Goal: Task Accomplishment & Management: Manage account settings

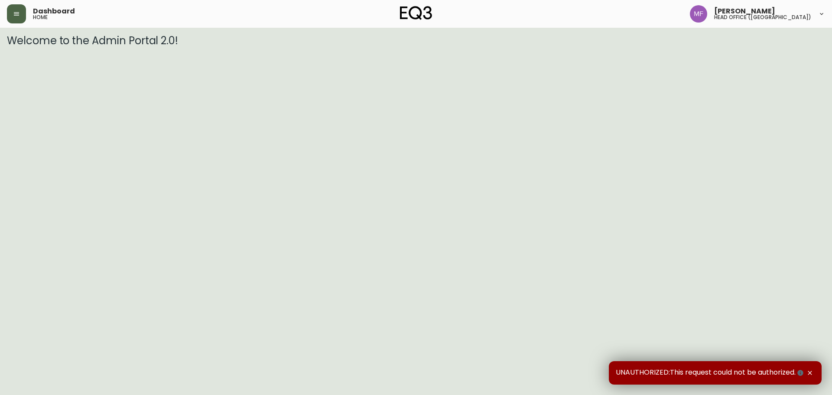
click at [15, 16] on icon "button" at bounding box center [16, 13] width 7 height 7
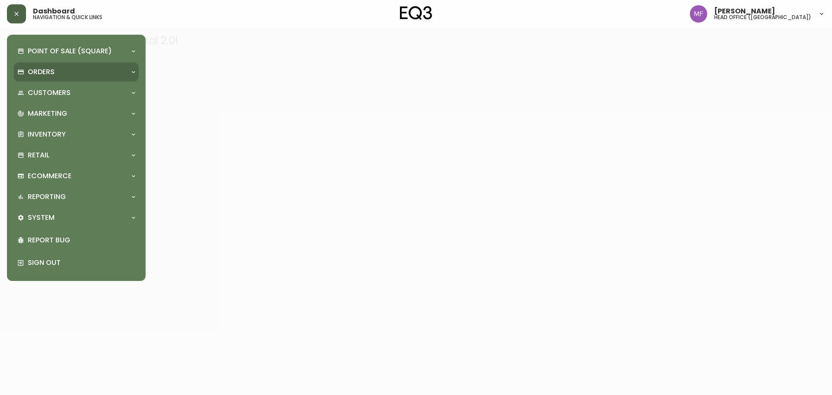
click at [56, 72] on div "Orders" at bounding box center [71, 72] width 109 height 10
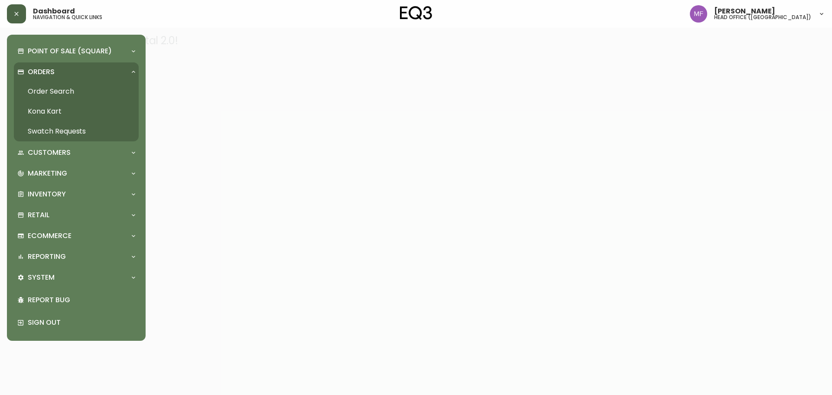
drag, startPoint x: 62, startPoint y: 92, endPoint x: 114, endPoint y: 58, distance: 61.9
click at [63, 93] on link "Order Search" at bounding box center [76, 92] width 125 height 20
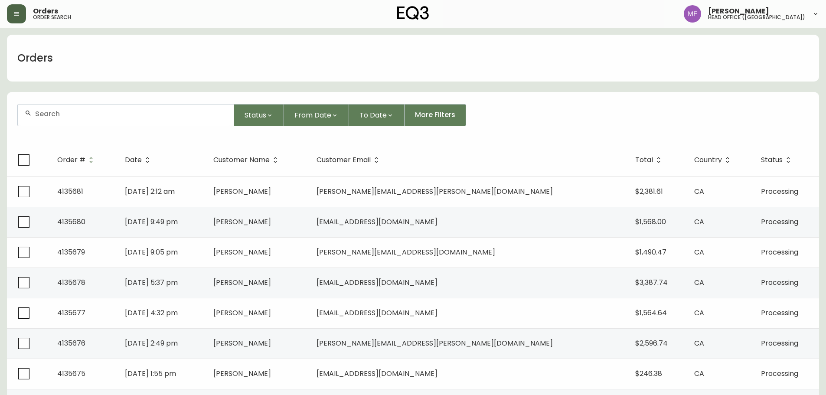
click at [91, 123] on div at bounding box center [126, 114] width 216 height 21
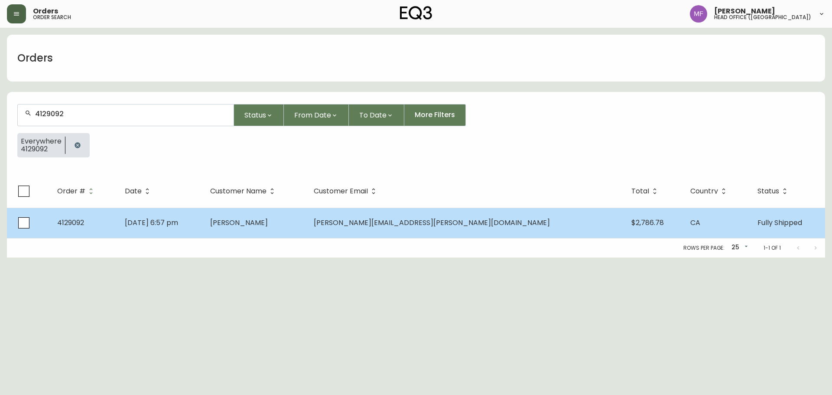
type input "4129092"
click at [203, 226] on td "Dec 26 2024, 6:57 pm" at bounding box center [160, 223] width 85 height 30
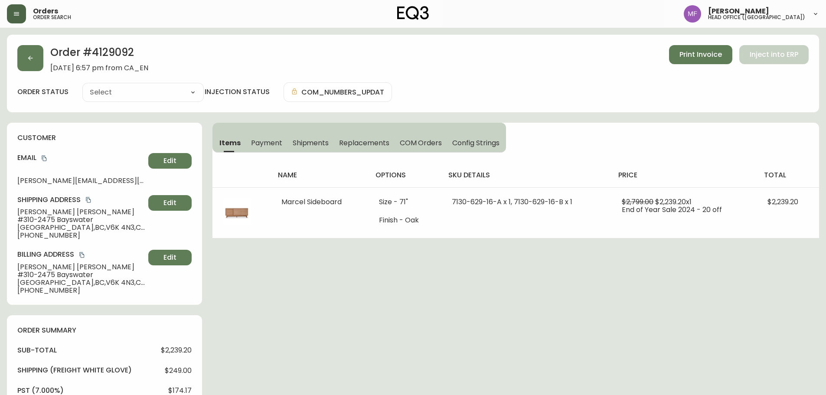
type input "Fully Shipped"
select select "FULLY_SHIPPED"
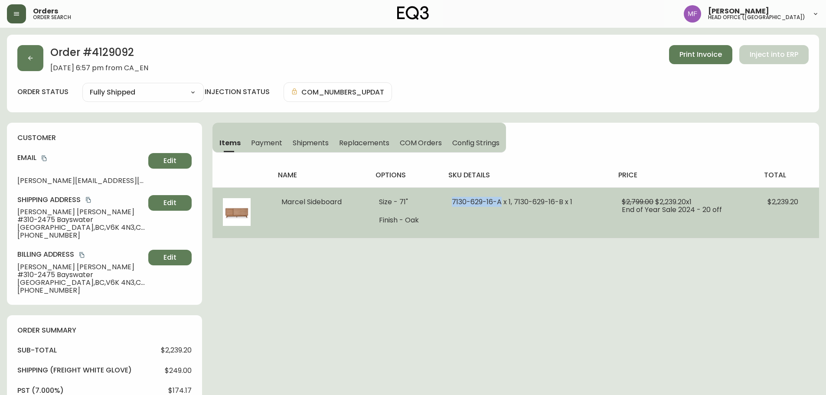
drag, startPoint x: 500, startPoint y: 204, endPoint x: 452, endPoint y: 203, distance: 48.1
click at [452, 203] on span "7130-629-16-A x 1, 7130-629-16-B x 1" at bounding box center [512, 202] width 121 height 10
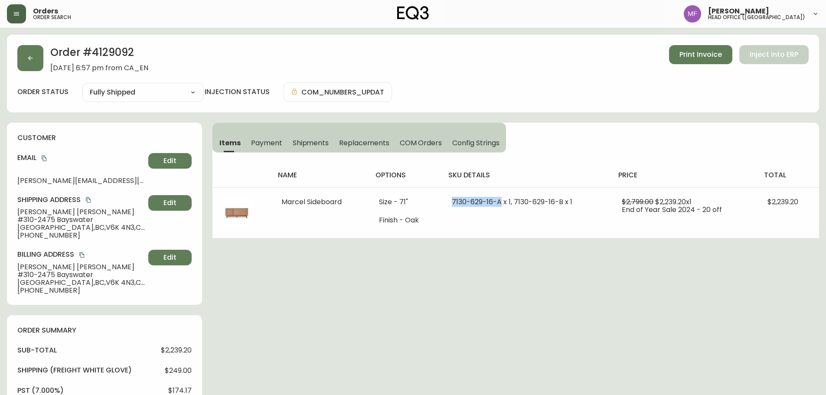
copy span "7130-629-16-A"
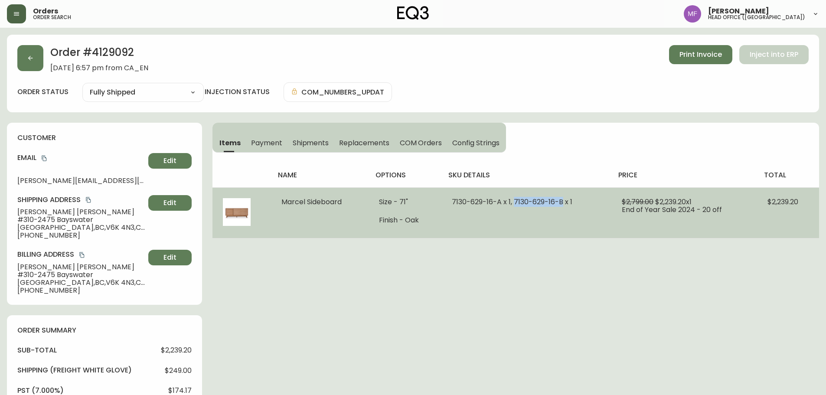
drag, startPoint x: 564, startPoint y: 199, endPoint x: 516, endPoint y: 201, distance: 47.7
click at [516, 201] on span "7130-629-16-A x 1, 7130-629-16-B x 1" at bounding box center [512, 202] width 121 height 10
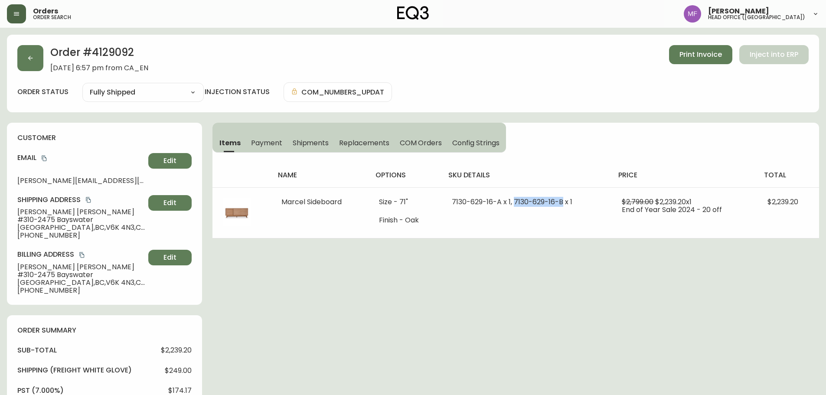
copy span "7130-629-16-B"
click at [39, 61] on button "button" at bounding box center [30, 58] width 26 height 26
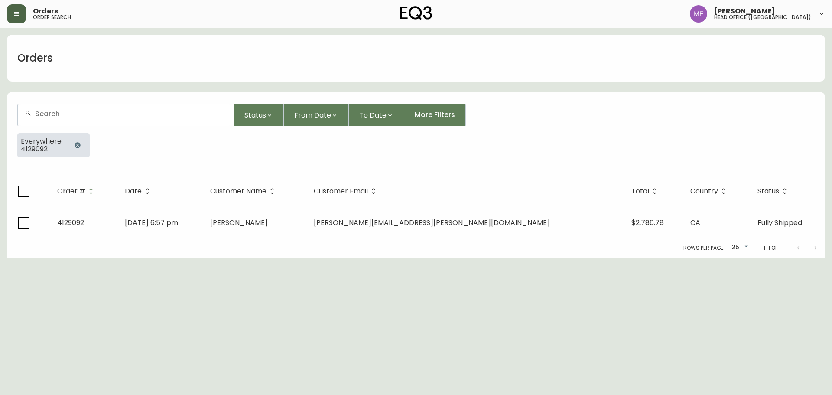
click at [76, 151] on button "button" at bounding box center [77, 145] width 17 height 17
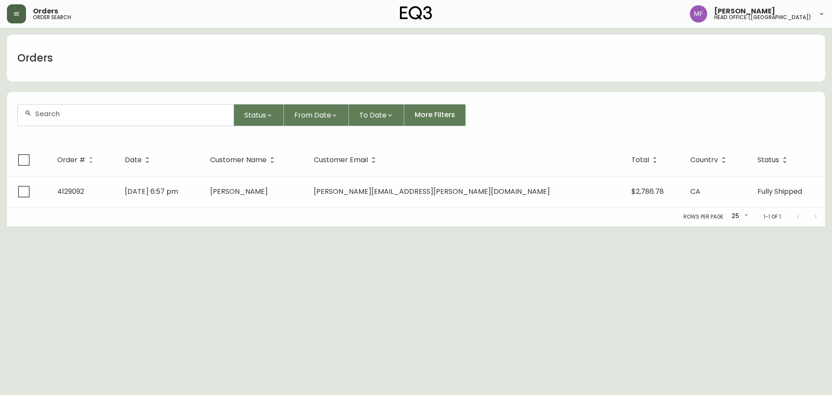
click at [76, 120] on div at bounding box center [126, 114] width 216 height 21
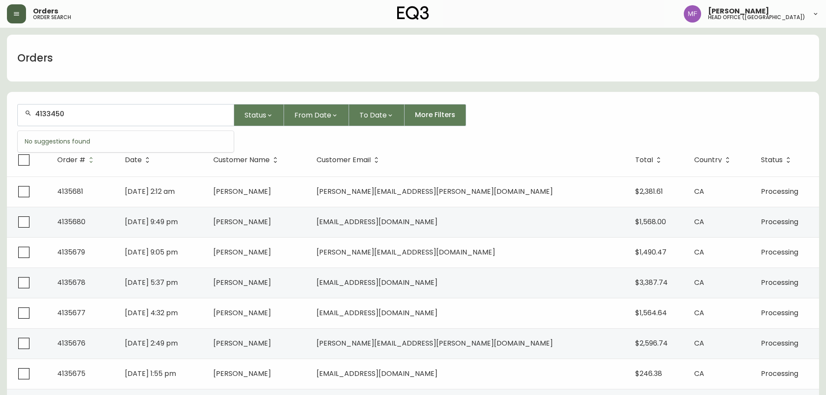
type input "4133450"
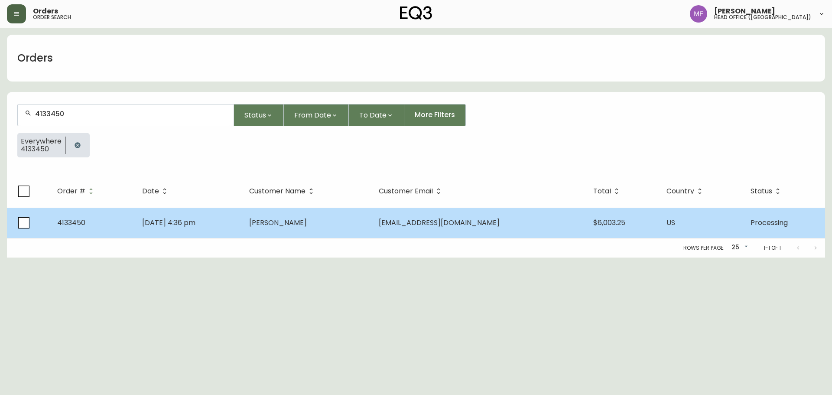
click at [242, 220] on td "May 31 2025, 4:36 pm" at bounding box center [188, 223] width 107 height 30
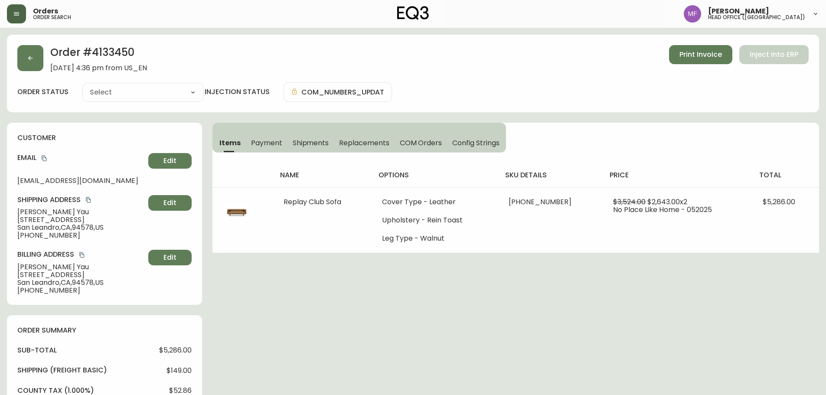
type input "Processing"
select select "PROCESSING"
click at [111, 49] on h2 "Order # 4133450" at bounding box center [98, 54] width 97 height 19
copy h2 "4133450"
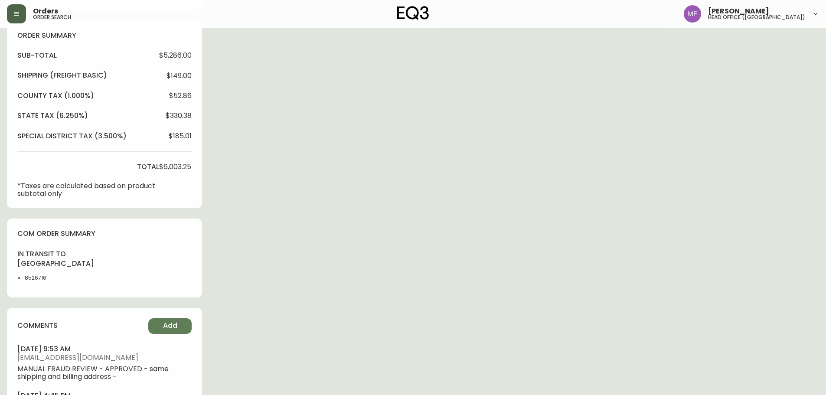
scroll to position [303, 0]
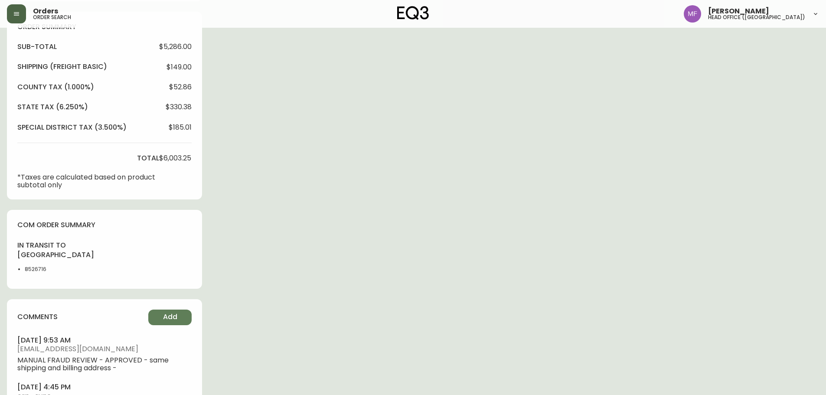
click at [29, 272] on li "8526716" at bounding box center [47, 269] width 44 height 8
drag, startPoint x: 29, startPoint y: 272, endPoint x: 67, endPoint y: 265, distance: 38.4
click at [30, 272] on li "8526716" at bounding box center [47, 269] width 44 height 8
copy li "8526716"
click at [468, 224] on div "Order # 4133450 May 31, 2025 at 4:36 pm from US_EN Print Invoice Inject into ER…" at bounding box center [413, 88] width 812 height 714
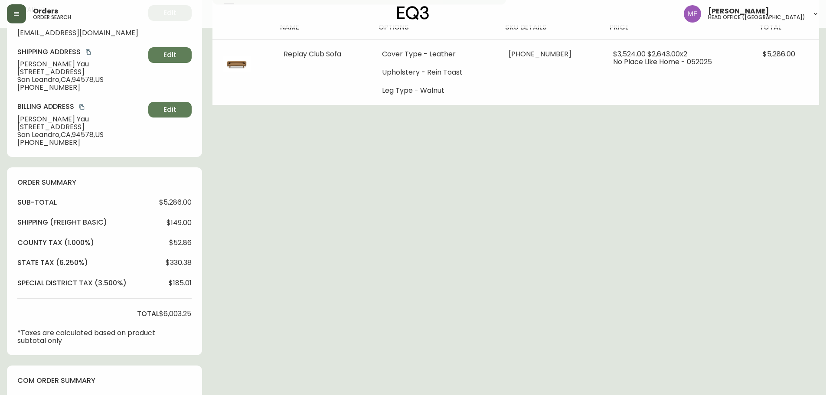
scroll to position [0, 0]
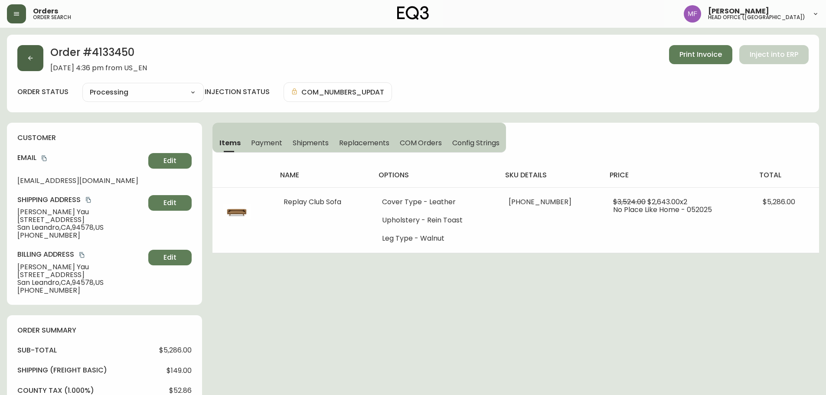
click at [33, 67] on button "button" at bounding box center [30, 58] width 26 height 26
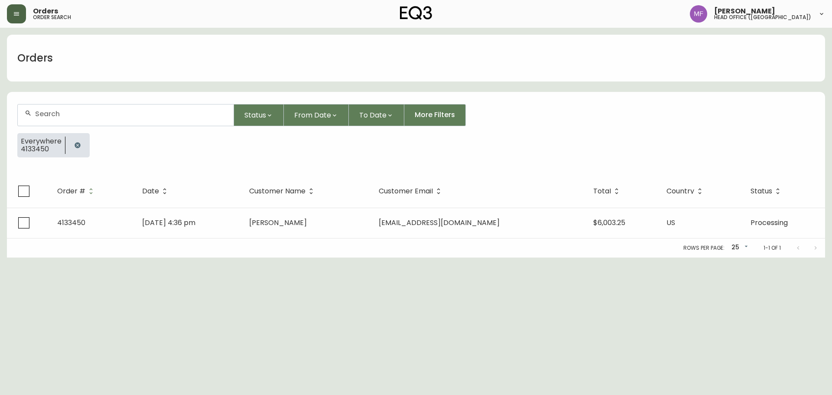
click at [76, 150] on button "button" at bounding box center [77, 145] width 17 height 17
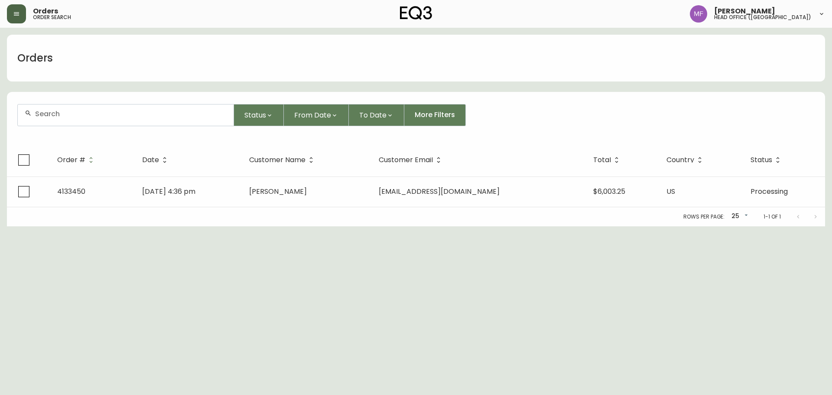
click at [68, 119] on div at bounding box center [126, 114] width 216 height 21
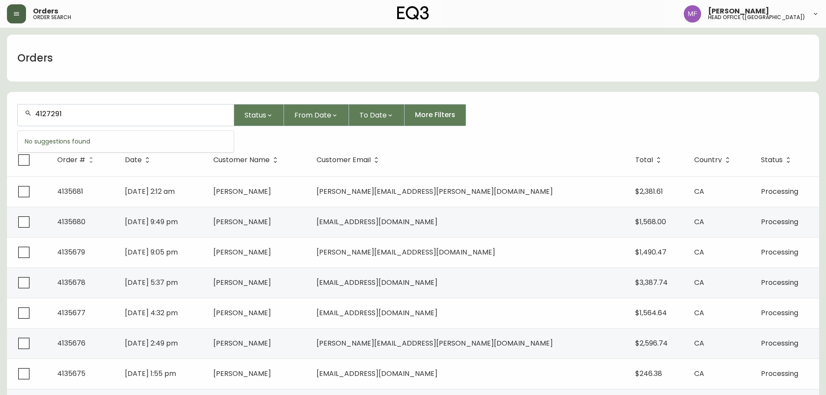
type input "4127291"
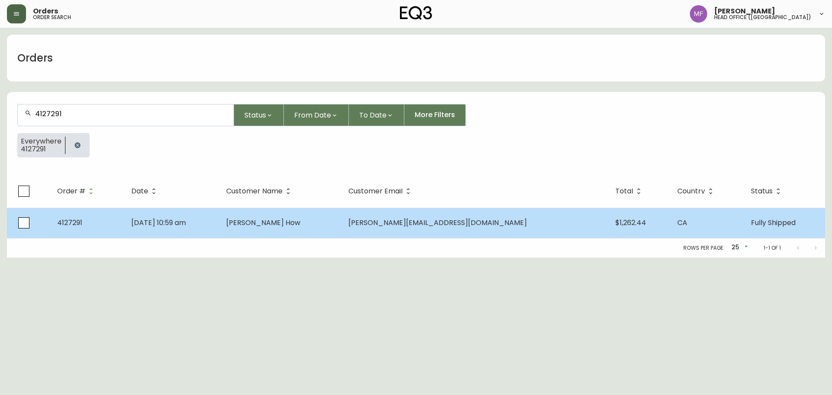
click at [302, 228] on td "Michael How" at bounding box center [280, 223] width 122 height 30
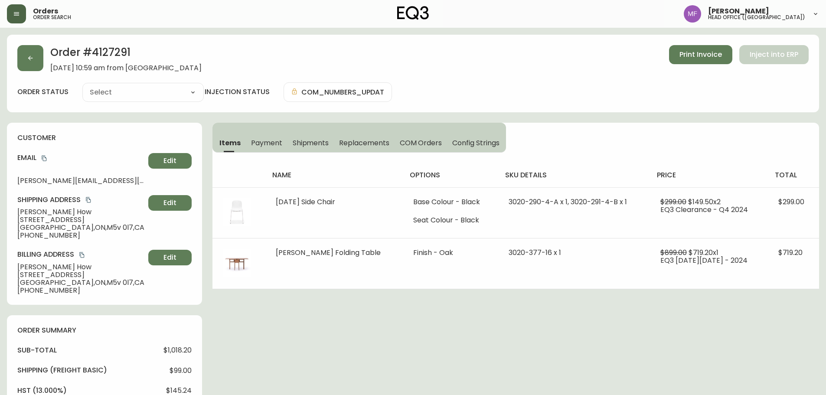
type input "Fully Shipped"
select select "FULLY_SHIPPED"
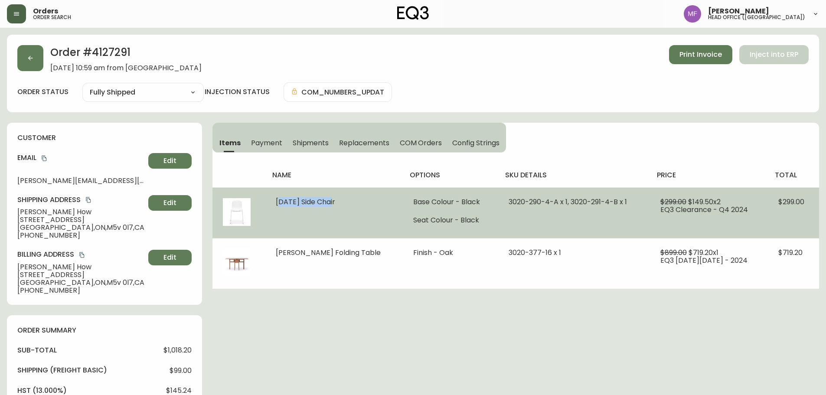
drag, startPoint x: 335, startPoint y: 204, endPoint x: 279, endPoint y: 203, distance: 55.9
click at [279, 203] on td "Holi Side Chair" at bounding box center [333, 212] width 137 height 51
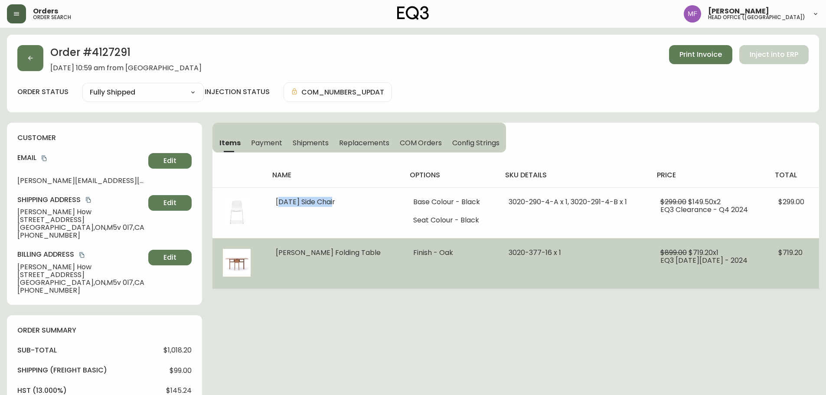
copy span "Holi Side Chair"
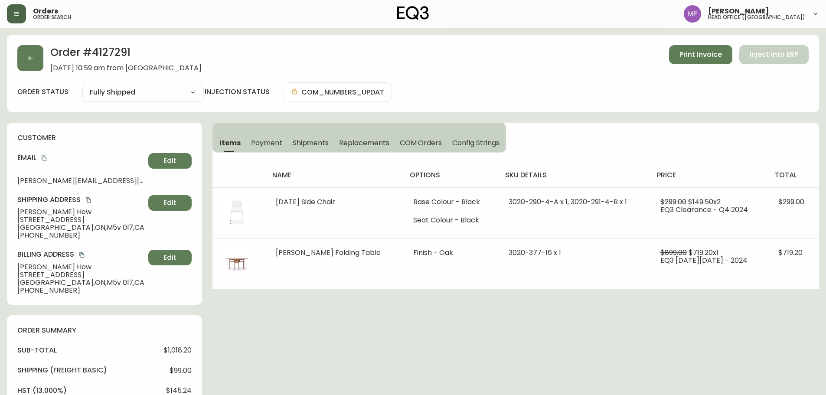
click at [377, 291] on div "Order # 4127291 November 24, 2024 at 10:59 am from CA_EN Print Invoice Inject i…" at bounding box center [413, 395] width 812 height 721
click at [31, 65] on button "button" at bounding box center [30, 58] width 26 height 26
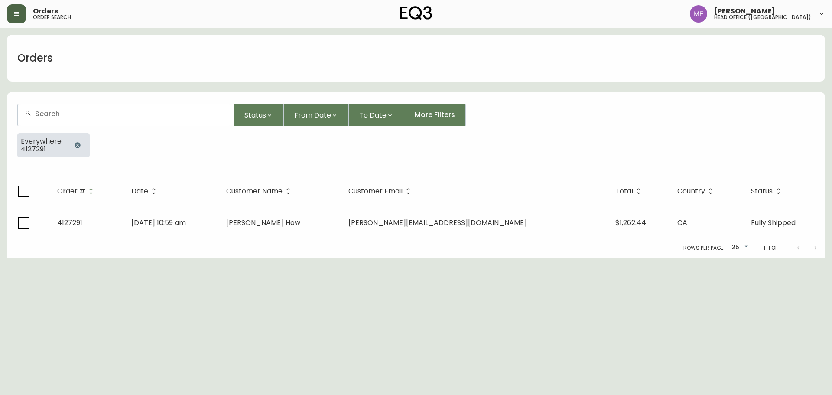
click at [71, 144] on button "button" at bounding box center [77, 145] width 17 height 17
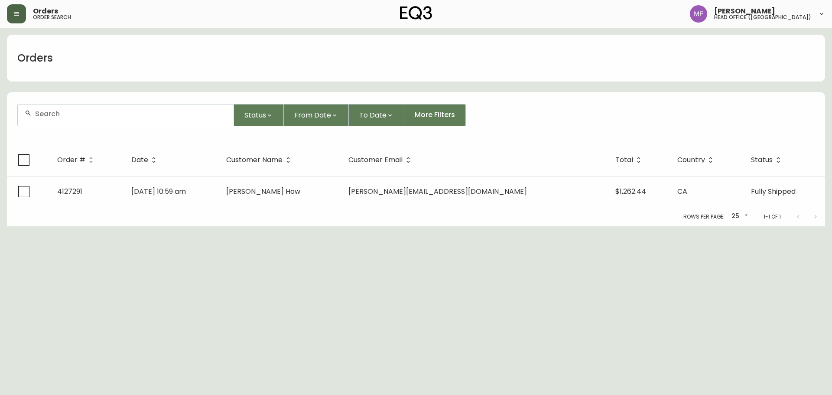
drag, startPoint x: 72, startPoint y: 116, endPoint x: 52, endPoint y: 104, distance: 22.6
click at [72, 115] on input "text" at bounding box center [131, 114] width 192 height 8
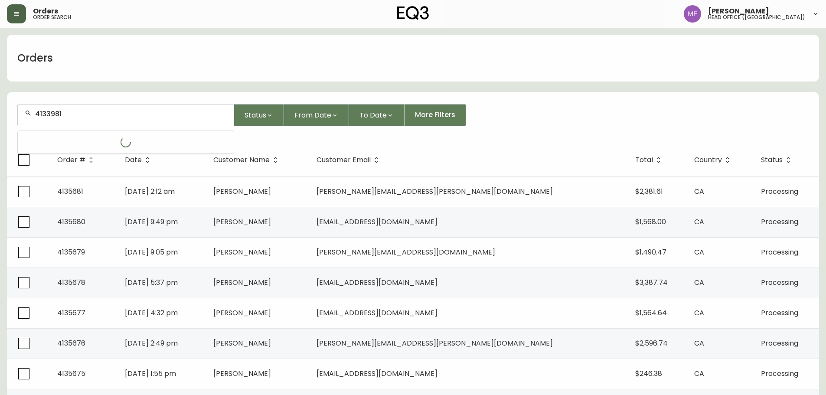
type input "4133981"
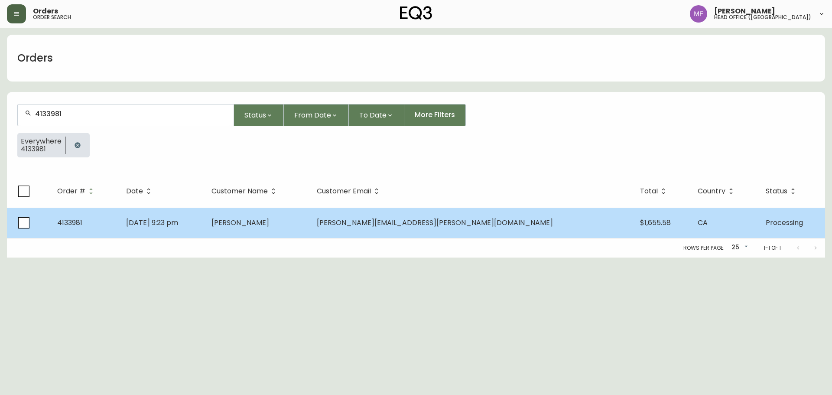
click at [310, 229] on td "Heather Davies" at bounding box center [257, 223] width 105 height 30
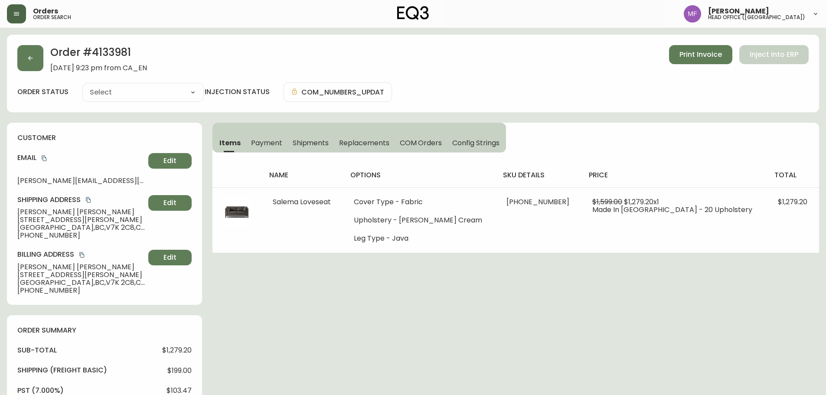
type input "Processing"
select select "PROCESSING"
click at [103, 48] on h2 "Order # 4133981" at bounding box center [98, 54] width 97 height 19
drag, startPoint x: 104, startPoint y: 48, endPoint x: 121, endPoint y: 54, distance: 18.6
click at [104, 48] on h2 "Order # 4133981" at bounding box center [98, 54] width 97 height 19
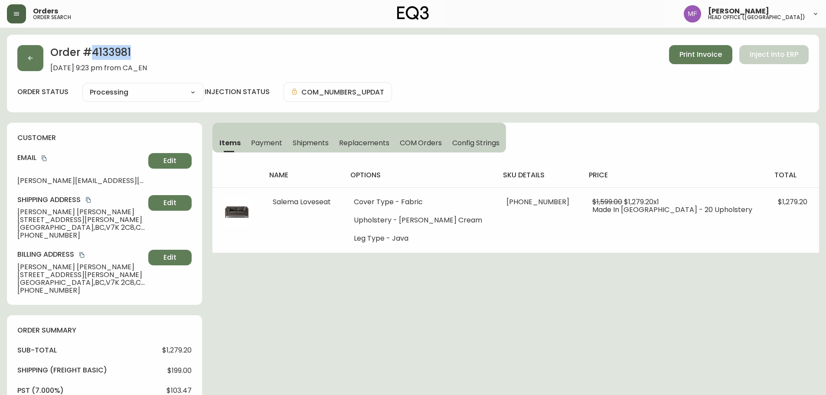
copy h2 "4133981"
drag, startPoint x: 76, startPoint y: 213, endPoint x: 0, endPoint y: 214, distance: 75.9
click at [0, 214] on main "Order # 4133981 July 5, 2025 at 9:23 pm from CA_EN Print Invoice Inject into ER…" at bounding box center [413, 397] width 826 height 738
copy span "Heather Davies"
click at [103, 56] on h2 "Order # 4133981" at bounding box center [98, 54] width 97 height 19
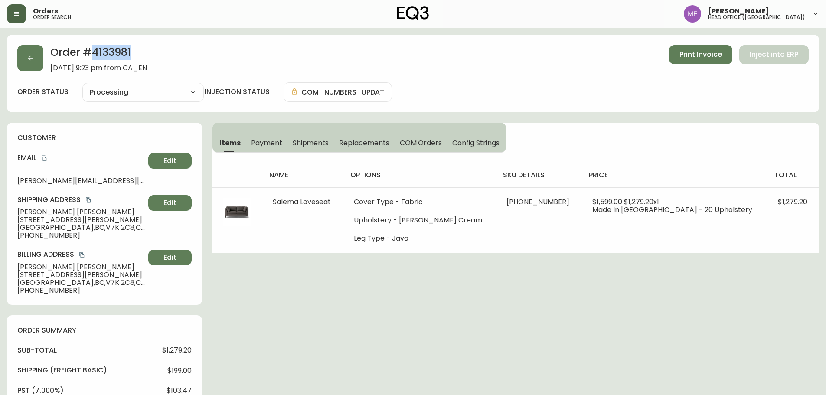
drag, startPoint x: 103, startPoint y: 56, endPoint x: 136, endPoint y: 56, distance: 33.0
click at [104, 56] on h2 "Order # 4133981" at bounding box center [98, 54] width 97 height 19
copy h2 "4133981"
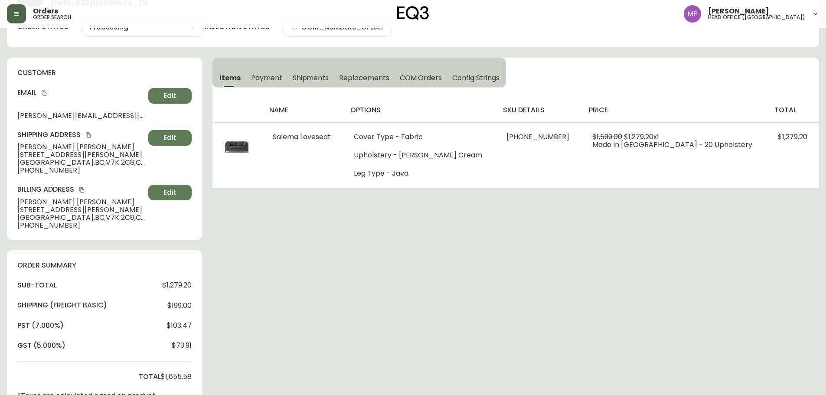
scroll to position [260, 0]
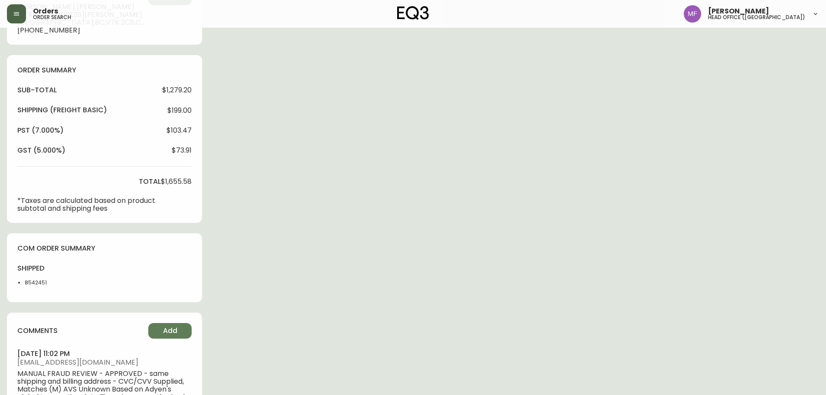
click at [37, 283] on li "8542451" at bounding box center [47, 283] width 44 height 8
copy li "8542451"
click at [425, 229] on div "Order # 4133981 July 5, 2025 at 9:23 pm from CA_EN Print Invoice Inject into ER…" at bounding box center [413, 140] width 812 height 731
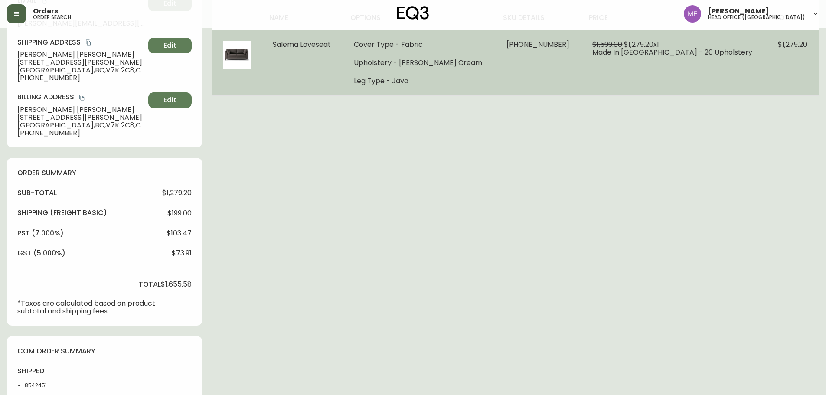
scroll to position [43, 0]
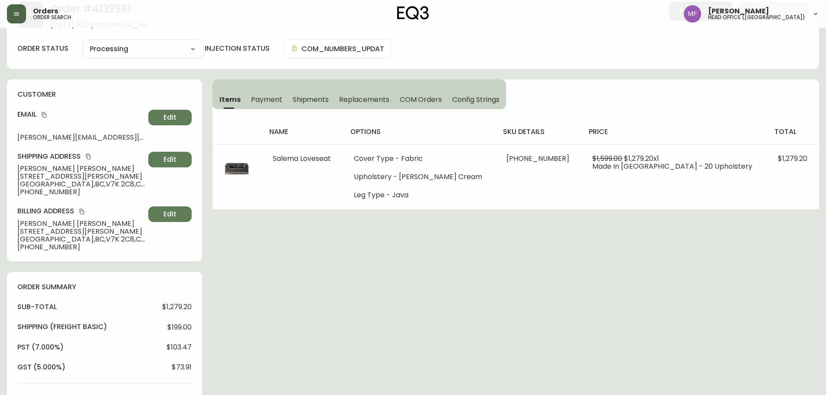
click at [554, 289] on div "Order # 4133981 July 5, 2025 at 9:23 pm from CA_EN Print Invoice Inject into ER…" at bounding box center [413, 356] width 812 height 731
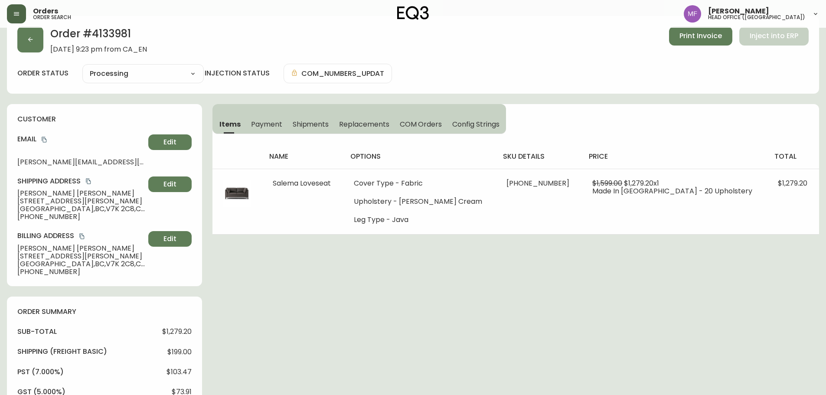
scroll to position [0, 0]
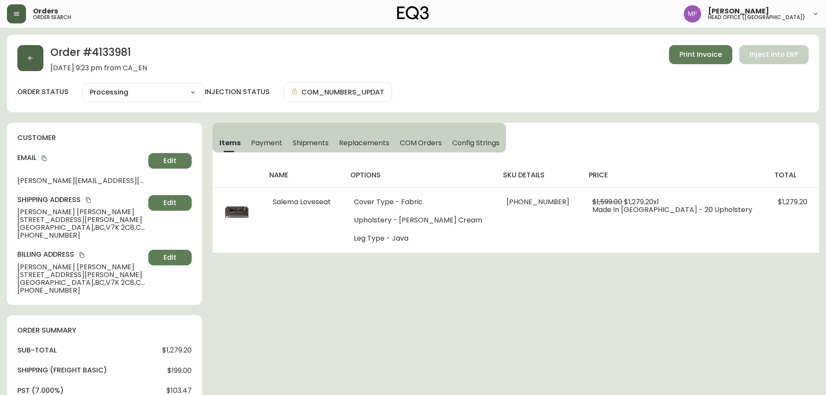
click at [42, 64] on button "button" at bounding box center [30, 58] width 26 height 26
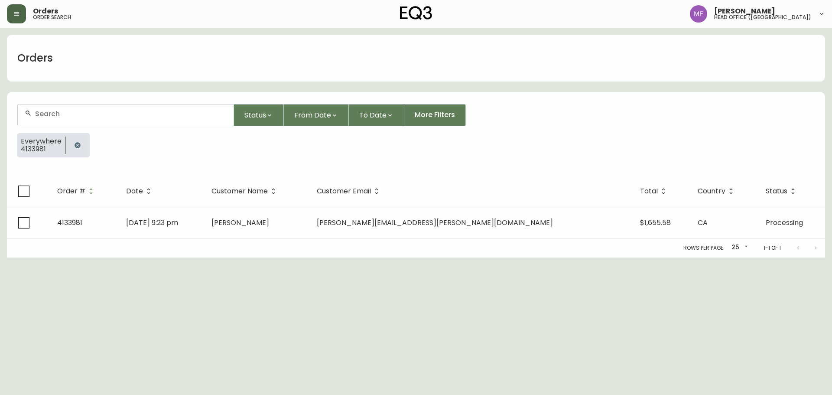
click at [79, 144] on icon "button" at bounding box center [77, 145] width 7 height 7
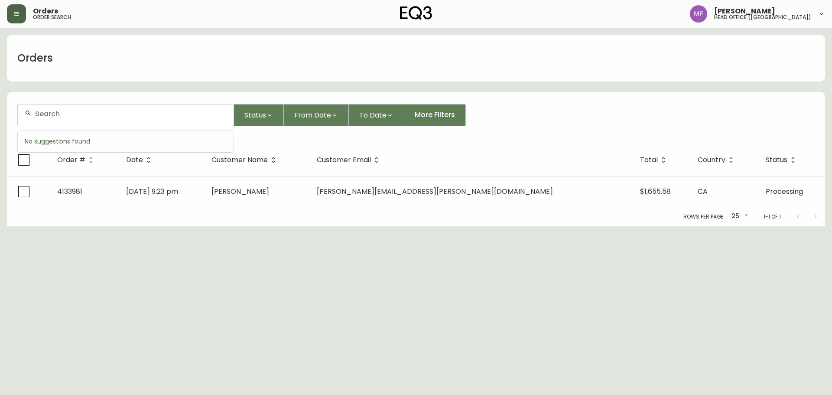
drag, startPoint x: 75, startPoint y: 117, endPoint x: 72, endPoint y: 113, distance: 5.3
click at [75, 117] on input "text" at bounding box center [131, 114] width 192 height 8
paste input "8579196"
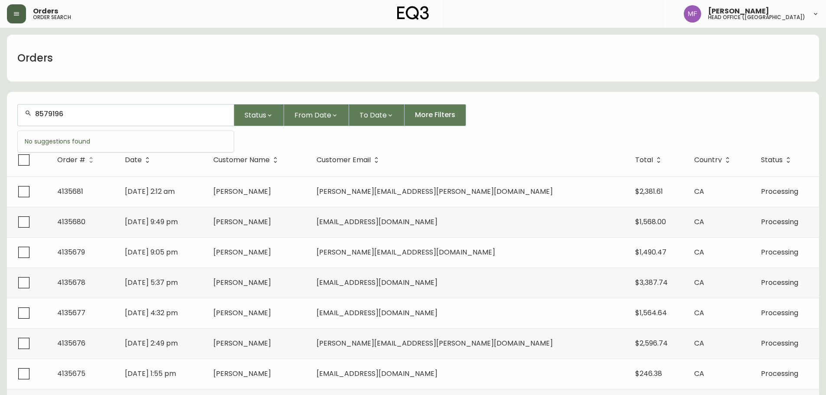
type input "8579196"
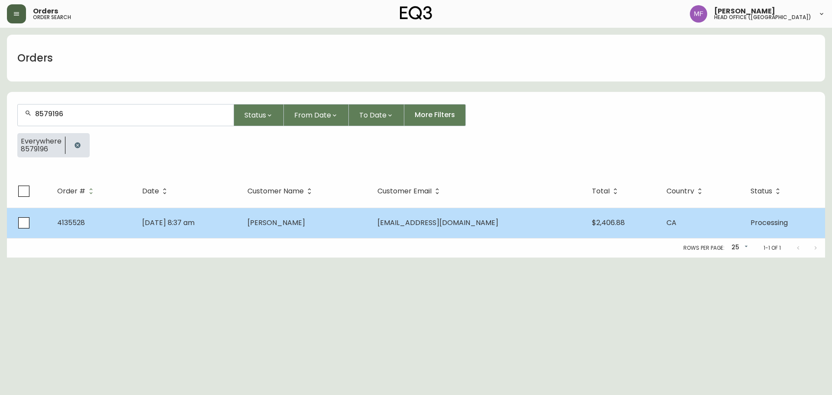
click at [195, 222] on span "Sep 25 2025, 8:37 am" at bounding box center [168, 223] width 52 height 10
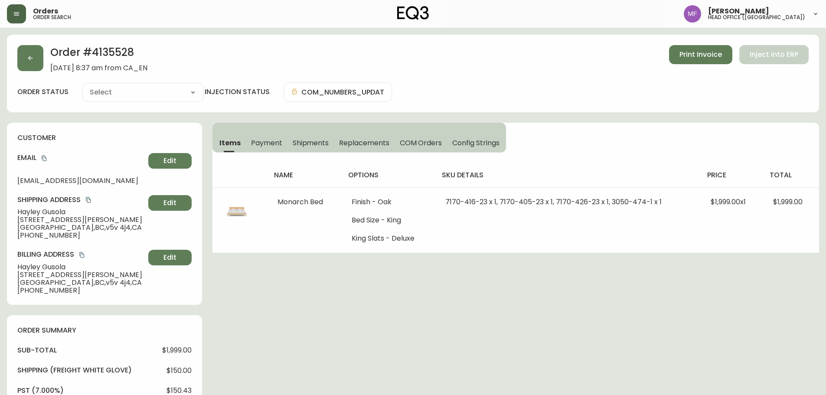
type input "Processing"
select select "PROCESSING"
click at [551, 329] on div "Order # 4135528 September 25, 2025 at 8:37 am from CA_EN Print Invoice Inject i…" at bounding box center [413, 353] width 812 height 637
click at [115, 52] on h2 "Order # 4135528" at bounding box center [98, 54] width 97 height 19
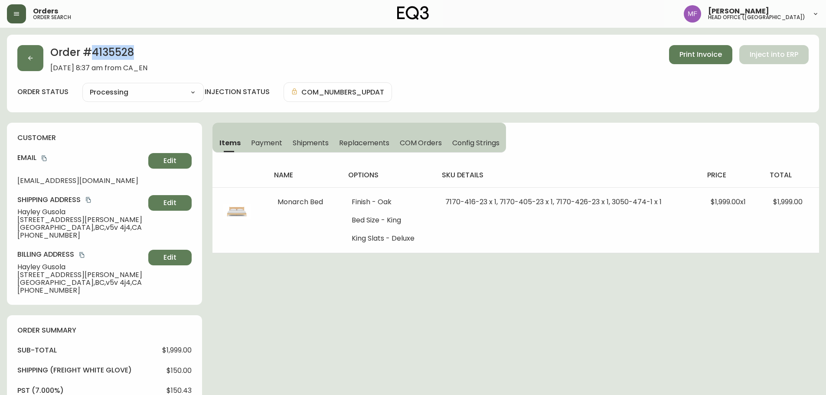
copy h2 "4135528"
drag, startPoint x: 71, startPoint y: 213, endPoint x: 12, endPoint y: 211, distance: 59.0
click at [12, 211] on div "customer Email Hayleygusola@gmail.com Edit Shipping Address Hayley Gusola 4180 …" at bounding box center [104, 214] width 195 height 182
click at [109, 55] on h2 "Order # 4135528" at bounding box center [98, 54] width 97 height 19
click at [108, 55] on h2 "Order # 4135528" at bounding box center [98, 54] width 97 height 19
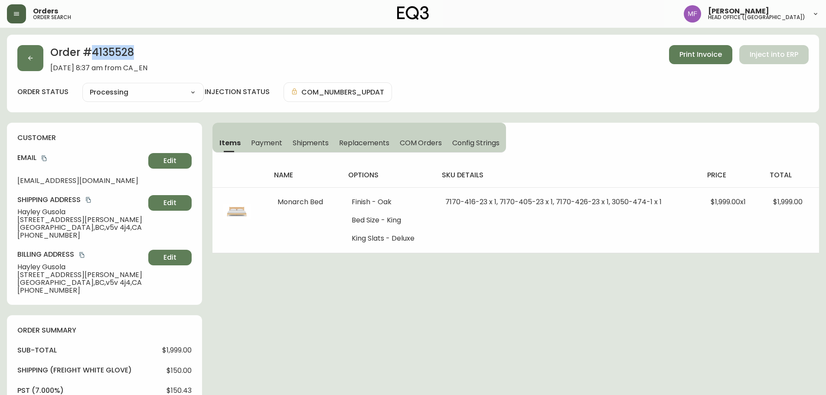
click at [108, 55] on h2 "Order # 4135528" at bounding box center [98, 54] width 97 height 19
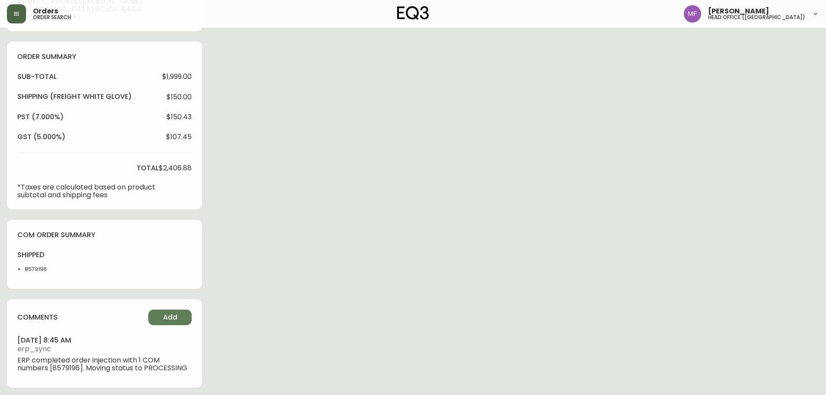
scroll to position [277, 0]
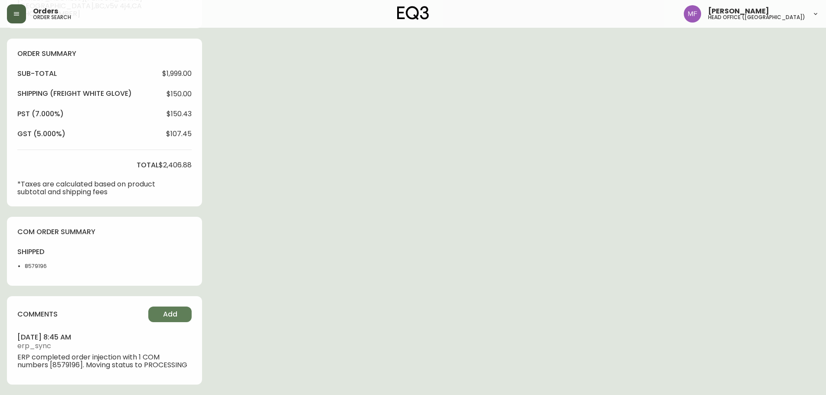
click at [35, 267] on li "8579196" at bounding box center [47, 266] width 44 height 8
click at [542, 189] on div "Order # 4135528 September 25, 2025 at 8:37 am from CA_EN Print Invoice Inject i…" at bounding box center [413, 76] width 812 height 637
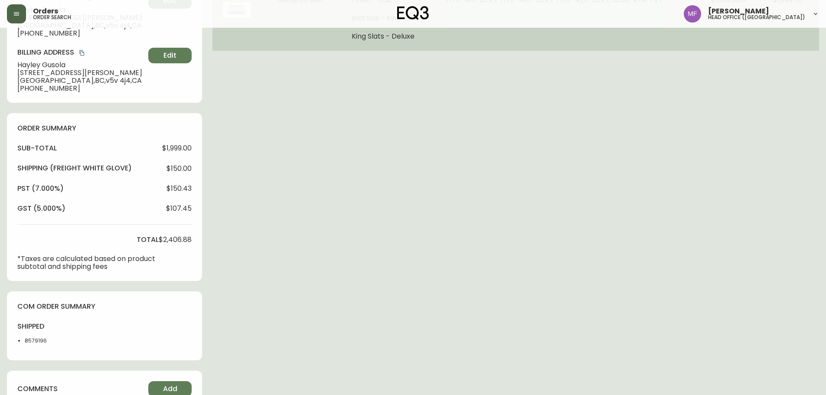
scroll to position [60, 0]
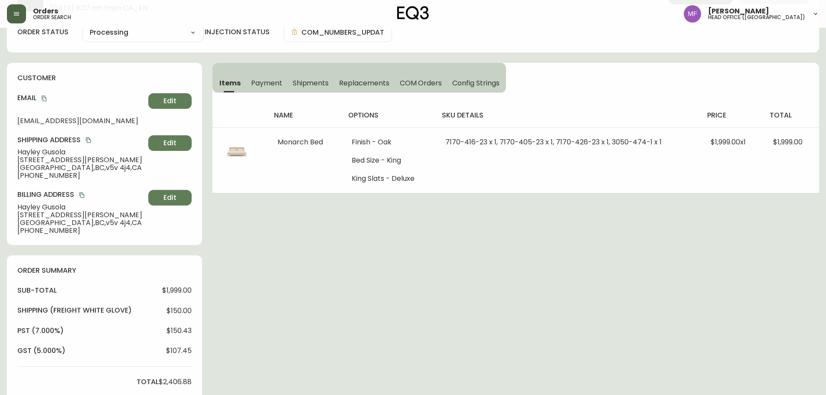
click at [597, 286] on div "Order # 4135528 September 25, 2025 at 8:37 am from CA_EN Print Invoice Inject i…" at bounding box center [413, 293] width 812 height 637
click at [44, 96] on icon "copy" at bounding box center [44, 98] width 6 height 6
drag, startPoint x: 45, startPoint y: 100, endPoint x: 182, endPoint y: 98, distance: 137.0
click at [45, 100] on icon "copy" at bounding box center [44, 98] width 6 height 6
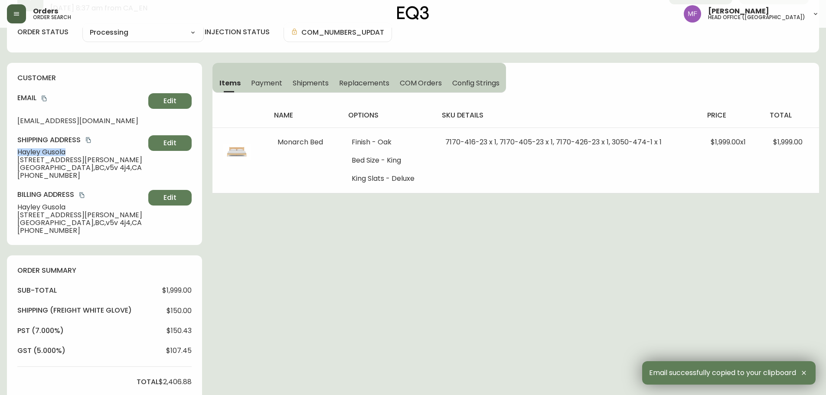
drag, startPoint x: 69, startPoint y: 154, endPoint x: 5, endPoint y: 153, distance: 63.7
click at [5, 153] on main "Order # 4135528 September 25, 2025 at 8:37 am from CA_EN Print Invoice Inject i…" at bounding box center [413, 290] width 826 height 644
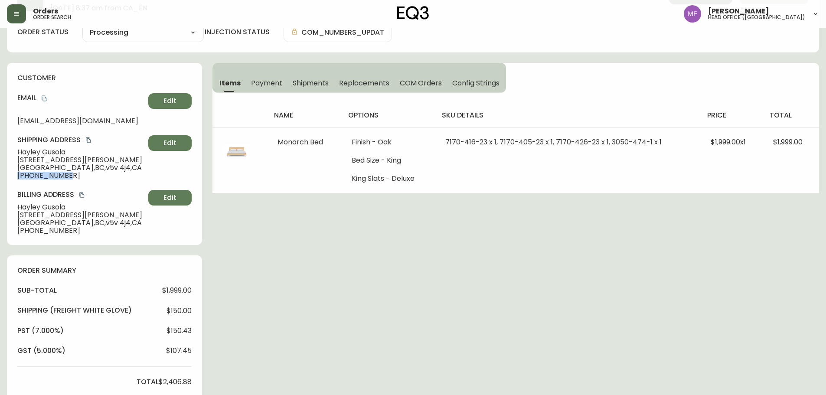
drag, startPoint x: 70, startPoint y: 177, endPoint x: 5, endPoint y: 177, distance: 65.0
click at [5, 177] on main "Order # 4135528 September 25, 2025 at 8:37 am from CA_EN Print Invoice Inject i…" at bounding box center [413, 290] width 826 height 644
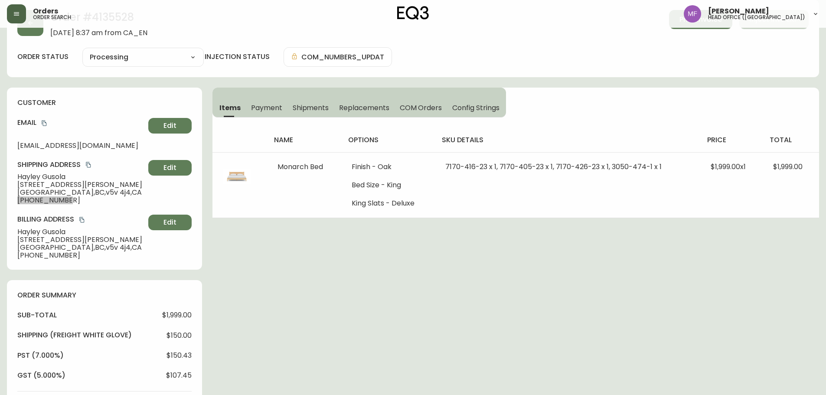
scroll to position [0, 0]
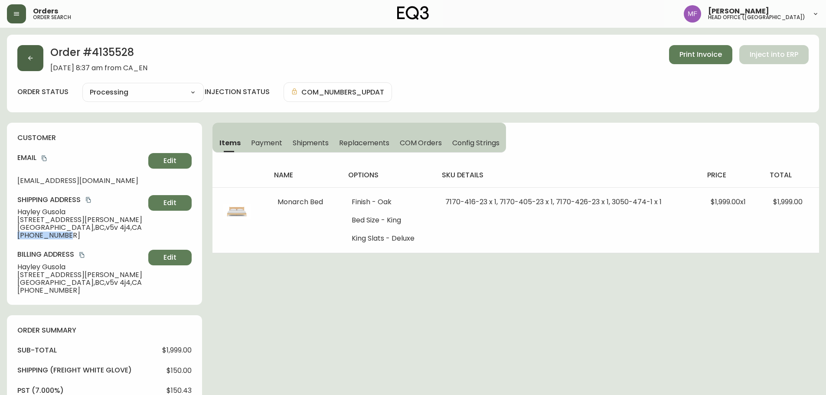
click at [20, 69] on button "button" at bounding box center [30, 58] width 26 height 26
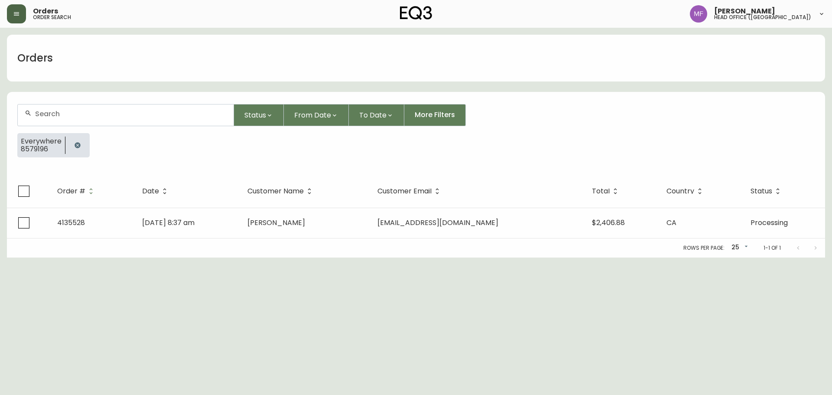
click at [80, 140] on button "button" at bounding box center [77, 145] width 17 height 17
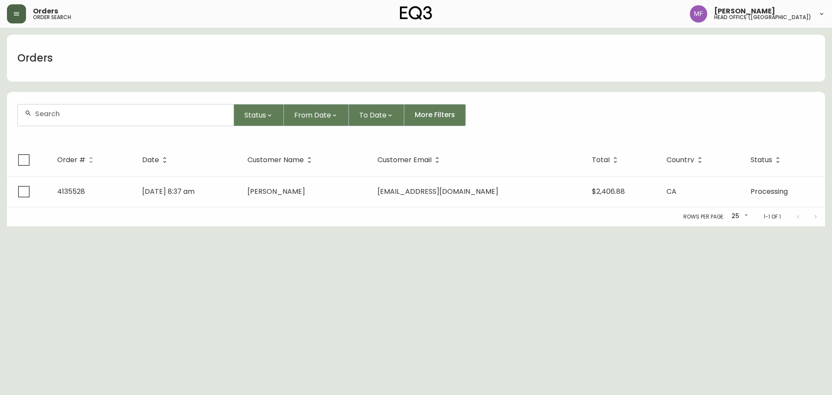
click at [74, 117] on input "text" at bounding box center [131, 114] width 192 height 8
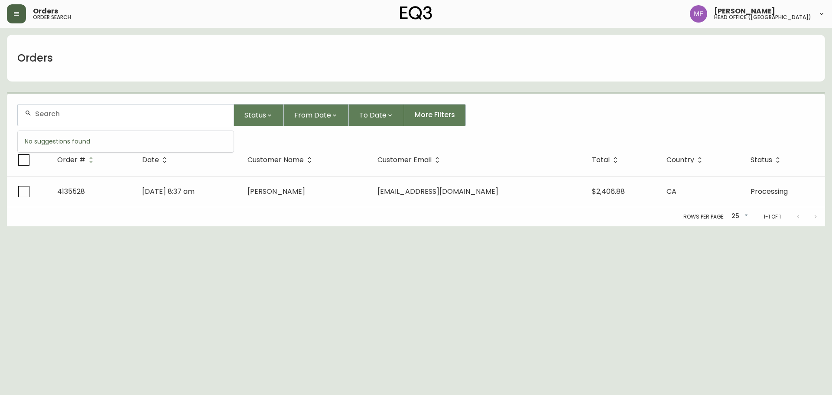
paste input "4134123"
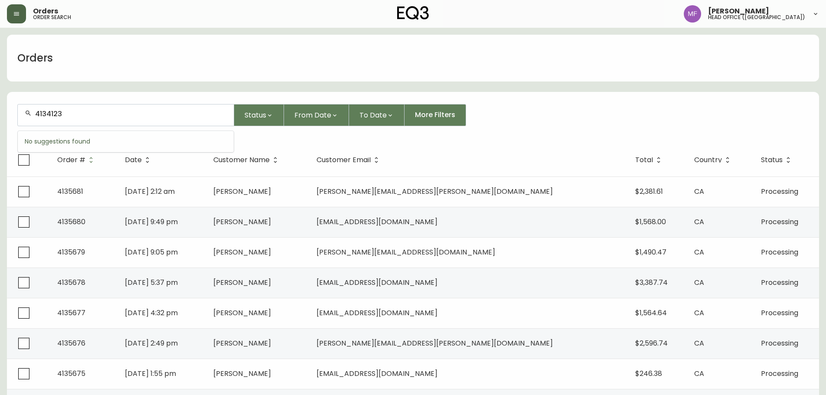
type input "4134123"
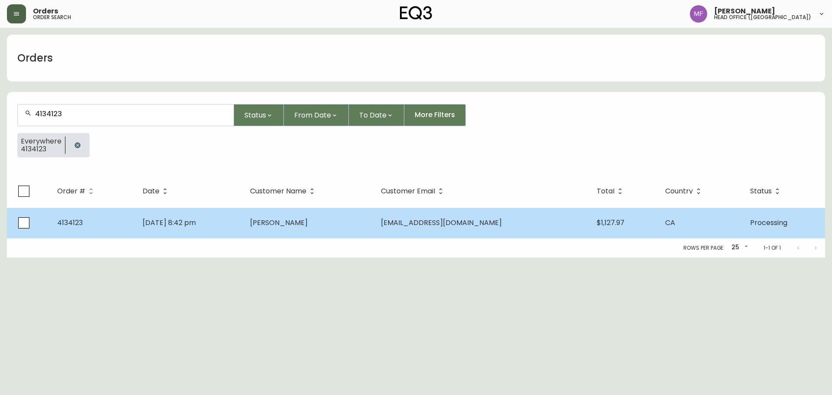
click at [323, 231] on td "Rob Pretty" at bounding box center [308, 223] width 131 height 30
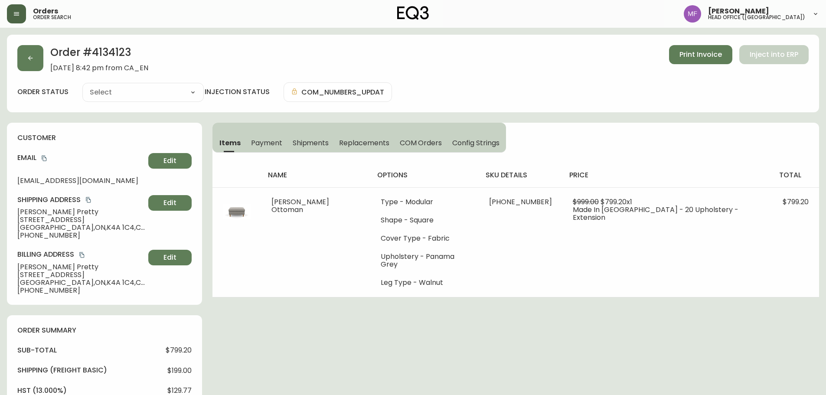
type input "Processing"
select select "PROCESSING"
click at [108, 54] on h2 "Order # 4134123" at bounding box center [99, 54] width 98 height 19
drag, startPoint x: 59, startPoint y: 212, endPoint x: 0, endPoint y: 212, distance: 59.0
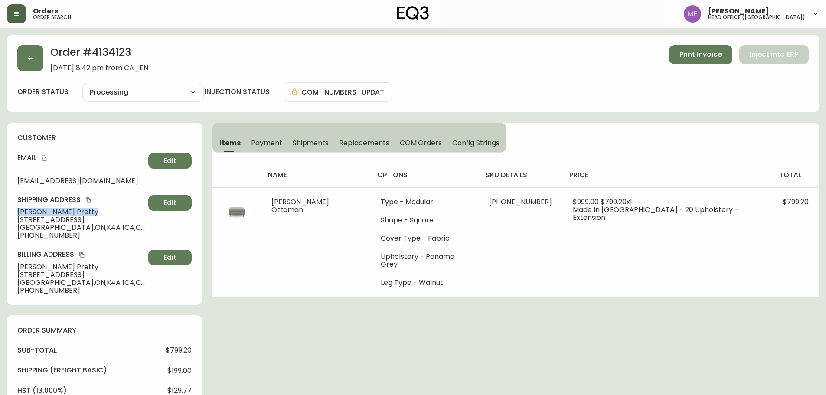
click at [0, 212] on main "Order # 4134123 July 13, 2025 at 8:42 pm from CA_EN Print Invoice Inject into E…" at bounding box center [413, 364] width 826 height 673
click at [116, 53] on h2 "Order # 4134123" at bounding box center [99, 54] width 98 height 19
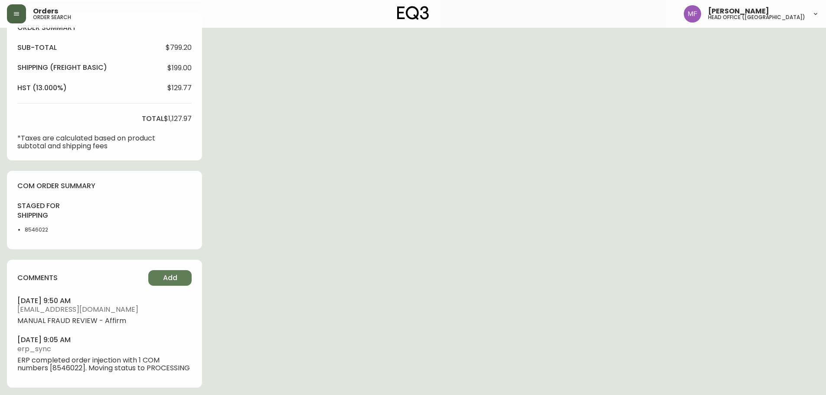
scroll to position [303, 0]
click at [36, 225] on li "8546022" at bounding box center [47, 229] width 44 height 8
click at [461, 166] on div "Order # 4134123 July 13, 2025 at 8:42 pm from CA_EN Print Invoice Inject into E…" at bounding box center [413, 64] width 812 height 666
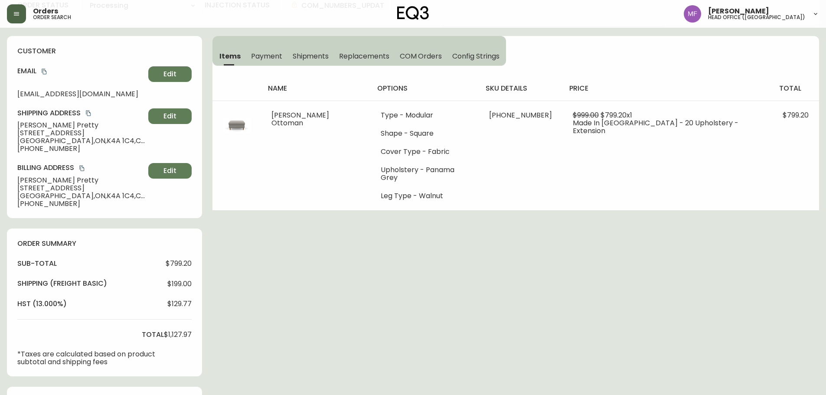
click at [509, 291] on div "Order # 4134123 July 13, 2025 at 8:42 pm from CA_EN Print Invoice Inject into E…" at bounding box center [413, 281] width 812 height 666
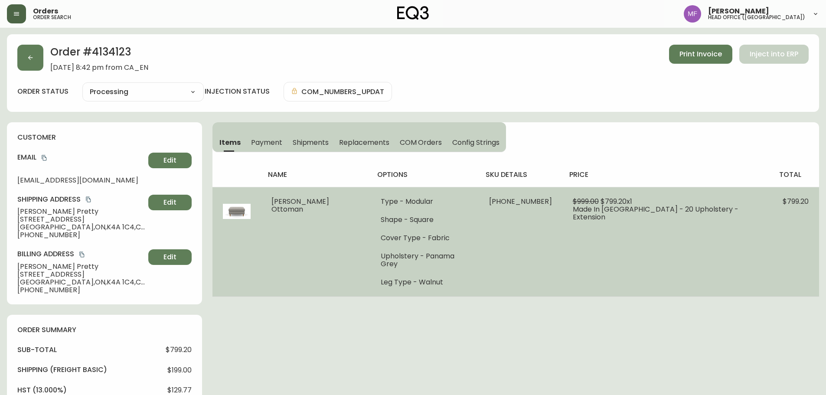
scroll to position [0, 0]
drag, startPoint x: 546, startPoint y: 243, endPoint x: 805, endPoint y: 227, distance: 259.3
click at [547, 243] on td "30232-74 x 1" at bounding box center [521, 242] width 84 height 110
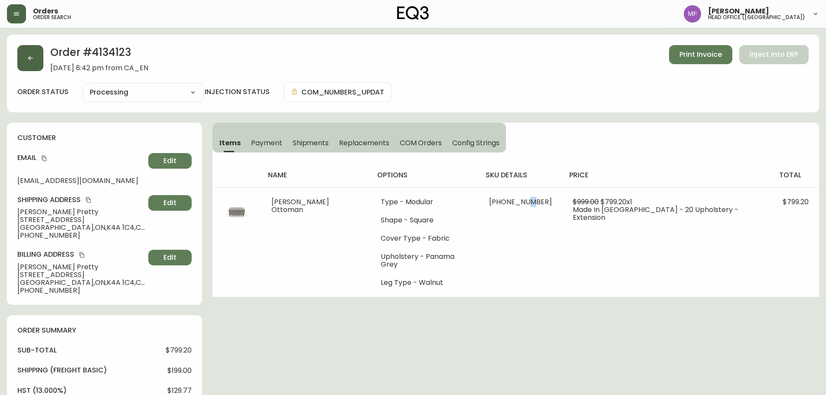
click at [32, 66] on button "button" at bounding box center [30, 58] width 26 height 26
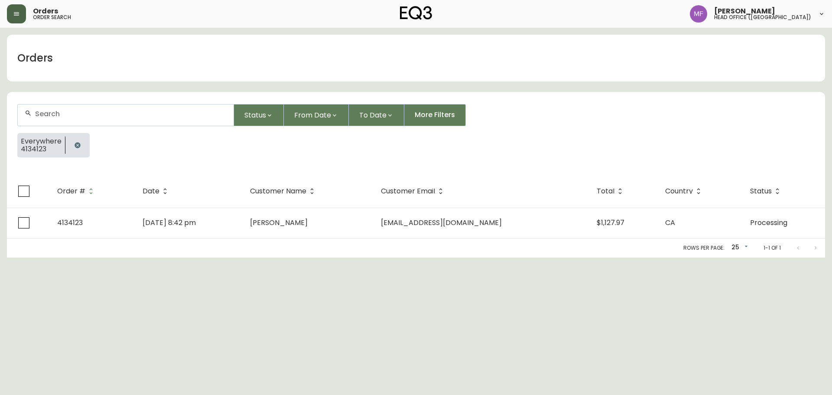
click at [75, 140] on button "button" at bounding box center [77, 145] width 17 height 17
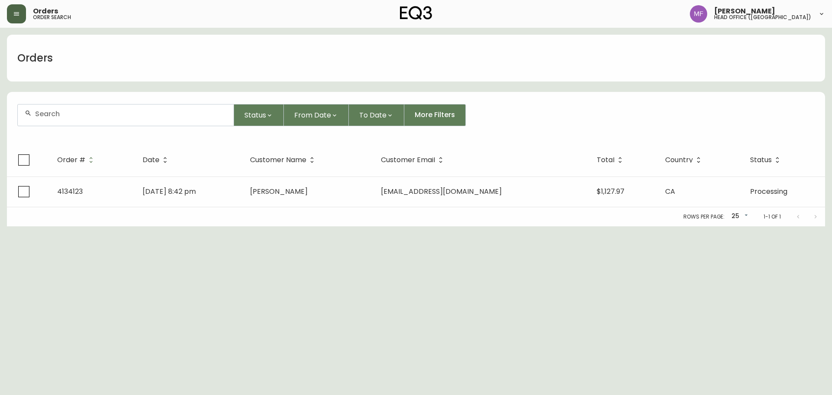
click at [73, 121] on div at bounding box center [126, 114] width 216 height 21
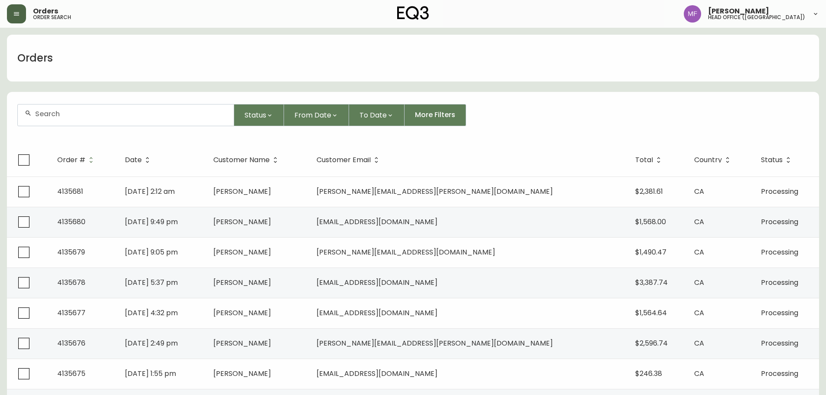
paste input "Sarah Hamhuis"
type input "Sarah Hamhuis"
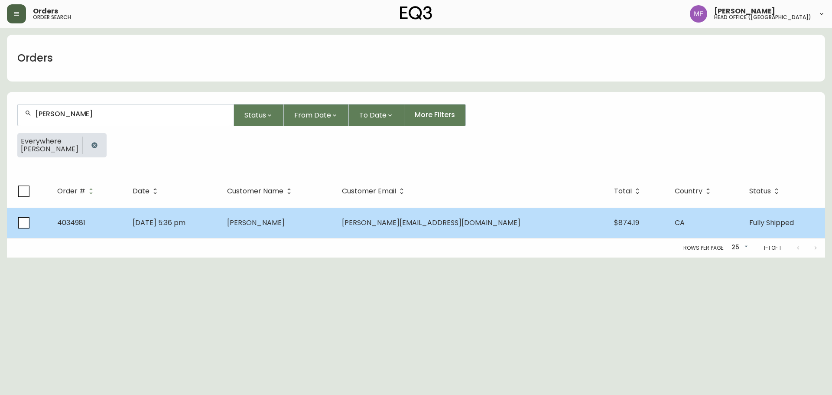
click at [220, 230] on td "Jul 07 2020, 5:36 pm" at bounding box center [173, 223] width 95 height 30
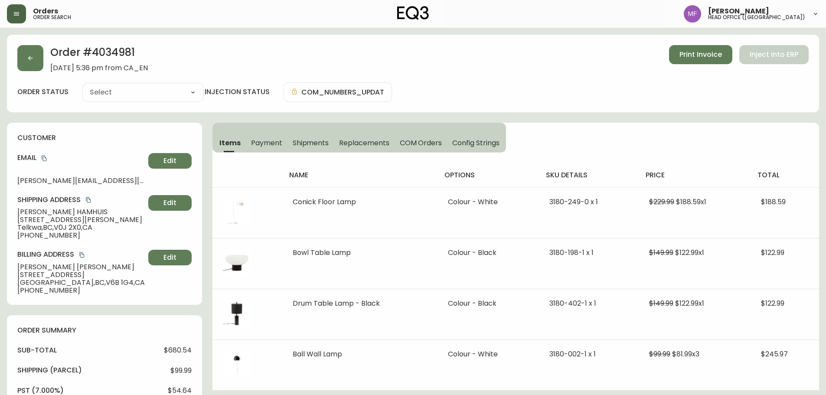
type input "Fully Shipped"
select select "FULLY_SHIPPED"
click at [117, 50] on h2 "Order # 4034981" at bounding box center [99, 54] width 98 height 19
click at [46, 63] on div "Order # 4034981 July 7, 2020 at 5:36 pm from CA_EN Print Invoice Inject into ERP" at bounding box center [412, 58] width 791 height 27
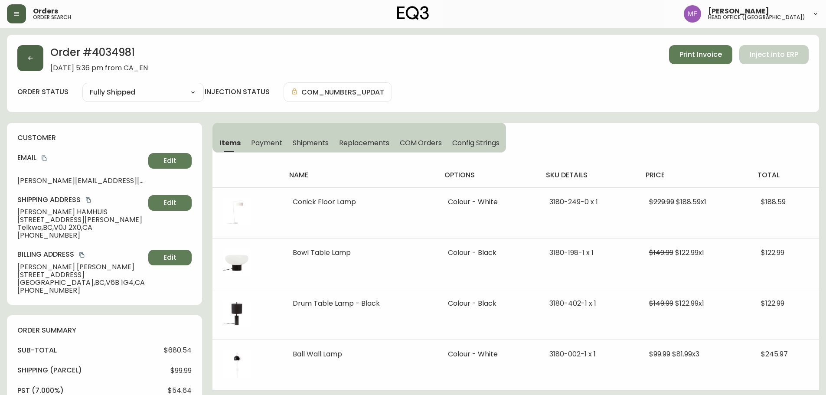
click at [38, 62] on button "button" at bounding box center [30, 58] width 26 height 26
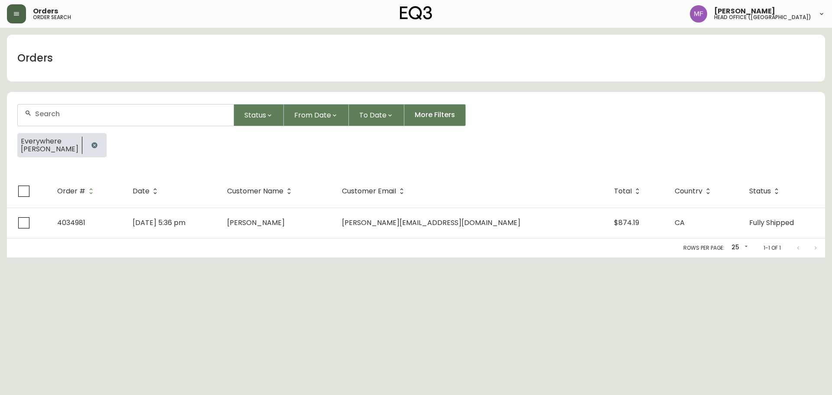
click at [88, 140] on button "button" at bounding box center [94, 145] width 17 height 17
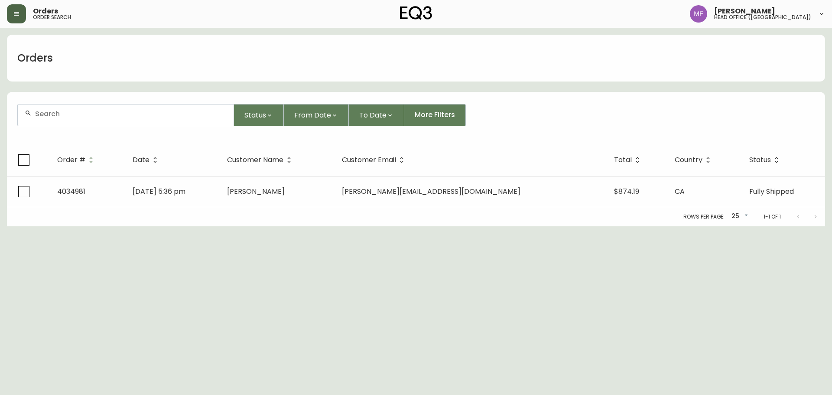
click at [88, 115] on input "text" at bounding box center [131, 114] width 192 height 8
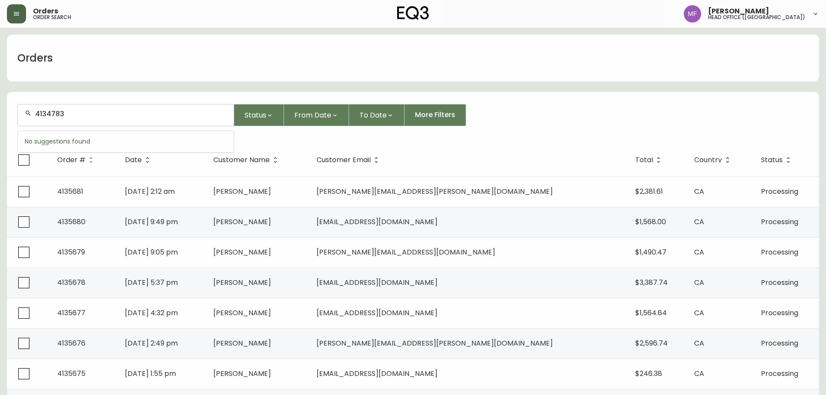
type input "4134783"
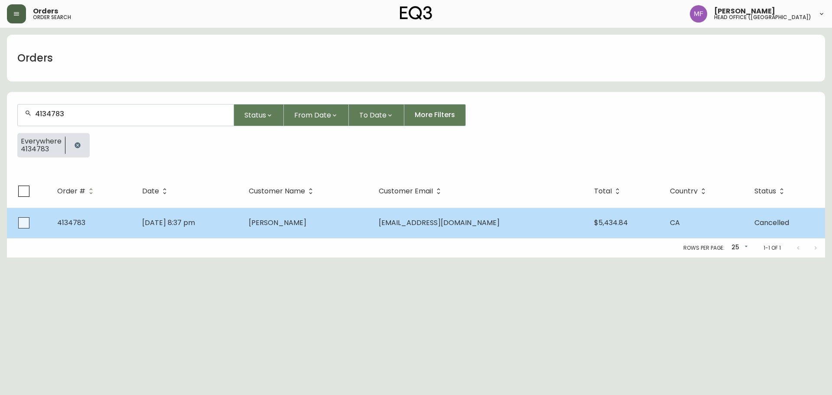
click at [289, 231] on td "greg napier" at bounding box center [307, 223] width 130 height 30
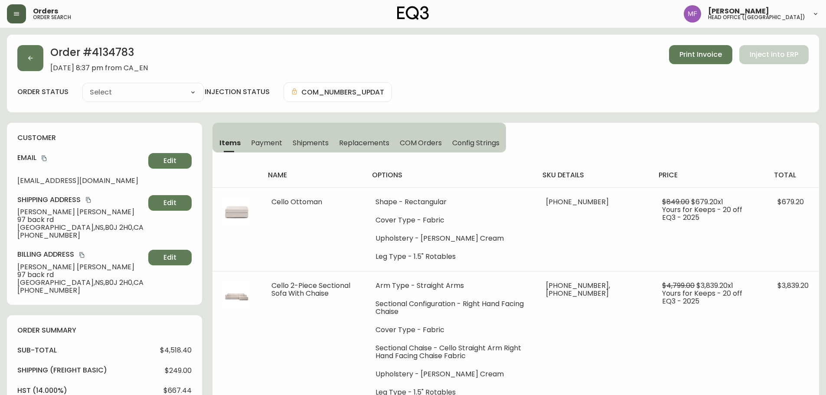
type input "Cancelled"
select select "CANCELLED"
click at [25, 62] on button "button" at bounding box center [30, 58] width 26 height 26
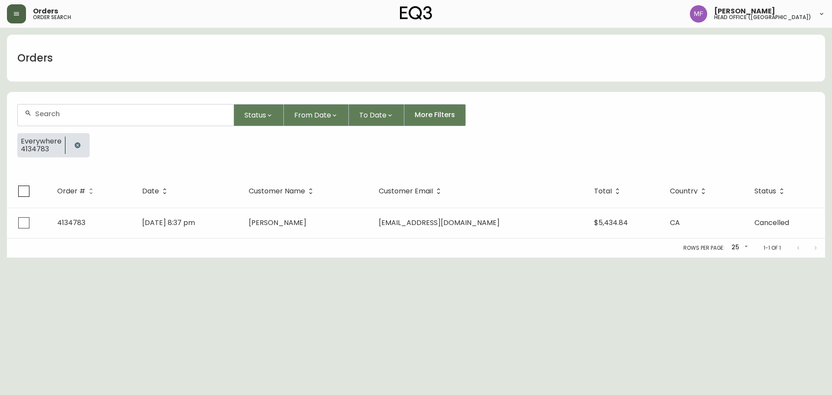
click at [75, 141] on button "button" at bounding box center [77, 145] width 17 height 17
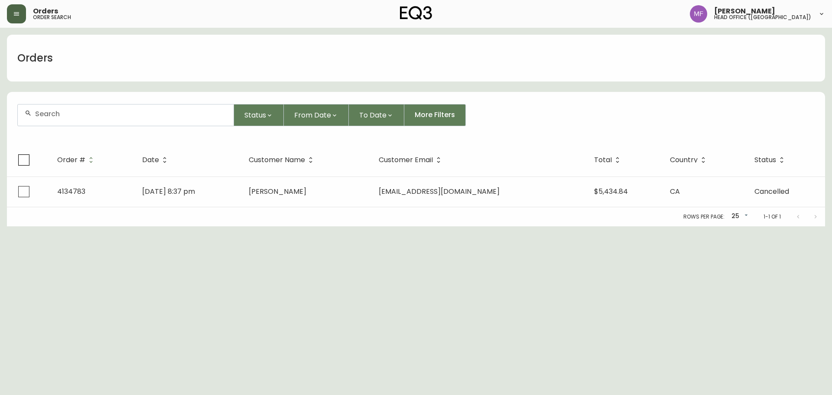
click at [76, 114] on input "text" at bounding box center [131, 114] width 192 height 8
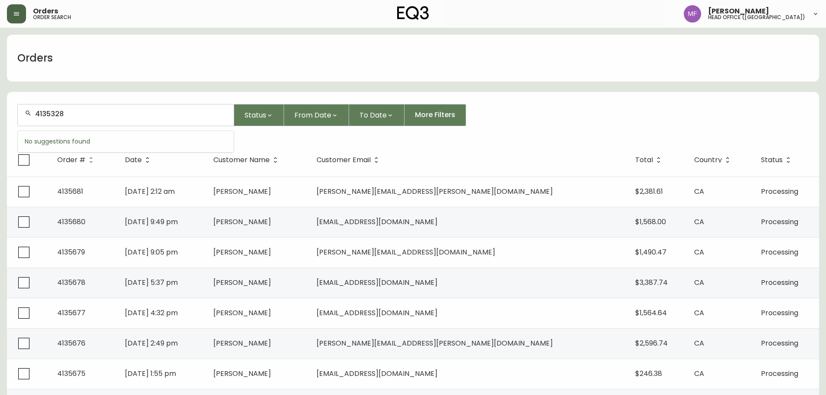
type input "4135328"
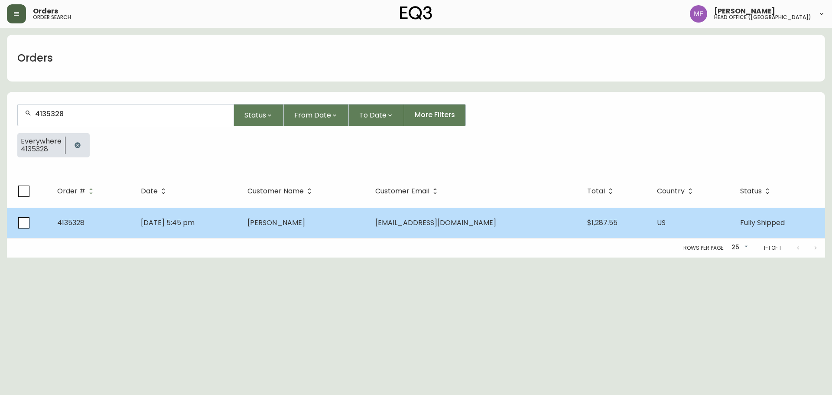
click at [310, 236] on td "Ioana Zamfir" at bounding box center [305, 223] width 128 height 30
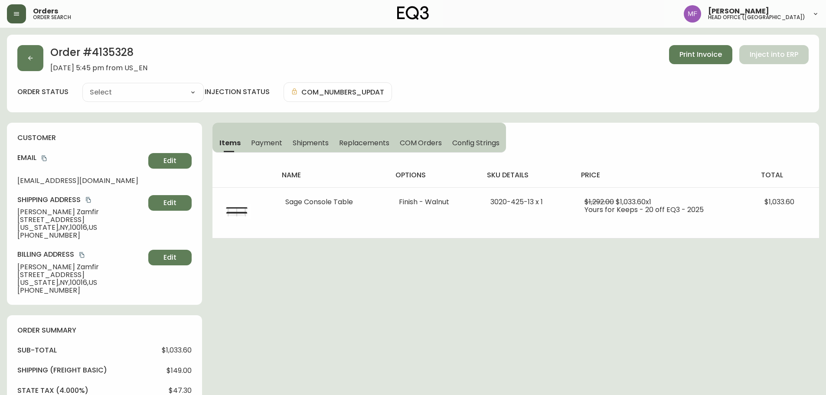
type input "Fully Shipped"
select select "FULLY_SHIPPED"
click at [307, 142] on span "Shipments" at bounding box center [311, 142] width 36 height 9
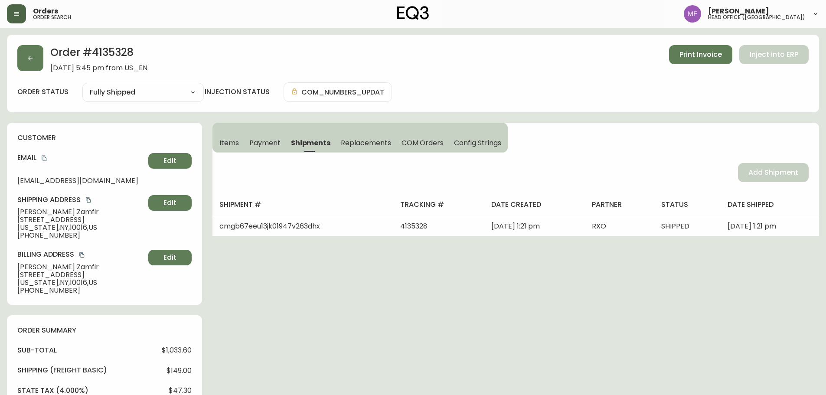
click at [229, 144] on span "Items" at bounding box center [229, 142] width 20 height 9
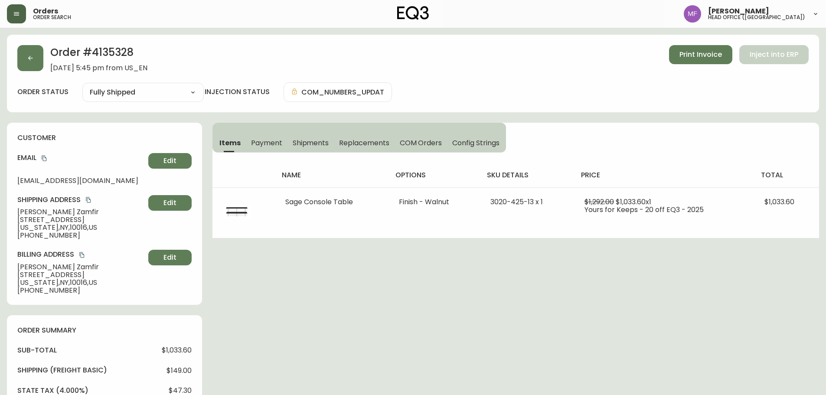
click at [115, 54] on h2 "Order # 4135328" at bounding box center [98, 54] width 97 height 19
click at [40, 62] on button "button" at bounding box center [30, 58] width 26 height 26
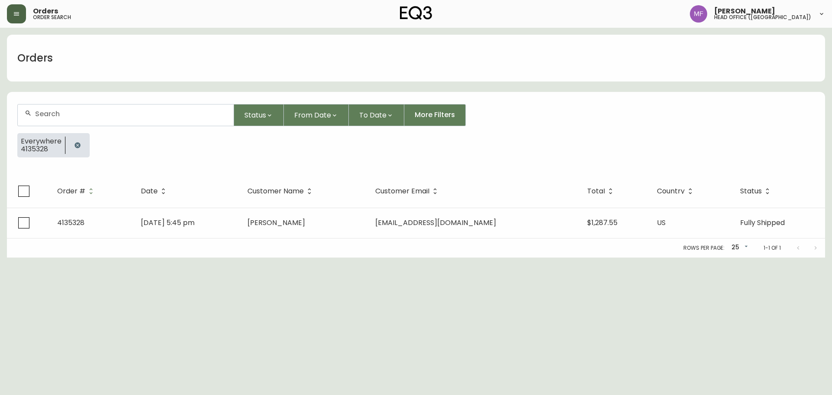
click at [74, 147] on icon "button" at bounding box center [77, 145] width 7 height 7
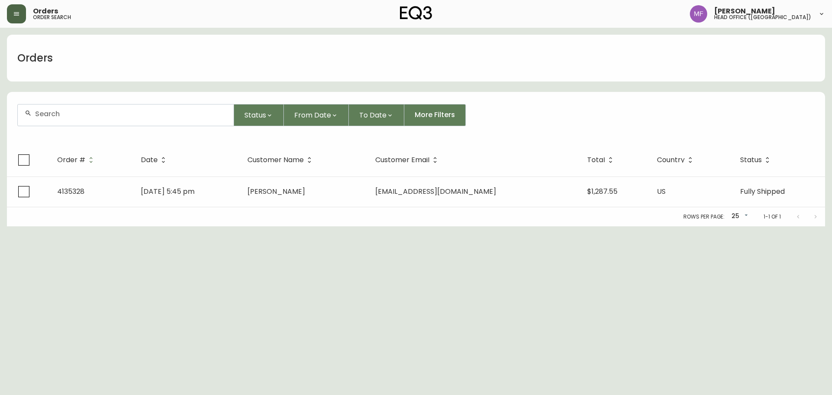
click at [74, 118] on div at bounding box center [126, 114] width 216 height 21
paste input "4135156"
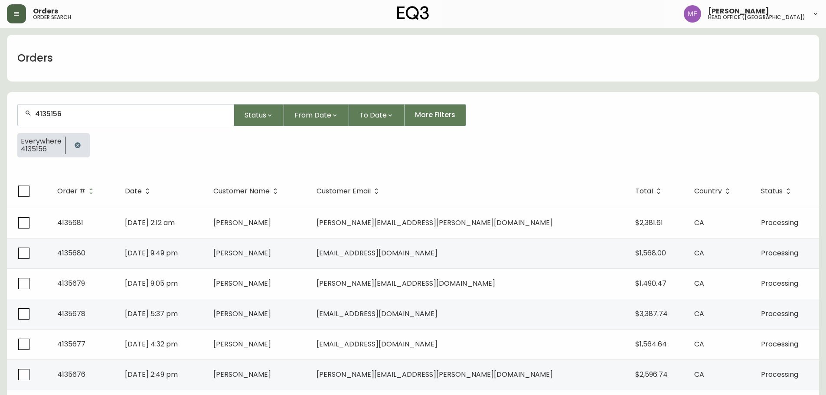
type input "4135156"
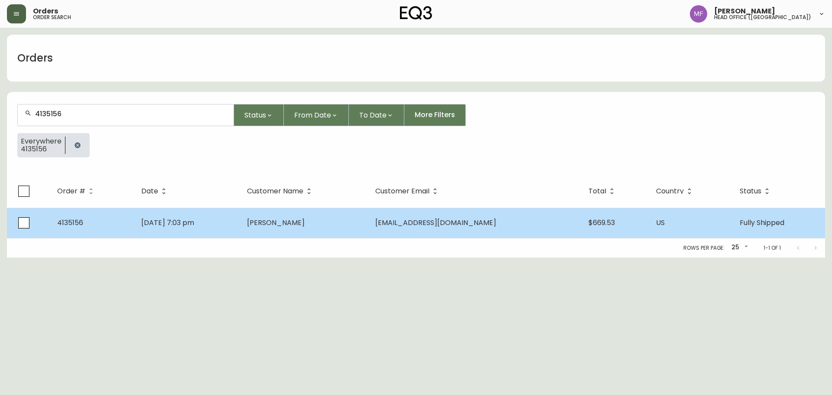
click at [240, 223] on td "Sep 06 2025, 7:03 pm" at bounding box center [186, 223] width 105 height 30
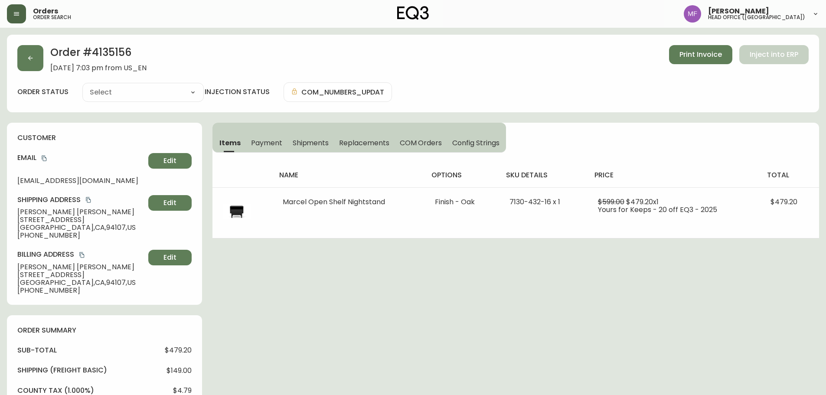
type input "Fully Shipped"
select select "FULLY_SHIPPED"
drag, startPoint x: 309, startPoint y: 142, endPoint x: 278, endPoint y: 143, distance: 30.8
click at [309, 142] on span "Shipments" at bounding box center [311, 142] width 36 height 9
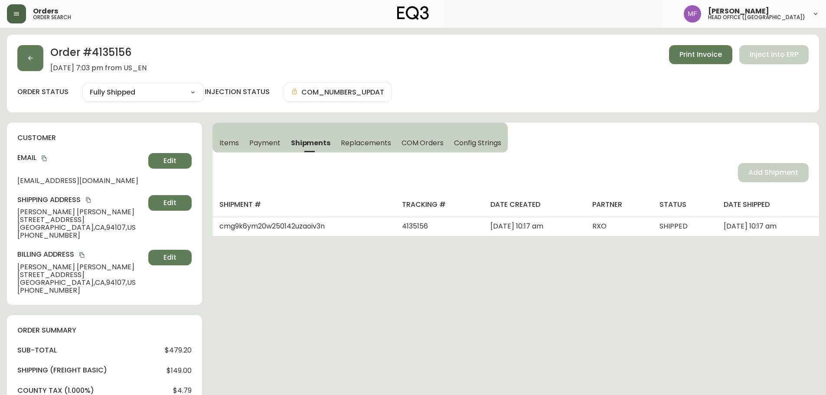
click at [222, 142] on span "Items" at bounding box center [229, 142] width 20 height 9
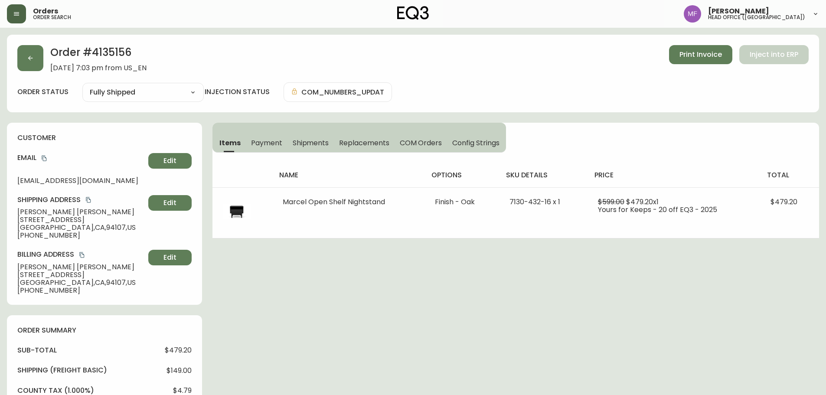
click at [108, 57] on h2 "Order # 4135156" at bounding box center [98, 54] width 96 height 19
drag, startPoint x: 81, startPoint y: 213, endPoint x: 13, endPoint y: 213, distance: 67.2
click at [13, 213] on div "customer Email vutranjv@gmail.com Edit Shipping Address Jennifer Vu-Tran 1010 1…" at bounding box center [104, 214] width 195 height 182
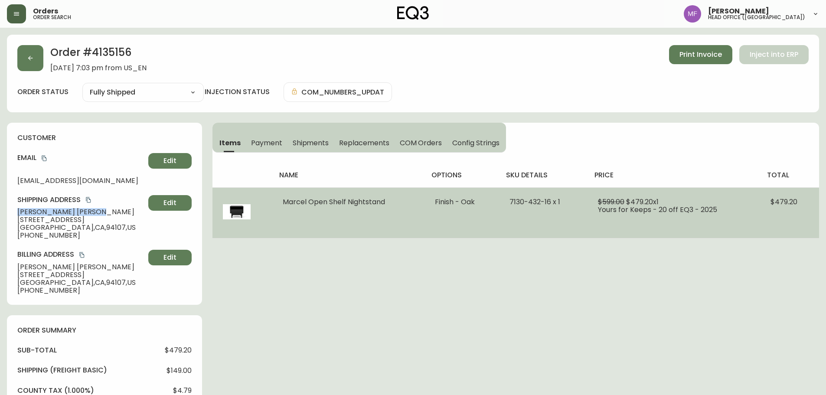
drag, startPoint x: 395, startPoint y: 198, endPoint x: 286, endPoint y: 202, distance: 109.3
click at [286, 202] on td "Marcel Open Shelf Nightstand" at bounding box center [348, 212] width 152 height 51
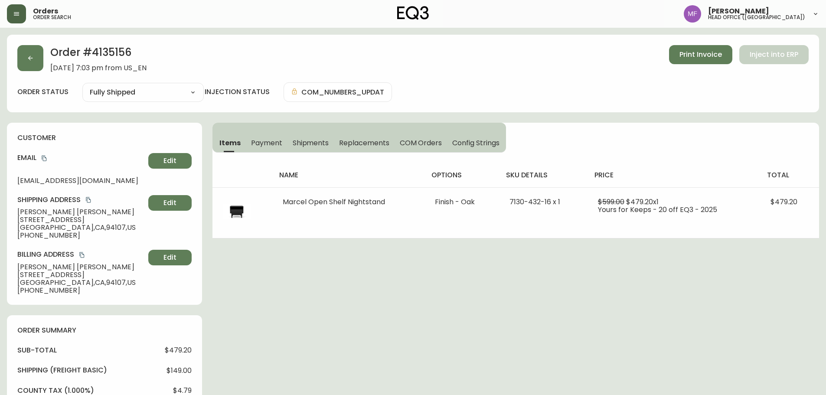
click at [95, 52] on h2 "Order # 4135156" at bounding box center [98, 54] width 96 height 19
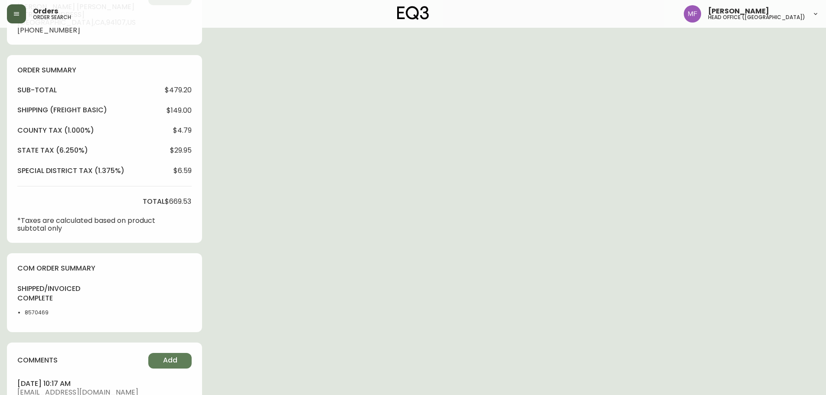
click at [42, 310] on li "8570469" at bounding box center [47, 313] width 44 height 8
click at [481, 229] on div "Order # 4135156 September 6, 2025 at 7:03 pm from US_EN Print Invoice Inject in…" at bounding box center [413, 202] width 812 height 855
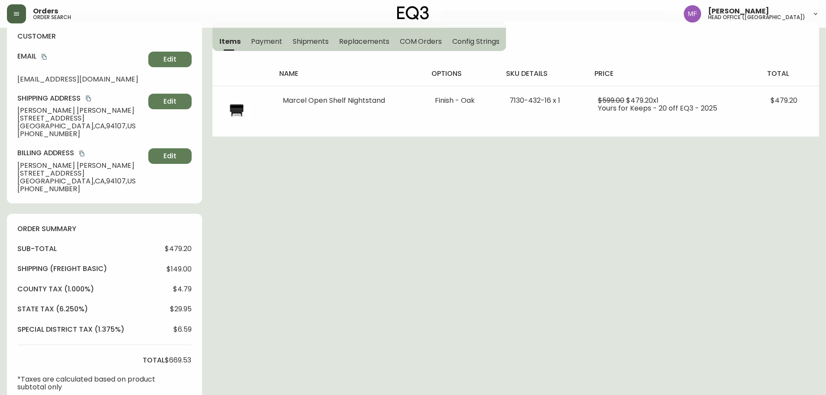
scroll to position [87, 0]
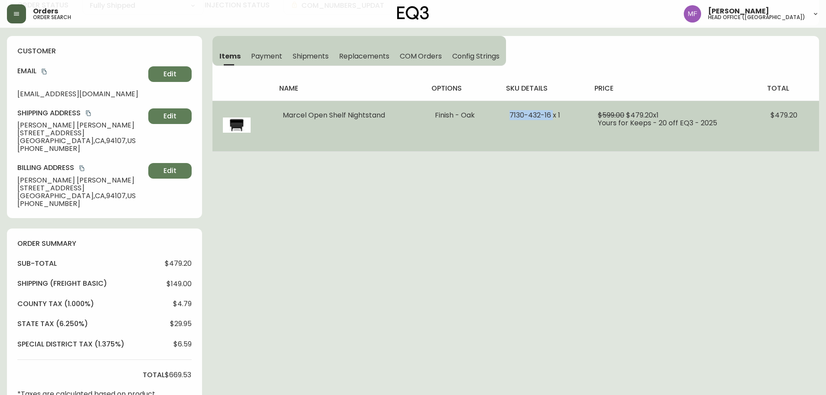
drag, startPoint x: 510, startPoint y: 117, endPoint x: 553, endPoint y: 118, distance: 43.4
click at [553, 118] on td "7130-432-16 x 1" at bounding box center [543, 126] width 88 height 51
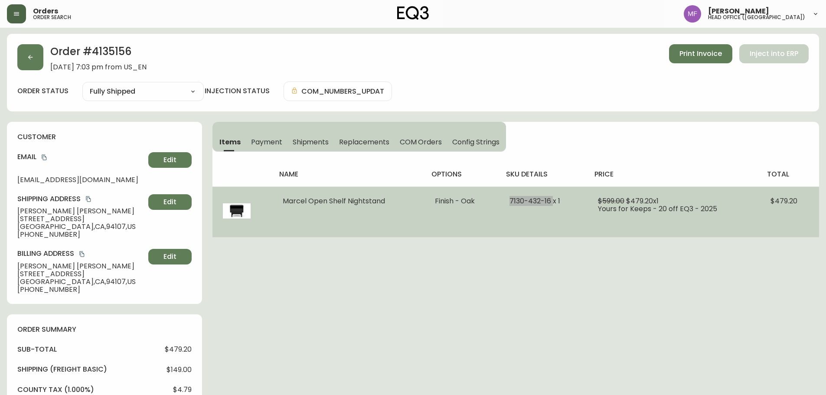
scroll to position [0, 0]
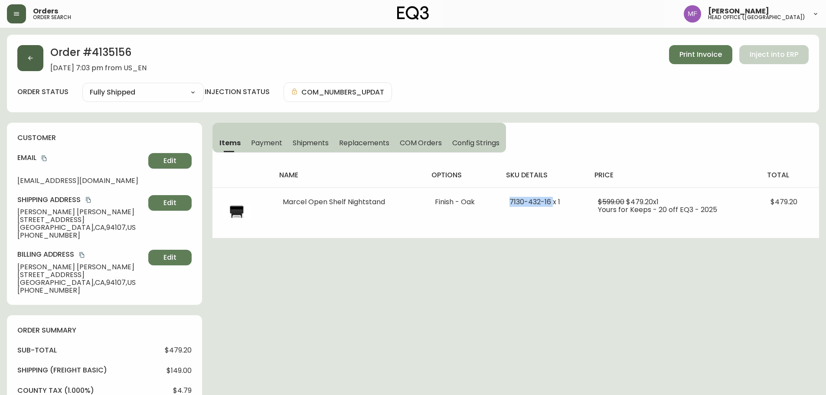
drag, startPoint x: 29, startPoint y: 56, endPoint x: 31, endPoint y: 62, distance: 5.8
click at [29, 58] on icon "button" at bounding box center [30, 58] width 7 height 7
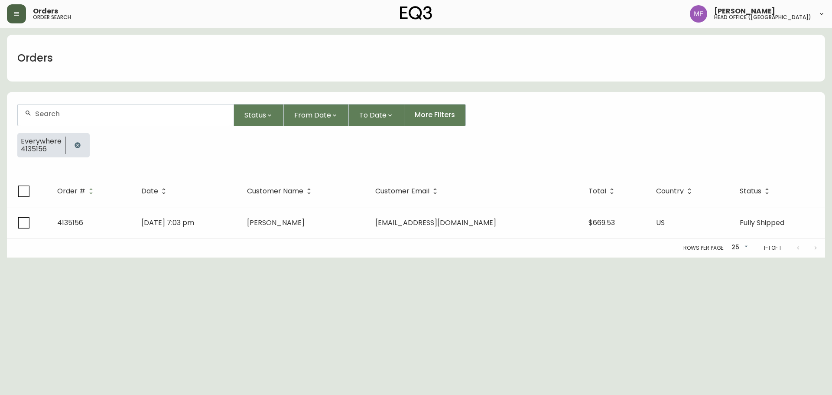
click at [82, 147] on button "button" at bounding box center [77, 145] width 17 height 17
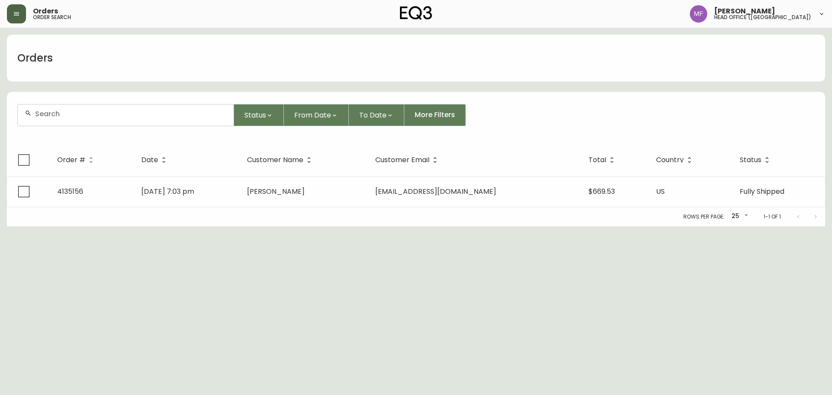
click at [74, 126] on div at bounding box center [125, 115] width 217 height 22
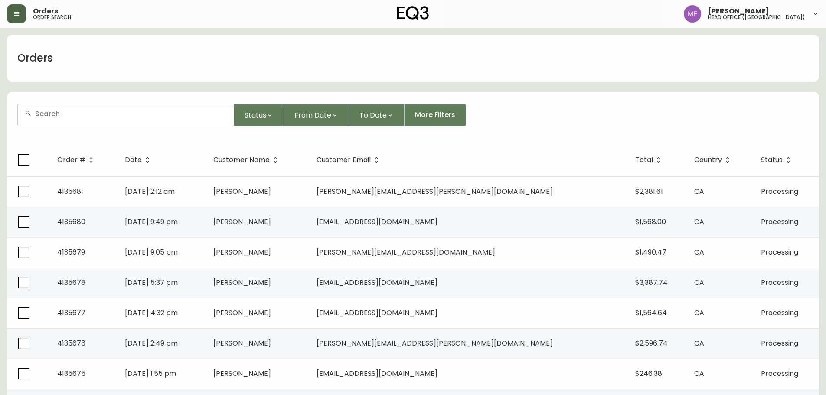
click at [75, 119] on div at bounding box center [126, 114] width 216 height 21
paste input "4135035"
type input "4135035"
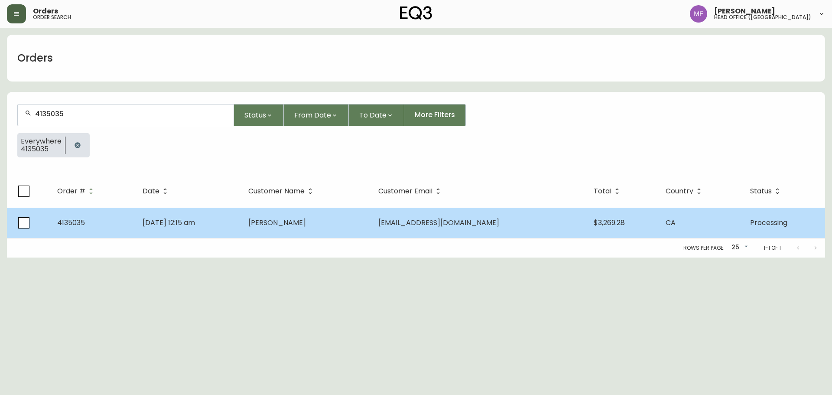
click at [343, 233] on td "Scott Cairns" at bounding box center [306, 223] width 130 height 30
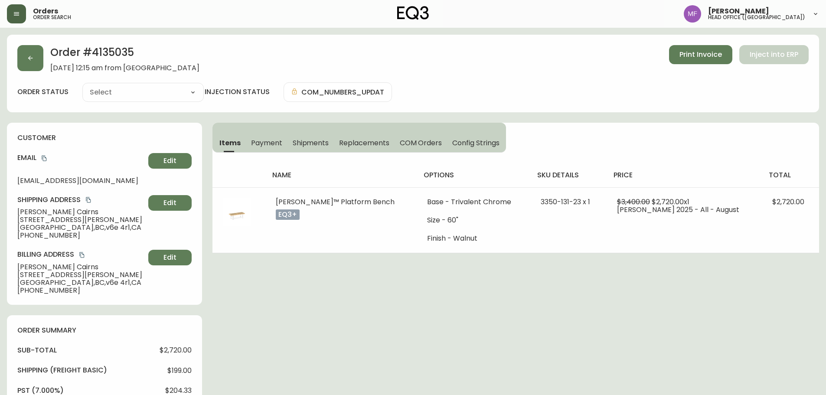
type input "Processing"
select select "PROCESSING"
click at [128, 53] on h2 "Order # 4135035" at bounding box center [124, 54] width 149 height 19
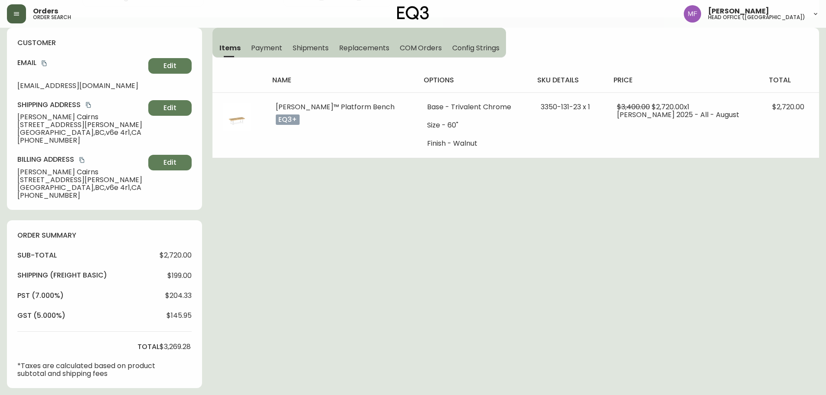
scroll to position [260, 0]
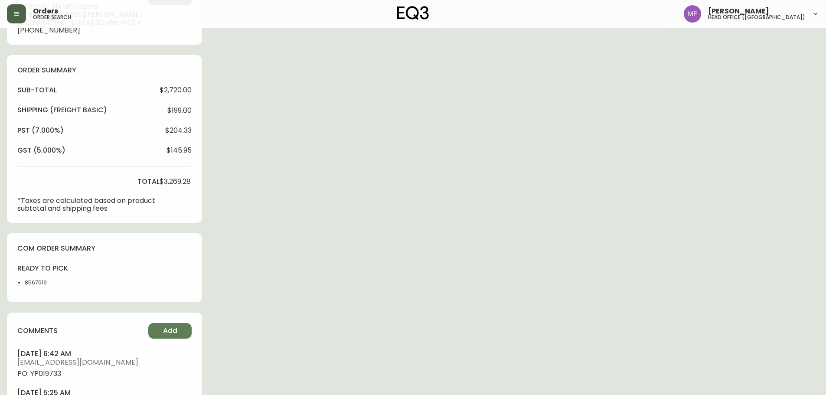
click at [36, 283] on li "8567519" at bounding box center [47, 283] width 44 height 8
click at [339, 232] on div "Order # 4135035 September 2, 2025 at 12:15 am from CA_EN Print Invoice Inject i…" at bounding box center [413, 113] width 812 height 676
click at [578, 247] on div "Order # 4135035 September 2, 2025 at 12:15 am from CA_EN Print Invoice Inject i…" at bounding box center [413, 113] width 812 height 676
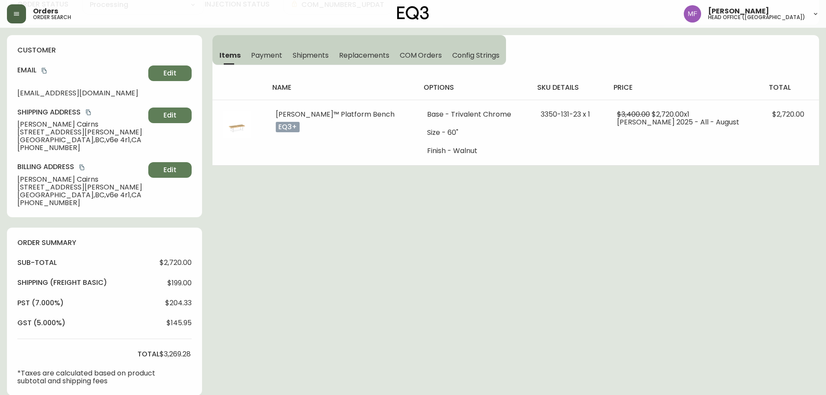
scroll to position [0, 0]
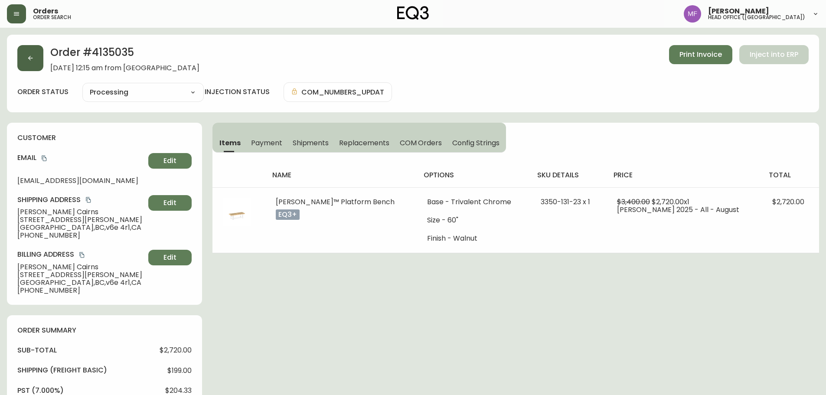
click at [23, 59] on button "button" at bounding box center [30, 58] width 26 height 26
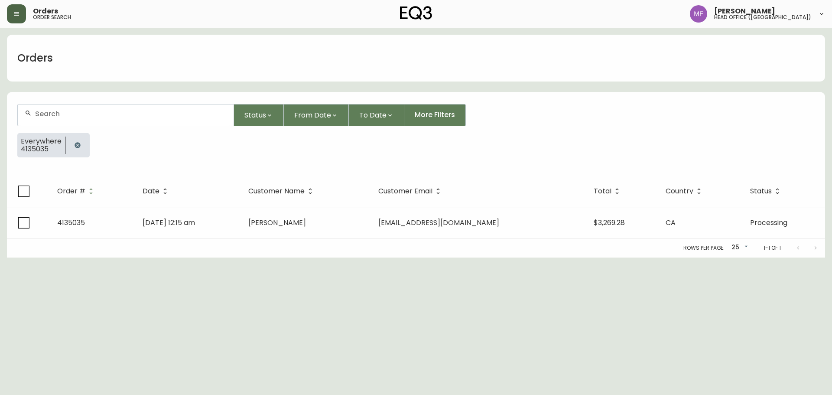
click at [75, 145] on icon "button" at bounding box center [78, 145] width 6 height 6
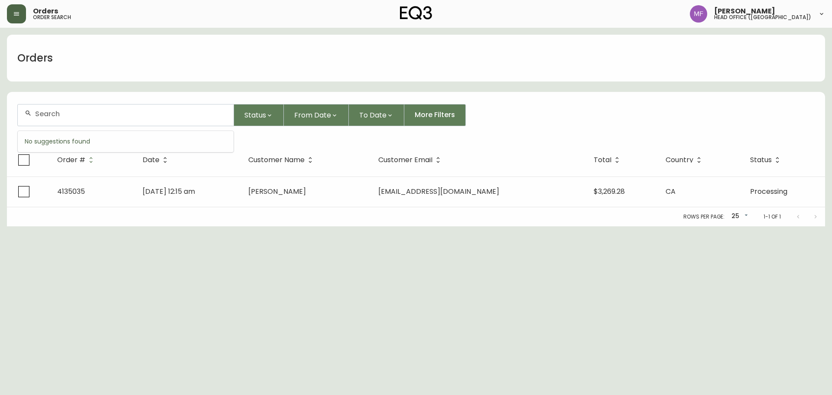
click at [67, 117] on input "text" at bounding box center [131, 114] width 192 height 8
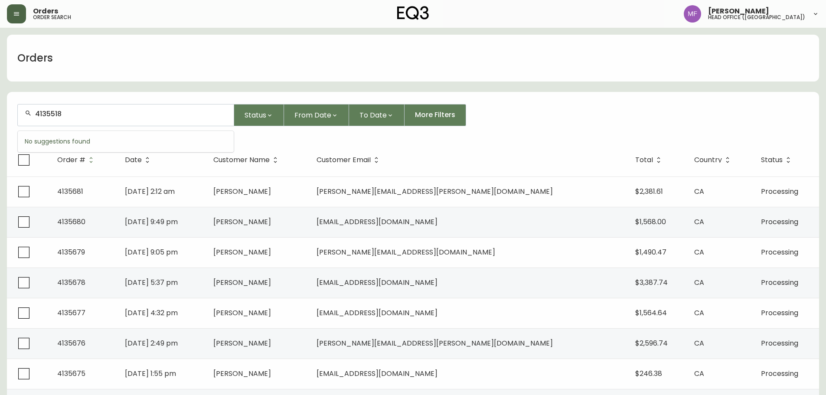
type input "4135518"
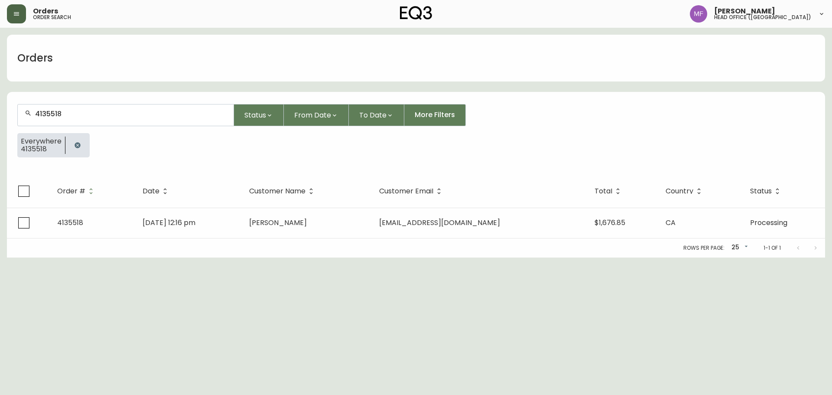
click at [307, 238] on div "Rows per page: 25 25 1-1 of 1" at bounding box center [416, 247] width 819 height 19
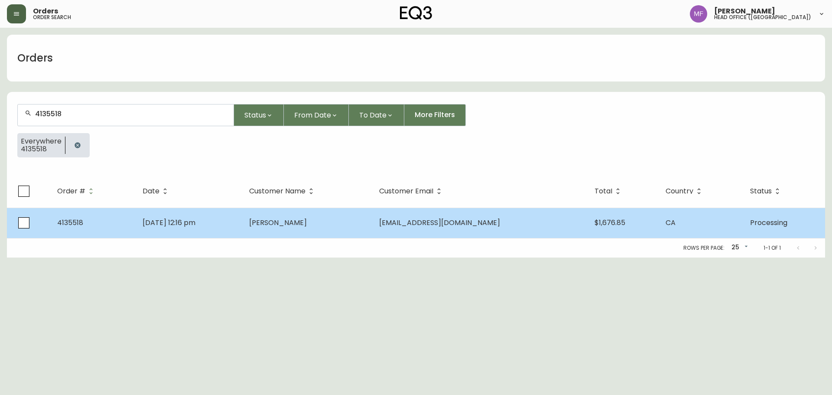
click at [308, 232] on td "Catherine Townley" at bounding box center [307, 223] width 130 height 30
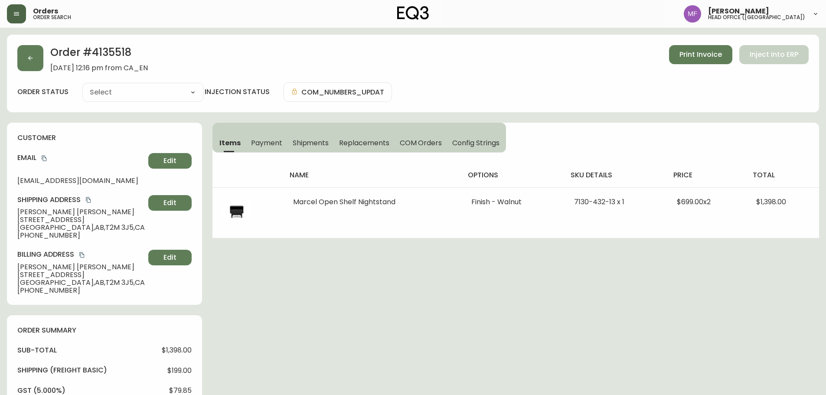
type input "Processing"
select select "PROCESSING"
click at [101, 55] on h2 "Order # 4135518" at bounding box center [99, 54] width 98 height 19
drag, startPoint x: 85, startPoint y: 212, endPoint x: 10, endPoint y: 213, distance: 75.0
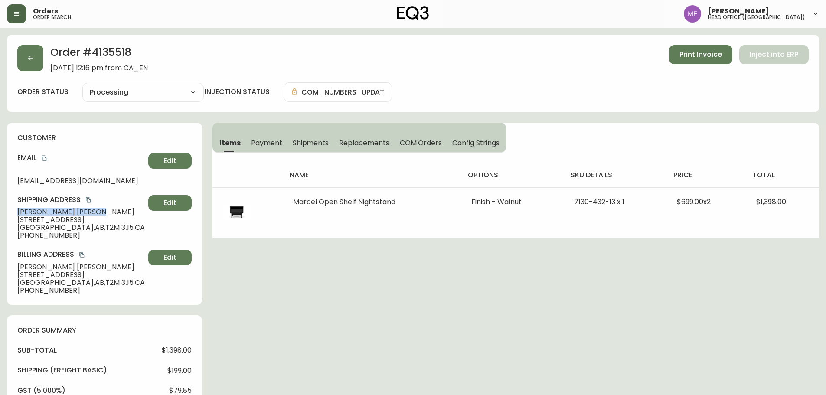
click at [10, 213] on div "customer Email catherinetownley11@gmail.com Edit Shipping Address Catherine Tow…" at bounding box center [104, 214] width 195 height 182
click at [117, 54] on h2 "Order # 4135518" at bounding box center [99, 54] width 98 height 19
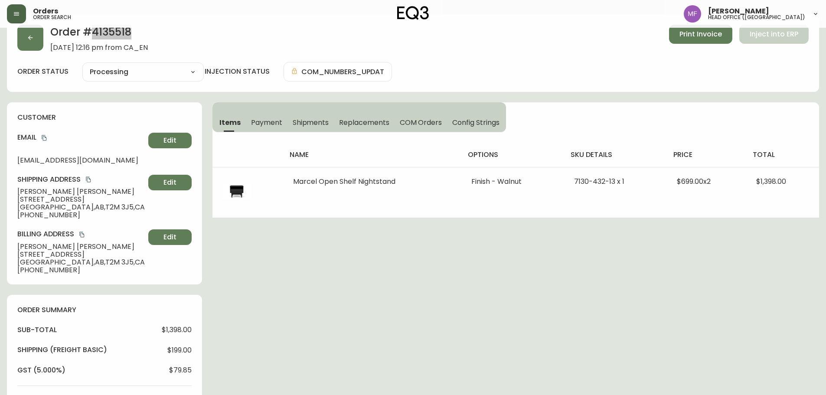
scroll to position [43, 0]
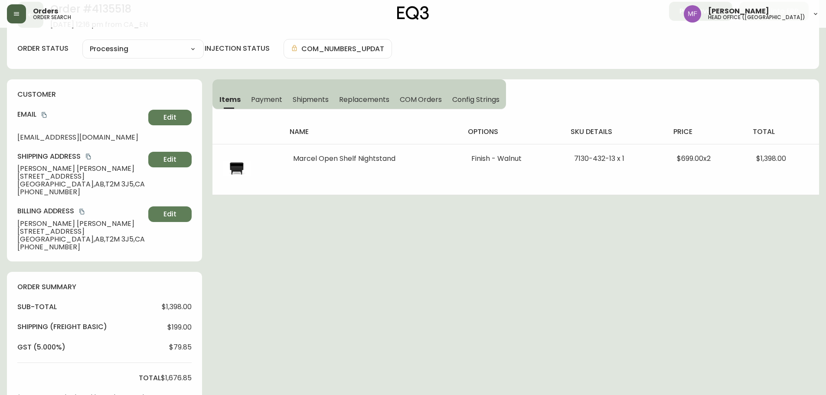
click at [418, 257] on div "Order # 4135518 September 24, 2025 at 12:16 pm from CA_EN Print Invoice Inject …" at bounding box center [413, 299] width 812 height 617
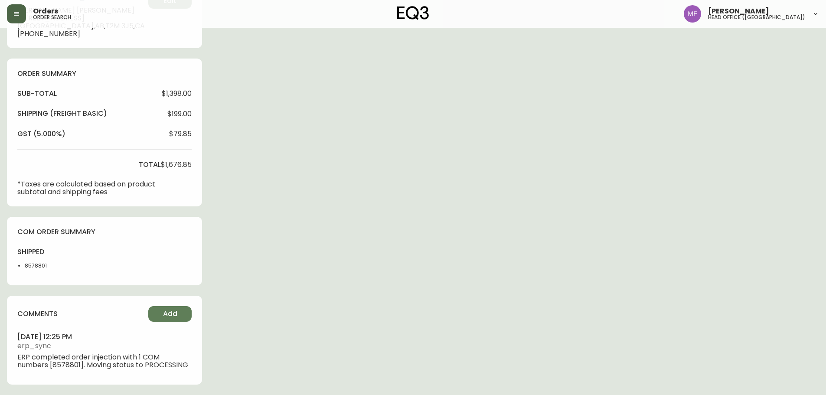
click at [28, 267] on li "8578801" at bounding box center [47, 266] width 44 height 8
click at [422, 205] on div "Order # 4135518 September 24, 2025 at 12:16 pm from CA_EN Print Invoice Inject …" at bounding box center [413, 86] width 812 height 617
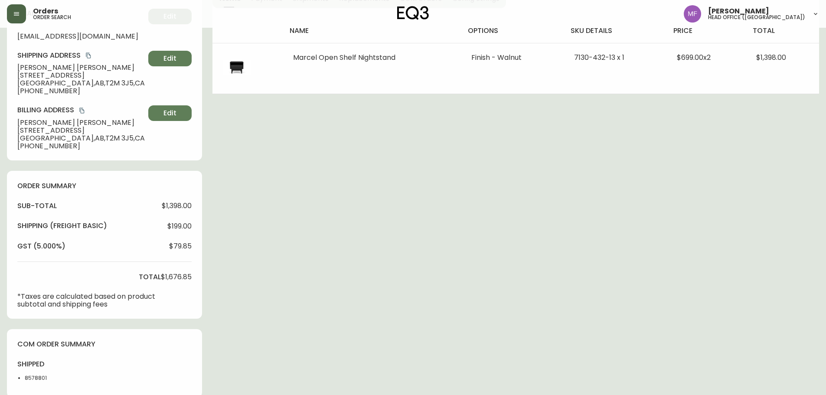
scroll to position [0, 0]
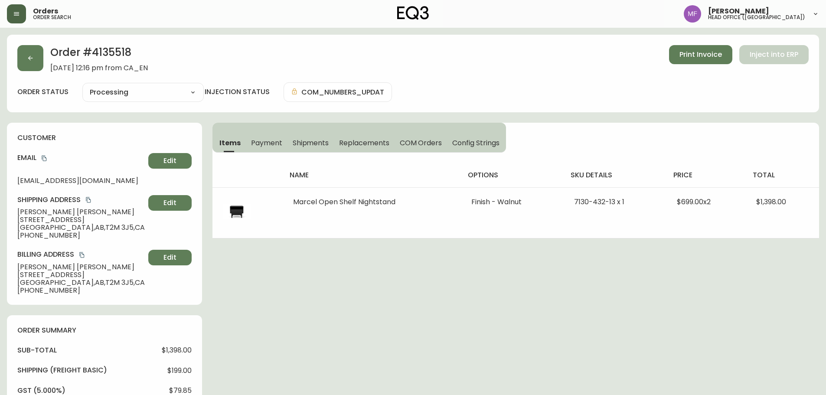
click at [480, 239] on div "Order # 4135518 September 24, 2025 at 12:16 pm from CA_EN Print Invoice Inject …" at bounding box center [413, 343] width 812 height 617
click at [129, 53] on h2 "Order # 4135518" at bounding box center [99, 54] width 98 height 19
click at [115, 54] on h2 "Order # 4135518" at bounding box center [99, 54] width 98 height 19
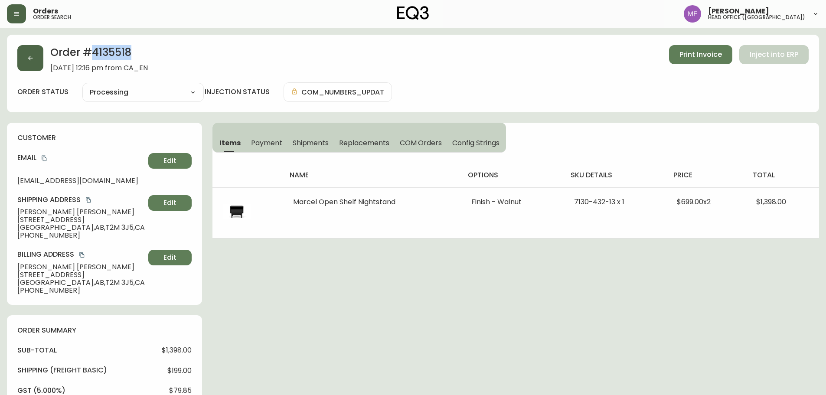
click at [32, 63] on button "button" at bounding box center [30, 58] width 26 height 26
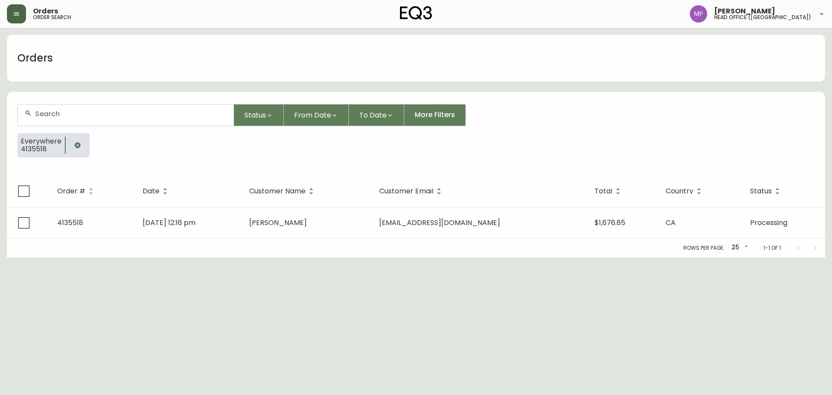
click at [82, 144] on button "button" at bounding box center [77, 145] width 17 height 17
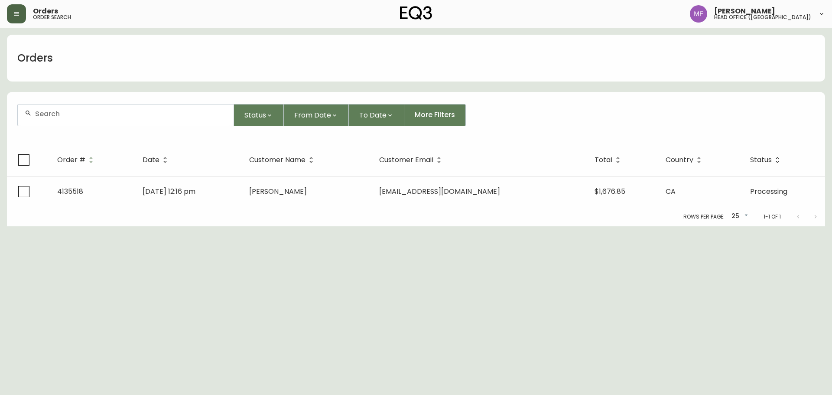
click at [78, 118] on div at bounding box center [126, 114] width 216 height 21
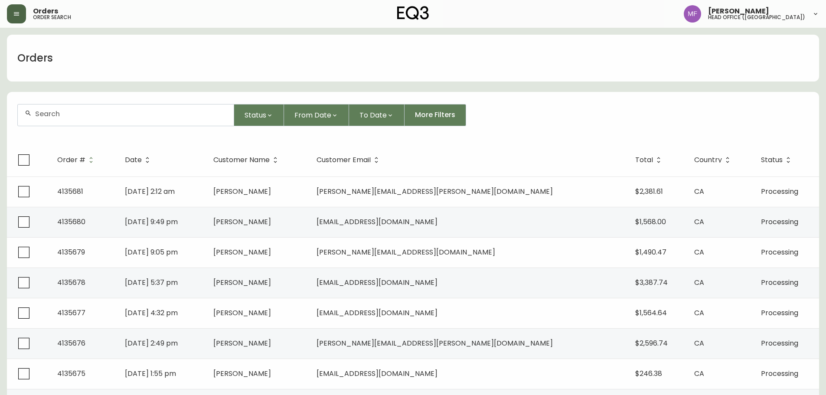
paste input "d_gibson03@yahoo.ie"
type input "d_gibson03@yahoo.ie"
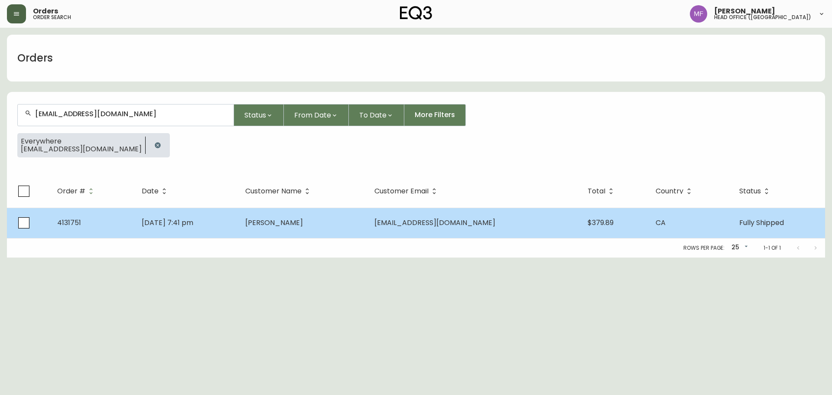
click at [163, 219] on span "Mar 17 2025, 7:41 pm" at bounding box center [168, 223] width 52 height 10
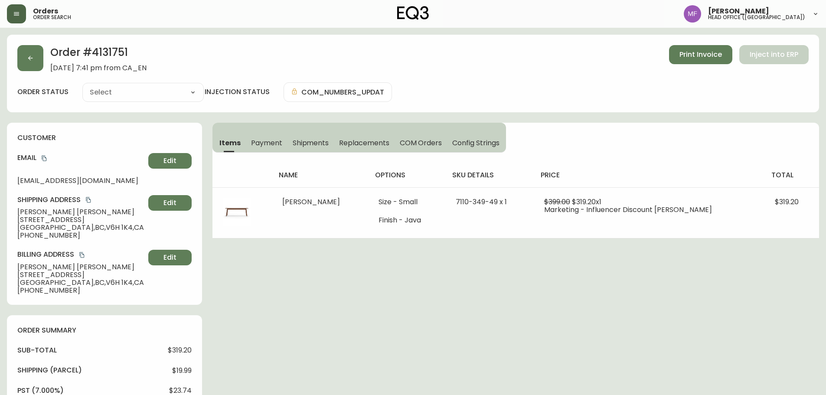
type input "Fully Shipped"
select select "FULLY_SHIPPED"
drag, startPoint x: 68, startPoint y: 211, endPoint x: 7, endPoint y: 210, distance: 60.3
click at [7, 210] on div "customer Email d_gibson03@yahoo.ie Edit Shipping Address David Gibson 1155 West…" at bounding box center [104, 214] width 195 height 182
click at [30, 59] on icon "button" at bounding box center [30, 58] width 7 height 7
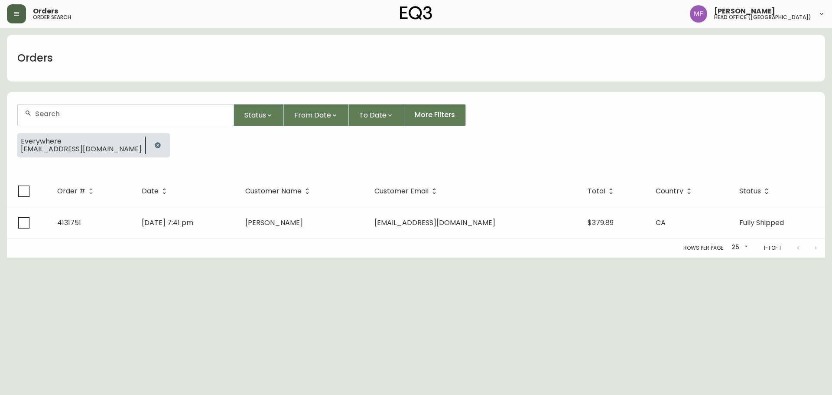
click at [154, 148] on icon "button" at bounding box center [157, 145] width 7 height 7
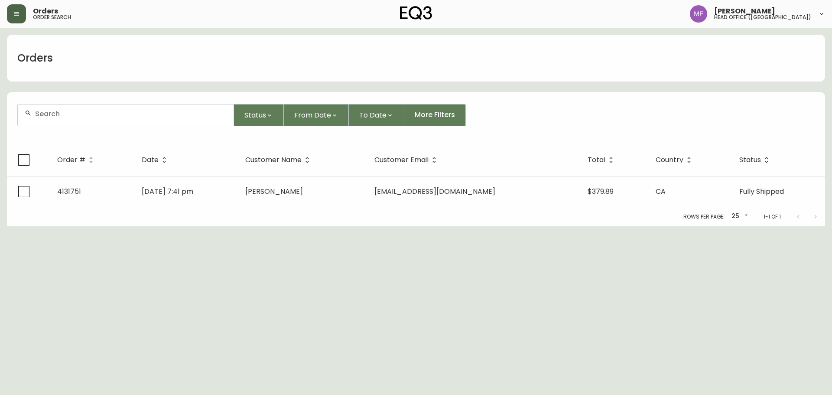
click at [112, 109] on div at bounding box center [126, 114] width 216 height 21
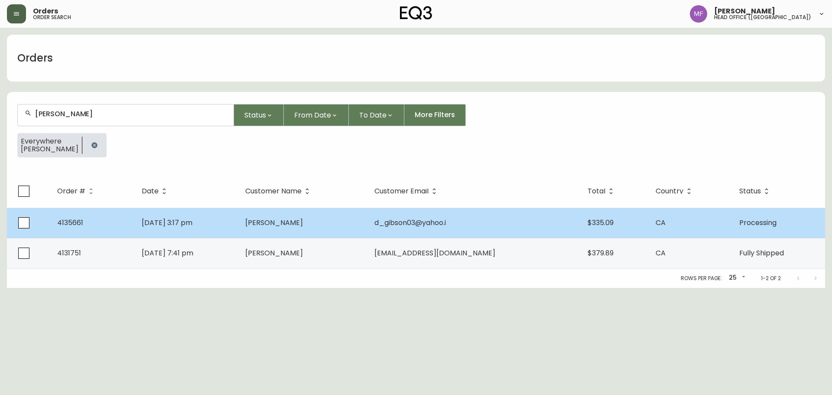
type input "David Gibson"
click at [207, 230] on td "Oct 04 2025, 3:17 pm" at bounding box center [187, 223] width 104 height 30
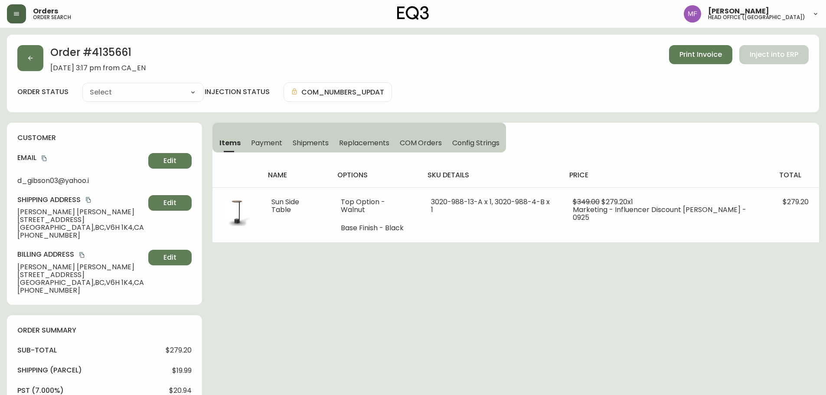
type input "Processing"
select select "PROCESSING"
click at [101, 46] on h2 "Order # 4135661" at bounding box center [97, 54] width 95 height 19
drag, startPoint x: 68, startPoint y: 213, endPoint x: 5, endPoint y: 213, distance: 62.9
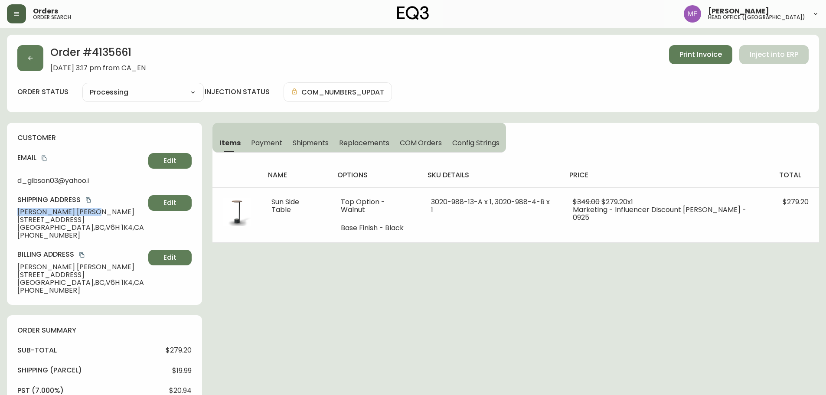
click at [5, 213] on main "Order # 4135661 October 4, 2025 at 3:17 pm from CA_EN Print Invoice Inject into…" at bounding box center [413, 355] width 826 height 654
click at [102, 46] on h2 "Order # 4135661" at bounding box center [97, 54] width 95 height 19
click at [115, 52] on h2 "Order # 4135661" at bounding box center [97, 54] width 95 height 19
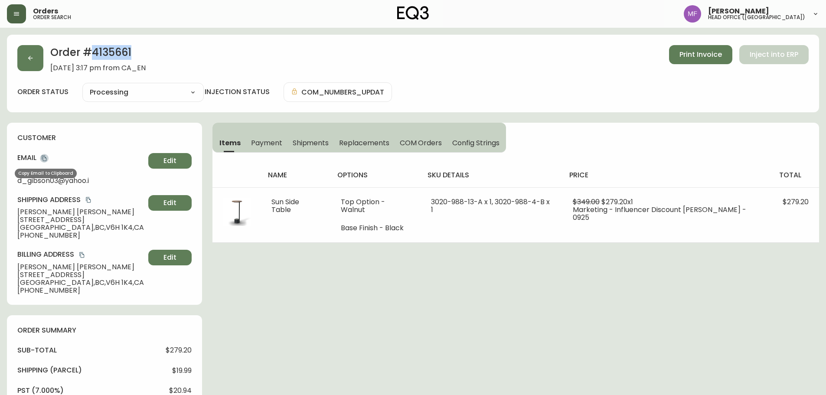
drag, startPoint x: 43, startPoint y: 156, endPoint x: 281, endPoint y: 136, distance: 238.4
click at [43, 156] on icon "copy" at bounding box center [44, 159] width 5 height 6
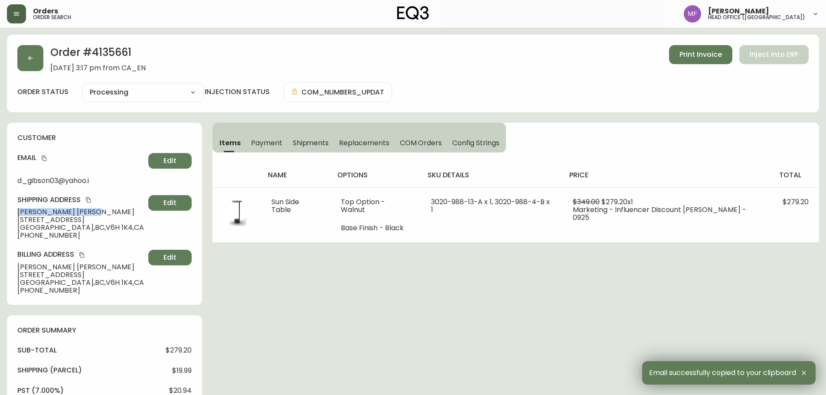
drag, startPoint x: 75, startPoint y: 212, endPoint x: 18, endPoint y: 213, distance: 57.2
click at [18, 213] on span "David Gibson" at bounding box center [80, 212] width 127 height 8
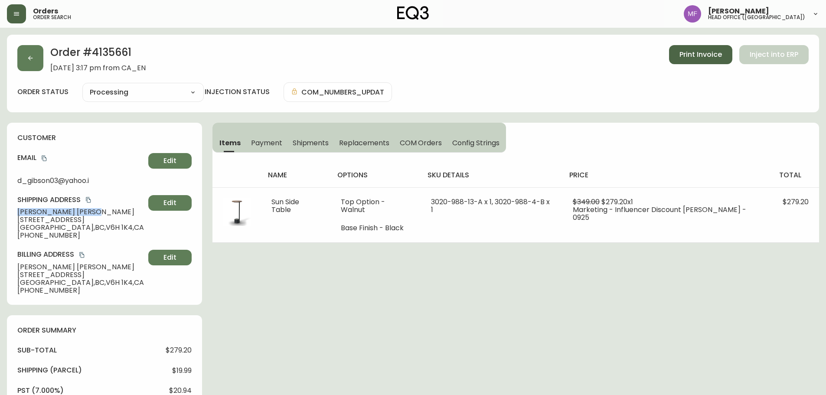
click at [677, 57] on button "Print Invoice" at bounding box center [700, 54] width 63 height 19
drag, startPoint x: 43, startPoint y: 157, endPoint x: 133, endPoint y: 157, distance: 89.7
click at [43, 157] on icon "copy" at bounding box center [44, 158] width 6 height 6
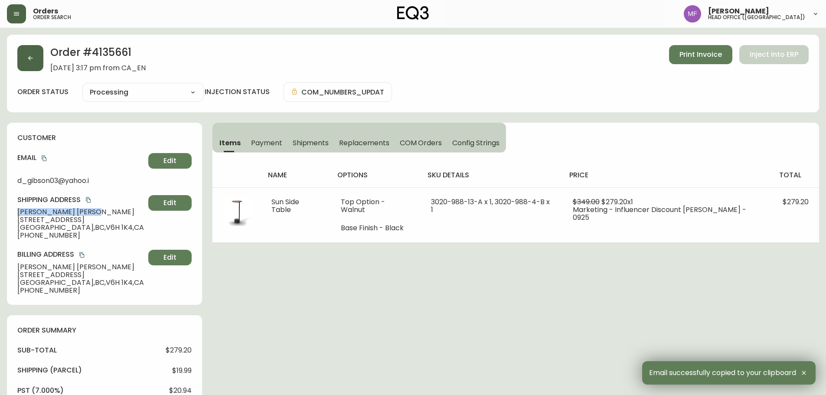
click at [29, 60] on icon "button" at bounding box center [30, 58] width 7 height 7
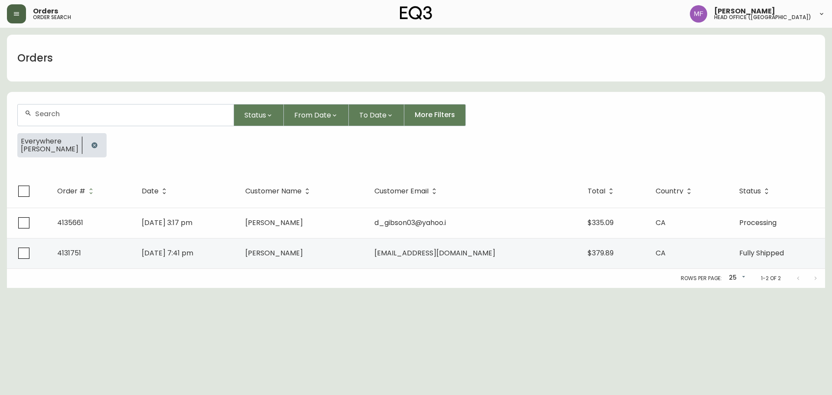
click at [86, 143] on button "button" at bounding box center [94, 145] width 17 height 17
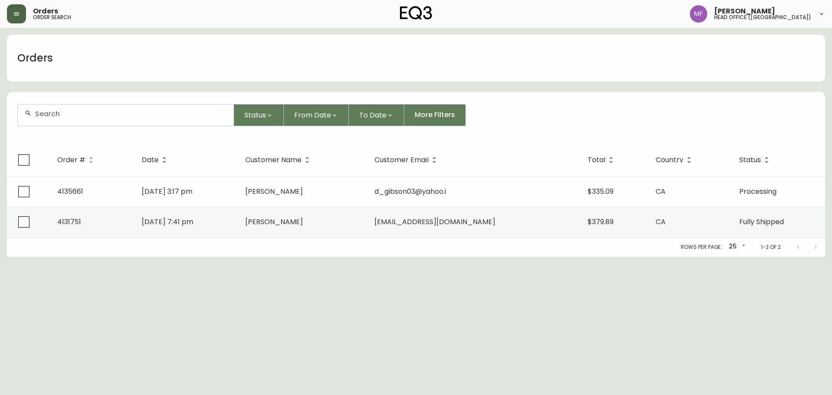
click at [72, 111] on input "text" at bounding box center [131, 114] width 192 height 8
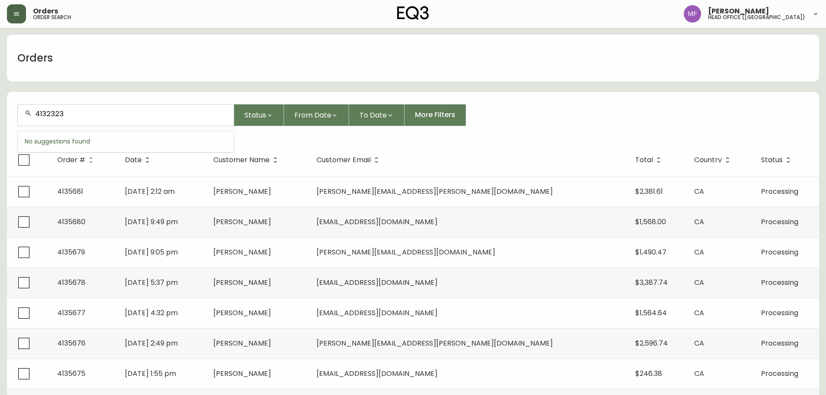
type input "4132323"
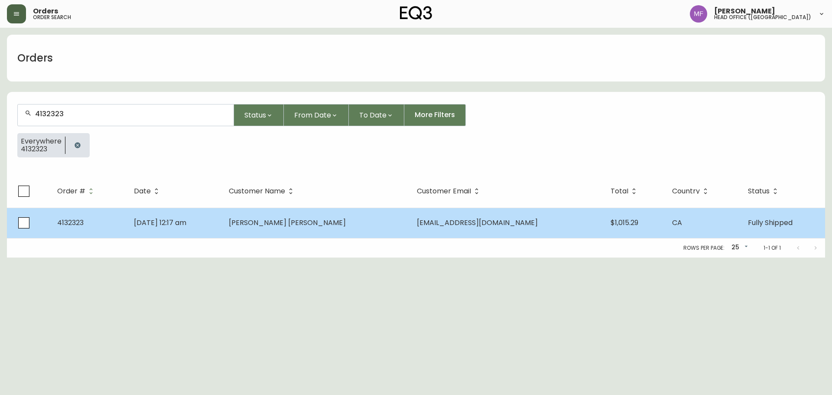
click at [351, 228] on td "Adrian Garcia Betancourt" at bounding box center [316, 223] width 188 height 30
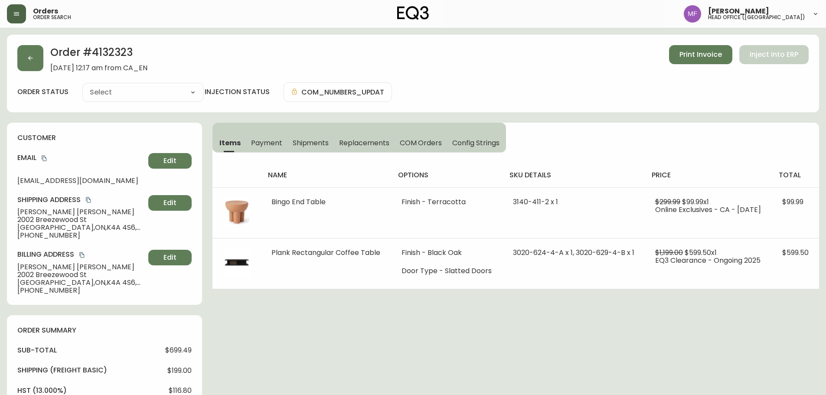
type input "Fully Shipped"
select select "FULLY_SHIPPED"
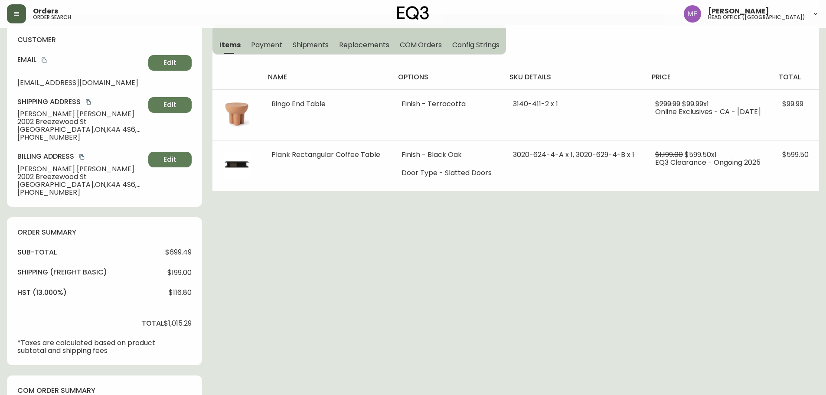
scroll to position [72, 0]
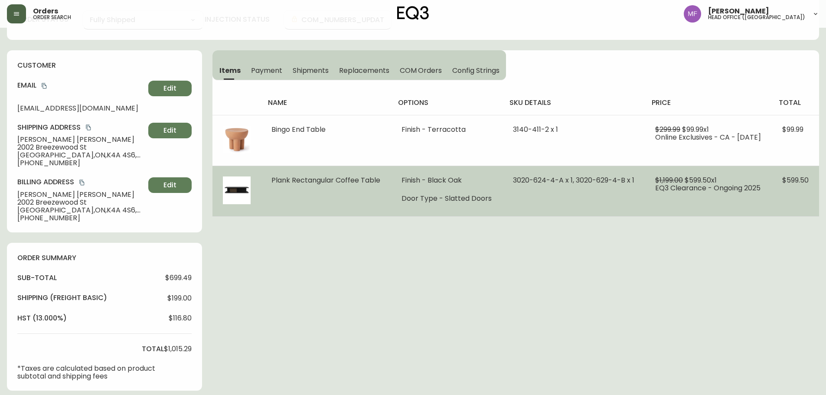
click at [524, 187] on td "3020-624-4-A x 1, 3020-629-4-B x 1" at bounding box center [574, 191] width 143 height 51
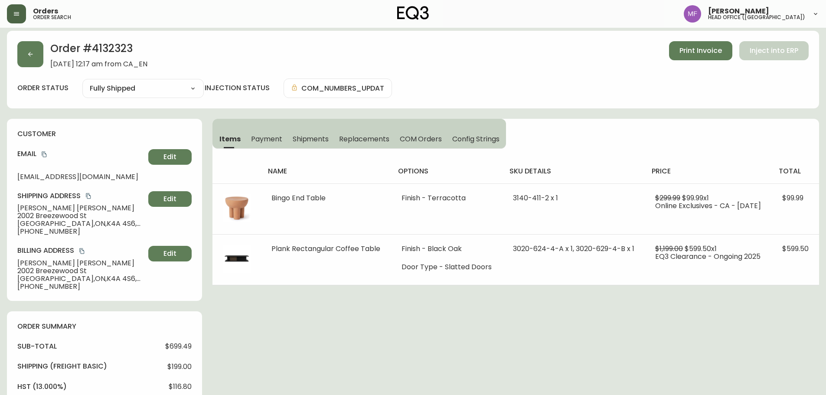
scroll to position [0, 0]
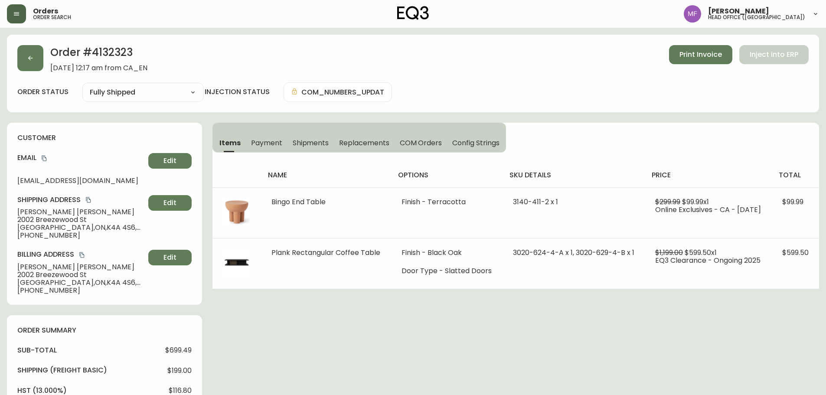
click at [132, 57] on h2 "Order # 4132323" at bounding box center [98, 54] width 97 height 19
click at [132, 56] on h2 "Order # 4132323" at bounding box center [98, 54] width 97 height 19
click at [121, 53] on h2 "Order # 4132323" at bounding box center [98, 54] width 97 height 19
click at [316, 140] on span "Shipments" at bounding box center [311, 142] width 36 height 9
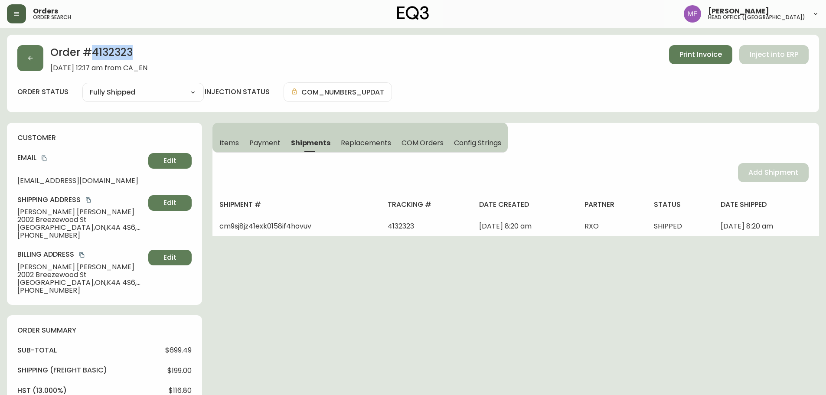
click at [225, 144] on span "Items" at bounding box center [229, 142] width 20 height 9
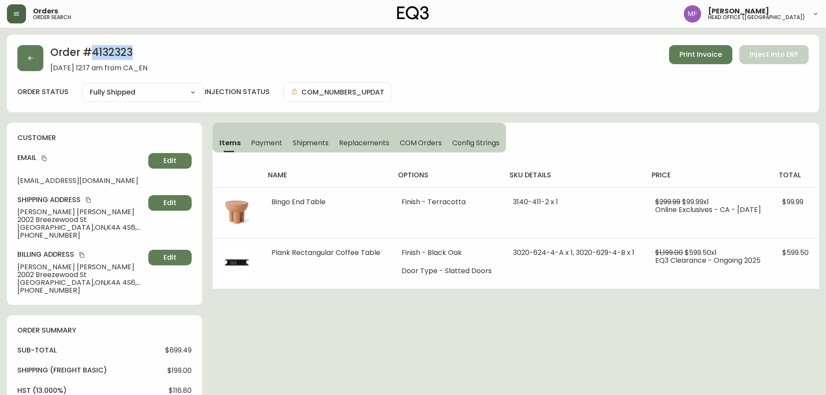
click at [122, 52] on h2 "Order # 4132323" at bounding box center [98, 54] width 97 height 19
drag, startPoint x: 106, startPoint y: 214, endPoint x: 0, endPoint y: 210, distance: 105.9
click at [0, 210] on main "Order # 4132323 April 9, 2025 at 12:17 am from CA_EN Print Invoice Inject into …" at bounding box center [413, 399] width 826 height 743
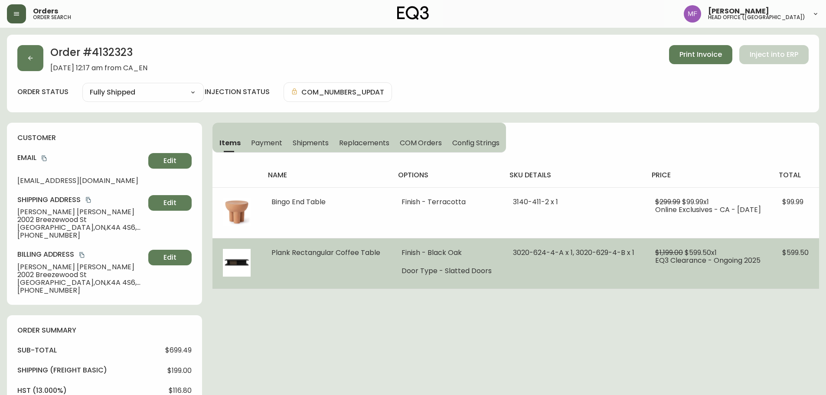
drag, startPoint x: 294, startPoint y: 262, endPoint x: 279, endPoint y: 260, distance: 15.0
click at [285, 261] on td "Plank Rectangular Coffee Table" at bounding box center [326, 263] width 130 height 51
click at [263, 254] on td "Plank Rectangular Coffee Table" at bounding box center [326, 263] width 130 height 51
drag, startPoint x: 269, startPoint y: 253, endPoint x: 298, endPoint y: 260, distance: 29.8
click at [298, 260] on td "Plank Rectangular Coffee Table" at bounding box center [326, 263] width 130 height 51
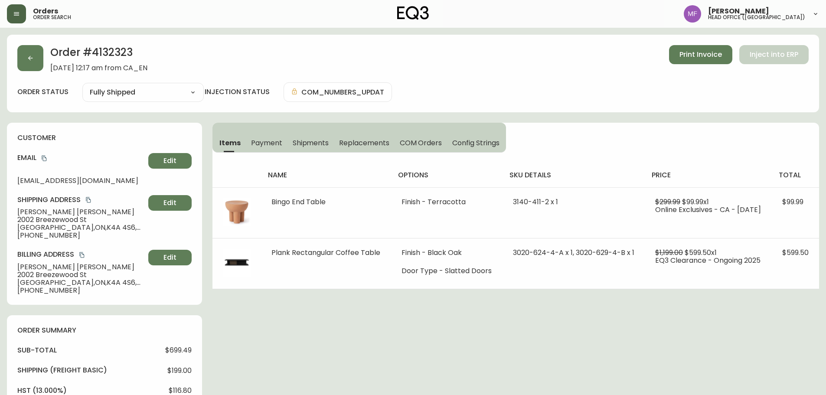
click at [110, 54] on h2 "Order # 4132323" at bounding box center [98, 54] width 97 height 19
click at [111, 54] on h2 "Order # 4132323" at bounding box center [98, 54] width 97 height 19
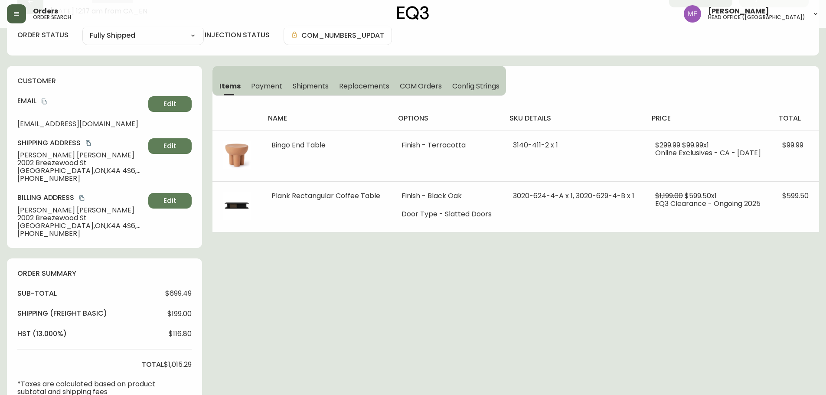
scroll to position [173, 0]
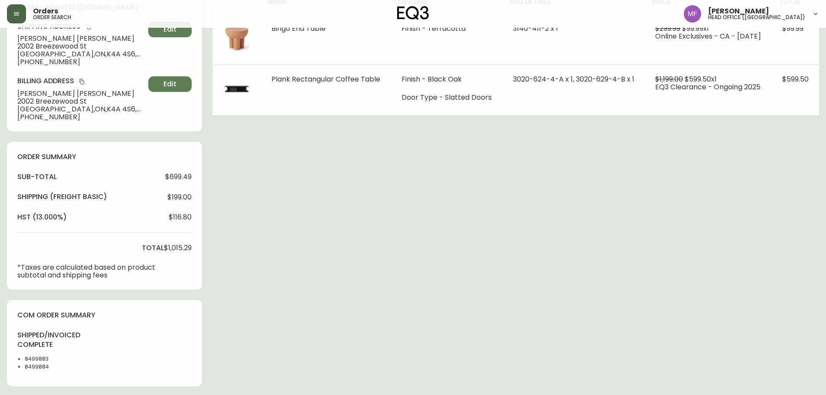
click at [39, 361] on li "8499883" at bounding box center [47, 359] width 44 height 8
click at [276, 313] on div "Order # 4132323 April 9, 2025 at 12:17 am from CA_EN Print Invoice Inject into …" at bounding box center [413, 229] width 812 height 736
click at [648, 179] on div "Order # 4132323 April 9, 2025 at 12:17 am from CA_EN Print Invoice Inject into …" at bounding box center [413, 229] width 812 height 736
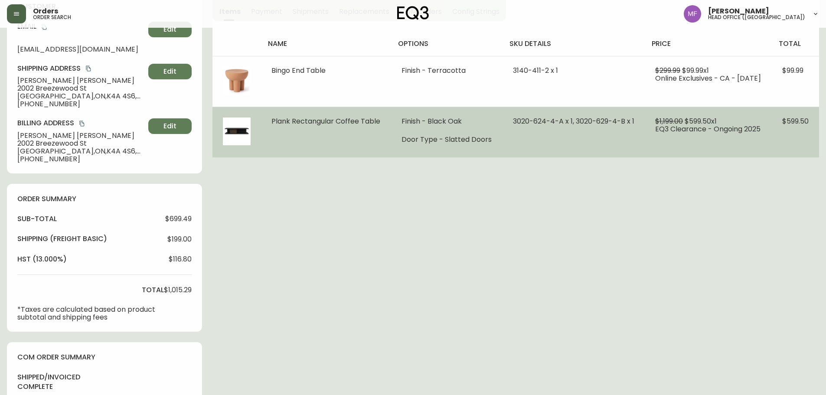
scroll to position [87, 0]
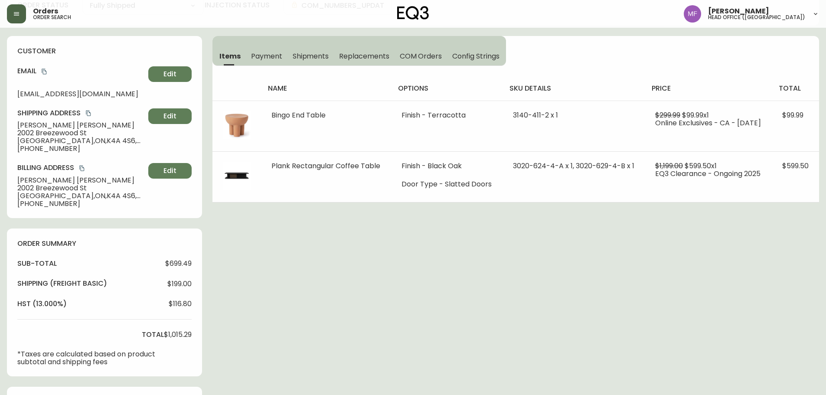
click at [594, 271] on div "Order # 4132323 April 9, 2025 at 12:17 am from CA_EN Print Invoice Inject into …" at bounding box center [413, 316] width 812 height 736
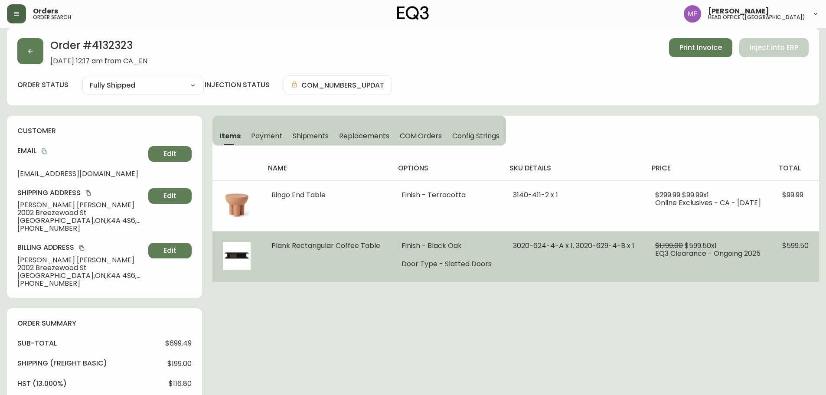
scroll to position [0, 0]
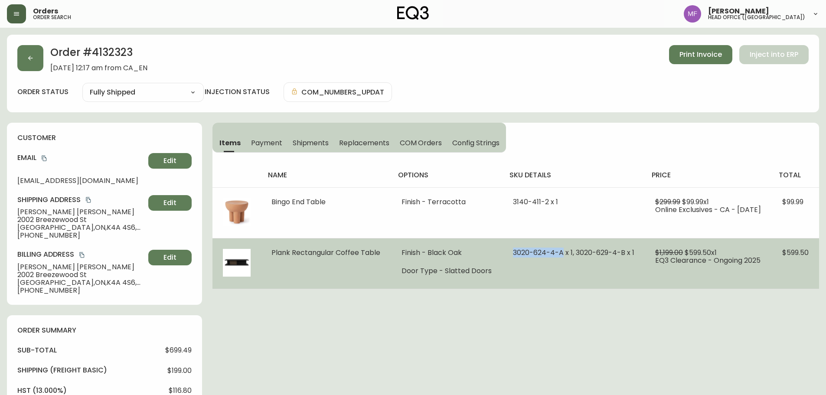
drag, startPoint x: 558, startPoint y: 256, endPoint x: 508, endPoint y: 255, distance: 49.9
click at [513, 255] on span "3020-624-4-A x 1, 3020-629-4-B x 1" at bounding box center [573, 253] width 121 height 10
drag, startPoint x: 571, startPoint y: 253, endPoint x: 594, endPoint y: 253, distance: 23.8
click at [594, 253] on span "3020-624-4-A x 1, 3020-629-4-B x 1" at bounding box center [573, 253] width 121 height 10
drag, startPoint x: 620, startPoint y: 255, endPoint x: 569, endPoint y: 254, distance: 50.3
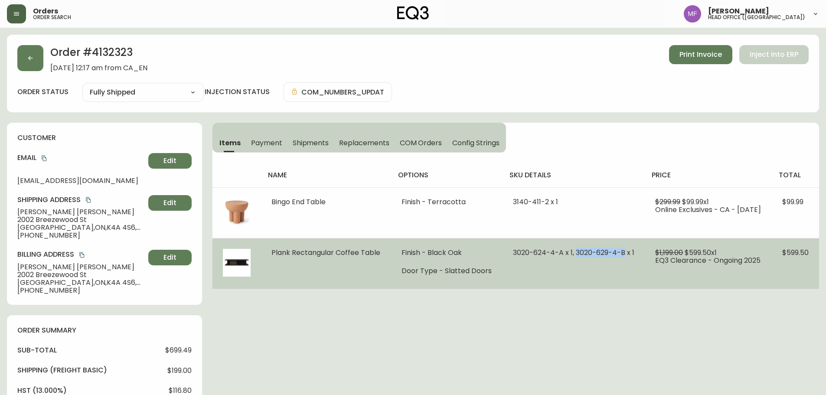
click at [569, 254] on span "3020-624-4-A x 1, 3020-629-4-B x 1" at bounding box center [573, 253] width 121 height 10
click at [652, 288] on td "$1,199.00 $599.50 x 1 EQ3 Clearance - Ongoing 2025" at bounding box center [708, 263] width 127 height 51
drag, startPoint x: 486, startPoint y: 255, endPoint x: 543, endPoint y: 282, distance: 62.7
click at [543, 282] on tr "Plank Rectangular Coffee Table Finish - Black Oak Door Type - Slatted Doors 302…" at bounding box center [515, 263] width 607 height 51
click at [543, 283] on td "3020-624-4-A x 1, 3020-629-4-B x 1" at bounding box center [574, 263] width 143 height 51
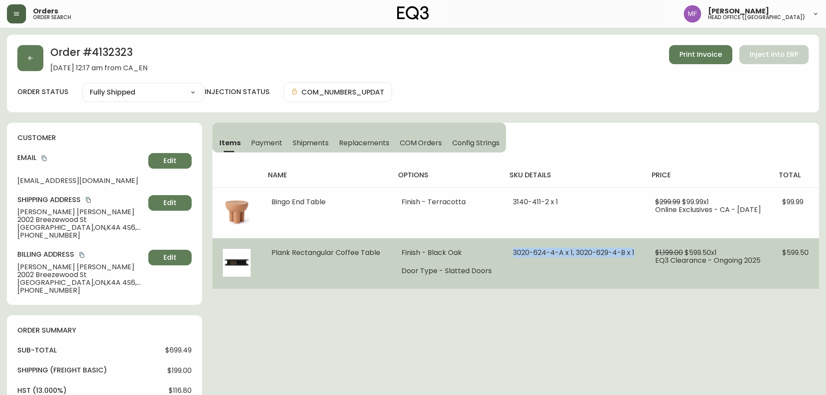
click at [508, 255] on td "3020-624-4-A x 1, 3020-629-4-B x 1" at bounding box center [574, 263] width 143 height 51
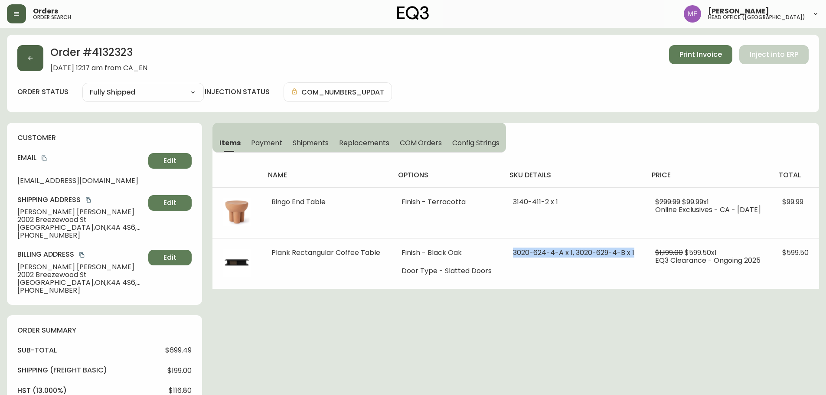
click at [24, 58] on button "button" at bounding box center [30, 58] width 26 height 26
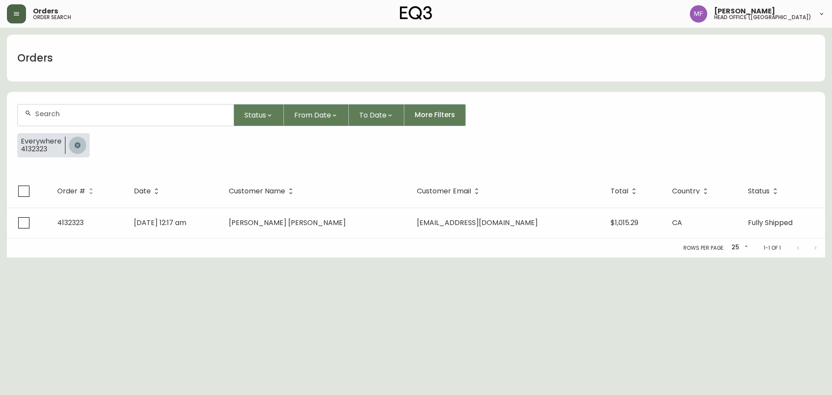
click at [80, 143] on button "button" at bounding box center [77, 145] width 17 height 17
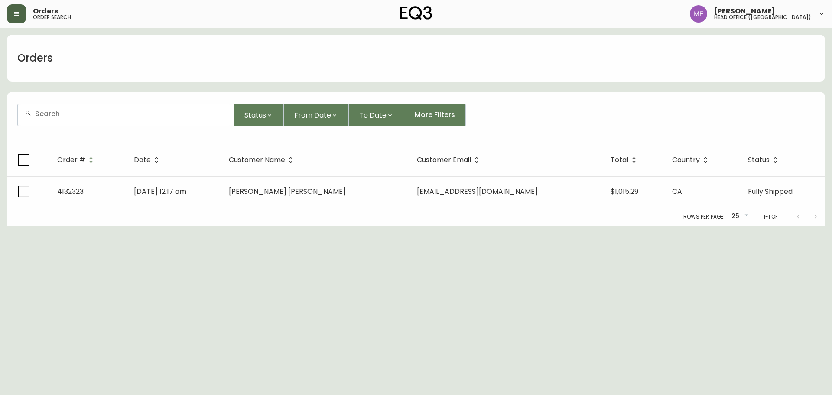
drag, startPoint x: 72, startPoint y: 114, endPoint x: 64, endPoint y: 110, distance: 9.5
click at [72, 114] on input "text" at bounding box center [131, 114] width 192 height 8
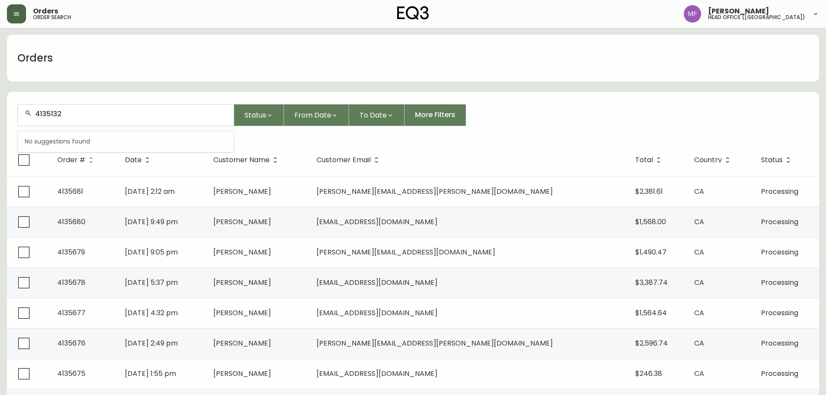
type input "4135132"
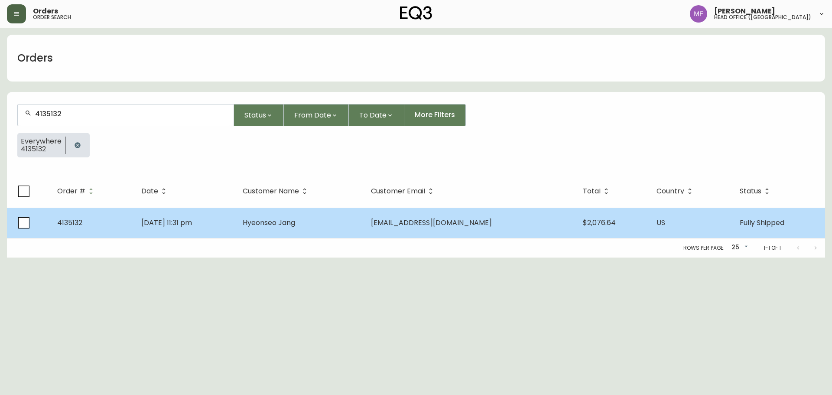
click at [236, 231] on td "Sep 05 2025, 11:31 pm" at bounding box center [185, 223] width 102 height 30
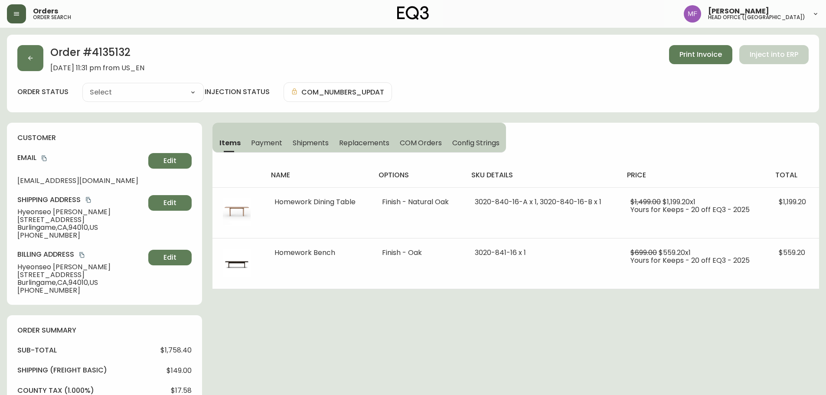
type input "Fully Shipped"
select select "FULLY_SHIPPED"
click at [118, 55] on h2 "Order # 4135132" at bounding box center [97, 54] width 94 height 19
drag, startPoint x: 71, startPoint y: 212, endPoint x: 7, endPoint y: 212, distance: 63.7
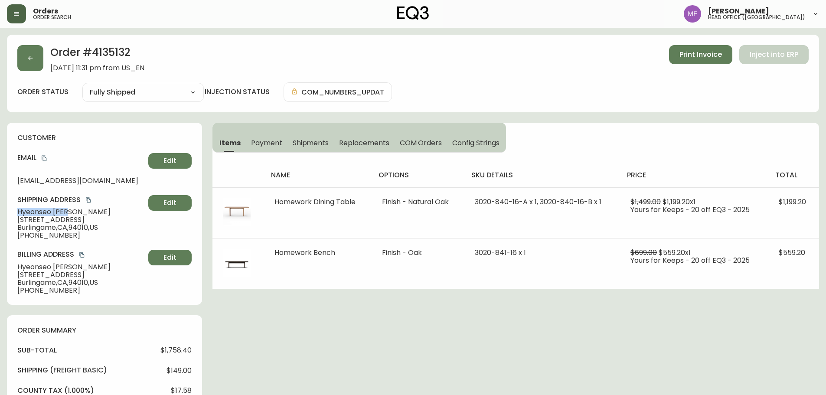
click at [7, 212] on div "customer Email hsj.jenna@gmail.com Edit Shipping Address Hyeonseo Jang 1726 Seq…" at bounding box center [104, 214] width 195 height 182
click at [106, 51] on h2 "Order # 4135132" at bounding box center [97, 54] width 94 height 19
click at [107, 52] on h2 "Order # 4135132" at bounding box center [97, 54] width 94 height 19
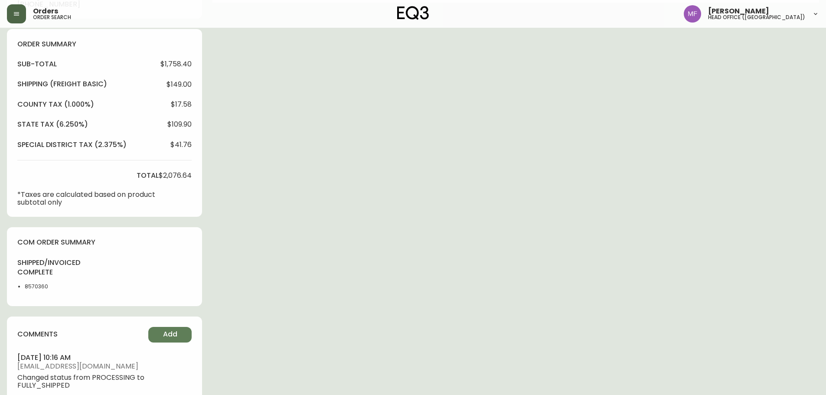
scroll to position [303, 0]
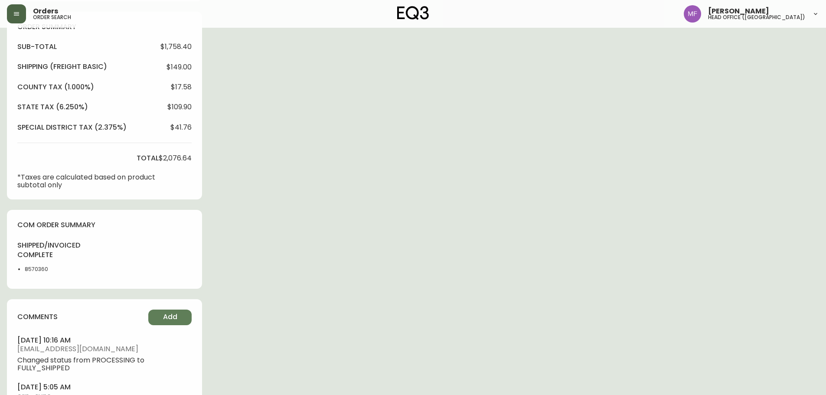
click at [30, 273] on li "8570360" at bounding box center [47, 269] width 44 height 8
click at [439, 199] on div "Order # 4135132 September 5, 2025 at 11:31 pm from US_EN Print Invoice Inject i…" at bounding box center [413, 88] width 812 height 714
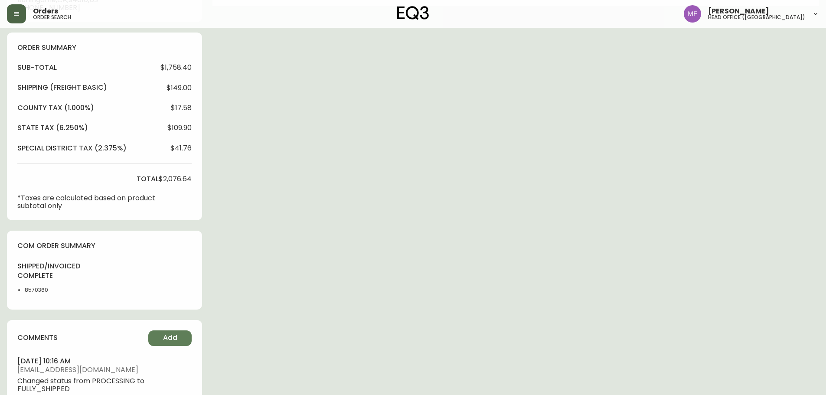
scroll to position [260, 0]
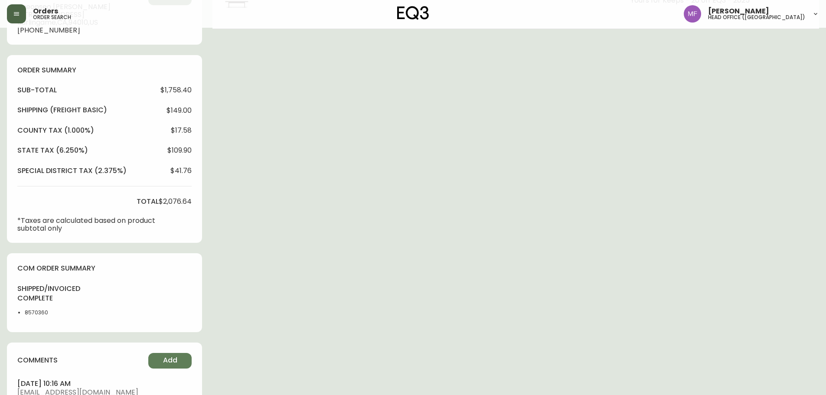
click at [692, 159] on div "Order # 4135132 September 5, 2025 at 11:31 pm from US_EN Print Invoice Inject i…" at bounding box center [413, 132] width 812 height 714
click at [514, 299] on div "Order # 4135132 September 5, 2025 at 11:31 pm from US_EN Print Invoice Inject i…" at bounding box center [413, 132] width 812 height 714
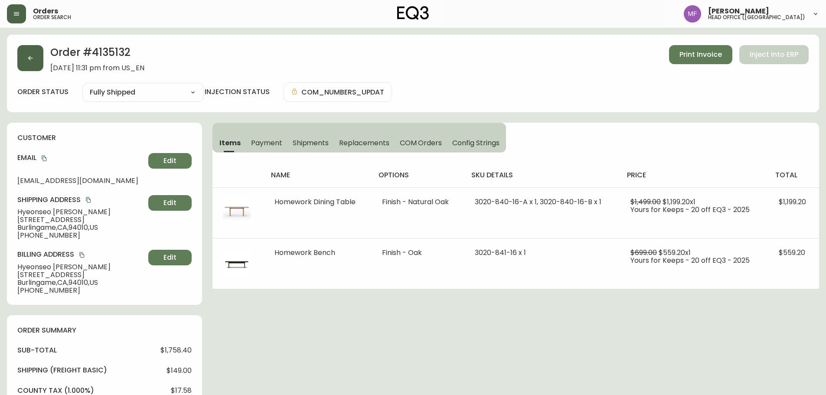
click at [33, 62] on button "button" at bounding box center [30, 58] width 26 height 26
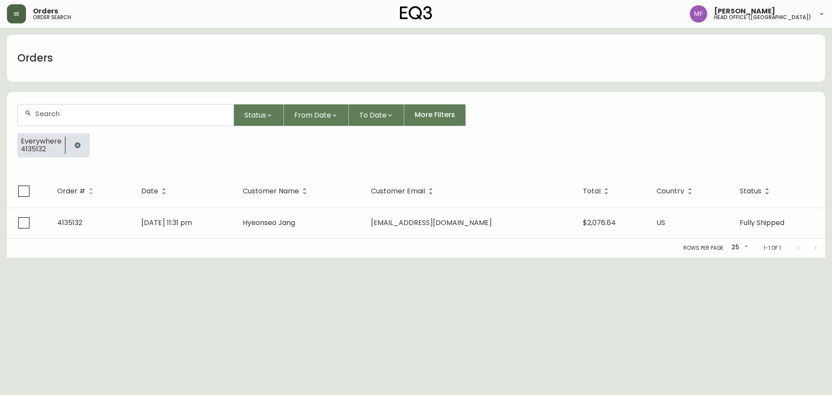
click at [78, 144] on icon "button" at bounding box center [78, 145] width 6 height 6
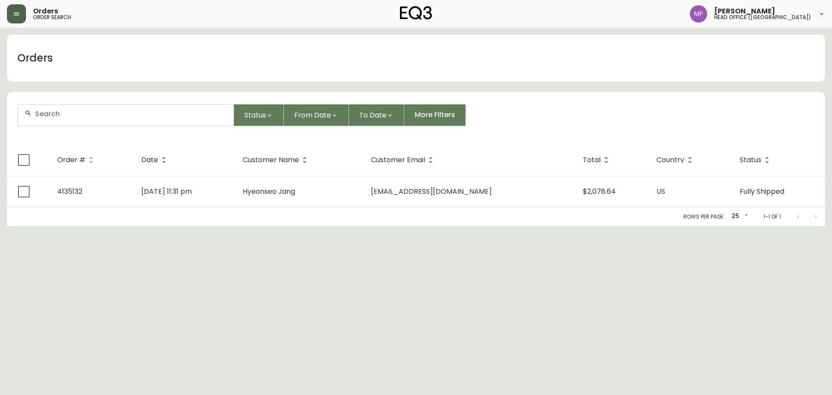
click at [66, 120] on div at bounding box center [126, 114] width 216 height 21
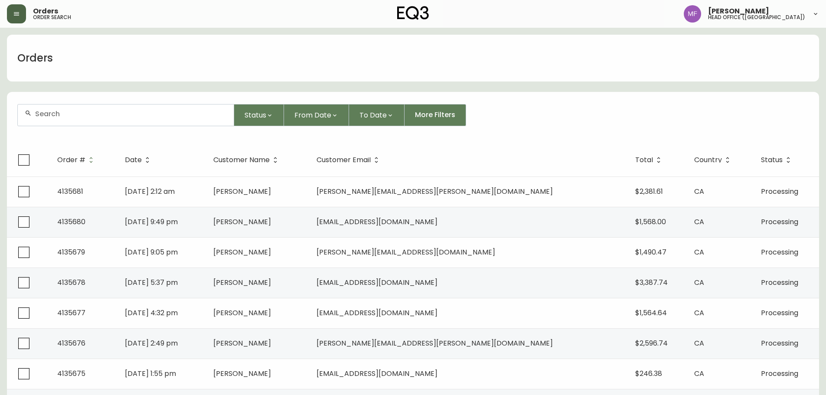
paste input "4135665"
type input "4135665"
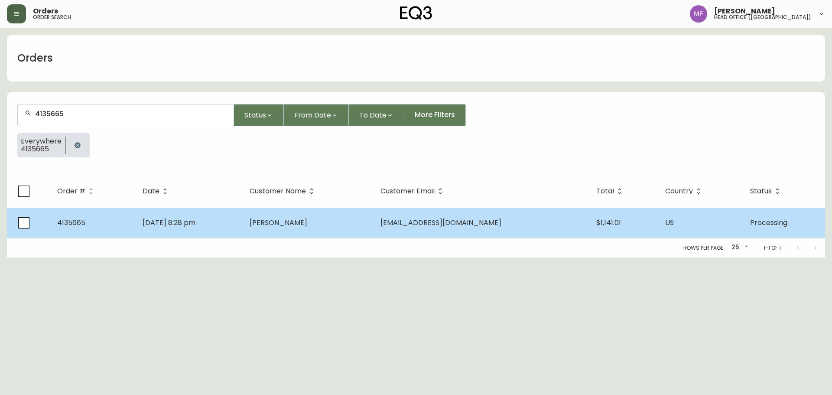
click at [329, 228] on td "Benjamin Guo" at bounding box center [308, 223] width 131 height 30
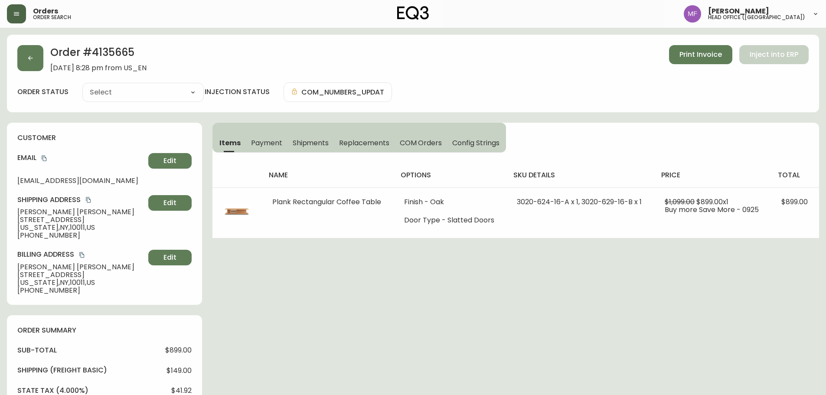
type input "Processing"
select select "PROCESSING"
click at [122, 48] on h2 "Order # 4135665" at bounding box center [98, 54] width 96 height 19
drag, startPoint x: 69, startPoint y: 210, endPoint x: 3, endPoint y: 210, distance: 66.3
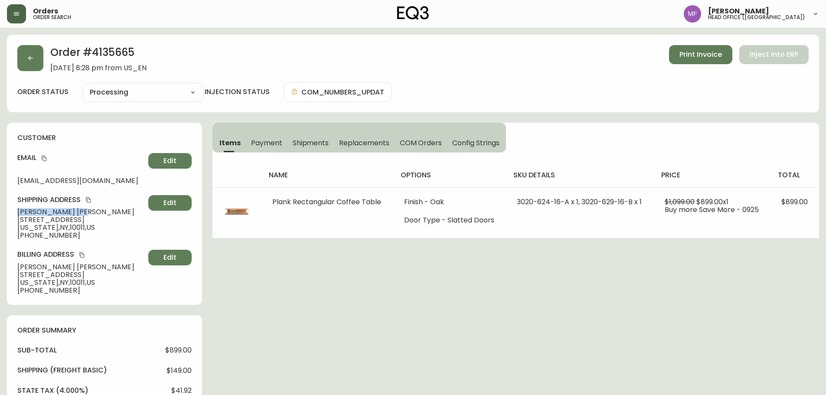
click at [3, 210] on main "Order # 4135665 October 4, 2025 at 8:28 pm from US_EN Print Invoice Inject into…" at bounding box center [413, 350] width 826 height 644
click at [100, 49] on h2 "Order # 4135665" at bounding box center [98, 54] width 96 height 19
drag, startPoint x: 100, startPoint y: 49, endPoint x: 128, endPoint y: 48, distance: 28.2
click at [102, 48] on h2 "Order # 4135665" at bounding box center [98, 54] width 96 height 19
click at [391, 305] on div "Order # 4135665 October 4, 2025 at 8:28 pm from US_EN Print Invoice Inject into…" at bounding box center [413, 353] width 812 height 637
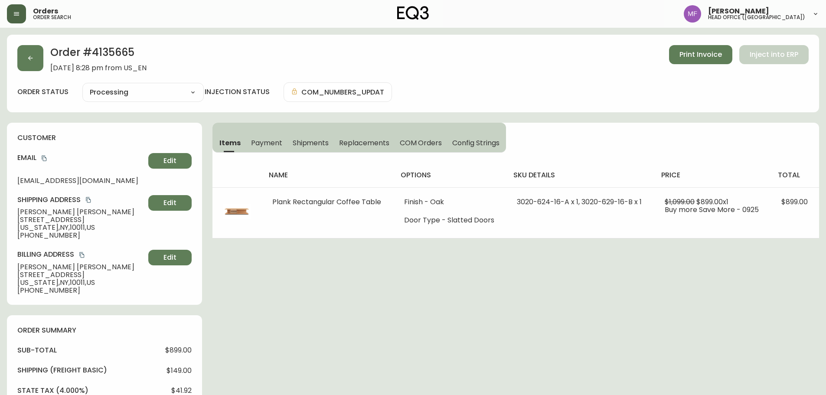
click at [105, 59] on h2 "Order # 4135665" at bounding box center [98, 54] width 96 height 19
click at [112, 48] on h2 "Order # 4135665" at bounding box center [98, 54] width 96 height 19
click at [90, 200] on icon "copy" at bounding box center [88, 200] width 5 height 6
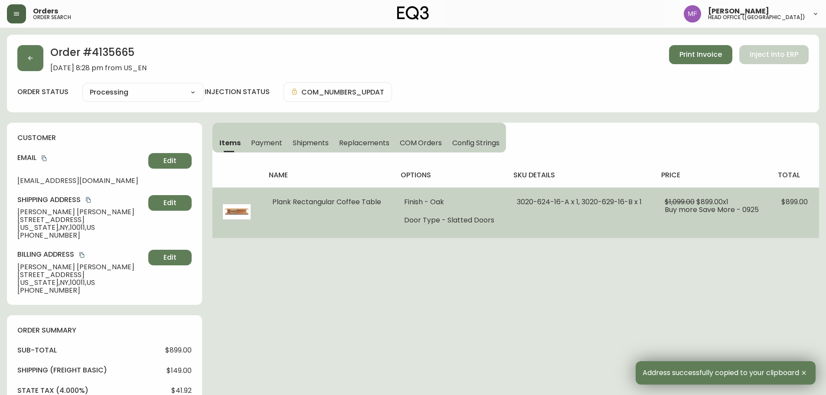
click at [730, 226] on td "$1,099.00 $899.00 x 1 Buy more Save More - 0925" at bounding box center [712, 212] width 117 height 51
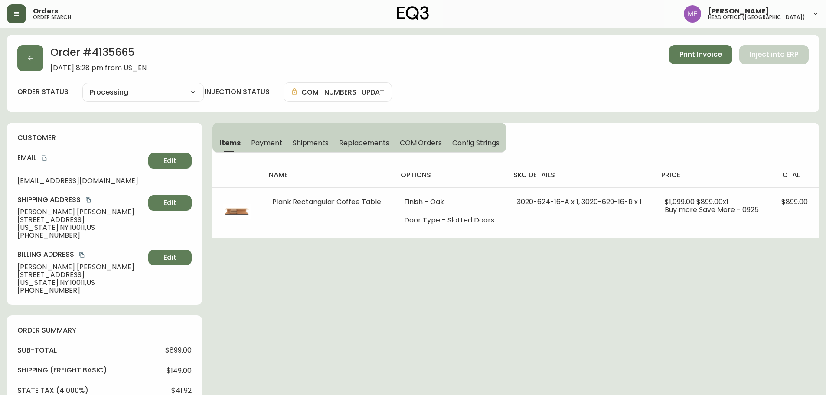
click at [13, 64] on div "Order # 4135665 October 4, 2025 at 8:28 pm from US_EN Print Invoice Inject into…" at bounding box center [413, 74] width 812 height 78
click at [20, 63] on button "button" at bounding box center [30, 58] width 26 height 26
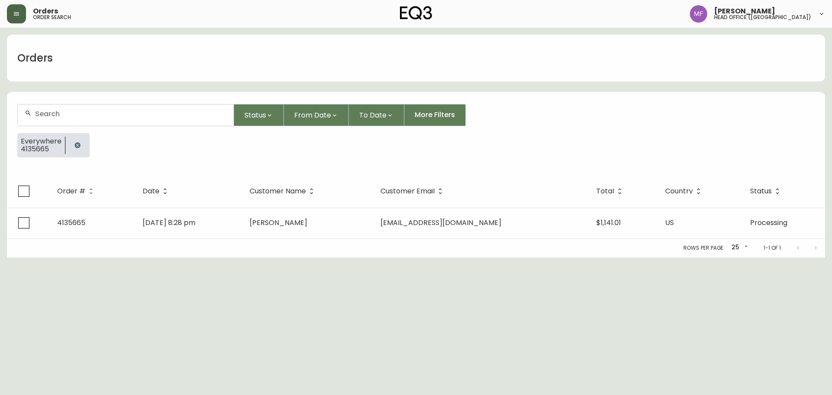
click at [80, 144] on button "button" at bounding box center [77, 145] width 17 height 17
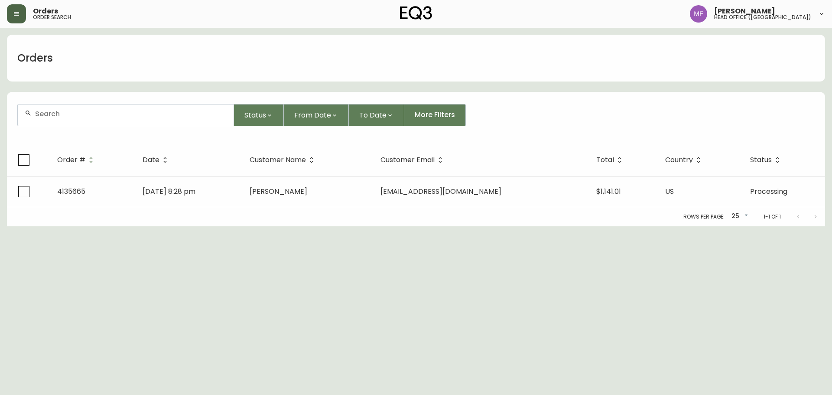
click at [74, 124] on div at bounding box center [126, 114] width 216 height 21
paste input "4133922"
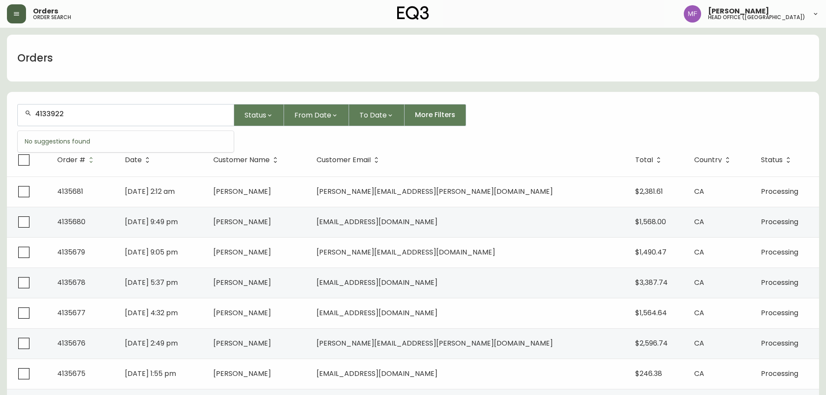
type input "4133922"
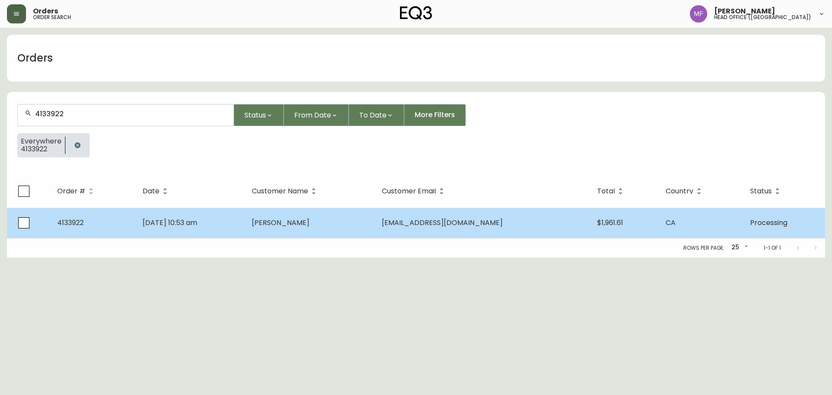
click at [244, 231] on td "Jul 02 2025, 10:53 am" at bounding box center [190, 223] width 109 height 30
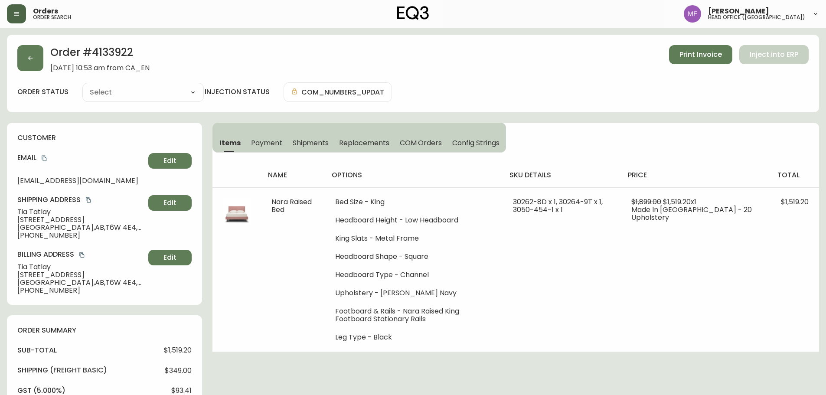
type input "Processing"
select select "PROCESSING"
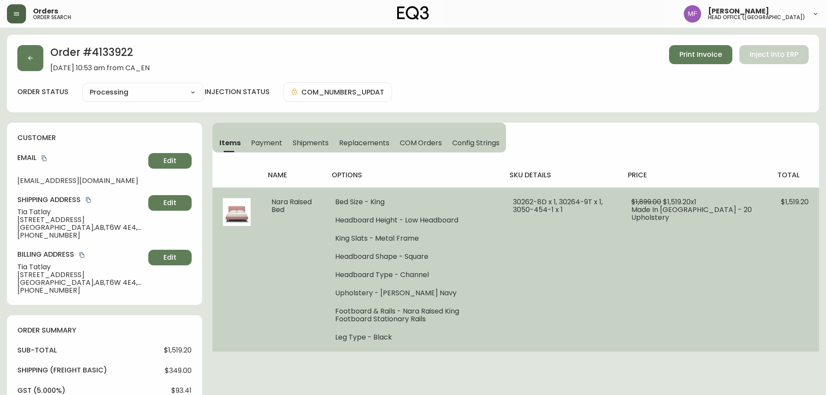
click at [614, 304] on td "30262-8D x 1, 30264-9T x 1, 3050-454-1 x 1" at bounding box center [562, 269] width 119 height 164
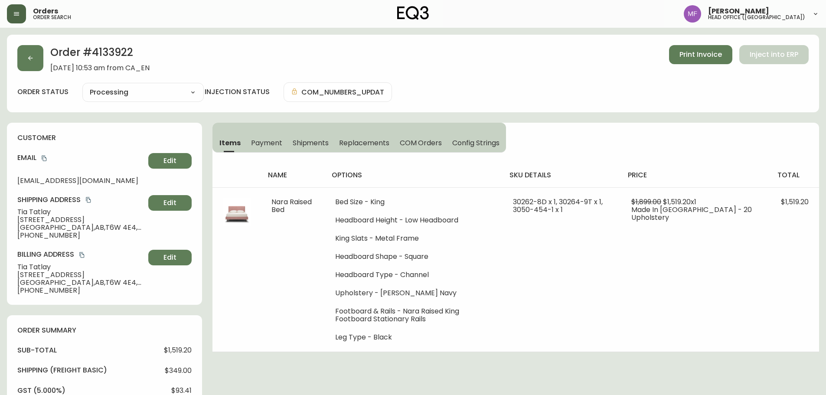
click at [121, 51] on h2 "Order # 4133922" at bounding box center [99, 54] width 99 height 19
drag, startPoint x: 57, startPoint y: 212, endPoint x: 0, endPoint y: 217, distance: 57.0
click at [0, 217] on main "Order # 4133922 July 2, 2025 at 10:53 am from CA_EN Print Invoice Inject into E…" at bounding box center [413, 398] width 826 height 741
click at [63, 212] on span "Tia Tatlay" at bounding box center [80, 212] width 127 height 8
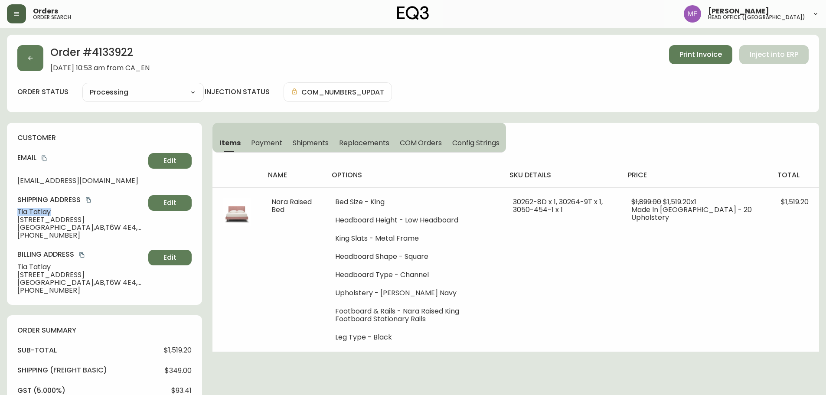
drag, startPoint x: 64, startPoint y: 212, endPoint x: 16, endPoint y: 212, distance: 47.3
click at [16, 212] on div "customer Email tiatatlay@gmail.com Edit Shipping Address Tia Tatlay 15620 14 av…" at bounding box center [104, 214] width 195 height 182
click at [99, 52] on h2 "Order # 4133922" at bounding box center [99, 54] width 99 height 19
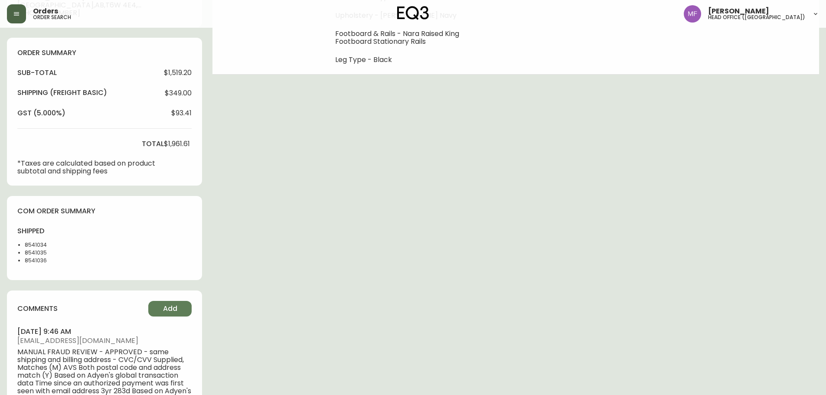
scroll to position [347, 0]
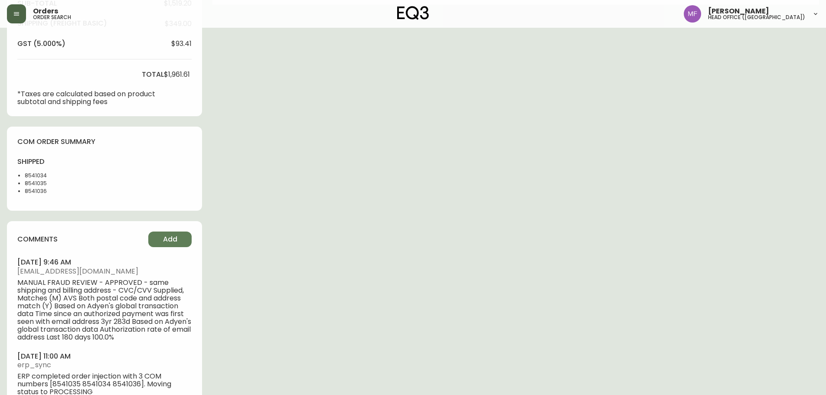
click at [28, 174] on li "8541034" at bounding box center [47, 176] width 44 height 8
click at [488, 174] on div "Order # 4133922 July 2, 2025 at 10:53 am from CA_EN Print Invoice Inject into E…" at bounding box center [413, 55] width 812 height 734
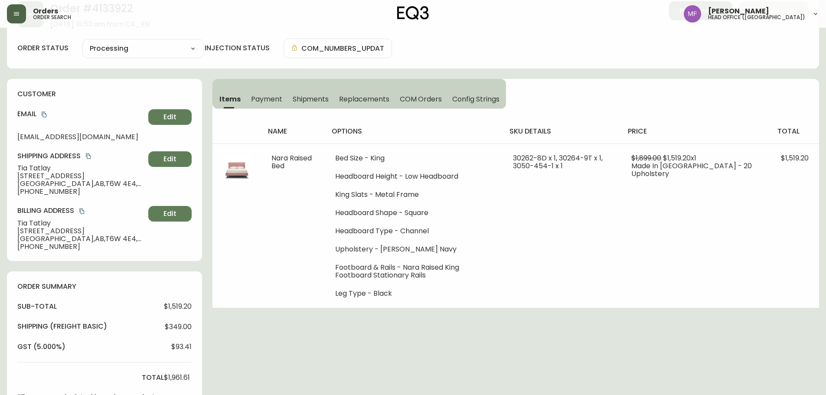
scroll to position [43, 0]
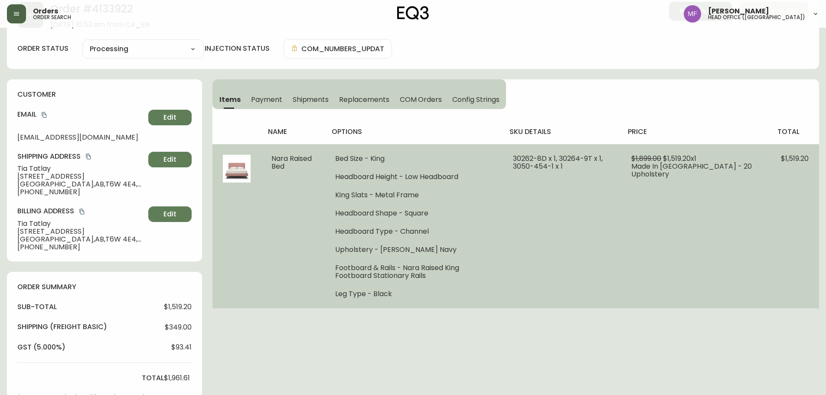
click at [615, 278] on td "30262-8D x 1, 30264-9T x 1, 3050-454-1 x 1" at bounding box center [562, 226] width 119 height 164
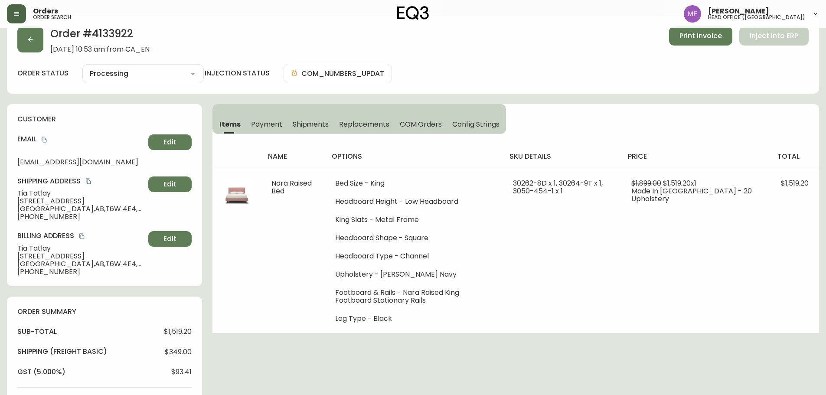
scroll to position [0, 0]
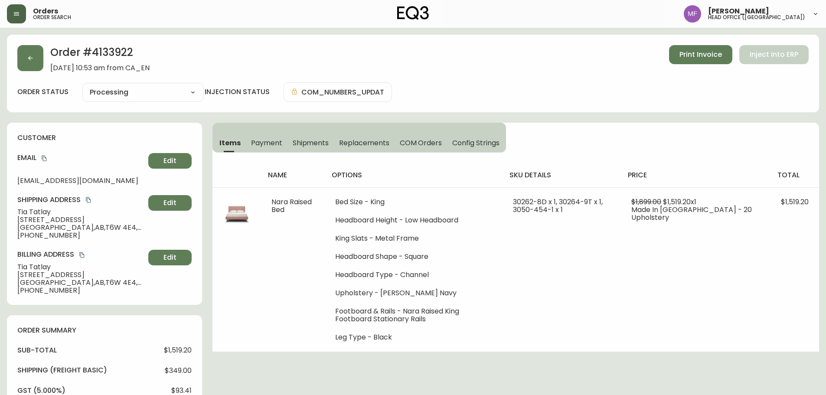
click at [106, 57] on h2 "Order # 4133922" at bounding box center [99, 54] width 99 height 19
click at [34, 61] on button "button" at bounding box center [30, 58] width 26 height 26
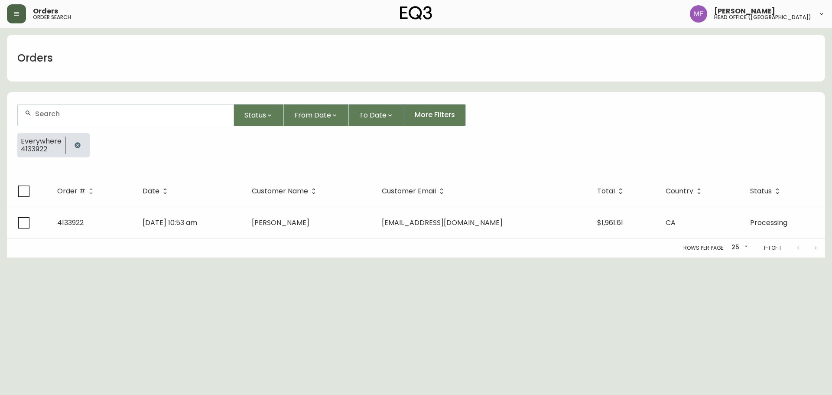
click at [75, 144] on icon "button" at bounding box center [78, 145] width 6 height 6
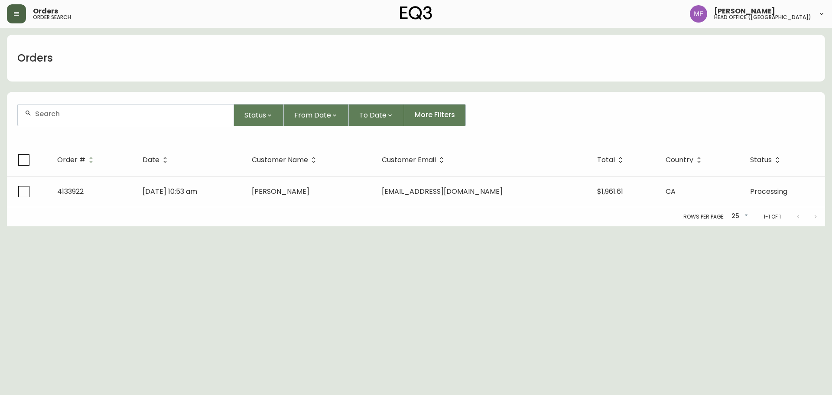
click at [72, 118] on div at bounding box center [126, 114] width 216 height 21
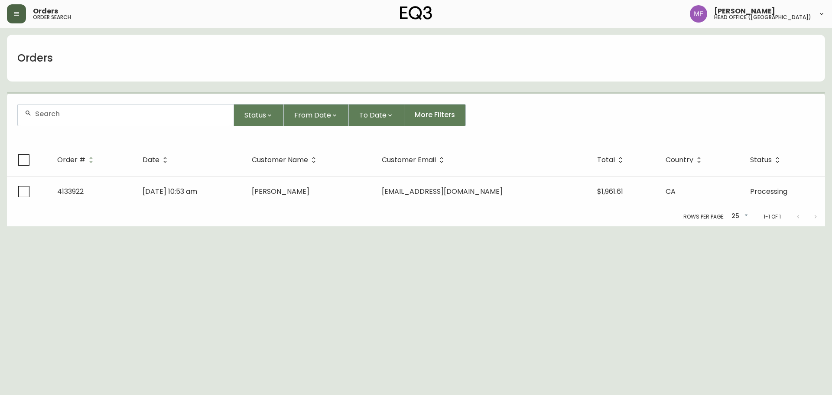
paste input "4134815"
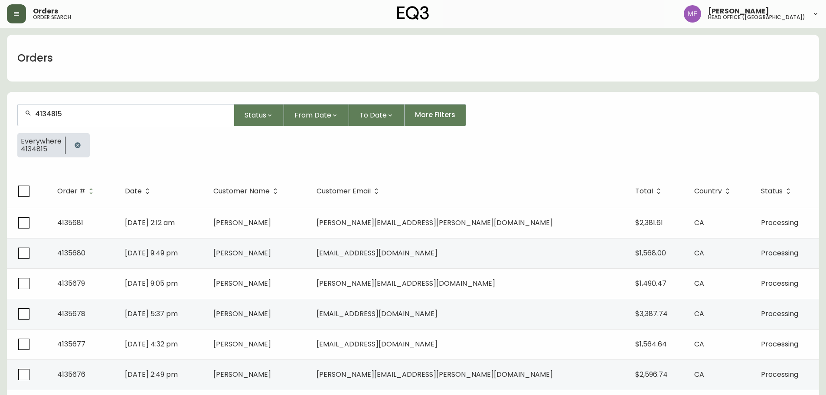
type input "4134815"
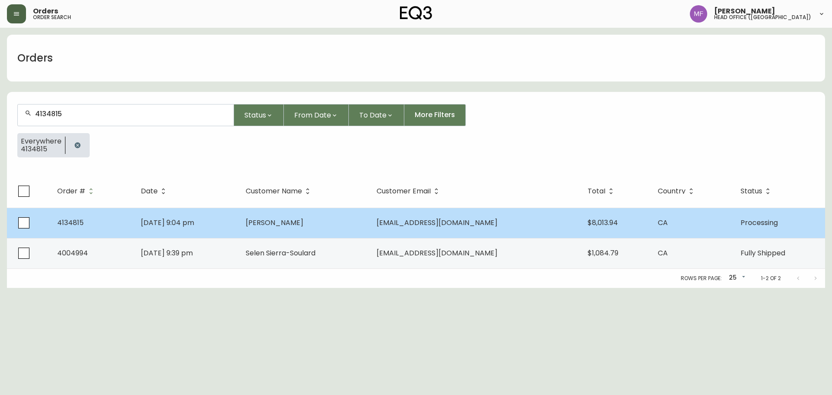
click at [303, 224] on span "Antonio Laddaga" at bounding box center [275, 223] width 58 height 10
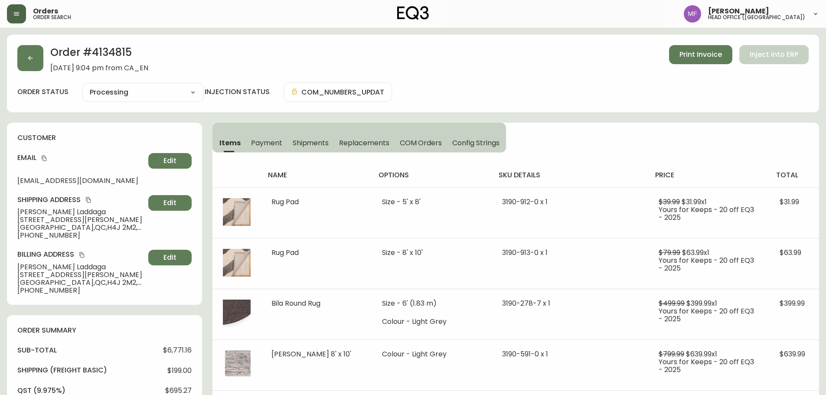
type input "Processing"
select select "PROCESSING"
drag, startPoint x: 782, startPoint y: 117, endPoint x: 771, endPoint y: 145, distance: 30.0
click at [782, 117] on div "Order # 4134815 August 24, 2025 at 9:04 pm from CA_EN Print Invoice Inject into…" at bounding box center [413, 385] width 812 height 700
click at [689, 90] on div "order status Processing Cancelled Fully Shipped Processing Partially Shipped in…" at bounding box center [412, 92] width 791 height 20
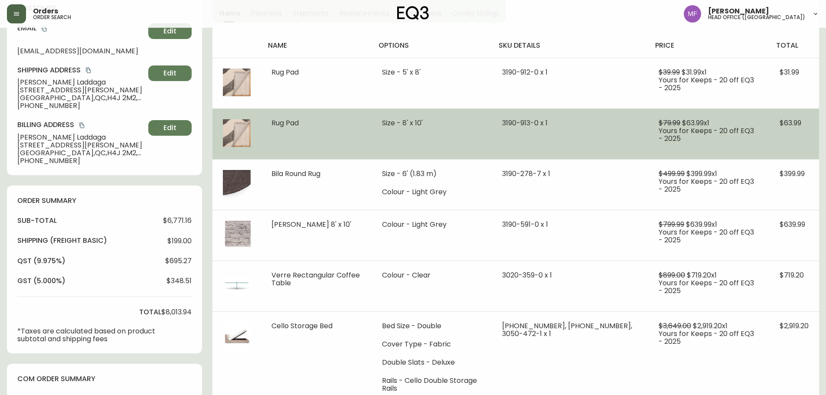
scroll to position [130, 0]
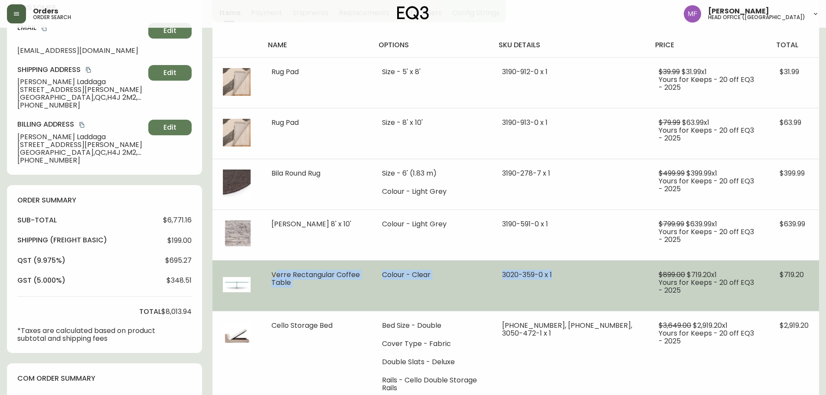
drag, startPoint x: 266, startPoint y: 276, endPoint x: 577, endPoint y: 275, distance: 311.3
click at [577, 275] on tr "Verre Rectangular Coffee Table Colour - Clear 3020-359-0 x 1 $899.00 $719.20 x …" at bounding box center [515, 285] width 607 height 51
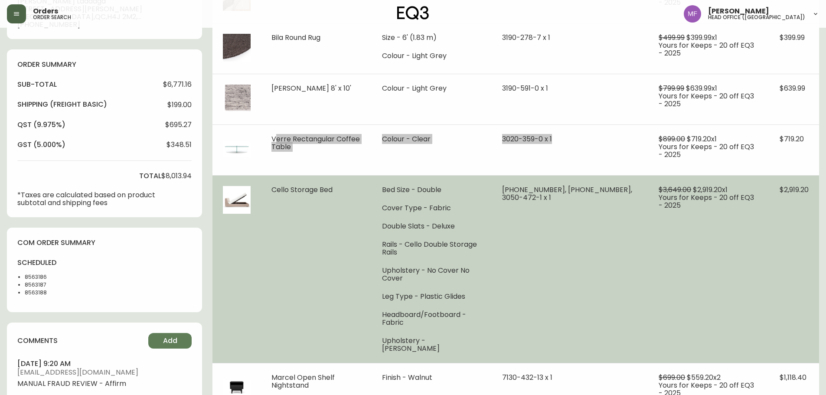
scroll to position [253, 0]
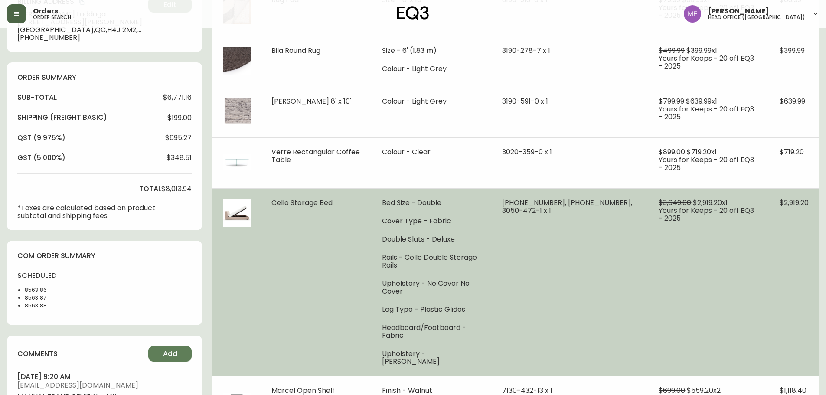
click at [557, 241] on td "31135-48 x 1, 31135-55 x 1, 3050-472-1 x 1" at bounding box center [570, 282] width 157 height 188
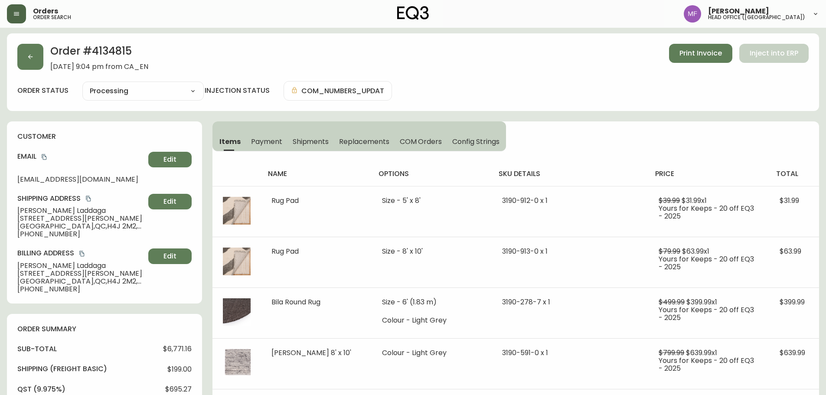
scroll to position [0, 0]
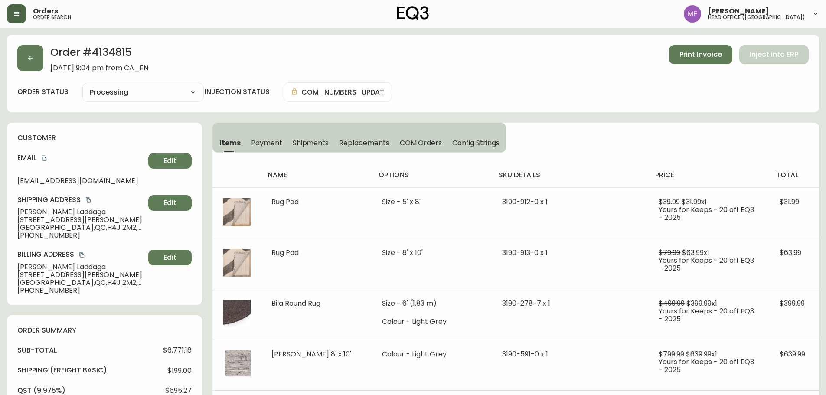
click at [108, 56] on h2 "Order # 4134815" at bounding box center [99, 54] width 98 height 19
click at [121, 49] on h2 "Order # 4134815" at bounding box center [99, 54] width 98 height 19
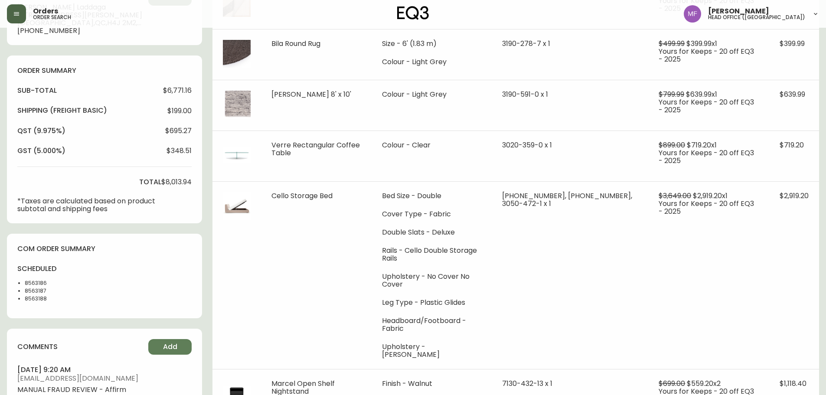
scroll to position [260, 0]
click at [39, 288] on li "8563187" at bounding box center [47, 291] width 44 height 8
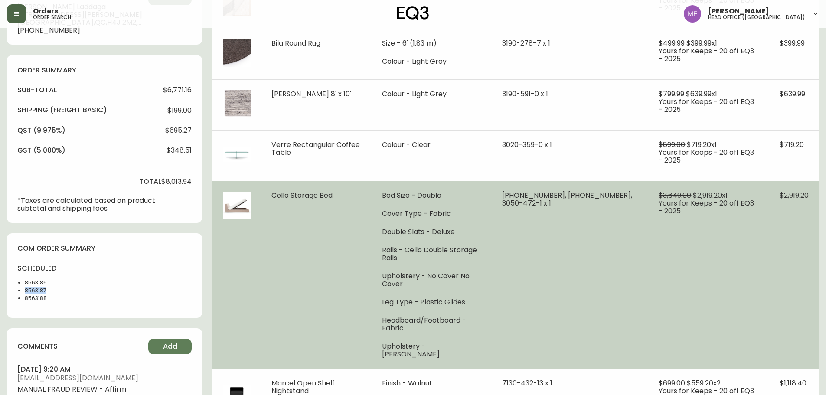
click at [591, 264] on td "31135-48 x 1, 31135-55 x 1, 3050-472-1 x 1" at bounding box center [570, 275] width 157 height 188
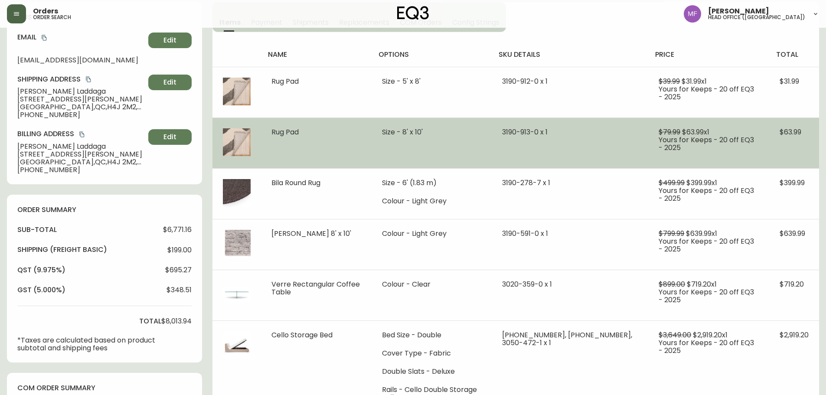
scroll to position [0, 0]
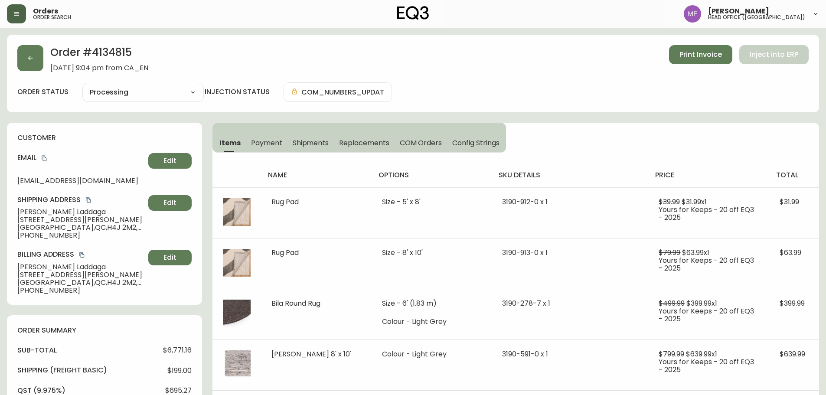
click at [112, 51] on h2 "Order # 4134815" at bounding box center [99, 54] width 98 height 19
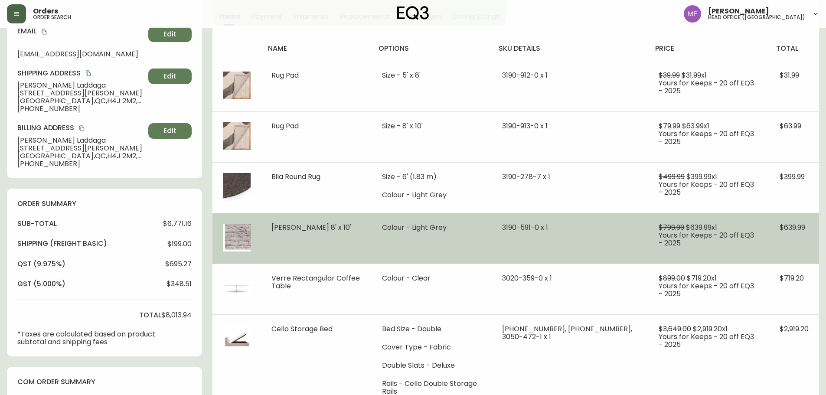
scroll to position [173, 0]
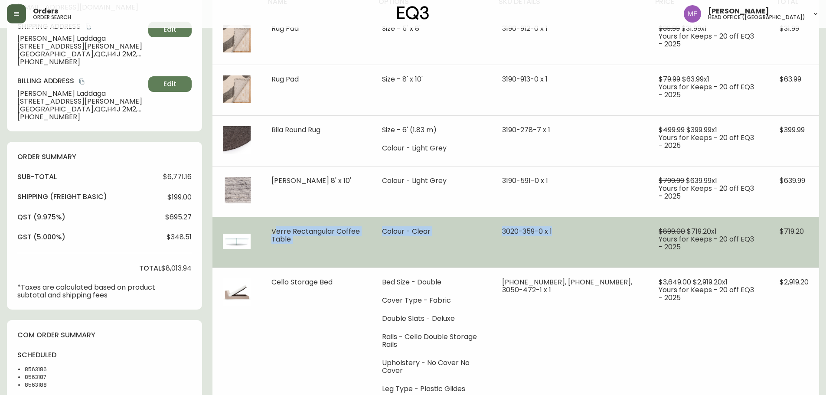
drag, startPoint x: 268, startPoint y: 233, endPoint x: 576, endPoint y: 227, distance: 307.9
click at [576, 227] on tr "Verre Rectangular Coffee Table Colour - Clear 3020-359-0 x 1 $899.00 $719.20 x …" at bounding box center [515, 242] width 607 height 51
drag, startPoint x: 775, startPoint y: 234, endPoint x: 808, endPoint y: 234, distance: 33.0
click at [808, 234] on td "$719.20" at bounding box center [794, 242] width 50 height 51
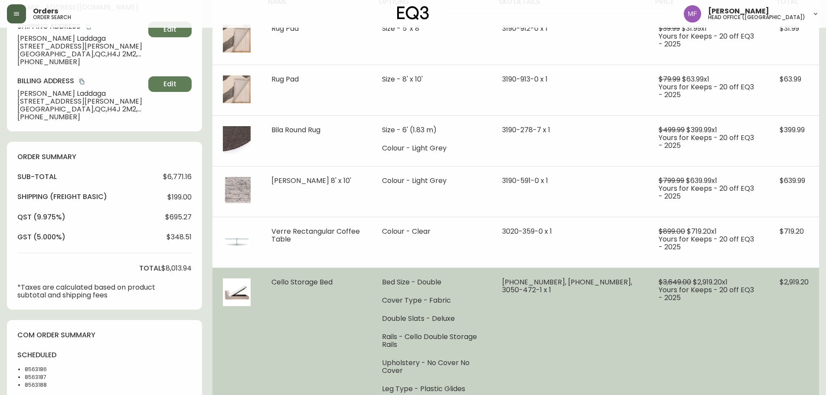
click at [345, 342] on td "Cello Storage Bed" at bounding box center [316, 362] width 111 height 188
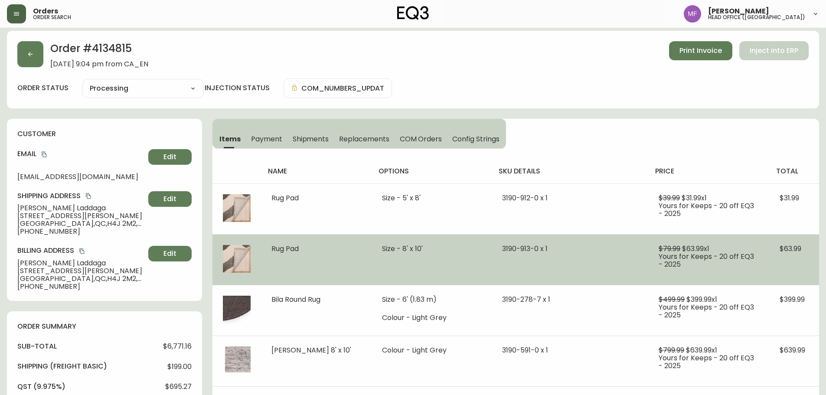
scroll to position [0, 0]
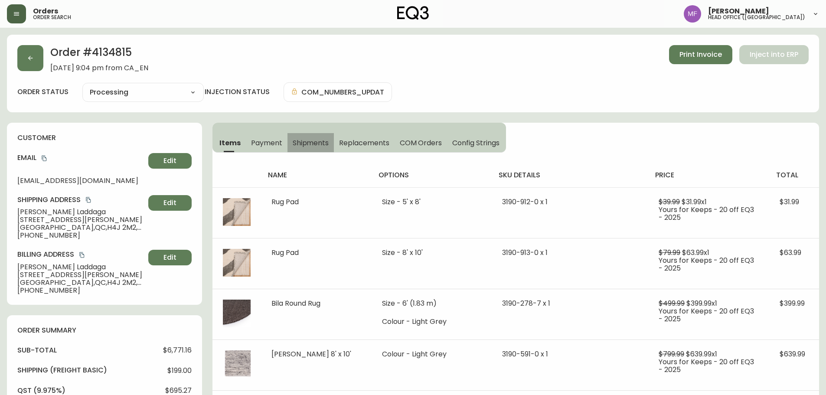
click at [313, 142] on span "Shipments" at bounding box center [311, 142] width 36 height 9
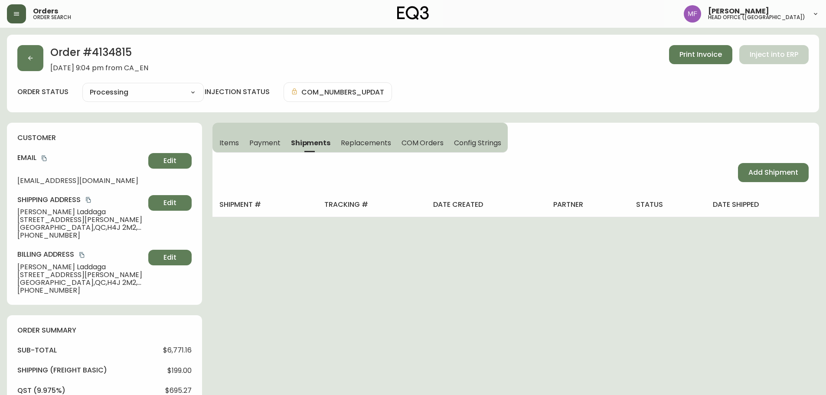
click at [252, 144] on span "Payment" at bounding box center [264, 142] width 31 height 9
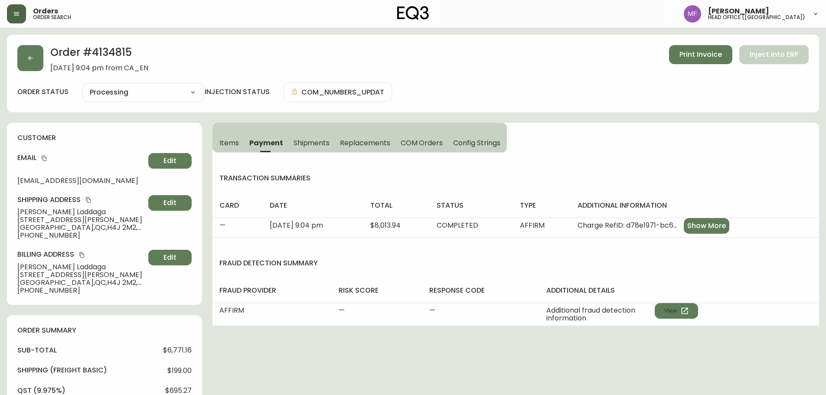
click at [223, 145] on span "Items" at bounding box center [229, 142] width 20 height 9
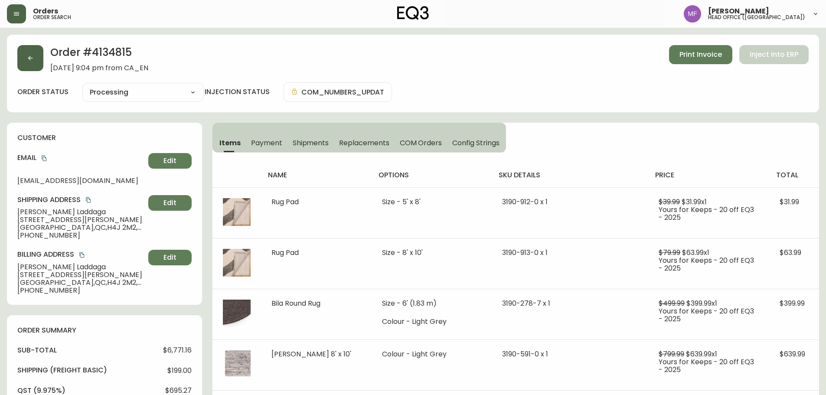
click at [38, 53] on button "button" at bounding box center [30, 58] width 26 height 26
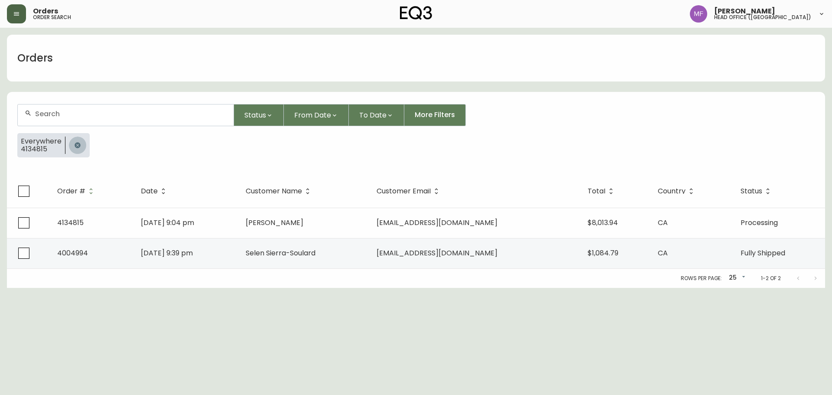
click at [81, 145] on button "button" at bounding box center [77, 145] width 17 height 17
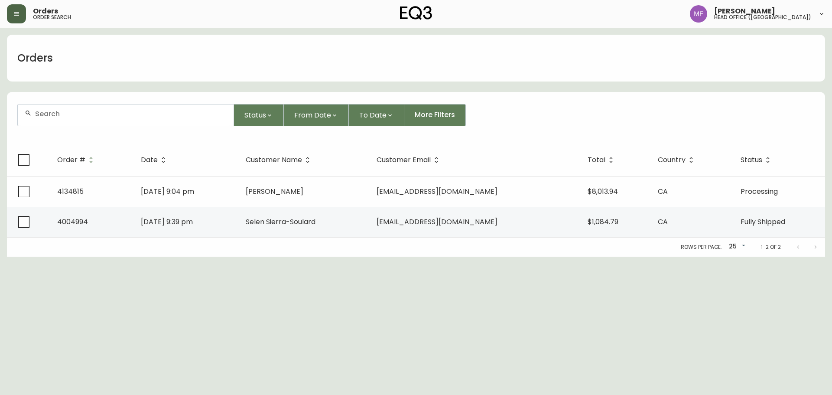
click at [78, 110] on input "text" at bounding box center [131, 114] width 192 height 8
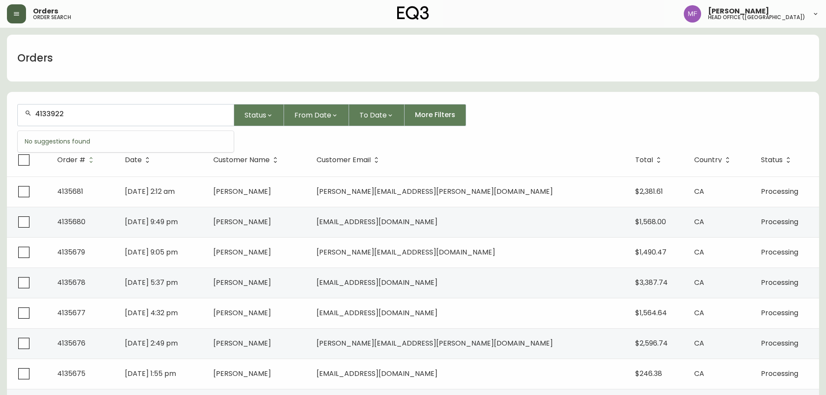
type input "4133922"
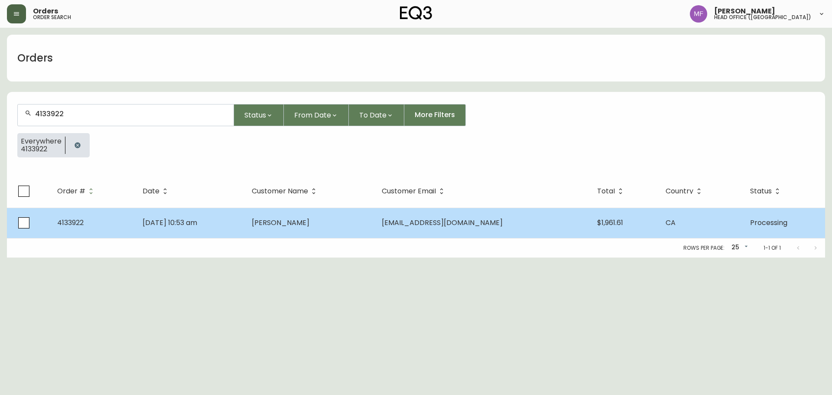
click at [307, 214] on td "Tia Tatlay" at bounding box center [310, 223] width 130 height 30
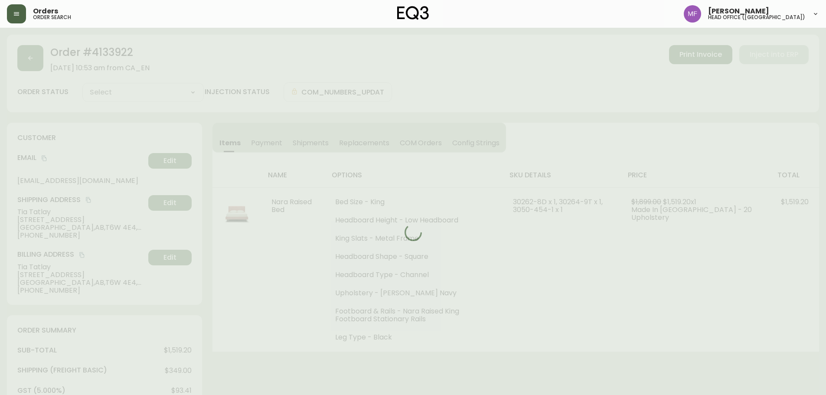
type input "Processing"
select select "PROCESSING"
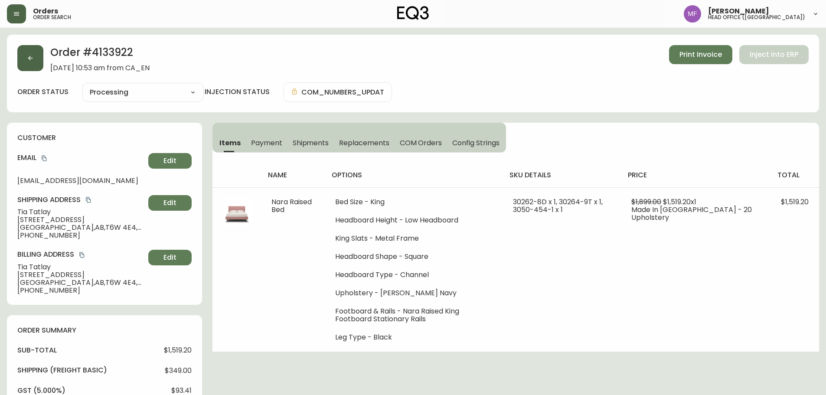
click at [32, 68] on button "button" at bounding box center [30, 58] width 26 height 26
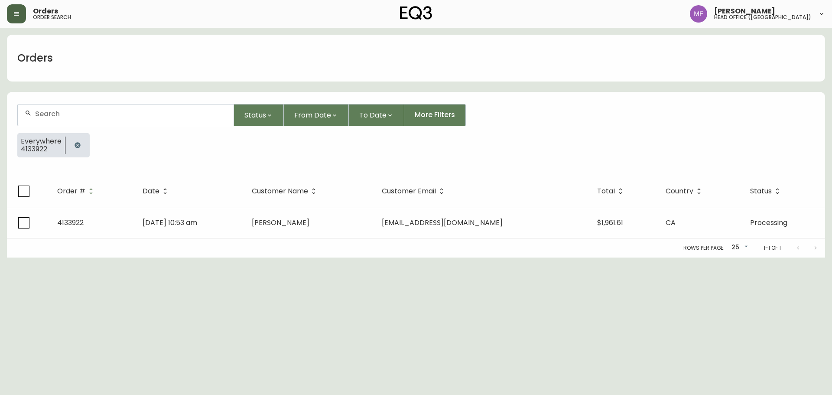
click at [76, 147] on icon "button" at bounding box center [78, 145] width 6 height 6
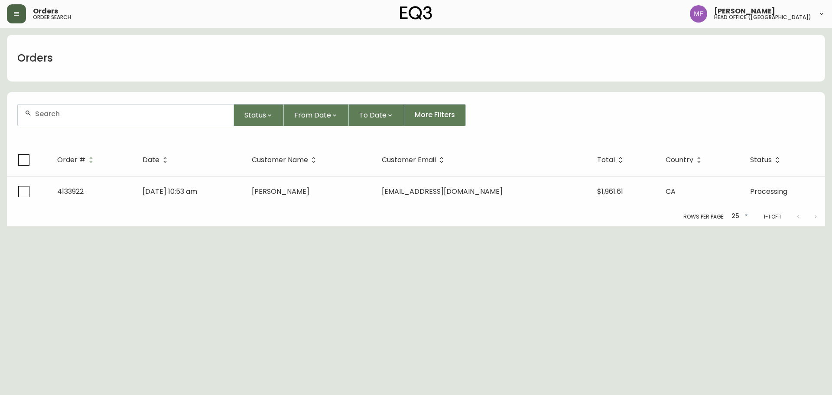
click at [67, 125] on div at bounding box center [126, 114] width 216 height 21
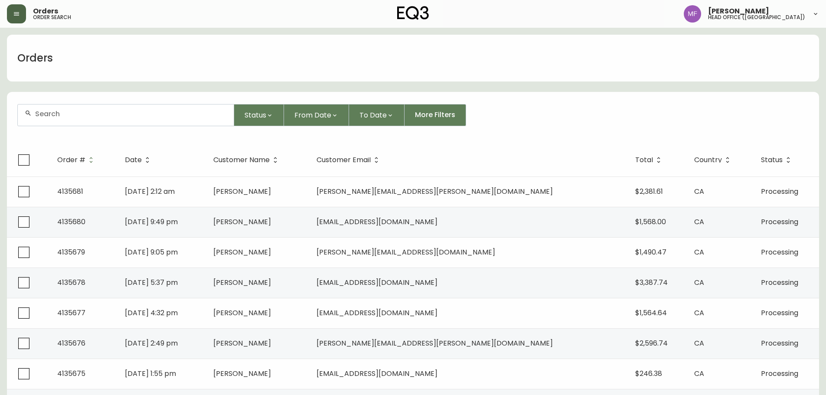
paste input "4135472"
type input "4135472"
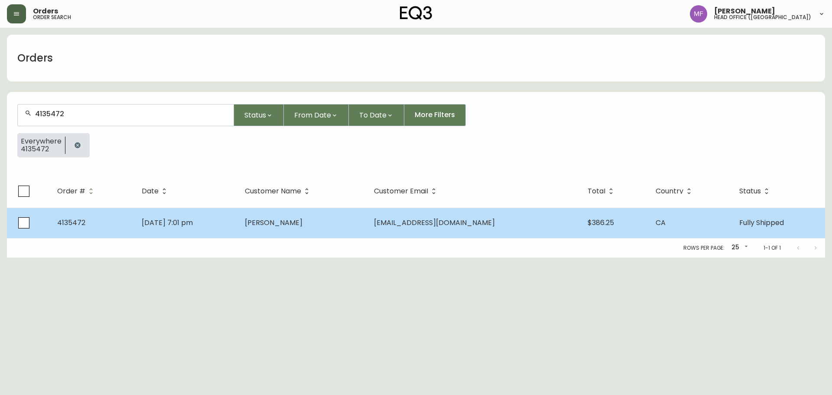
click at [318, 232] on td "Dannielle Tinker" at bounding box center [302, 223] width 129 height 30
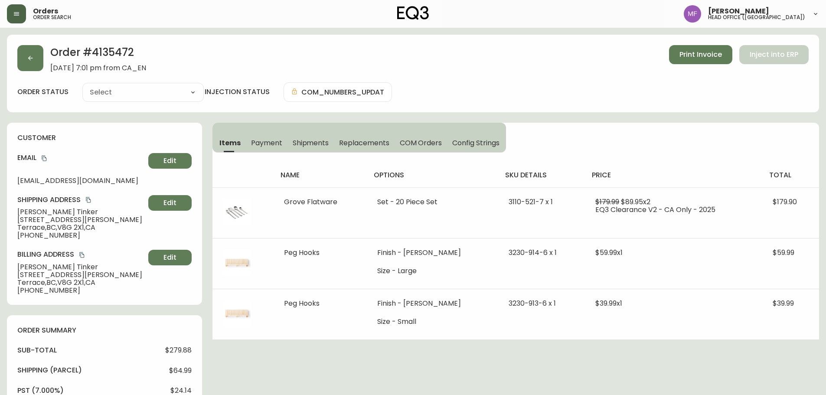
type input "Fully Shipped"
select select "FULLY_SHIPPED"
click at [303, 142] on span "Shipments" at bounding box center [311, 142] width 36 height 9
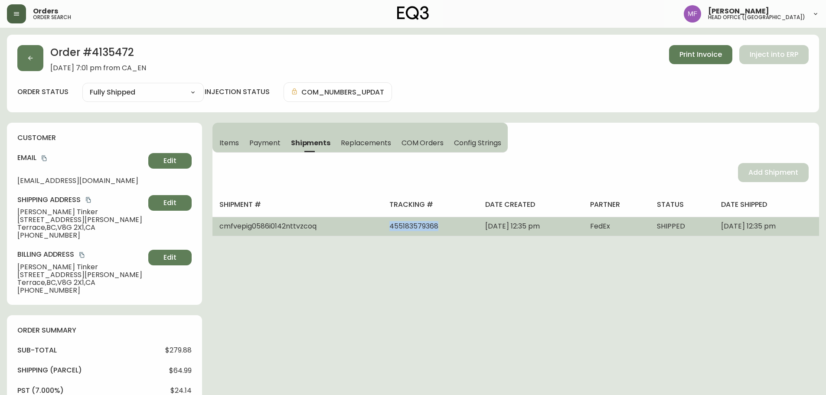
drag, startPoint x: 405, startPoint y: 228, endPoint x: 341, endPoint y: 228, distance: 64.2
click at [341, 228] on tr "cmfvepig0586i0142nttvzcoq 455183579368 September 22, 2025 at 12:35 pm FedEx SHI…" at bounding box center [515, 226] width 607 height 19
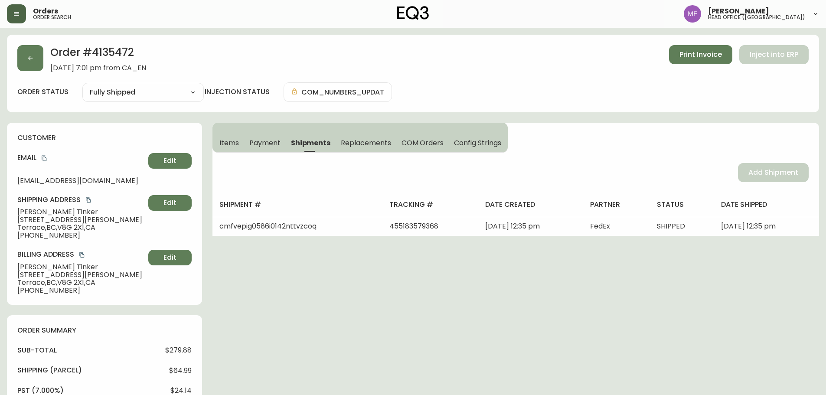
click at [103, 49] on h2 "Order # 4135472" at bounding box center [98, 54] width 96 height 19
drag, startPoint x: 103, startPoint y: 49, endPoint x: 125, endPoint y: 51, distance: 22.2
click at [104, 49] on h2 "Order # 4135472" at bounding box center [98, 54] width 96 height 19
drag, startPoint x: 76, startPoint y: 213, endPoint x: 0, endPoint y: 214, distance: 75.9
click at [0, 214] on main "Order # 4135472 September 19, 2025 at 7:01 pm from CA_EN Print Invoice Inject i…" at bounding box center [413, 398] width 826 height 740
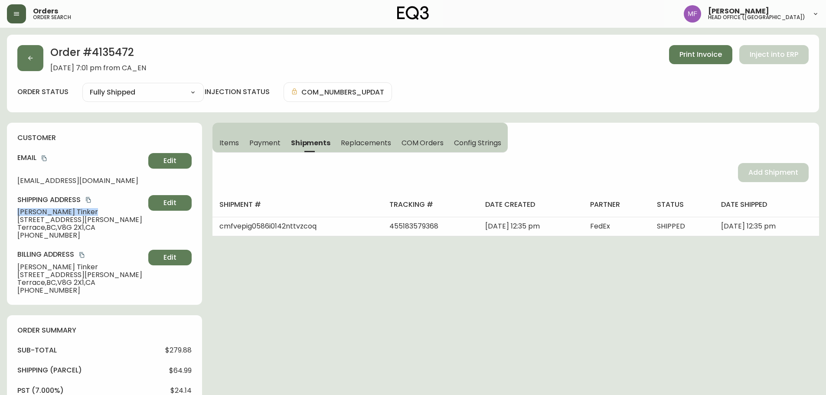
click at [229, 137] on button "Items" at bounding box center [228, 142] width 32 height 19
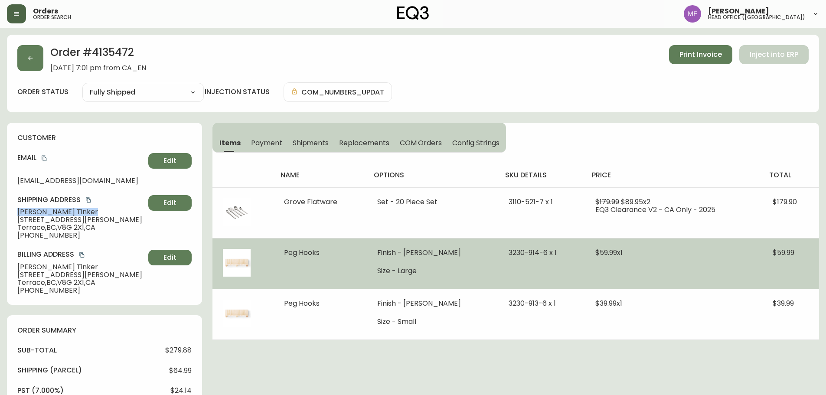
drag, startPoint x: 326, startPoint y: 251, endPoint x: 277, endPoint y: 251, distance: 49.4
click at [277, 251] on td "Peg Hooks" at bounding box center [320, 263] width 93 height 51
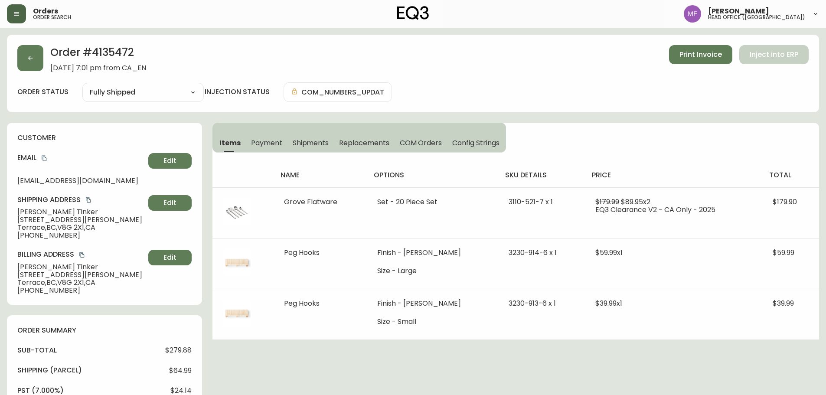
click at [116, 55] on h2 "Order # 4135472" at bounding box center [98, 54] width 96 height 19
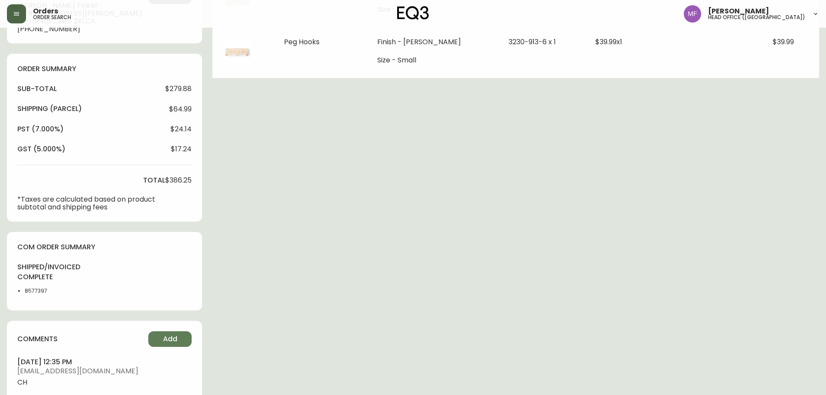
scroll to position [373, 0]
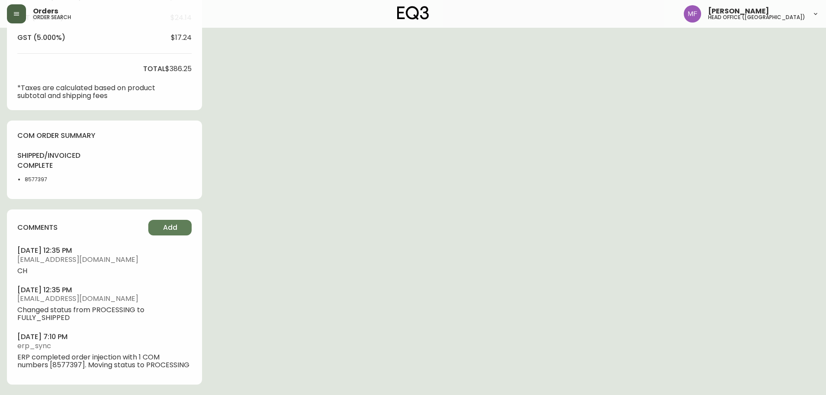
click at [36, 180] on li "8577397" at bounding box center [47, 180] width 44 height 8
click at [404, 181] on div "Order # 4135472 September 19, 2025 at 7:01 pm from CA_EN Print Invoice Inject i…" at bounding box center [413, 28] width 812 height 733
click at [467, 153] on div "Order # 4135472 September 19, 2025 at 7:01 pm from CA_EN Print Invoice Inject i…" at bounding box center [413, 28] width 812 height 733
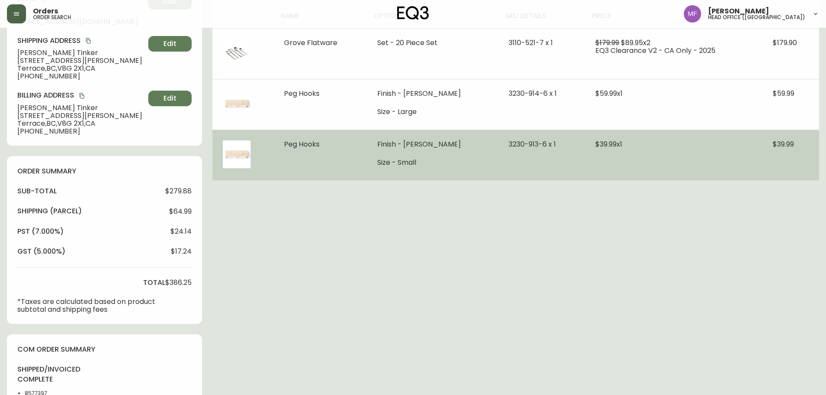
scroll to position [156, 0]
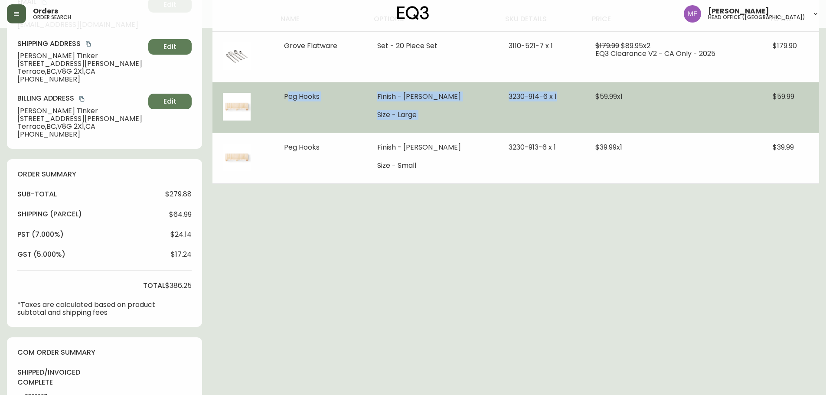
drag, startPoint x: 287, startPoint y: 97, endPoint x: 564, endPoint y: 121, distance: 277.7
click at [564, 121] on tr "Peg Hooks Finish - Ash Size - Large 3230-914-6 x 1 $59.99 x 1 $59.99" at bounding box center [515, 107] width 607 height 51
click at [523, 116] on td "3230-914-6 x 1" at bounding box center [541, 107] width 87 height 51
drag, startPoint x: 489, startPoint y: 97, endPoint x: 528, endPoint y: 99, distance: 38.6
click at [528, 99] on td "3230-914-6 x 1" at bounding box center [541, 107] width 87 height 51
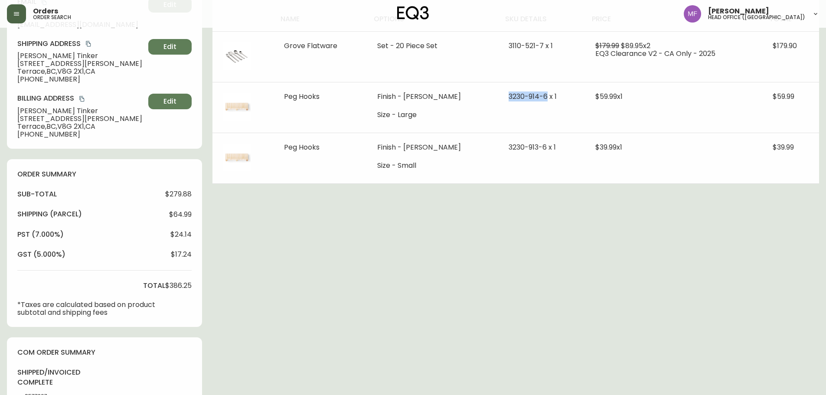
click at [666, 287] on div "Order # 4135472 September 19, 2025 at 7:01 pm from CA_EN Print Invoice Inject i…" at bounding box center [413, 245] width 812 height 733
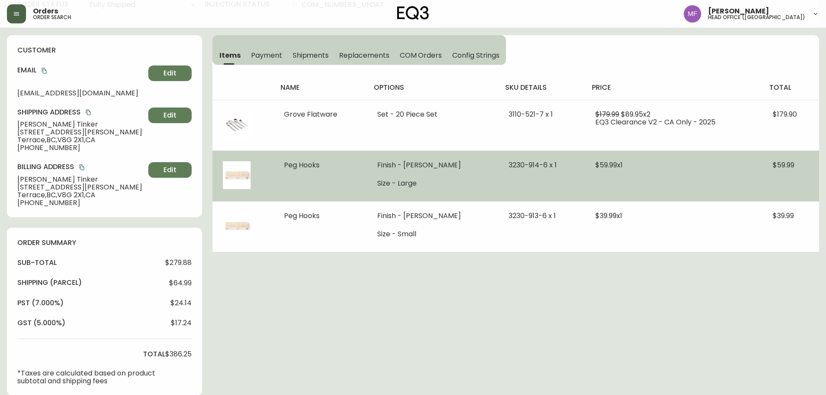
scroll to position [0, 0]
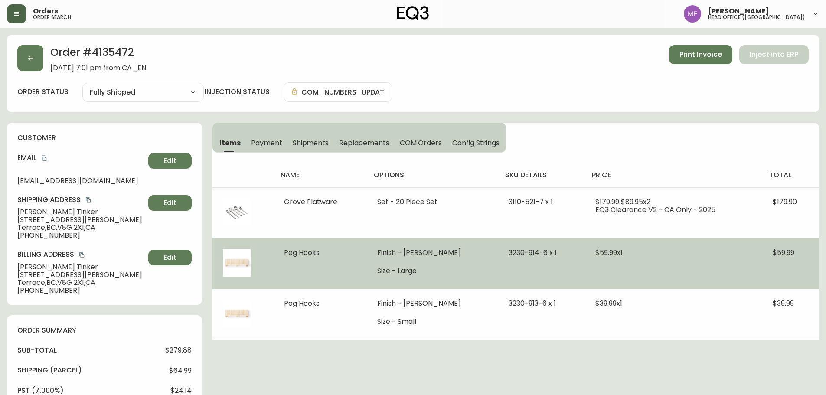
click at [470, 275] on td "Finish - Ash Size - Large" at bounding box center [432, 263] width 131 height 51
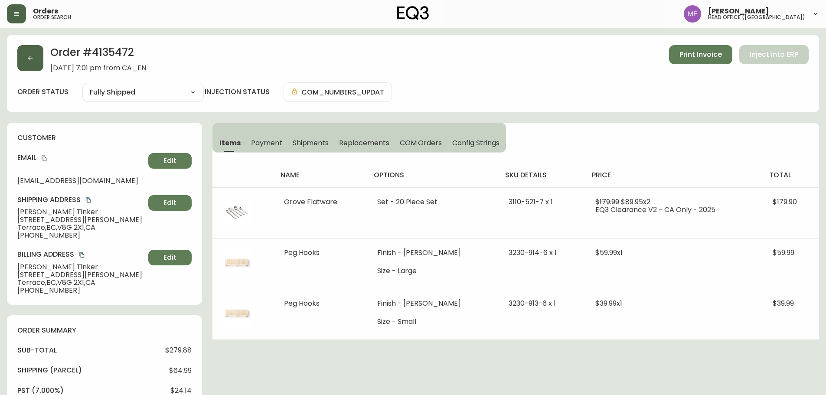
click at [33, 66] on button "button" at bounding box center [30, 58] width 26 height 26
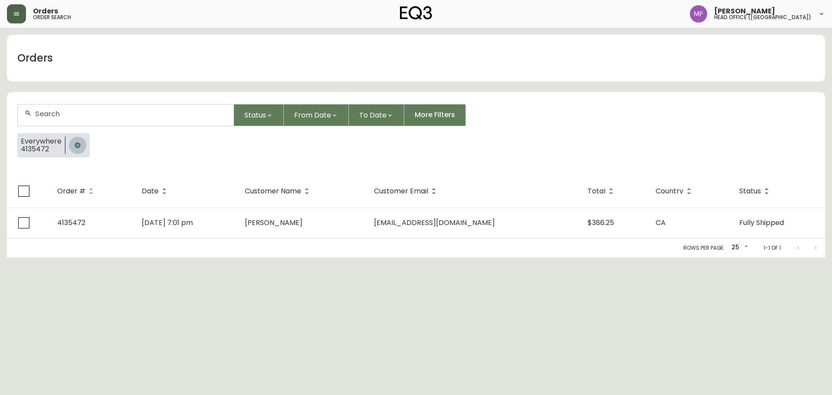
click at [84, 148] on button "button" at bounding box center [77, 145] width 17 height 17
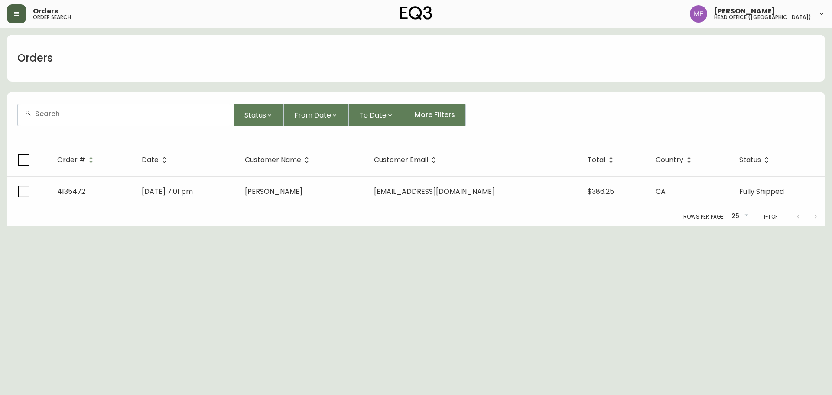
click at [72, 116] on input "text" at bounding box center [131, 114] width 192 height 8
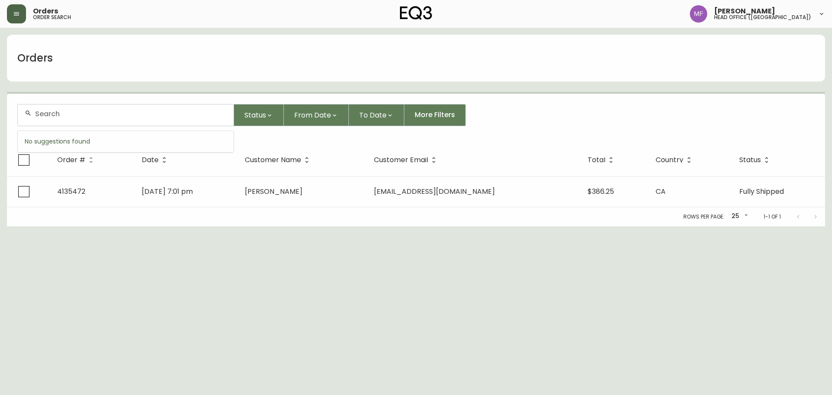
paste input "4135672"
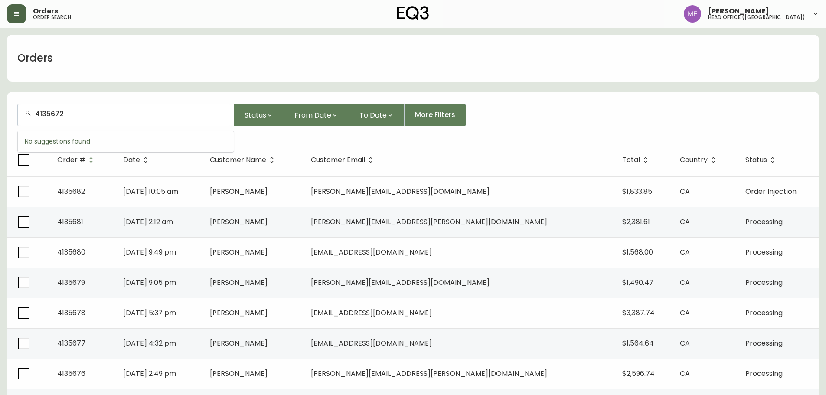
type input "4135672"
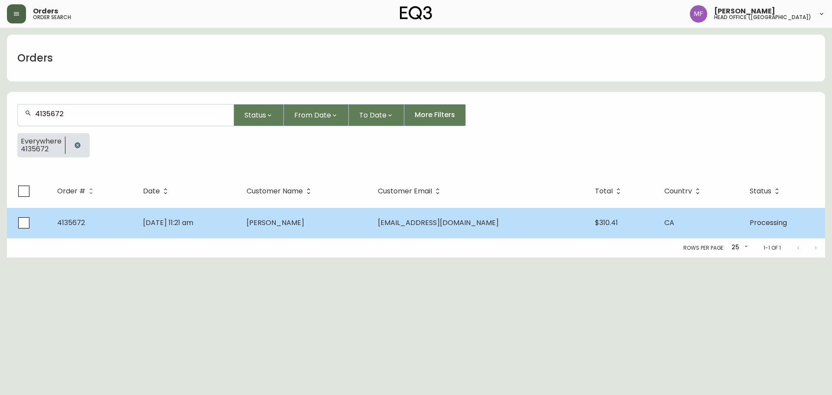
click at [196, 216] on td "Oct 05 2025, 11:21 am" at bounding box center [188, 223] width 104 height 30
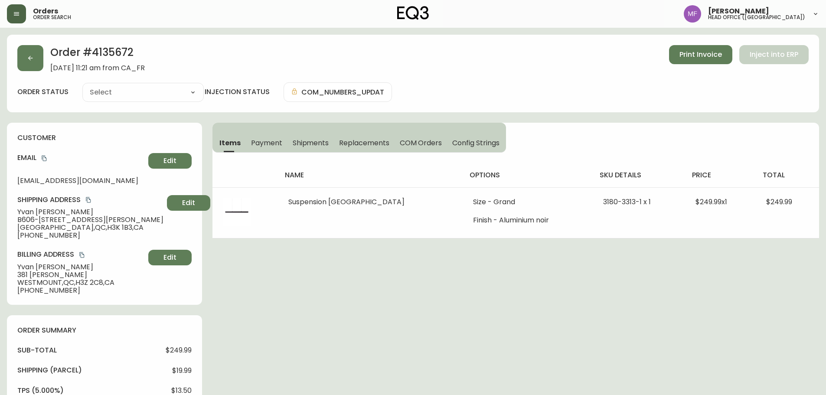
type input "Processing"
select select "PROCESSING"
click at [34, 57] on button "button" at bounding box center [30, 58] width 26 height 26
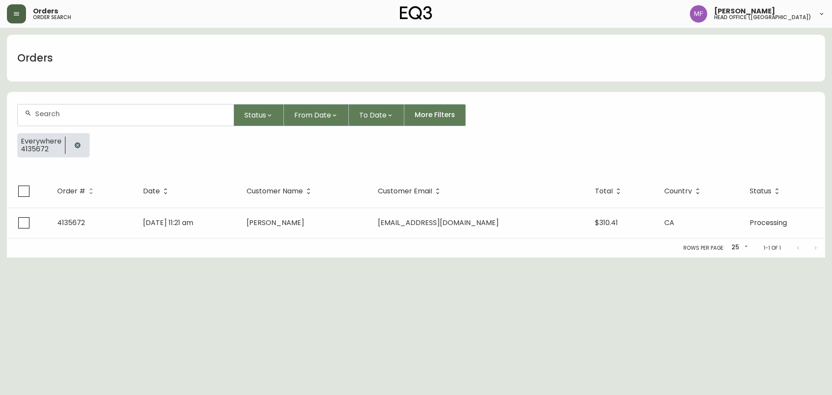
click at [73, 140] on button "button" at bounding box center [77, 145] width 17 height 17
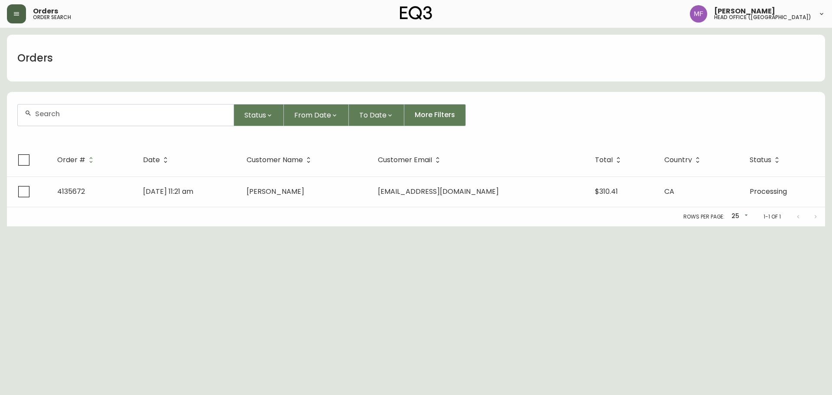
click at [65, 118] on div at bounding box center [126, 114] width 216 height 21
paste input "4135548"
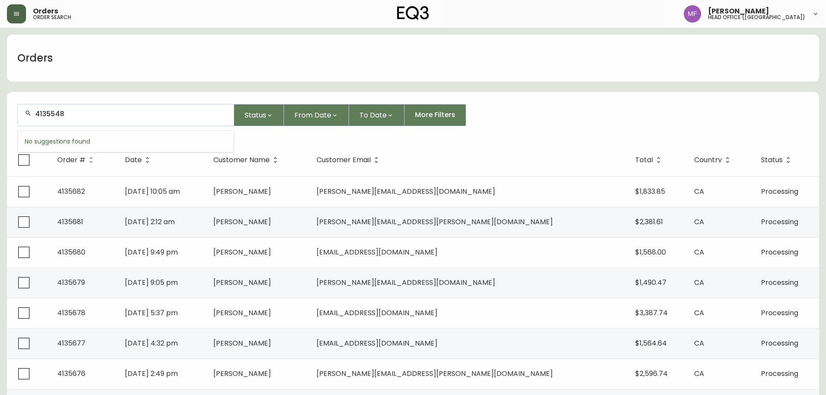
type input "4135548"
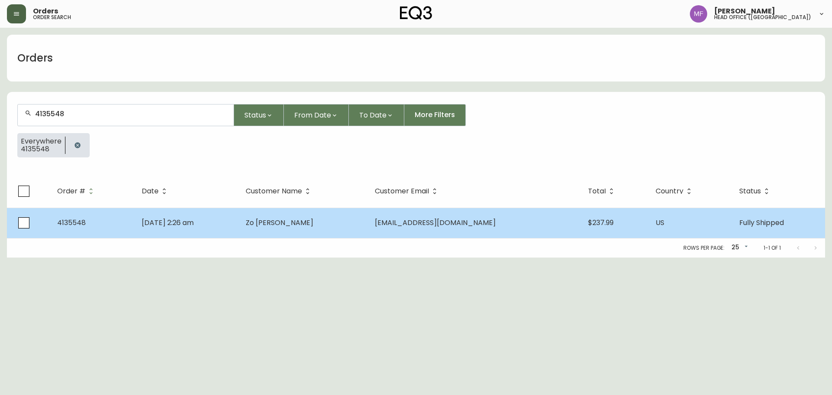
click at [292, 216] on td "Zo Spratt" at bounding box center [303, 223] width 129 height 30
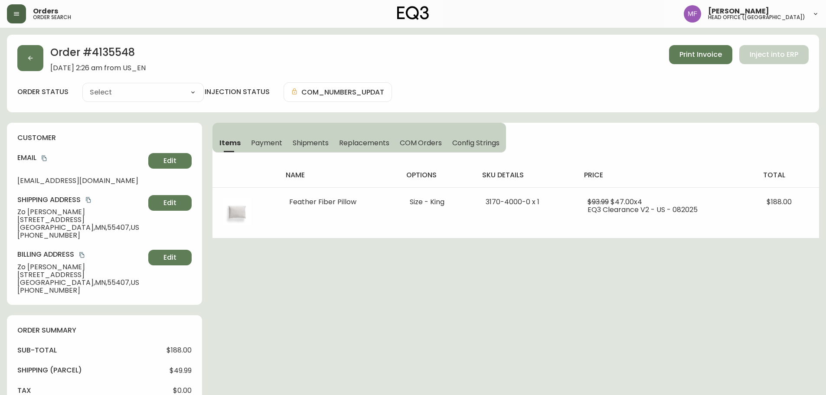
type input "Fully Shipped"
select select "FULLY_SHIPPED"
click at [108, 55] on h2 "Order # 4135548" at bounding box center [97, 54] width 95 height 19
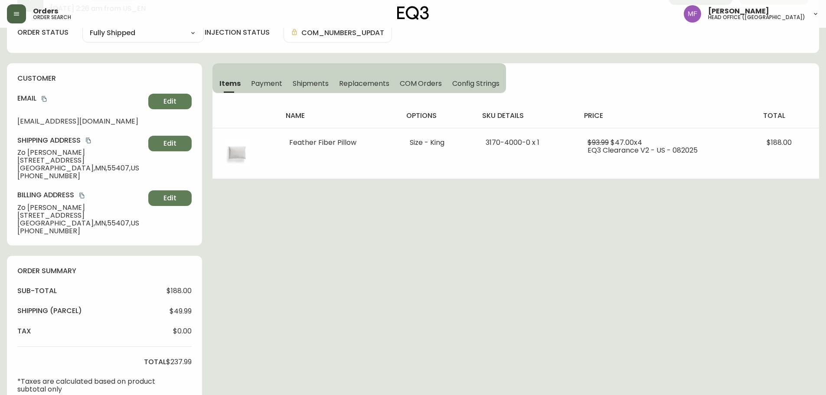
scroll to position [347, 0]
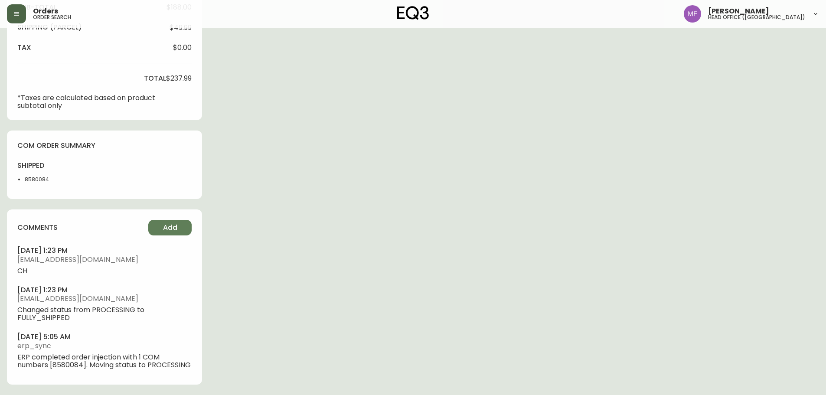
click at [34, 177] on li "8580084" at bounding box center [47, 180] width 44 height 8
click at [371, 161] on div "Order # 4135548 September 27, 2025 at 2:26 am from US_EN Print Invoice Inject i…" at bounding box center [413, 43] width 812 height 703
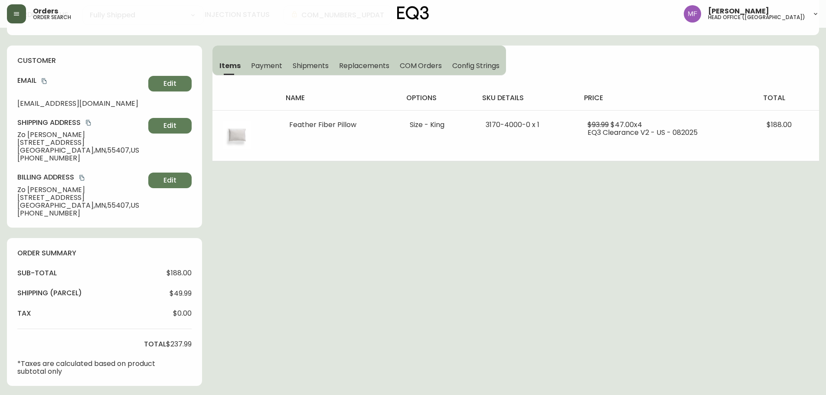
scroll to position [0, 0]
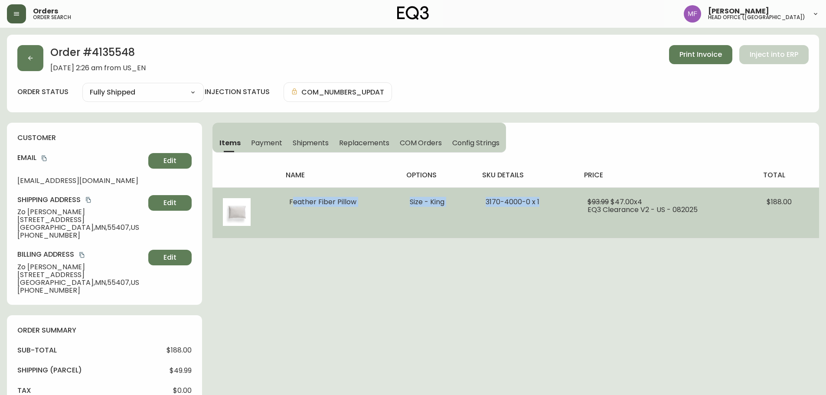
drag, startPoint x: 291, startPoint y: 199, endPoint x: 548, endPoint y: 206, distance: 257.2
click at [548, 206] on tr "Feather Fiber Pillow Size - King 3170-4000-0 x 1 $93.99 $47.00 x 4 EQ3 Clearanc…" at bounding box center [515, 212] width 607 height 51
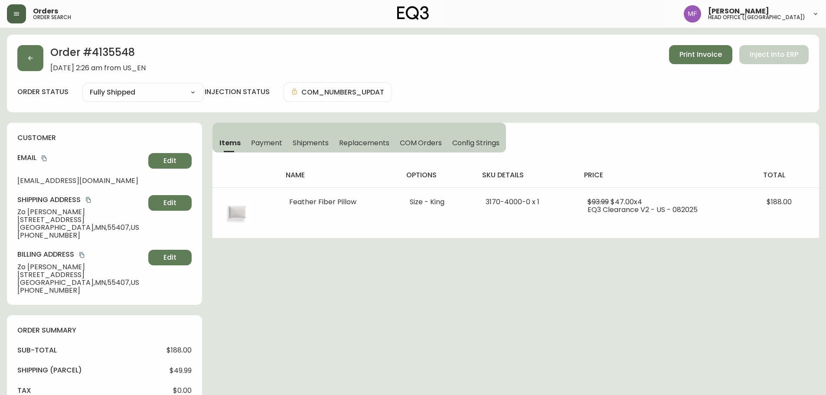
click at [115, 59] on h2 "Order # 4135548" at bounding box center [97, 54] width 95 height 19
click at [125, 57] on h2 "Order # 4135548" at bounding box center [97, 54] width 95 height 19
drag, startPoint x: 44, startPoint y: 159, endPoint x: 99, endPoint y: 150, distance: 56.2
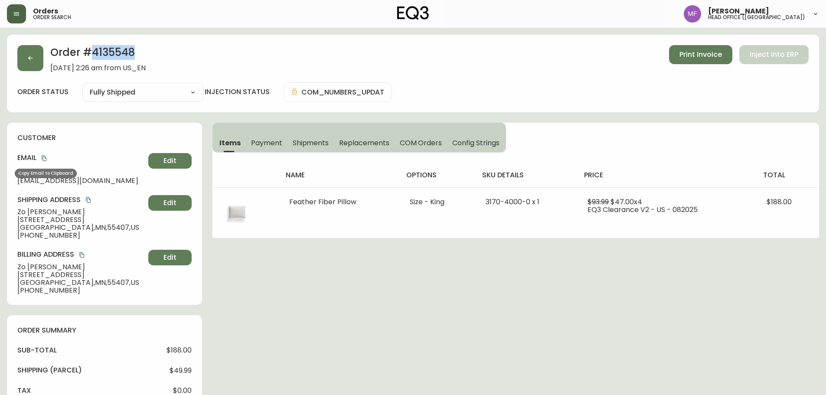
click at [44, 159] on icon "copy" at bounding box center [44, 158] width 6 height 6
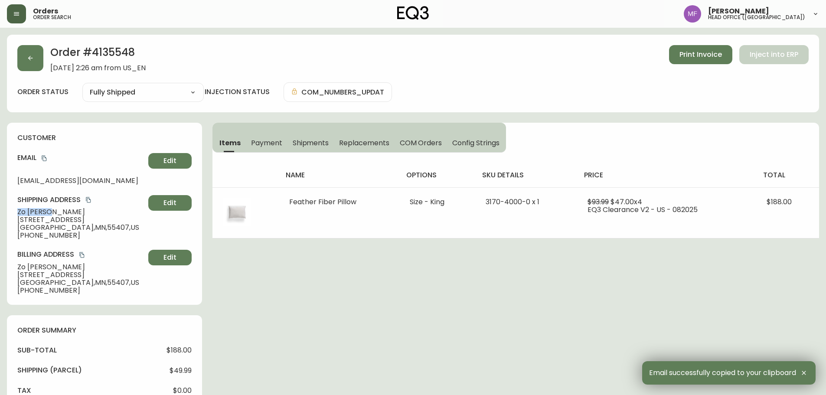
drag, startPoint x: 72, startPoint y: 209, endPoint x: 0, endPoint y: 212, distance: 71.6
click at [0, 212] on main "Order # 4135548 September 27, 2025 at 2:26 am from US_EN Print Invoice Inject i…" at bounding box center [413, 383] width 826 height 710
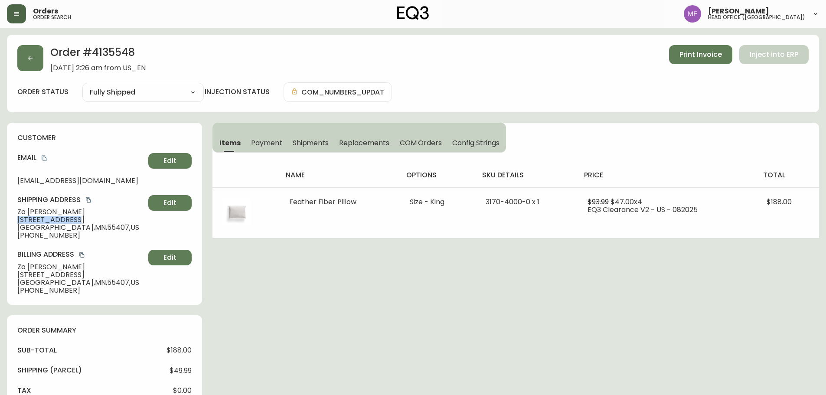
drag, startPoint x: 69, startPoint y: 222, endPoint x: 21, endPoint y: 218, distance: 47.4
click at [19, 217] on span "3455 Elliot Ave" at bounding box center [80, 220] width 127 height 8
click at [88, 226] on span "Minneapolis , MN , 55407 , US" at bounding box center [80, 228] width 127 height 8
drag, startPoint x: 72, startPoint y: 238, endPoint x: 26, endPoint y: 235, distance: 46.9
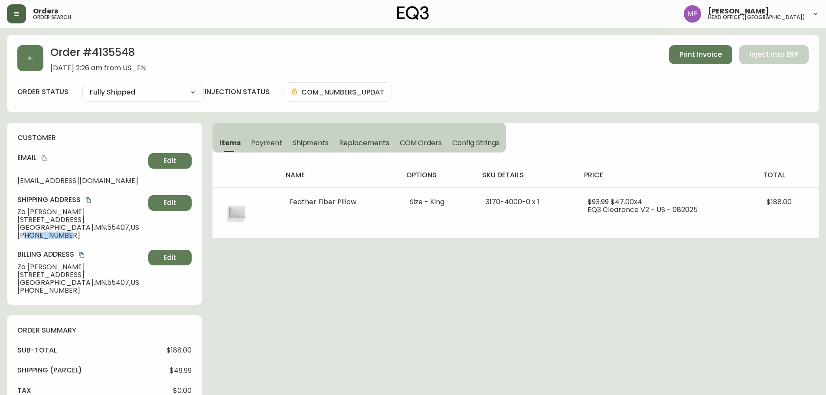
click at [26, 235] on span "+16127599663" at bounding box center [80, 236] width 127 height 8
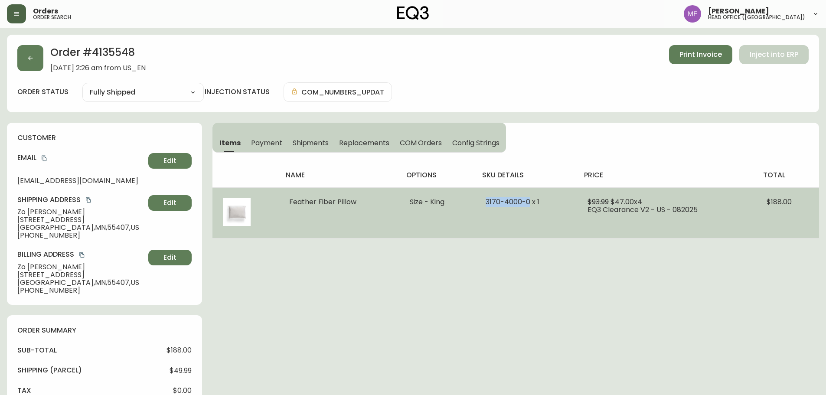
drag, startPoint x: 530, startPoint y: 200, endPoint x: 486, endPoint y: 200, distance: 44.2
click at [486, 200] on span "3170-4000-0 x 1" at bounding box center [513, 202] width 54 height 10
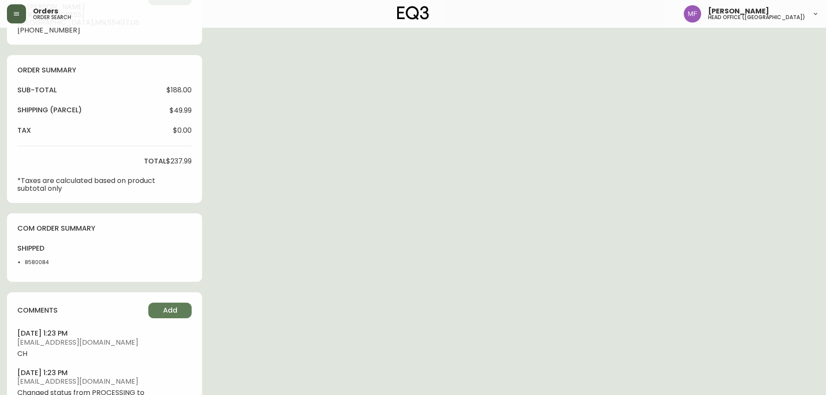
scroll to position [217, 0]
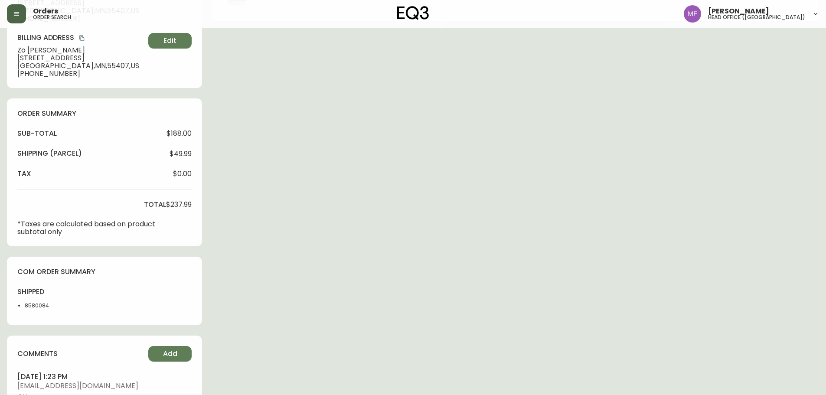
click at [791, 195] on div "Order # 4135548 September 27, 2025 at 2:26 am from US_EN Print Invoice Inject i…" at bounding box center [413, 169] width 812 height 703
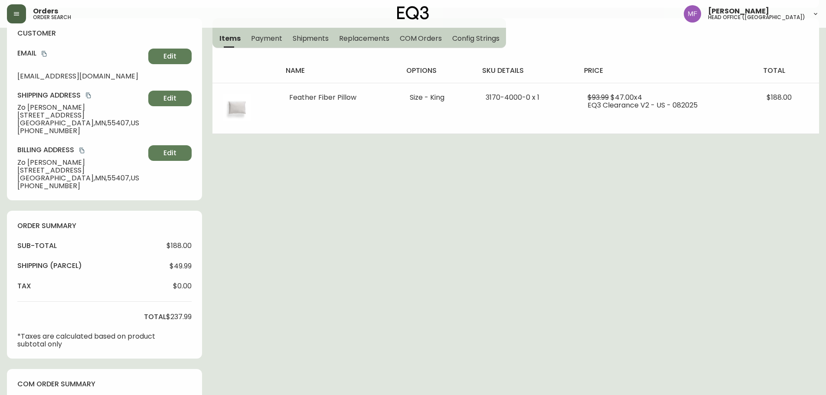
scroll to position [0, 0]
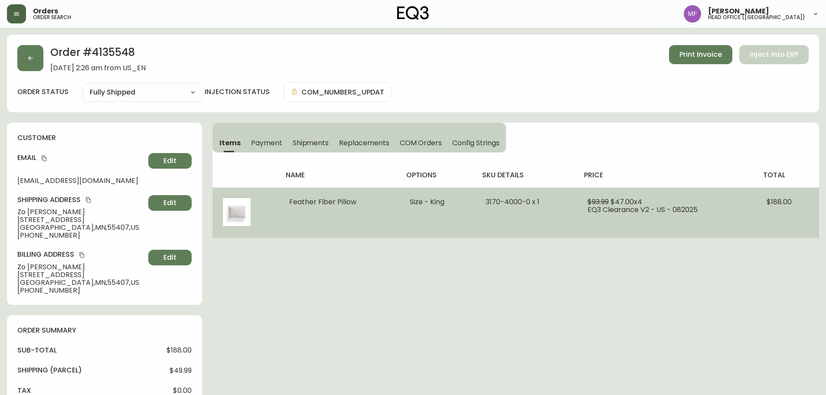
click at [779, 201] on span "$188.00" at bounding box center [779, 202] width 25 height 10
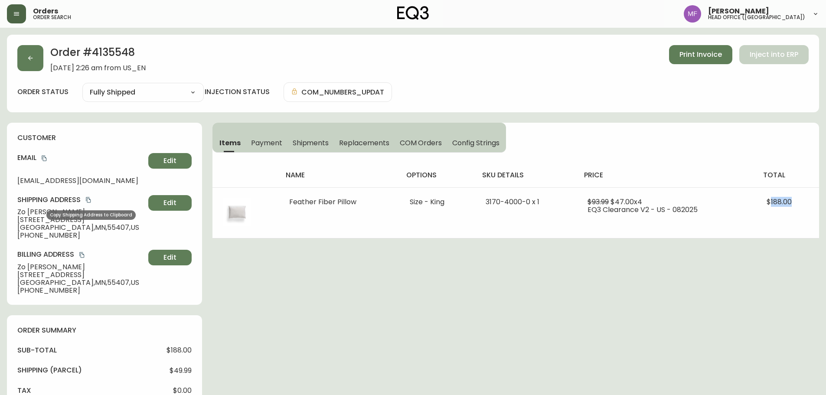
click at [90, 199] on icon "copy" at bounding box center [88, 200] width 6 height 6
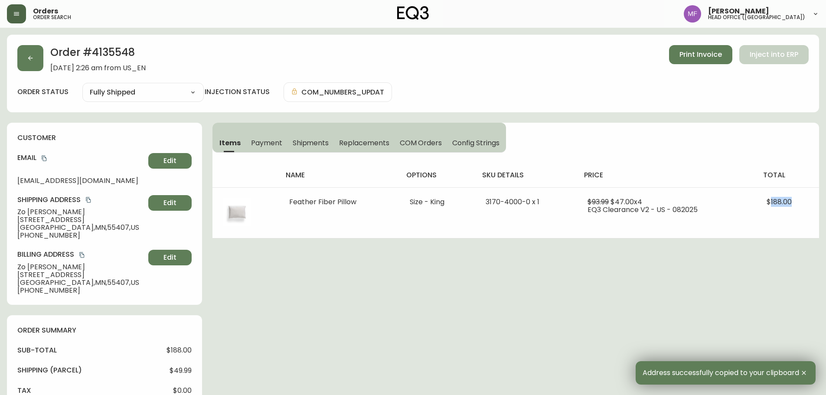
drag, startPoint x: 326, startPoint y: 141, endPoint x: 325, endPoint y: 151, distance: 10.1
click at [326, 141] on span "Shipments" at bounding box center [311, 142] width 36 height 9
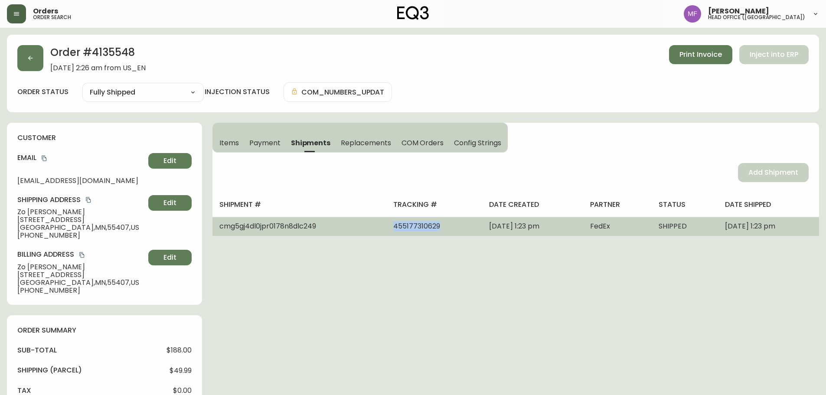
drag, startPoint x: 405, startPoint y: 226, endPoint x: 345, endPoint y: 229, distance: 60.3
click at [345, 229] on tr "cmg5gj4dl0jpr0178n8dlc249 455177310629 September 29, 2025 at 1:23 pm FedEx SHIP…" at bounding box center [515, 226] width 607 height 19
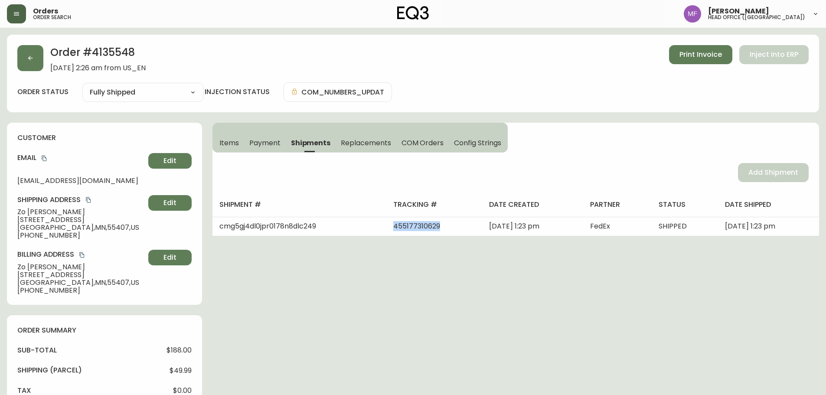
click at [240, 144] on button "Items" at bounding box center [228, 142] width 32 height 19
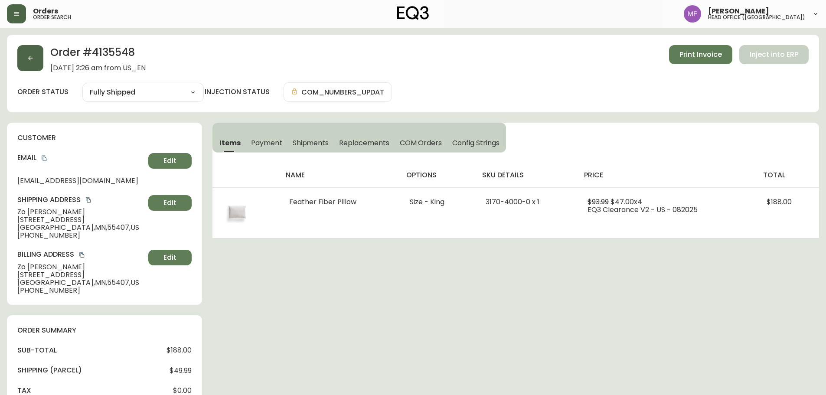
click at [31, 71] on button "button" at bounding box center [30, 58] width 26 height 26
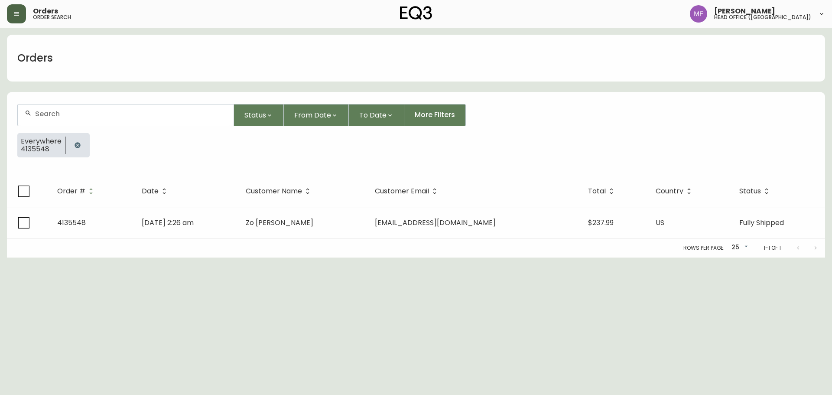
click at [82, 141] on button "button" at bounding box center [77, 145] width 17 height 17
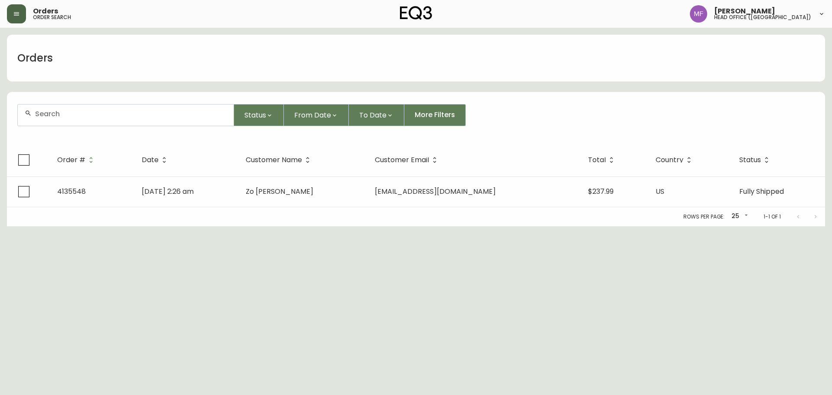
click at [75, 122] on div at bounding box center [126, 114] width 216 height 21
paste input "4135006"
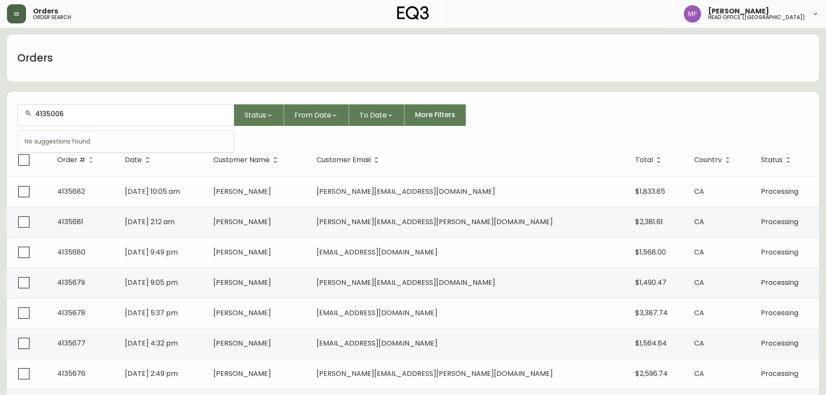
type input "4135006"
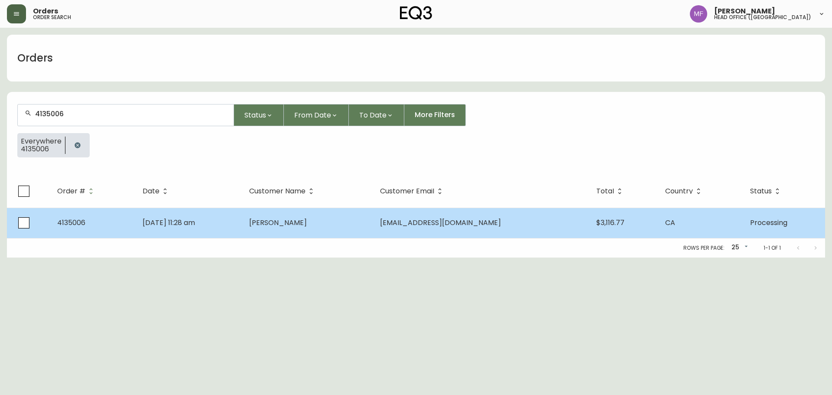
click at [242, 229] on td "Sep 01 2025, 11:28 am" at bounding box center [189, 223] width 107 height 30
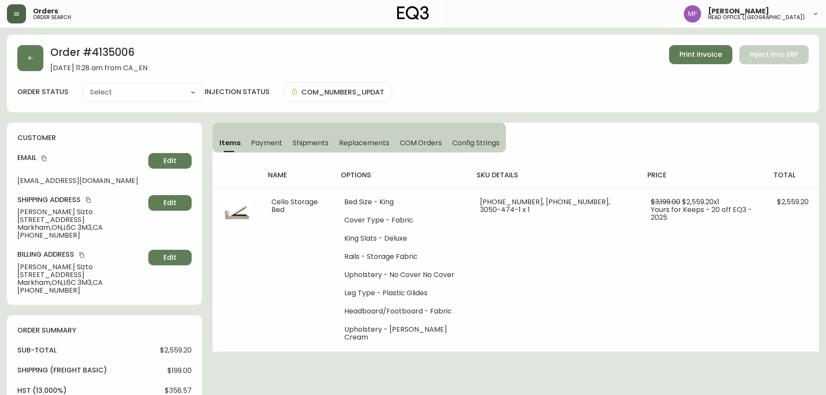
type input "Processing"
select select "PROCESSING"
click at [120, 50] on h2 "Order # 4135006" at bounding box center [98, 54] width 97 height 19
drag, startPoint x: 63, startPoint y: 213, endPoint x: 0, endPoint y: 213, distance: 63.3
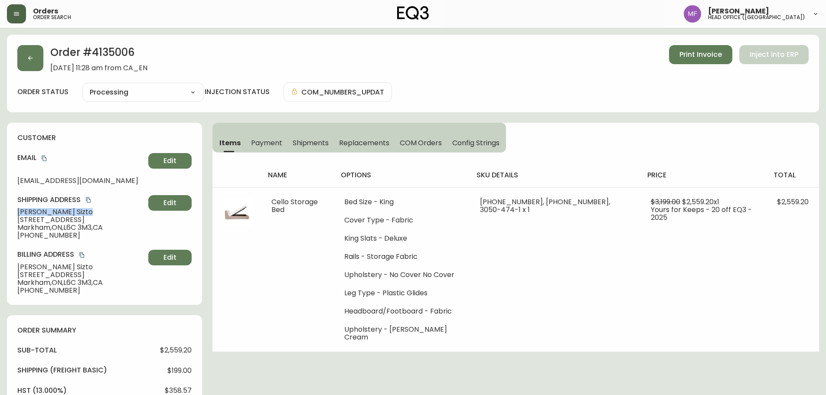
click at [0, 213] on main "Order # 4135006 September 1, 2025 at 11:28 am from CA_EN Print Invoice Inject i…" at bounding box center [413, 344] width 826 height 632
click at [114, 49] on h2 "Order # 4135006" at bounding box center [98, 54] width 97 height 19
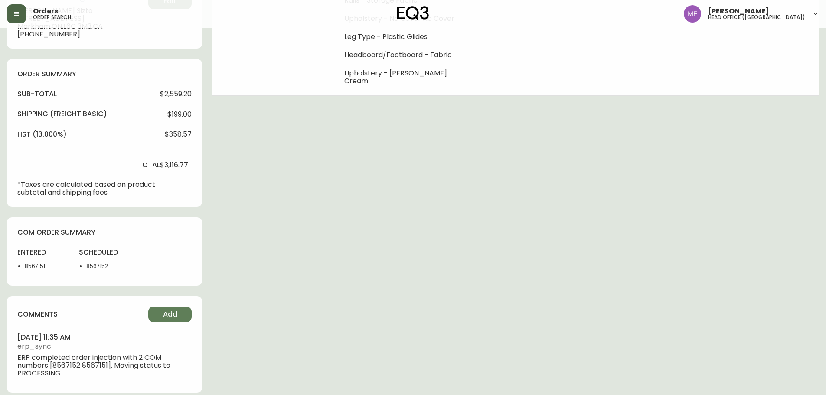
scroll to position [264, 0]
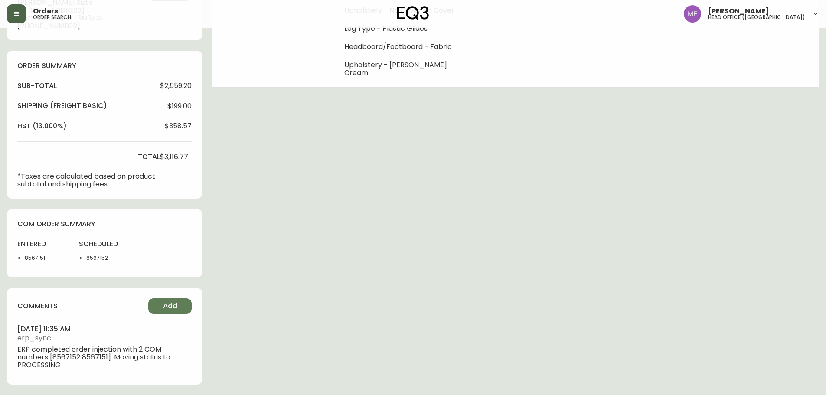
click at [42, 255] on li "8567151" at bounding box center [47, 258] width 44 height 8
click at [555, 208] on div "Order # 4135006 September 1, 2025 at 11:28 am from CA_EN Print Invoice Inject i…" at bounding box center [413, 82] width 812 height 625
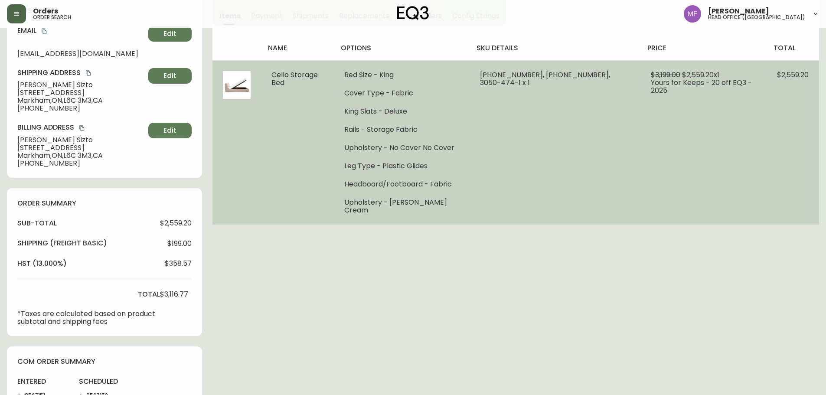
scroll to position [48, 0]
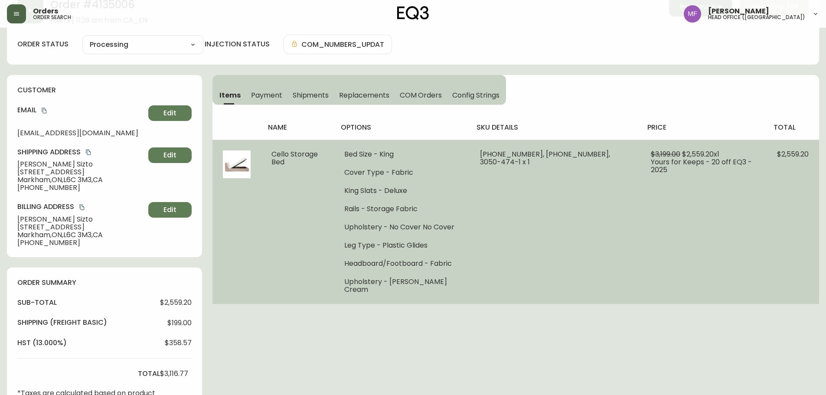
click at [609, 294] on td "31135-50 x 1, 31135-53 x 1, 3050-474-1 x 1" at bounding box center [555, 222] width 171 height 164
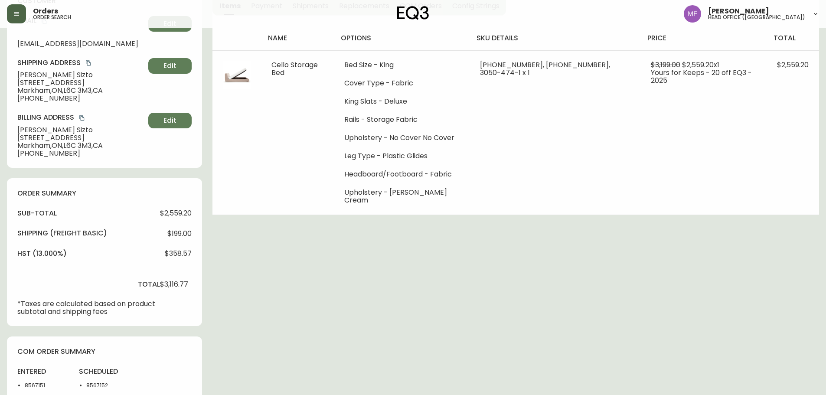
scroll to position [217, 0]
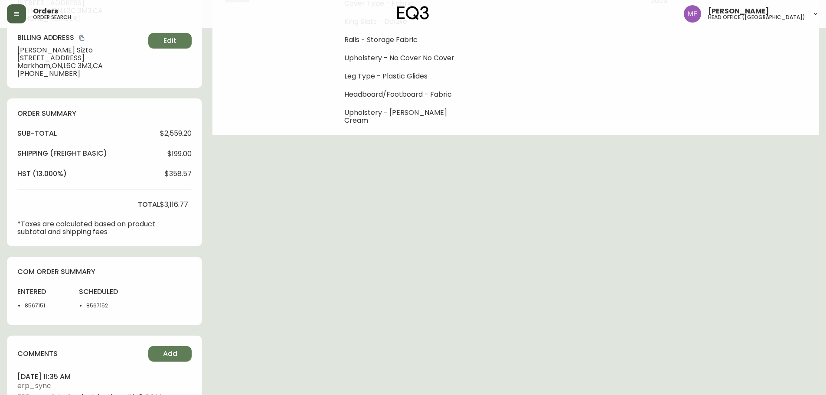
click at [600, 271] on div "Order # 4135006 September 1, 2025 at 11:28 am from CA_EN Print Invoice Inject i…" at bounding box center [413, 130] width 812 height 625
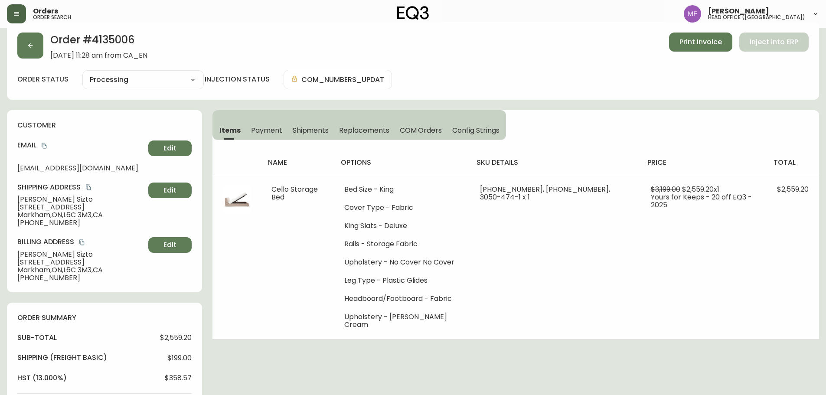
scroll to position [0, 0]
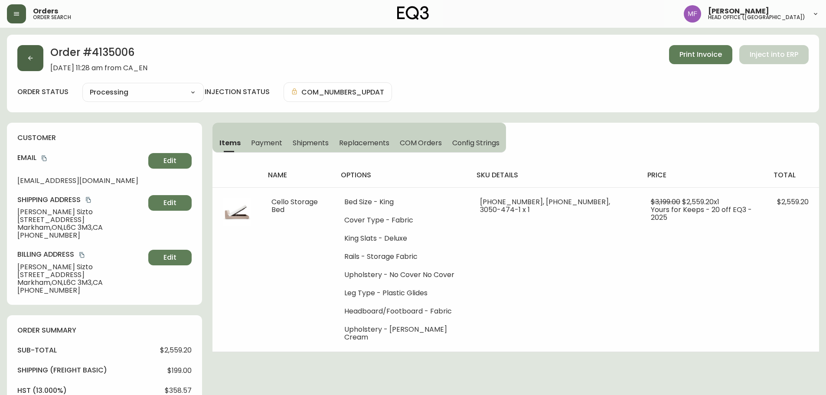
click at [26, 62] on button "button" at bounding box center [30, 58] width 26 height 26
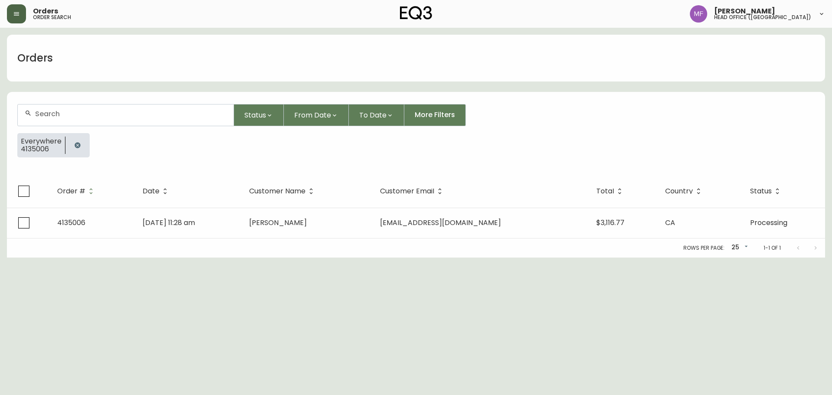
click at [75, 146] on icon "button" at bounding box center [78, 145] width 6 height 6
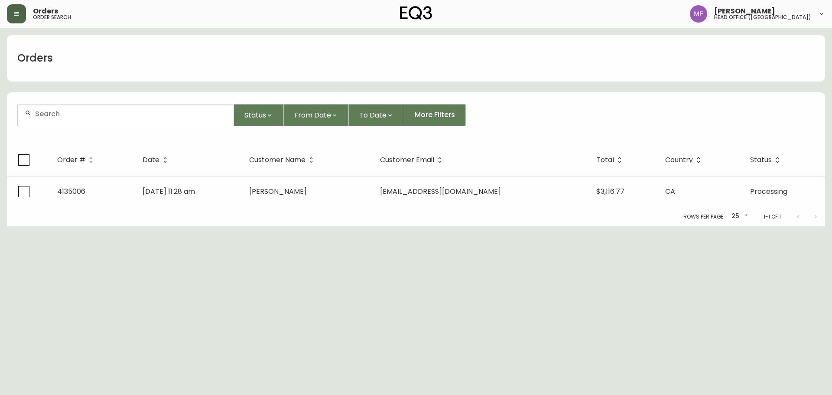
click at [70, 118] on div at bounding box center [126, 114] width 216 height 21
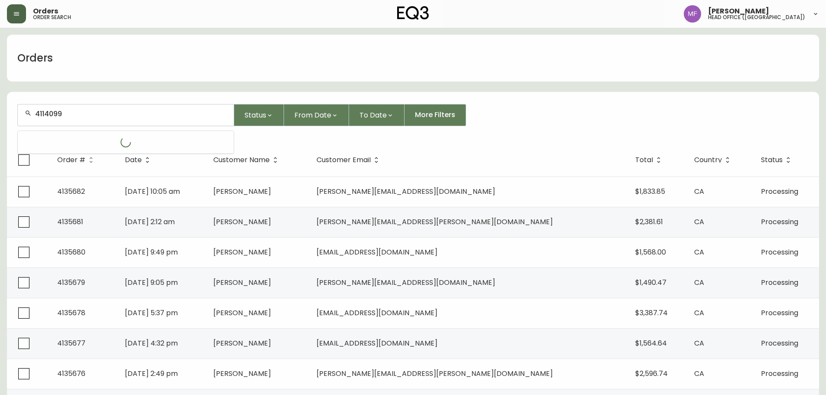
type input "4114099"
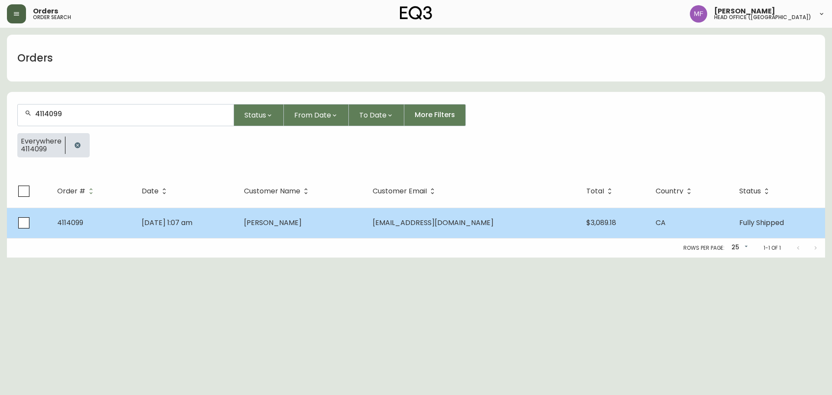
click at [366, 231] on td "Logan Verhelst" at bounding box center [301, 223] width 129 height 30
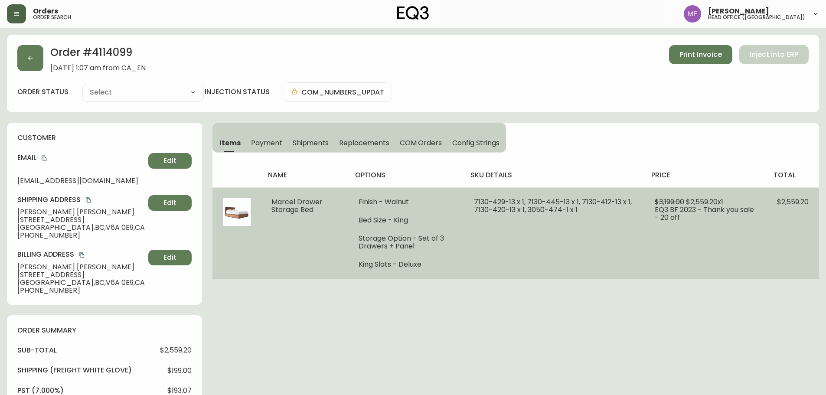
type input "Fully Shipped"
select select "FULLY_SHIPPED"
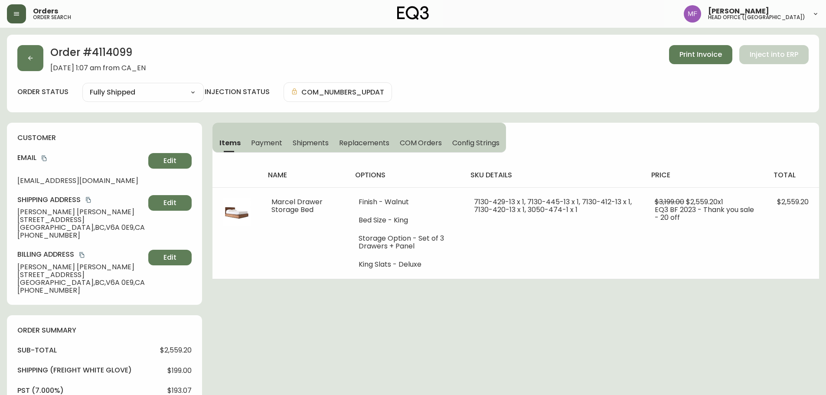
click at [307, 140] on span "Shipments" at bounding box center [311, 142] width 36 height 9
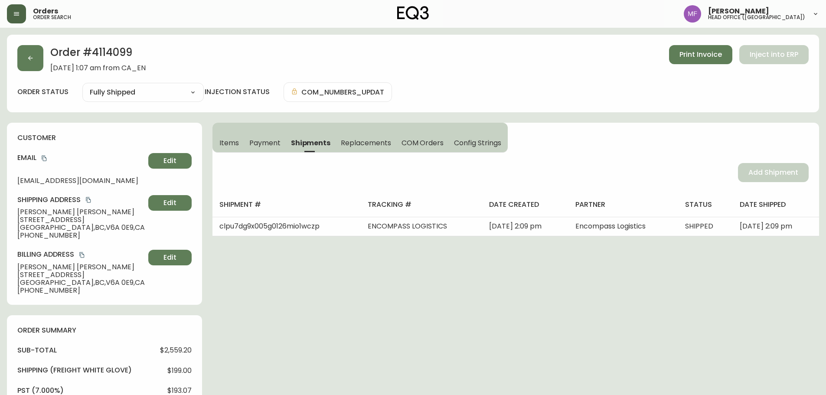
click at [229, 137] on button "Items" at bounding box center [228, 142] width 32 height 19
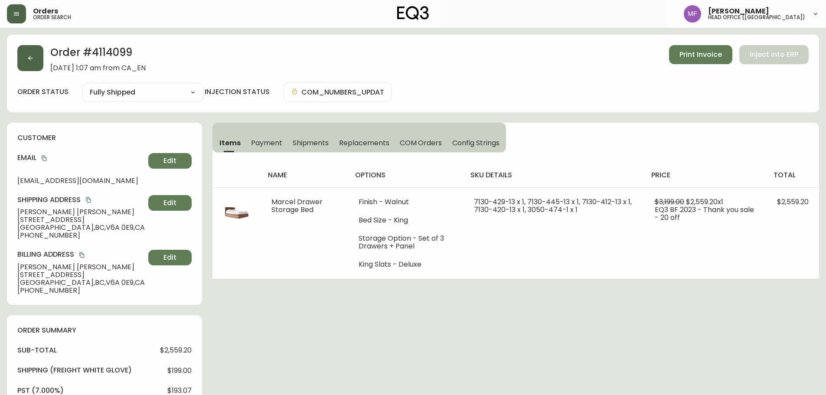
click at [39, 71] on button "button" at bounding box center [30, 58] width 26 height 26
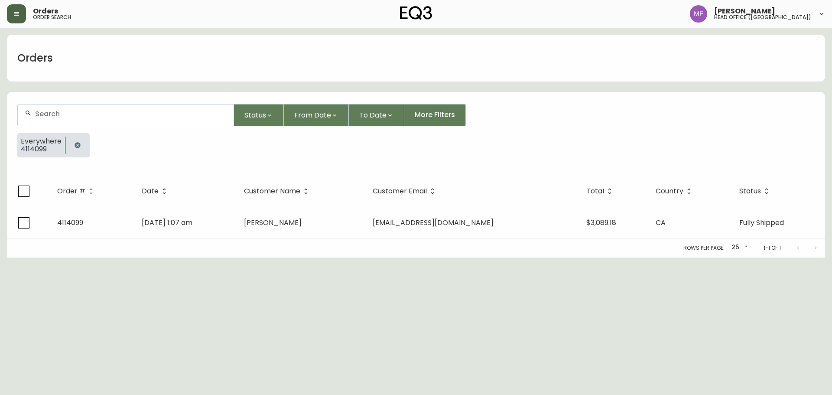
click at [75, 144] on icon "button" at bounding box center [78, 145] width 6 height 6
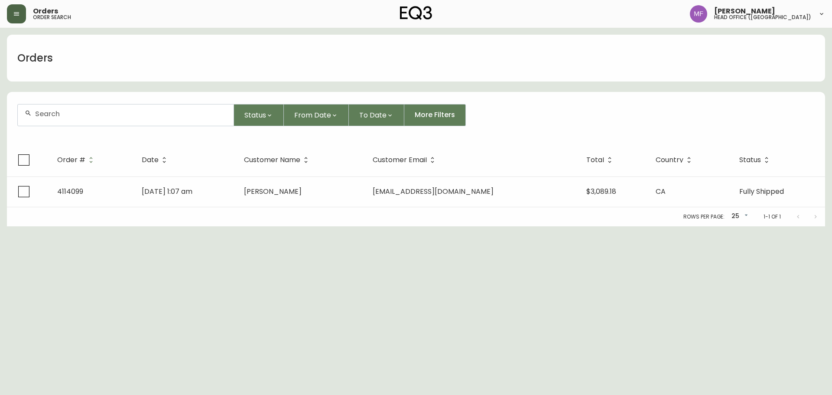
click at [75, 121] on div at bounding box center [126, 114] width 216 height 21
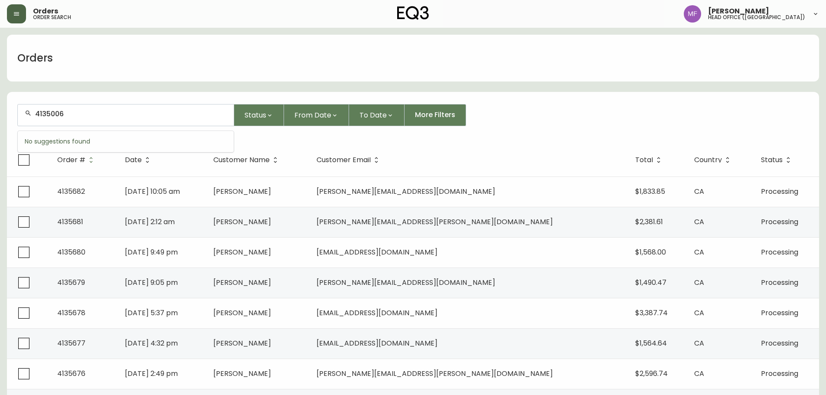
type input "4135006"
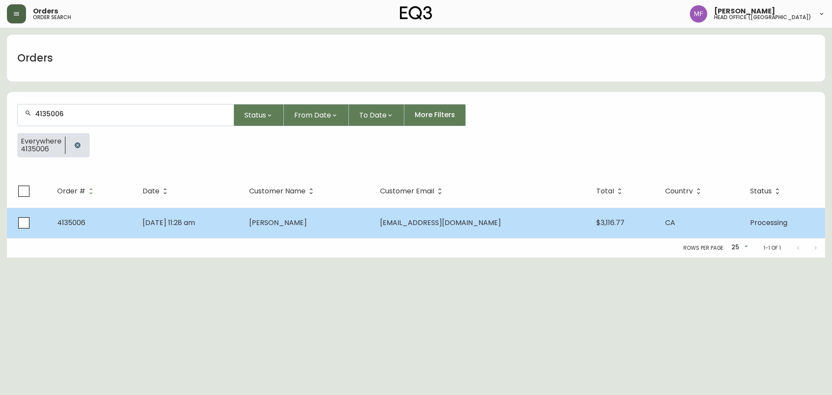
click at [328, 233] on td "Ashley Sizto" at bounding box center [307, 223] width 131 height 30
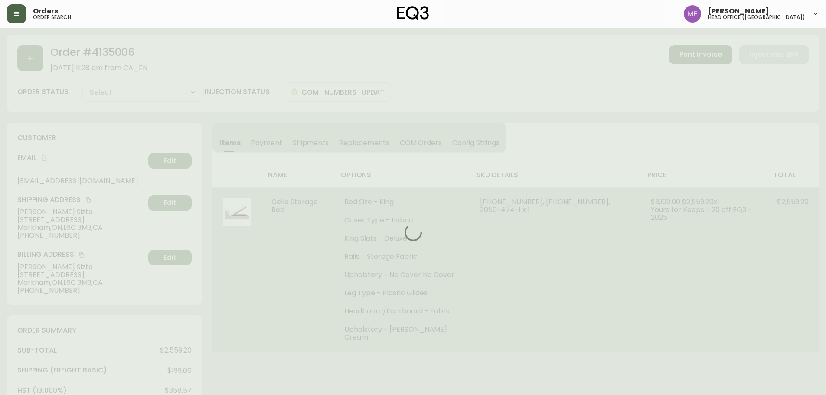
type input "Processing"
select select "PROCESSING"
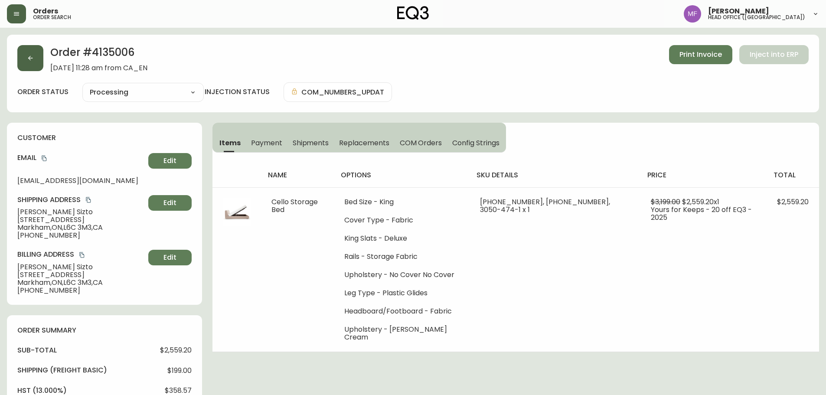
click at [31, 63] on button "button" at bounding box center [30, 58] width 26 height 26
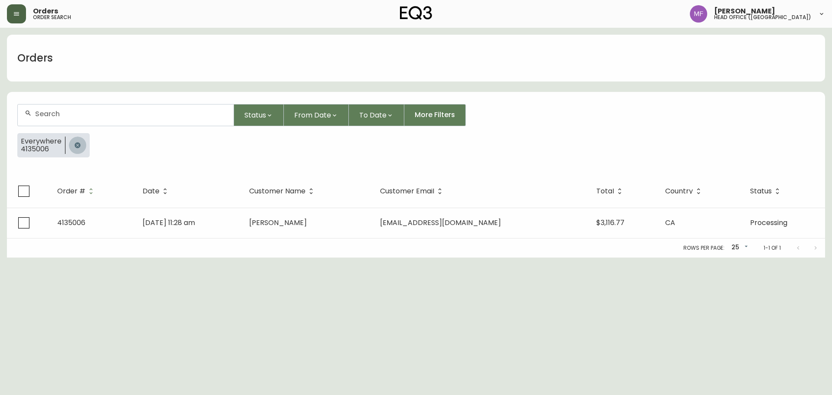
click at [74, 137] on button "button" at bounding box center [77, 145] width 17 height 17
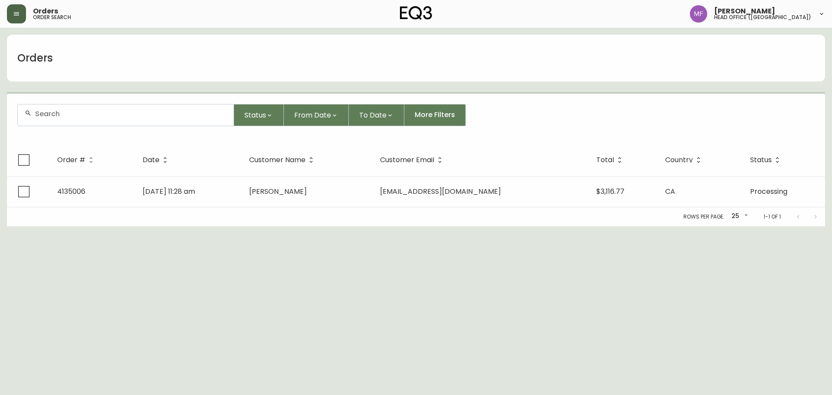
click at [76, 117] on input "text" at bounding box center [131, 114] width 192 height 8
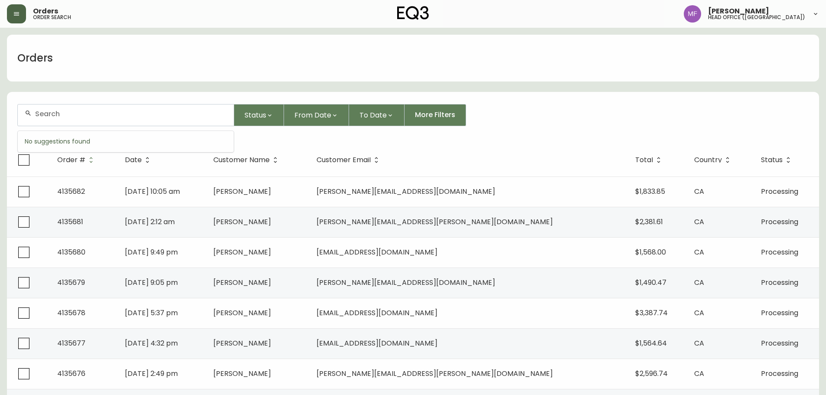
paste input "4133992"
type input "4133992"
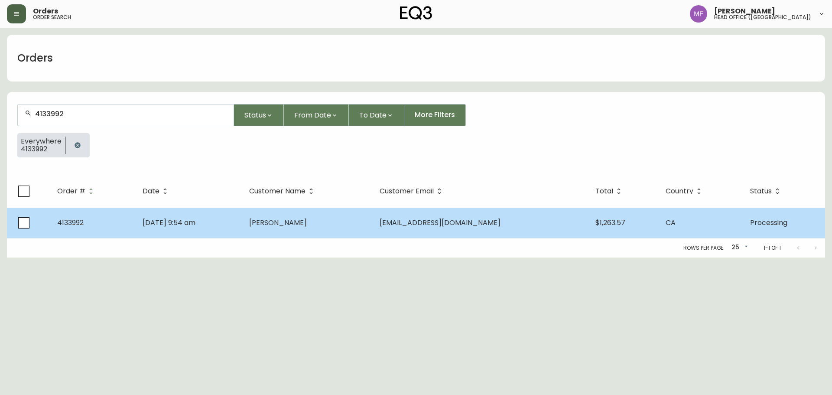
click at [373, 217] on td "Klaudia Nowak" at bounding box center [307, 223] width 131 height 30
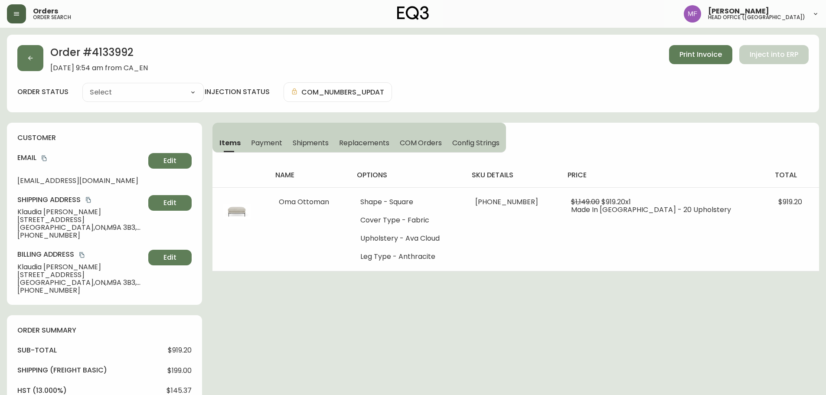
type input "Processing"
select select "PROCESSING"
click at [550, 104] on div "Order # 4133992 July 6, 2025 at 9:54 am from CA_EN Print Invoice Inject into ER…" at bounding box center [413, 74] width 812 height 78
click at [102, 45] on div "Order # 4133992 July 6, 2025 at 9:54 am from CA_EN Print Invoice Inject into ER…" at bounding box center [413, 74] width 812 height 78
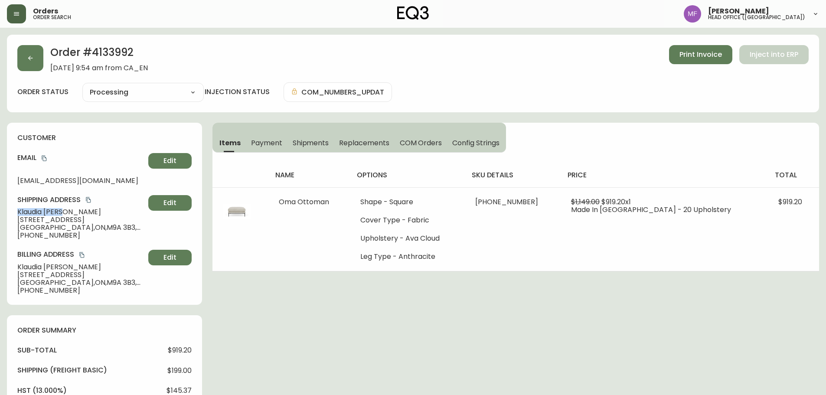
drag, startPoint x: 71, startPoint y: 212, endPoint x: 0, endPoint y: 212, distance: 71.1
click at [0, 212] on main "Order # 4133992 July 6, 2025 at 9:54 am from CA_EN Print Invoice Inject into ER…" at bounding box center [413, 383] width 826 height 710
click at [117, 53] on h2 "Order # 4133992" at bounding box center [99, 54] width 98 height 19
click at [117, 54] on h2 "Order # 4133992" at bounding box center [99, 54] width 98 height 19
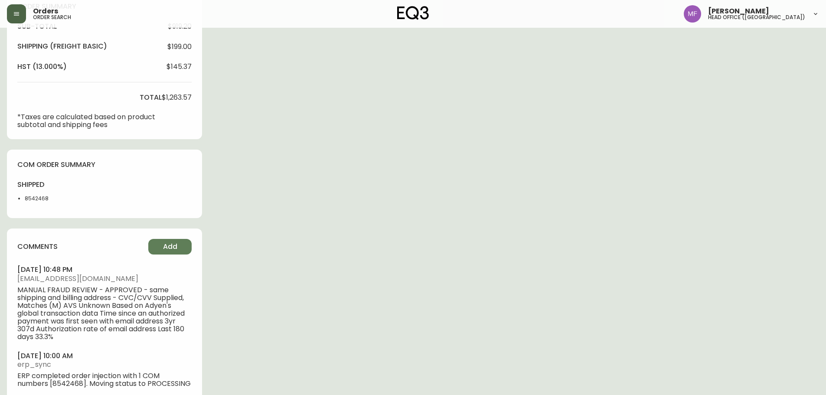
scroll to position [343, 0]
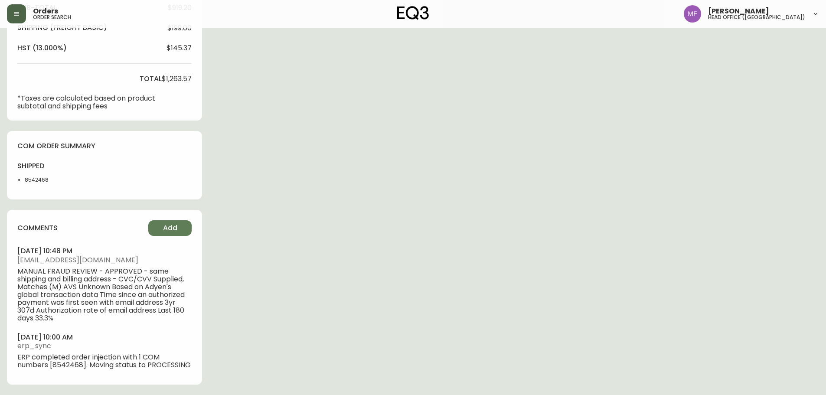
click at [45, 182] on li "8542468" at bounding box center [47, 180] width 44 height 8
drag, startPoint x: 45, startPoint y: 182, endPoint x: 255, endPoint y: 182, distance: 210.7
click at [45, 182] on li "8542468" at bounding box center [47, 180] width 44 height 8
click at [536, 181] on div "Order # 4133992 July 6, 2025 at 9:54 am from CA_EN Print Invoice Inject into ER…" at bounding box center [413, 43] width 812 height 703
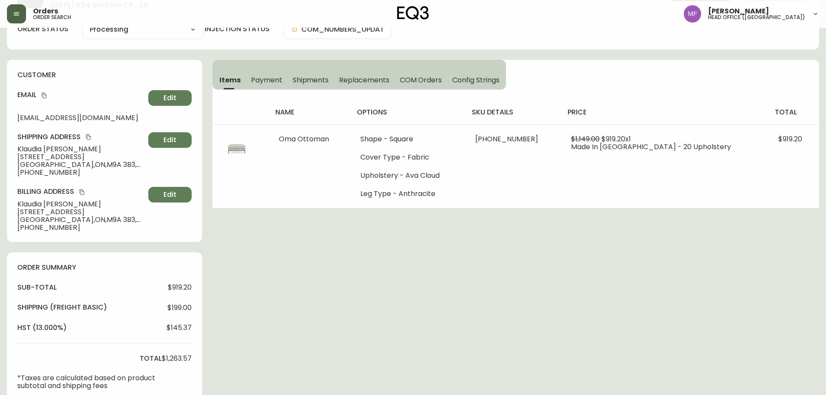
scroll to position [0, 0]
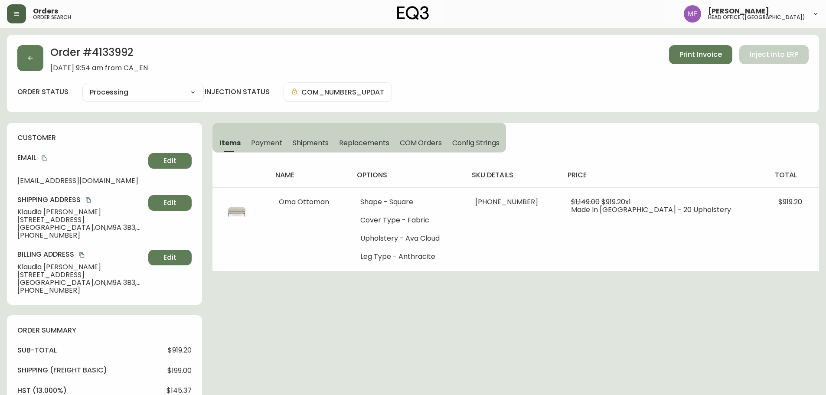
click at [101, 53] on h2 "Order # 4133992" at bounding box center [99, 54] width 98 height 19
click at [34, 63] on button "button" at bounding box center [30, 58] width 26 height 26
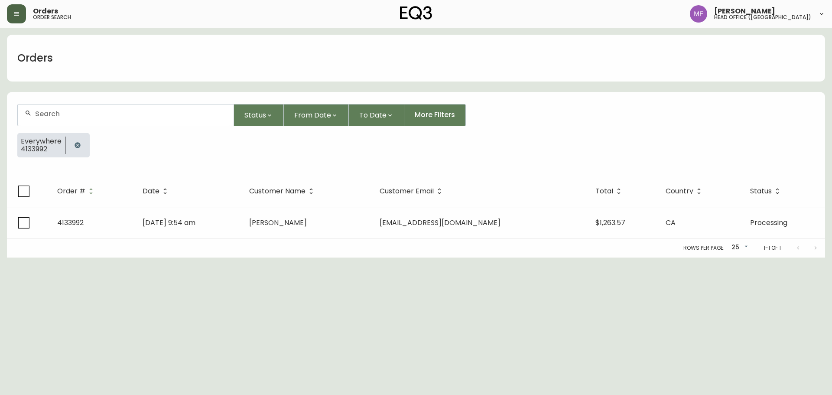
click at [85, 148] on div at bounding box center [77, 145] width 24 height 24
click at [78, 144] on icon "button" at bounding box center [78, 145] width 6 height 6
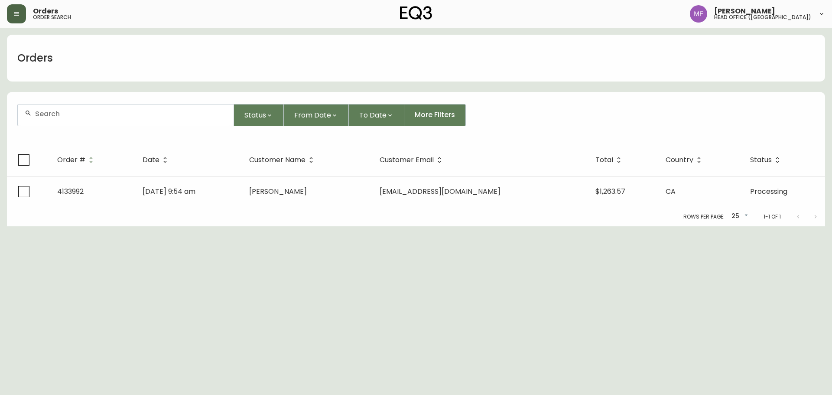
click at [61, 116] on input "text" at bounding box center [131, 114] width 192 height 8
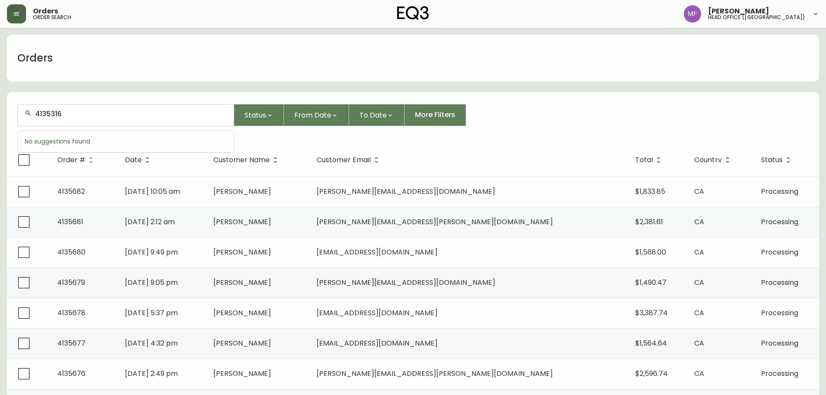
type input "4135316"
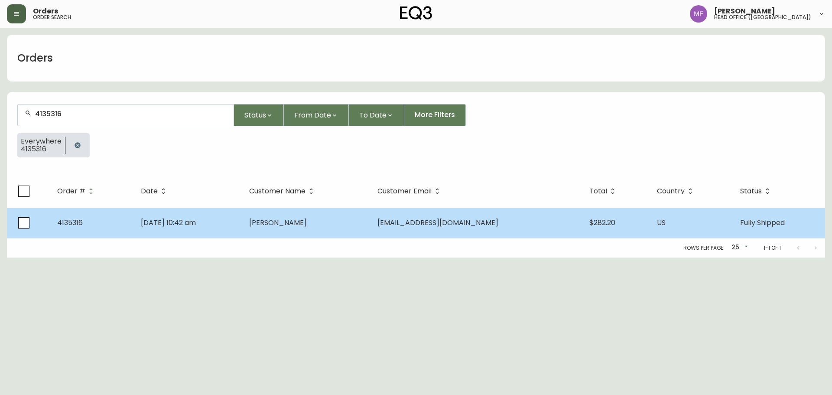
click at [307, 226] on span "Jacky Chen" at bounding box center [278, 223] width 58 height 10
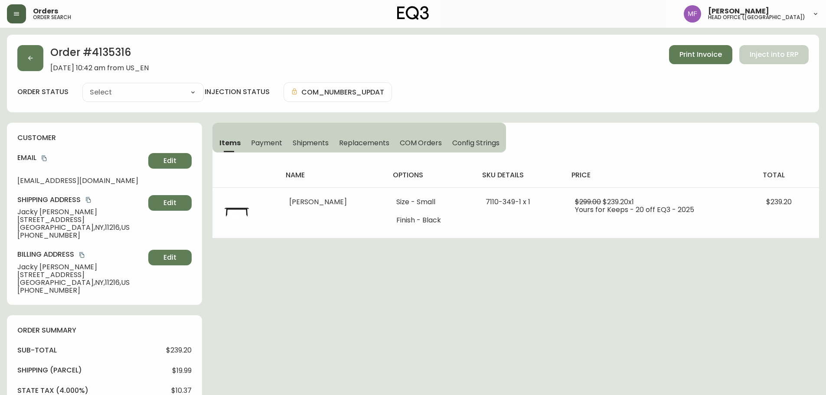
type input "Fully Shipped"
select select "FULLY_SHIPPED"
click at [296, 145] on span "Shipments" at bounding box center [311, 142] width 36 height 9
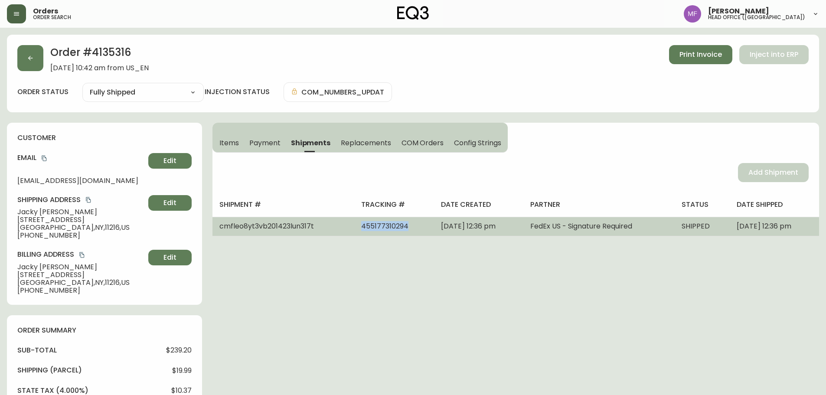
drag, startPoint x: 392, startPoint y: 228, endPoint x: 316, endPoint y: 235, distance: 76.5
click at [316, 235] on tr "cmfleo8yt3vb201423lun317t 455177310294 September 15, 2025 at 12:36 pm FedEx US …" at bounding box center [515, 226] width 607 height 19
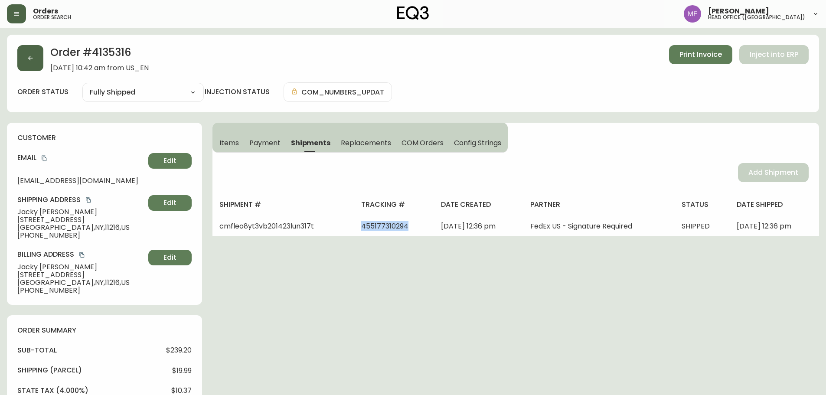
click at [20, 57] on button "button" at bounding box center [30, 58] width 26 height 26
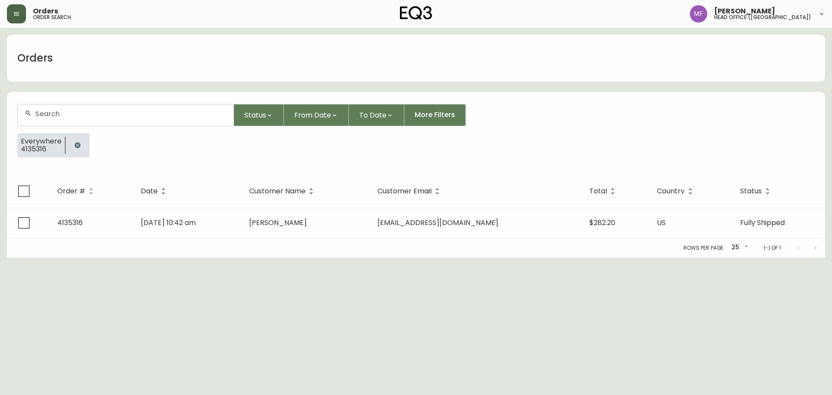
click at [74, 142] on icon "button" at bounding box center [77, 145] width 7 height 7
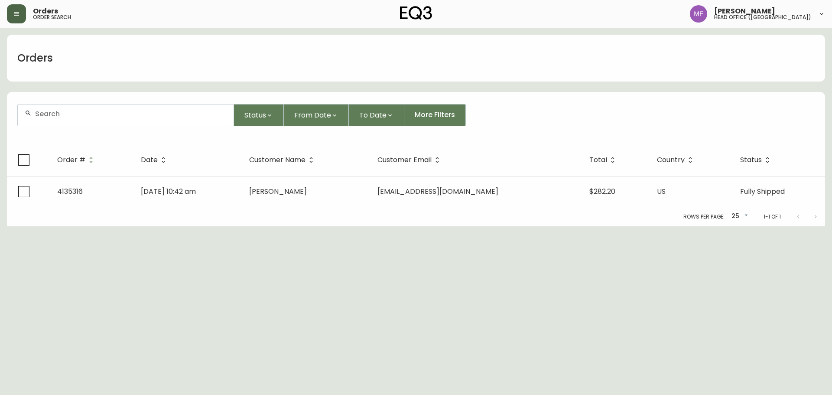
click at [64, 116] on input "text" at bounding box center [131, 114] width 192 height 8
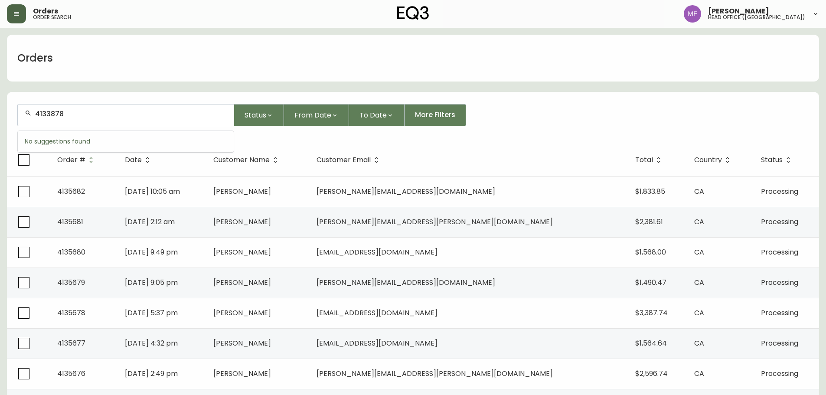
type input "4133878"
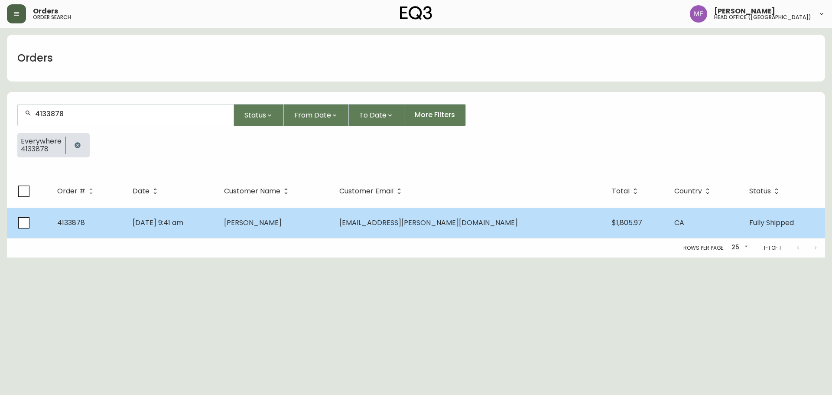
click at [333, 224] on td "Rachel Vanasse" at bounding box center [274, 223] width 115 height 30
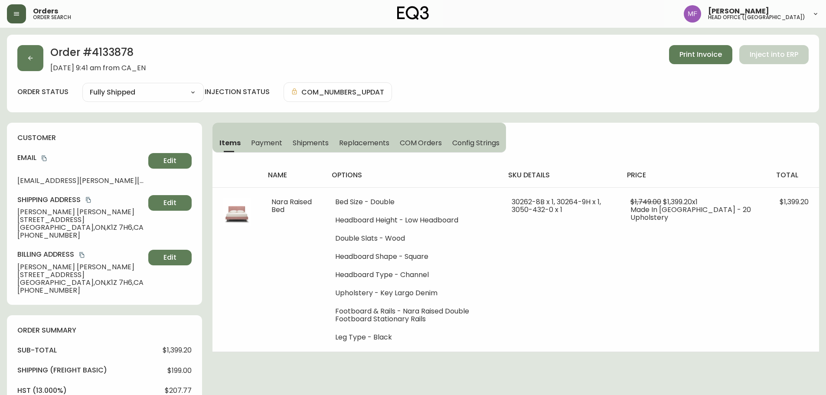
type input "Fully Shipped"
select select "FULLY_SHIPPED"
click at [110, 56] on h2 "Order # 4133878" at bounding box center [97, 54] width 95 height 19
click at [122, 51] on h2 "Order # 4133878" at bounding box center [97, 54] width 95 height 19
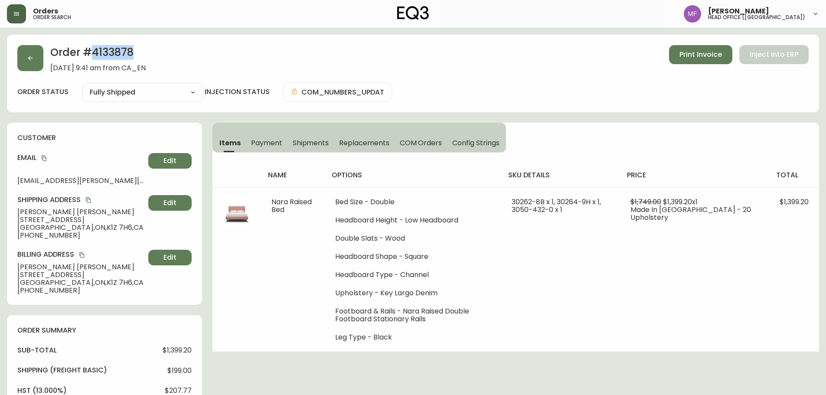
click at [122, 51] on h2 "Order # 4133878" at bounding box center [97, 54] width 95 height 19
drag, startPoint x: 74, startPoint y: 211, endPoint x: 0, endPoint y: 212, distance: 74.2
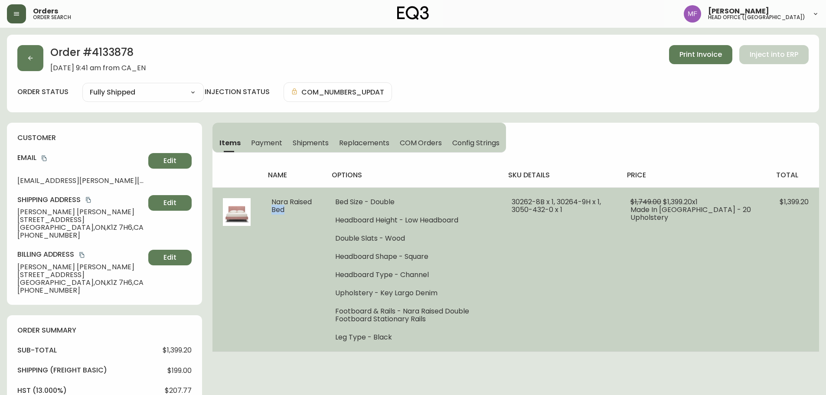
drag, startPoint x: 298, startPoint y: 213, endPoint x: 265, endPoint y: 206, distance: 33.8
click at [265, 206] on td "Nara Raised Bed" at bounding box center [292, 269] width 63 height 164
click at [264, 203] on td "Nara Raised Bed" at bounding box center [292, 269] width 63 height 164
click at [291, 217] on td "Nara Raised Bed" at bounding box center [292, 269] width 63 height 164
drag, startPoint x: 290, startPoint y: 212, endPoint x: 258, endPoint y: 199, distance: 34.2
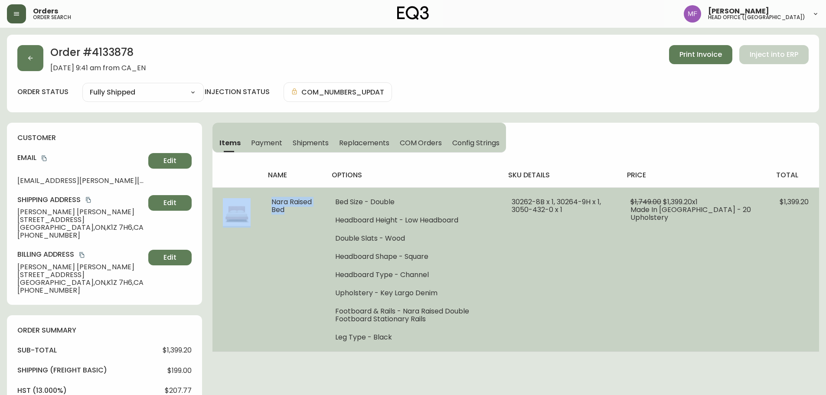
click at [258, 199] on tr "Nara Raised Bed Bed Size - Double Headboard Height - Low Headboard Double Slats…" at bounding box center [515, 269] width 607 height 164
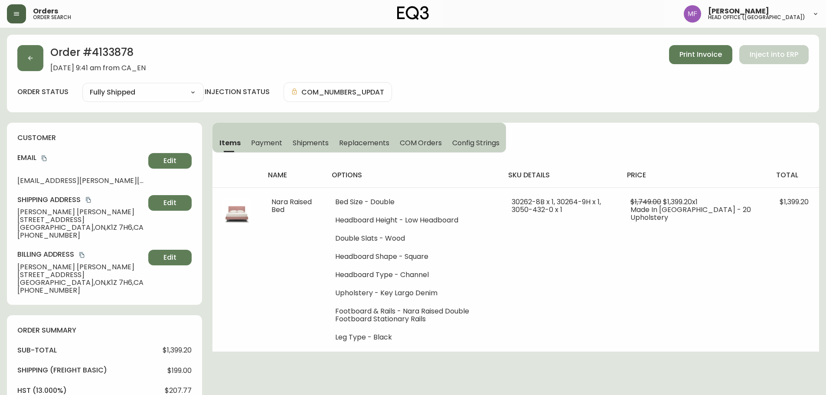
click at [124, 50] on h2 "Order # 4133878" at bounding box center [97, 54] width 95 height 19
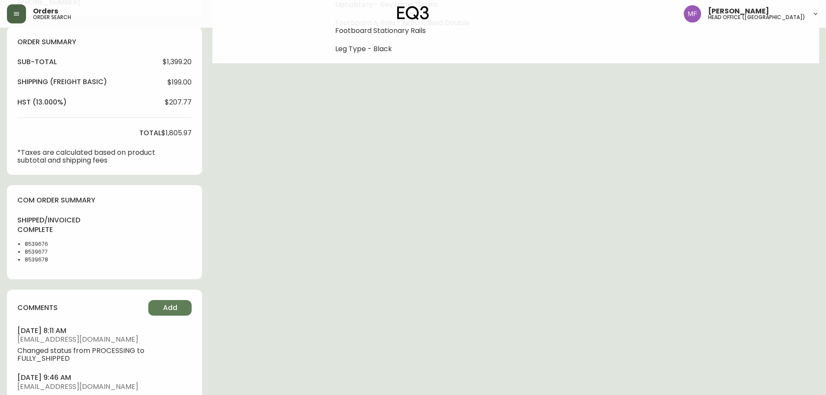
scroll to position [303, 0]
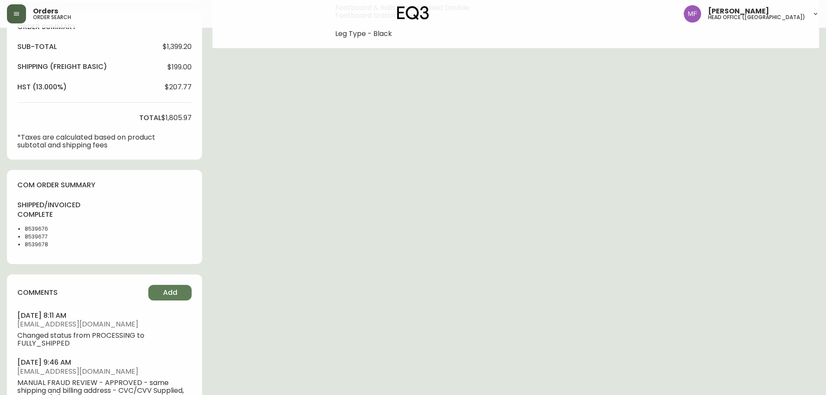
click at [30, 228] on li "8539676" at bounding box center [47, 229] width 44 height 8
click at [390, 217] on div "Order # 4133878 June 29, 2025 at 9:41 am from CA_EN Print Invoice Inject into E…" at bounding box center [413, 111] width 812 height 760
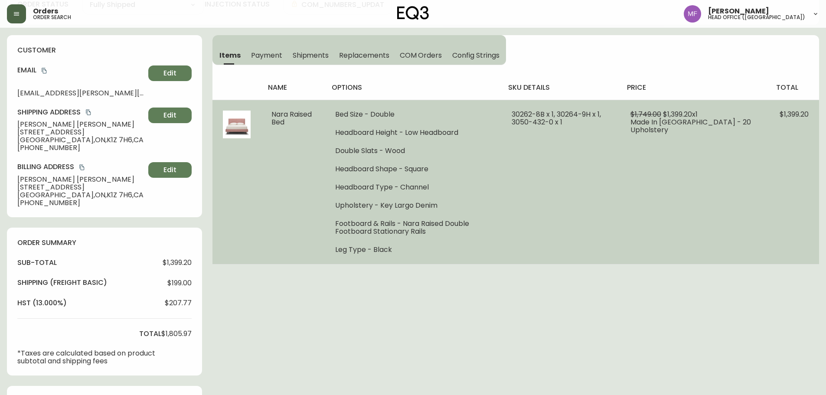
scroll to position [87, 0]
drag, startPoint x: 534, startPoint y: 114, endPoint x: 563, endPoint y: 124, distance: 30.6
click at [562, 124] on span "30262-8B x 1, 30264-9H x 1, 3050-432-0 x 1" at bounding box center [556, 119] width 89 height 18
click at [547, 124] on span "30262-8B x 1, 30264-9H x 1, 3050-432-0 x 1" at bounding box center [556, 119] width 89 height 18
drag, startPoint x: 528, startPoint y: 114, endPoint x: 596, endPoint y: 125, distance: 68.6
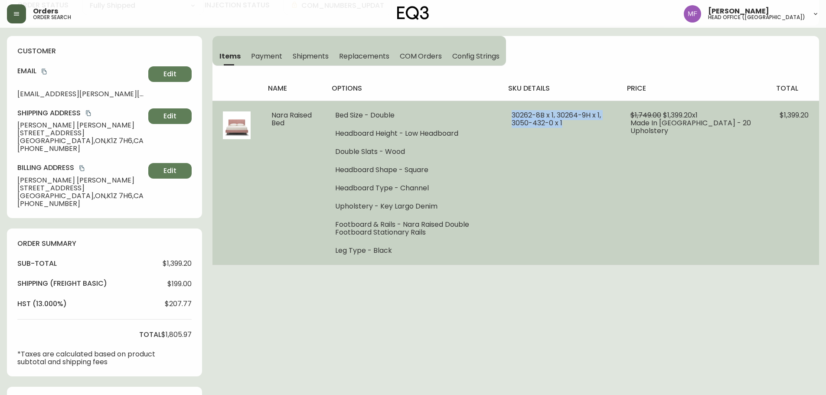
click at [595, 125] on td "30262-8B x 1, 30264-9H x 1, 3050-432-0 x 1" at bounding box center [560, 183] width 119 height 164
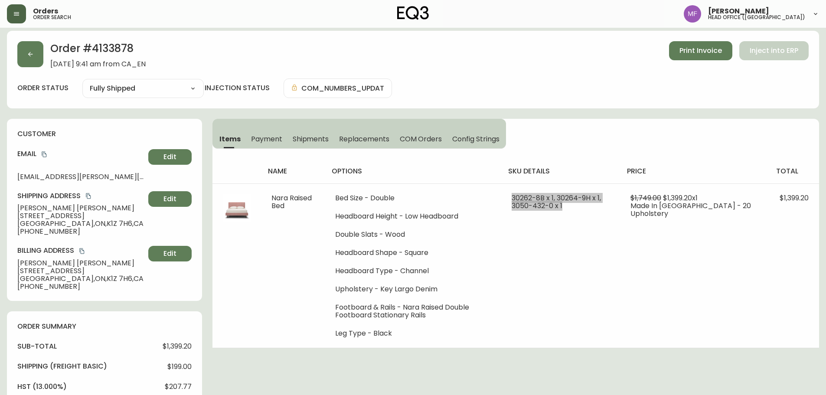
scroll to position [0, 0]
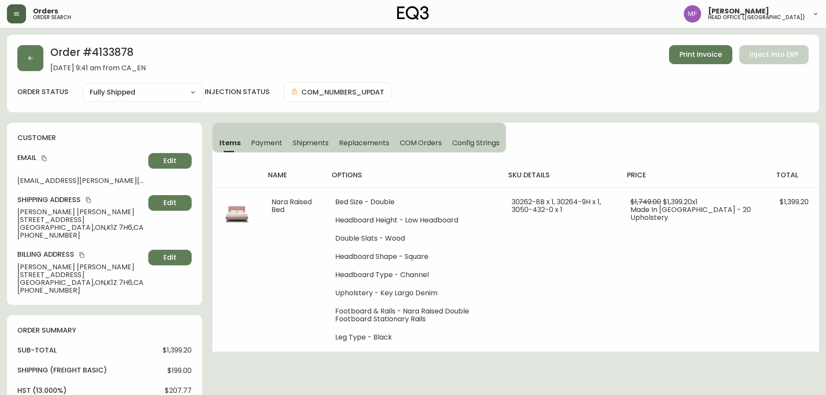
click at [133, 45] on div "Order # 4133878 June 29, 2025 at 9:41 am from CA_EN Print Invoice Inject into E…" at bounding box center [413, 74] width 812 height 78
click at [118, 56] on h2 "Order # 4133878" at bounding box center [97, 54] width 95 height 19
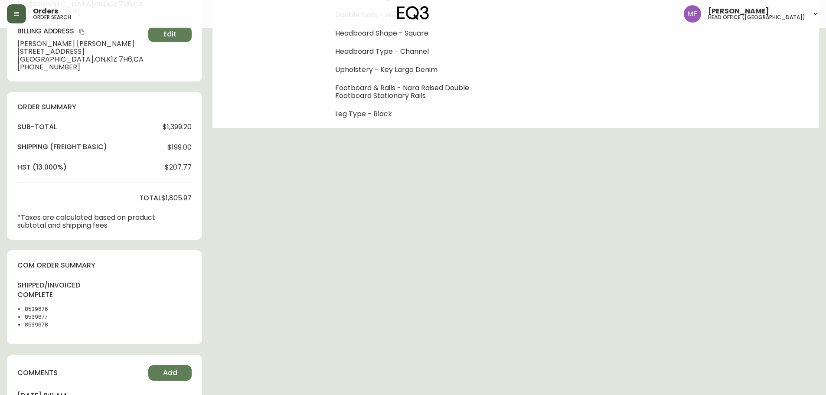
scroll to position [260, 0]
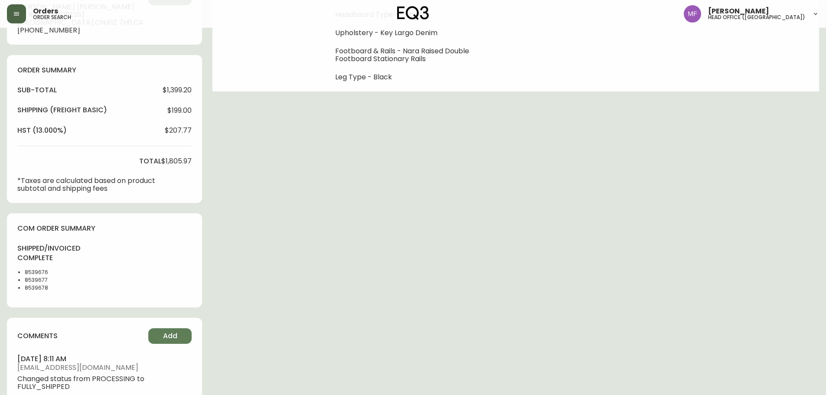
click at [35, 273] on li "8539676" at bounding box center [47, 272] width 44 height 8
click at [28, 279] on li "8539677" at bounding box center [47, 280] width 44 height 8
drag, startPoint x: 28, startPoint y: 279, endPoint x: 65, endPoint y: 274, distance: 38.1
click at [29, 280] on li "8539677" at bounding box center [47, 280] width 44 height 8
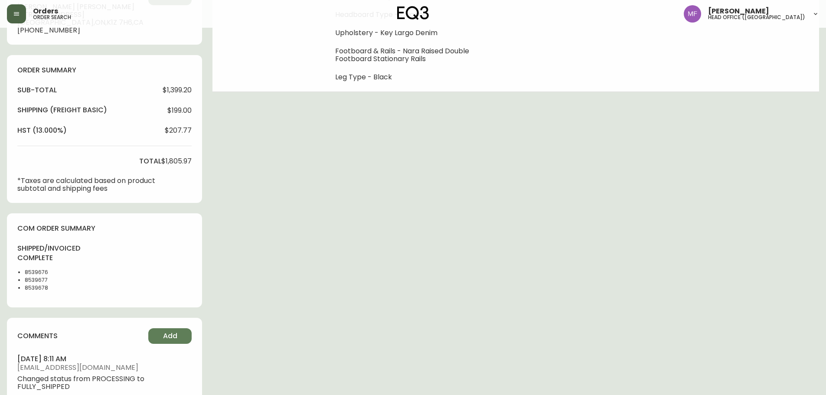
click at [31, 289] on li "8539678" at bounding box center [47, 288] width 44 height 8
click at [440, 235] on div "Order # 4133878 June 29, 2025 at 9:41 am from CA_EN Print Invoice Inject into E…" at bounding box center [413, 155] width 812 height 760
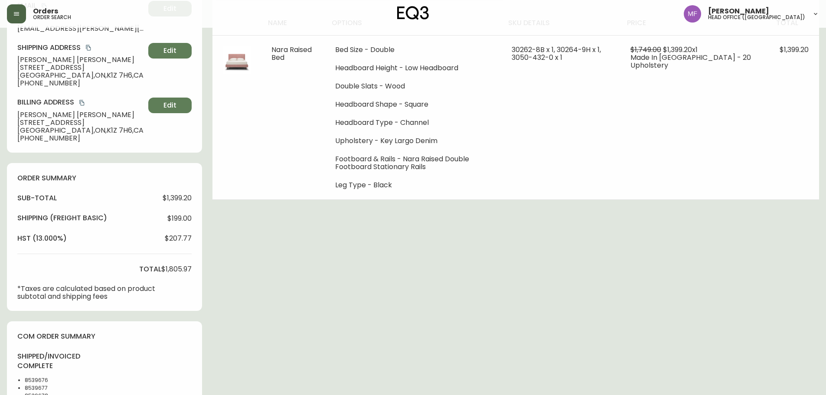
scroll to position [0, 0]
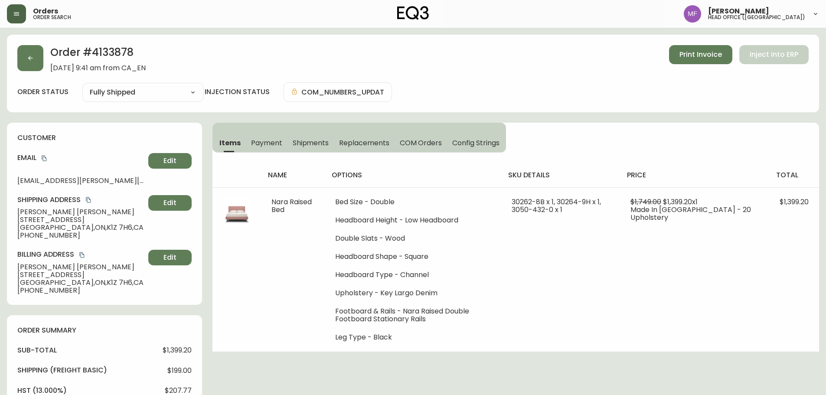
click at [113, 55] on h2 "Order # 4133878" at bounding box center [97, 54] width 95 height 19
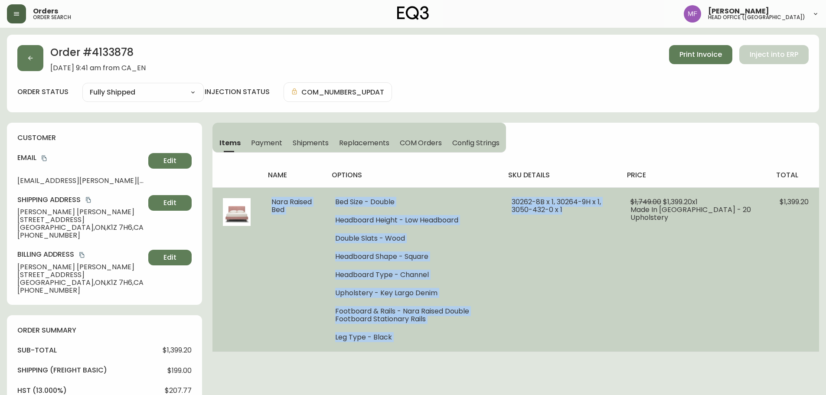
drag, startPoint x: 328, startPoint y: 202, endPoint x: 635, endPoint y: 245, distance: 310.0
click at [635, 245] on tr "Nara Raised Bed Bed Size - Double Headboard Height - Low Headboard Double Slats…" at bounding box center [515, 269] width 607 height 164
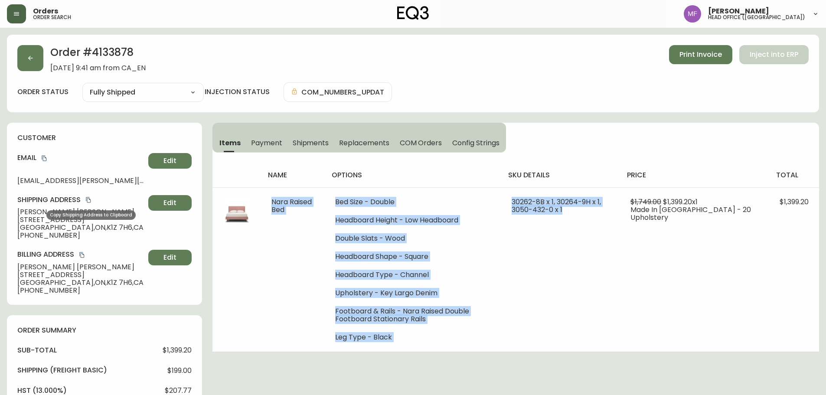
click at [90, 199] on icon "copy" at bounding box center [88, 200] width 6 height 6
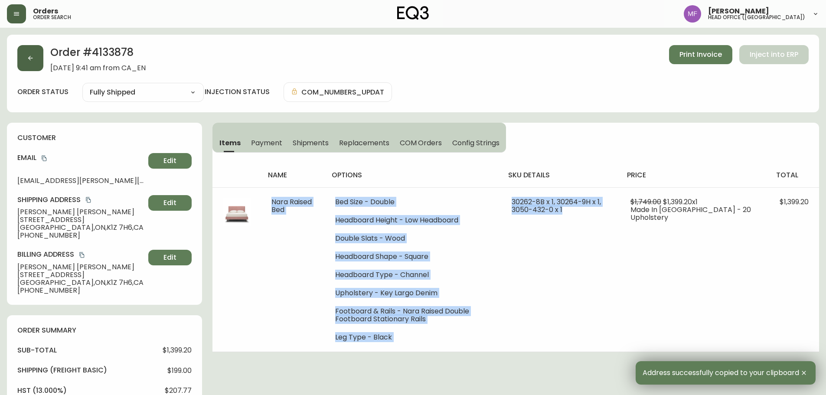
click at [39, 62] on button "button" at bounding box center [30, 58] width 26 height 26
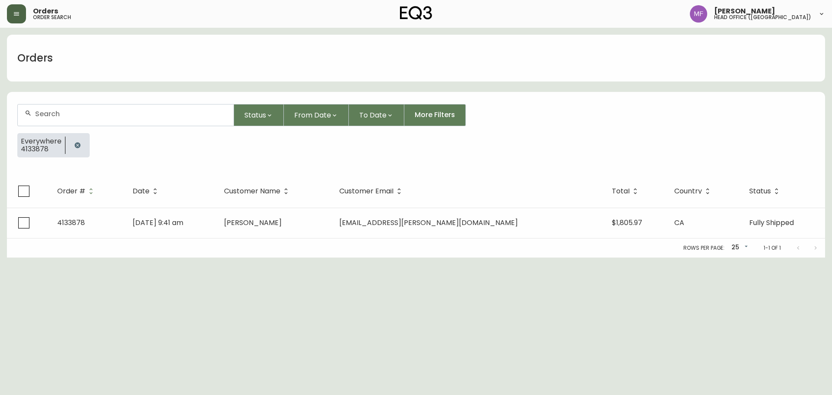
click at [76, 143] on icon "button" at bounding box center [78, 145] width 6 height 6
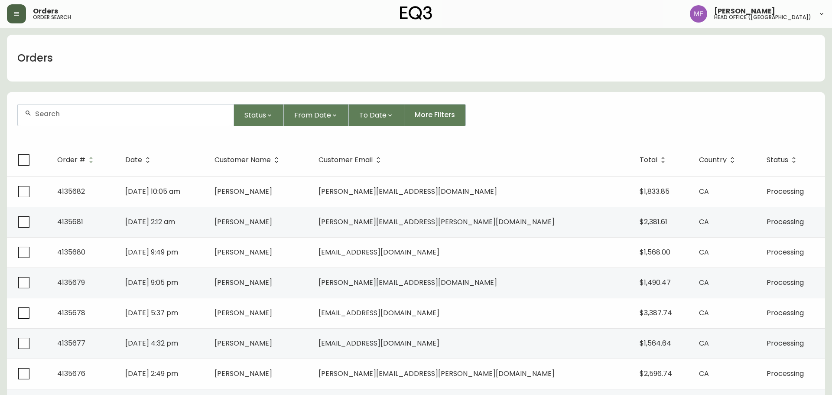
click at [75, 122] on div at bounding box center [126, 114] width 216 height 21
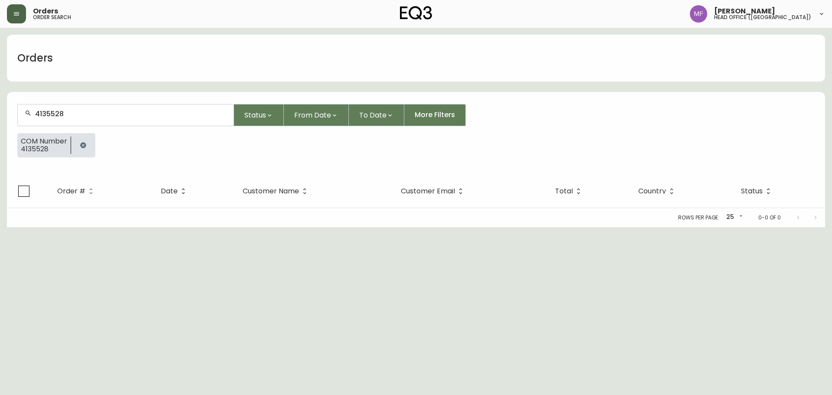
click at [87, 142] on button "button" at bounding box center [83, 145] width 17 height 17
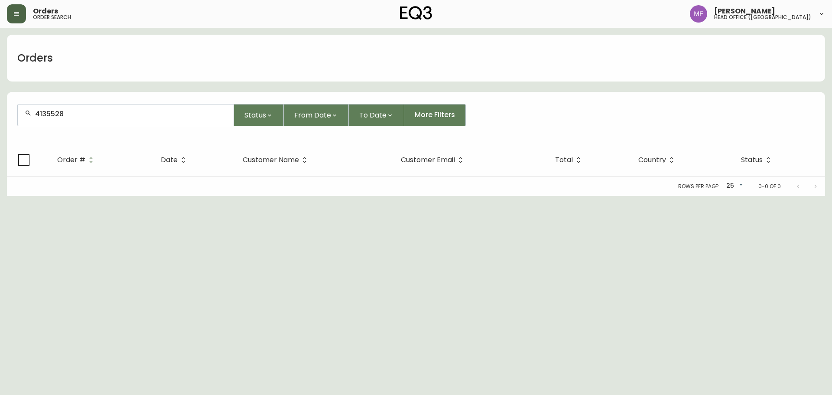
click at [83, 116] on input "4135528" at bounding box center [131, 114] width 192 height 8
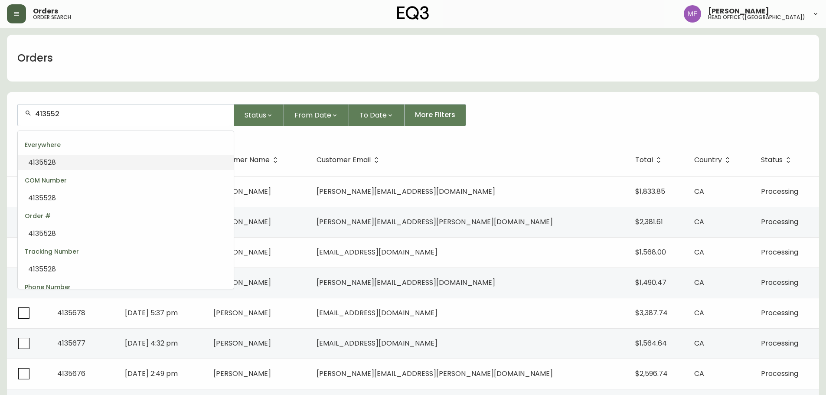
type input "4135528"
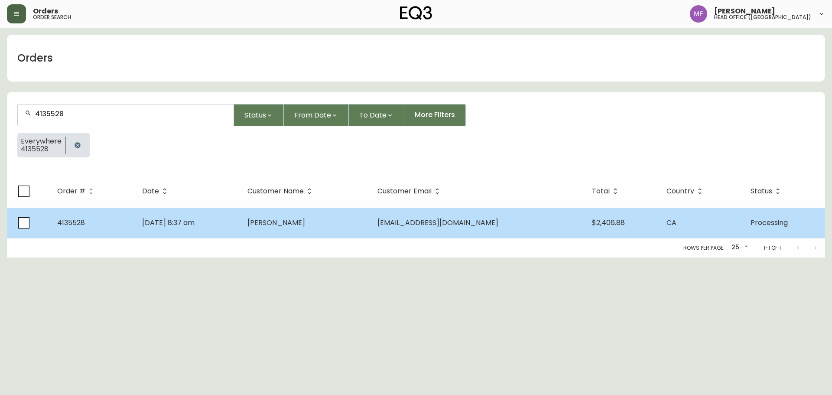
click at [241, 234] on td "Sep 25 2025, 8:37 am" at bounding box center [188, 223] width 106 height 30
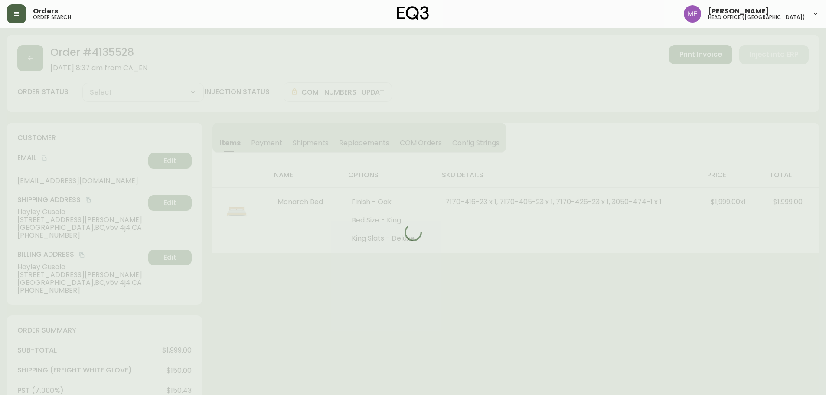
type input "Processing"
select select "PROCESSING"
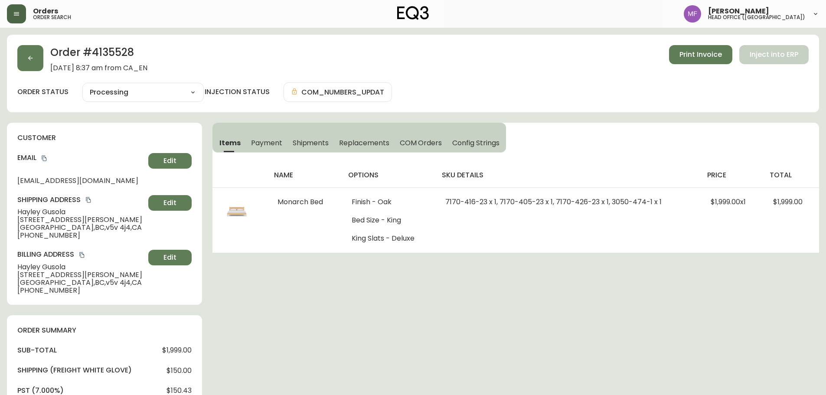
click at [127, 44] on div "Order # 4135528 September 25, 2025 at 8:37 am from CA_EN Print Invoice Inject i…" at bounding box center [413, 74] width 812 height 78
click at [46, 158] on icon "copy" at bounding box center [44, 159] width 5 height 6
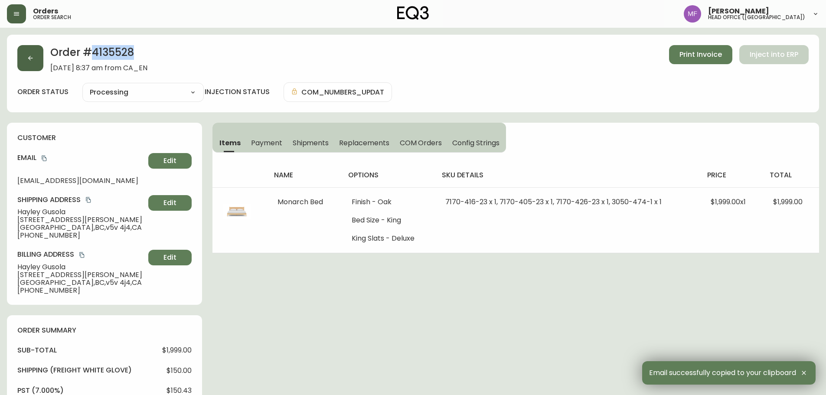
click at [32, 66] on button "button" at bounding box center [30, 58] width 26 height 26
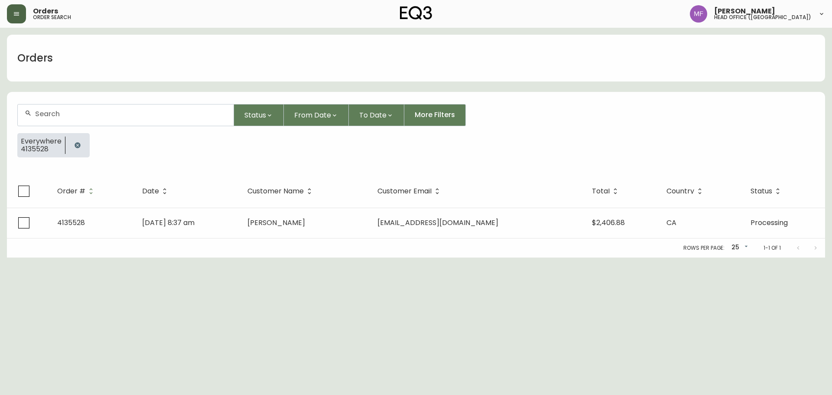
click at [74, 143] on icon "button" at bounding box center [77, 145] width 7 height 7
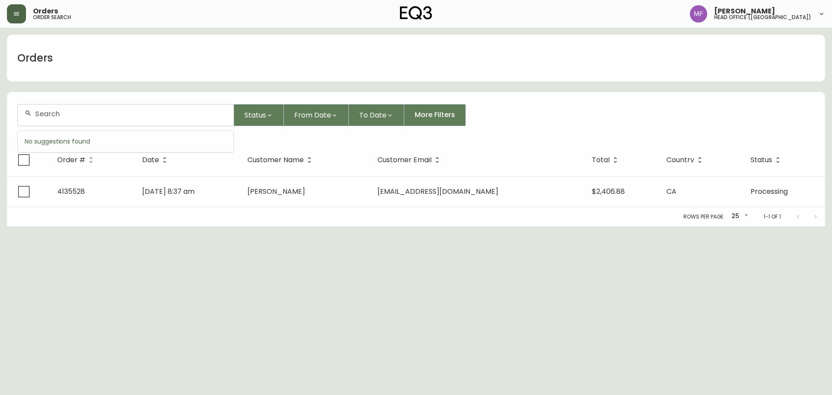
drag, startPoint x: 74, startPoint y: 114, endPoint x: 72, endPoint y: 105, distance: 8.4
click at [74, 113] on input "text" at bounding box center [131, 114] width 192 height 8
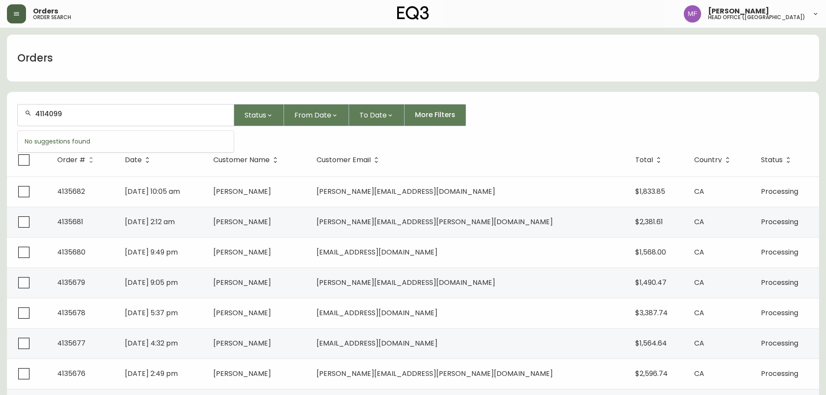
type input "4114099"
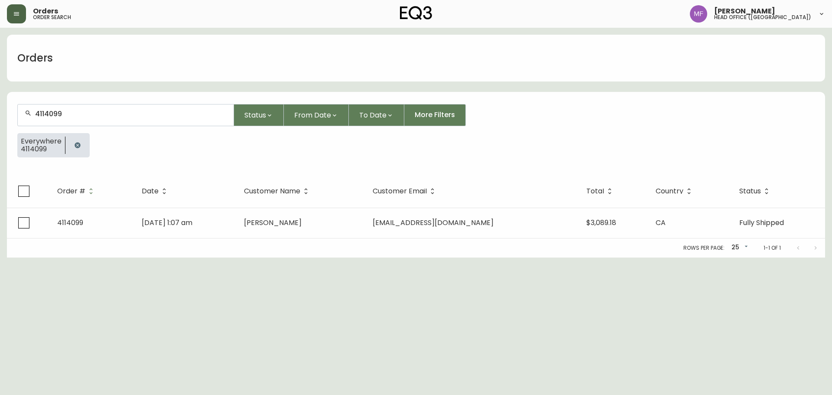
click at [281, 207] on th "Customer Name" at bounding box center [301, 191] width 129 height 33
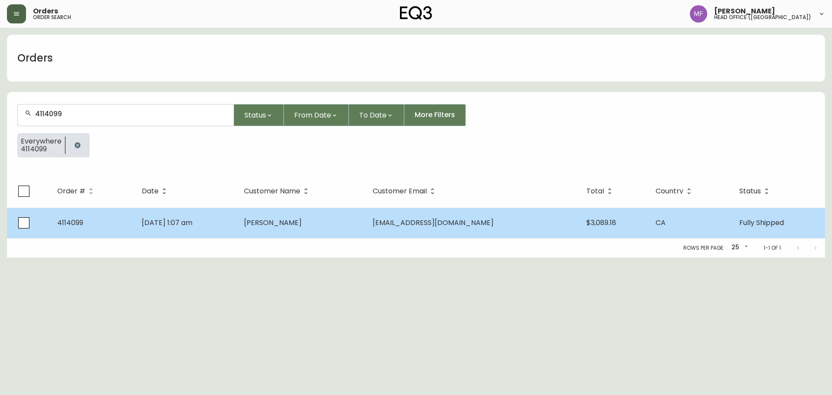
click at [287, 220] on span "Logan Verhelst" at bounding box center [273, 223] width 58 height 10
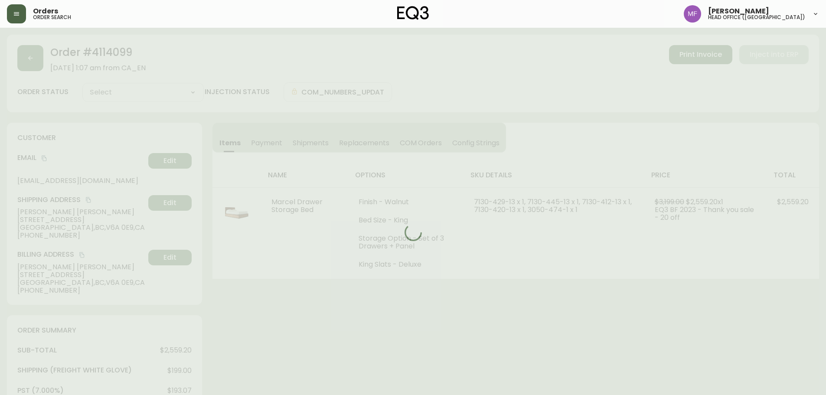
type input "Fully Shipped"
select select "FULLY_SHIPPED"
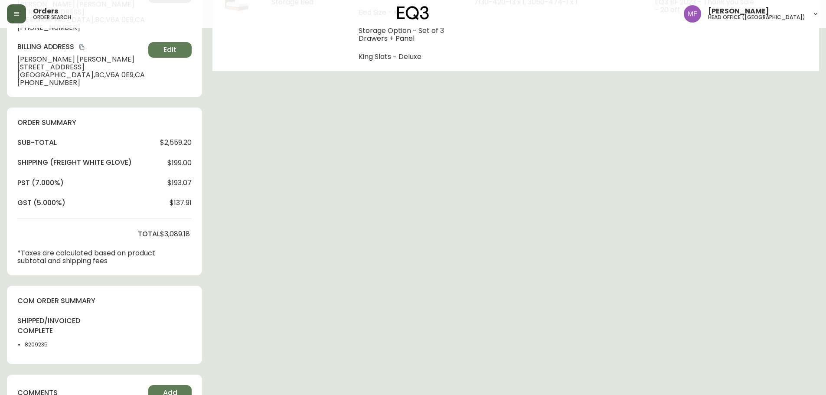
scroll to position [217, 0]
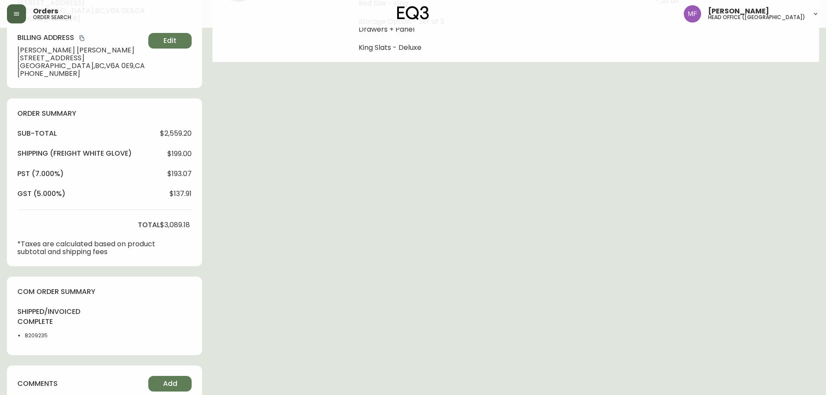
click at [529, 238] on div "Order # 4114099 November 26, 2023 at 1:07 am from CA_EN Print Invoice Inject in…" at bounding box center [413, 255] width 812 height 874
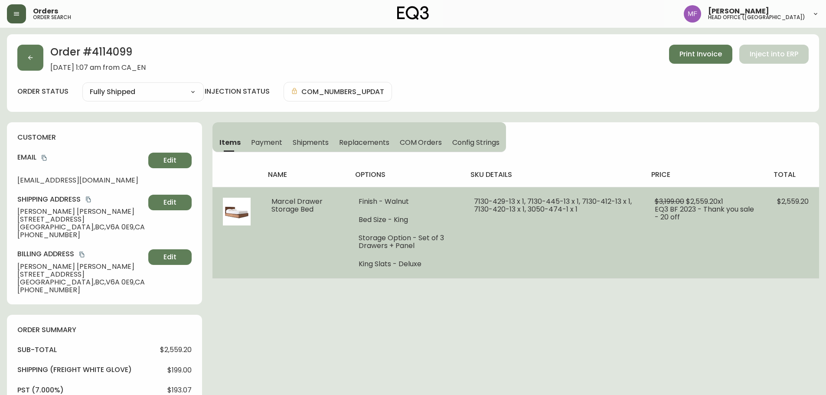
scroll to position [0, 0]
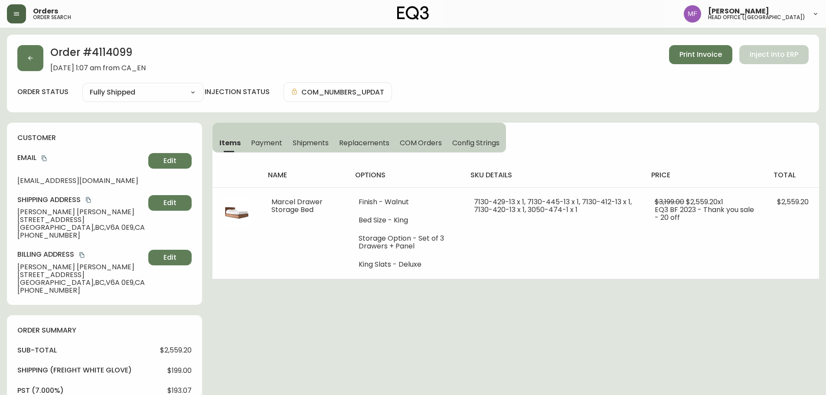
click at [116, 53] on h2 "Order # 4114099" at bounding box center [97, 54] width 95 height 19
drag, startPoint x: 70, startPoint y: 213, endPoint x: 10, endPoint y: 213, distance: 60.7
click at [10, 213] on div "customer Email logan_verhelst@protonmail.com Edit Shipping Address Logan Verhel…" at bounding box center [104, 214] width 195 height 182
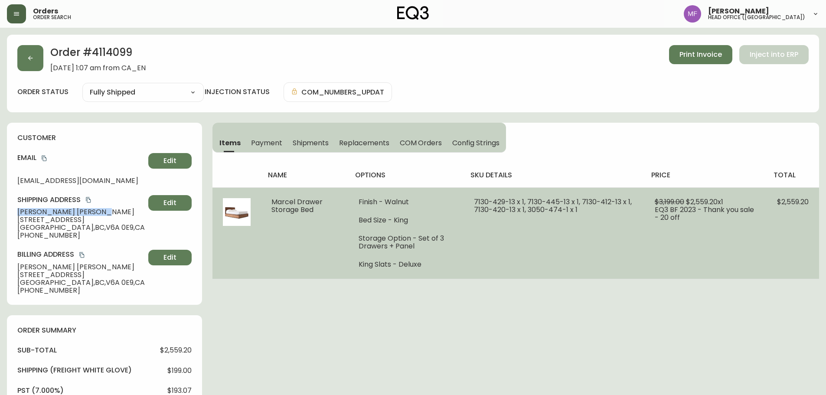
drag, startPoint x: 324, startPoint y: 209, endPoint x: 267, endPoint y: 194, distance: 59.6
click at [267, 194] on td "Marcel Drawer Storage Bed" at bounding box center [304, 232] width 87 height 91
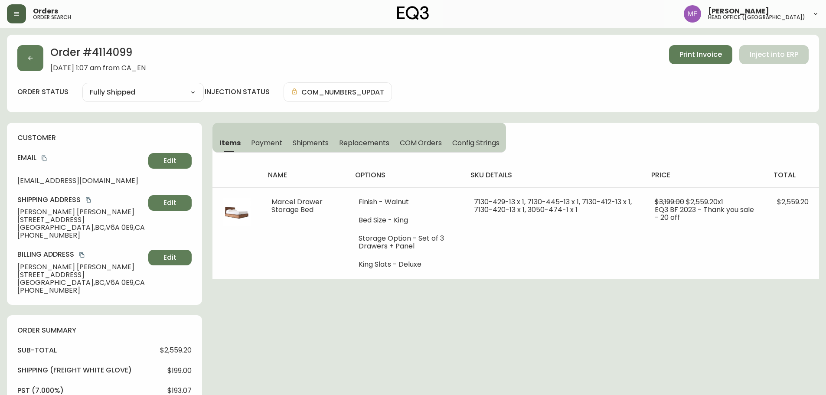
click at [126, 55] on h2 "Order # 4114099" at bounding box center [97, 54] width 95 height 19
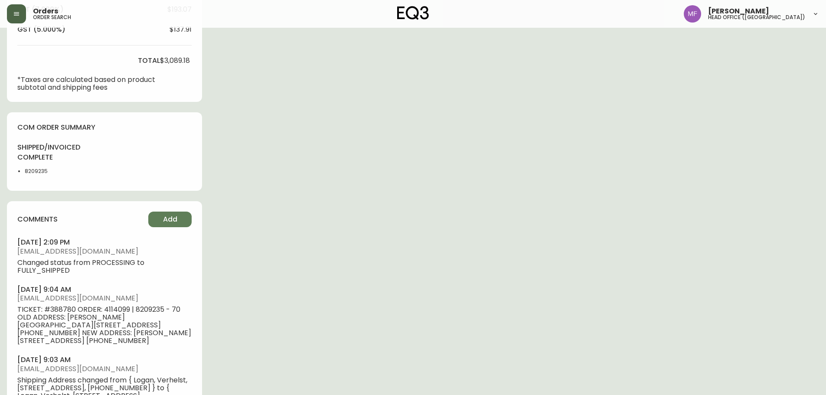
scroll to position [390, 0]
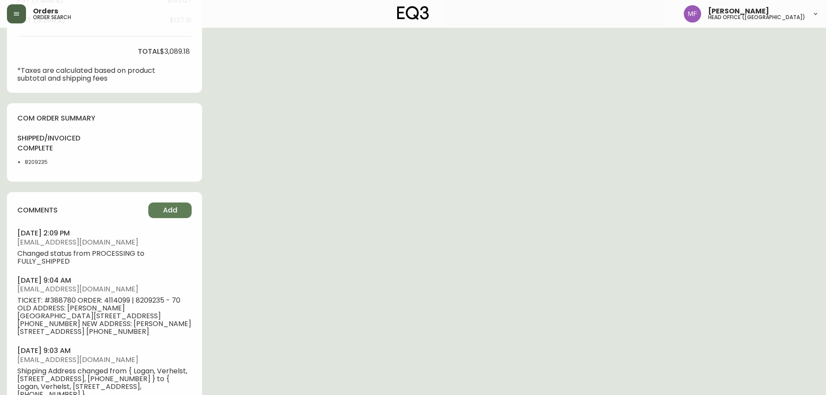
click at [27, 163] on li "8209235" at bounding box center [47, 162] width 44 height 8
click at [481, 161] on div "Order # 4114099 November 26, 2023 at 1:07 am from CA_EN Print Invoice Inject in…" at bounding box center [413, 81] width 812 height 874
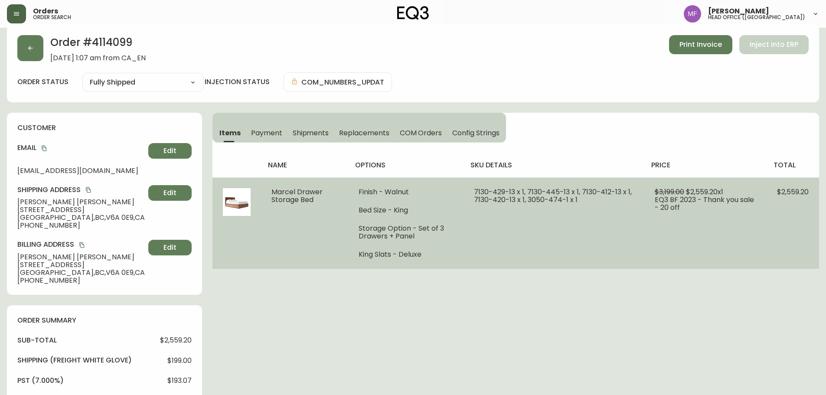
scroll to position [0, 0]
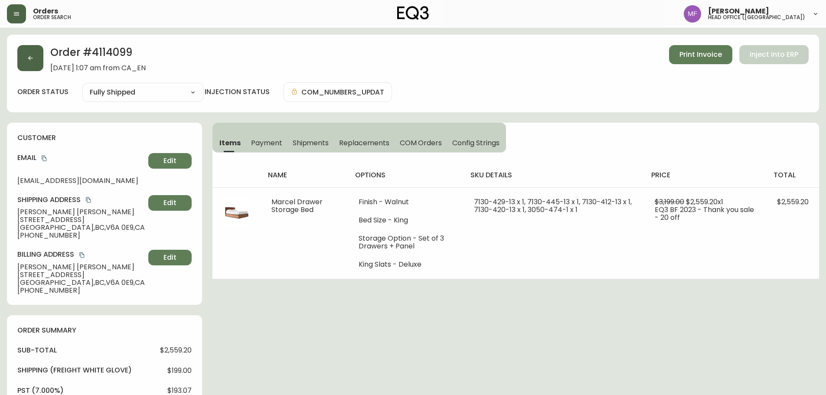
click at [26, 67] on button "button" at bounding box center [30, 58] width 26 height 26
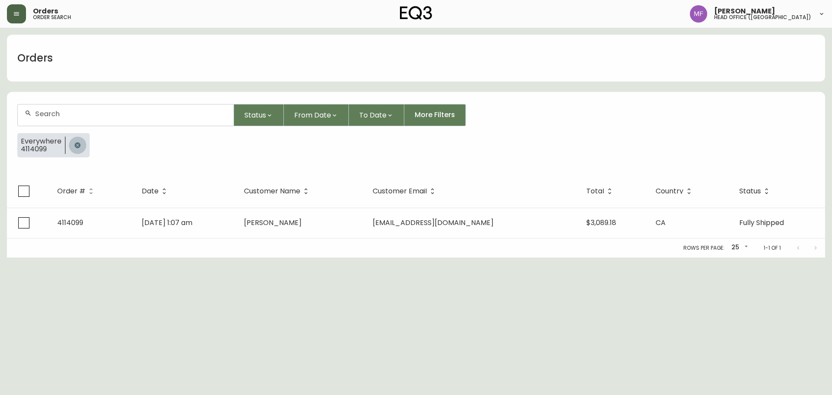
click at [75, 140] on button "button" at bounding box center [77, 145] width 17 height 17
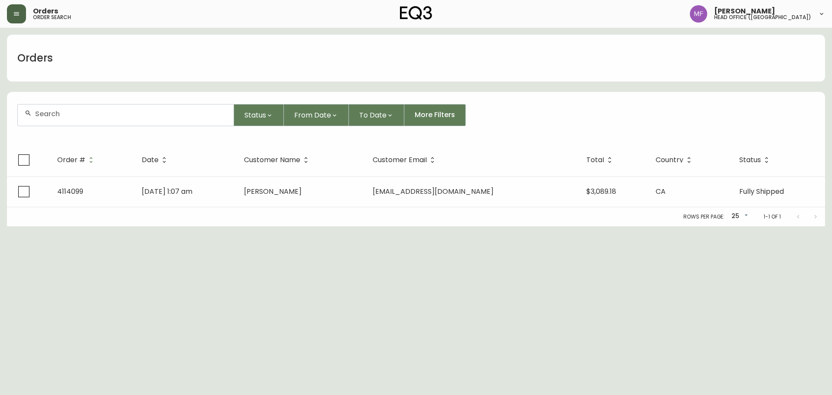
click at [74, 120] on div at bounding box center [126, 114] width 216 height 21
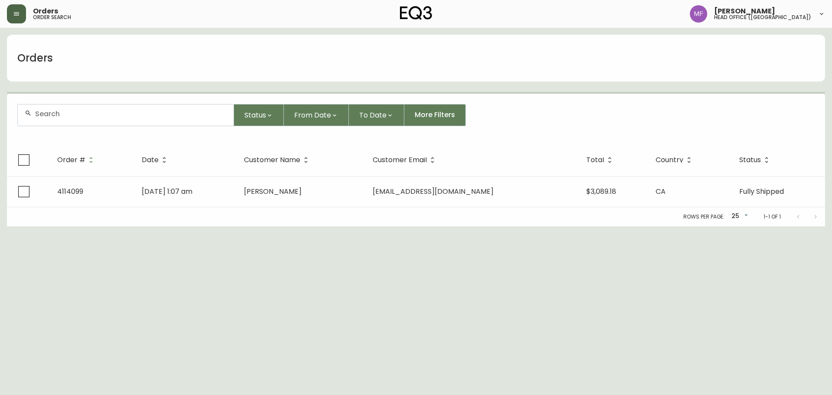
paste input "4135136"
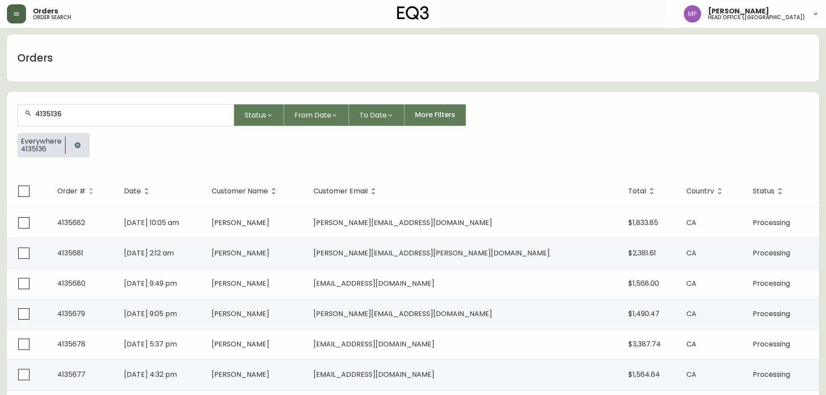
type input "4135136"
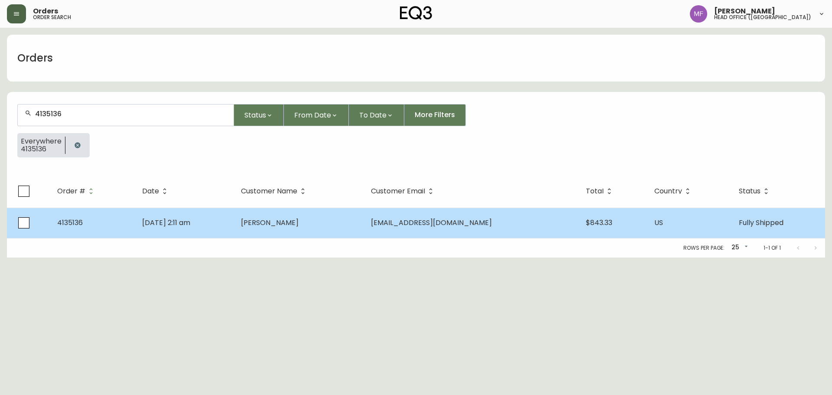
click at [147, 225] on span "Sep 06 2025, 2:11 am" at bounding box center [166, 223] width 48 height 10
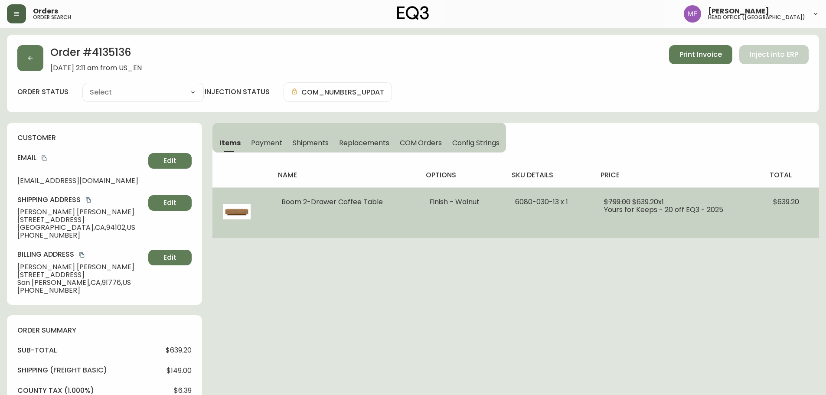
type input "Fully Shipped"
select select "FULLY_SHIPPED"
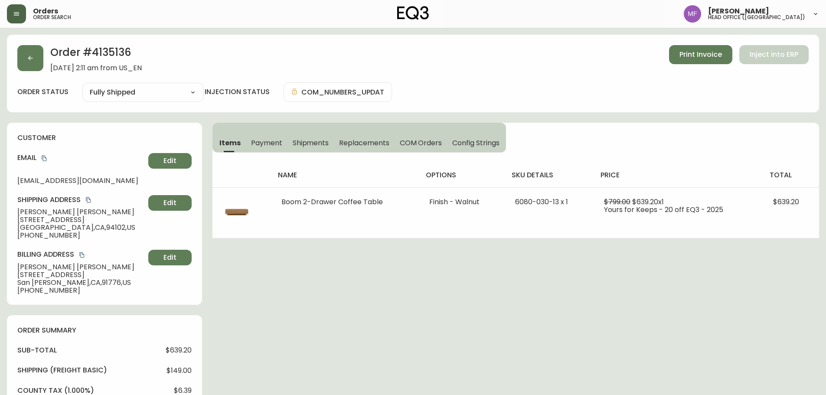
click at [300, 142] on span "Shipments" at bounding box center [311, 142] width 36 height 9
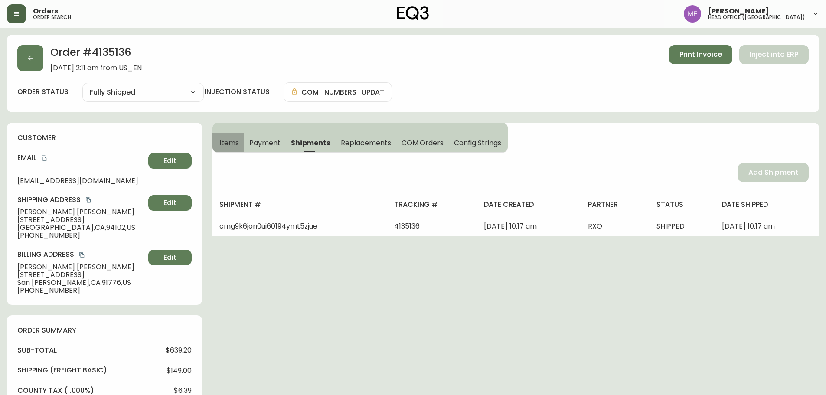
click at [219, 143] on button "Items" at bounding box center [228, 142] width 32 height 19
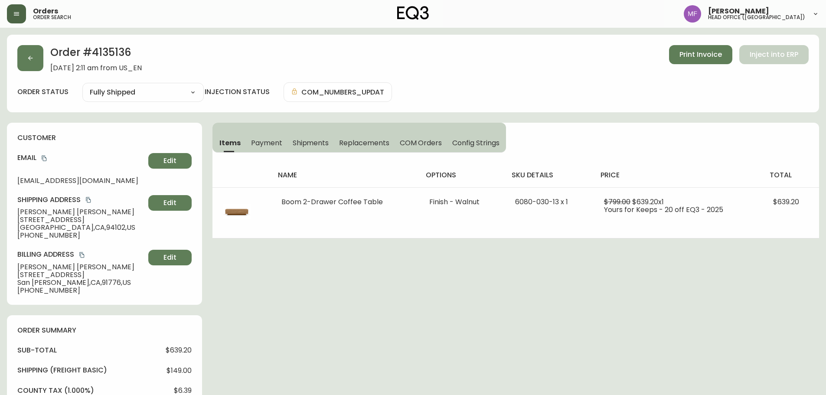
click at [104, 53] on h2 "Order # 4135136" at bounding box center [95, 54] width 91 height 19
click at [110, 55] on h2 "Order # 4135136" at bounding box center [95, 54] width 91 height 19
drag, startPoint x: 68, startPoint y: 212, endPoint x: 11, endPoint y: 212, distance: 56.8
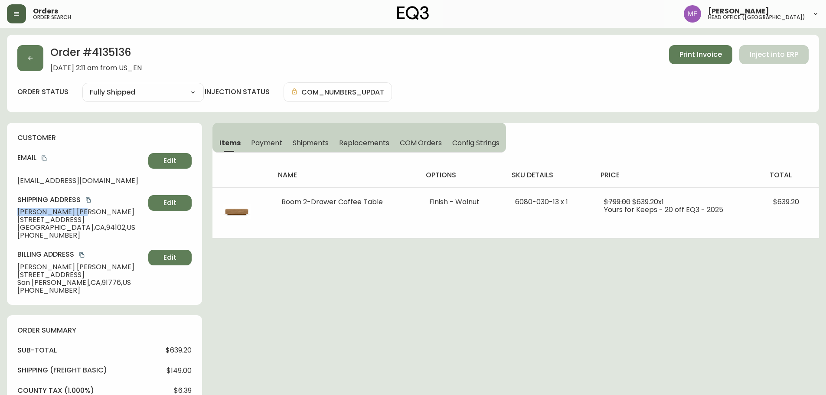
click at [11, 212] on div "customer Email heybrandonlam@gmail.com Edit Shipping Address Brandon Lam 528 Fe…" at bounding box center [104, 214] width 195 height 182
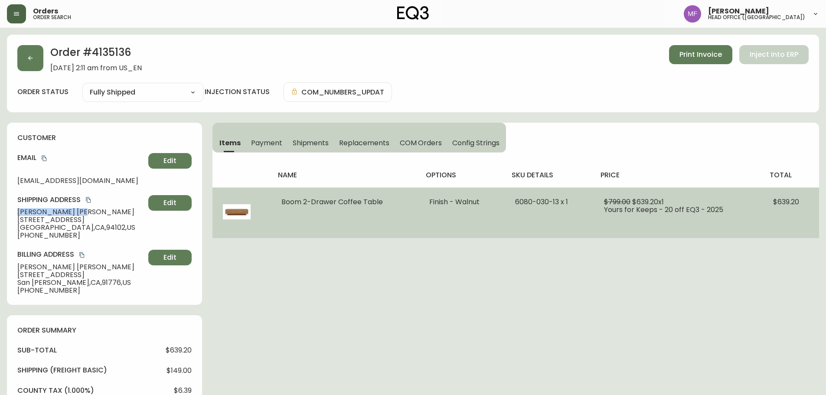
drag, startPoint x: 382, startPoint y: 202, endPoint x: 281, endPoint y: 206, distance: 101.1
click at [281, 206] on td "Boom 2-Drawer Coffee Table" at bounding box center [344, 212] width 147 height 51
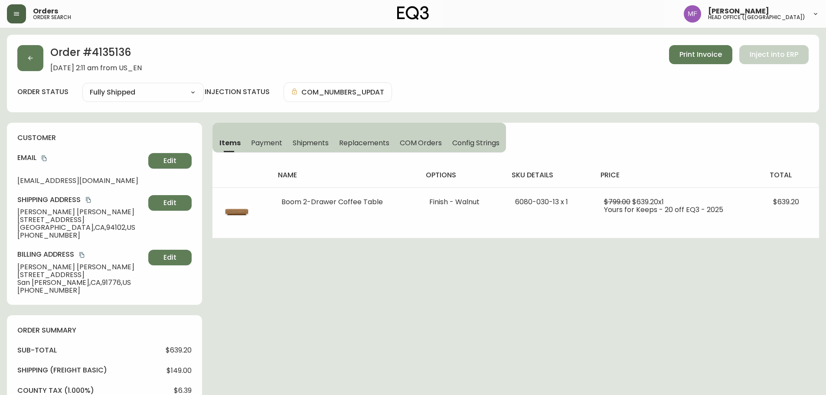
click at [108, 53] on h2 "Order # 4135136" at bounding box center [95, 54] width 91 height 19
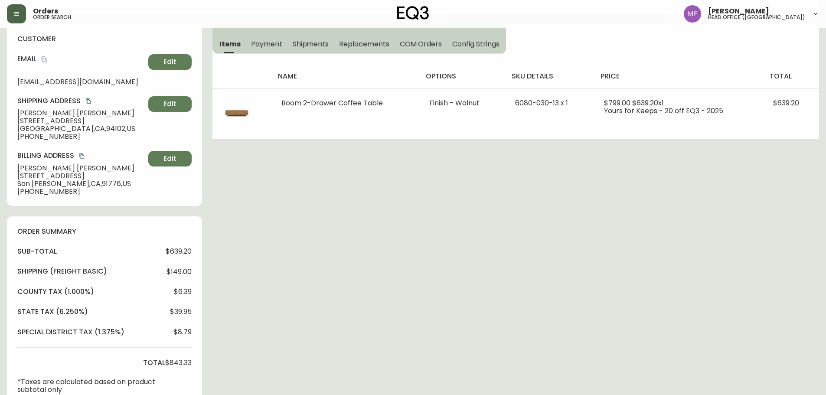
scroll to position [347, 0]
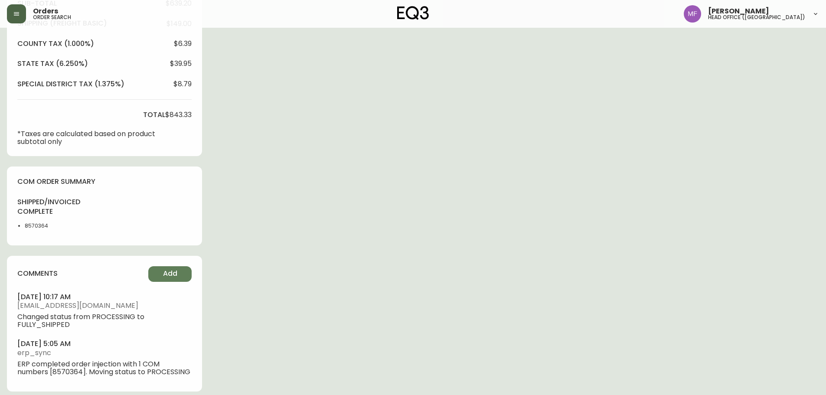
click at [37, 228] on li "8570364" at bounding box center [47, 226] width 44 height 8
click at [426, 202] on div "Order # 4135136 September 6, 2025 at 2:11 am from US_EN Print Invoice Inject in…" at bounding box center [413, 45] width 812 height 714
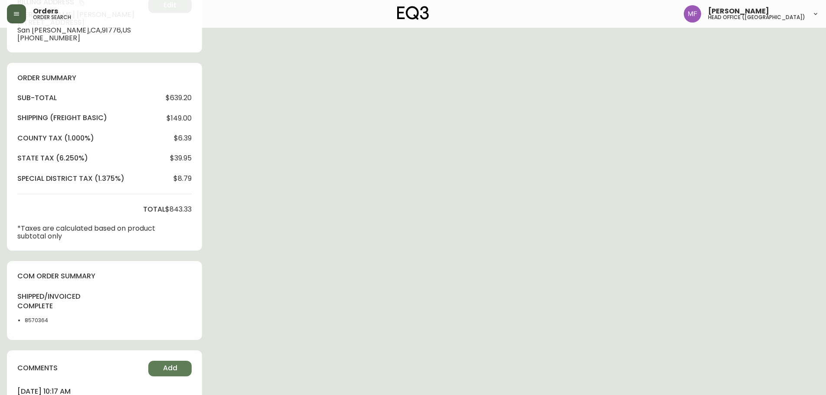
scroll to position [87, 0]
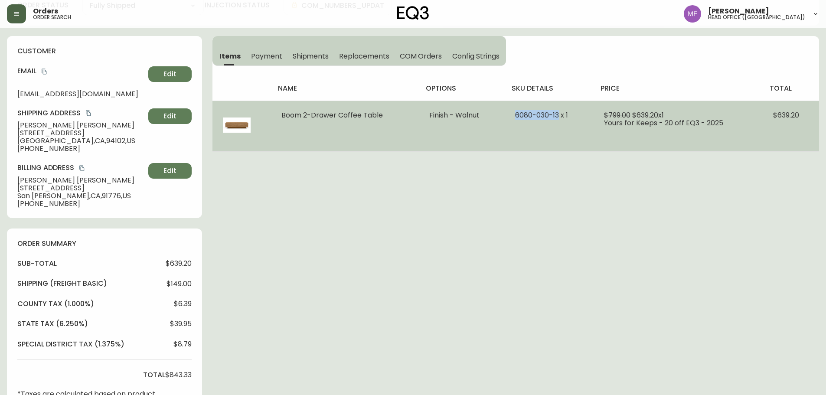
drag, startPoint x: 512, startPoint y: 115, endPoint x: 558, endPoint y: 116, distance: 46.0
click at [558, 116] on td "6080-030-13 x 1" at bounding box center [549, 126] width 89 height 51
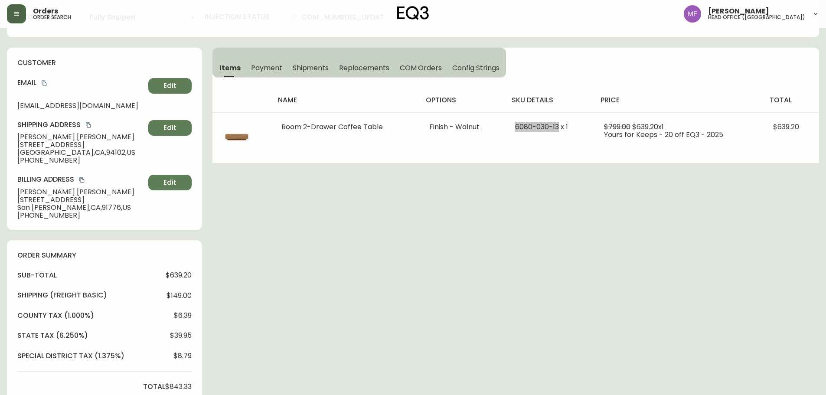
scroll to position [0, 0]
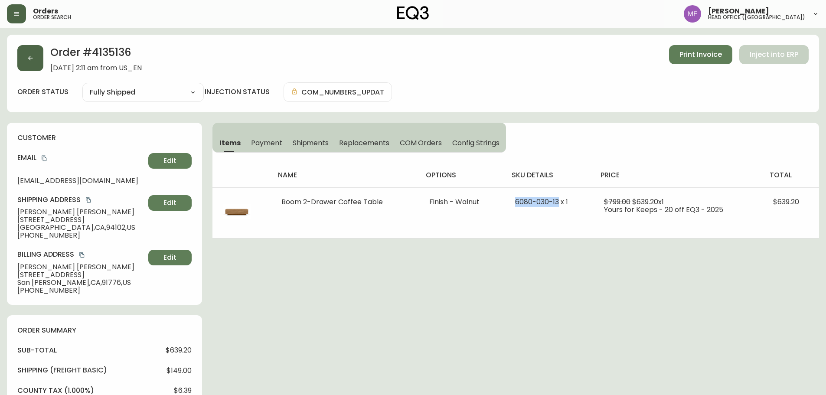
click at [37, 60] on button "button" at bounding box center [30, 58] width 26 height 26
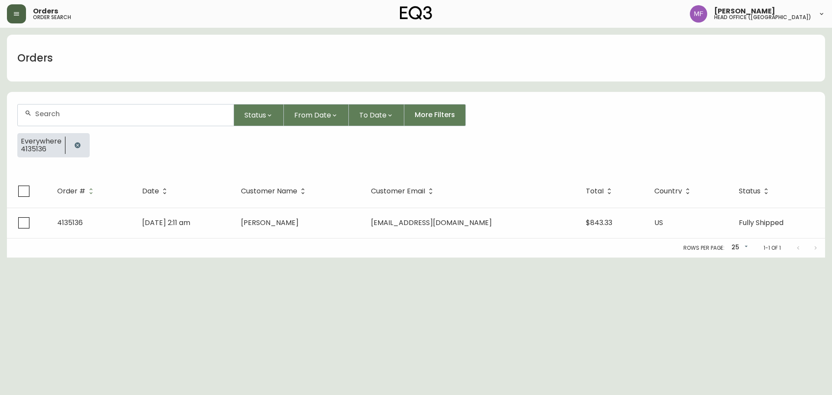
click at [75, 150] on button "button" at bounding box center [77, 145] width 17 height 17
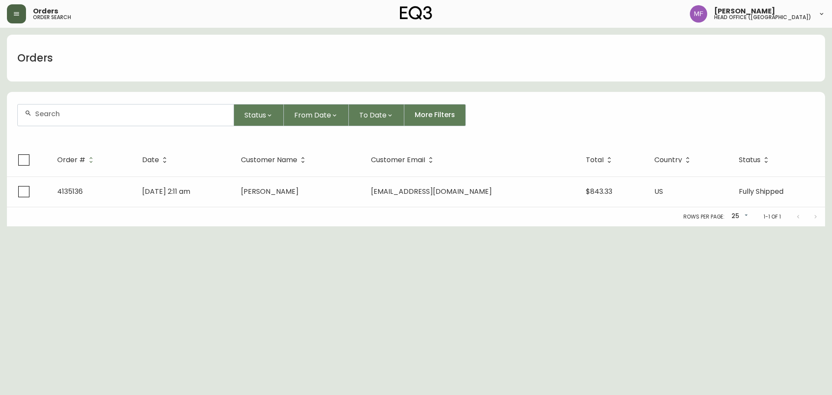
click at [75, 124] on div at bounding box center [126, 114] width 216 height 21
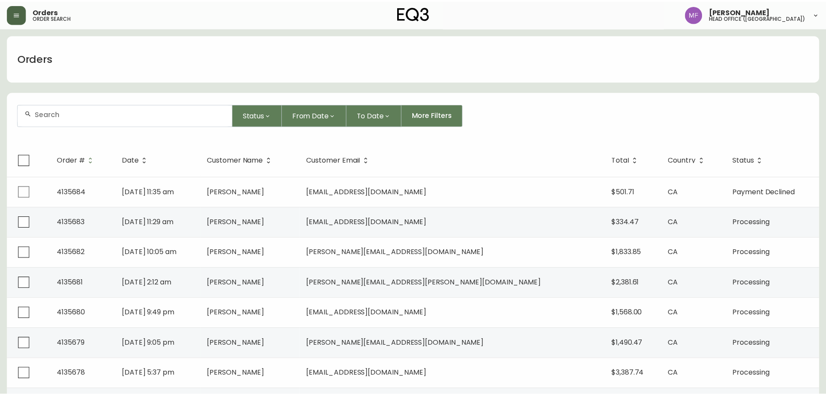
paste input "4133781"
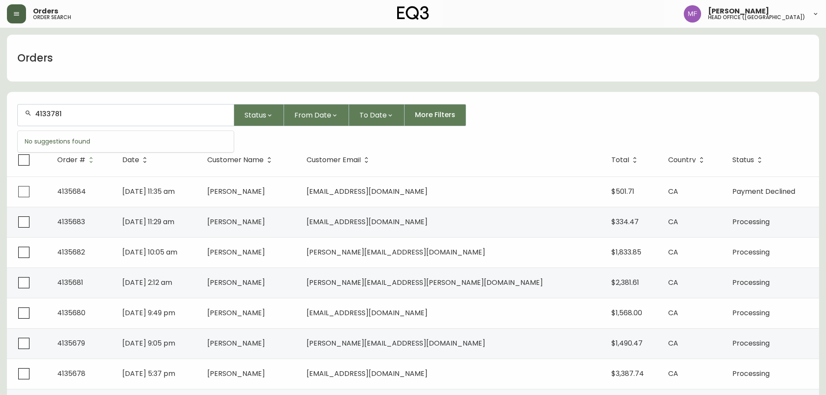
type input "4133781"
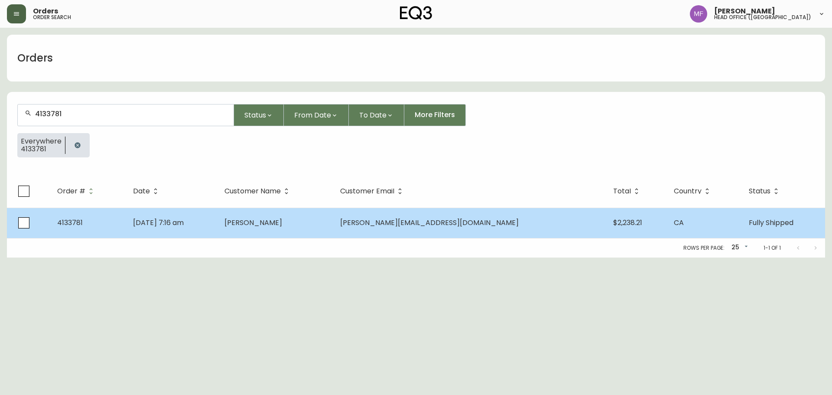
click at [215, 229] on td "Jun 22 2025, 7:16 am" at bounding box center [171, 223] width 91 height 30
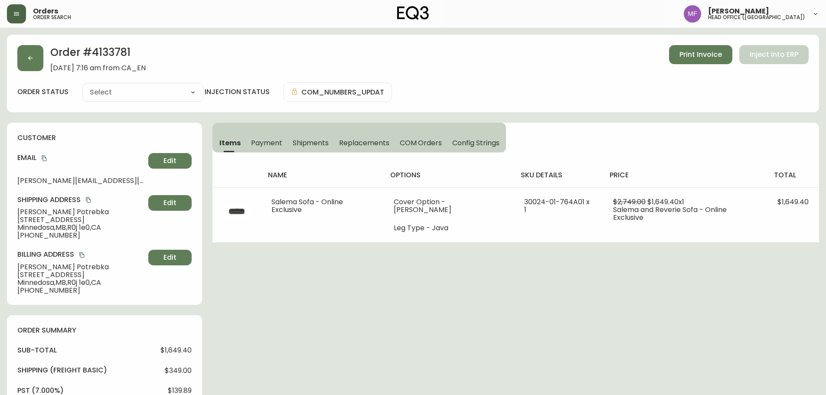
type input "Fully Shipped"
select select "FULLY_SHIPPED"
click at [304, 144] on span "Shipments" at bounding box center [311, 142] width 36 height 9
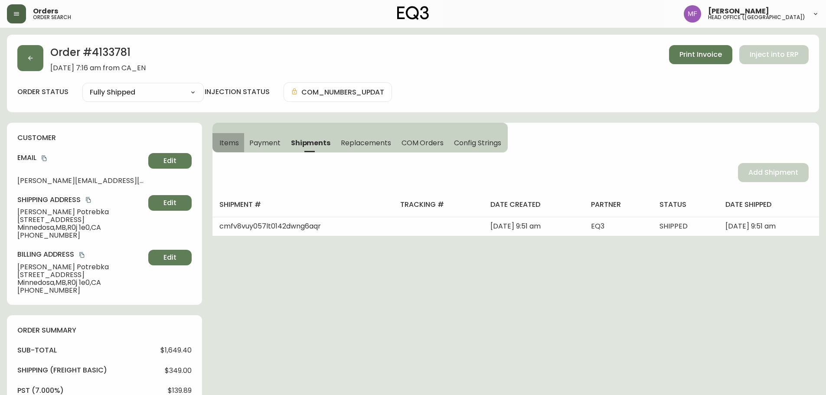
click at [216, 142] on button "Items" at bounding box center [228, 142] width 32 height 19
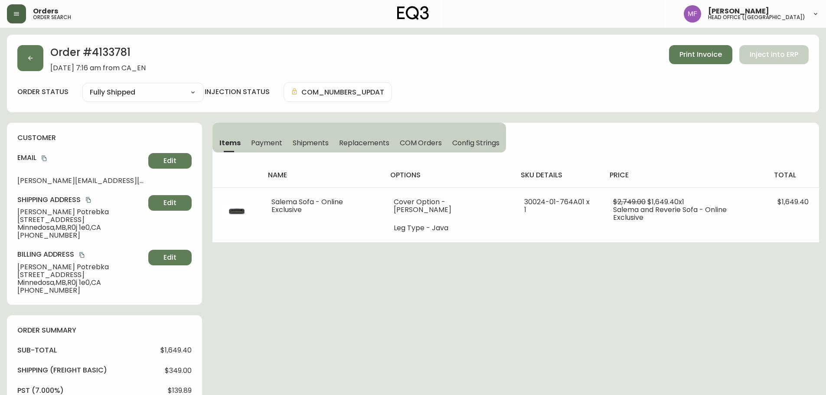
click at [320, 141] on span "Shipments" at bounding box center [311, 142] width 36 height 9
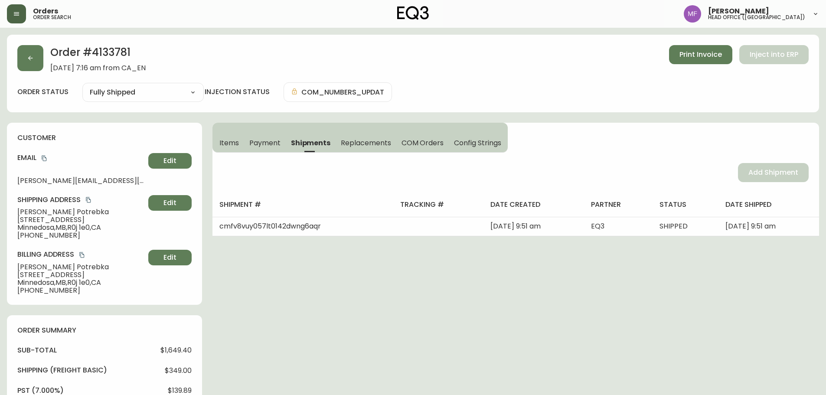
click at [226, 144] on span "Items" at bounding box center [229, 142] width 20 height 9
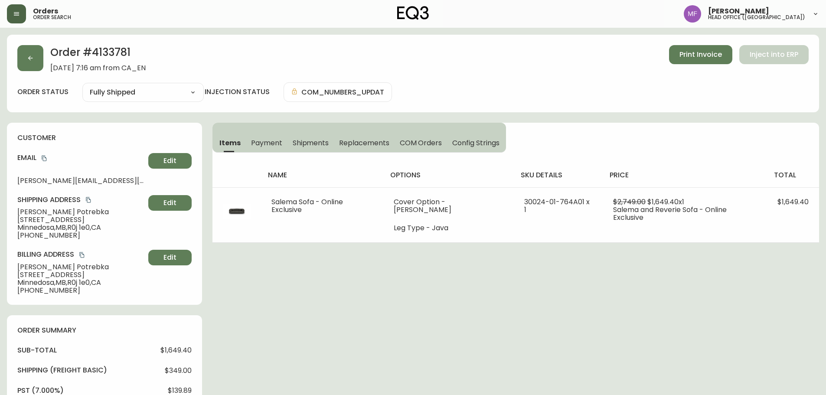
drag, startPoint x: 315, startPoint y: 140, endPoint x: 268, endPoint y: 142, distance: 47.7
click at [315, 140] on span "Shipments" at bounding box center [311, 142] width 36 height 9
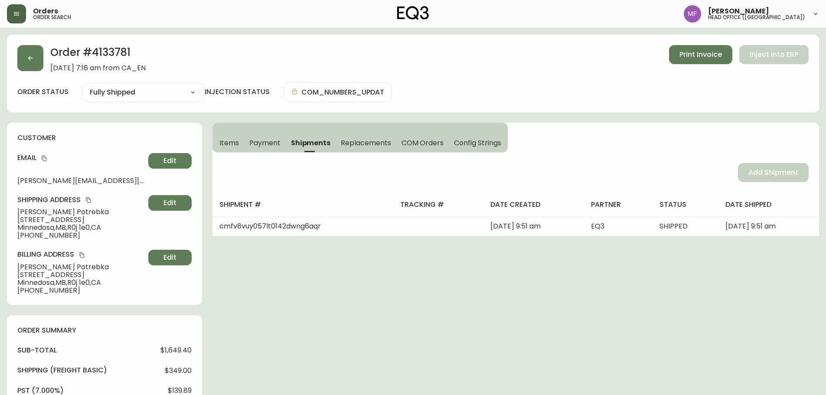
click at [228, 146] on span "Items" at bounding box center [229, 142] width 20 height 9
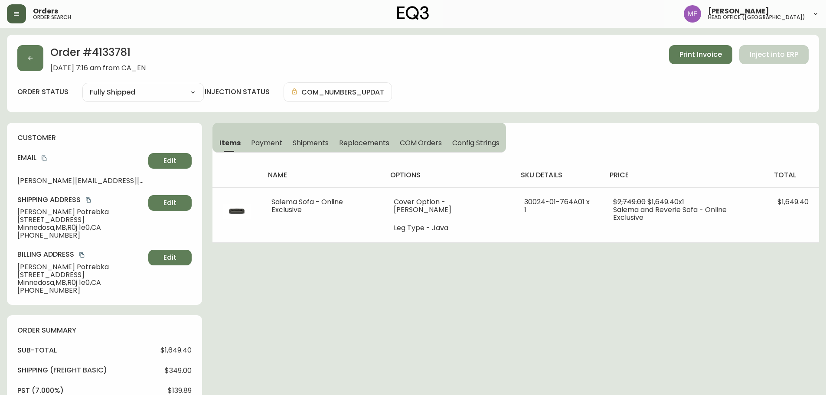
click at [115, 49] on h2 "Order # 4133781" at bounding box center [97, 54] width 95 height 19
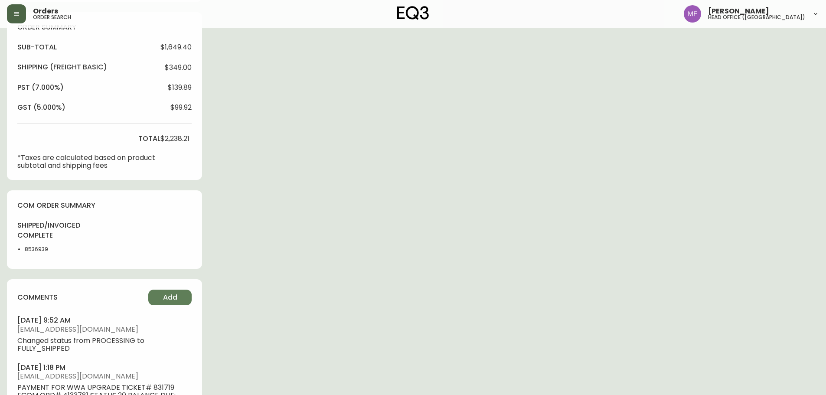
scroll to position [303, 0]
click at [31, 251] on li "8536939" at bounding box center [47, 249] width 44 height 8
drag, startPoint x: 31, startPoint y: 251, endPoint x: 65, endPoint y: 251, distance: 34.3
click at [31, 252] on li "8536939" at bounding box center [47, 249] width 44 height 8
click at [538, 251] on div "Order # 4133781 June 22, 2025 at 7:16 am from CA_EN Print Invoice Inject into E…" at bounding box center [413, 191] width 812 height 920
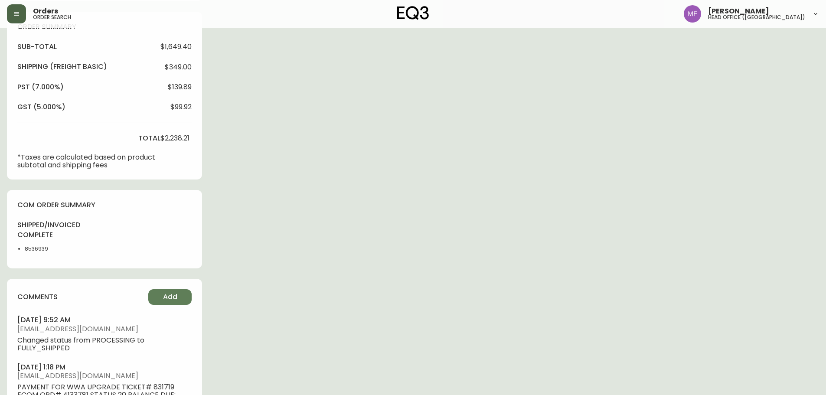
scroll to position [0, 0]
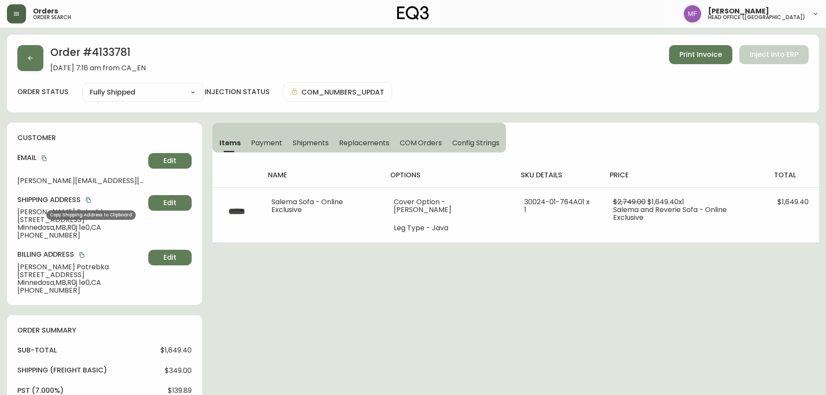
click at [88, 200] on icon "copy" at bounding box center [88, 200] width 6 height 6
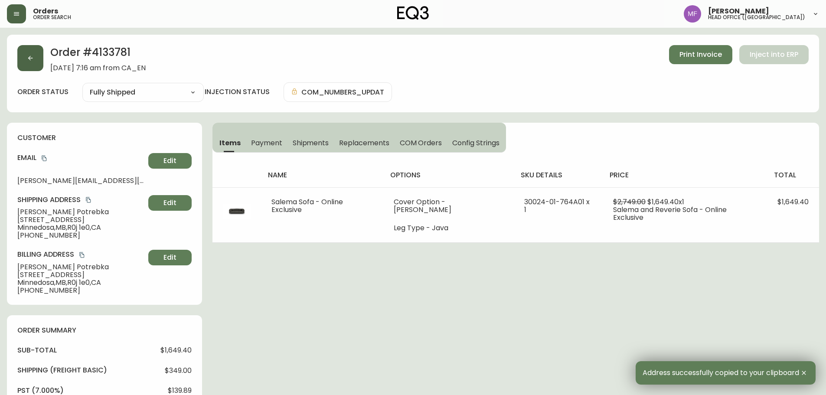
click at [18, 63] on button "button" at bounding box center [30, 58] width 26 height 26
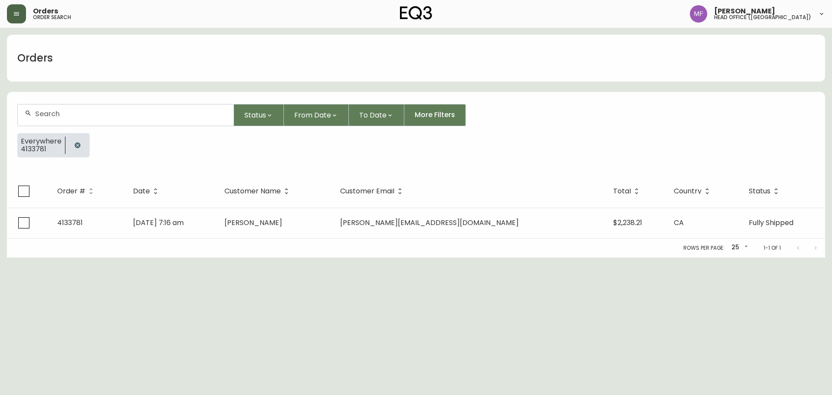
click at [82, 141] on button "button" at bounding box center [77, 145] width 17 height 17
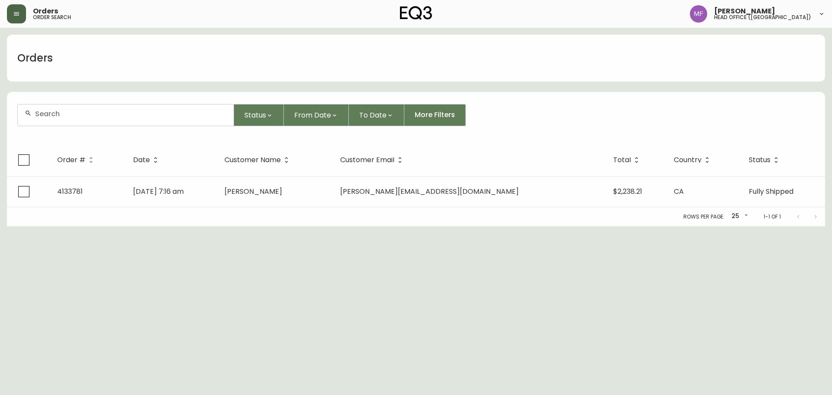
click at [75, 126] on div at bounding box center [125, 115] width 217 height 22
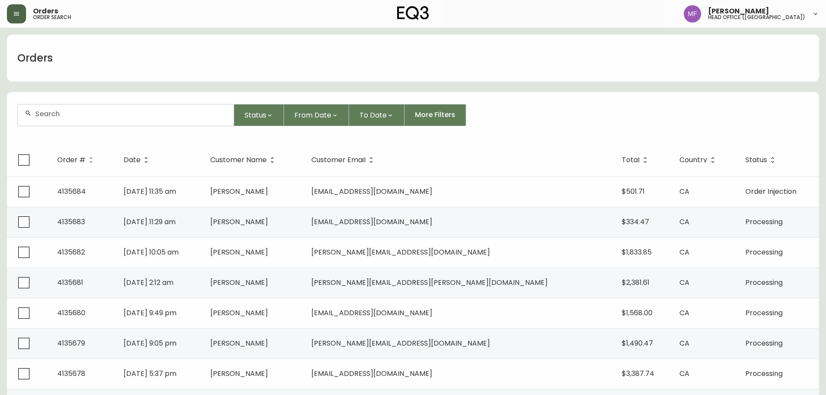
click at [75, 120] on div at bounding box center [126, 114] width 216 height 21
paste input "4133995"
type input "4133995"
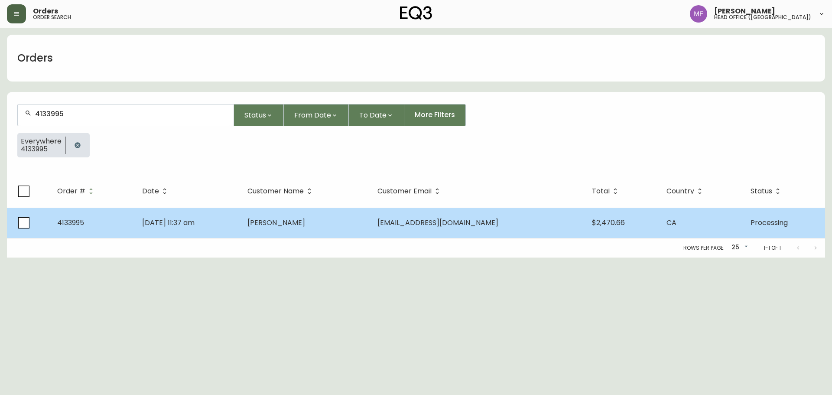
click at [274, 220] on td "Nikou Nemati" at bounding box center [306, 223] width 130 height 30
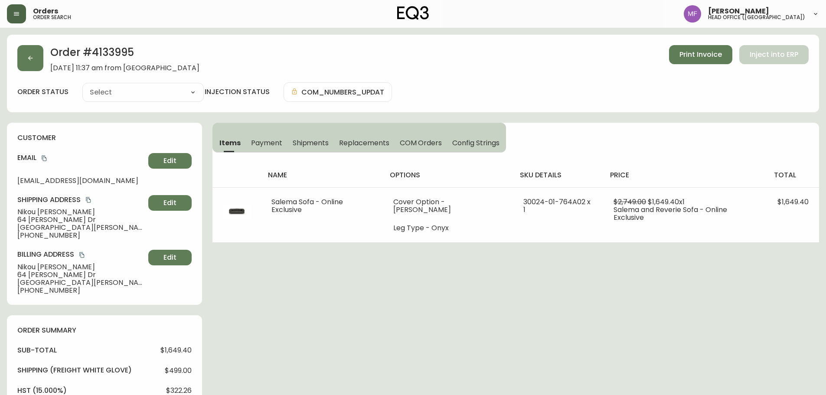
type input "Processing"
select select "PROCESSING"
click at [99, 50] on h2 "Order # 4133995" at bounding box center [124, 54] width 149 height 19
click at [99, 49] on h2 "Order # 4133995" at bounding box center [124, 54] width 149 height 19
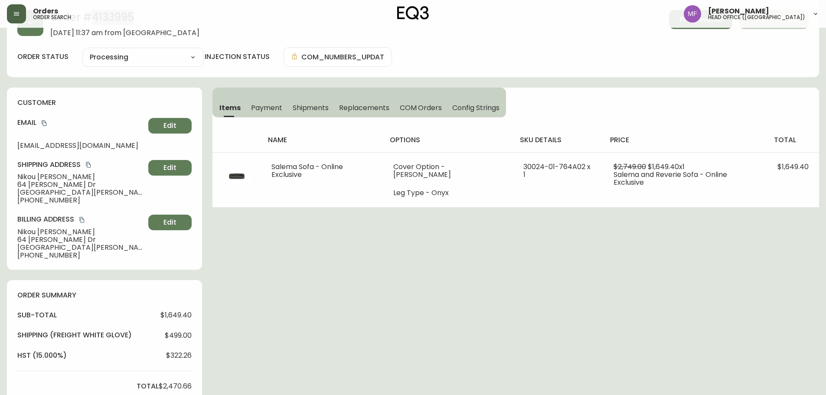
scroll to position [303, 0]
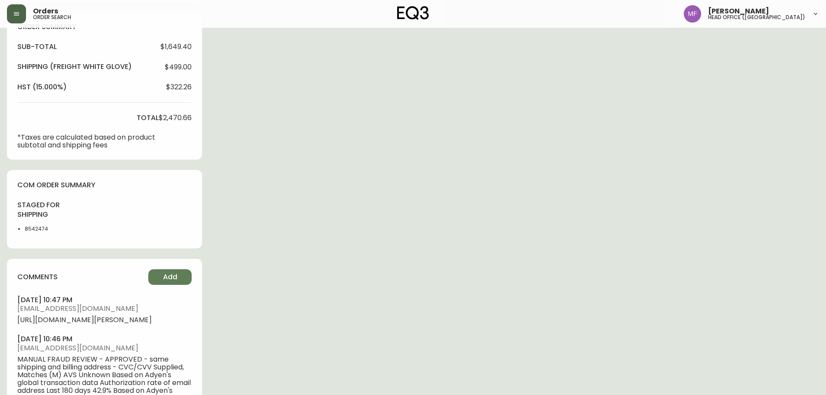
click at [39, 229] on li "8542474" at bounding box center [47, 229] width 44 height 8
click at [326, 235] on div "Order # 4133995 July 6, 2025 at 11:37 am from CA_EN Print Invoice Inject into E…" at bounding box center [413, 111] width 812 height 760
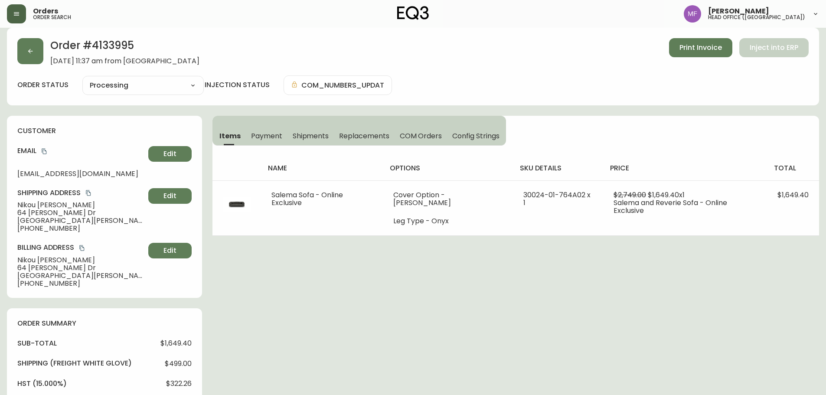
scroll to position [0, 0]
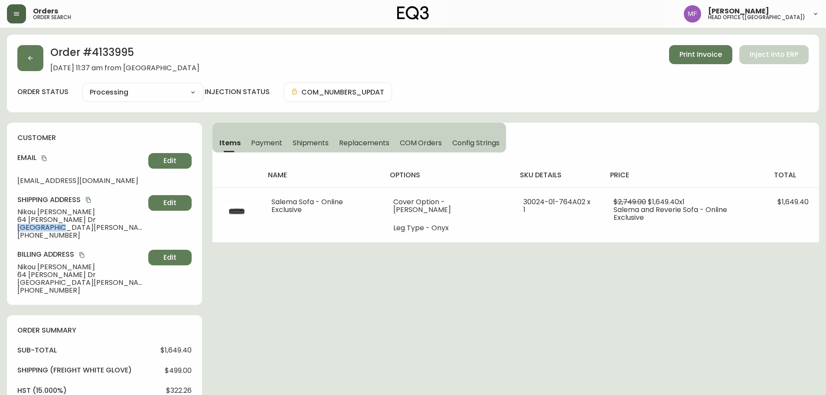
drag, startPoint x: 10, startPoint y: 228, endPoint x: 62, endPoint y: 228, distance: 52.0
click at [62, 228] on div "customer Email nikounemati@gmail.com Edit Shipping Address Nikou Nemati 64 Donl…" at bounding box center [104, 214] width 195 height 182
click at [41, 56] on button "button" at bounding box center [30, 58] width 26 height 26
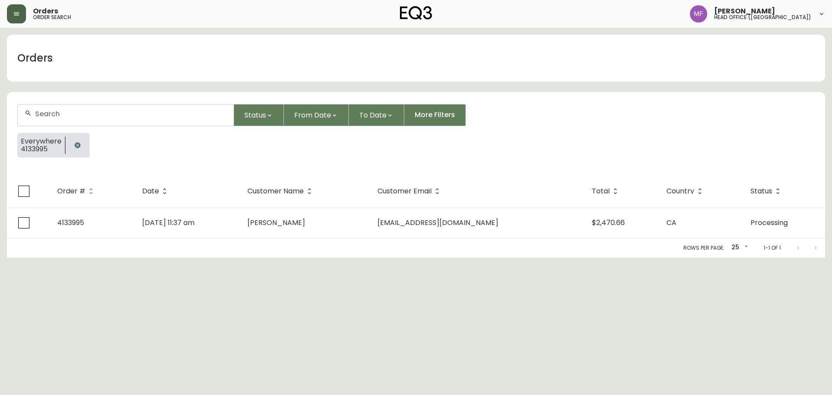
click at [77, 149] on button "button" at bounding box center [77, 145] width 17 height 17
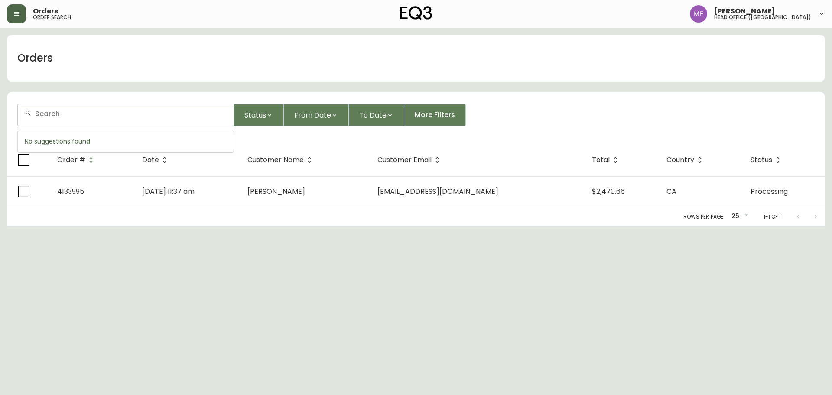
click at [72, 111] on input "text" at bounding box center [131, 114] width 192 height 8
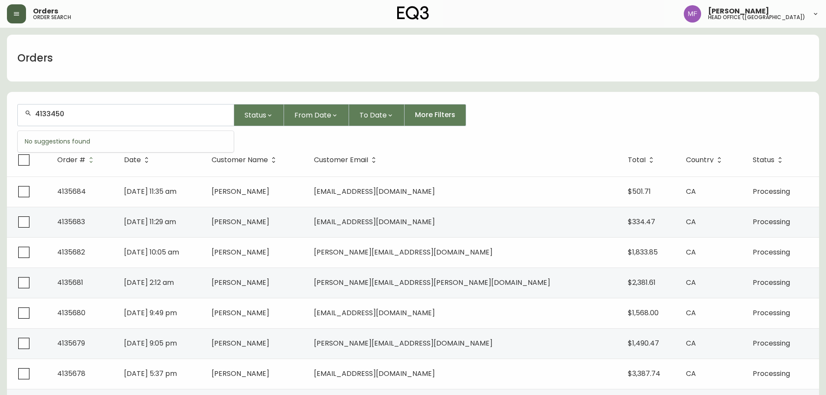
type input "4133450"
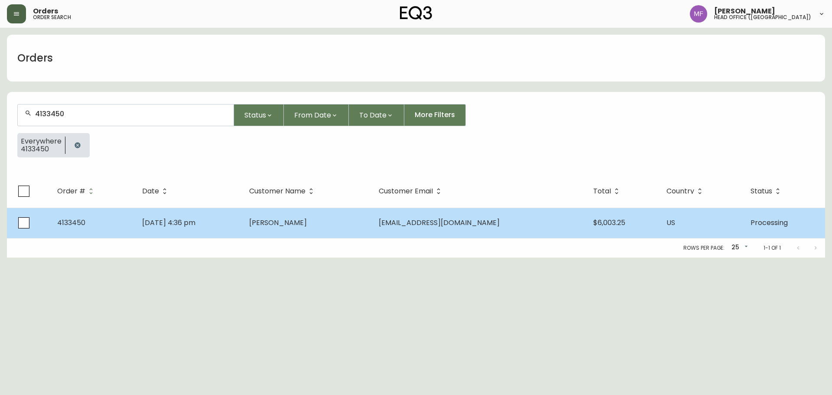
click at [323, 228] on td "Wing Yi Yau" at bounding box center [307, 223] width 130 height 30
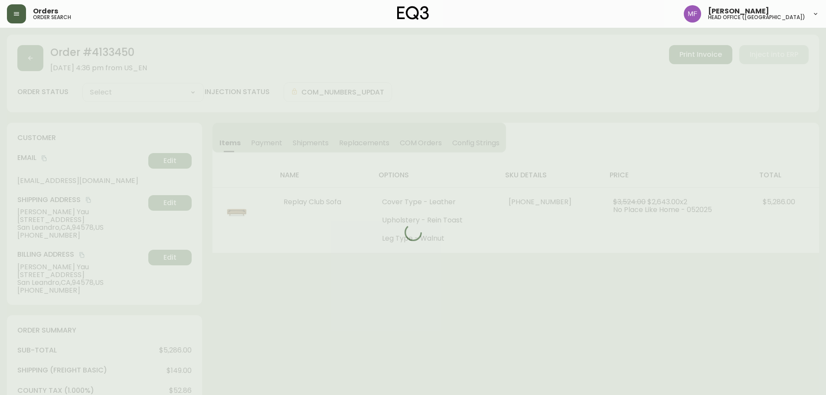
type input "Processing"
select select "PROCESSING"
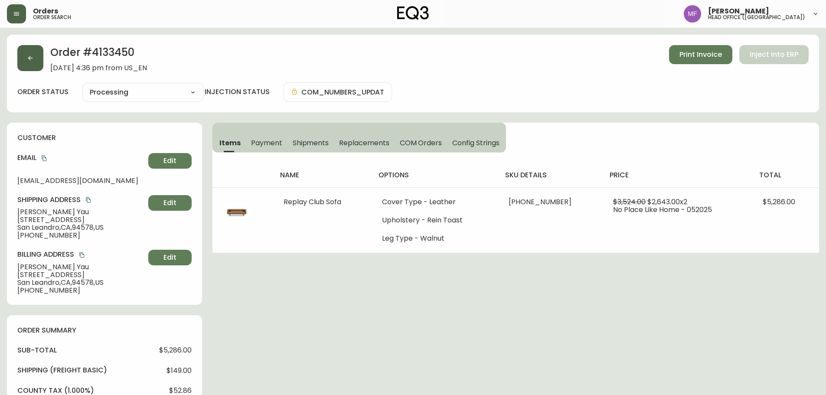
click at [28, 53] on button "button" at bounding box center [30, 58] width 26 height 26
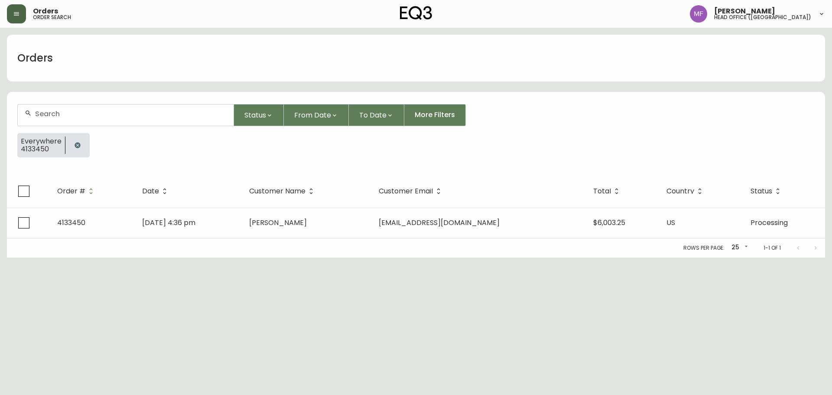
click at [80, 148] on icon "button" at bounding box center [77, 145] width 7 height 7
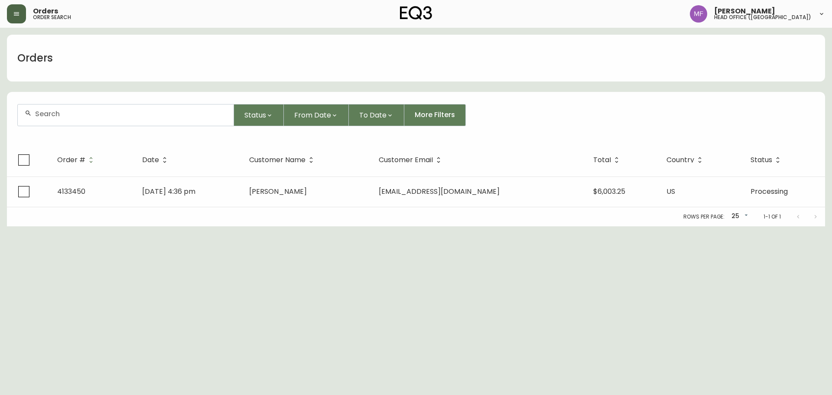
click at [84, 118] on div at bounding box center [126, 114] width 216 height 21
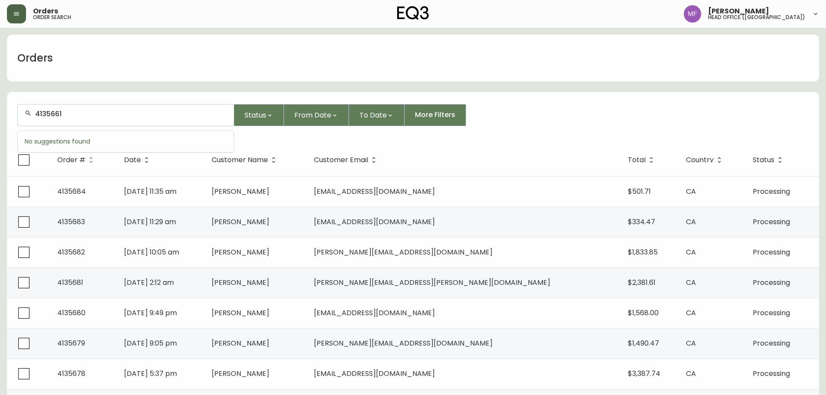
type input "4135661"
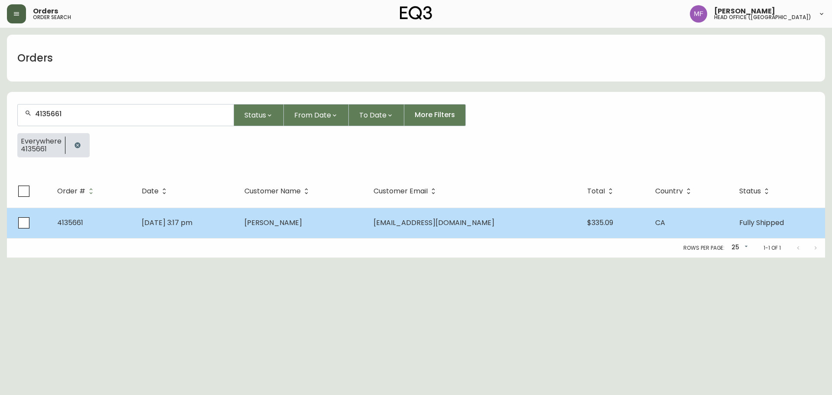
click at [232, 231] on td "Oct 04 2025, 3:17 pm" at bounding box center [186, 223] width 102 height 30
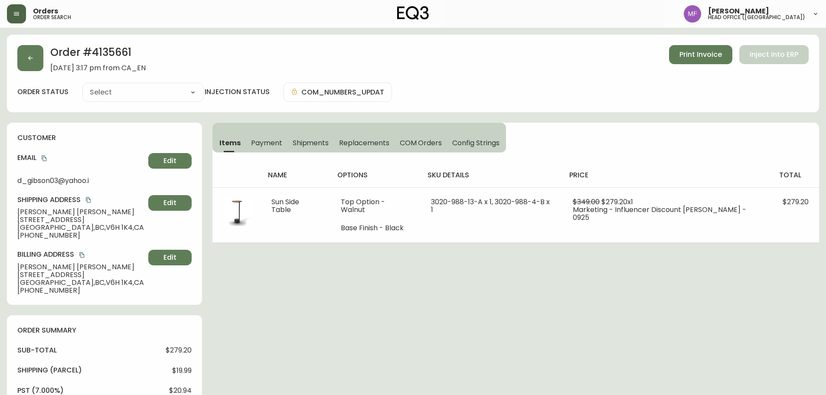
type input "Fully Shipped"
select select "FULLY_SHIPPED"
click at [30, 62] on button "button" at bounding box center [30, 58] width 26 height 26
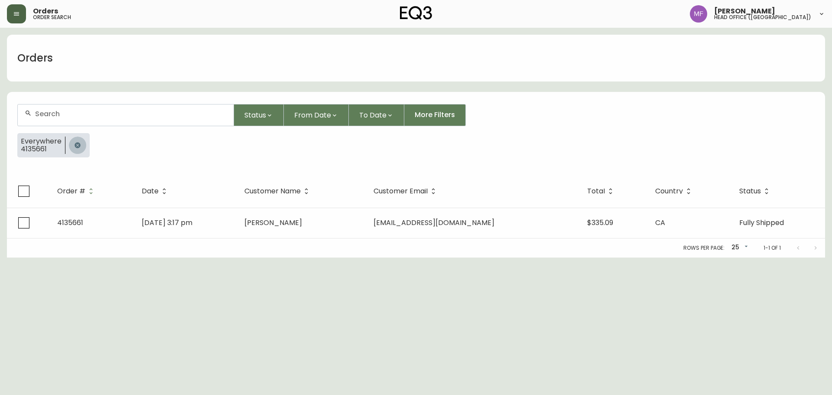
click at [79, 140] on button "button" at bounding box center [77, 145] width 17 height 17
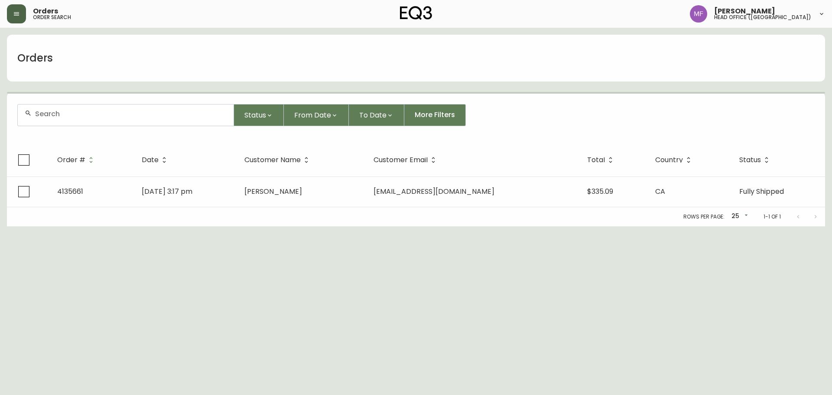
click at [77, 119] on div at bounding box center [126, 114] width 216 height 21
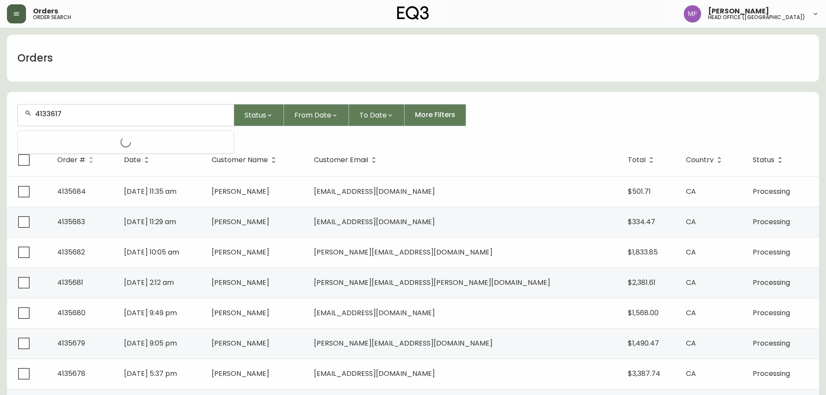
type input "4133617"
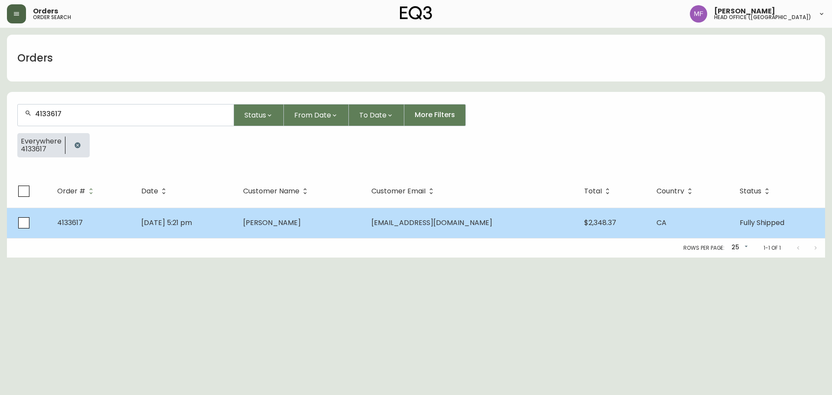
click at [300, 227] on span "Liam O'Hagan" at bounding box center [272, 223] width 58 height 10
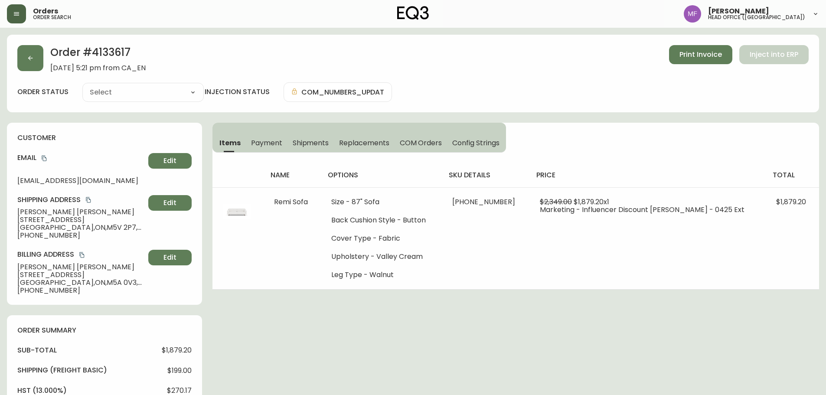
type input "Fully Shipped"
select select "FULLY_SHIPPED"
click at [114, 56] on h2 "Order # 4133617" at bounding box center [97, 54] width 95 height 19
click at [114, 55] on h2 "Order # 4133617" at bounding box center [97, 54] width 95 height 19
click at [25, 46] on div "Order # 4133617 June 9, 2025 at 5:21 pm from CA_EN Print Invoice Inject into ER…" at bounding box center [413, 74] width 812 height 78
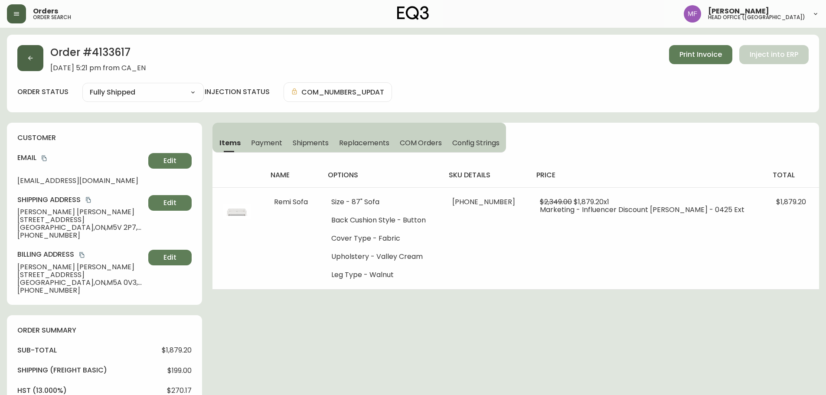
click at [25, 59] on button "button" at bounding box center [30, 58] width 26 height 26
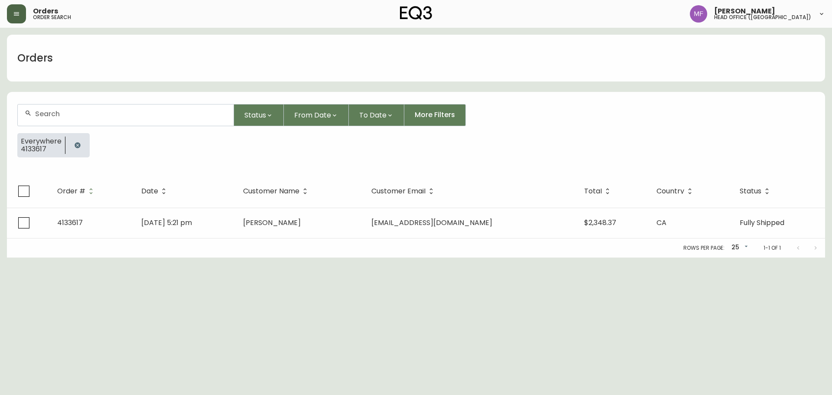
click at [84, 134] on div at bounding box center [77, 145] width 24 height 24
click at [84, 138] on div at bounding box center [77, 145] width 24 height 24
click at [80, 144] on button "button" at bounding box center [77, 145] width 17 height 17
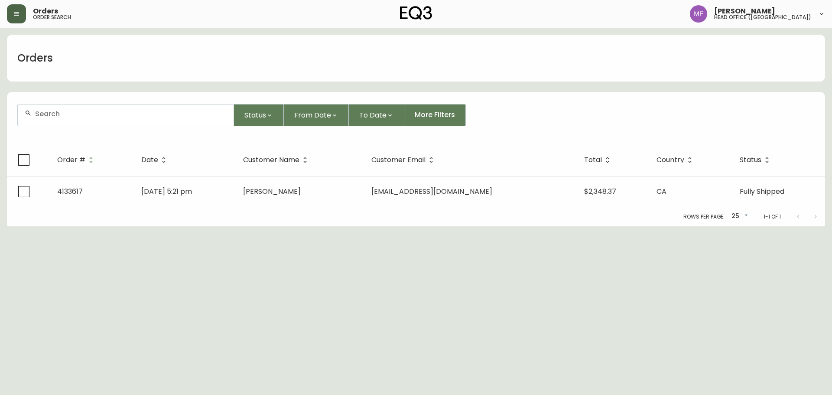
click at [70, 122] on div at bounding box center [126, 114] width 216 height 21
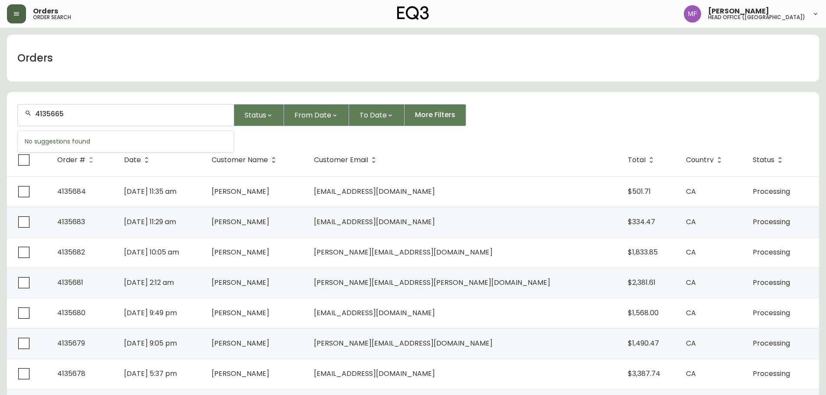
type input "4135665"
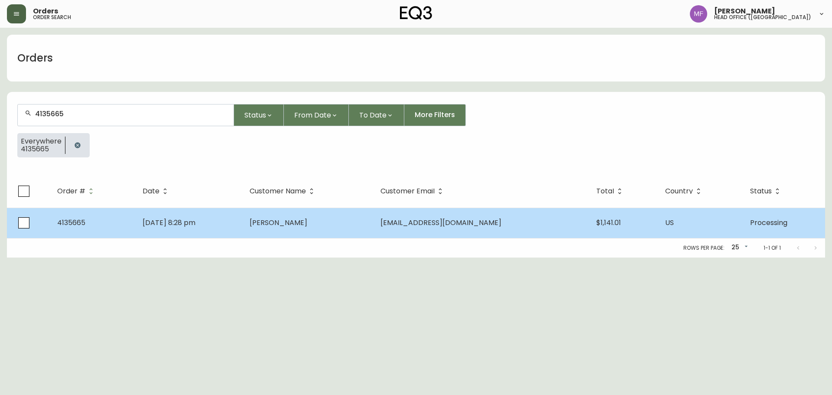
click at [346, 220] on td "Benjamin Guo" at bounding box center [308, 223] width 131 height 30
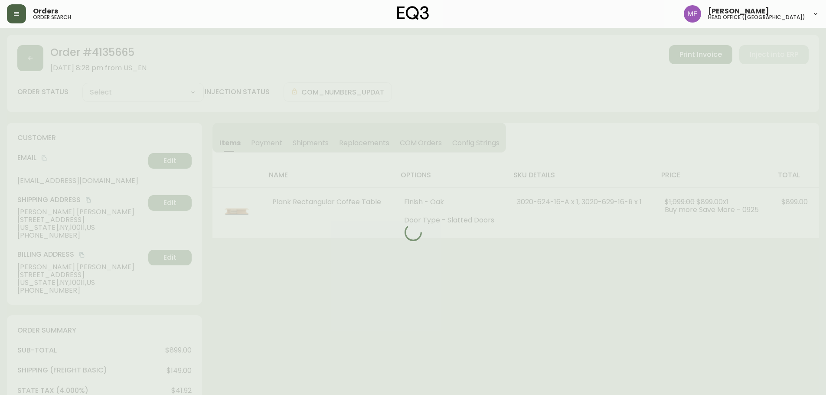
type input "Processing"
select select "PROCESSING"
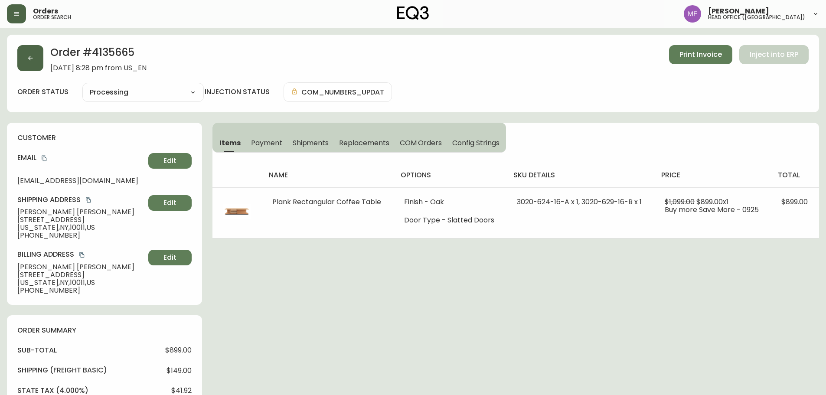
click at [39, 59] on button "button" at bounding box center [30, 58] width 26 height 26
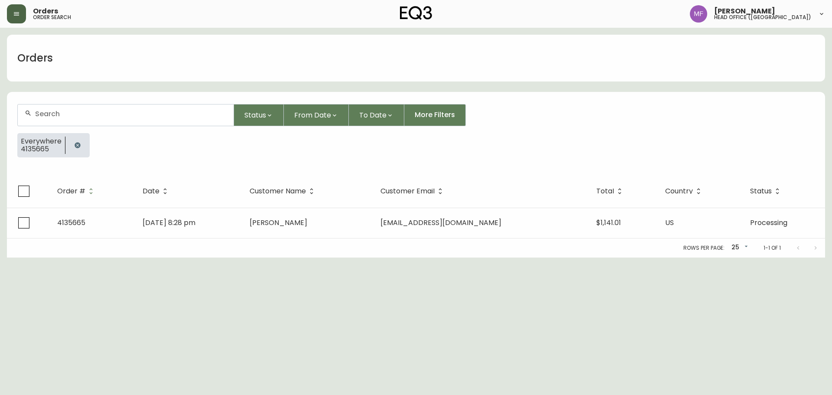
drag, startPoint x: 72, startPoint y: 148, endPoint x: 74, endPoint y: 137, distance: 11.5
click at [72, 149] on button "button" at bounding box center [77, 145] width 17 height 17
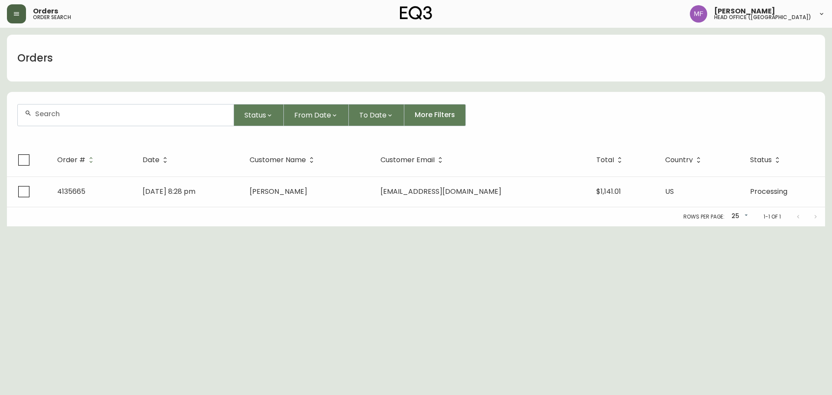
click at [75, 113] on input "text" at bounding box center [131, 114] width 192 height 8
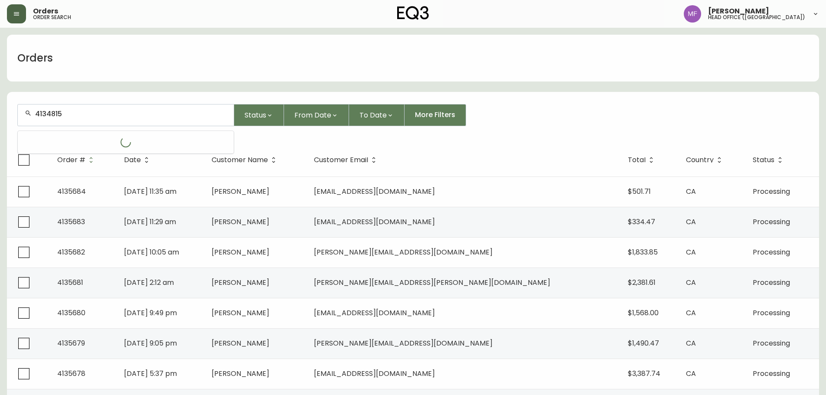
type input "4134815"
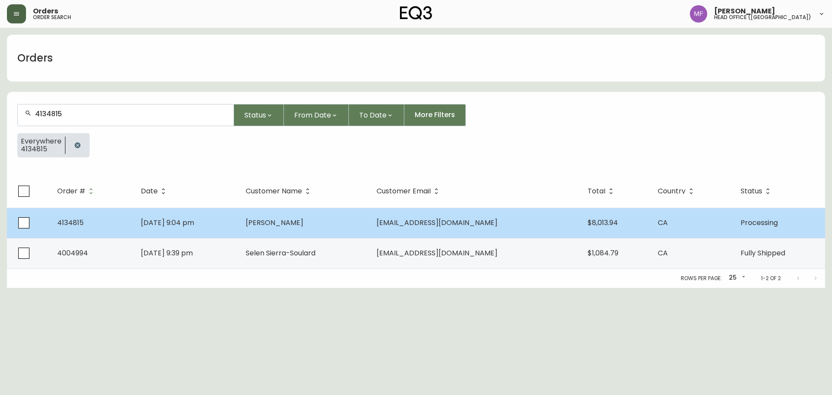
click at [357, 222] on td "Antonio Laddaga" at bounding box center [304, 223] width 131 height 30
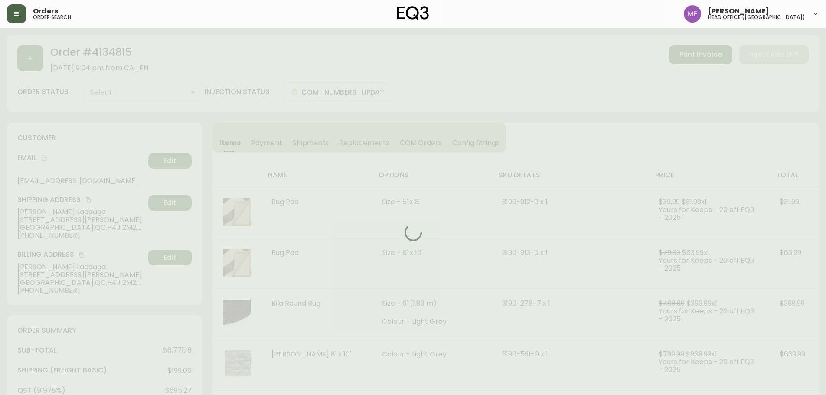
type input "Processing"
select select "PROCESSING"
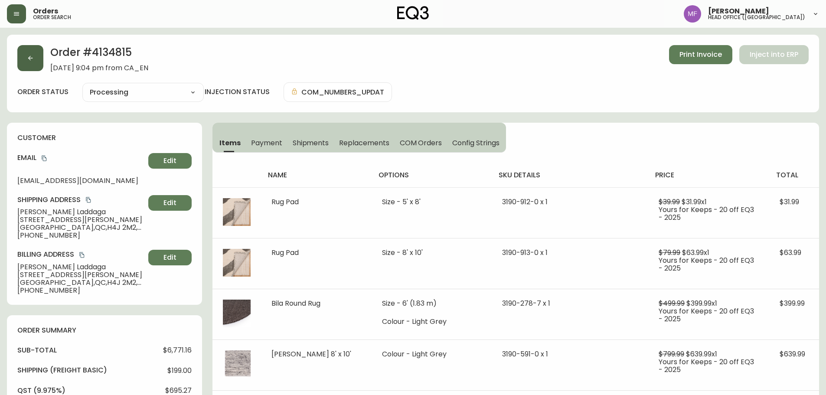
click at [31, 59] on icon "button" at bounding box center [30, 58] width 7 height 7
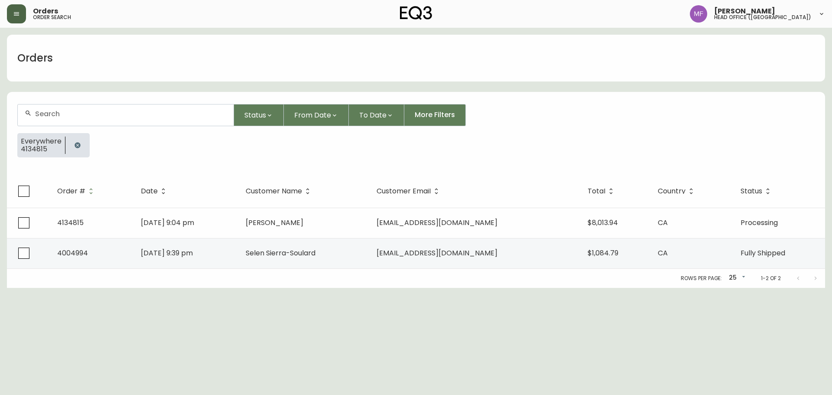
click at [74, 147] on icon "button" at bounding box center [77, 145] width 7 height 7
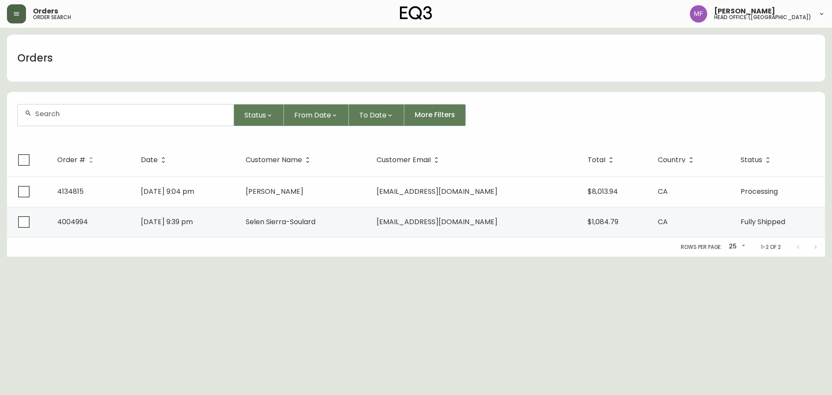
click at [73, 122] on div at bounding box center [126, 114] width 216 height 21
paste input "4133069"
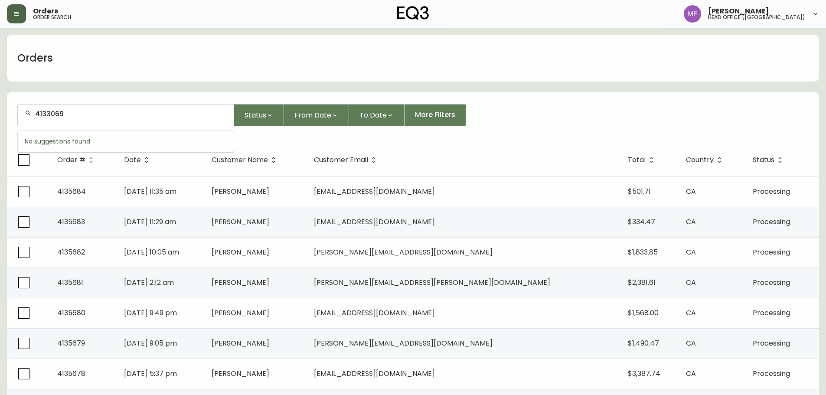
type input "4133069"
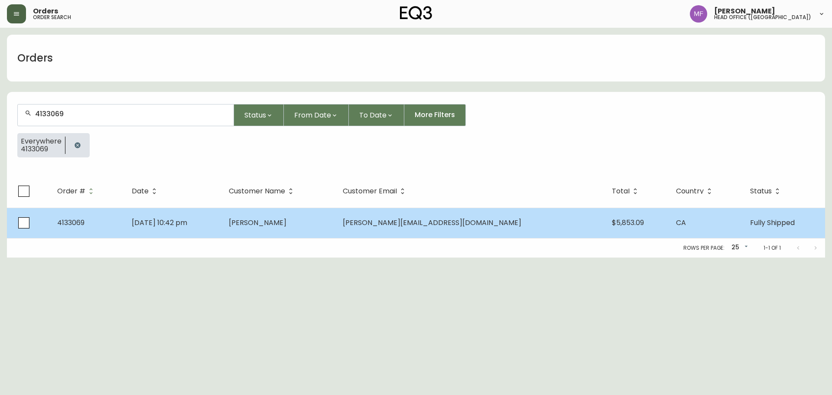
click at [222, 215] on td "May 18 2025, 10:42 pm" at bounding box center [173, 223] width 97 height 30
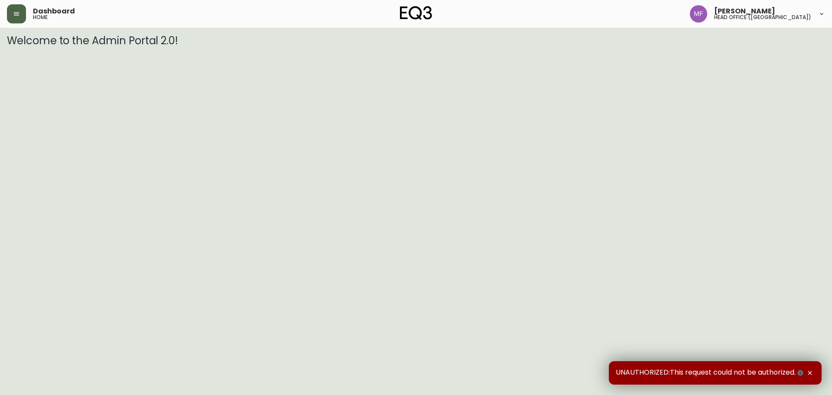
click at [13, 13] on button "button" at bounding box center [16, 13] width 19 height 19
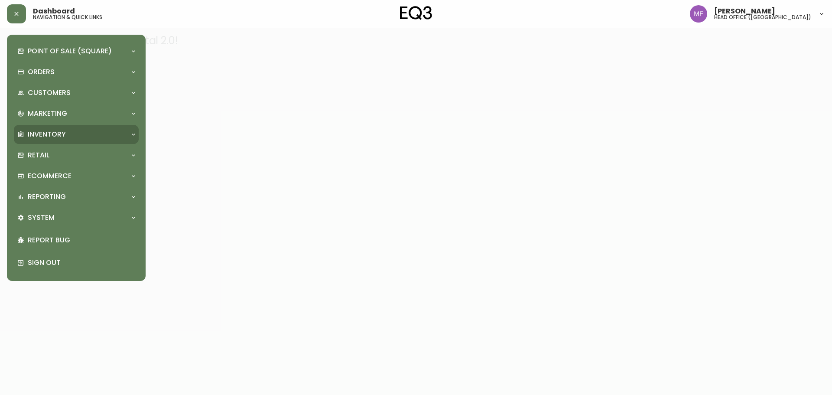
click at [73, 134] on div "Inventory" at bounding box center [71, 135] width 109 height 10
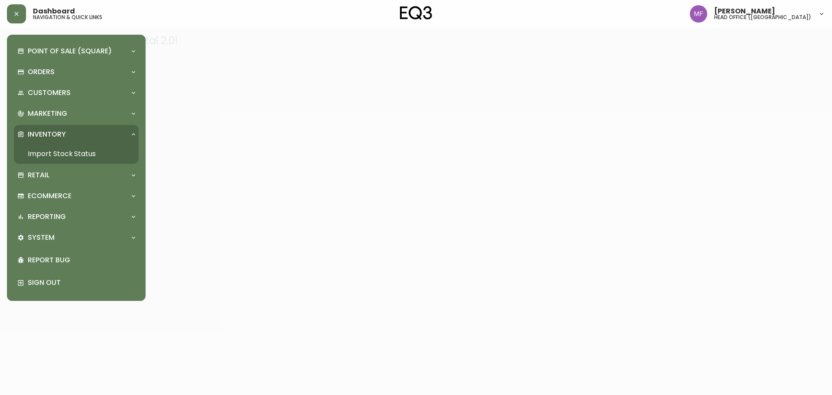
click at [96, 159] on link "Import Stock Status" at bounding box center [76, 154] width 125 height 20
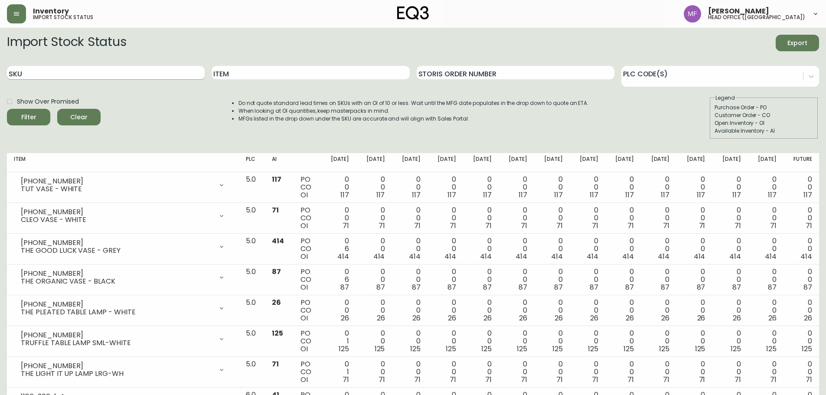
click at [180, 75] on input "SKU" at bounding box center [106, 73] width 198 height 14
paste input "7130-629-16-A"
click at [7, 109] on button "Filter" at bounding box center [28, 117] width 43 height 16
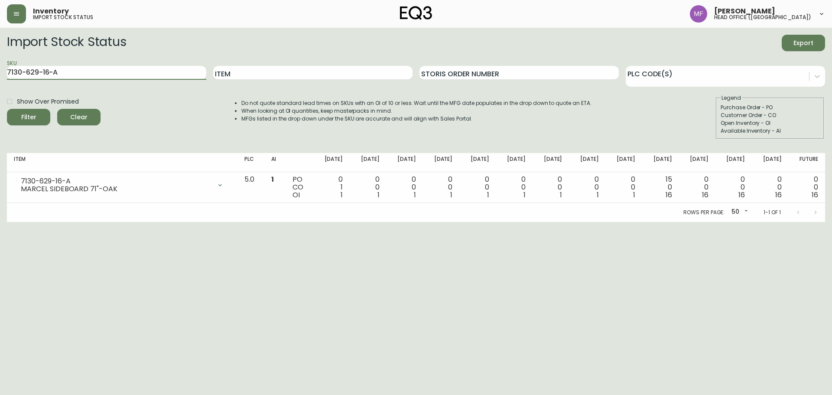
drag, startPoint x: 109, startPoint y: 74, endPoint x: 0, endPoint y: 95, distance: 111.4
click at [0, 94] on main "Import Stock Status Export SKU 7130-629-16-A Item Storis Order Number PLC Code(…" at bounding box center [416, 125] width 832 height 194
paste input "B"
click at [7, 109] on button "Filter" at bounding box center [28, 117] width 43 height 16
drag, startPoint x: 109, startPoint y: 75, endPoint x: 0, endPoint y: 81, distance: 109.4
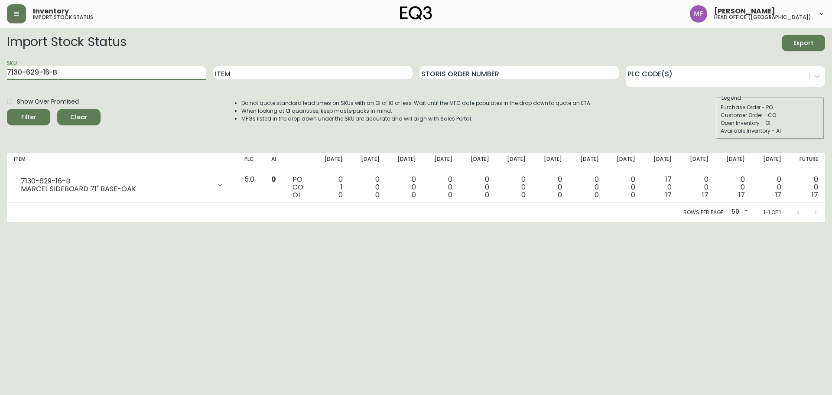
click at [0, 81] on main "Import Stock Status Export SKU 7130-629-16-B Item Storis Order Number PLC Code(…" at bounding box center [416, 125] width 832 height 194
paste input "3020-290-4-A"
click at [7, 109] on button "Filter" at bounding box center [28, 117] width 43 height 16
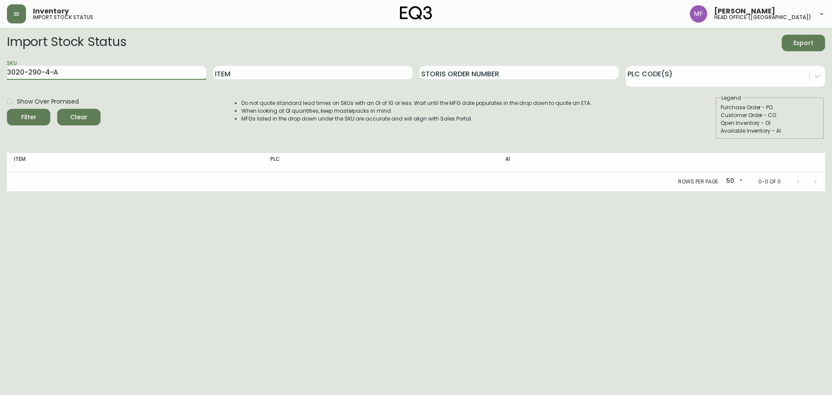
drag, startPoint x: 88, startPoint y: 74, endPoint x: 0, endPoint y: 70, distance: 87.7
click at [0, 70] on main "Import Stock Status Export SKU 3020-290-4-A Item Storis Order Number PLC Code(s…" at bounding box center [416, 109] width 832 height 163
paste input "1-4-B"
click at [7, 109] on button "Filter" at bounding box center [28, 117] width 43 height 16
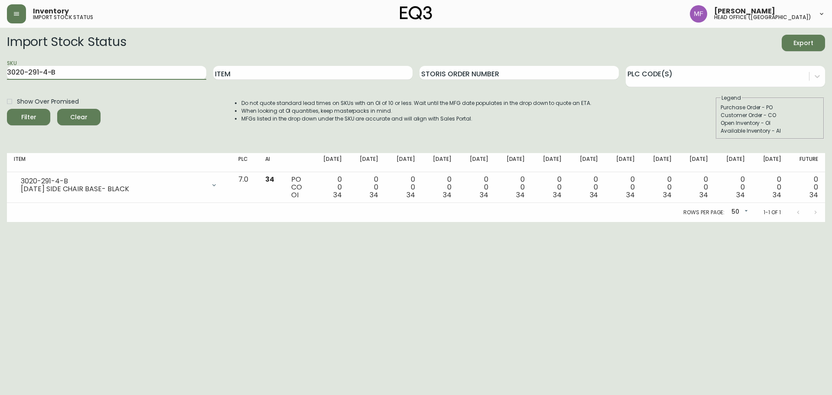
drag, startPoint x: 183, startPoint y: 74, endPoint x: 0, endPoint y: 63, distance: 182.9
click at [0, 63] on main "Import Stock Status Export SKU 3020-291-4-B Item Storis Order Number PLC Code(s…" at bounding box center [416, 125] width 832 height 194
paste input "0-4-A"
type input "3020-290-4-A"
click at [7, 109] on button "Filter" at bounding box center [28, 117] width 43 height 16
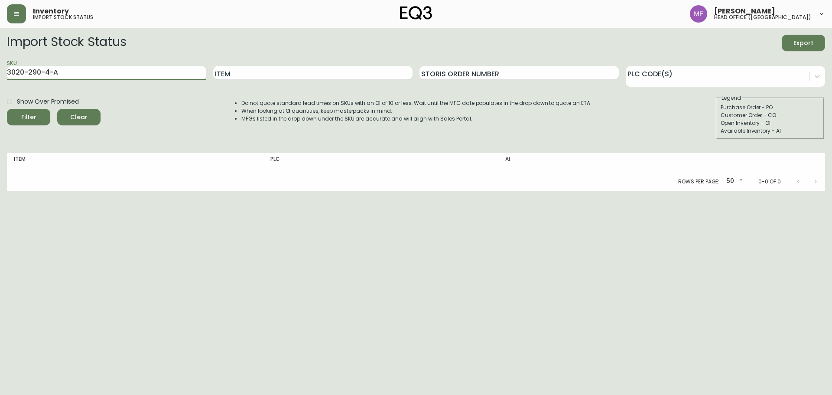
click at [553, 191] on html "Inventory import stock status Marie Fungo head office (canada) Import Stock Sta…" at bounding box center [416, 95] width 832 height 191
drag, startPoint x: 115, startPoint y: 74, endPoint x: 0, endPoint y: 71, distance: 114.9
click at [0, 71] on main "Import Stock Status Export SKU 3020-290-4-A Item Storis Order Number PLC Code(s…" at bounding box center [416, 109] width 832 height 163
paste input "624"
click at [7, 109] on button "Filter" at bounding box center [28, 117] width 43 height 16
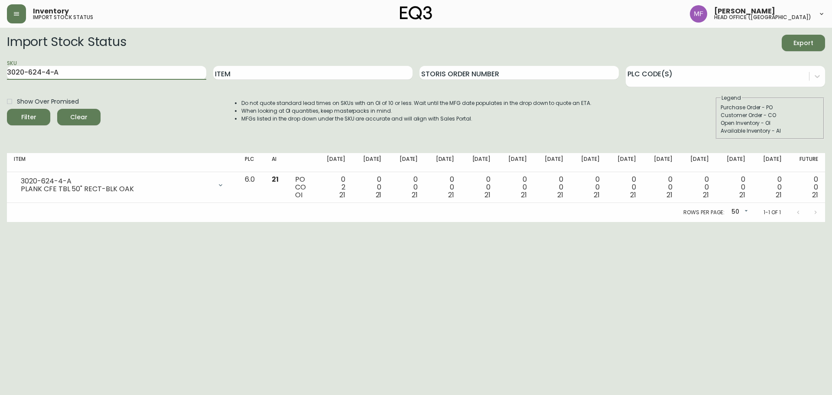
drag, startPoint x: 136, startPoint y: 78, endPoint x: 0, endPoint y: 85, distance: 135.9
click at [0, 85] on main "Import Stock Status Export SKU 3020-624-4-A Item Storis Order Number PLC Code(s…" at bounding box center [416, 125] width 832 height 194
paste input "9-4-B"
type input "3020-629-4-B"
click at [7, 109] on button "Filter" at bounding box center [28, 117] width 43 height 16
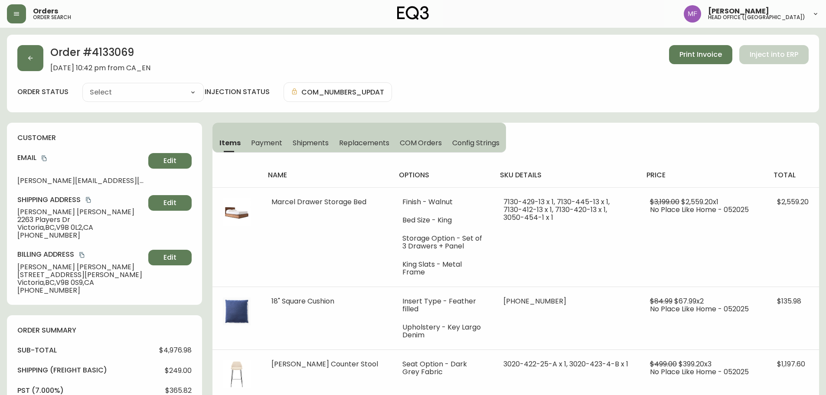
type input "Fully Shipped"
select select "FULLY_SHIPPED"
click at [309, 144] on span "Shipments" at bounding box center [311, 142] width 36 height 9
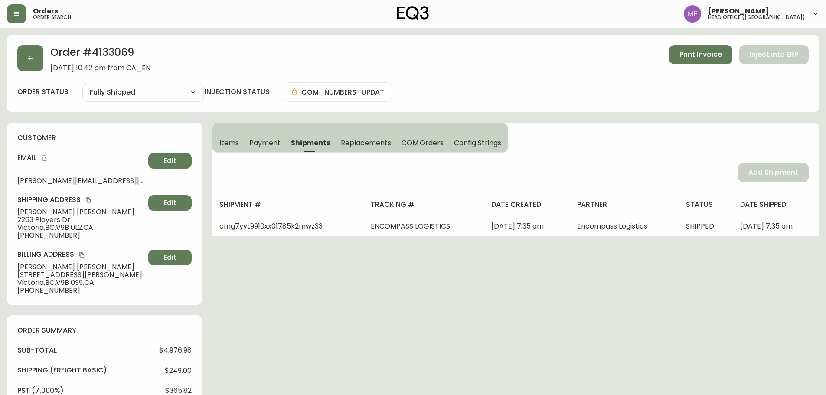
click at [224, 142] on span "Items" at bounding box center [229, 142] width 20 height 9
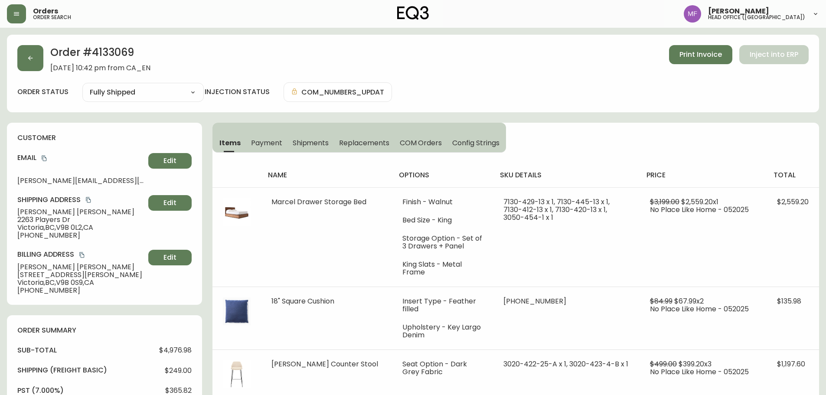
click at [104, 57] on h2 "Order # 4133069" at bounding box center [100, 54] width 100 height 19
copy h2 "4133069"
drag, startPoint x: 72, startPoint y: 214, endPoint x: 17, endPoint y: 214, distance: 55.5
click at [17, 214] on div "customer Email nathan_murray@hotmail.com Edit Shipping Address Nathan Murray 22…" at bounding box center [104, 214] width 195 height 182
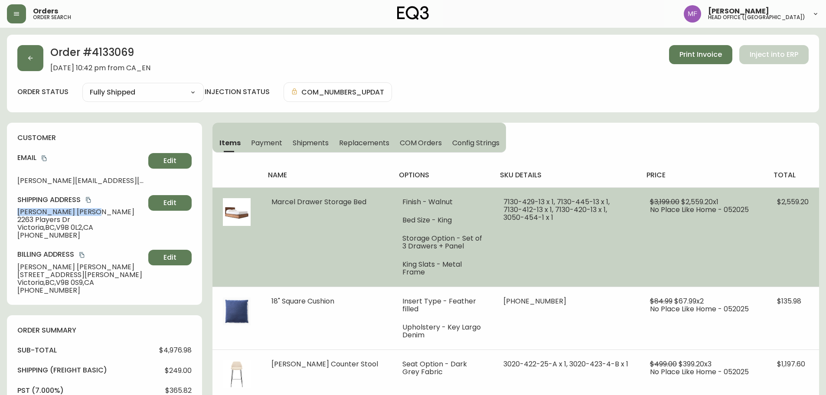
copy span "Nathan Murray"
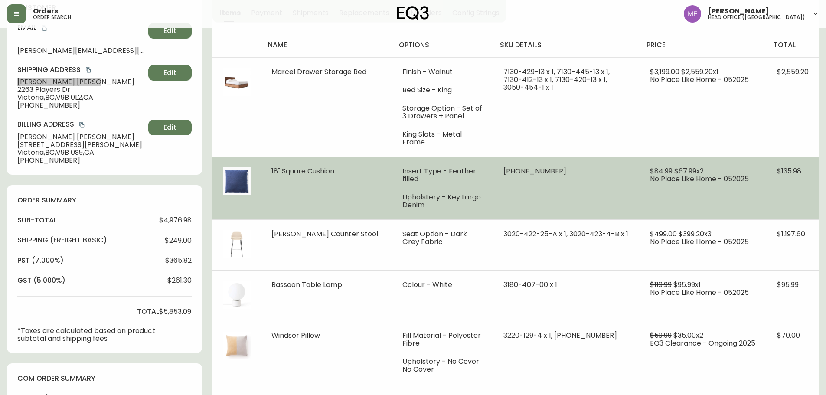
scroll to position [173, 0]
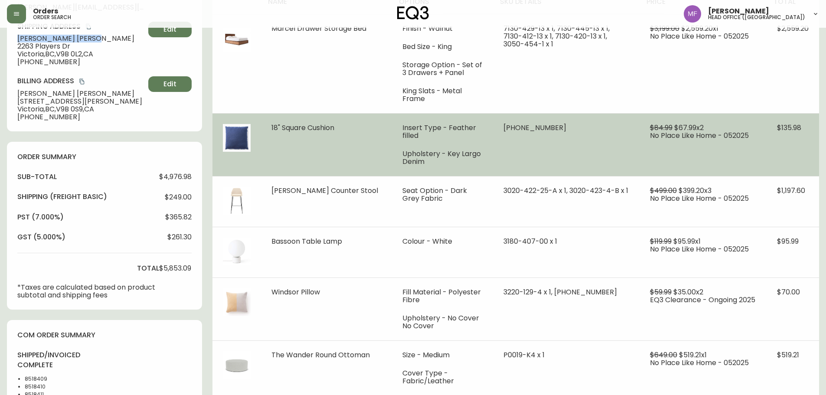
drag, startPoint x: 268, startPoint y: 120, endPoint x: 337, endPoint y: 125, distance: 69.2
click at [337, 125] on td "18" Square Cushion" at bounding box center [326, 144] width 131 height 63
copy span "18" Square Cushion"
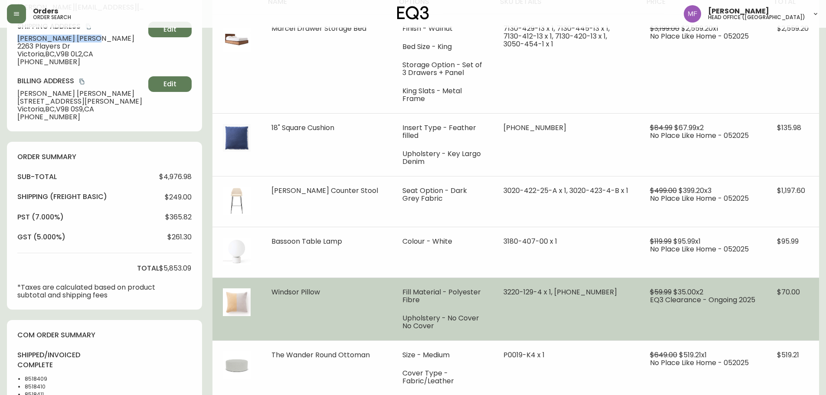
drag, startPoint x: 328, startPoint y: 271, endPoint x: 275, endPoint y: 271, distance: 52.9
click at [275, 277] on td "Windsor Pillow" at bounding box center [326, 308] width 131 height 63
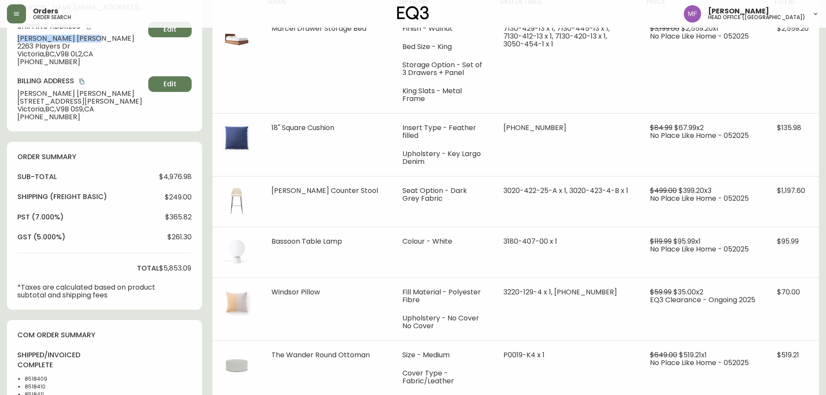
copy span "Windsor Pillow"
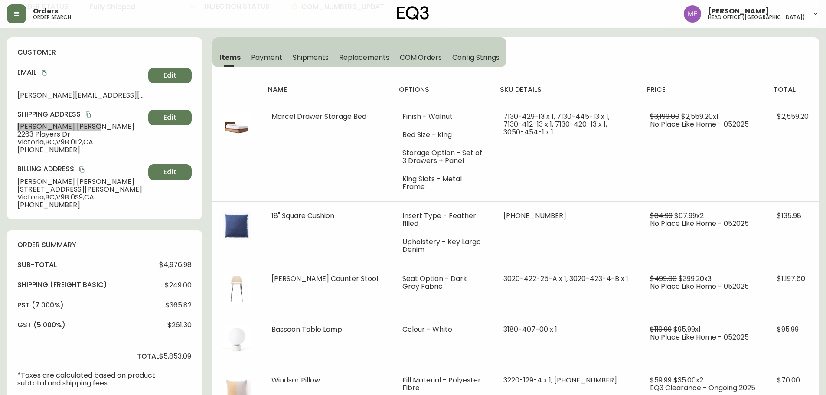
scroll to position [0, 0]
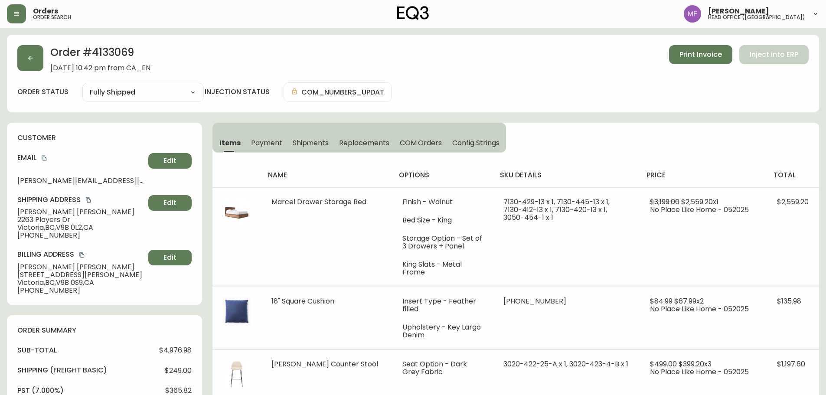
click at [117, 51] on h2 "Order # 4133069" at bounding box center [100, 54] width 100 height 19
copy h2 "4133069"
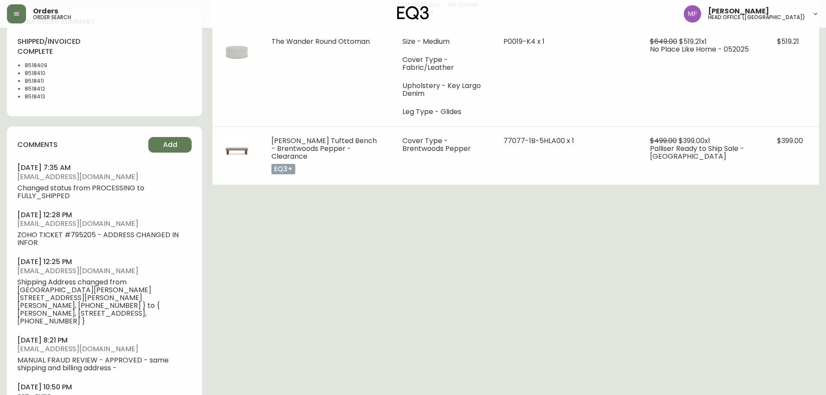
scroll to position [486, 0]
click at [38, 66] on li "8518409" at bounding box center [47, 67] width 44 height 8
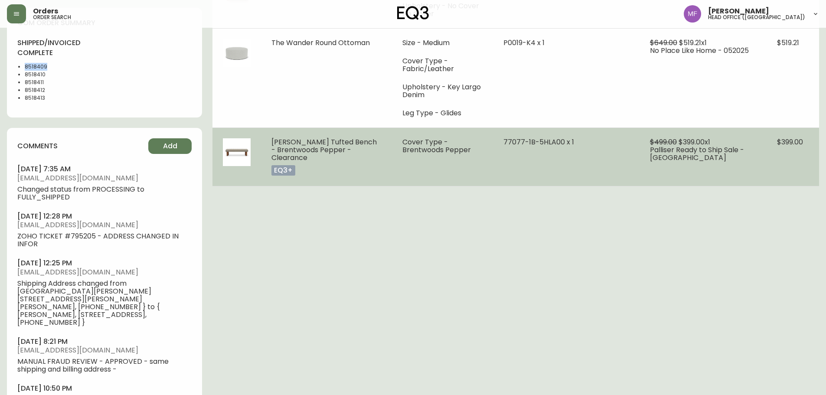
copy li "8518409"
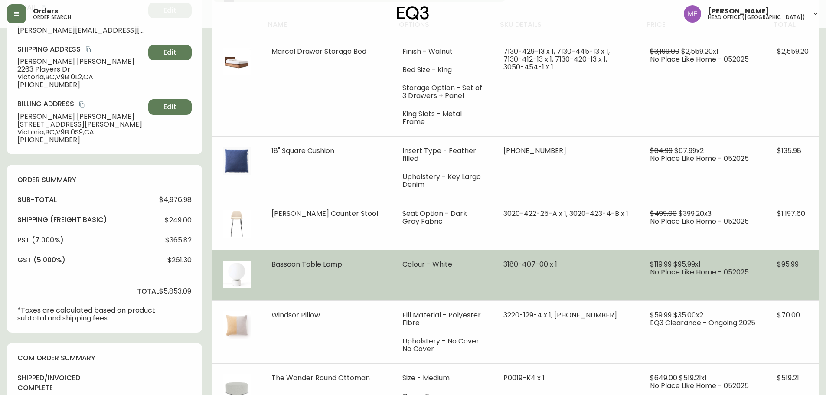
scroll to position [139, 0]
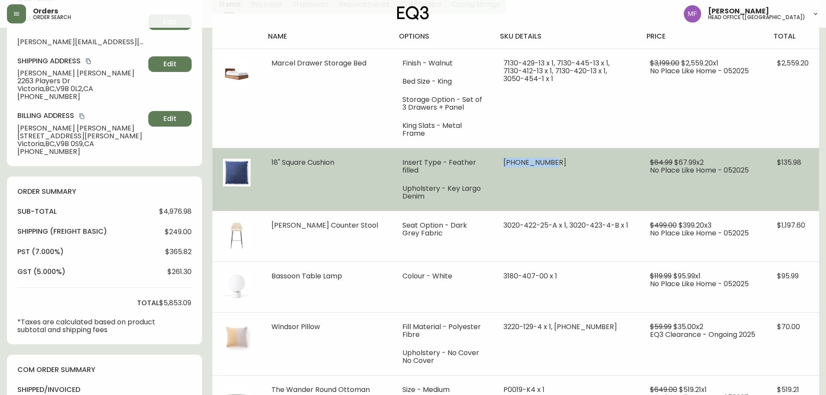
drag, startPoint x: 522, startPoint y: 153, endPoint x: 569, endPoint y: 154, distance: 47.3
click at [569, 154] on td "30830-25 x 1" at bounding box center [566, 179] width 147 height 63
copy span "30830-25 x 1"
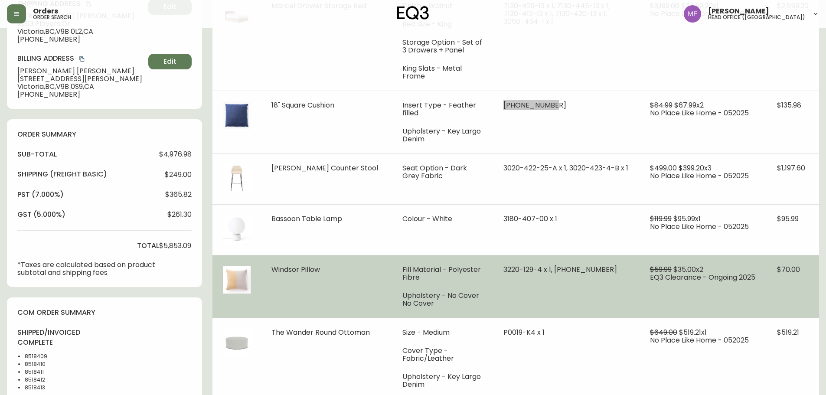
scroll to position [225, 0]
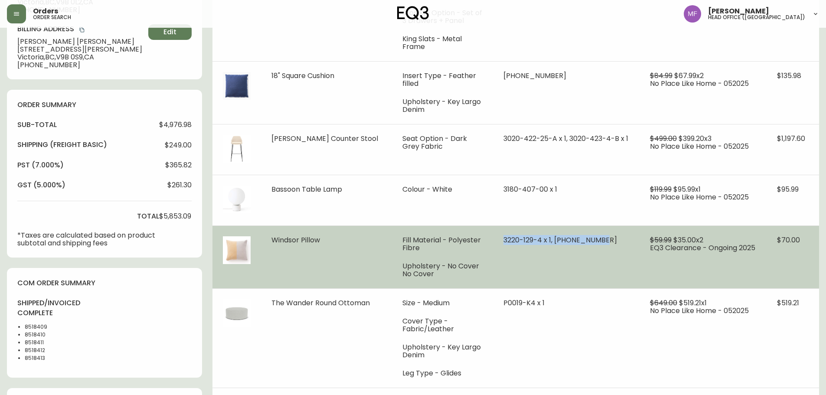
drag, startPoint x: 513, startPoint y: 228, endPoint x: 629, endPoint y: 227, distance: 116.2
click at [629, 227] on td "3220-129-4 x 1, 30106-00 x 1" at bounding box center [566, 256] width 147 height 63
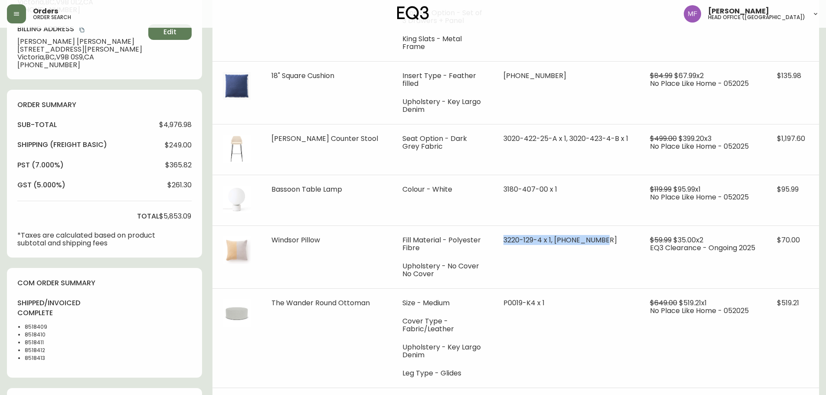
copy span "3220-129-4 x 1, 30106-00 x 1"
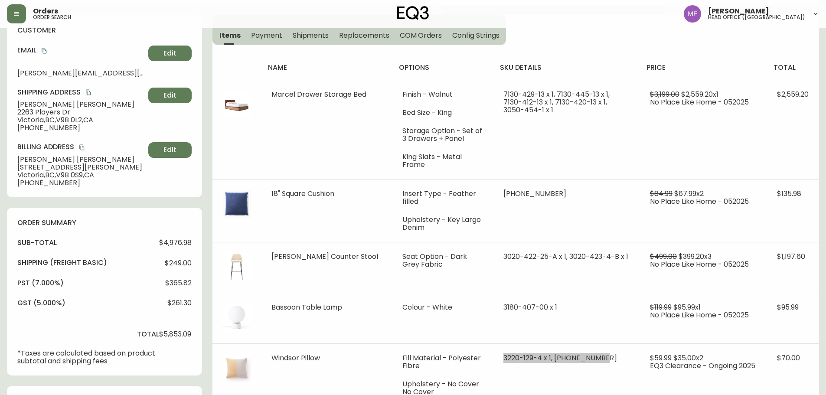
scroll to position [0, 0]
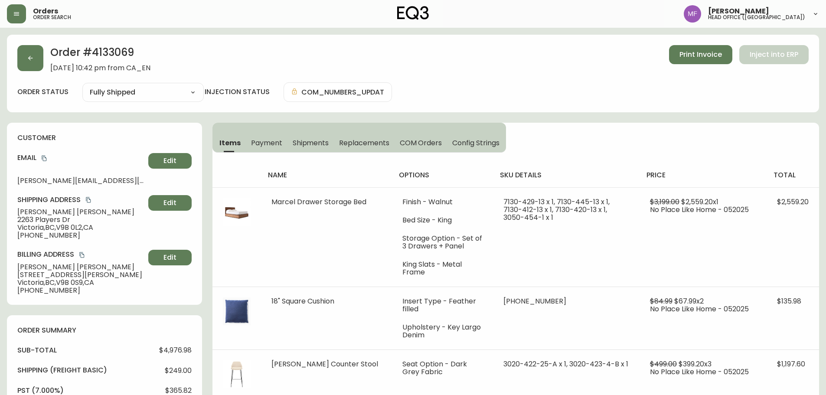
click at [104, 40] on div "Order # 4133069 May 18, 2025 at 10:42 pm from CA_EN Print Invoice Inject into E…" at bounding box center [413, 74] width 812 height 78
copy h2 "4133069"
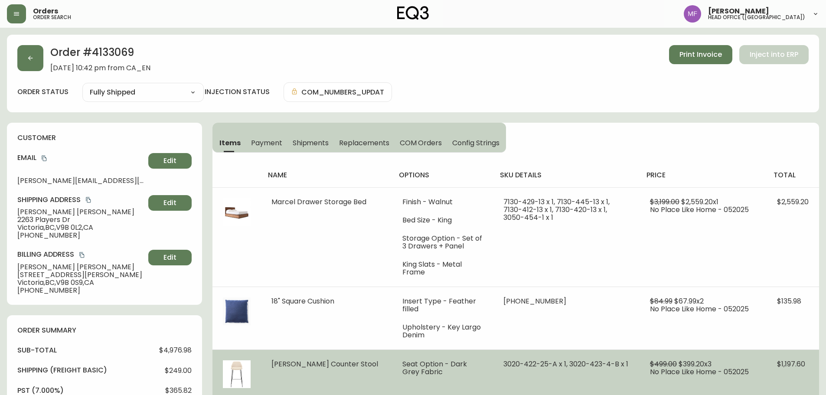
drag, startPoint x: 319, startPoint y: 334, endPoint x: 310, endPoint y: 334, distance: 9.1
click at [319, 349] on td "Nixon Counter Stool" at bounding box center [326, 374] width 131 height 51
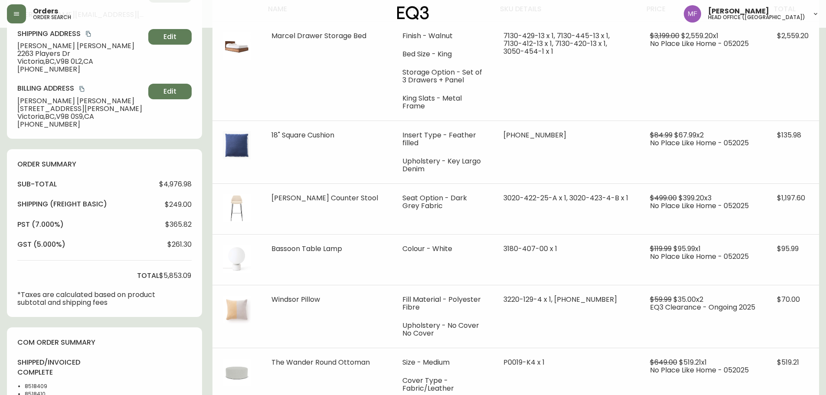
scroll to position [303, 0]
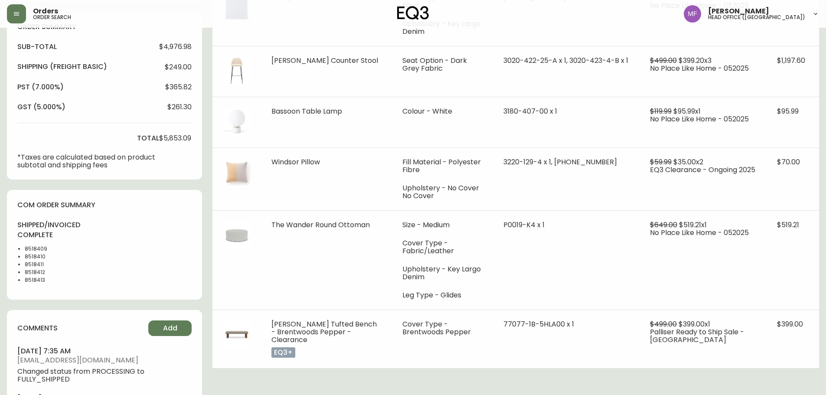
click at [39, 251] on li "8518409" at bounding box center [47, 249] width 44 height 8
copy li "8518409"
click at [35, 279] on li "8518413" at bounding box center [47, 280] width 44 height 8
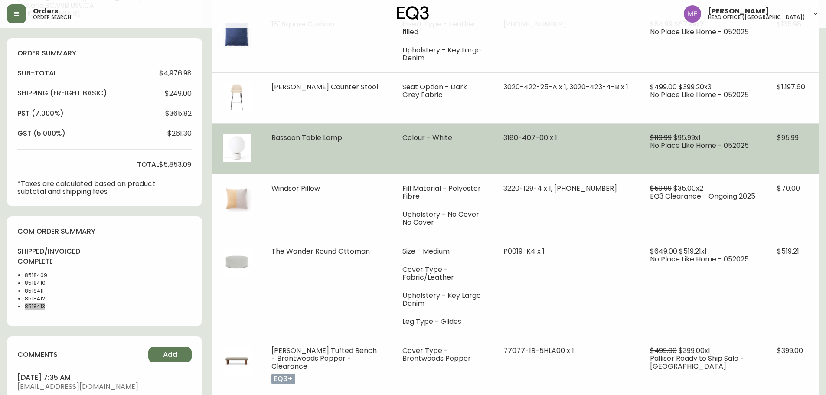
scroll to position [217, 0]
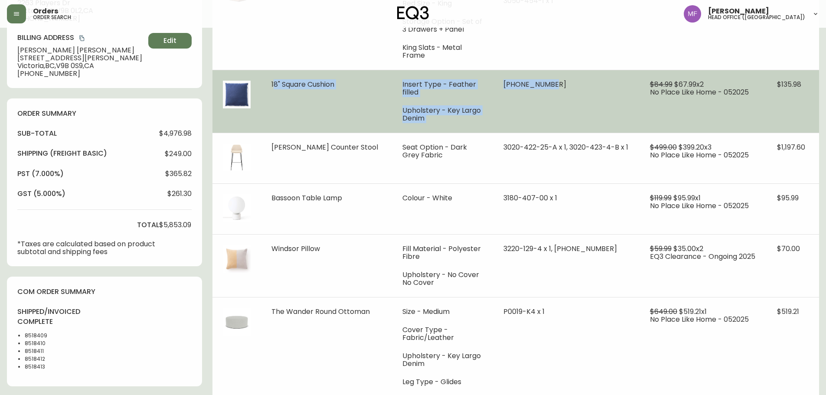
drag, startPoint x: 269, startPoint y: 77, endPoint x: 565, endPoint y: 84, distance: 296.6
click at [565, 84] on tr "18" Square Cushion Insert Type - Feather filled Upholstery - Key Largo Denim 30…" at bounding box center [515, 101] width 607 height 63
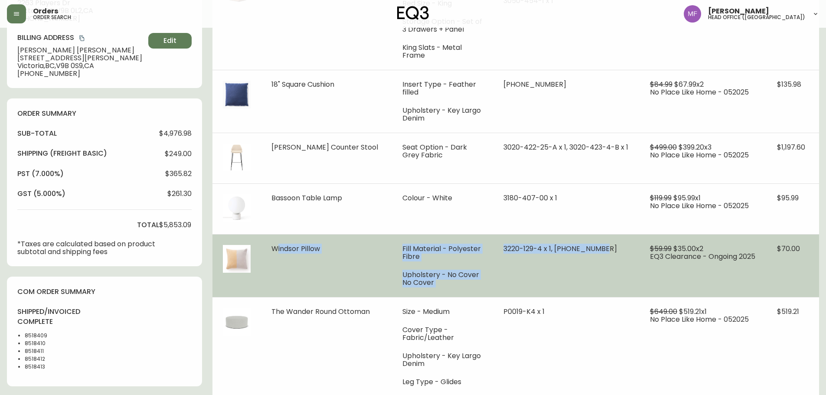
drag, startPoint x: 307, startPoint y: 234, endPoint x: 617, endPoint y: 247, distance: 309.4
click at [617, 247] on tr "Windsor Pillow Fill Material - Polyester Fibre Upholstery - No Cover No Cover 3…" at bounding box center [515, 265] width 607 height 63
click at [467, 234] on td "Fill Material - Polyester Fibre Upholstery - No Cover No Cover" at bounding box center [442, 265] width 101 height 63
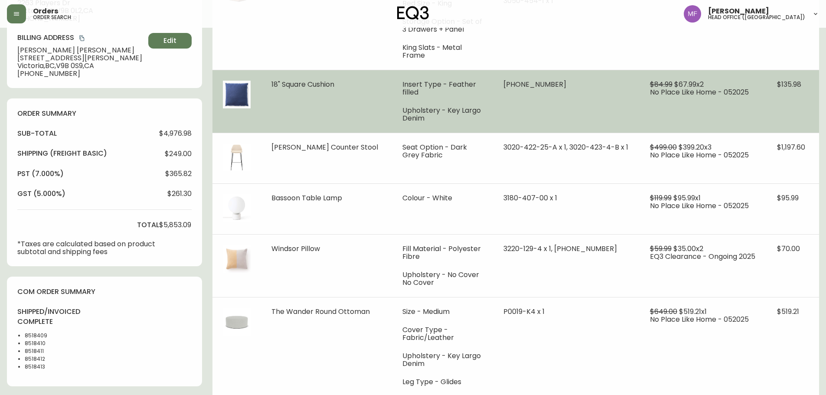
click at [547, 86] on td "30830-25 x 1" at bounding box center [566, 101] width 147 height 63
drag, startPoint x: 556, startPoint y: 76, endPoint x: 519, endPoint y: 73, distance: 36.5
click at [519, 73] on td "30830-25 x 1" at bounding box center [566, 101] width 147 height 63
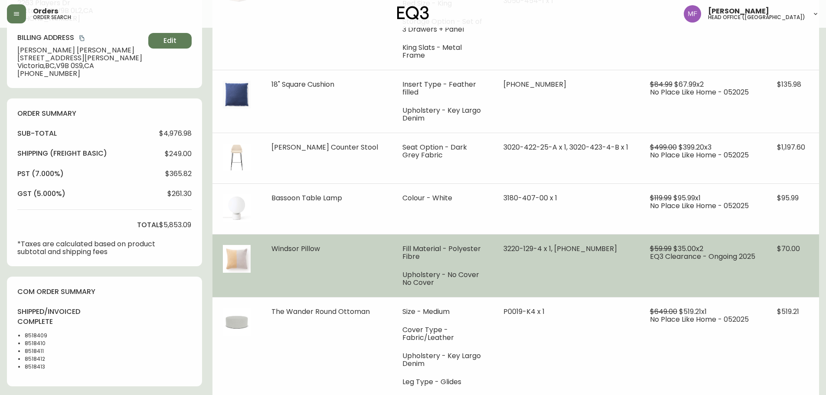
click at [516, 247] on td "3220-129-4 x 1, 30106-00 x 1" at bounding box center [566, 265] width 147 height 63
drag, startPoint x: 561, startPoint y: 233, endPoint x: 524, endPoint y: 232, distance: 36.4
click at [524, 244] on span "3220-129-4 x 1, 30106-00 x 1" at bounding box center [560, 249] width 114 height 10
drag, startPoint x: 605, startPoint y: 234, endPoint x: 575, endPoint y: 234, distance: 29.5
click at [575, 244] on span "3220-129-4 x 1, 30106-00 x 1" at bounding box center [560, 249] width 114 height 10
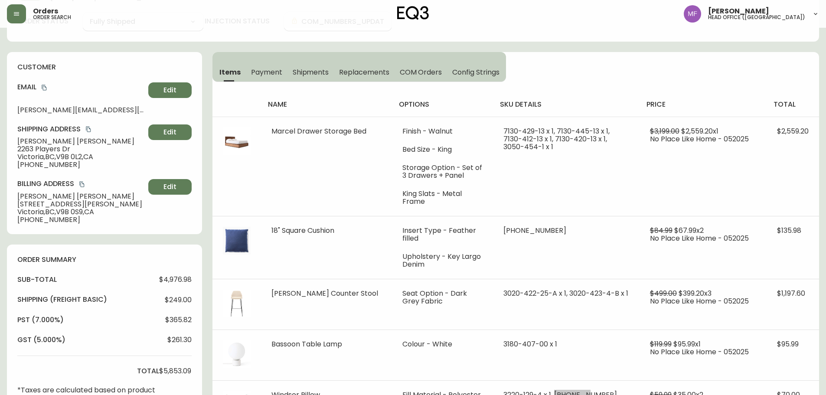
scroll to position [0, 0]
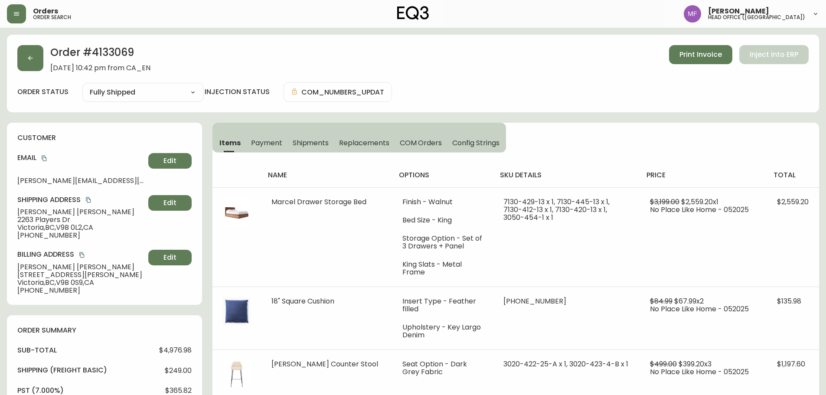
drag, startPoint x: 16, startPoint y: 57, endPoint x: 44, endPoint y: 71, distance: 31.0
click at [16, 57] on div "Order # 4133069 May 18, 2025 at 10:42 pm from CA_EN Print Invoice Inject into E…" at bounding box center [413, 74] width 812 height 78
click at [37, 66] on button "button" at bounding box center [30, 58] width 26 height 26
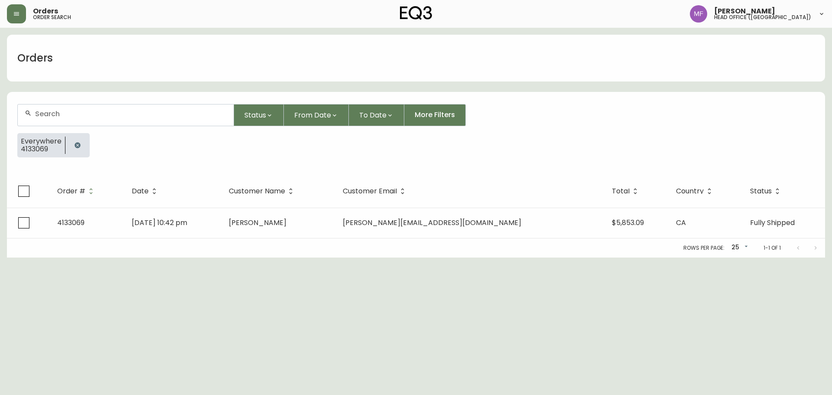
click at [78, 138] on button "button" at bounding box center [77, 145] width 17 height 17
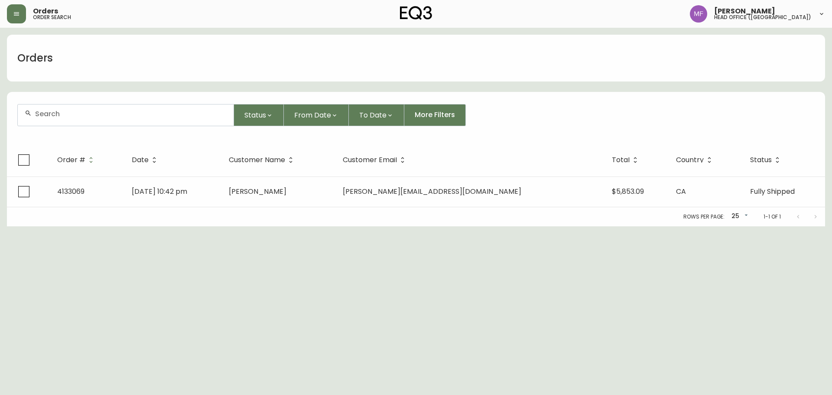
click at [72, 118] on div at bounding box center [126, 114] width 216 height 21
paste input "4135584"
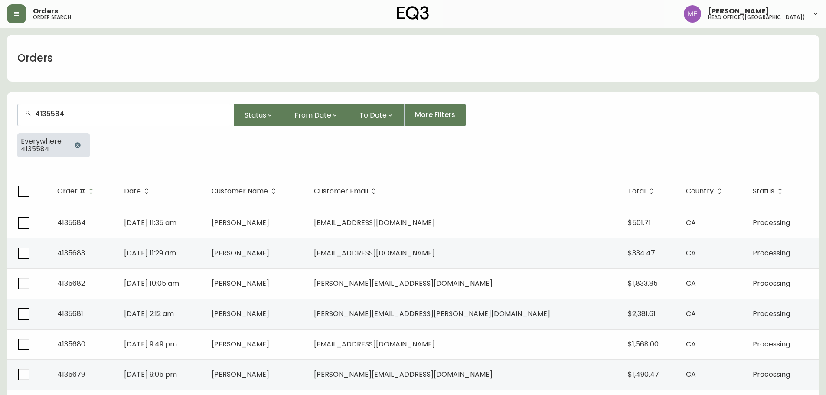
type input "4135584"
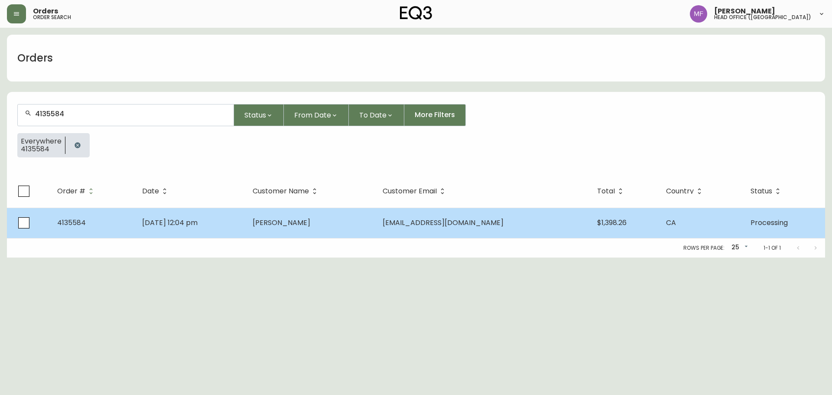
click at [246, 228] on td "Sep 29 2025, 12:04 pm" at bounding box center [190, 223] width 111 height 30
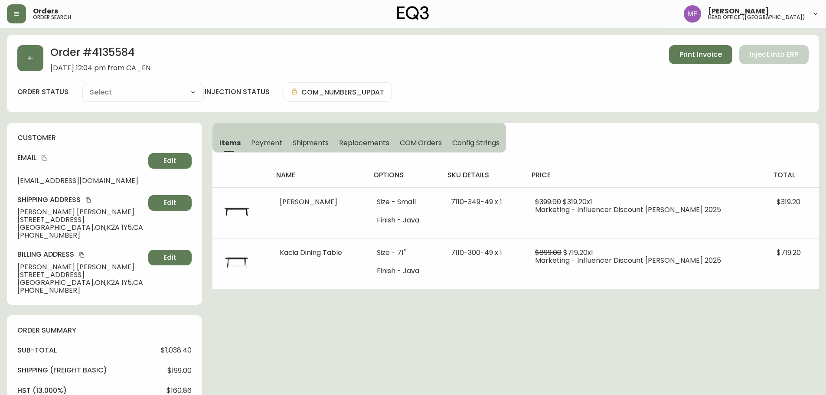
type input "Processing"
select select "PROCESSING"
click at [104, 54] on h2 "Order # 4135584" at bounding box center [100, 54] width 100 height 19
drag, startPoint x: 86, startPoint y: 210, endPoint x: 21, endPoint y: 212, distance: 65.1
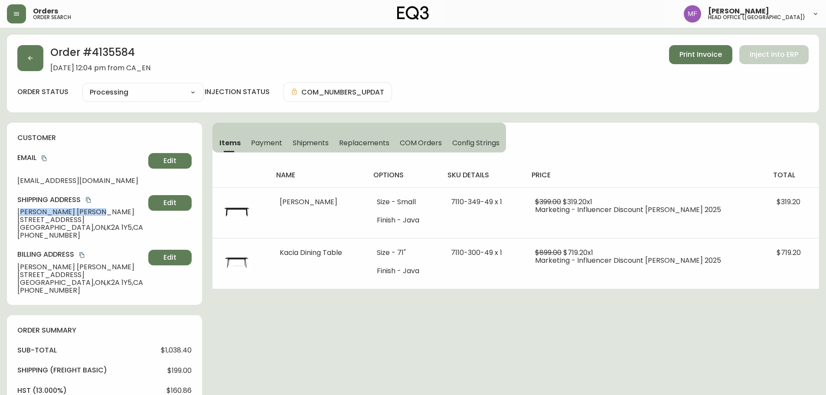
click at [21, 212] on span "Stuart Douglas" at bounding box center [80, 212] width 127 height 8
click at [68, 235] on span "+16138688213" at bounding box center [80, 236] width 127 height 8
drag, startPoint x: 75, startPoint y: 214, endPoint x: 11, endPoint y: 212, distance: 63.3
click at [11, 212] on div "customer Email stuartdouglas@me.com Edit Shipping Address Stuart Douglas 388b W…" at bounding box center [104, 214] width 195 height 182
click at [108, 49] on h2 "Order # 4135584" at bounding box center [100, 54] width 100 height 19
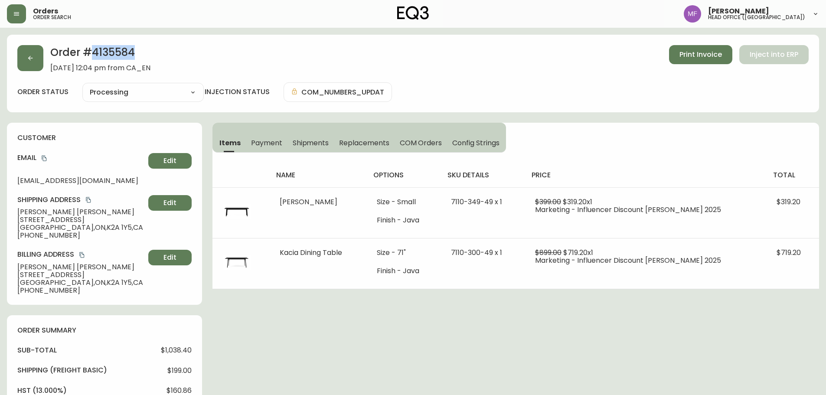
click at [108, 49] on h2 "Order # 4135584" at bounding box center [100, 54] width 100 height 19
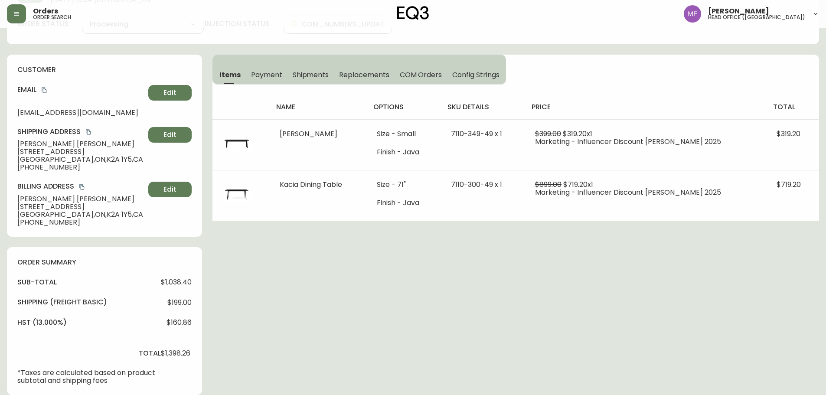
scroll to position [257, 0]
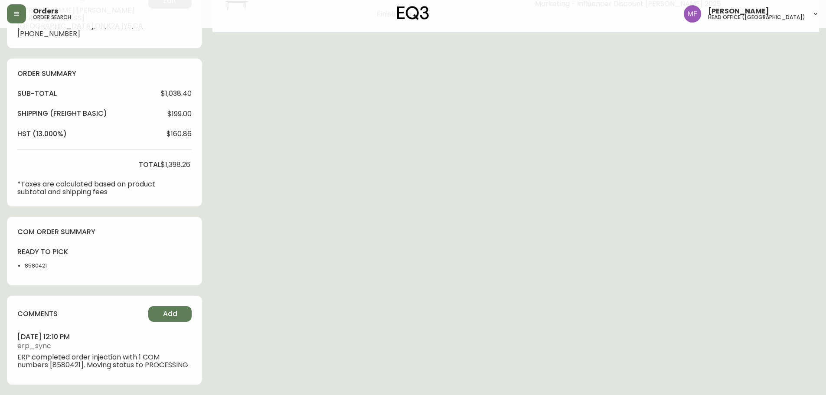
click at [29, 268] on li "8580421" at bounding box center [47, 266] width 44 height 8
click at [468, 221] on div "Order # 4135584 September 29, 2025 at 12:04 pm from CA_EN Print Invoice Inject …" at bounding box center [413, 86] width 812 height 617
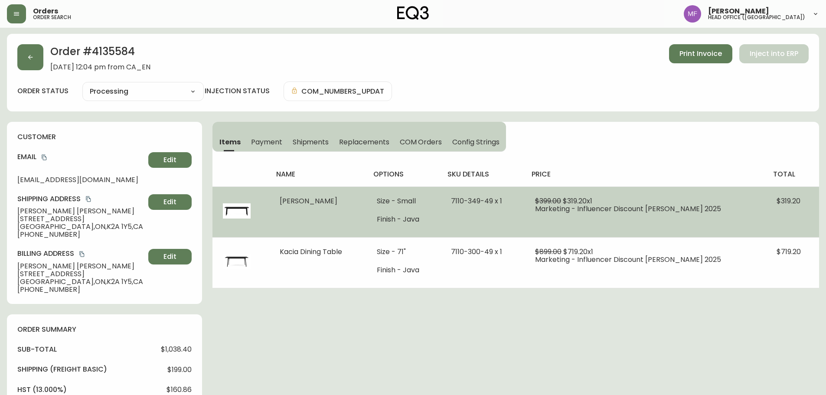
scroll to position [0, 0]
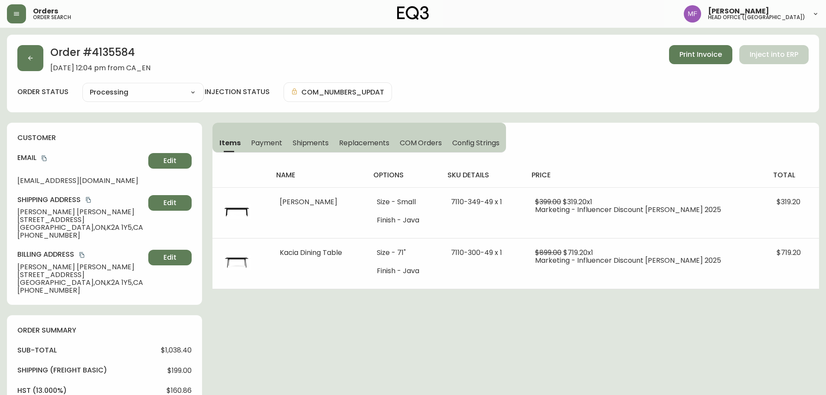
click at [115, 56] on h2 "Order # 4135584" at bounding box center [100, 54] width 100 height 19
drag, startPoint x: 67, startPoint y: 235, endPoint x: 0, endPoint y: 238, distance: 67.3
click at [0, 238] on main "Order # 4135584 September 29, 2025 at 12:04 pm from CA_EN Print Invoice Inject …" at bounding box center [413, 340] width 826 height 624
click at [30, 59] on icon "button" at bounding box center [30, 58] width 7 height 7
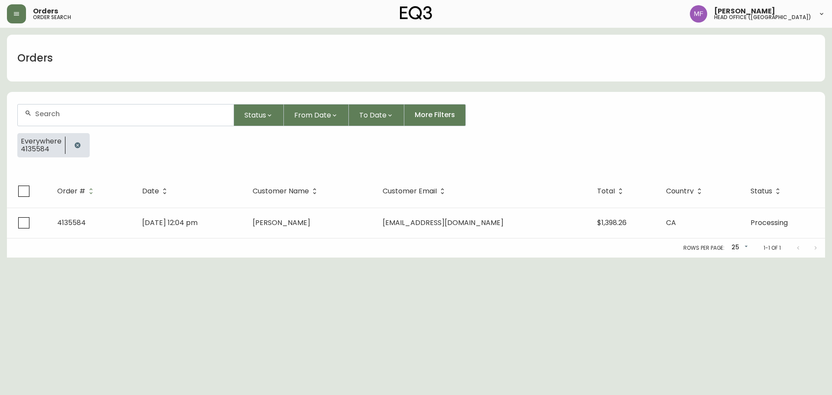
click at [83, 148] on button "button" at bounding box center [77, 145] width 17 height 17
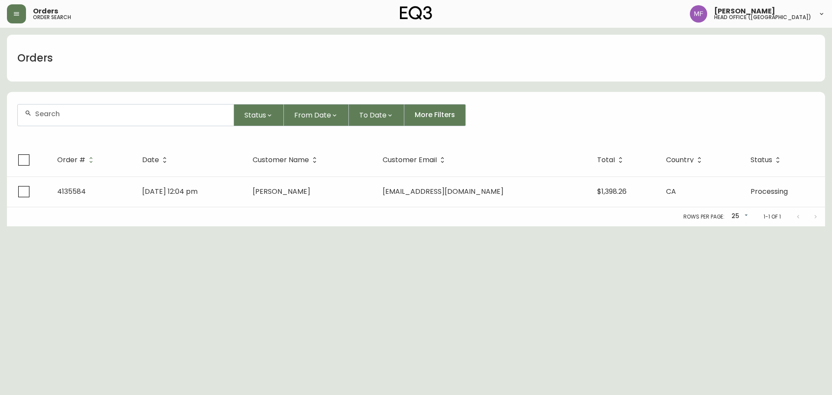
click at [59, 121] on div at bounding box center [126, 114] width 216 height 21
paste input "Sarah Hamhuis"
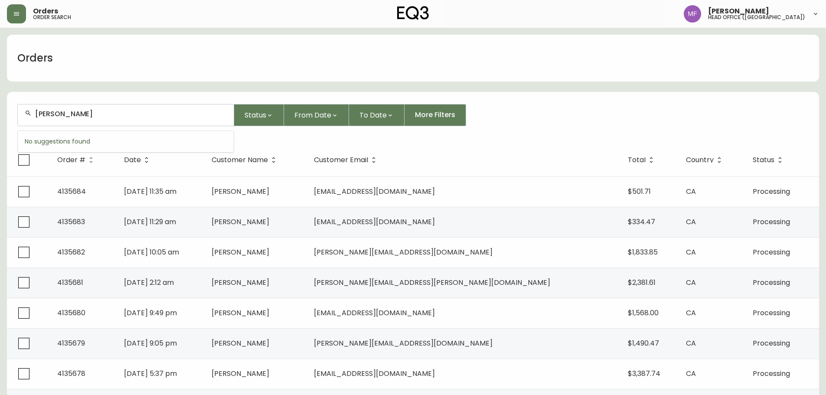
type input "Sarah Hamhuis"
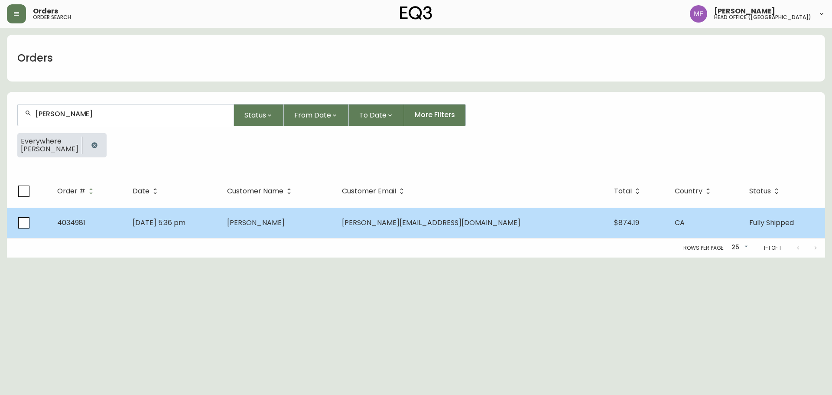
click at [270, 235] on td "SARAH HAMHUIS" at bounding box center [277, 223] width 115 height 30
select select "FULLY_SHIPPED"
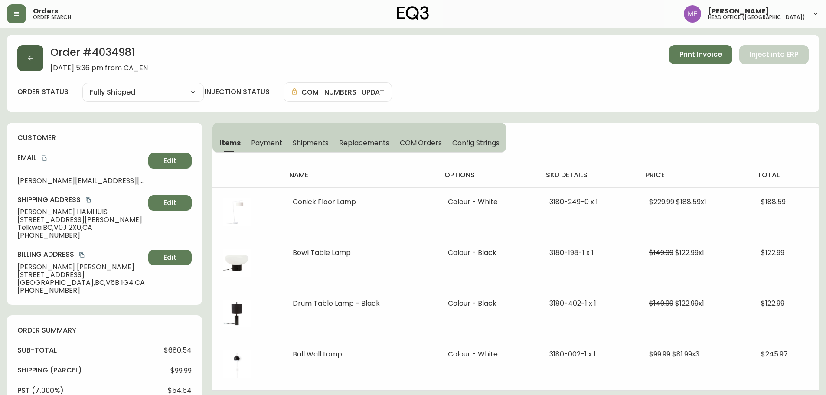
click at [33, 61] on icon "button" at bounding box center [30, 58] width 7 height 7
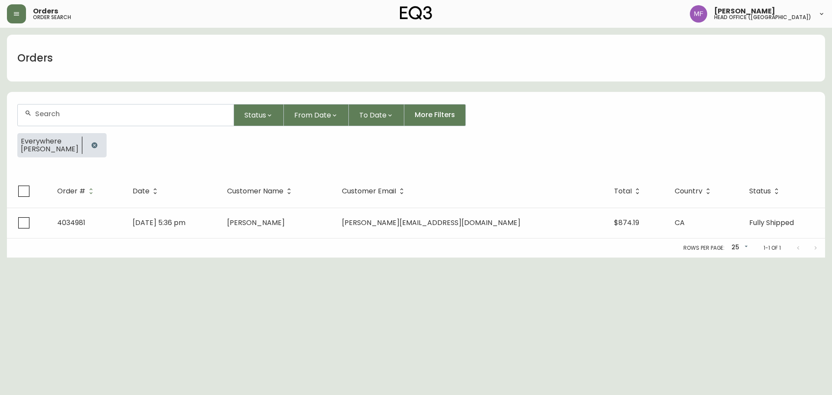
click at [97, 144] on button "button" at bounding box center [94, 145] width 17 height 17
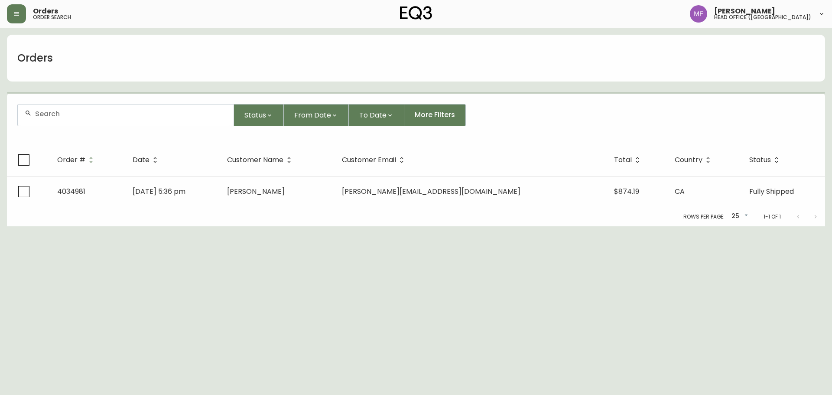
click at [74, 116] on input "text" at bounding box center [131, 114] width 192 height 8
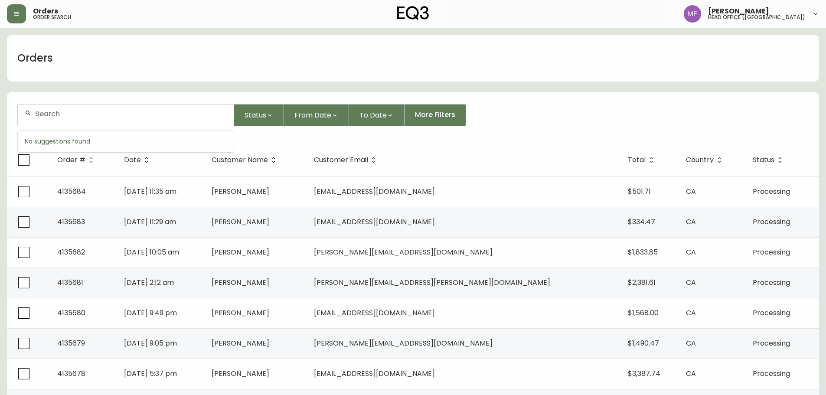
paste input "7950069"
type input "7950069"
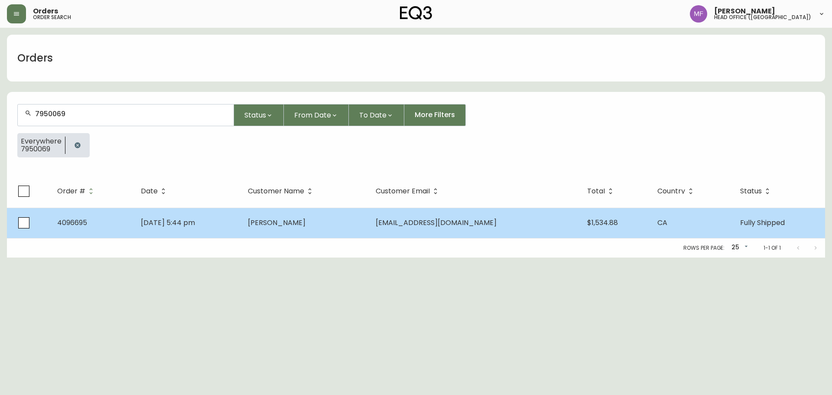
click at [241, 220] on td "Oct 30 2022, 5:44 pm" at bounding box center [187, 223] width 107 height 30
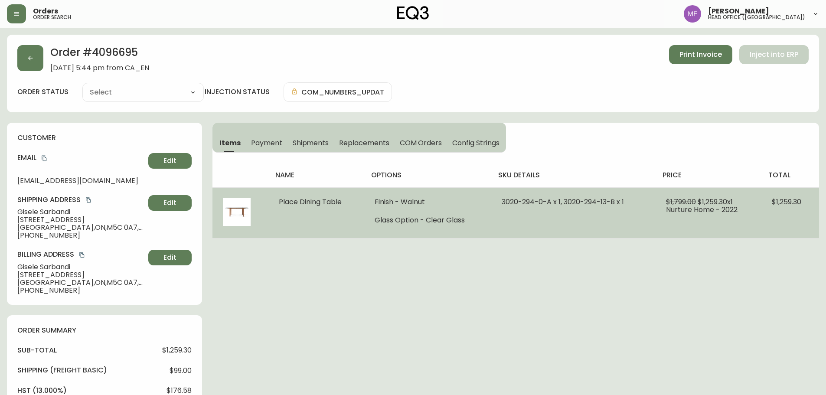
type input "Fully Shipped"
select select "FULLY_SHIPPED"
drag, startPoint x: 550, startPoint y: 202, endPoint x: 500, endPoint y: 201, distance: 49.9
click at [500, 201] on td "3020-294-0-A x 1, 3020-294-13-B x 1" at bounding box center [573, 212] width 164 height 51
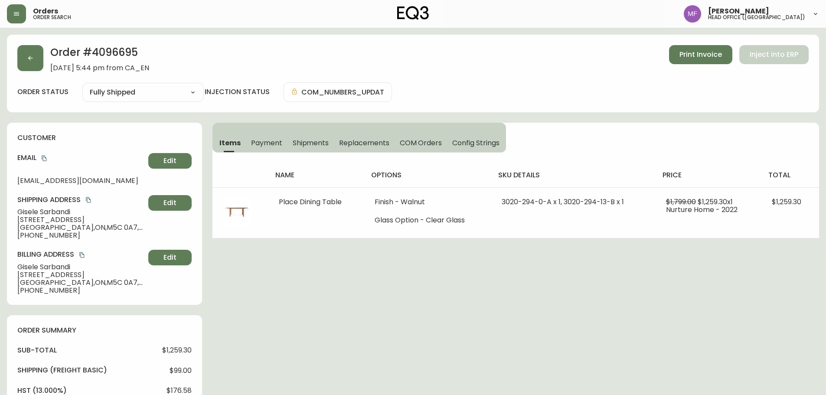
click at [111, 51] on h2 "Order # 4096695" at bounding box center [99, 54] width 99 height 19
drag, startPoint x: 75, startPoint y: 212, endPoint x: 19, endPoint y: 212, distance: 56.8
click at [19, 212] on span "Gisele Sarbandi" at bounding box center [80, 212] width 127 height 8
click at [111, 52] on h2 "Order # 4096695" at bounding box center [99, 54] width 99 height 19
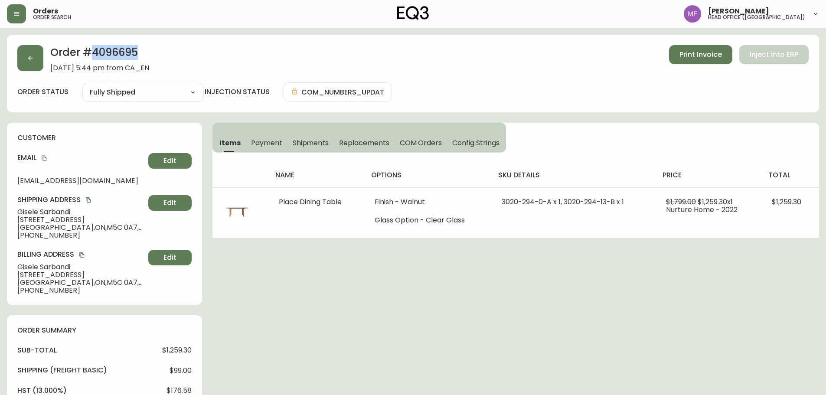
click at [111, 52] on h2 "Order # 4096695" at bounding box center [99, 54] width 99 height 19
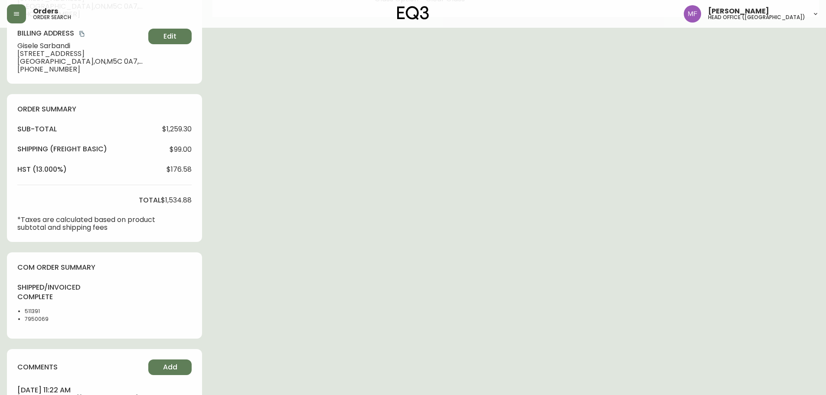
scroll to position [376, 0]
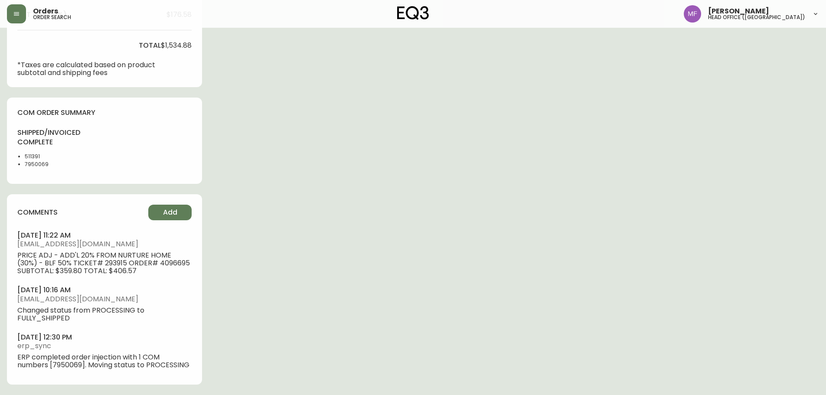
click at [32, 162] on li "7950069" at bounding box center [47, 164] width 44 height 8
click at [439, 213] on div "Order # 4096695 October 30, 2022 at 5:44 pm from CA_EN Print Invoice Inject int…" at bounding box center [413, 27] width 812 height 736
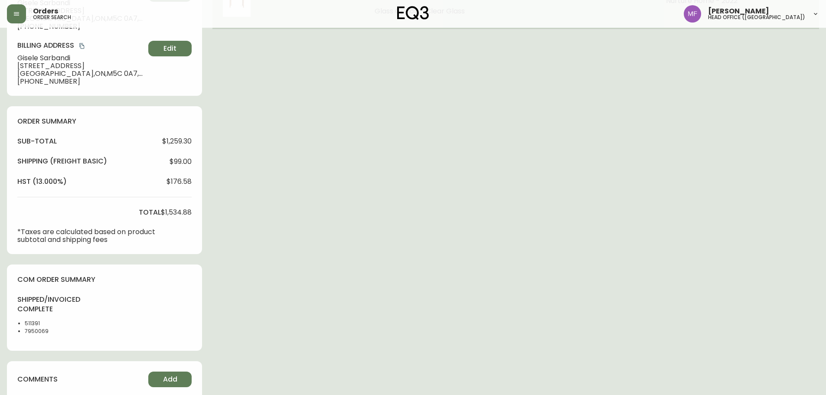
scroll to position [0, 0]
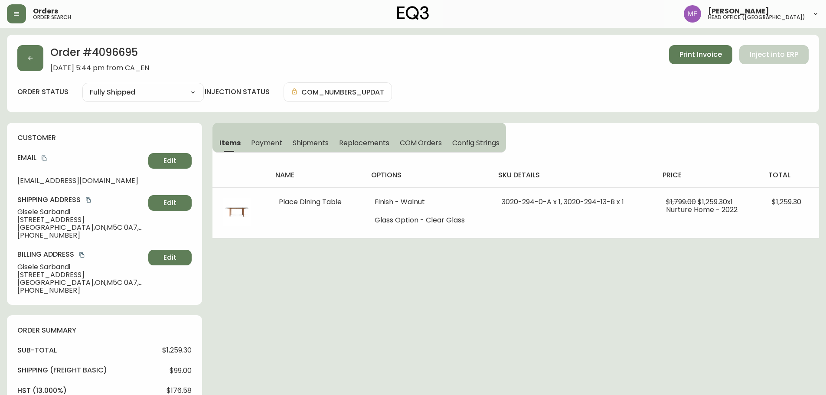
click at [301, 141] on span "Shipments" at bounding box center [311, 142] width 36 height 9
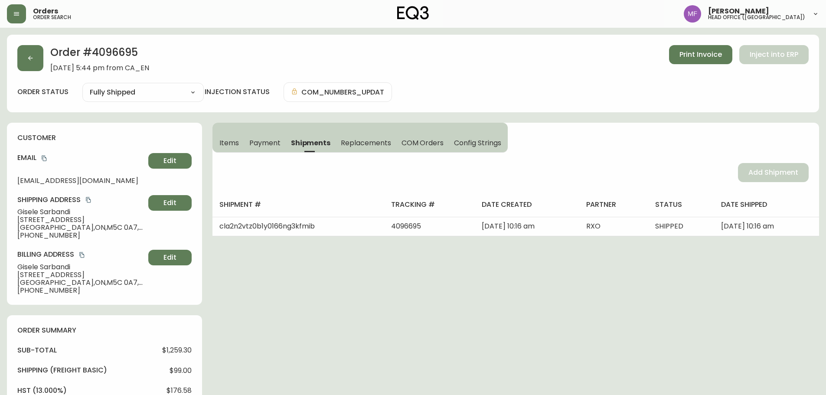
click at [107, 57] on h2 "Order # 4096695" at bounding box center [99, 54] width 99 height 19
drag, startPoint x: 232, startPoint y: 150, endPoint x: 241, endPoint y: 139, distance: 14.2
click at [232, 150] on button "Items" at bounding box center [228, 142] width 32 height 19
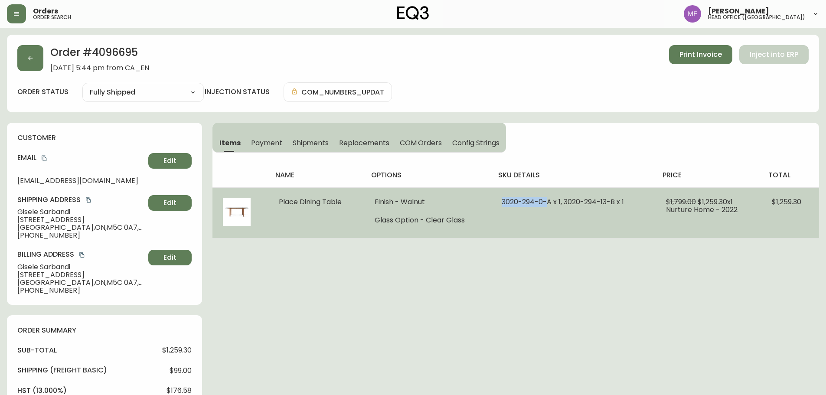
drag, startPoint x: 499, startPoint y: 205, endPoint x: 549, endPoint y: 208, distance: 49.5
click at [549, 208] on td "3020-294-0-A x 1, 3020-294-13-B x 1" at bounding box center [573, 212] width 164 height 51
click at [551, 206] on span "3020-294-0-A x 1, 3020-294-13-B x 1" at bounding box center [563, 202] width 122 height 10
drag, startPoint x: 551, startPoint y: 204, endPoint x: 502, endPoint y: 202, distance: 48.6
click at [502, 202] on span "3020-294-0-A x 1, 3020-294-13-B x 1" at bounding box center [563, 202] width 122 height 10
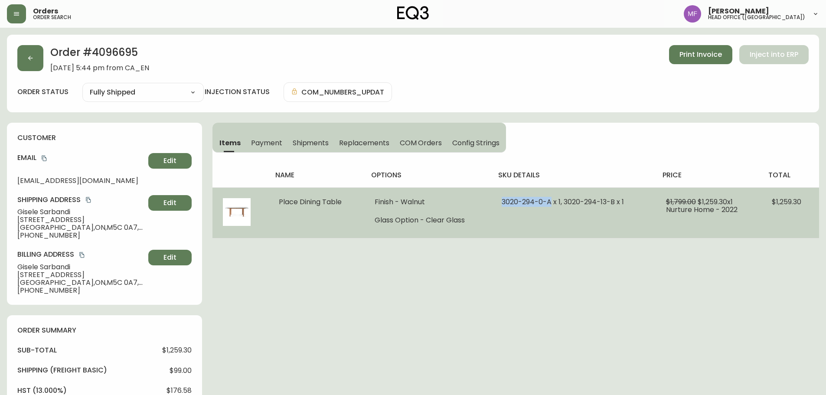
click at [565, 230] on td "3020-294-0-A x 1, 3020-294-13-B x 1" at bounding box center [573, 212] width 164 height 51
drag, startPoint x: 550, startPoint y: 201, endPoint x: 501, endPoint y: 204, distance: 49.1
click at [501, 204] on td "3020-294-0-A x 1, 3020-294-13-B x 1" at bounding box center [573, 212] width 164 height 51
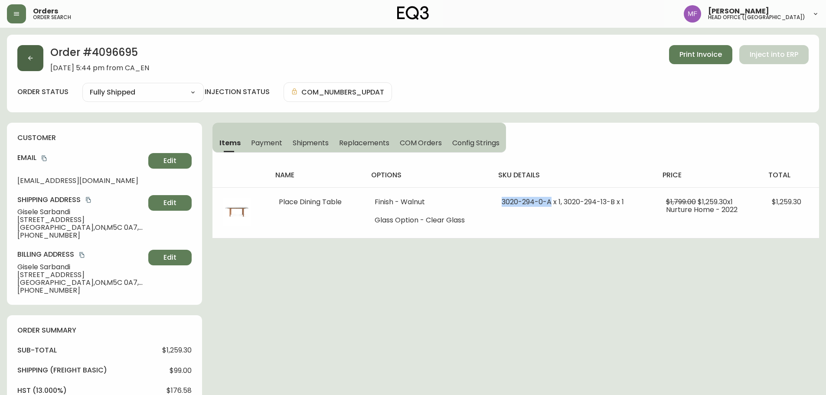
click at [26, 64] on button "button" at bounding box center [30, 58] width 26 height 26
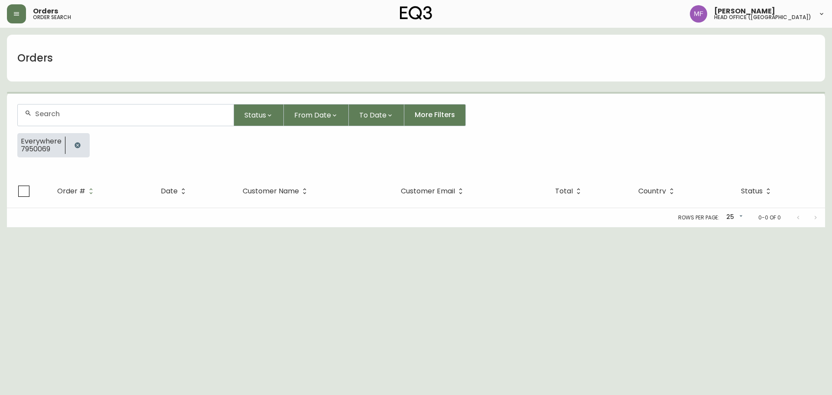
click at [75, 149] on button "button" at bounding box center [77, 145] width 17 height 17
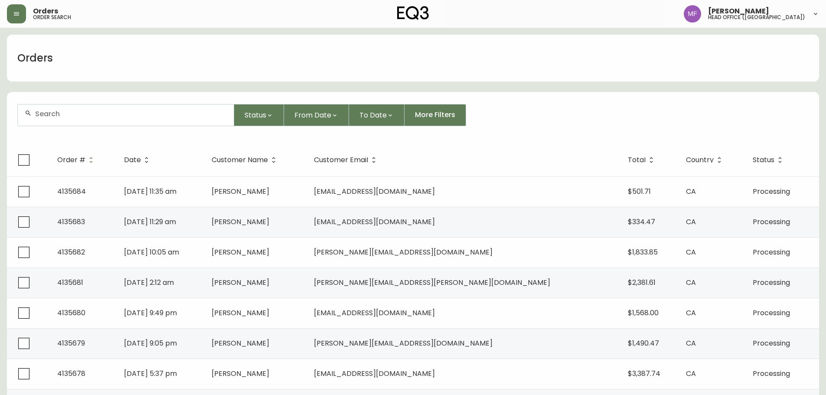
click at [79, 121] on div at bounding box center [126, 114] width 216 height 21
type input "4132323"
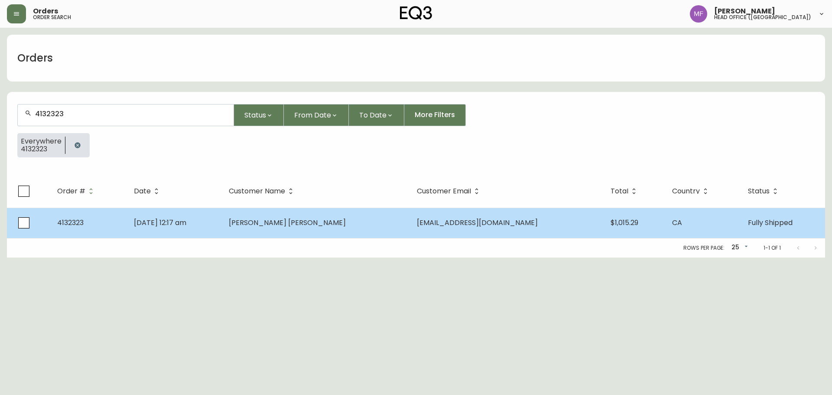
click at [186, 227] on span "Apr 09 2025, 12:17 am" at bounding box center [160, 223] width 52 height 10
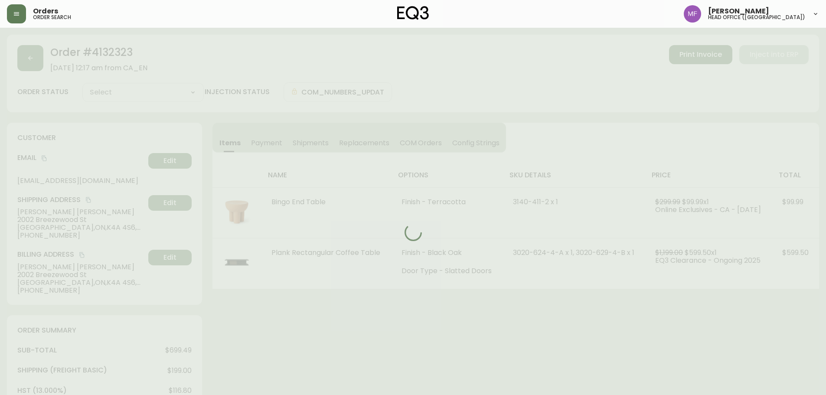
type input "Fully Shipped"
select select "FULLY_SHIPPED"
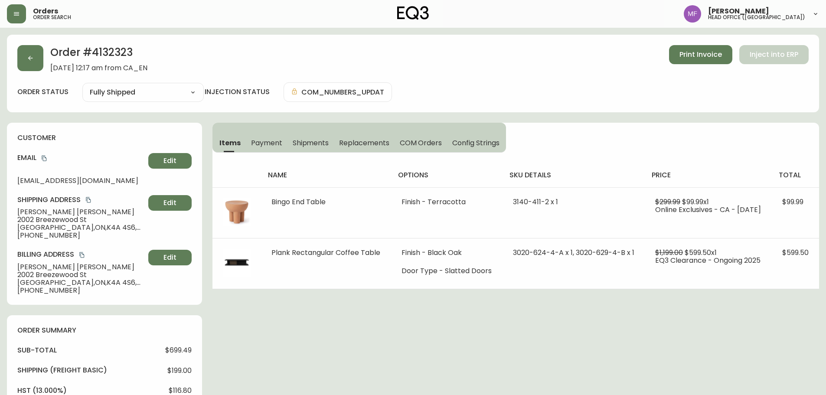
click at [324, 144] on span "Shipments" at bounding box center [311, 142] width 36 height 9
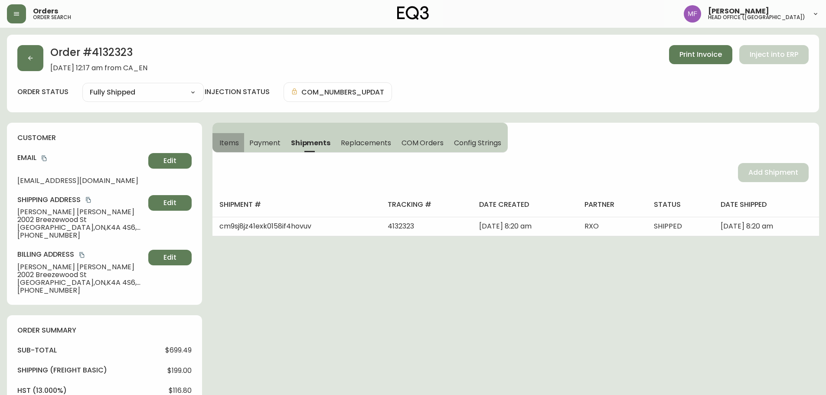
click at [230, 139] on span "Items" at bounding box center [229, 142] width 20 height 9
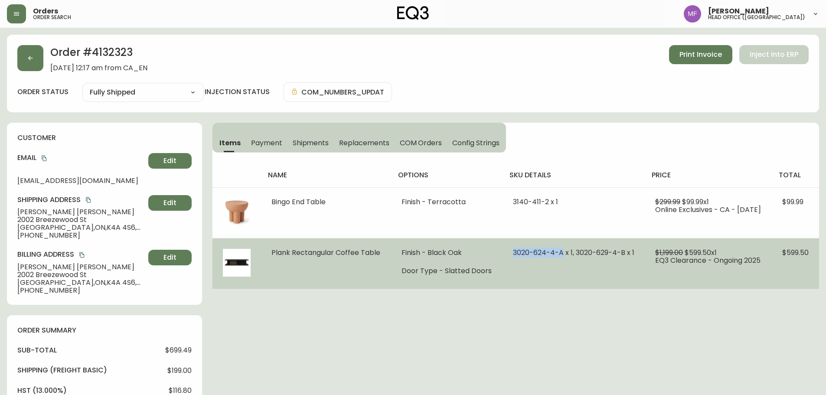
drag, startPoint x: 556, startPoint y: 253, endPoint x: 507, endPoint y: 249, distance: 48.8
click at [513, 249] on span "3020-624-4-A x 1, 3020-629-4-B x 1" at bounding box center [573, 253] width 121 height 10
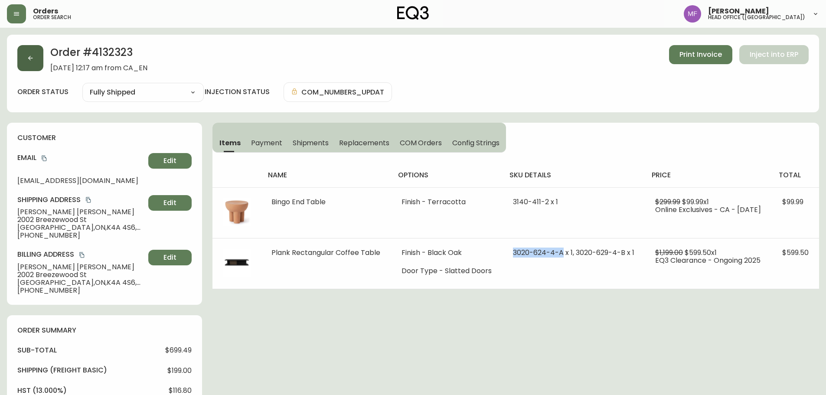
click at [39, 68] on button "button" at bounding box center [30, 58] width 26 height 26
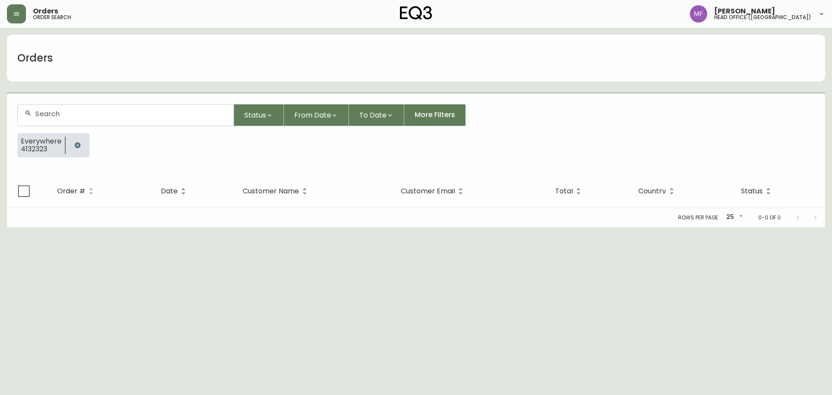
click at [76, 143] on icon "button" at bounding box center [78, 145] width 6 height 6
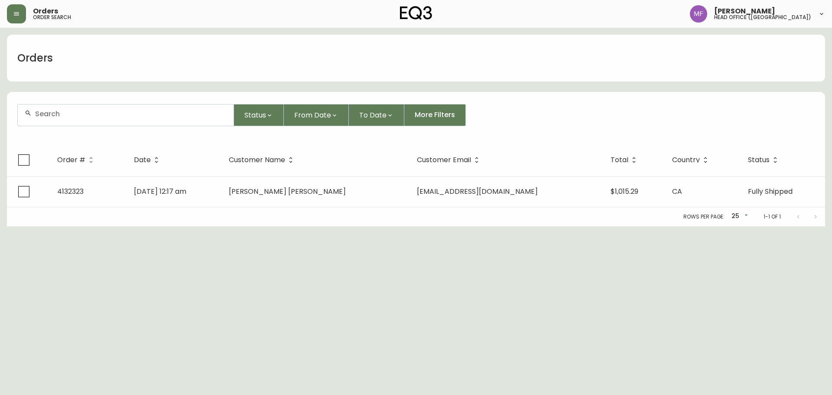
click at [72, 108] on div at bounding box center [126, 114] width 216 height 21
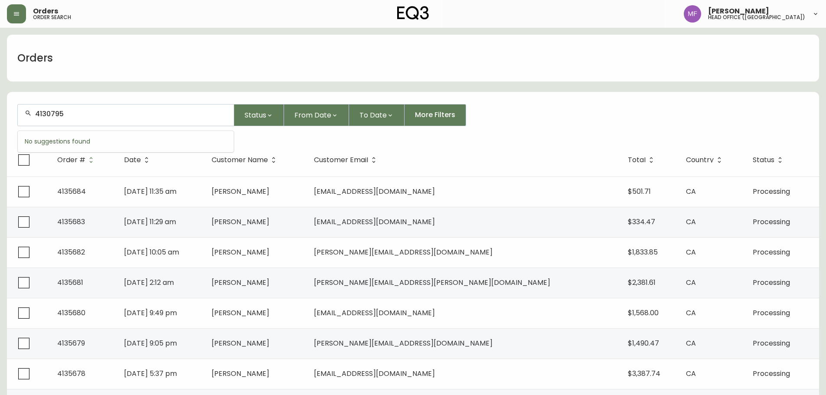
type input "4130795"
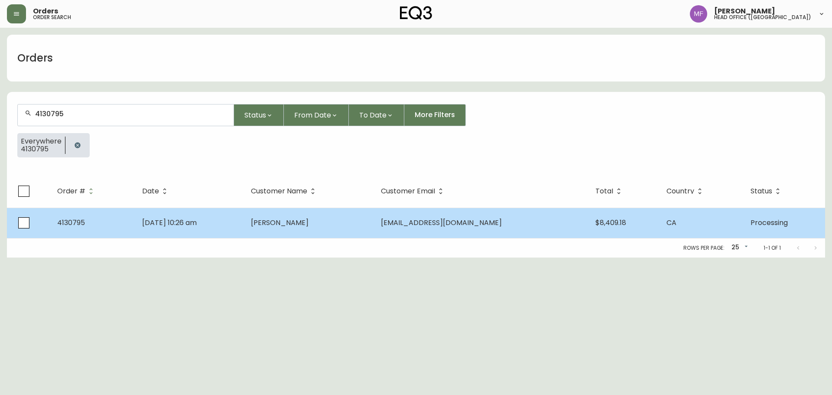
click at [245, 214] on td "Feb 07 2025, 10:26 am" at bounding box center [189, 223] width 109 height 30
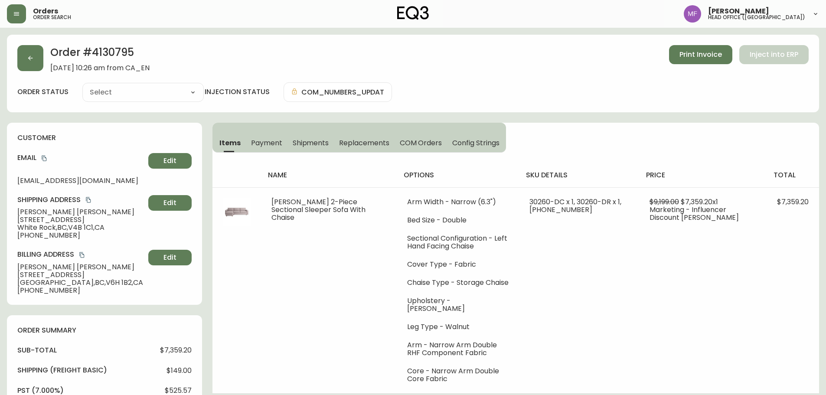
type input "Processing"
select select "PROCESSING"
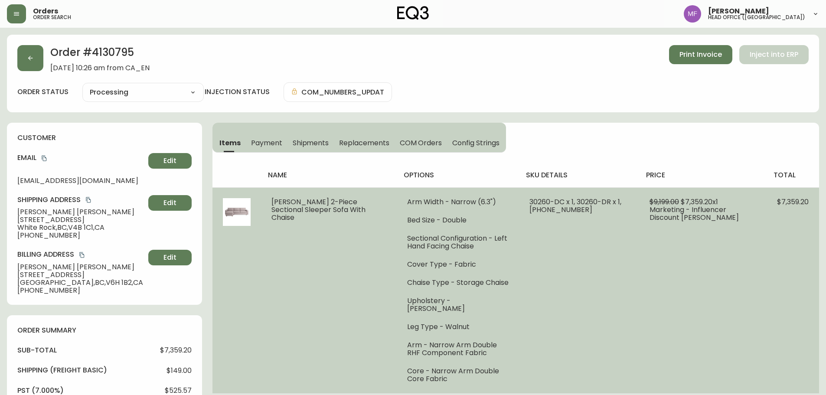
click at [538, 301] on td "30260-DC x 1, 30260-DR x 1, 30260-16 x 1" at bounding box center [579, 290] width 120 height 206
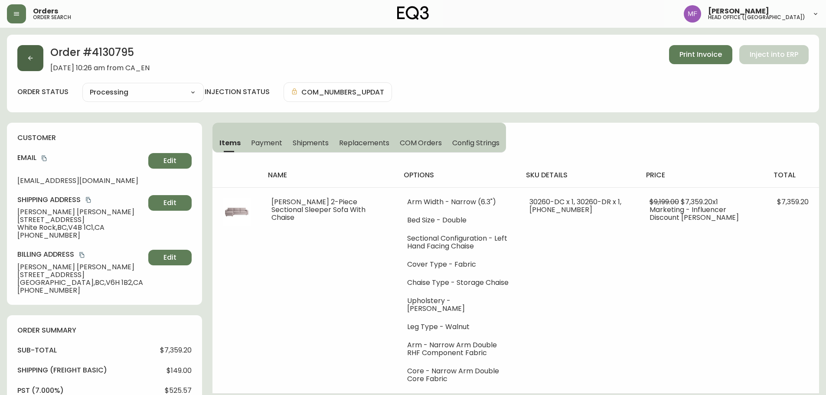
click at [35, 59] on button "button" at bounding box center [30, 58] width 26 height 26
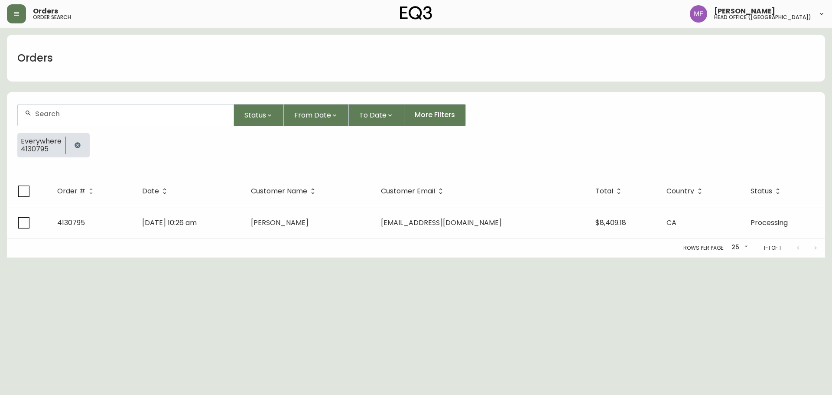
click at [80, 139] on button "button" at bounding box center [77, 145] width 17 height 17
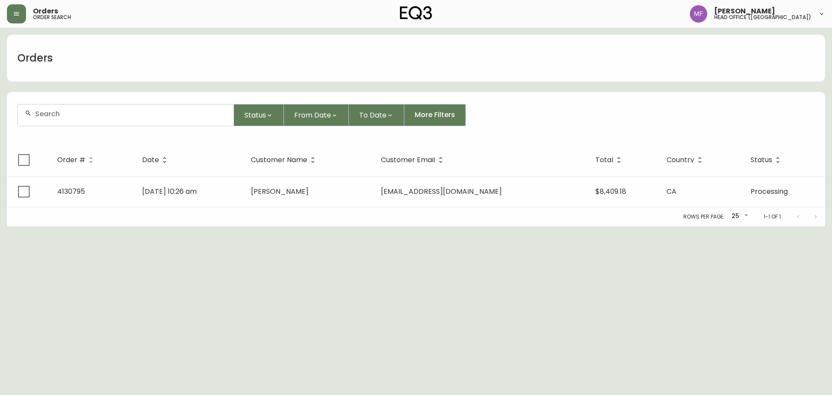
click at [71, 119] on div at bounding box center [126, 114] width 216 height 21
paste input "4135518"
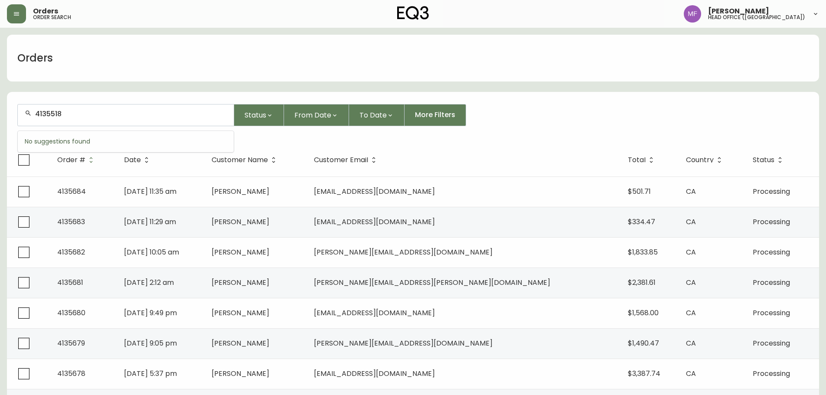
type input "4135518"
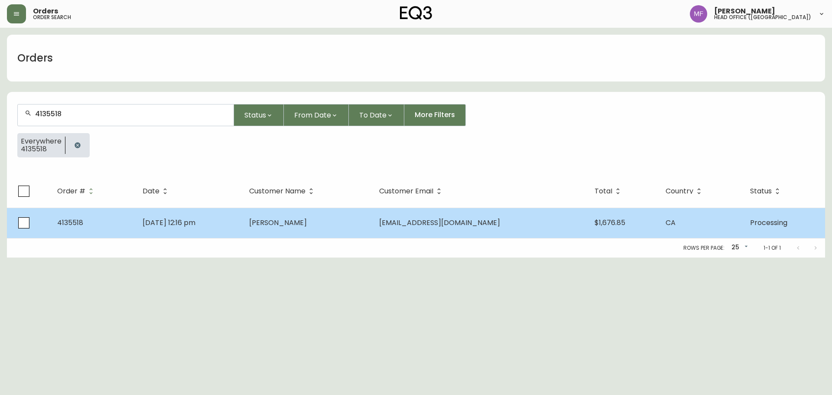
click at [190, 225] on span "Sep 24 2025, 12:16 pm" at bounding box center [169, 223] width 53 height 10
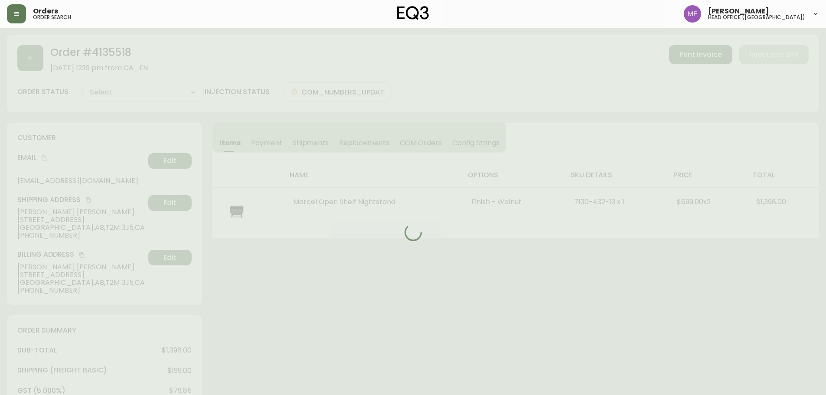
type input "Processing"
select select "PROCESSING"
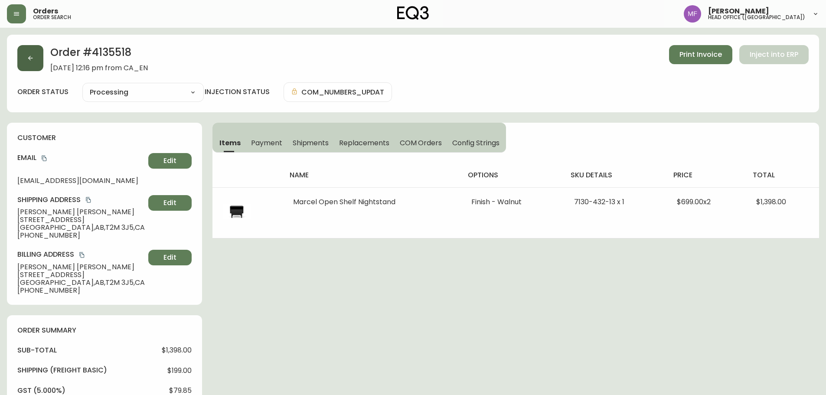
click at [35, 58] on button "button" at bounding box center [30, 58] width 26 height 26
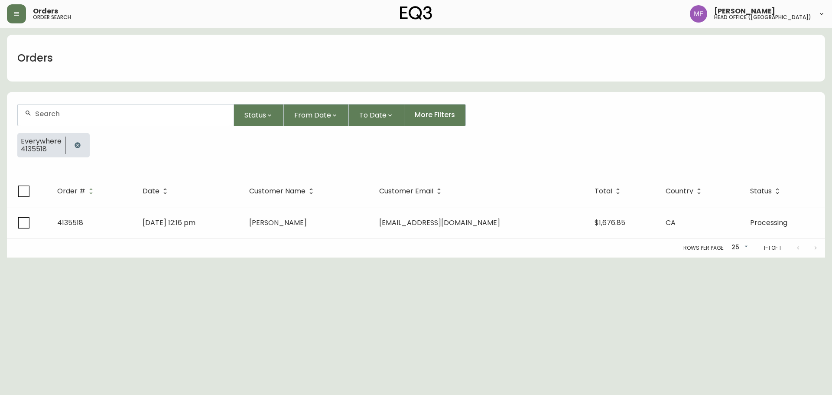
click at [74, 144] on icon "button" at bounding box center [77, 145] width 7 height 7
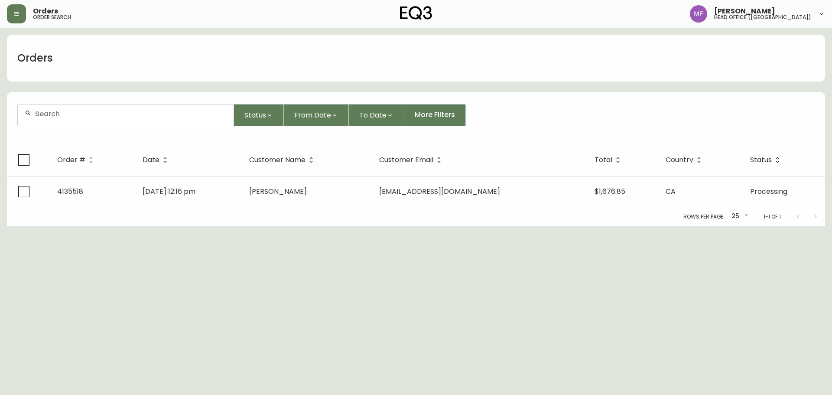
click at [72, 125] on div at bounding box center [125, 115] width 217 height 22
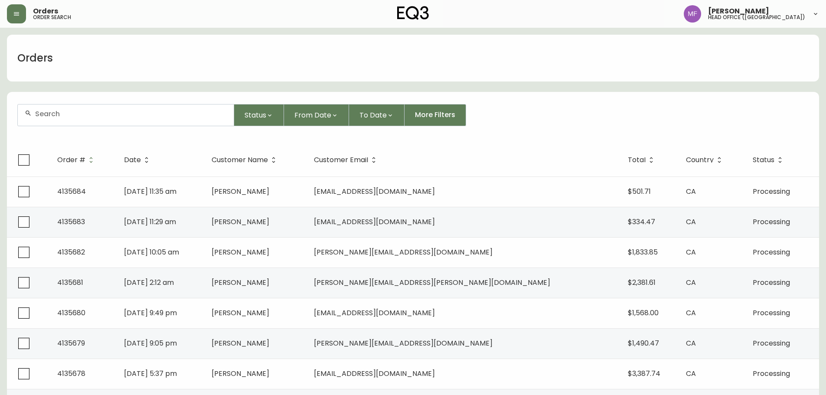
click at [72, 122] on div at bounding box center [126, 114] width 216 height 21
paste input "4135136"
type input "4135136"
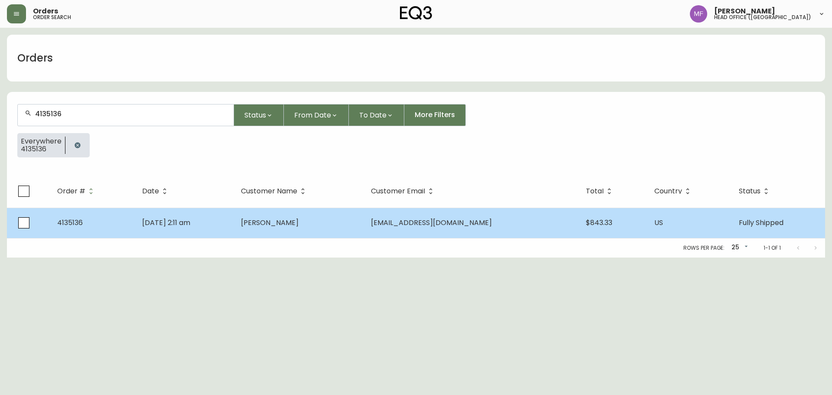
click at [335, 218] on td "Brandon Lam" at bounding box center [299, 223] width 130 height 30
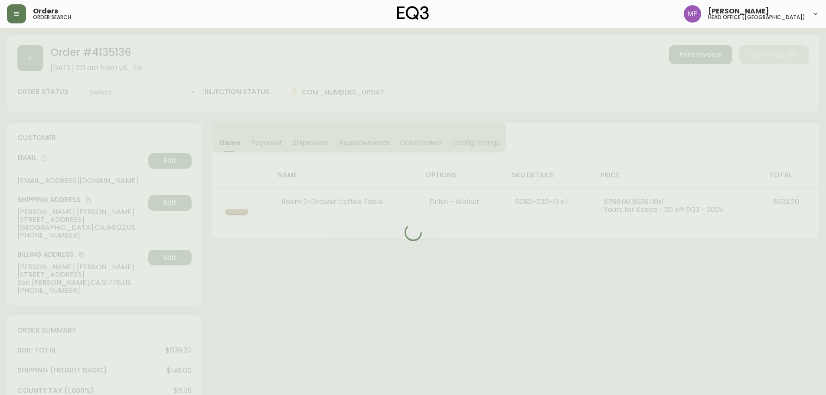
type input "Fully Shipped"
select select "FULLY_SHIPPED"
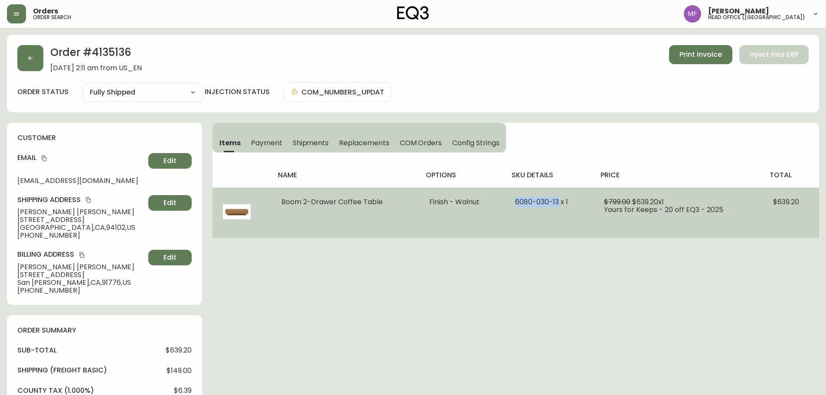
drag, startPoint x: 557, startPoint y: 200, endPoint x: 515, endPoint y: 200, distance: 42.5
click at [515, 200] on span "6080-030-13 x 1" at bounding box center [541, 202] width 53 height 10
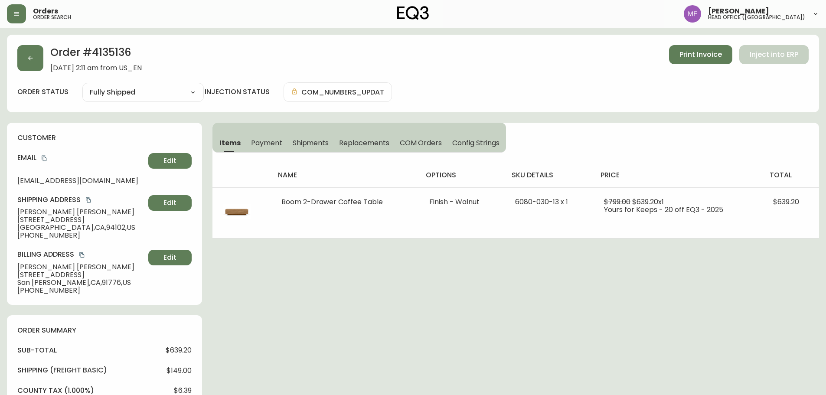
click at [528, 244] on div "Order # 4135136 September 6, 2025 at 2:11 am from US_EN Print Invoice Inject in…" at bounding box center [413, 392] width 812 height 714
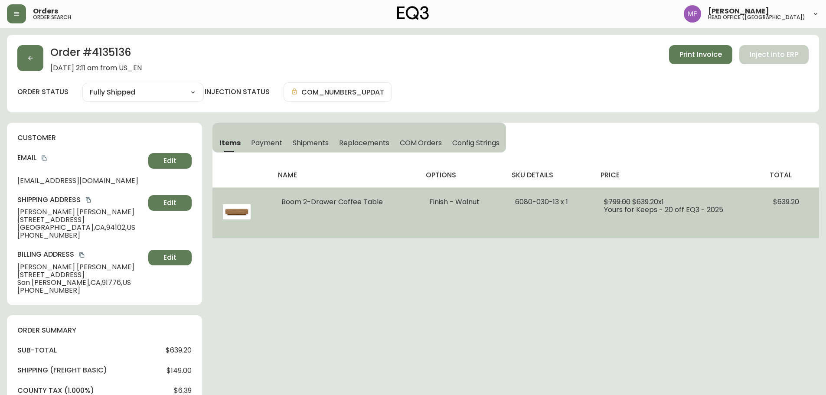
drag, startPoint x: 391, startPoint y: 202, endPoint x: 277, endPoint y: 209, distance: 113.8
click at [277, 209] on td "Boom 2-Drawer Coffee Table" at bounding box center [344, 212] width 147 height 51
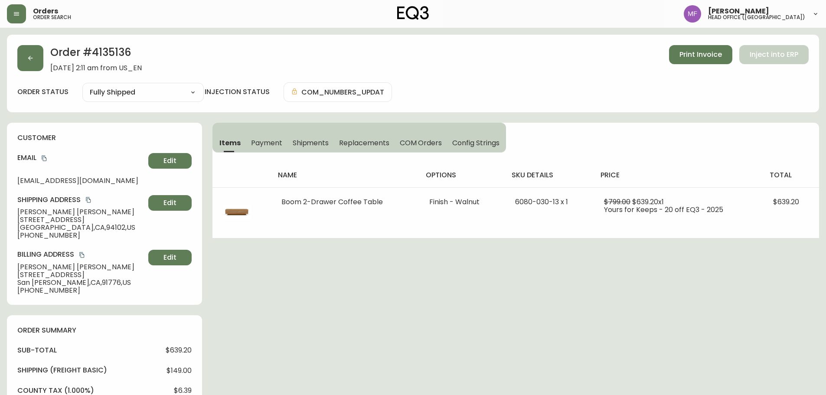
click at [426, 270] on div "Order # 4135136 September 6, 2025 at 2:11 am from US_EN Print Invoice Inject in…" at bounding box center [413, 392] width 812 height 714
click at [388, 304] on div "Order # 4135136 September 6, 2025 at 2:11 am from US_EN Print Invoice Inject in…" at bounding box center [413, 392] width 812 height 714
click at [23, 64] on button "button" at bounding box center [30, 58] width 26 height 26
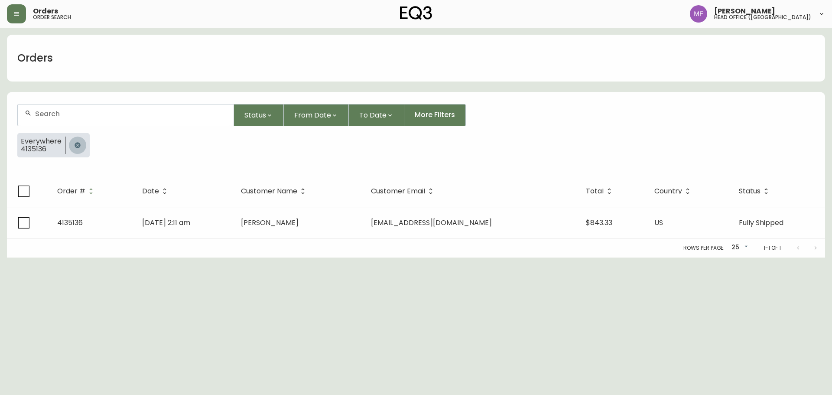
click at [74, 146] on icon "button" at bounding box center [77, 145] width 7 height 7
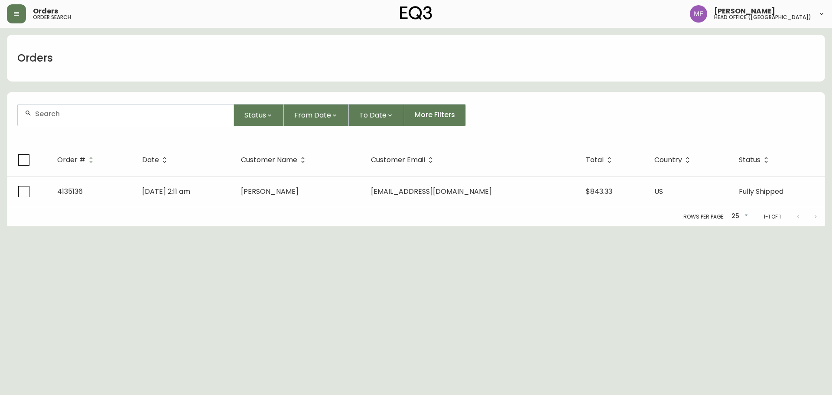
click at [72, 127] on form "Status From Date To Date More Filters" at bounding box center [416, 119] width 819 height 50
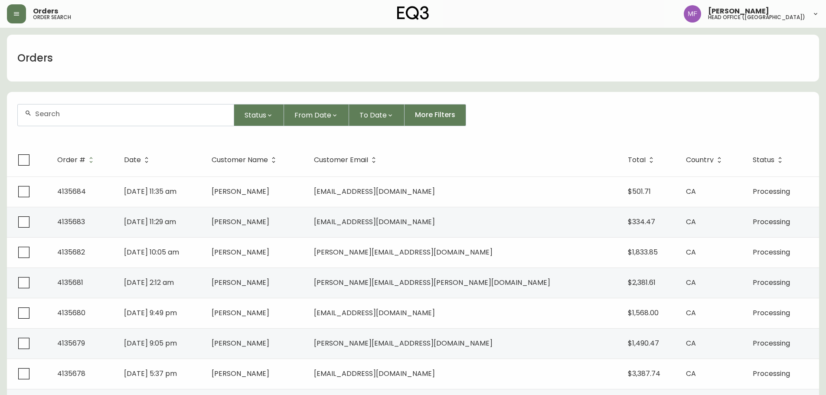
click at [67, 118] on div at bounding box center [126, 114] width 216 height 21
paste input "4135157"
type input "4135157"
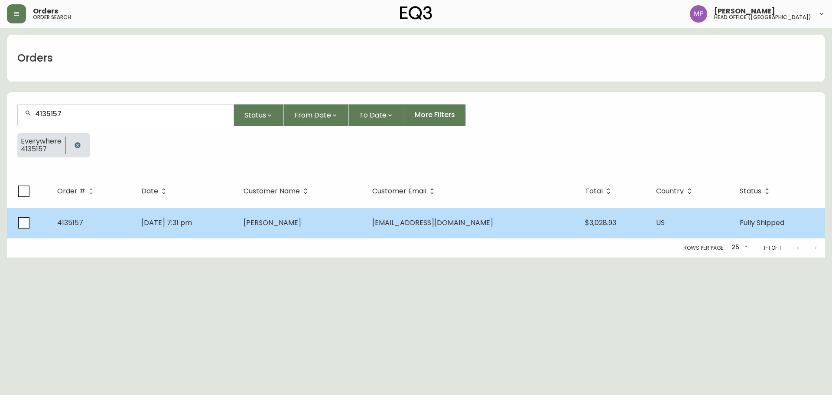
click at [236, 219] on td "Sep 06 2025, 7:31 pm" at bounding box center [185, 223] width 102 height 30
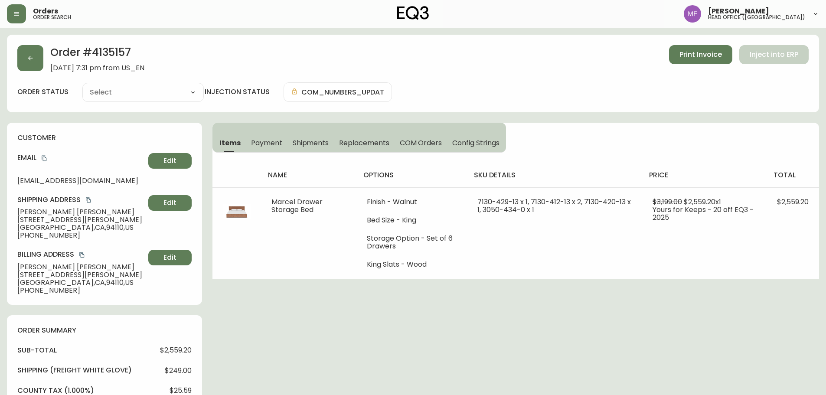
type input "Fully Shipped"
select select "FULLY_SHIPPED"
click at [303, 140] on span "Shipments" at bounding box center [311, 142] width 36 height 9
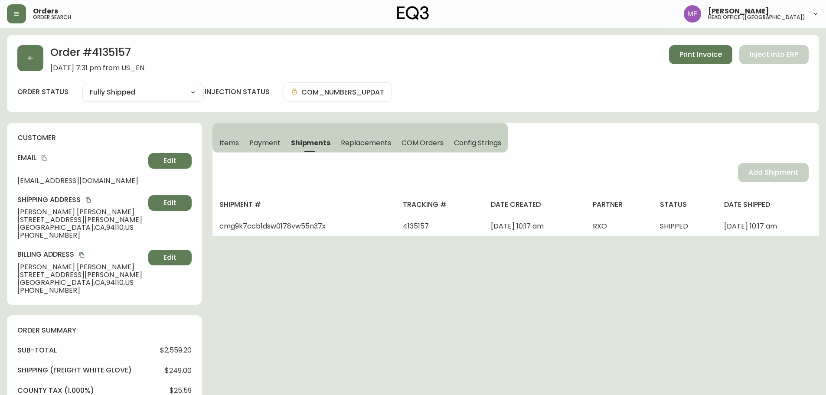
click at [238, 140] on span "Items" at bounding box center [229, 142] width 20 height 9
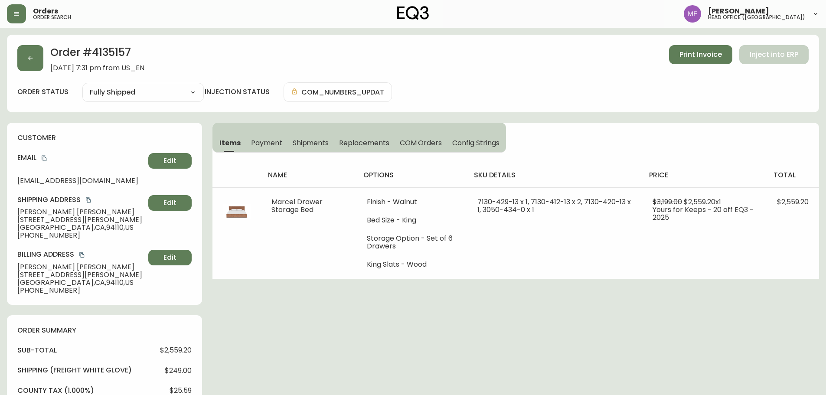
click at [121, 52] on h2 "Order # 4135157" at bounding box center [97, 54] width 94 height 19
drag, startPoint x: 87, startPoint y: 211, endPoint x: 19, endPoint y: 211, distance: 68.5
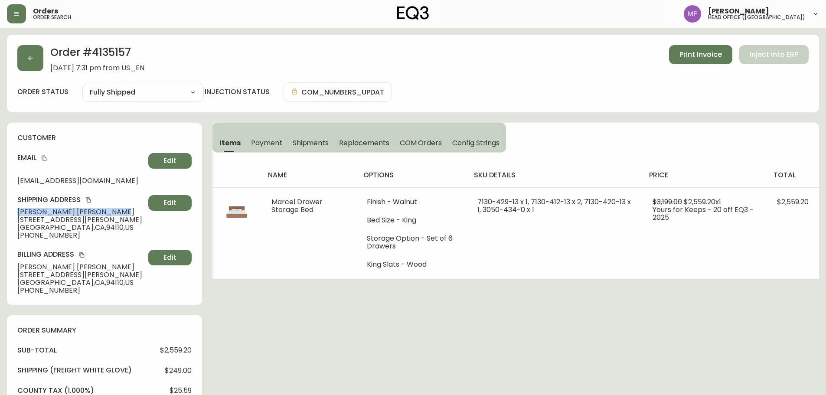
click at [19, 211] on span "Josh Kirschenbaum" at bounding box center [80, 212] width 127 height 8
click at [113, 53] on h2 "Order # 4135157" at bounding box center [97, 54] width 94 height 19
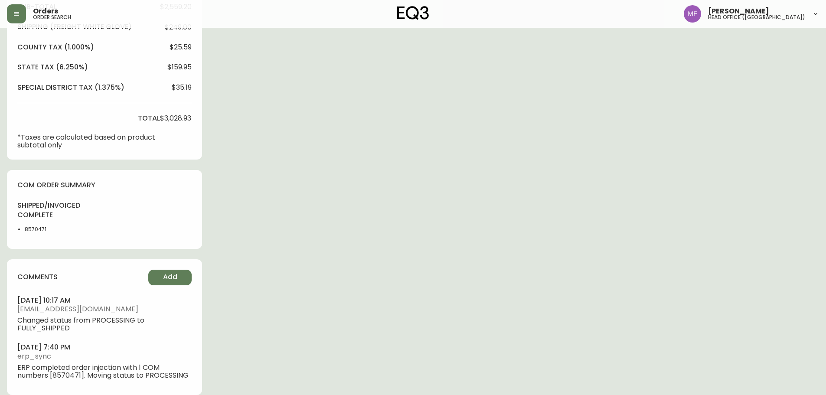
scroll to position [354, 0]
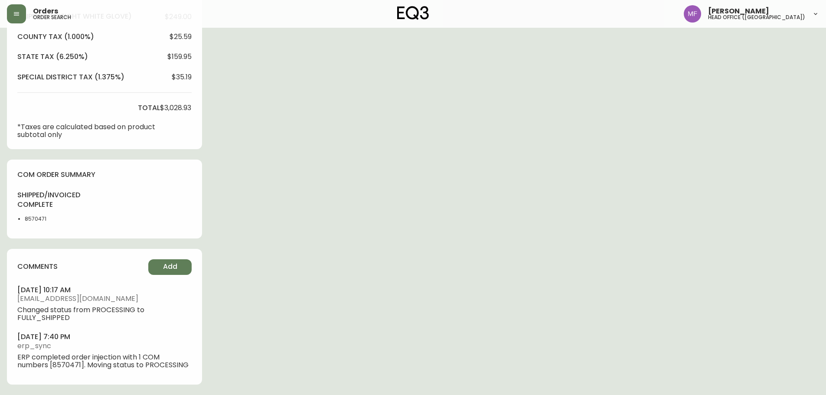
click at [45, 222] on li "8570471" at bounding box center [47, 219] width 44 height 8
click at [31, 217] on li "8570471" at bounding box center [47, 219] width 44 height 8
click at [516, 194] on div "Order # 4135157 September 6, 2025 at 7:31 pm from US_EN Print Invoice Inject in…" at bounding box center [413, 38] width 812 height 714
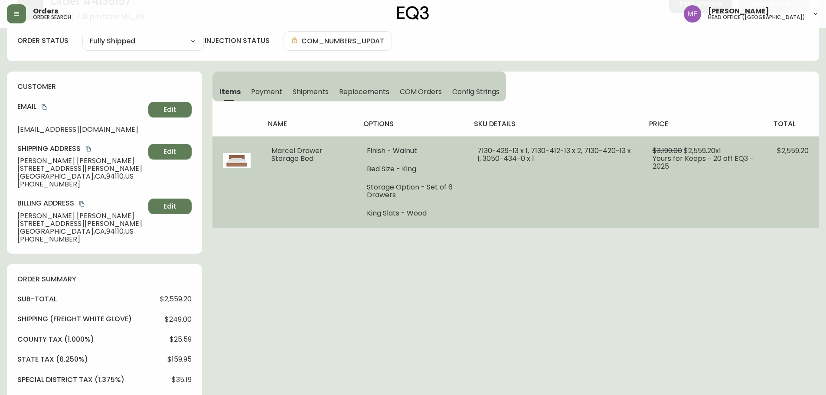
scroll to position [50, 0]
drag, startPoint x: 473, startPoint y: 153, endPoint x: 538, endPoint y: 164, distance: 66.0
click at [538, 164] on td "7130-429-13 x 1, 7130-412-13 x 2, 7130-420-13 x 1, 3050-434-0 x 1" at bounding box center [554, 182] width 175 height 91
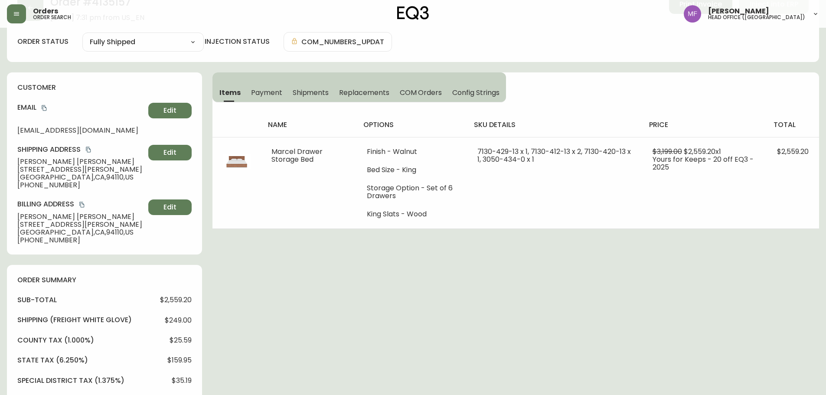
click at [584, 293] on div "Order # 4135157 September 6, 2025 at 7:31 pm from US_EN Print Invoice Inject in…" at bounding box center [413, 341] width 812 height 714
click at [622, 268] on div "Order # 4135157 September 6, 2025 at 7:31 pm from US_EN Print Invoice Inject in…" at bounding box center [413, 341] width 812 height 714
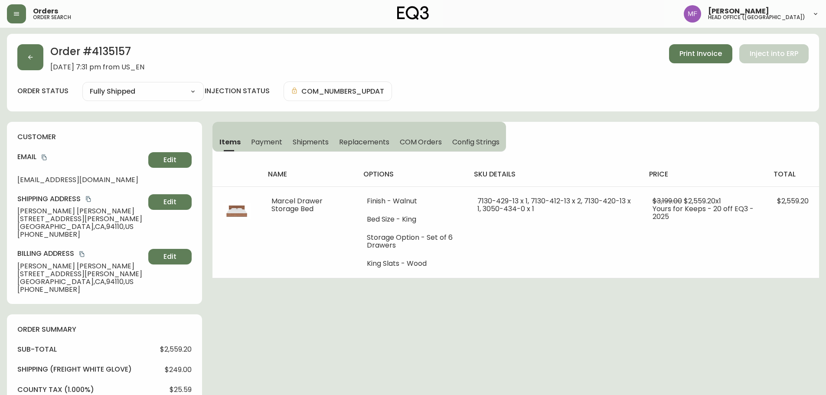
scroll to position [0, 0]
click at [33, 58] on icon "button" at bounding box center [30, 58] width 7 height 7
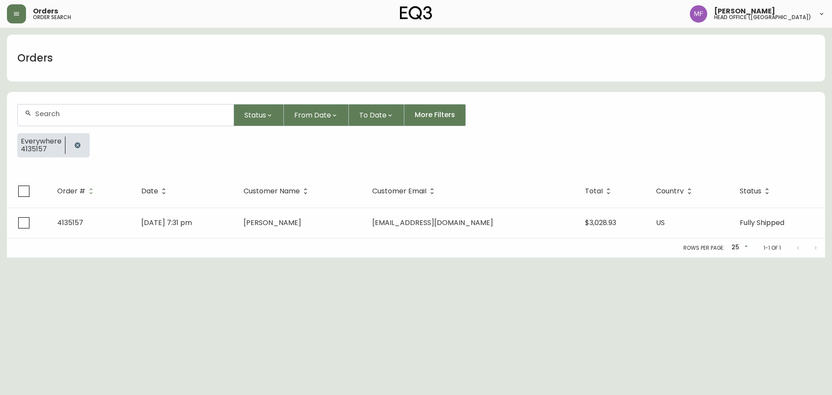
click at [73, 137] on button "button" at bounding box center [77, 145] width 17 height 17
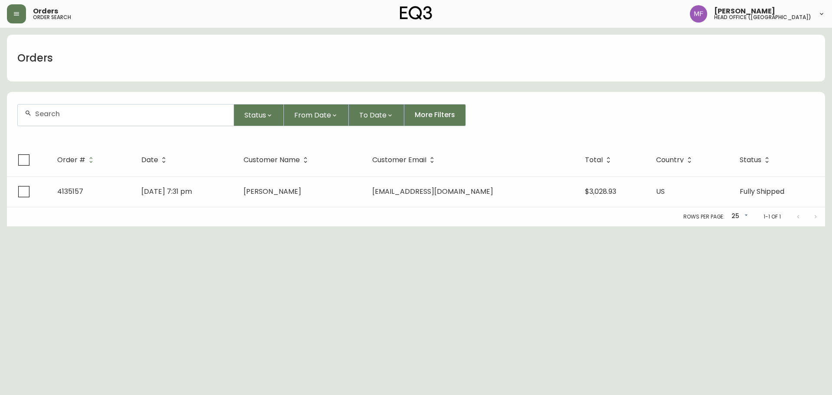
click at [69, 117] on input "text" at bounding box center [131, 114] width 192 height 8
paste input "4134795"
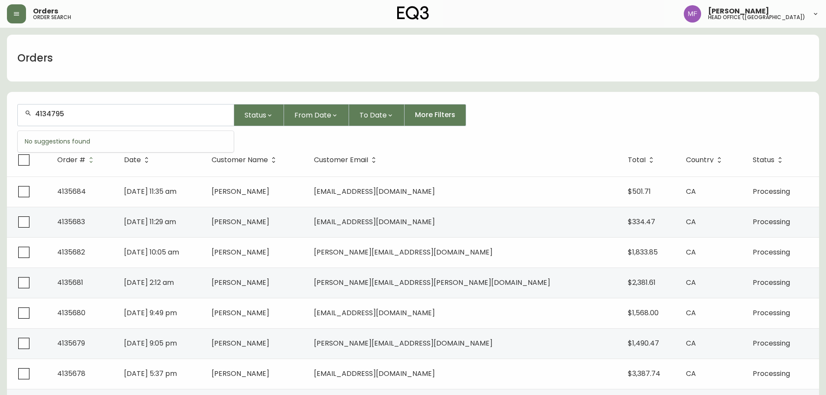
type input "4134795"
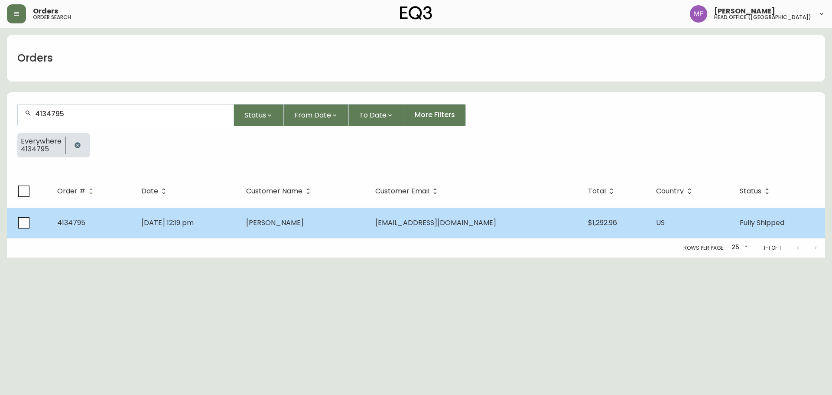
click at [332, 227] on td "Allison Morgan" at bounding box center [303, 223] width 129 height 30
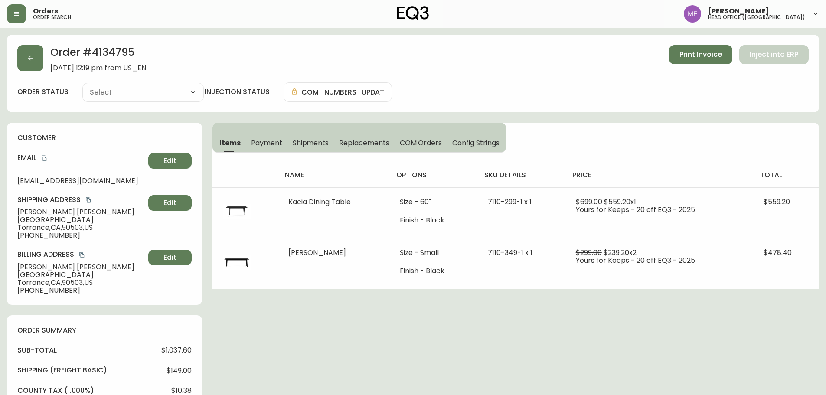
type input "Fully Shipped"
select select "FULLY_SHIPPED"
click at [112, 53] on h2 "Order # 4134795" at bounding box center [98, 54] width 96 height 19
drag, startPoint x: 68, startPoint y: 212, endPoint x: 5, endPoint y: 210, distance: 62.9
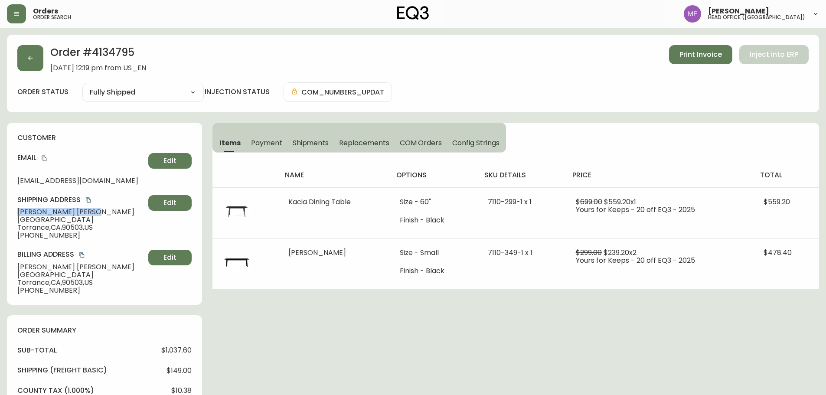
click at [5, 210] on main "Order # 4134795 August 24, 2025 at 12:19 pm from US_EN Print Invoice Inject int…" at bounding box center [413, 388] width 826 height 721
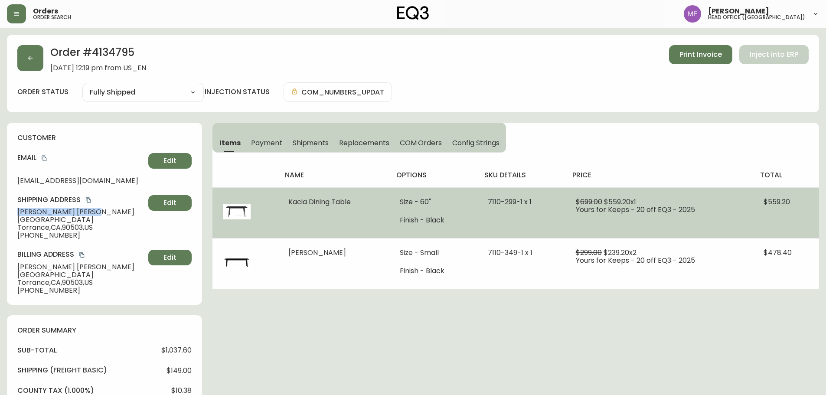
drag, startPoint x: 361, startPoint y: 199, endPoint x: 273, endPoint y: 199, distance: 88.0
click at [273, 199] on tr "Kacia Dining Table Size - 60" Finish - Black 7110-299-1 x 1 $699.00 $559.20 x 1…" at bounding box center [515, 212] width 607 height 51
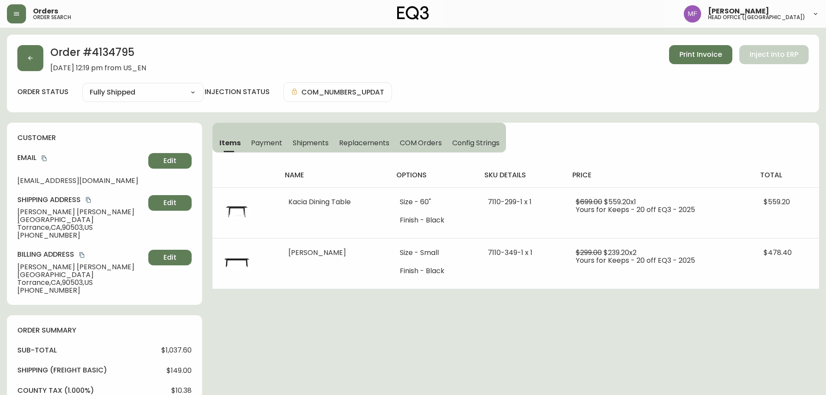
click at [96, 52] on h2 "Order # 4134795" at bounding box center [98, 54] width 96 height 19
click at [97, 52] on h2 "Order # 4134795" at bounding box center [98, 54] width 96 height 19
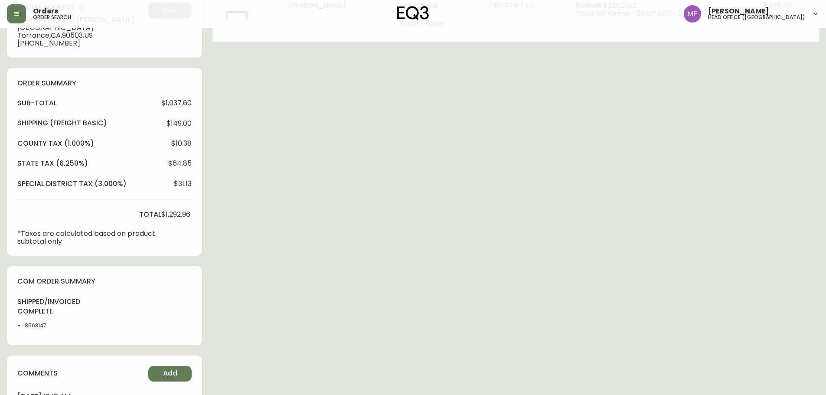
scroll to position [303, 0]
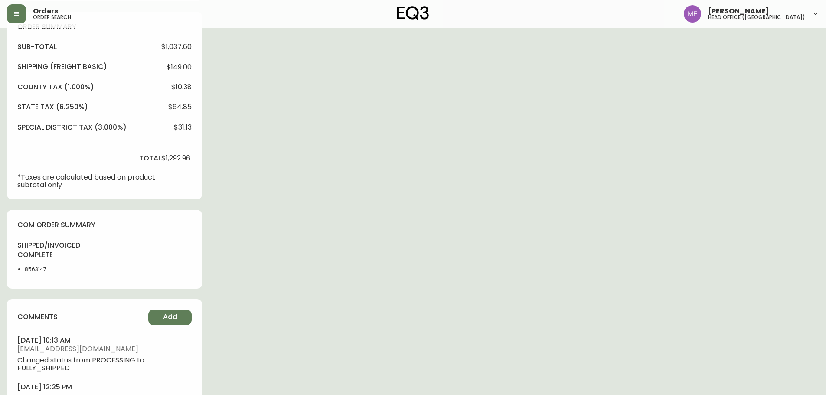
click at [36, 269] on li "8563147" at bounding box center [47, 269] width 44 height 8
click at [421, 217] on div "Order # 4134795 August 24, 2025 at 12:19 pm from US_EN Print Invoice Inject int…" at bounding box center [413, 88] width 812 height 714
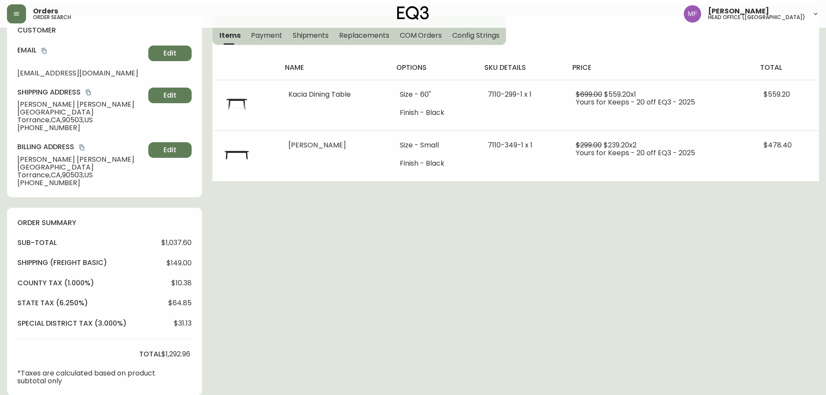
scroll to position [87, 0]
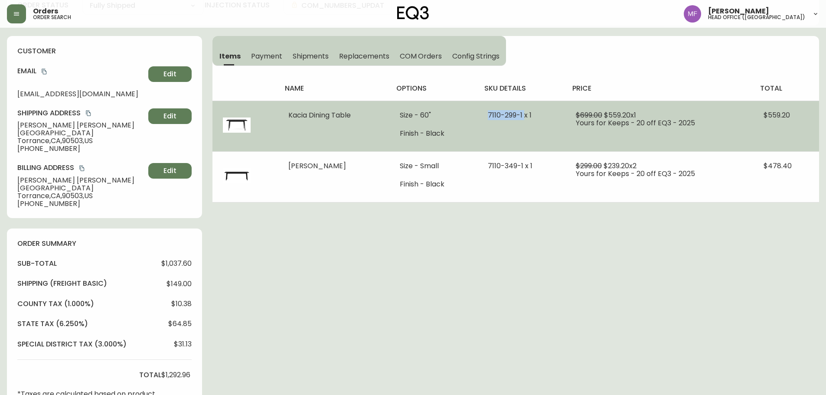
drag, startPoint x: 489, startPoint y: 114, endPoint x: 527, endPoint y: 117, distance: 38.6
click at [527, 117] on td "7110-299-1 x 1" at bounding box center [521, 126] width 88 height 51
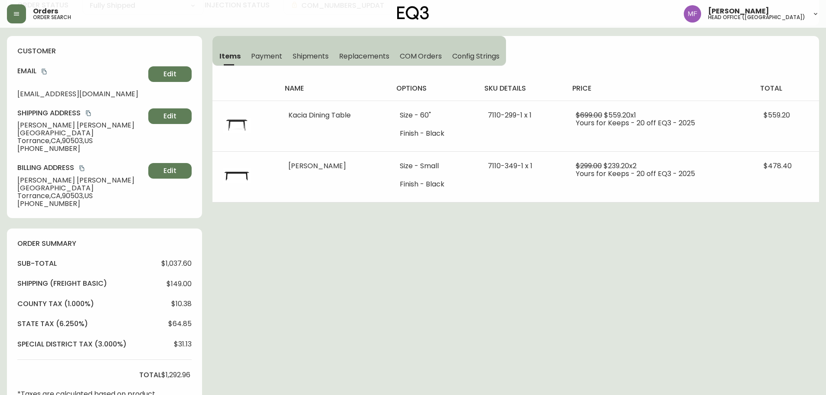
click at [678, 288] on div "Order # 4134795 August 24, 2025 at 12:19 pm from US_EN Print Invoice Inject int…" at bounding box center [413, 305] width 812 height 714
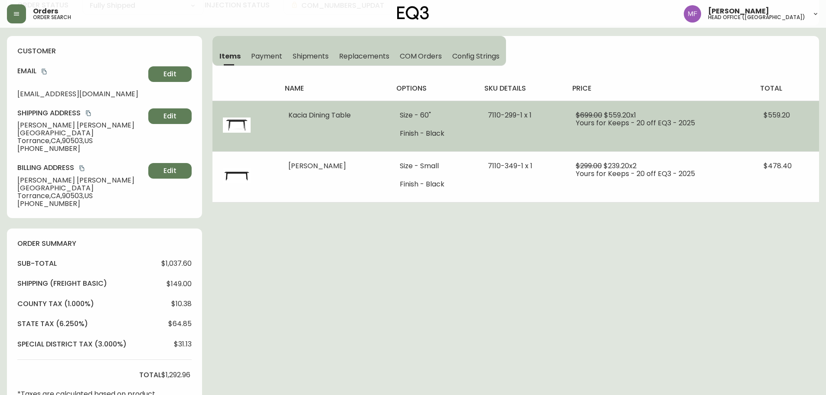
click at [437, 126] on ul "Size - 60" Finish - Black" at bounding box center [433, 124] width 67 height 26
drag, startPoint x: 525, startPoint y: 115, endPoint x: 490, endPoint y: 115, distance: 35.1
click at [490, 115] on span "7110-299-1 x 1" at bounding box center [510, 115] width 44 height 10
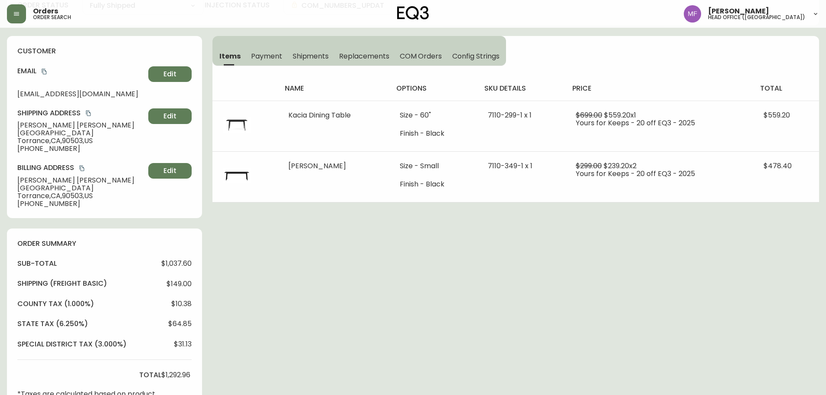
click at [342, 343] on div "Order # 4134795 August 24, 2025 at 12:19 pm from US_EN Print Invoice Inject int…" at bounding box center [413, 305] width 812 height 714
click at [605, 250] on div "Order # 4134795 August 24, 2025 at 12:19 pm from US_EN Print Invoice Inject int…" at bounding box center [413, 305] width 812 height 714
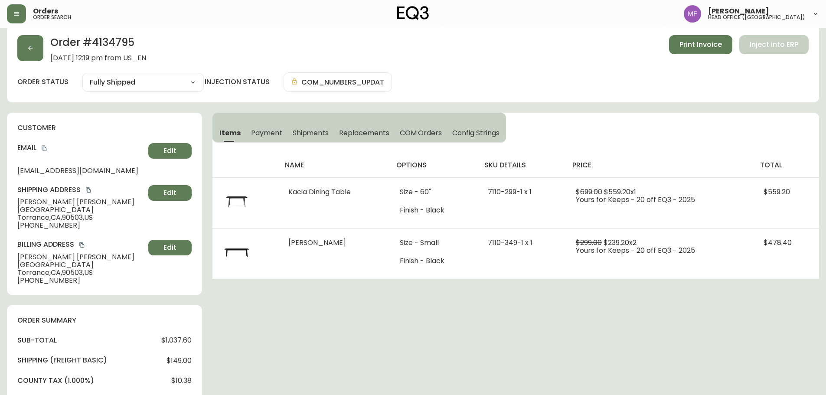
scroll to position [0, 0]
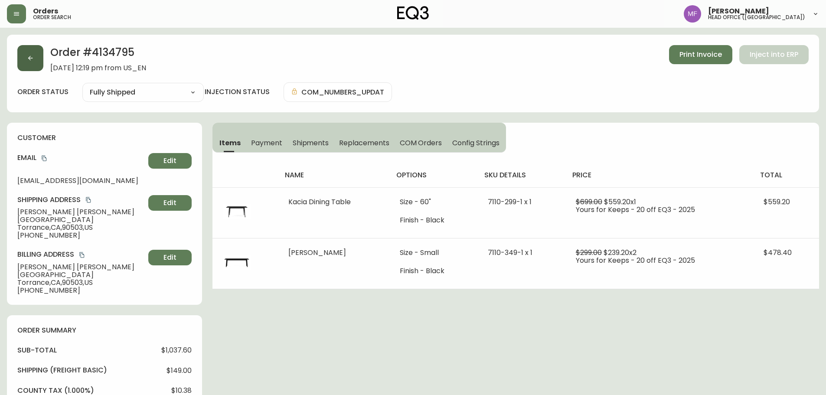
click at [39, 55] on button "button" at bounding box center [30, 58] width 26 height 26
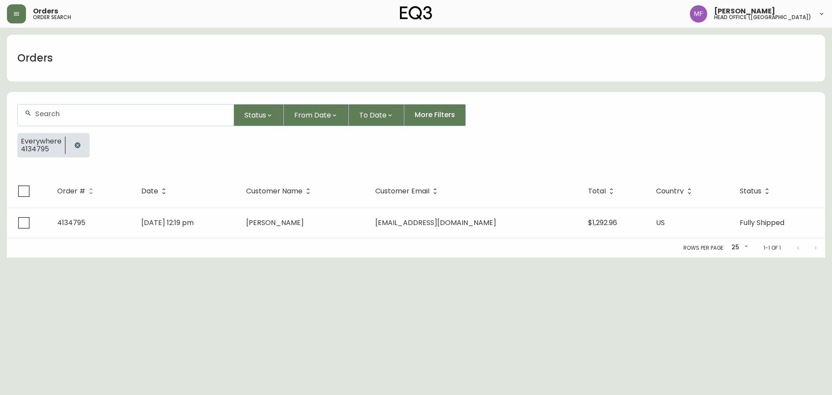
click at [80, 144] on icon "button" at bounding box center [77, 145] width 7 height 7
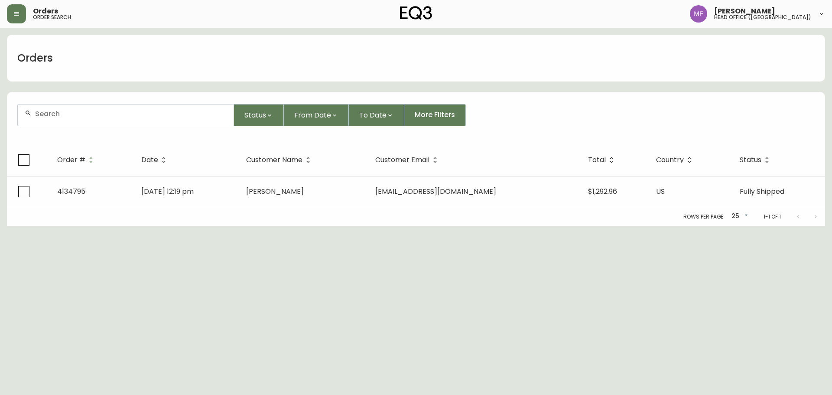
click at [77, 121] on div at bounding box center [126, 114] width 216 height 21
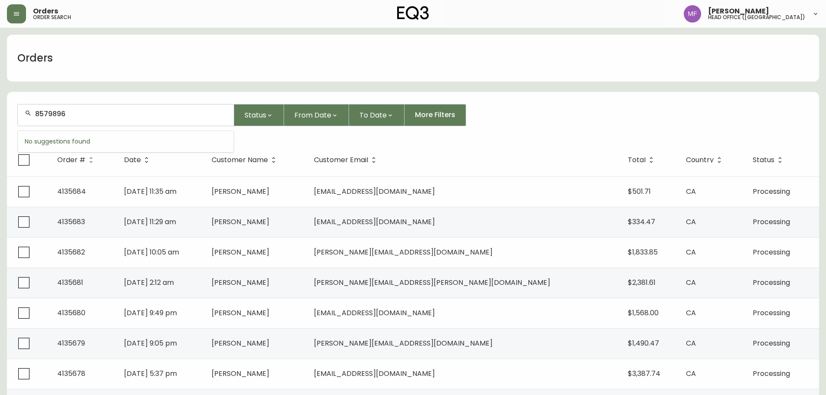
type input "8579896"
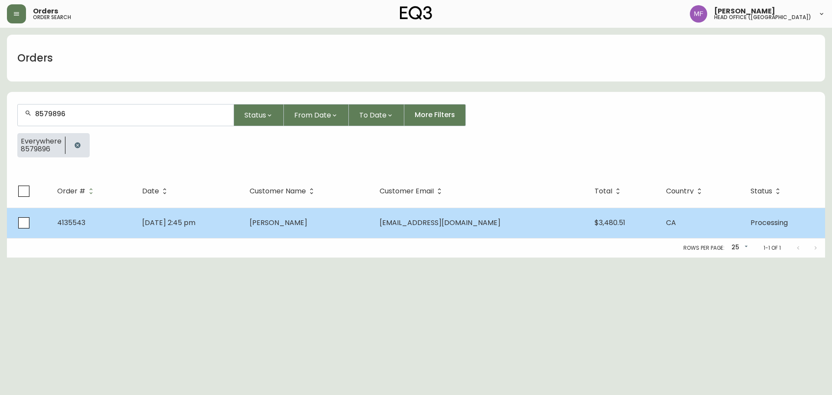
click at [228, 224] on td "Sep 26 2025, 2:45 pm" at bounding box center [188, 223] width 107 height 30
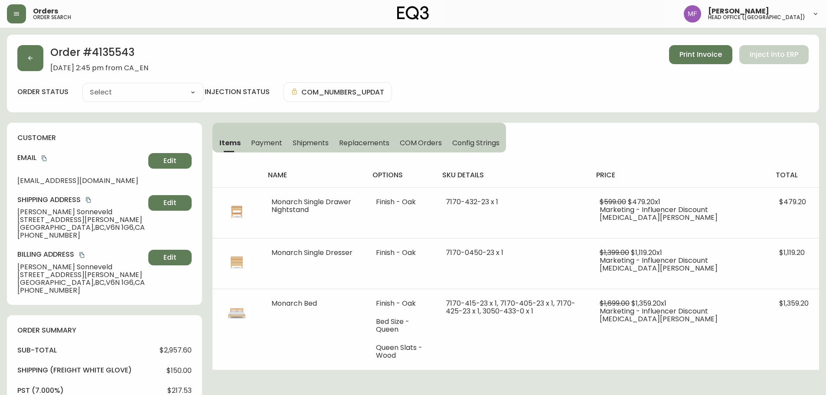
type input "Processing"
select select "PROCESSING"
click at [118, 50] on h2 "Order # 4135543" at bounding box center [99, 54] width 98 height 19
click at [26, 57] on button "button" at bounding box center [30, 58] width 26 height 26
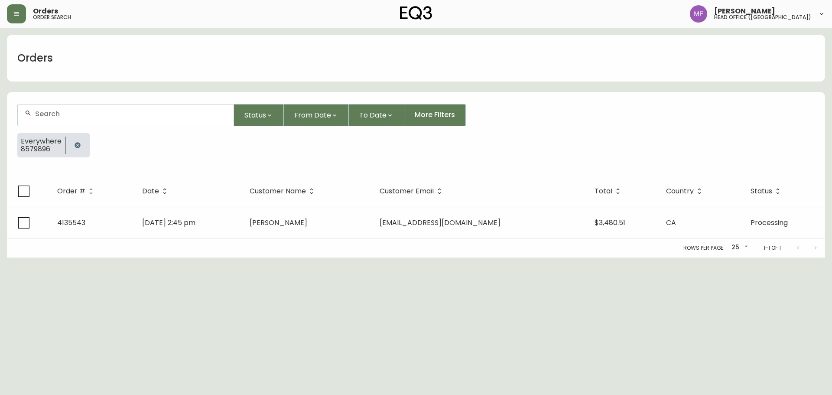
click at [78, 145] on icon "button" at bounding box center [78, 145] width 6 height 6
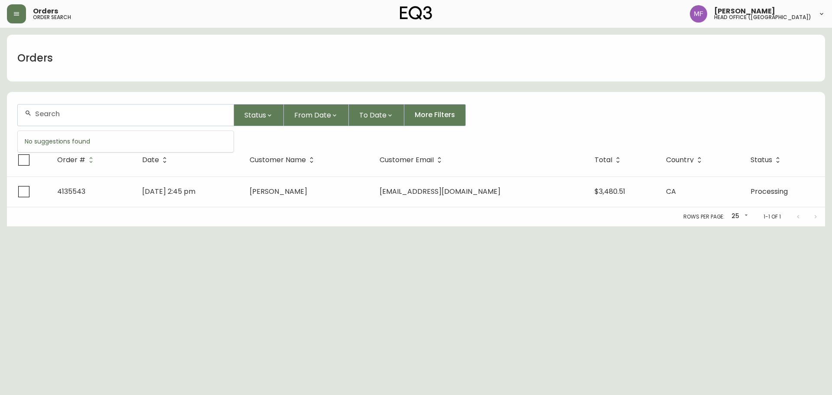
click at [72, 114] on input "text" at bounding box center [131, 114] width 192 height 8
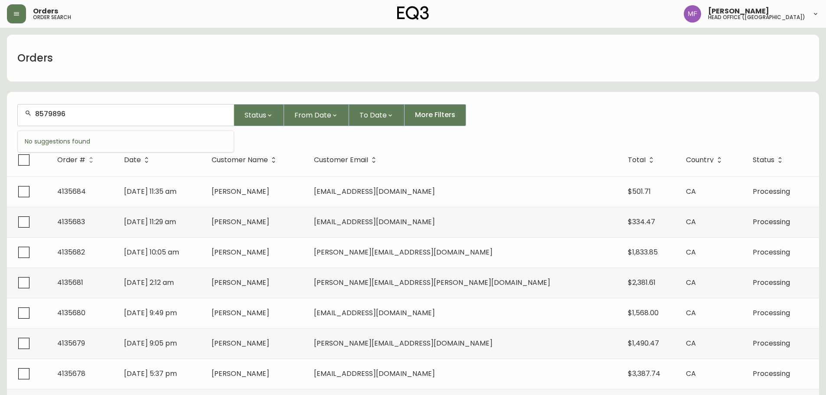
type input "8579896"
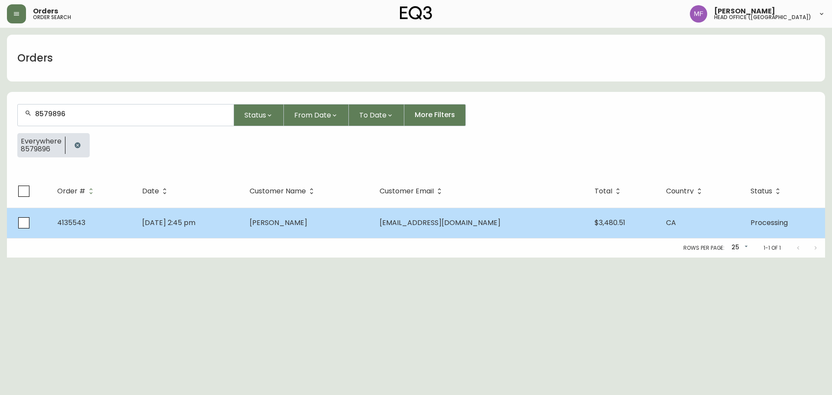
click at [242, 219] on td "Sep 26 2025, 2:45 pm" at bounding box center [188, 223] width 107 height 30
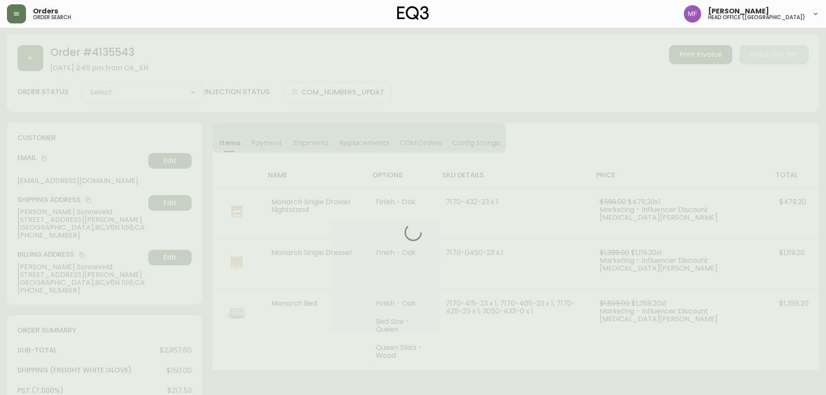
type input "Processing"
select select "PROCESSING"
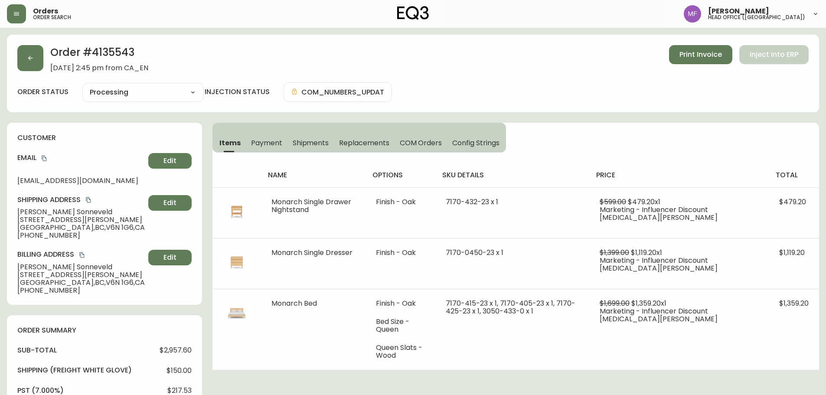
click at [100, 51] on h2 "Order # 4135543" at bounding box center [99, 54] width 98 height 19
click at [101, 52] on h2 "Order # 4135543" at bounding box center [99, 54] width 98 height 19
drag, startPoint x: 81, startPoint y: 211, endPoint x: 0, endPoint y: 212, distance: 81.1
click at [0, 212] on main "Order # 4135543 September 26, 2025 at 2:45 pm from CA_EN Print Invoice Inject i…" at bounding box center [413, 350] width 826 height 644
click at [104, 52] on h2 "Order # 4135543" at bounding box center [99, 54] width 98 height 19
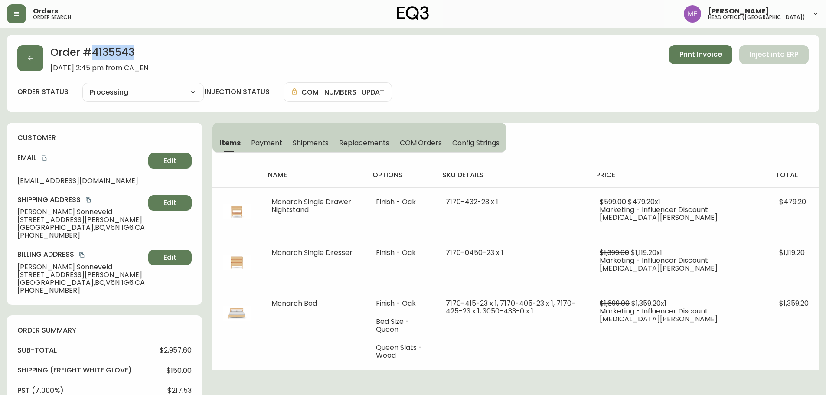
click at [104, 52] on h2 "Order # 4135543" at bounding box center [99, 54] width 98 height 19
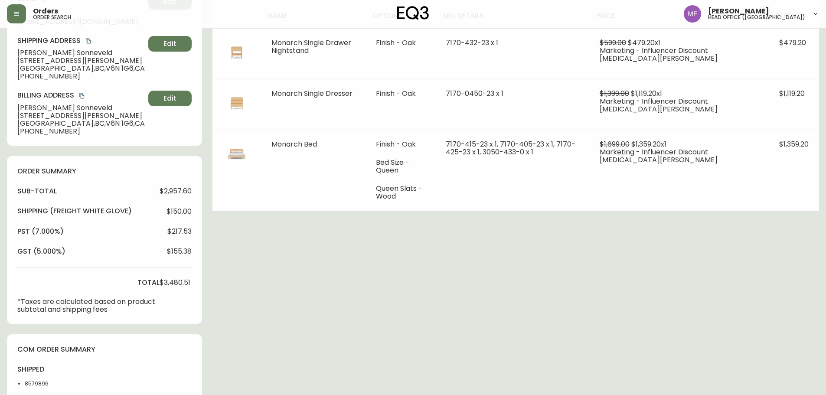
scroll to position [173, 0]
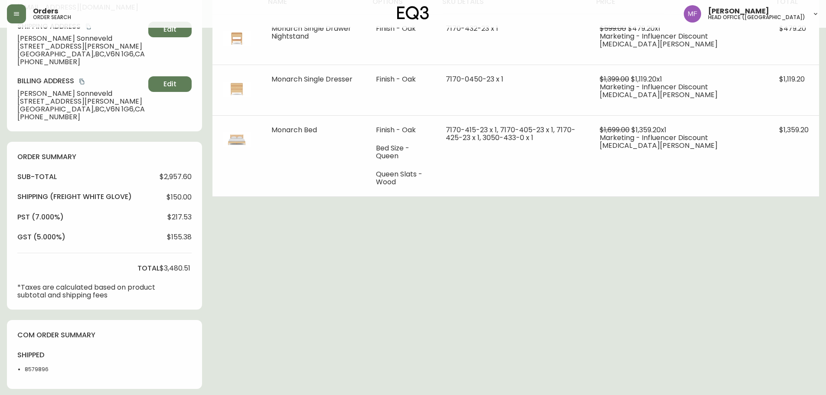
click at [41, 366] on li "8579896" at bounding box center [47, 369] width 44 height 8
click at [35, 371] on li "8579896" at bounding box center [47, 369] width 44 height 8
drag, startPoint x: 371, startPoint y: 322, endPoint x: 376, endPoint y: 319, distance: 5.9
click at [375, 322] on div "Order # 4135543 September 26, 2025 at 2:45 pm from CA_EN Print Invoice Inject i…" at bounding box center [413, 179] width 812 height 637
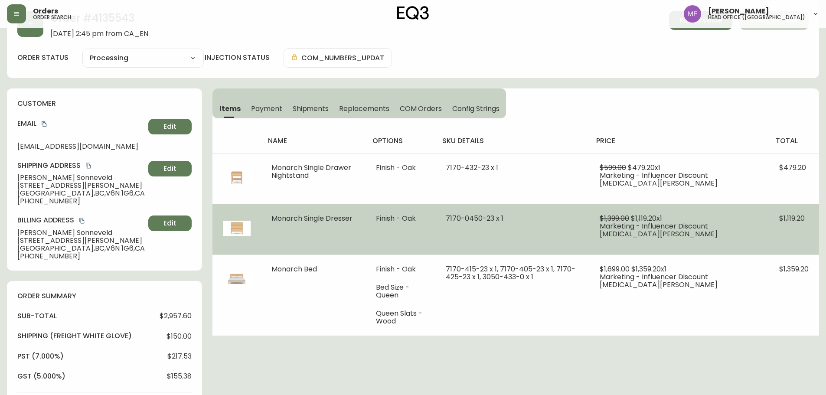
scroll to position [0, 0]
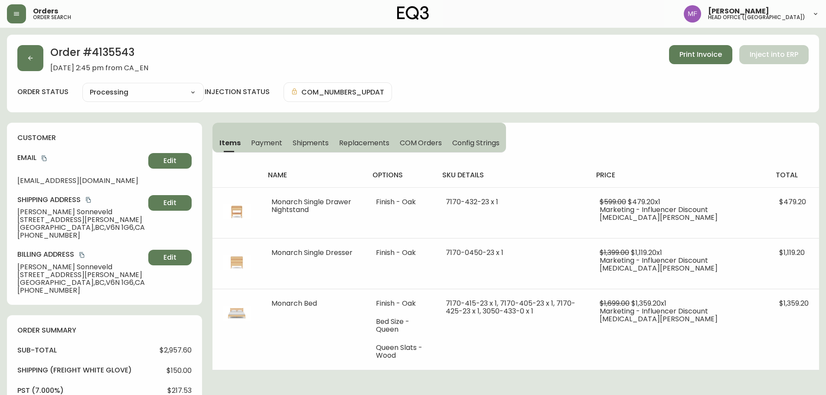
drag, startPoint x: 321, startPoint y: 142, endPoint x: 302, endPoint y: 144, distance: 19.6
click at [321, 142] on span "Shipments" at bounding box center [311, 142] width 36 height 9
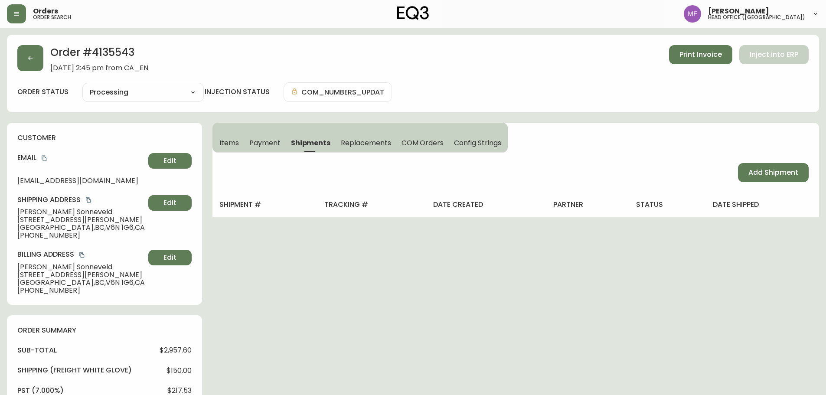
click at [234, 143] on span "Items" at bounding box center [229, 142] width 20 height 9
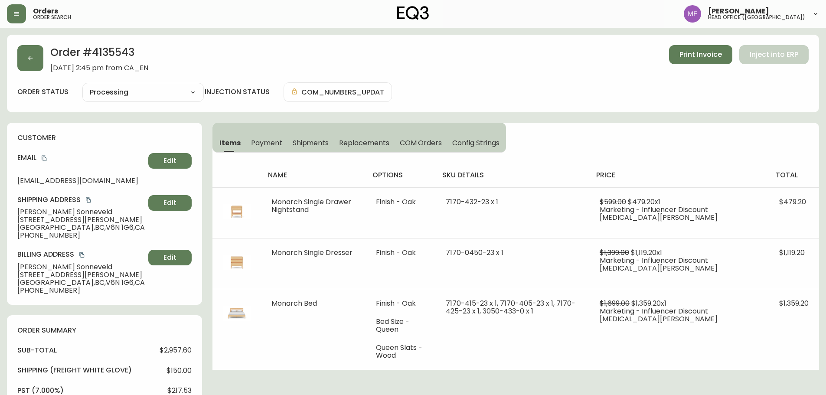
click at [740, 165] on th "price" at bounding box center [678, 175] width 179 height 24
click at [33, 61] on icon "button" at bounding box center [30, 58] width 7 height 7
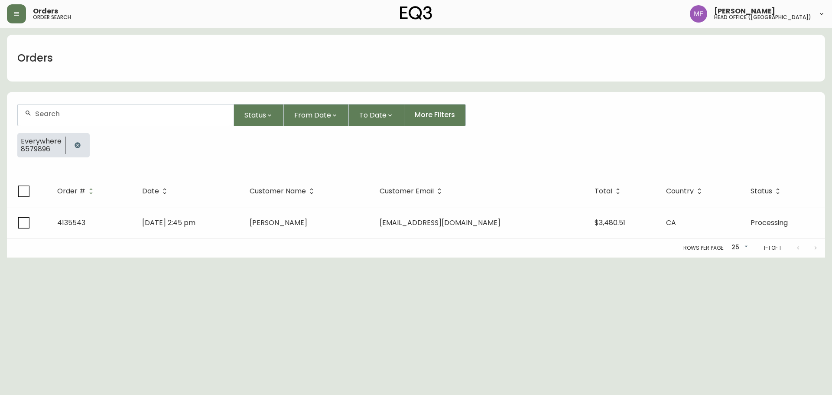
click at [72, 158] on div "Everywhere 8579896" at bounding box center [416, 148] width 798 height 31
click at [74, 146] on icon "button" at bounding box center [77, 145] width 7 height 7
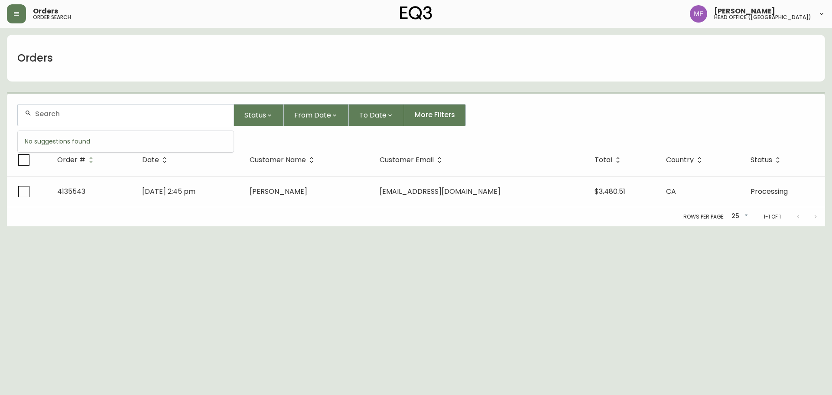
click at [66, 114] on input "text" at bounding box center [131, 114] width 192 height 8
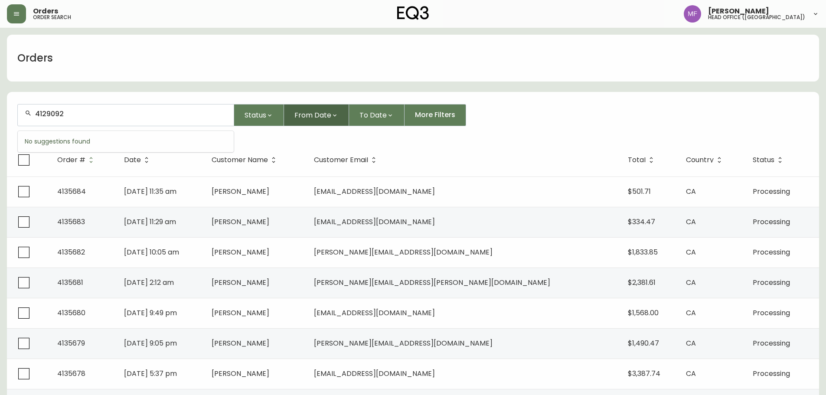
type input "4129092"
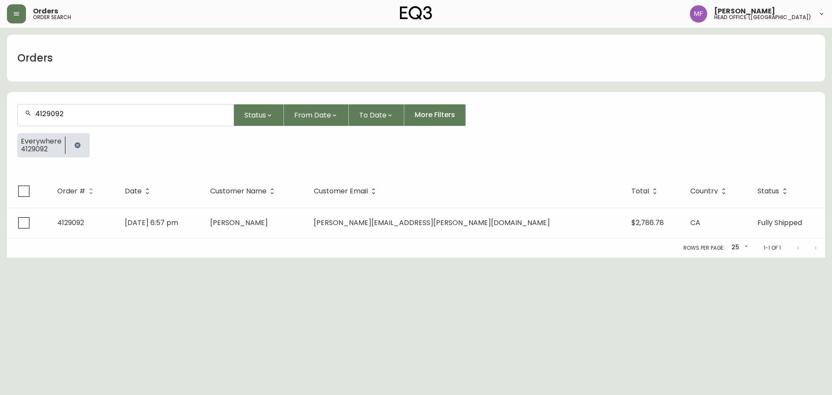
click at [203, 202] on th "Date" at bounding box center [160, 191] width 85 height 33
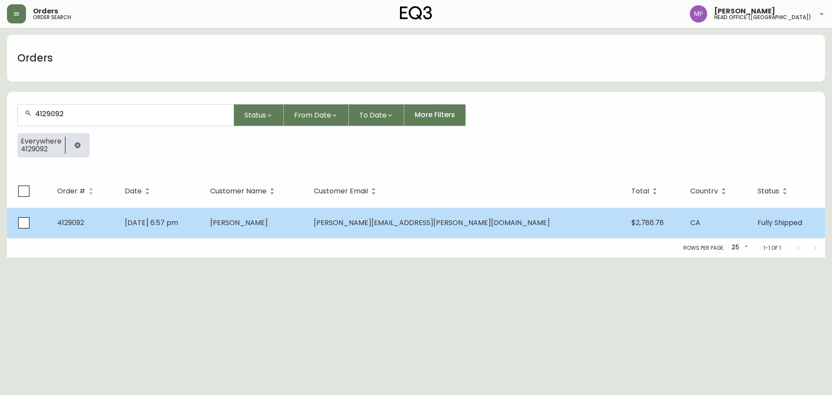
click at [203, 224] on td "Dec 26 2024, 6:57 pm" at bounding box center [160, 223] width 85 height 30
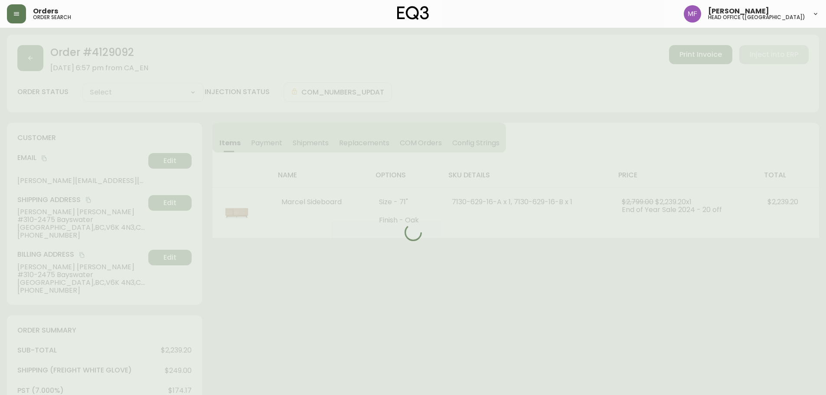
type input "Fully Shipped"
select select "FULLY_SHIPPED"
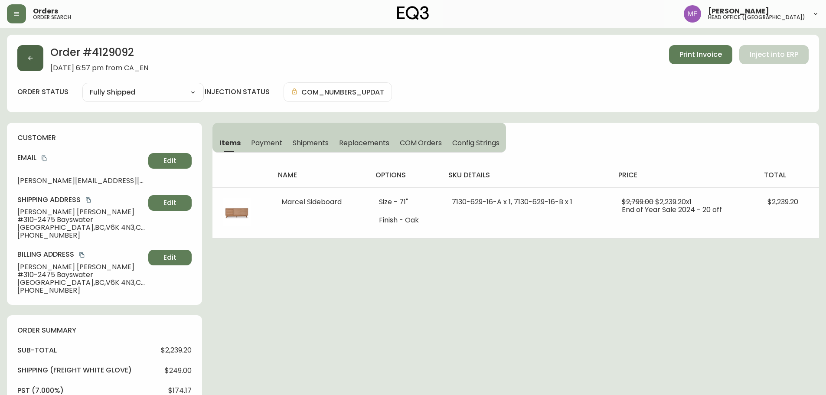
click at [24, 64] on button "button" at bounding box center [30, 58] width 26 height 26
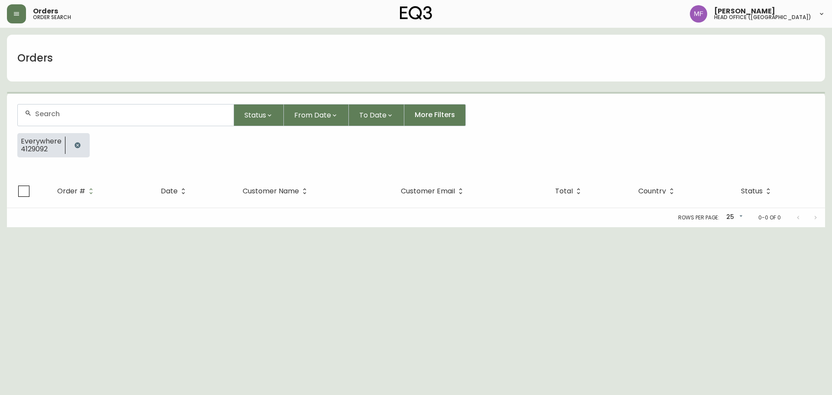
click at [82, 146] on button "button" at bounding box center [77, 145] width 17 height 17
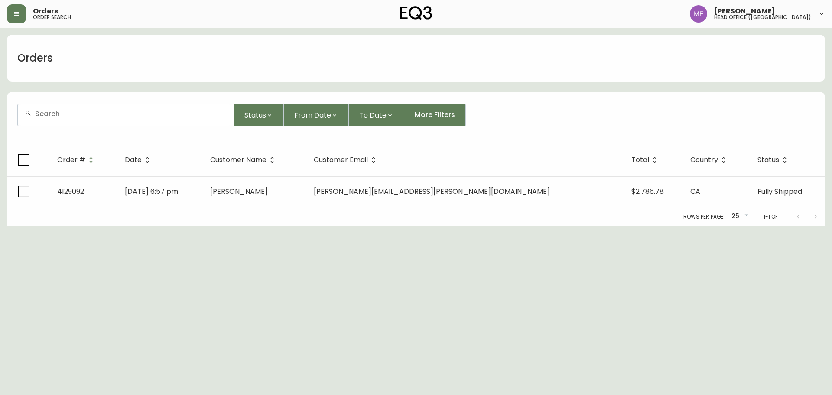
click at [73, 123] on div at bounding box center [126, 114] width 216 height 21
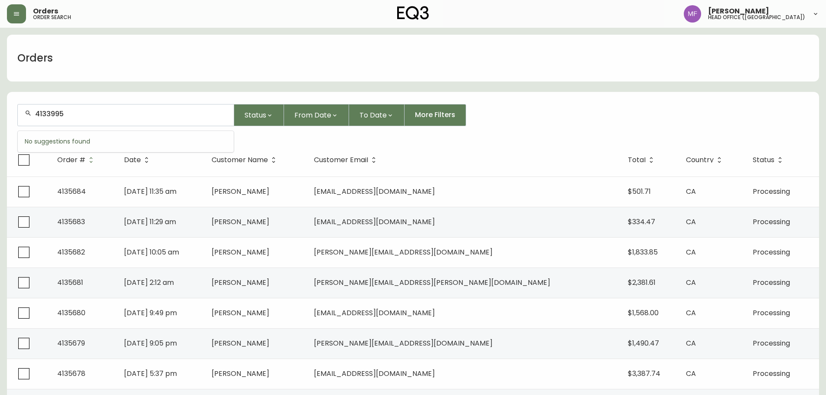
type input "4133995"
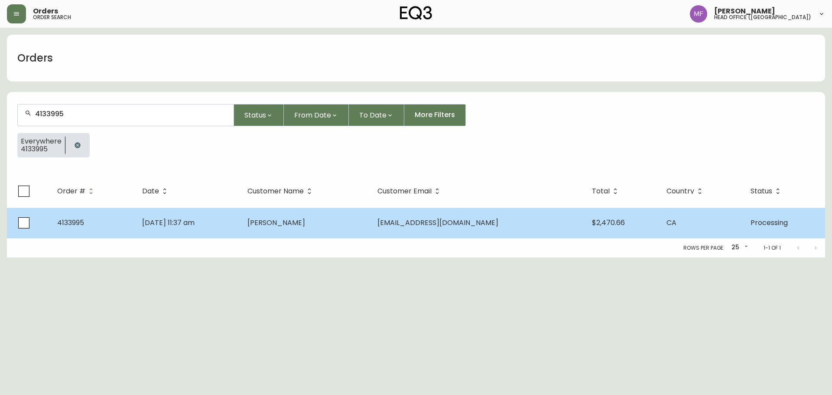
click at [274, 226] on td "Nikou Nemati" at bounding box center [306, 223] width 130 height 30
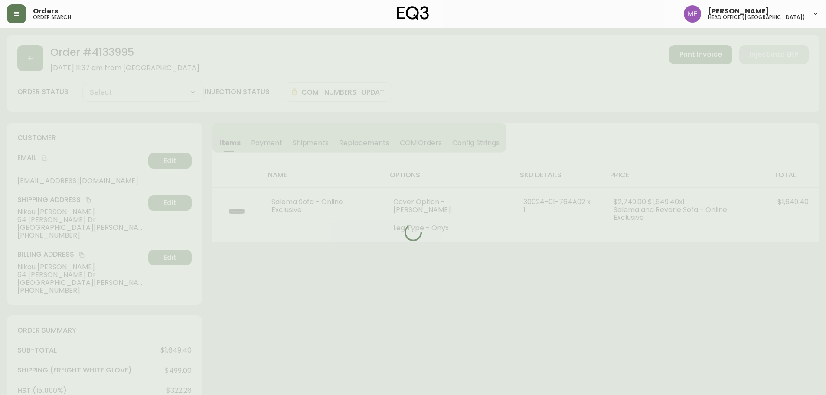
type input "Processing"
select select "PROCESSING"
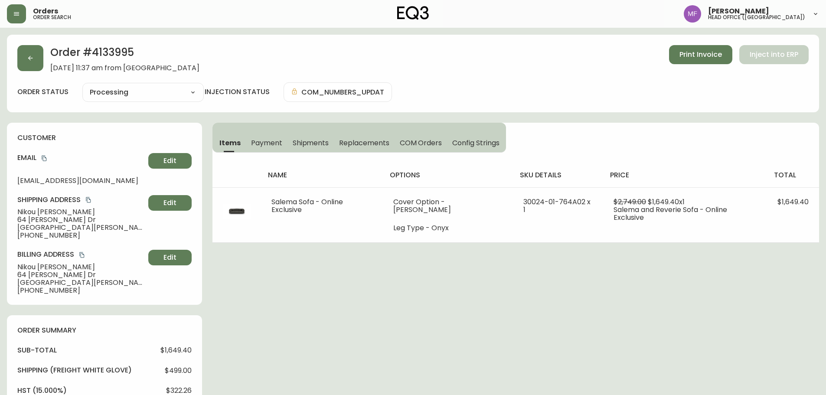
click at [33, 57] on icon "button" at bounding box center [30, 58] width 7 height 7
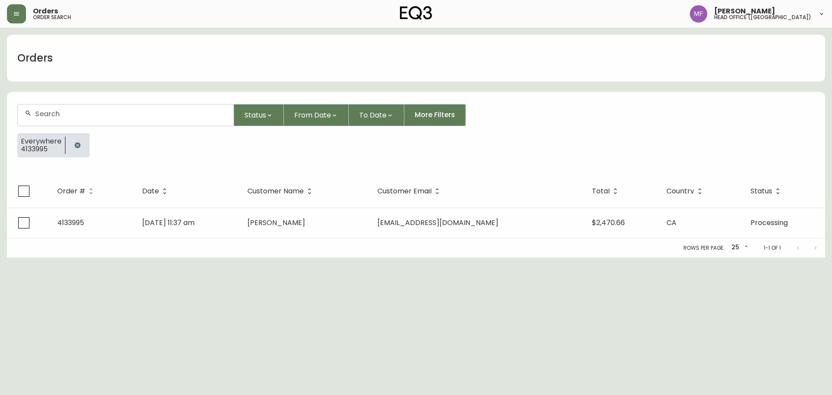
click at [78, 147] on icon "button" at bounding box center [78, 145] width 6 height 6
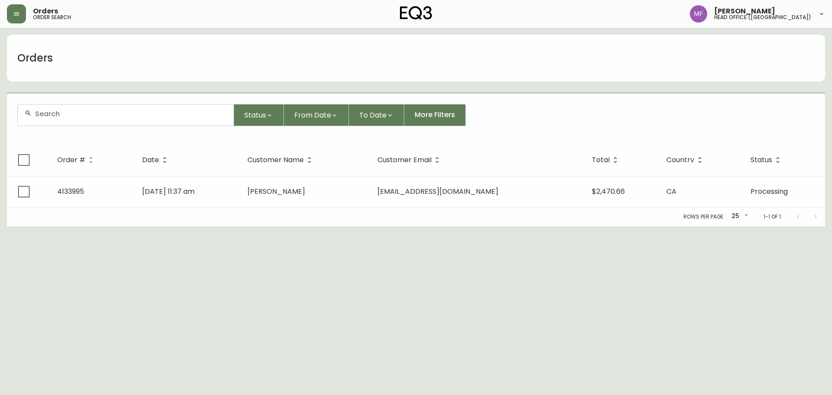
click at [82, 121] on div at bounding box center [126, 114] width 216 height 21
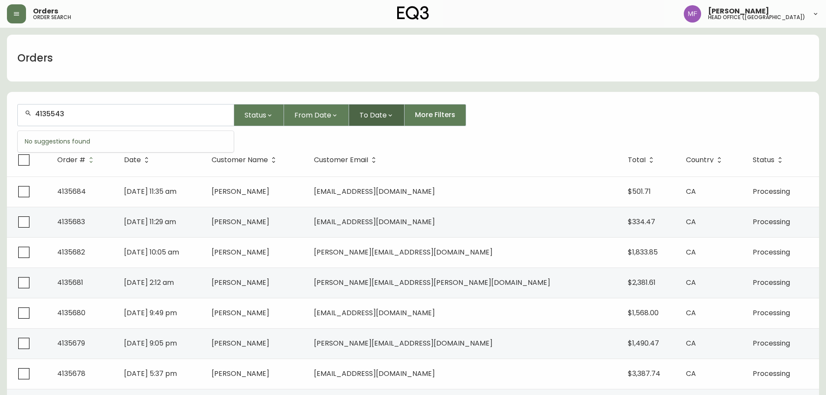
type input "4135543"
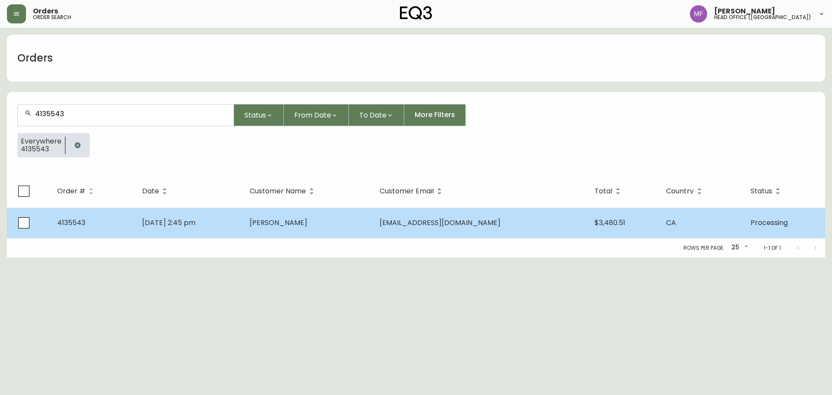
click at [307, 222] on span "Juliana Sonneveld" at bounding box center [279, 223] width 58 height 10
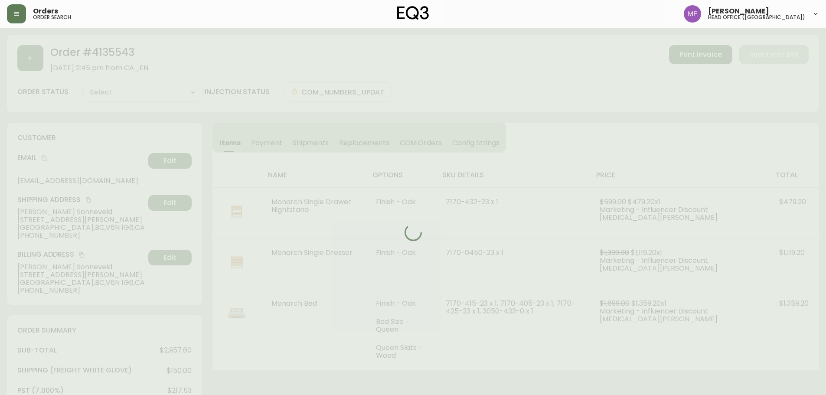
type input "Processing"
select select "PROCESSING"
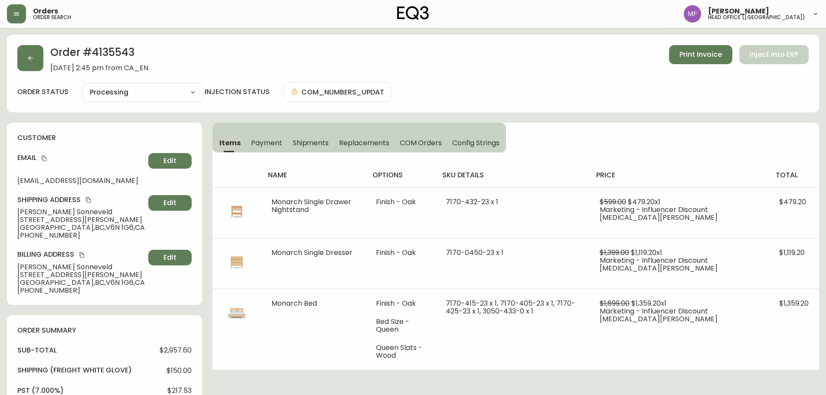
click at [598, 151] on div "Items Payment Shipments Replacements COM Orders Config Strings name options sku…" at bounding box center [515, 247] width 607 height 248
drag, startPoint x: 43, startPoint y: 157, endPoint x: 74, endPoint y: 157, distance: 30.8
click at [43, 157] on icon "copy" at bounding box center [44, 158] width 6 height 6
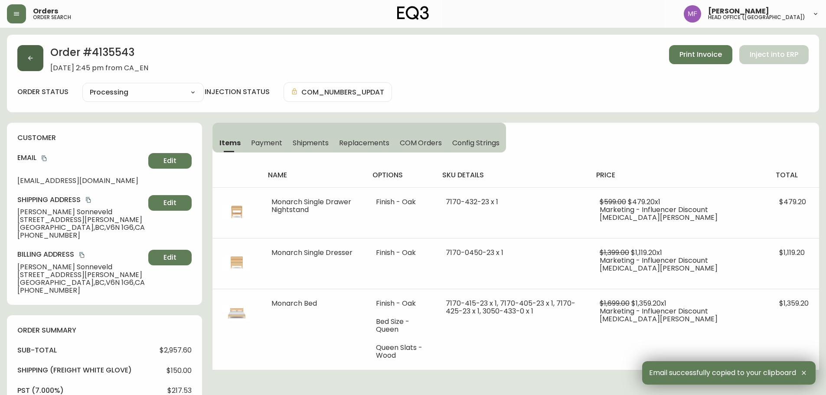
click at [35, 63] on button "button" at bounding box center [30, 58] width 26 height 26
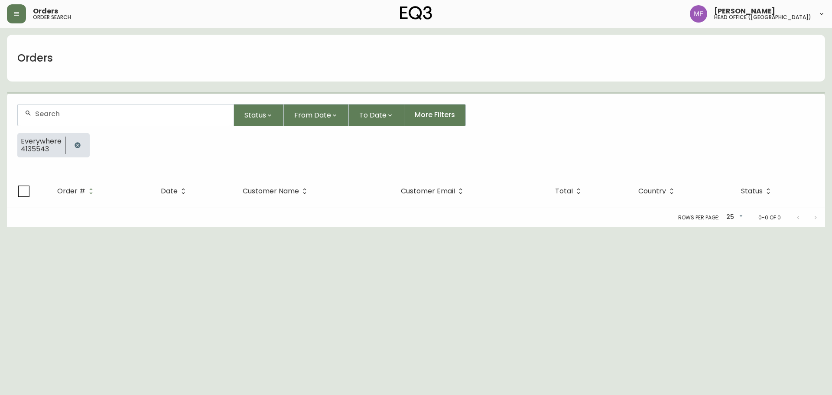
click at [82, 148] on button "button" at bounding box center [77, 145] width 17 height 17
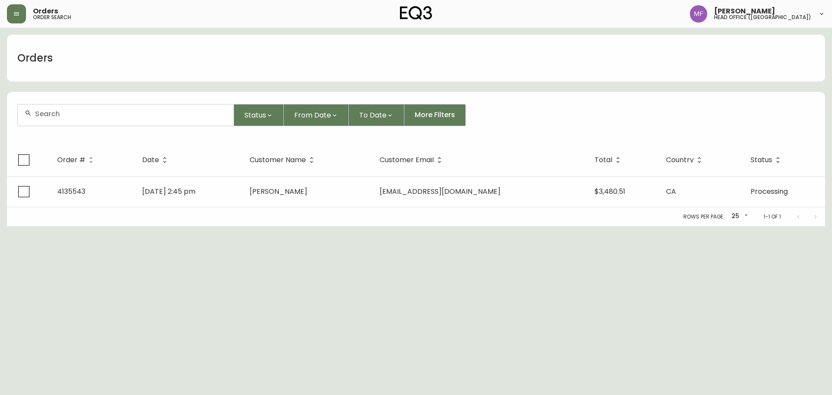
click at [69, 112] on input "text" at bounding box center [131, 114] width 192 height 8
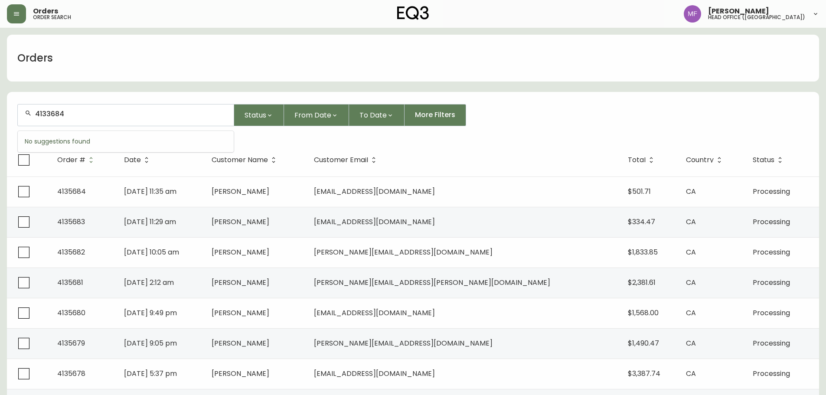
type input "4133684"
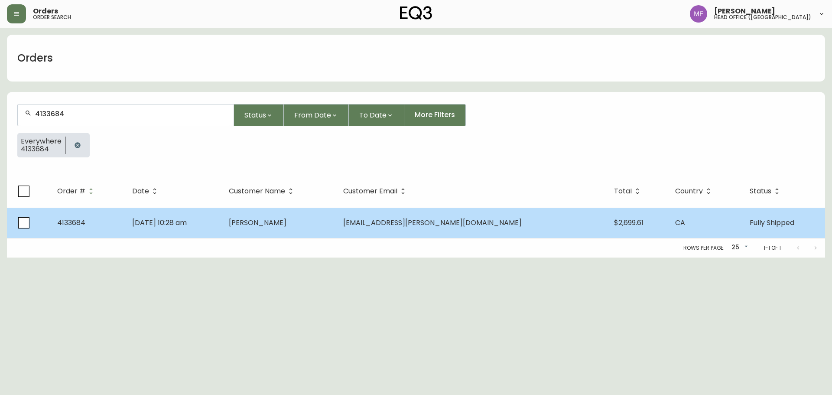
click at [304, 228] on td "Louidgina Khoury" at bounding box center [279, 223] width 115 height 30
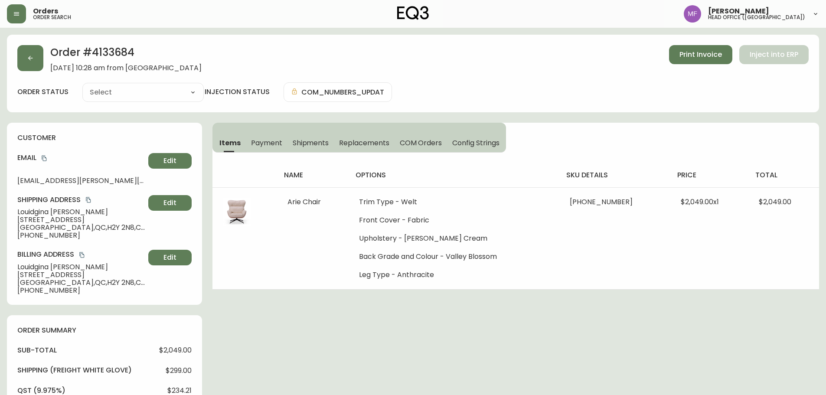
type input "Fully Shipped"
select select "FULLY_SHIPPED"
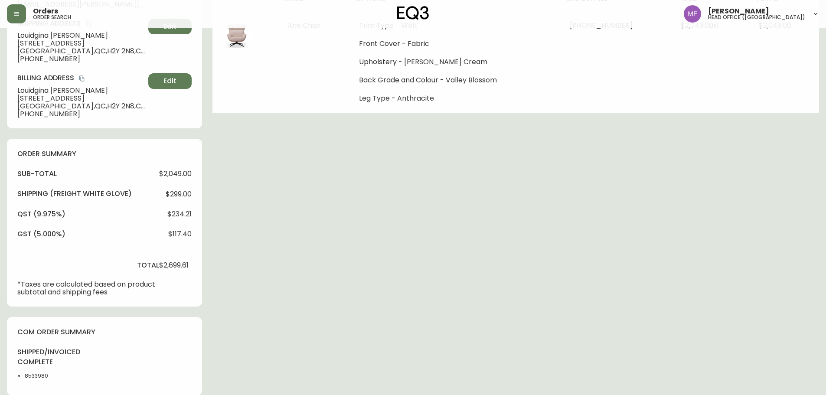
scroll to position [217, 0]
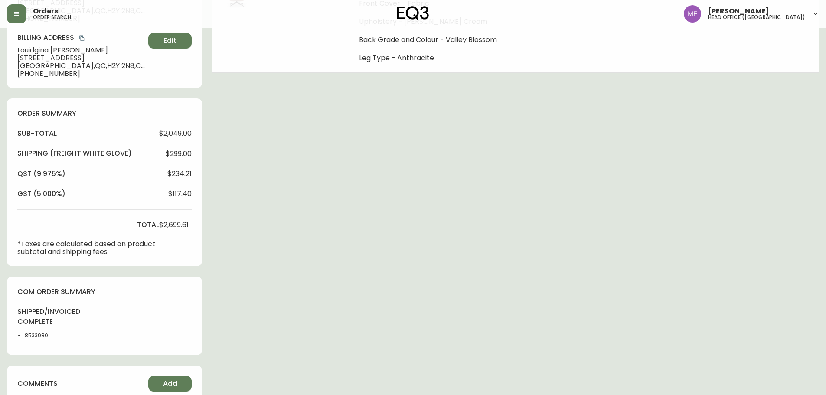
click at [39, 337] on li "8533980" at bounding box center [47, 336] width 44 height 8
click at [744, 206] on div "Order # 4133684 June 14, 2025 at 10:28 am from CA_EN Print Invoice Inject into …" at bounding box center [413, 216] width 812 height 796
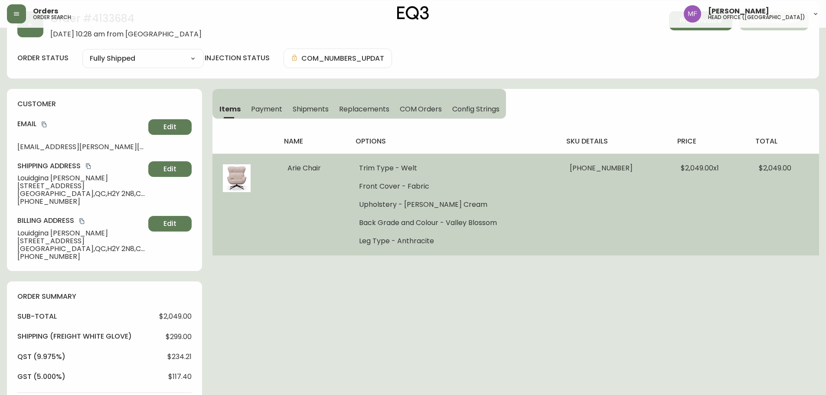
scroll to position [0, 0]
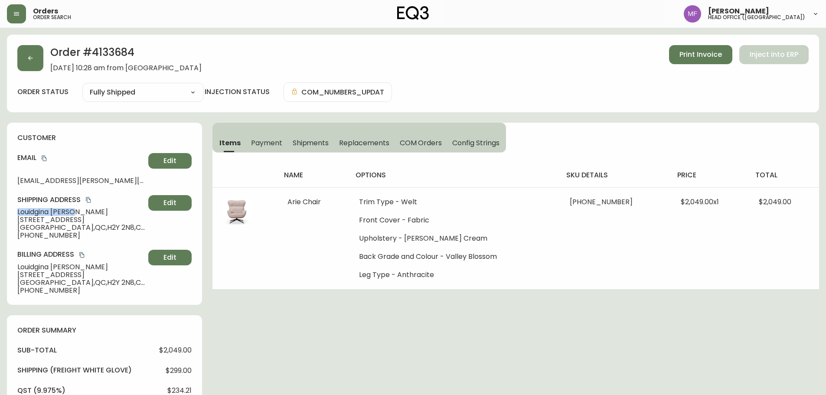
drag, startPoint x: 79, startPoint y: 213, endPoint x: 10, endPoint y: 211, distance: 69.0
click at [10, 211] on div "customer Email louidgina.khoury@gmail.com Edit Shipping Address Louidgina Khour…" at bounding box center [104, 214] width 195 height 182
drag, startPoint x: 430, startPoint y: 352, endPoint x: 421, endPoint y: 341, distance: 14.6
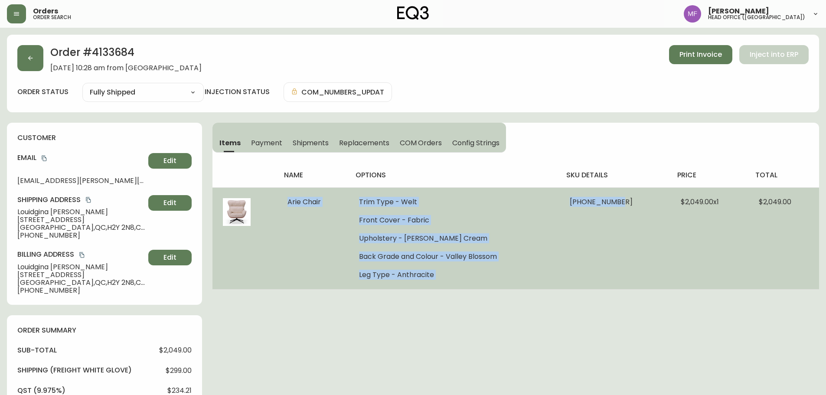
drag, startPoint x: 284, startPoint y: 200, endPoint x: 639, endPoint y: 207, distance: 355.2
click at [639, 207] on tr "Arie Chair Trim Type - Welt Front Cover - Fabric Upholstery - Rowen Cream Back …" at bounding box center [515, 238] width 607 height 102
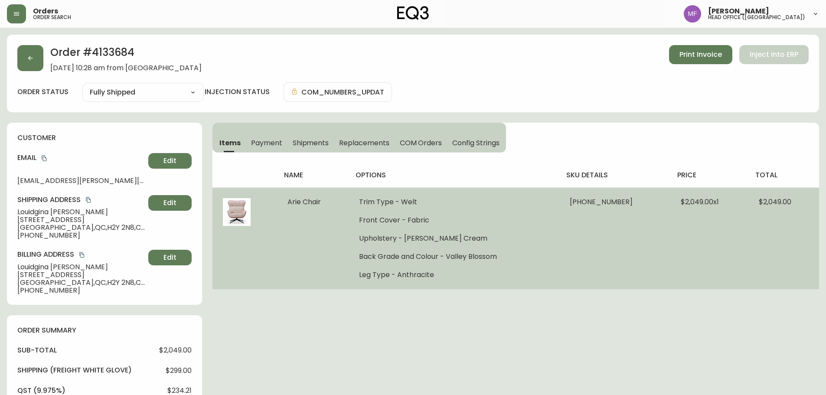
drag, startPoint x: 723, startPoint y: 249, endPoint x: 609, endPoint y: 192, distance: 127.6
click at [723, 249] on td "$2,049.00 x 1" at bounding box center [709, 238] width 78 height 102
click at [508, 269] on ul "Trim Type - Welt Front Cover - Fabric Upholstery - Rowen Cream Back Grade and C…" at bounding box center [453, 238] width 189 height 81
click at [754, 241] on td "$2,049.00" at bounding box center [783, 238] width 71 height 102
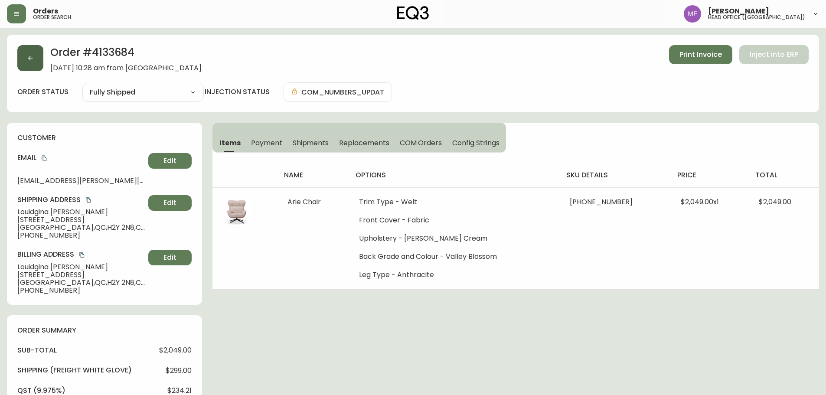
click at [31, 61] on icon "button" at bounding box center [30, 58] width 7 height 7
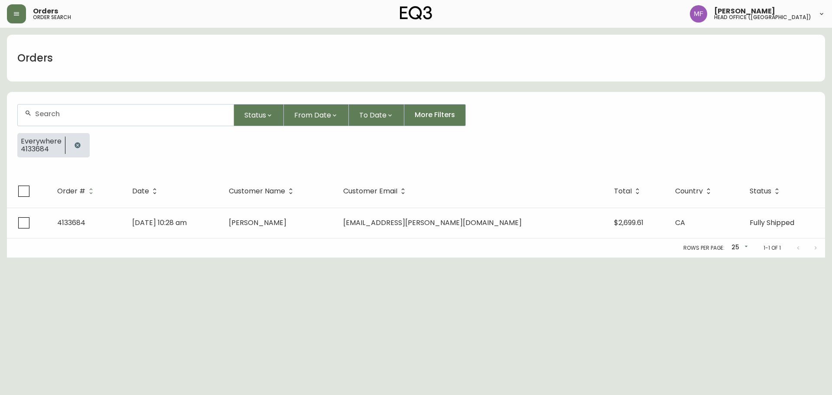
click at [79, 148] on icon "button" at bounding box center [77, 145] width 7 height 7
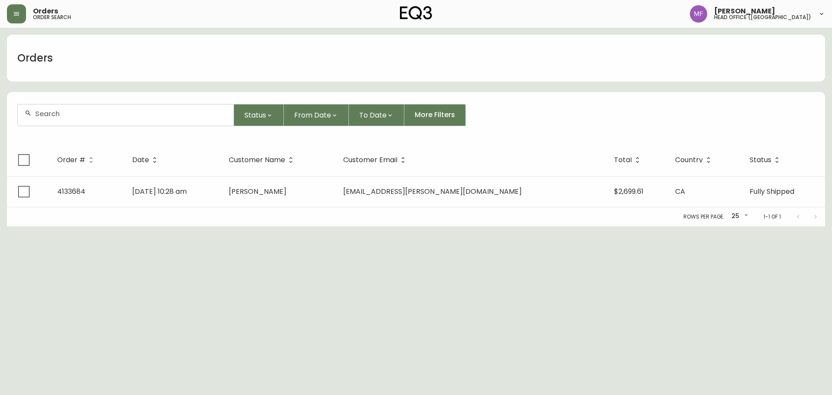
click at [79, 119] on div at bounding box center [126, 114] width 216 height 21
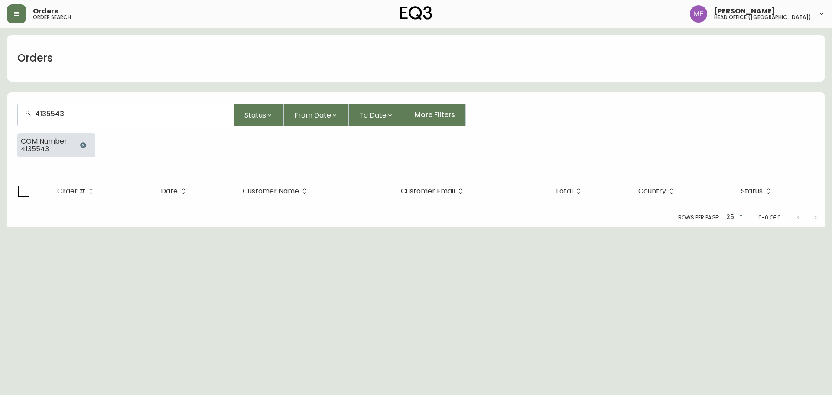
click at [76, 144] on button "button" at bounding box center [83, 145] width 17 height 17
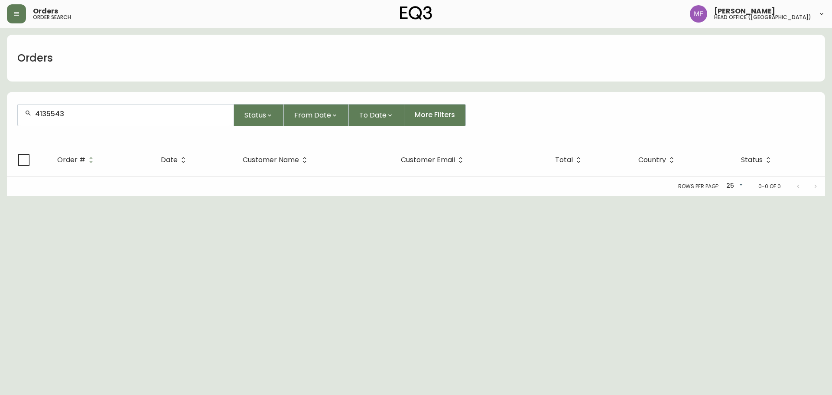
click at [77, 114] on input "4135543" at bounding box center [131, 114] width 192 height 8
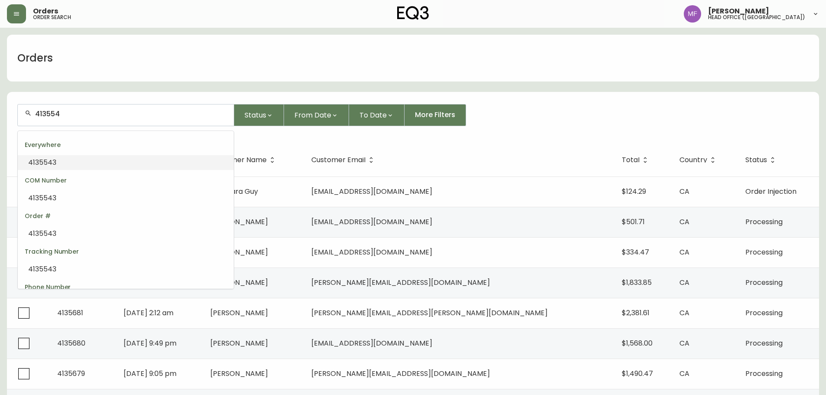
type input "4135543"
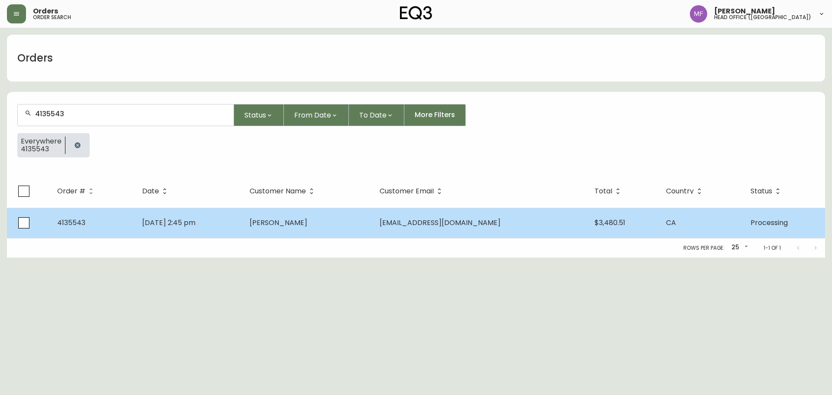
click at [182, 209] on td "Sep 26 2025, 2:45 pm" at bounding box center [188, 223] width 107 height 30
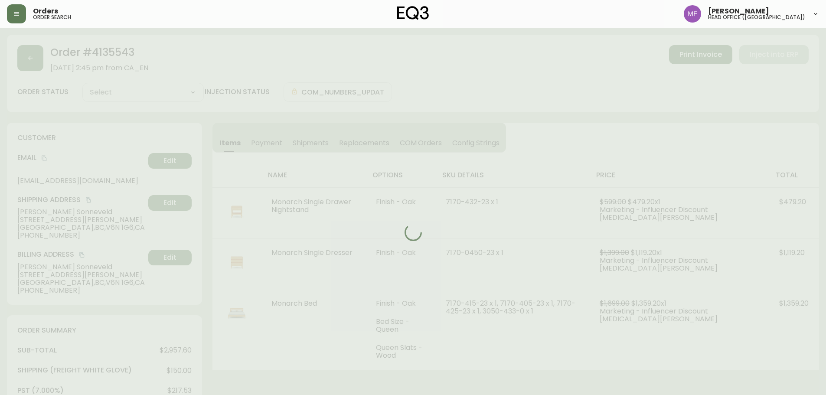
type input "Processing"
select select "PROCESSING"
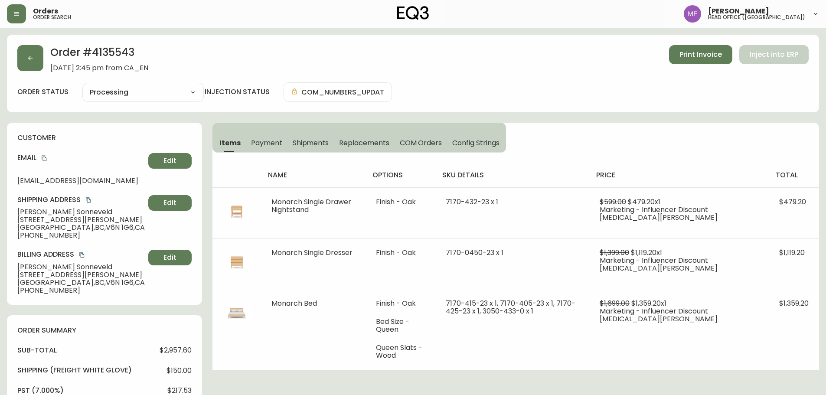
click at [43, 157] on icon "copy" at bounding box center [44, 158] width 6 height 6
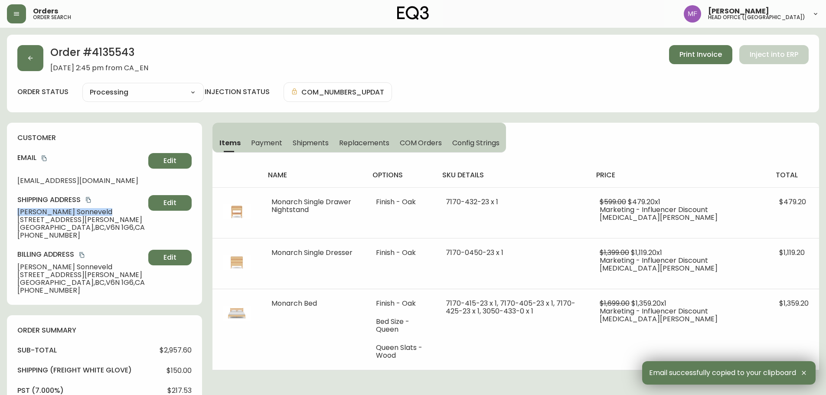
drag, startPoint x: 84, startPoint y: 212, endPoint x: 3, endPoint y: 211, distance: 81.5
click at [3, 211] on main "Order # 4135543 September 26, 2025 at 2:45 pm from CA_EN Print Invoice Inject i…" at bounding box center [413, 350] width 826 height 644
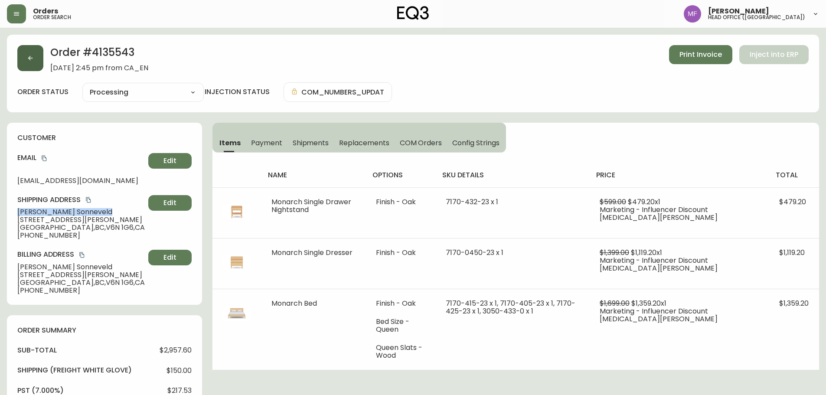
click at [26, 62] on button "button" at bounding box center [30, 58] width 26 height 26
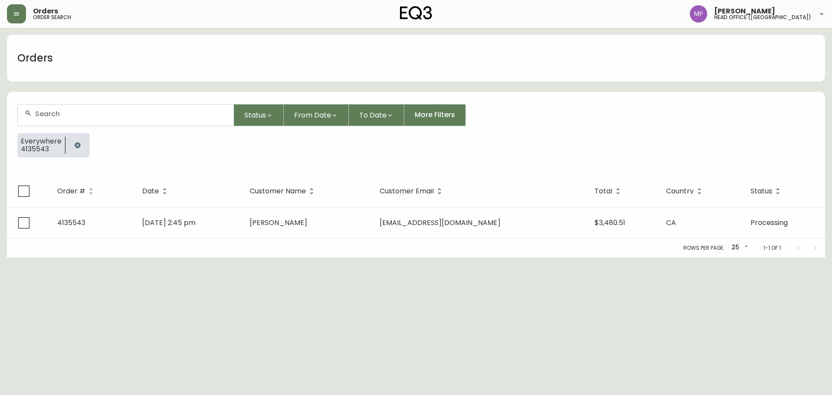
click at [77, 141] on button "button" at bounding box center [77, 145] width 17 height 17
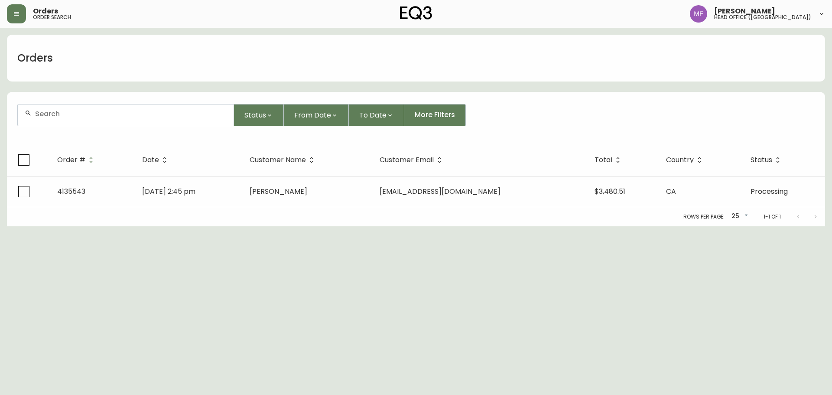
click at [63, 115] on input "text" at bounding box center [131, 114] width 192 height 8
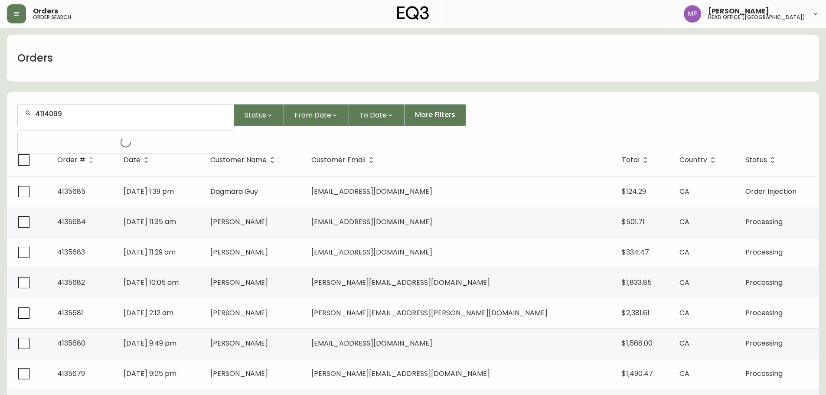
type input "4114099"
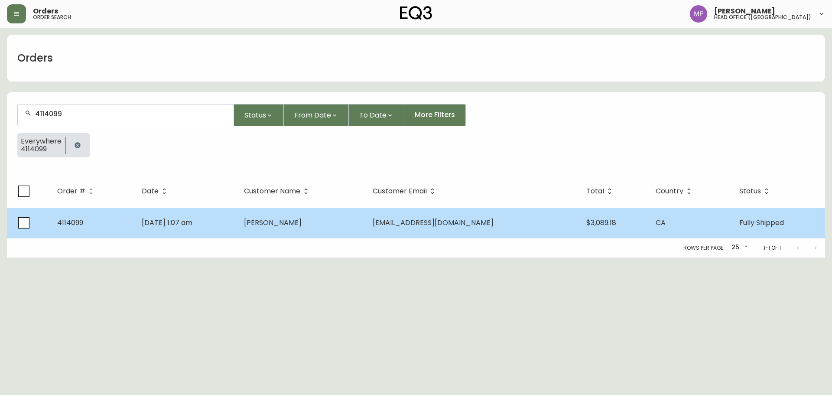
click at [219, 217] on td "Nov 26 2023, 1:07 am" at bounding box center [186, 223] width 102 height 30
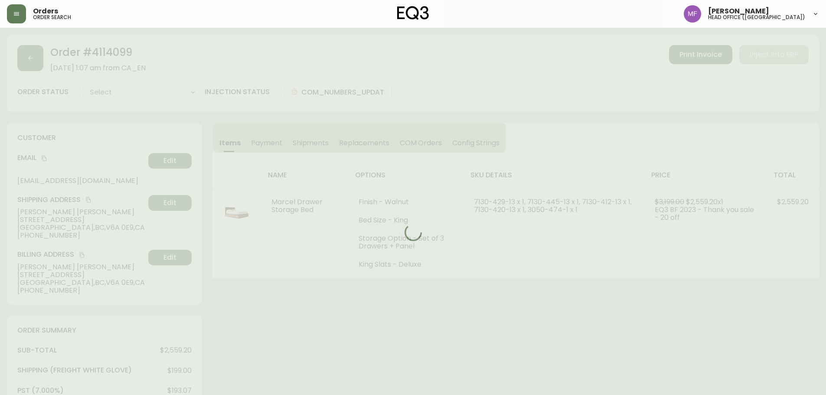
type input "Fully Shipped"
select select "FULLY_SHIPPED"
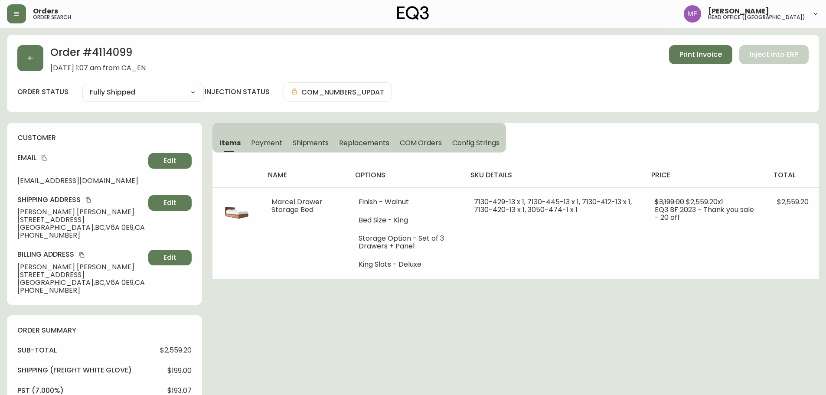
click at [124, 55] on h2 "Order # 4114099" at bounding box center [97, 54] width 95 height 19
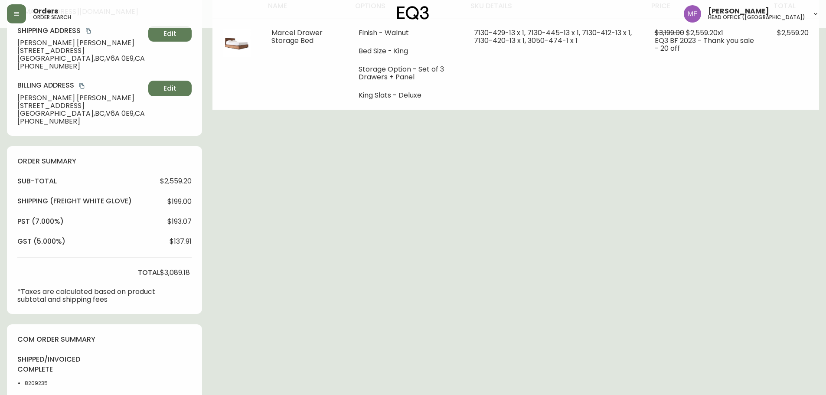
scroll to position [303, 0]
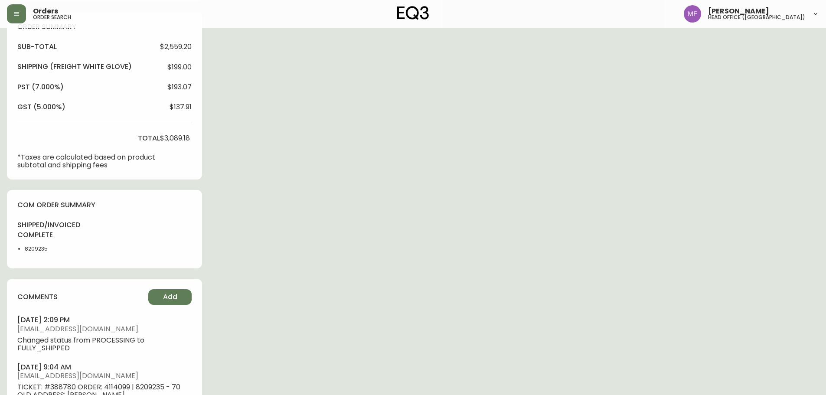
click at [37, 249] on li "8209235" at bounding box center [47, 249] width 44 height 8
click at [354, 235] on div "Order # 4114099 November 26, 2023 at 1:07 am from CA_EN Print Invoice Inject in…" at bounding box center [413, 168] width 812 height 874
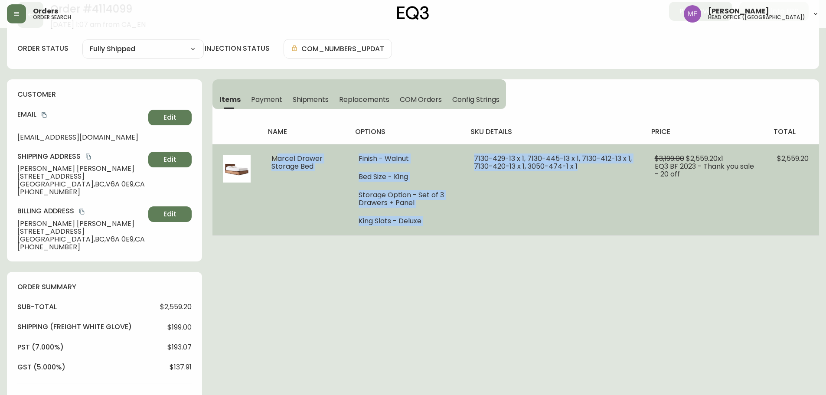
drag, startPoint x: 264, startPoint y: 155, endPoint x: 584, endPoint y: 178, distance: 320.8
click at [584, 178] on tr "Marcel Drawer Storage Bed Finish - Walnut Bed Size - King Storage Option - Set …" at bounding box center [515, 189] width 607 height 91
drag, startPoint x: 88, startPoint y: 155, endPoint x: 275, endPoint y: 150, distance: 186.5
click at [88, 155] on icon "copy" at bounding box center [88, 157] width 5 height 6
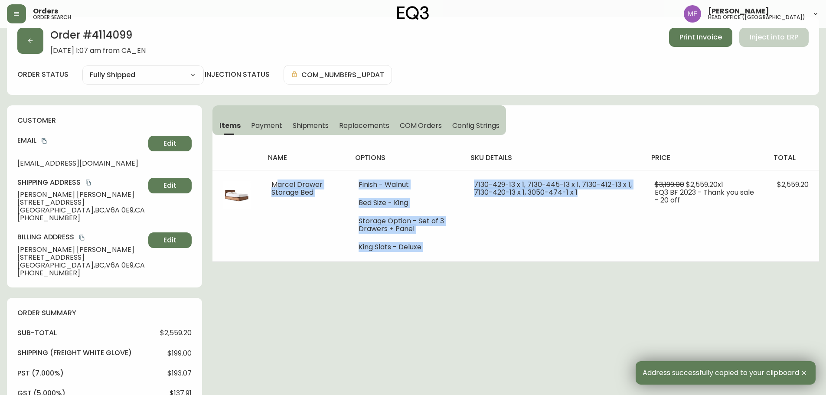
scroll to position [0, 0]
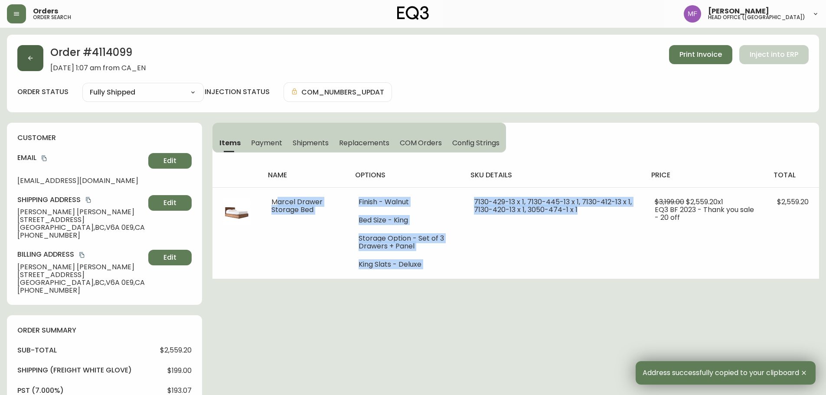
click at [34, 61] on button "button" at bounding box center [30, 58] width 26 height 26
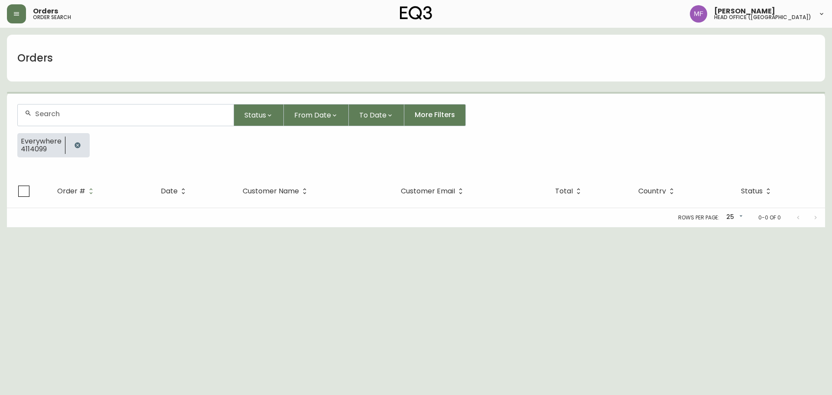
click at [72, 149] on button "button" at bounding box center [77, 145] width 17 height 17
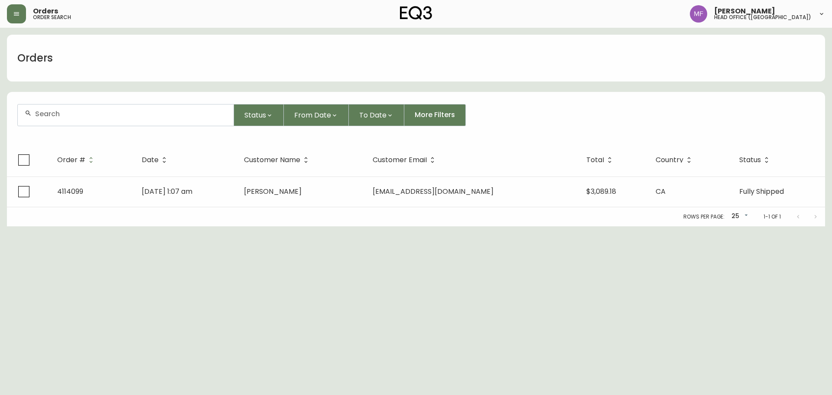
click at [67, 123] on div at bounding box center [126, 114] width 216 height 21
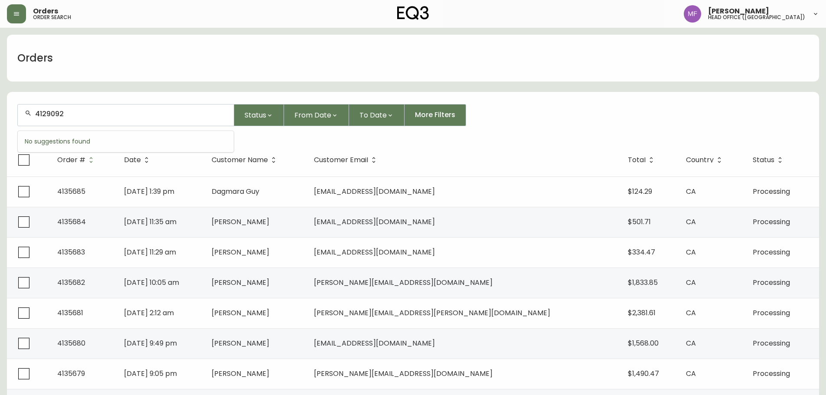
type input "4129092"
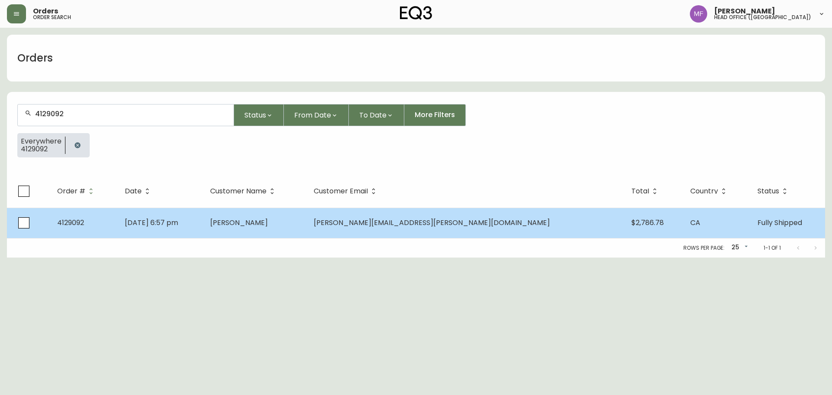
click at [307, 237] on td "Samuel Williams" at bounding box center [255, 223] width 104 height 30
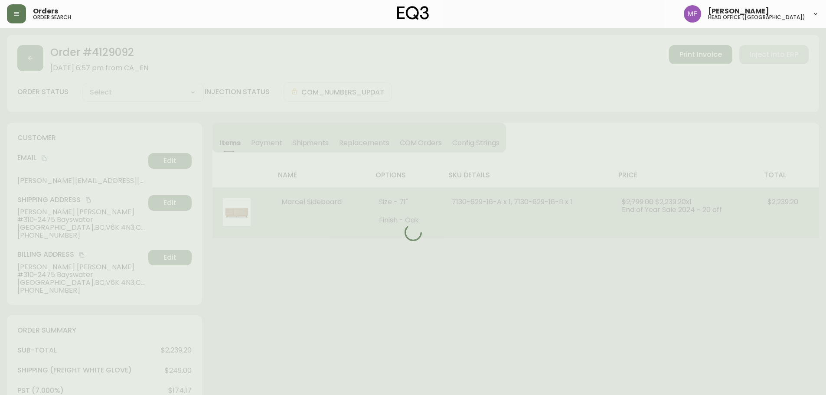
type input "Fully Shipped"
select select "FULLY_SHIPPED"
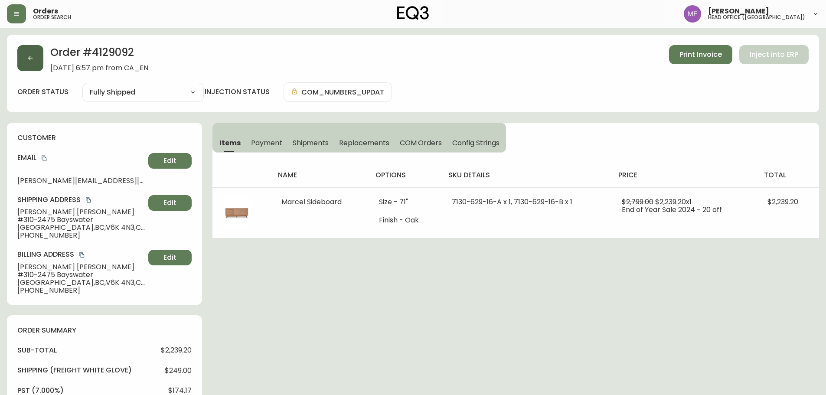
click at [37, 68] on button "button" at bounding box center [30, 58] width 26 height 26
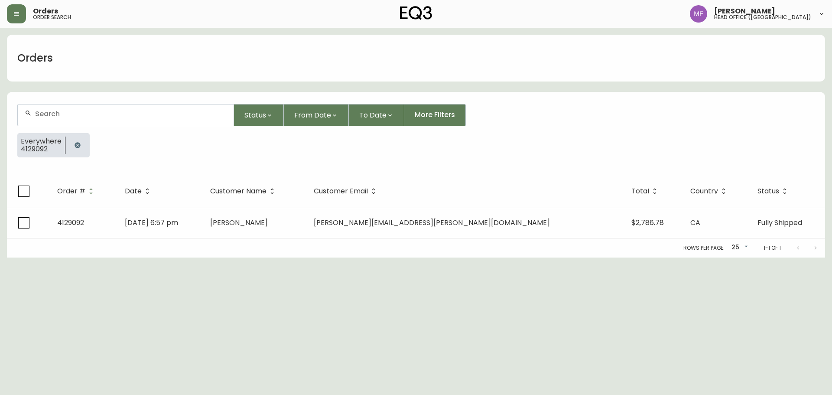
click at [79, 137] on button "button" at bounding box center [77, 145] width 17 height 17
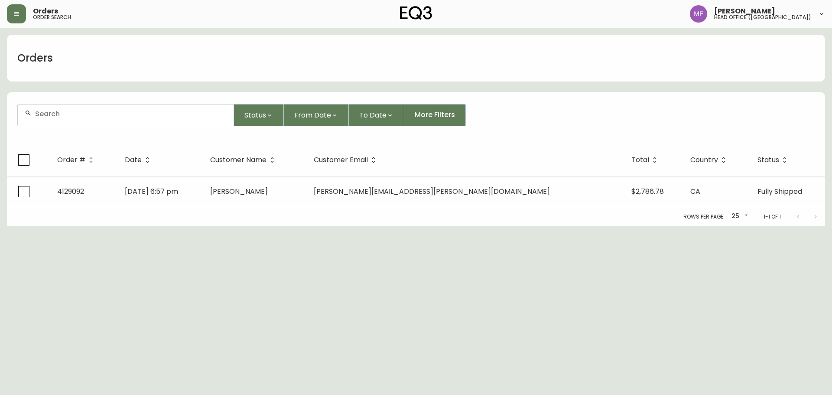
click at [76, 115] on input "text" at bounding box center [131, 114] width 192 height 8
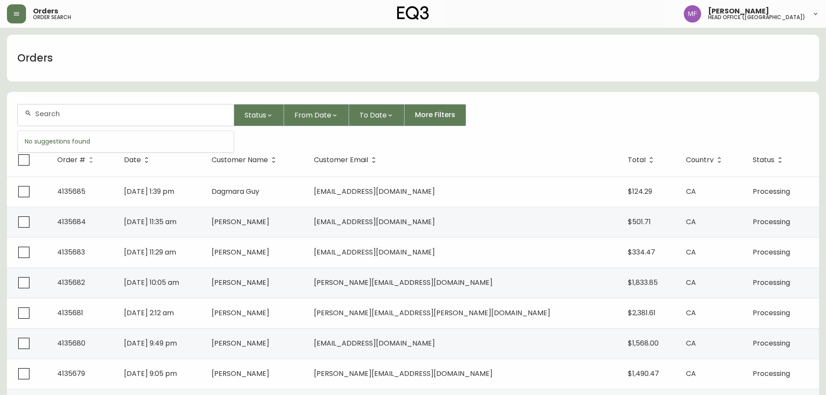
paste input "4135043"
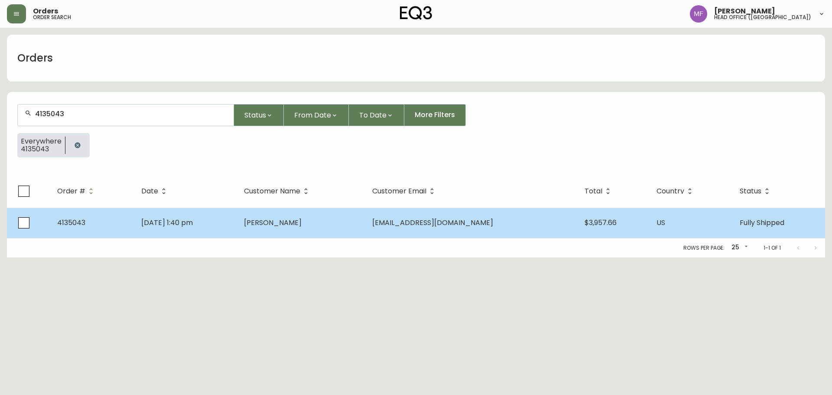
type input "4135043"
click at [416, 223] on span "ellenbrecken@gmail.com" at bounding box center [432, 223] width 121 height 10
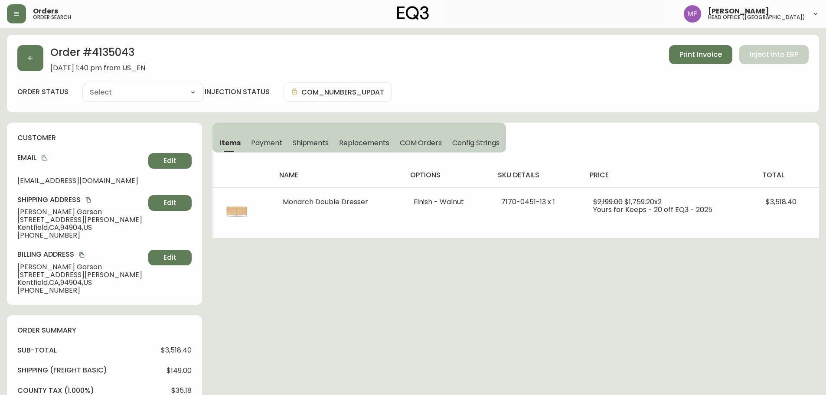
type input "Fully Shipped"
select select "FULLY_SHIPPED"
click at [104, 49] on h2 "Order # 4135043" at bounding box center [97, 54] width 95 height 19
click at [124, 49] on h2 "Order # 4135043" at bounding box center [97, 54] width 95 height 19
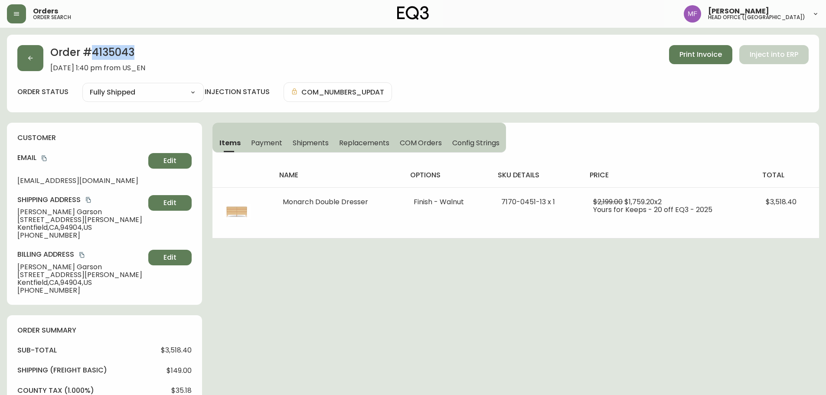
click at [124, 49] on h2 "Order # 4135043" at bounding box center [97, 54] width 95 height 19
drag, startPoint x: 60, startPoint y: 214, endPoint x: 0, endPoint y: 211, distance: 59.9
click at [0, 211] on main "Order # 4135043 September 2, 2025 at 1:40 pm from US_EN Print Invoice Inject in…" at bounding box center [413, 388] width 826 height 721
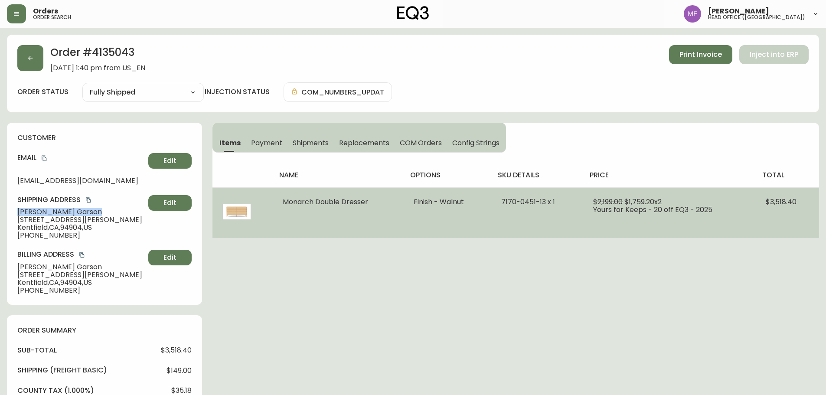
drag, startPoint x: 369, startPoint y: 206, endPoint x: 273, endPoint y: 204, distance: 95.8
click at [273, 204] on td "Monarch Double Dresser" at bounding box center [337, 212] width 131 height 51
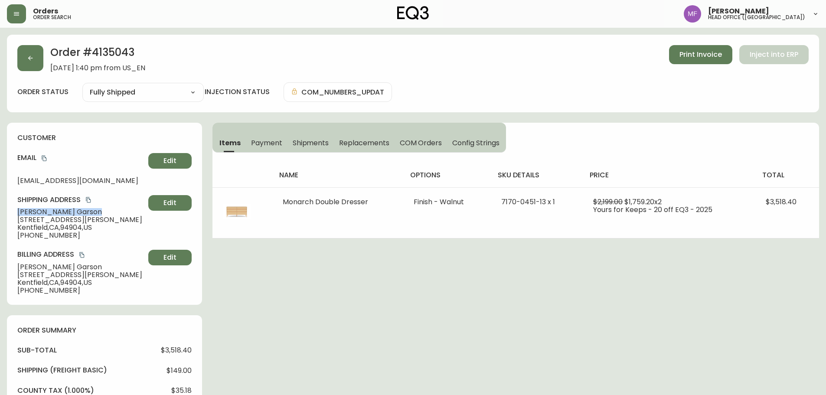
click at [115, 48] on h2 "Order # 4135043" at bounding box center [97, 54] width 95 height 19
click at [115, 49] on h2 "Order # 4135043" at bounding box center [97, 54] width 95 height 19
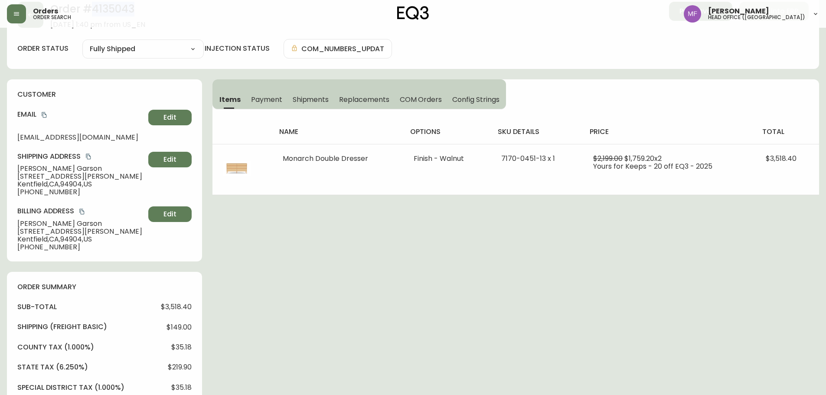
click at [400, 244] on div "Order # 4135043 September 2, 2025 at 1:40 pm from US_EN Print Invoice Inject in…" at bounding box center [413, 348] width 812 height 714
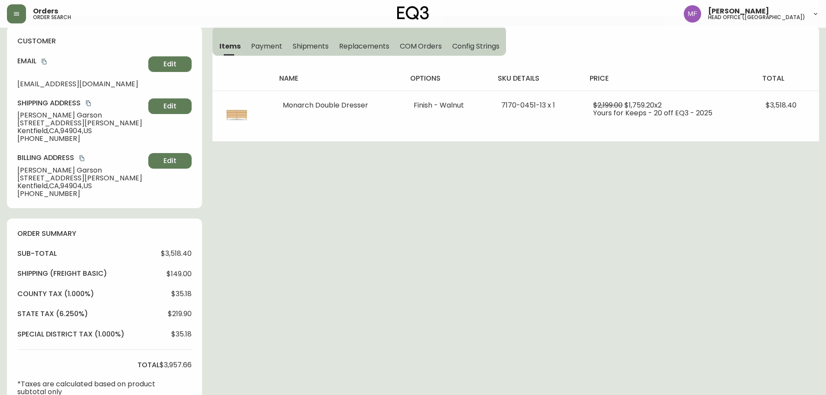
scroll to position [354, 0]
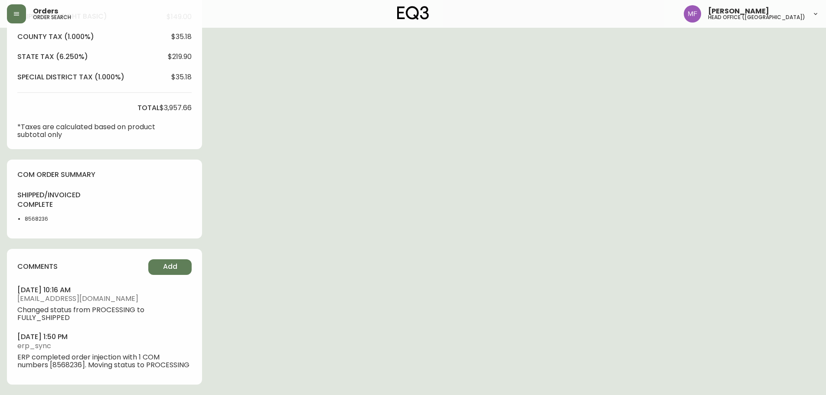
click at [42, 220] on li "8568236" at bounding box center [47, 219] width 44 height 8
click at [488, 163] on div "Order # 4135043 September 2, 2025 at 1:40 pm from US_EN Print Invoice Inject in…" at bounding box center [413, 38] width 812 height 714
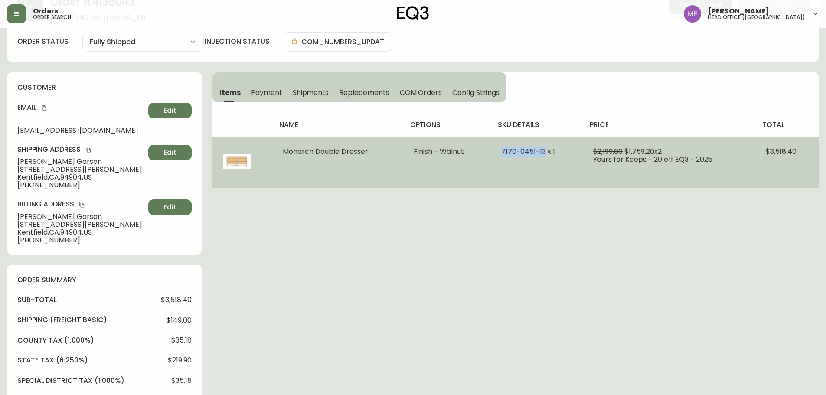
drag, startPoint x: 545, startPoint y: 152, endPoint x: 504, endPoint y: 151, distance: 41.2
click at [504, 151] on span "7170-0451-13 x 1" at bounding box center [528, 152] width 54 height 10
drag, startPoint x: 367, startPoint y: 153, endPoint x: 283, endPoint y: 153, distance: 83.7
click at [283, 153] on span "Monarch Double Dresser" at bounding box center [325, 152] width 85 height 10
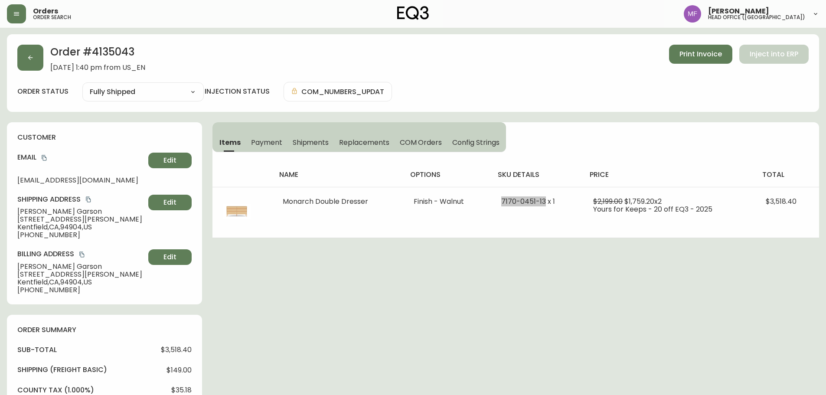
scroll to position [0, 0]
click at [33, 63] on button "button" at bounding box center [30, 58] width 26 height 26
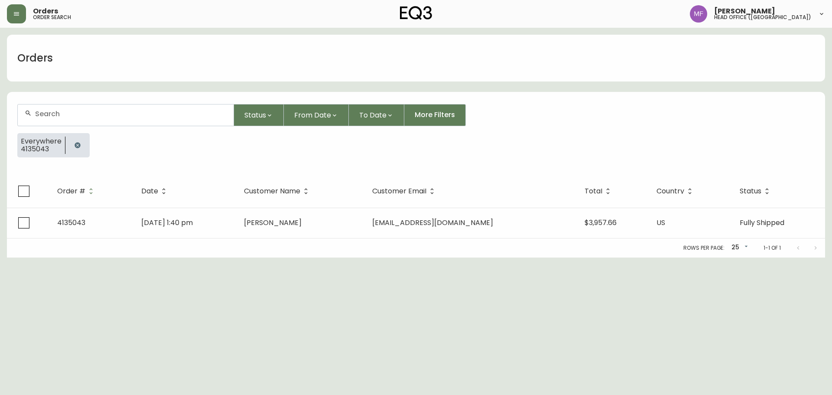
click at [74, 148] on button "button" at bounding box center [77, 145] width 17 height 17
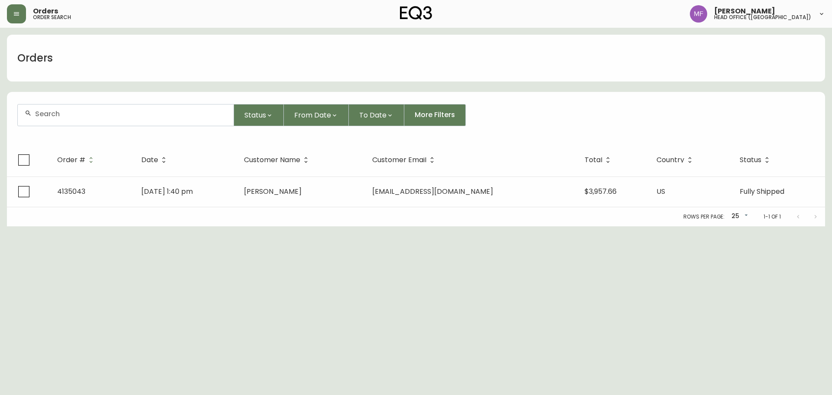
click at [70, 122] on div at bounding box center [126, 114] width 216 height 21
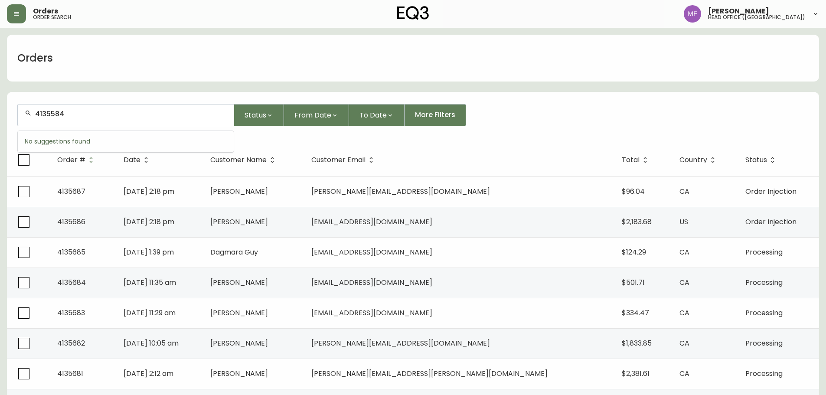
type input "4135584"
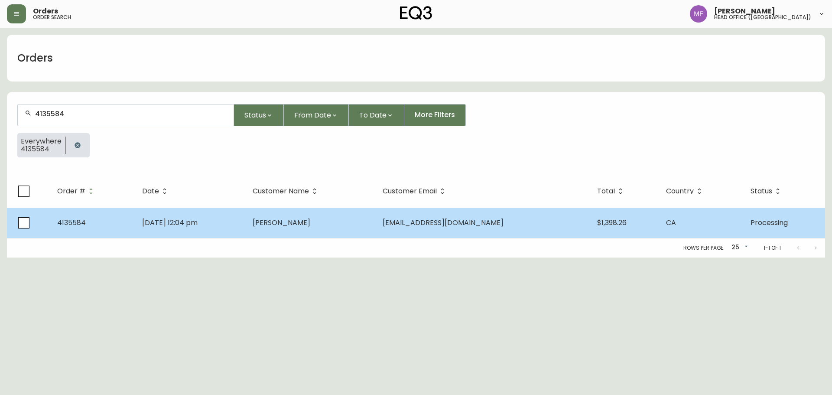
click at [326, 216] on td "Stuart Douglas" at bounding box center [311, 223] width 130 height 30
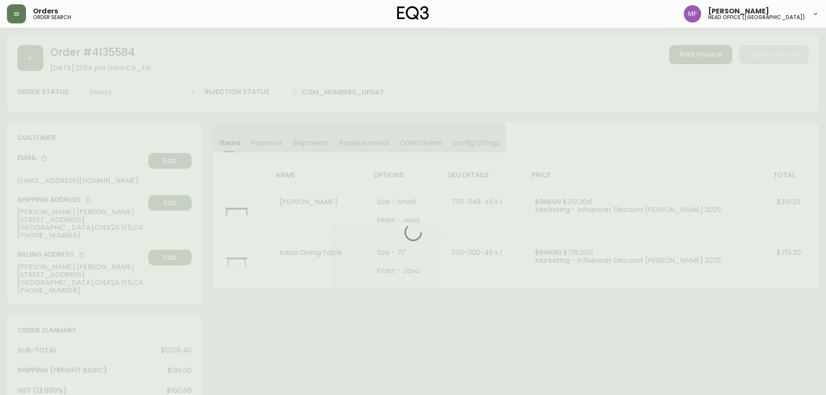
type input "Processing"
select select "PROCESSING"
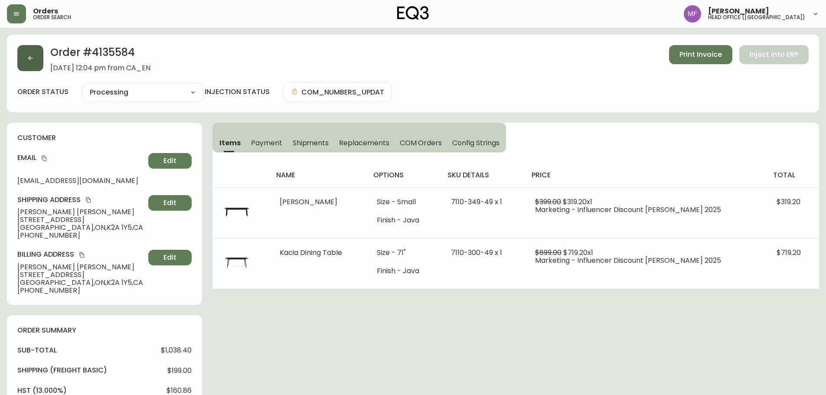
click at [35, 63] on button "button" at bounding box center [30, 58] width 26 height 26
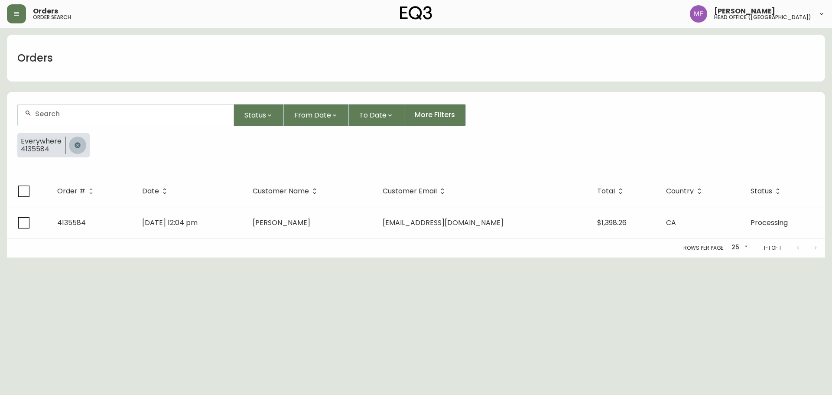
click at [80, 144] on icon "button" at bounding box center [77, 145] width 7 height 7
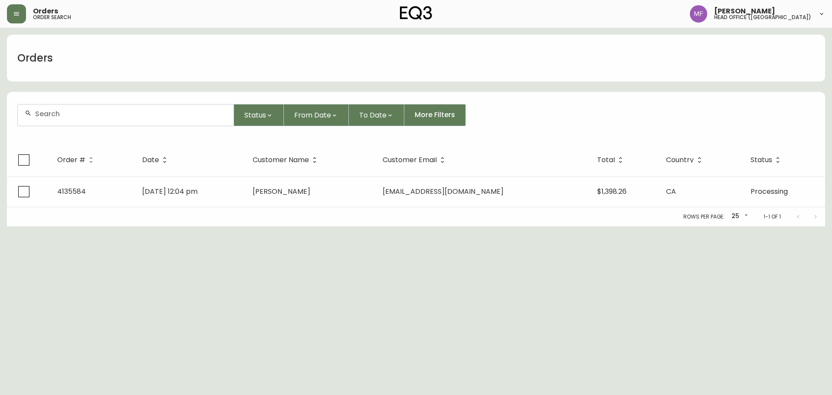
click at [73, 120] on div at bounding box center [126, 114] width 216 height 21
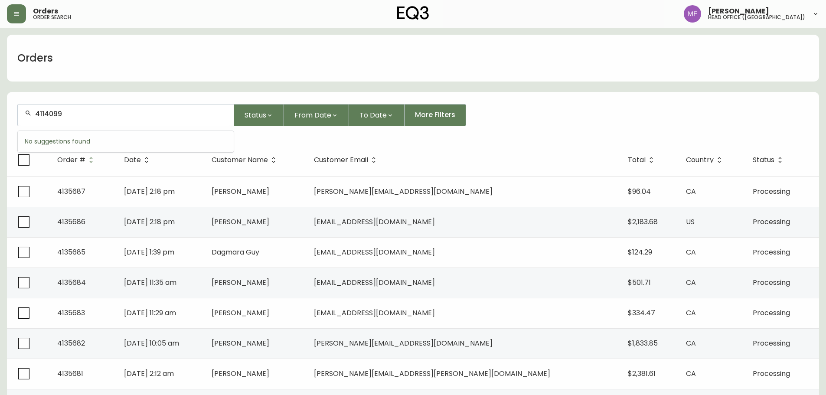
type input "4114099"
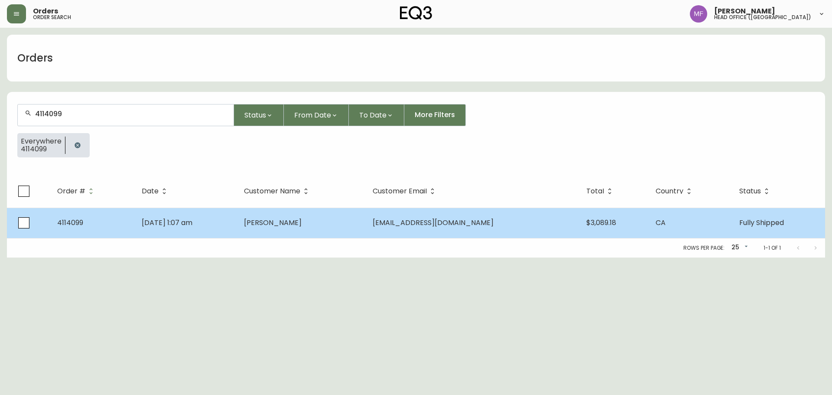
click at [131, 227] on tr "4114099 Nov 26 2023, 1:07 am Logan Verhelst logan_verhelst@protonmail.com $3,08…" at bounding box center [416, 223] width 819 height 30
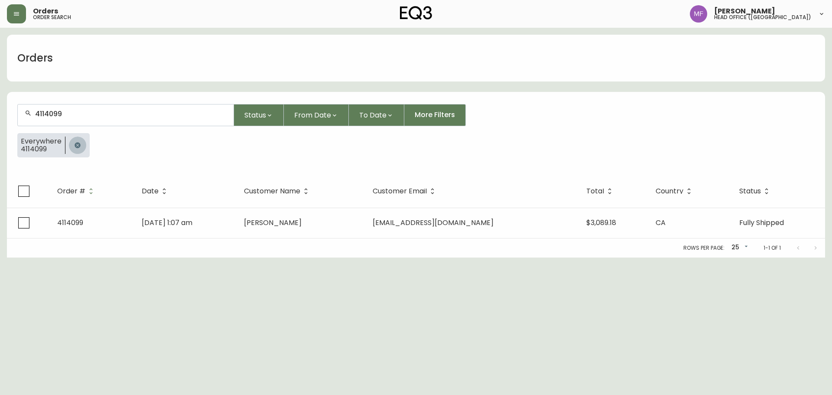
click at [76, 147] on icon "button" at bounding box center [78, 145] width 6 height 6
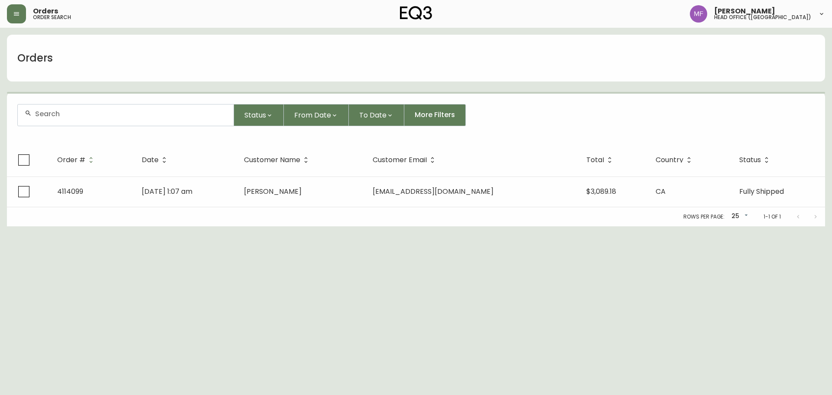
click at [78, 121] on div at bounding box center [126, 114] width 216 height 21
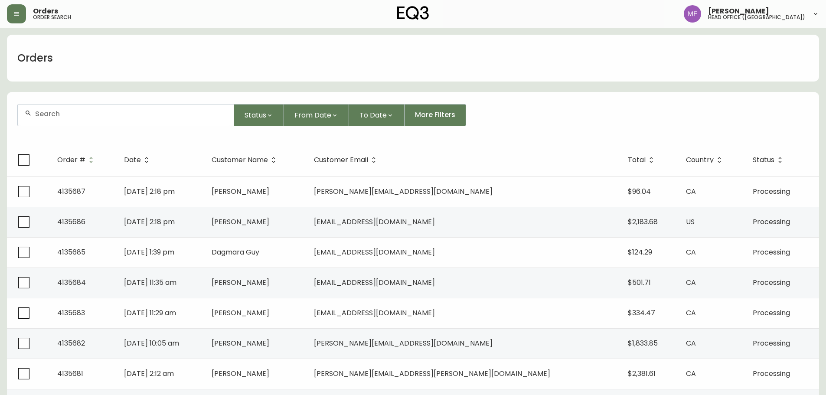
paste input "4132323"
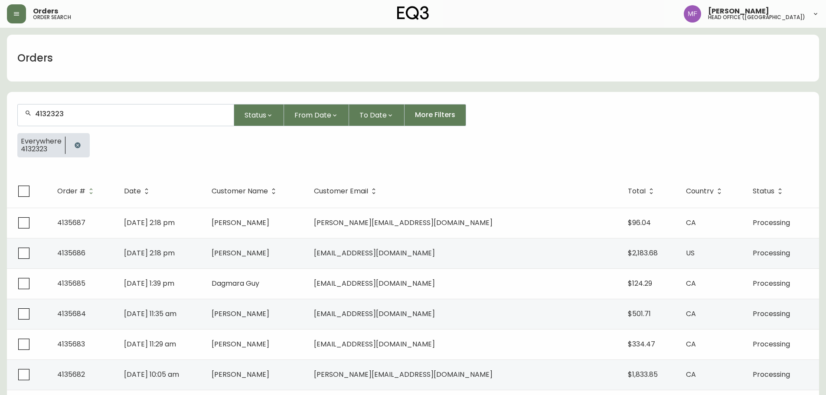
type input "4132323"
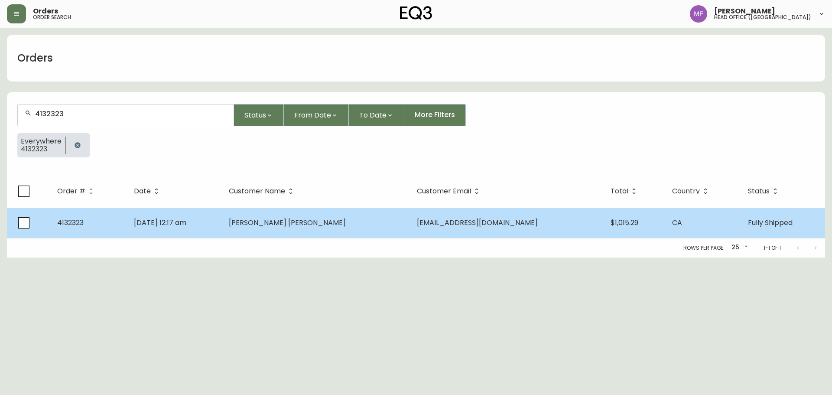
click at [222, 217] on td "Apr 09 2025, 12:17 am" at bounding box center [174, 223] width 95 height 30
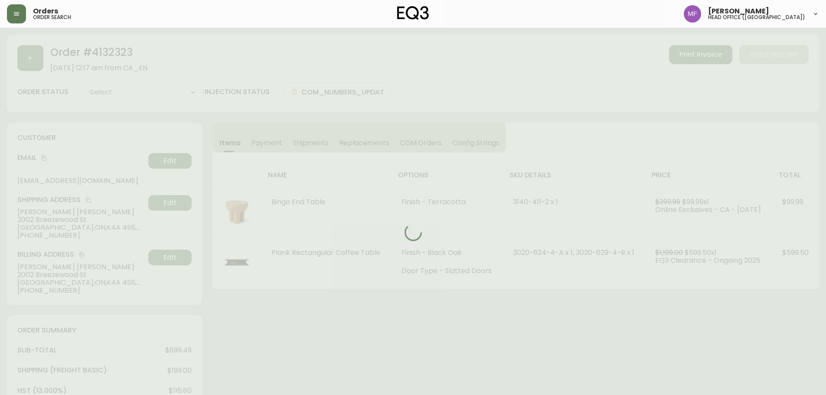
type input "Fully Shipped"
select select "FULLY_SHIPPED"
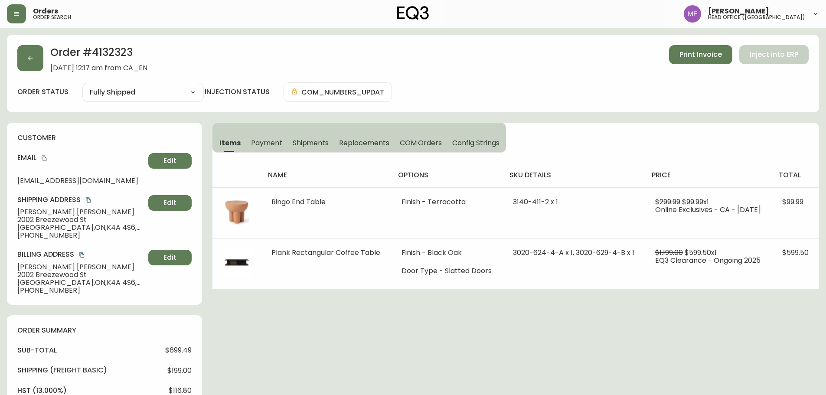
click at [115, 38] on div "Order # 4132323 April 9, 2025 at 12:17 am from CA_EN Print Invoice Inject into …" at bounding box center [413, 74] width 812 height 78
click at [110, 54] on h2 "Order # 4132323" at bounding box center [98, 54] width 97 height 19
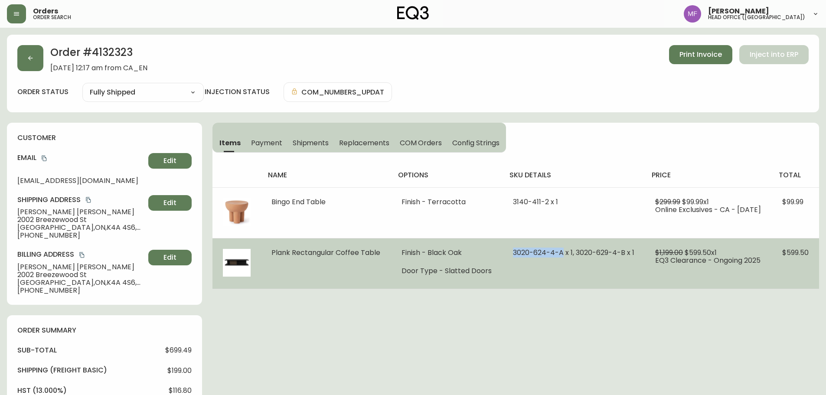
drag, startPoint x: 556, startPoint y: 253, endPoint x: 508, endPoint y: 255, distance: 48.2
click at [513, 255] on span "3020-624-4-A x 1, 3020-629-4-B x 1" at bounding box center [573, 253] width 121 height 10
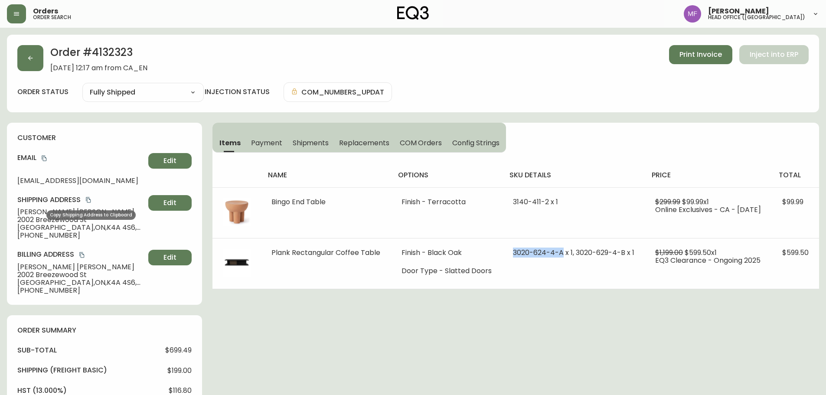
click at [89, 200] on icon "copy" at bounding box center [88, 200] width 6 height 6
click at [34, 57] on button "button" at bounding box center [30, 58] width 26 height 26
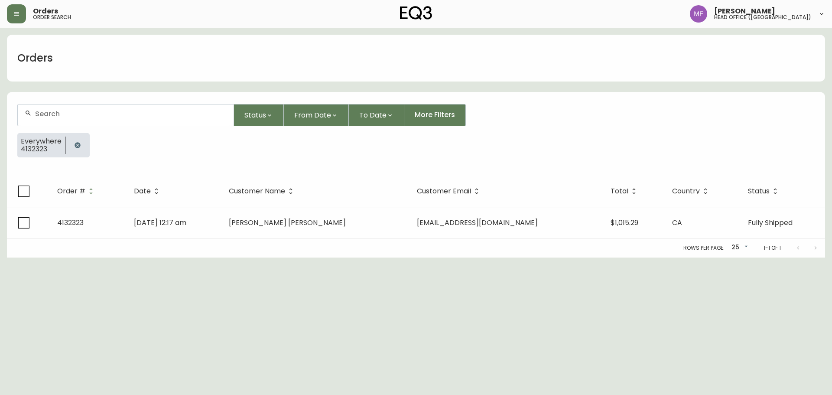
click at [73, 141] on button "button" at bounding box center [77, 145] width 17 height 17
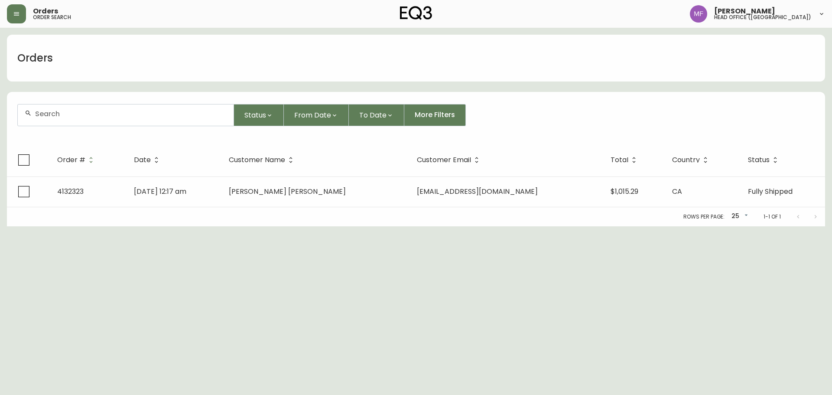
click at [71, 121] on div at bounding box center [126, 114] width 216 height 21
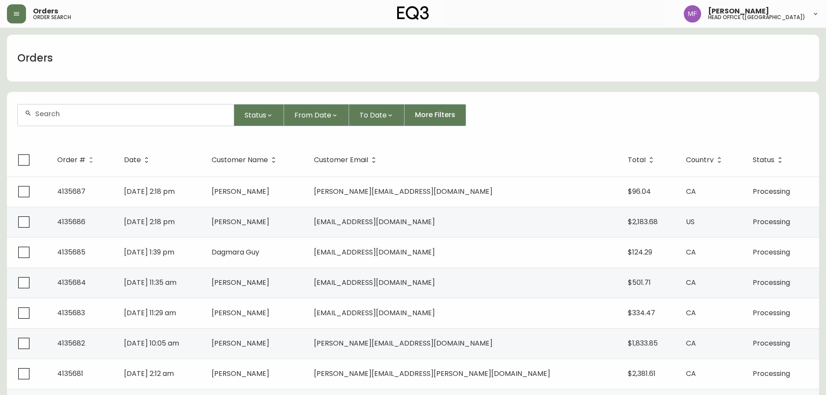
paste input "4135136"
type input "4135136"
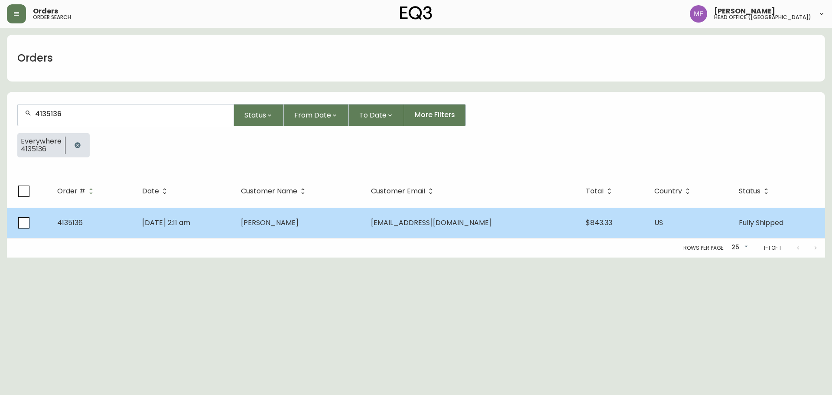
click at [298, 237] on td "Brandon Lam" at bounding box center [299, 223] width 130 height 30
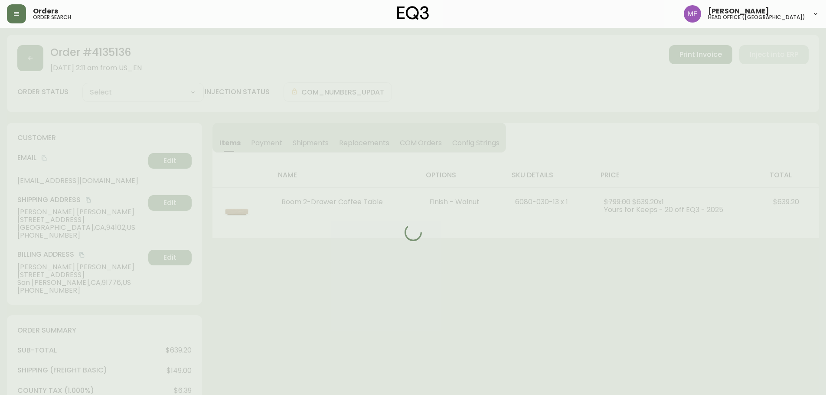
type input "Fully Shipped"
select select "FULLY_SHIPPED"
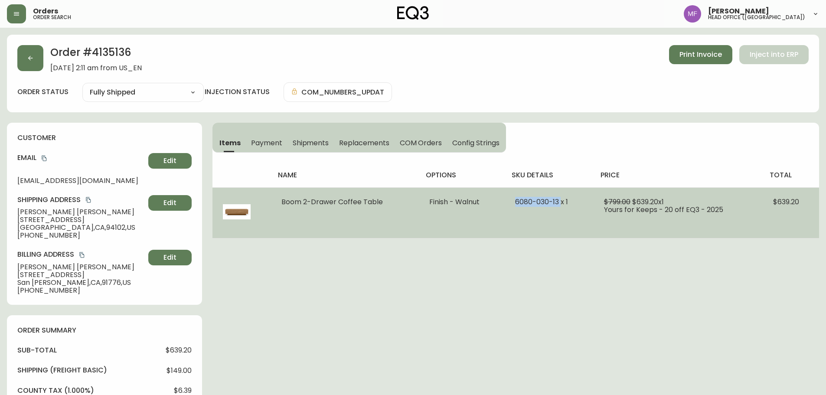
drag, startPoint x: 560, startPoint y: 201, endPoint x: 513, endPoint y: 202, distance: 46.8
click at [513, 202] on td "6080-030-13 x 1" at bounding box center [549, 212] width 89 height 51
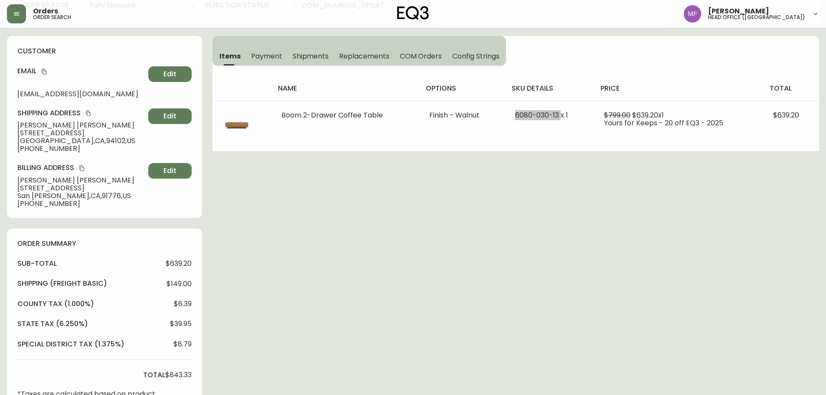
scroll to position [130, 0]
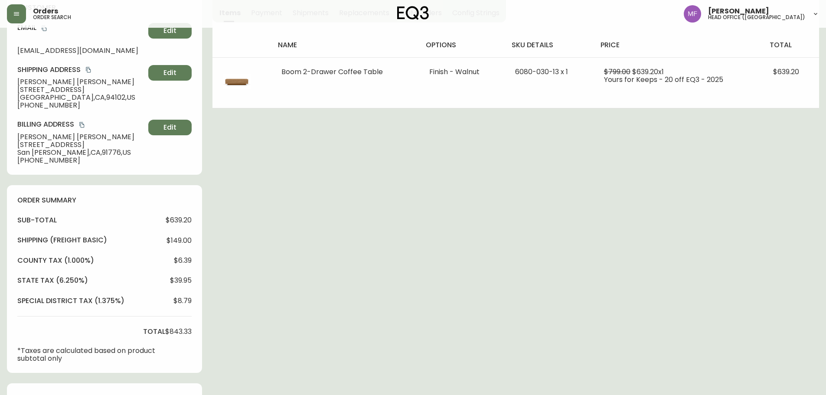
drag, startPoint x: 368, startPoint y: 201, endPoint x: 365, endPoint y: 196, distance: 5.8
click at [368, 200] on div "Order # 4135136 September 6, 2025 at 2:11 am from US_EN Print Invoice Inject in…" at bounding box center [413, 262] width 812 height 714
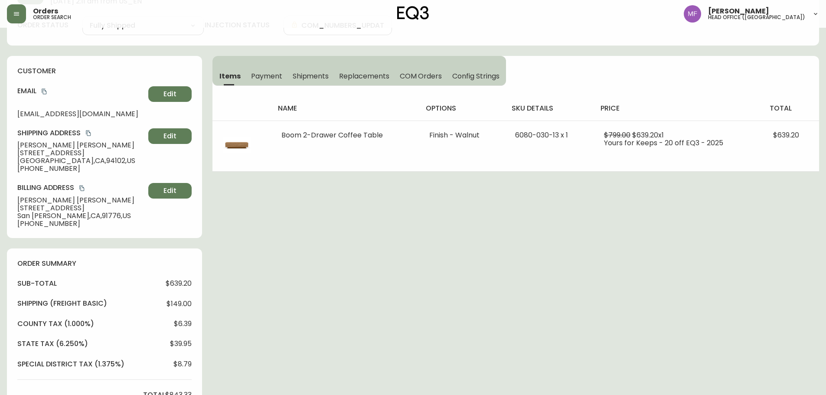
scroll to position [0, 0]
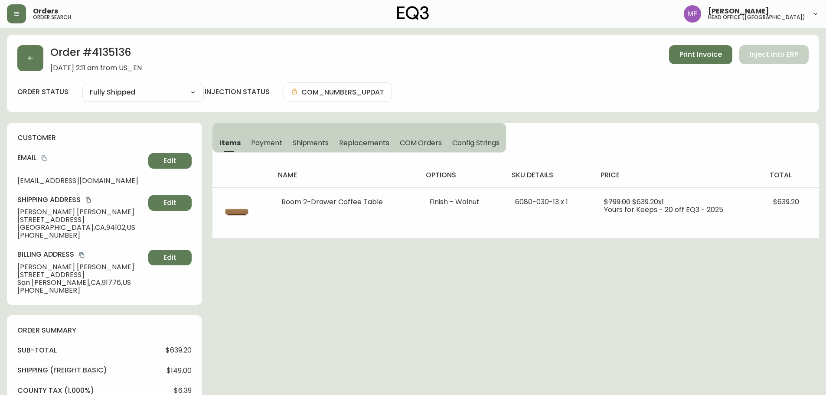
click at [111, 52] on h2 "Order # 4135136" at bounding box center [95, 54] width 91 height 19
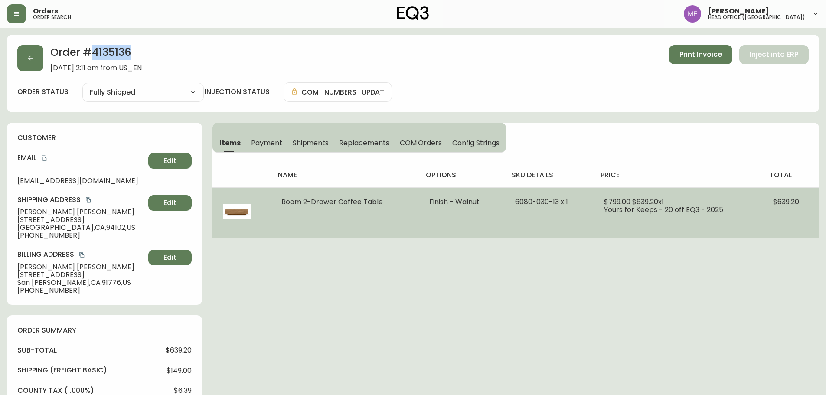
drag, startPoint x: 395, startPoint y: 199, endPoint x: 281, endPoint y: 201, distance: 114.9
click at [281, 201] on td "Boom 2-Drawer Coffee Table" at bounding box center [344, 212] width 147 height 51
drag, startPoint x: 569, startPoint y: 202, endPoint x: 558, endPoint y: 202, distance: 11.7
click at [558, 202] on td "6080-030-13 x 1" at bounding box center [549, 212] width 89 height 51
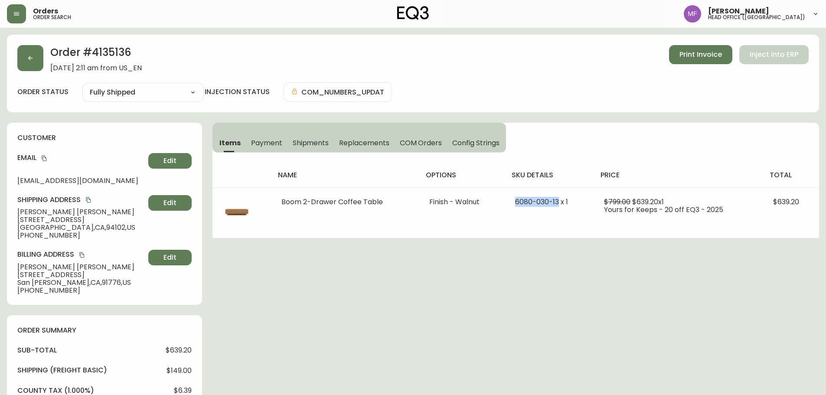
drag, startPoint x: 253, startPoint y: 140, endPoint x: 228, endPoint y: 140, distance: 24.7
click at [253, 140] on span "Payment" at bounding box center [266, 142] width 31 height 9
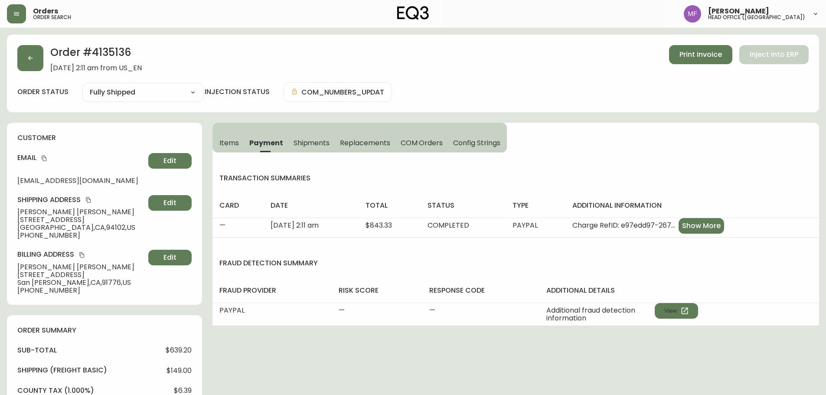
click at [226, 140] on span "Items" at bounding box center [229, 142] width 20 height 9
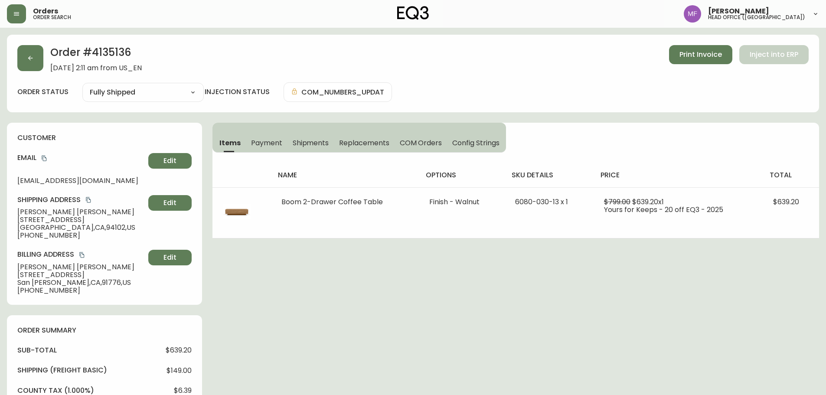
click at [16, 63] on div "Order # 4135136 September 6, 2025 at 2:11 am from US_EN Print Invoice Inject in…" at bounding box center [413, 74] width 812 height 78
click at [33, 67] on button "button" at bounding box center [30, 58] width 26 height 26
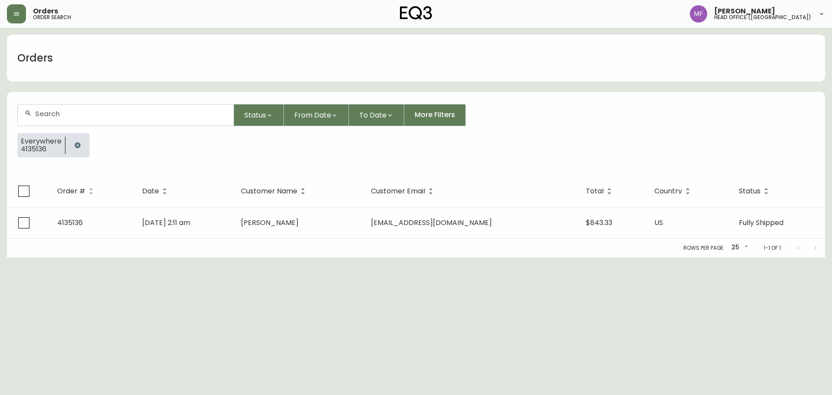
click at [72, 146] on button "button" at bounding box center [77, 145] width 17 height 17
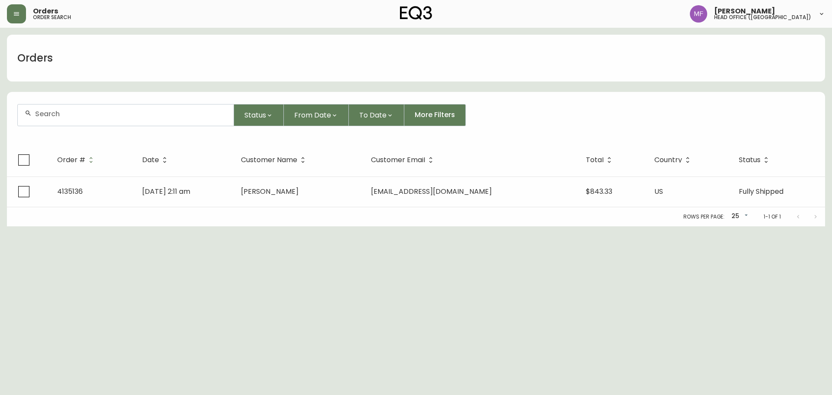
click at [73, 117] on input "text" at bounding box center [131, 114] width 192 height 8
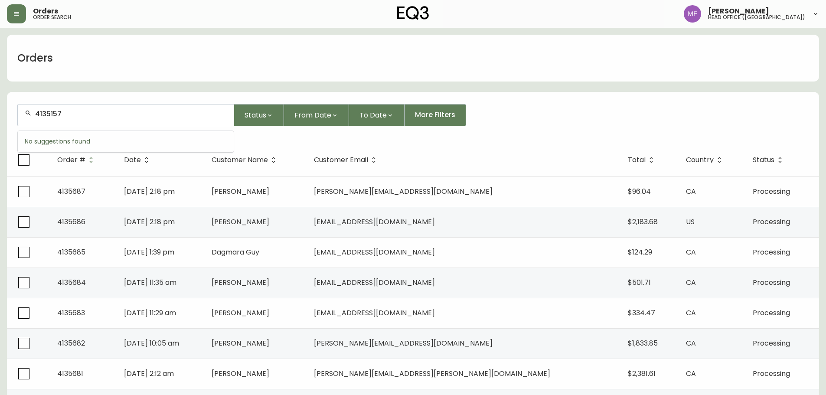
type input "4135157"
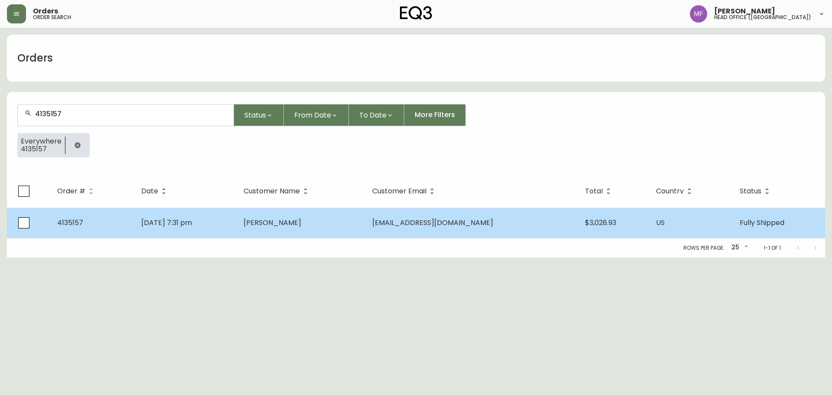
click at [333, 230] on td "Josh Kirschenbaum" at bounding box center [301, 223] width 129 height 30
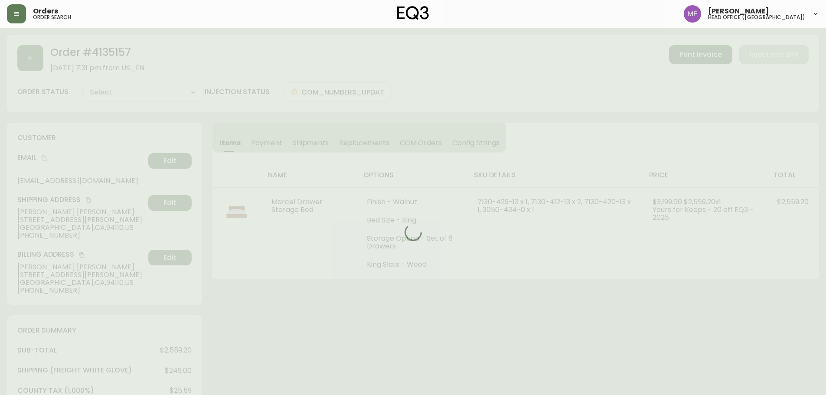
type input "Fully Shipped"
select select "FULLY_SHIPPED"
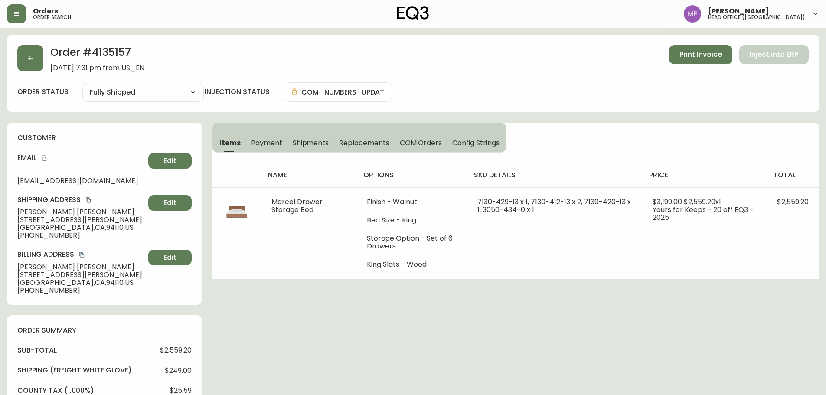
click at [115, 56] on h2 "Order # 4135157" at bounding box center [97, 54] width 94 height 19
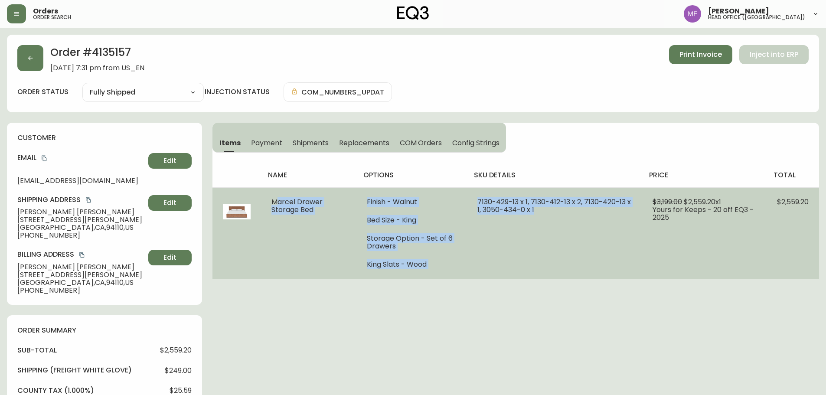
drag, startPoint x: 272, startPoint y: 202, endPoint x: 540, endPoint y: 241, distance: 270.3
click at [540, 241] on tr "Marcel Drawer Storage Bed Finish - Walnut Bed Size - King Storage Option - Set …" at bounding box center [515, 232] width 607 height 91
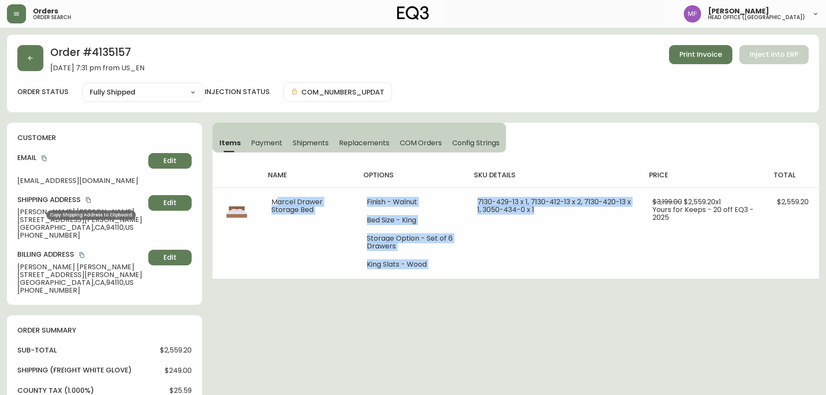
click at [88, 201] on icon "copy" at bounding box center [88, 200] width 6 height 6
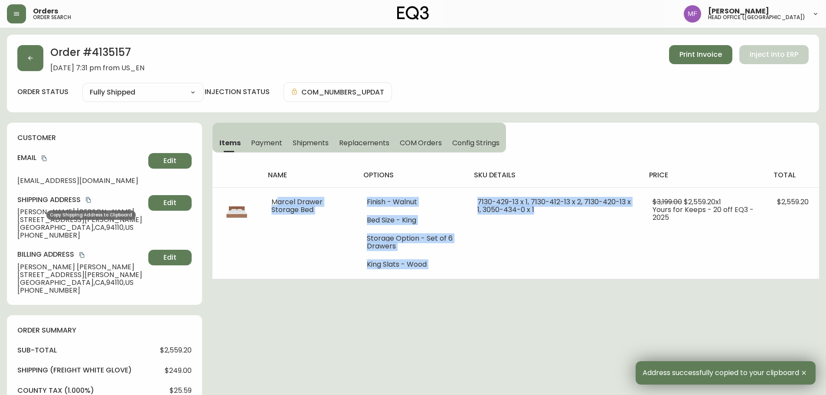
click at [87, 199] on icon "copy" at bounding box center [88, 200] width 6 height 6
click at [28, 70] on button "button" at bounding box center [30, 58] width 26 height 26
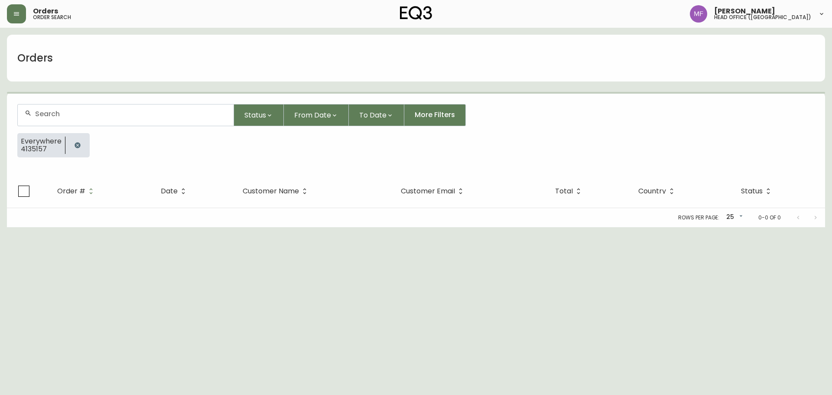
click at [75, 148] on icon "button" at bounding box center [77, 145] width 7 height 7
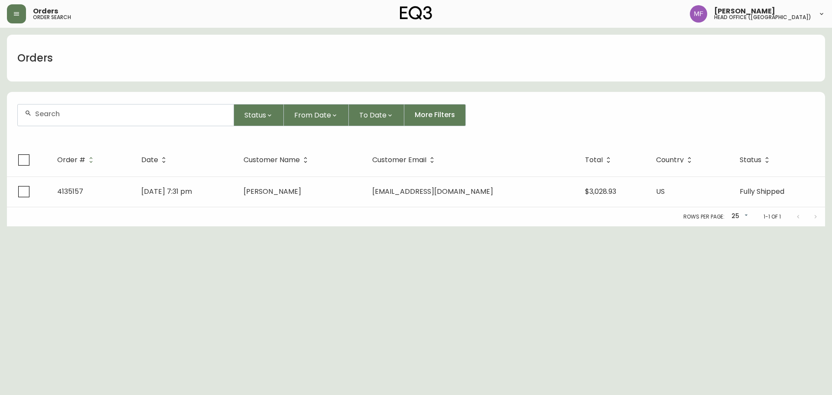
click at [72, 122] on div at bounding box center [126, 114] width 216 height 21
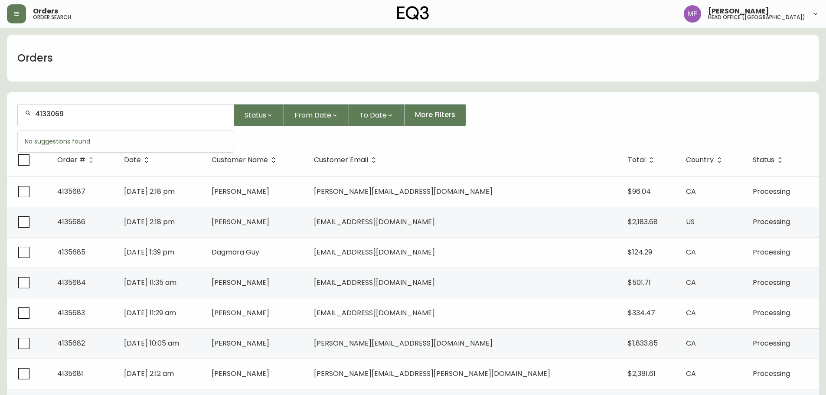
type input "4133069"
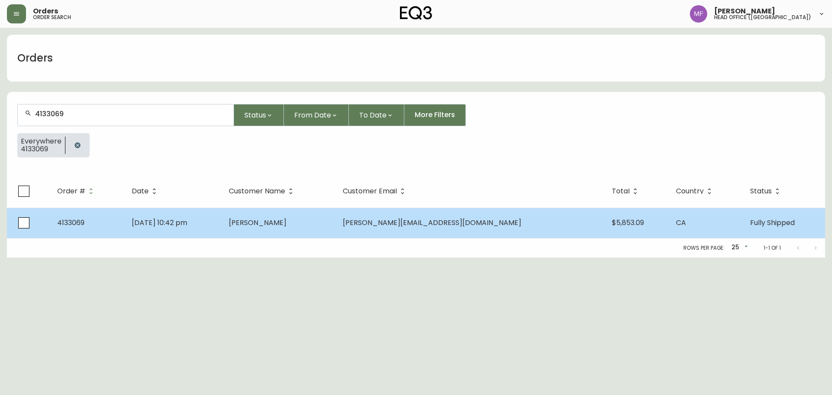
click at [462, 226] on span "nathan_murray@hotmail.com" at bounding box center [432, 223] width 179 height 10
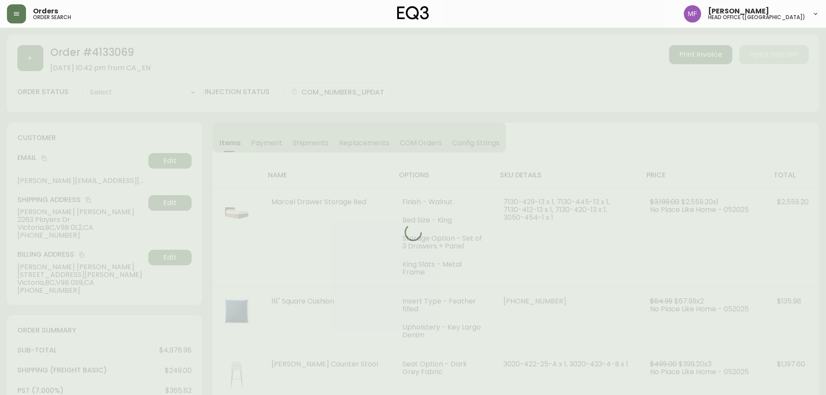
type input "Fully Shipped"
select select "FULLY_SHIPPED"
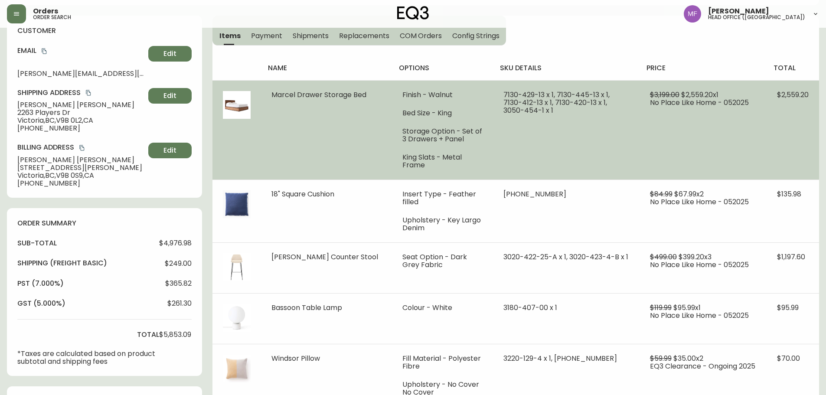
scroll to position [173, 0]
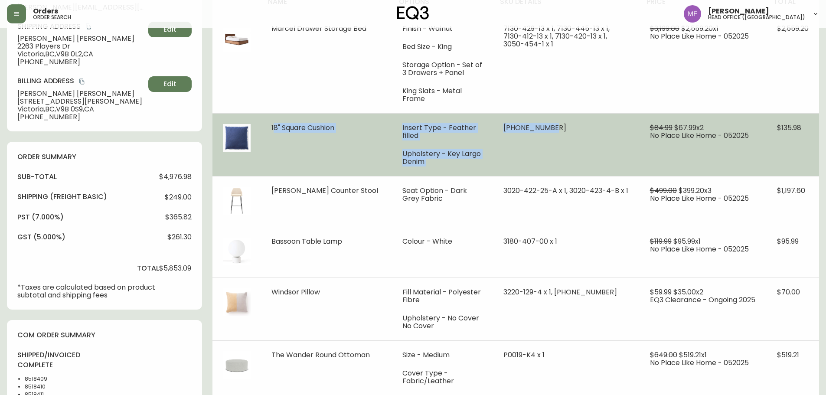
drag, startPoint x: 265, startPoint y: 119, endPoint x: 564, endPoint y: 126, distance: 299.2
click at [564, 126] on tr "18" Square Cushion Insert Type - Feather filled Upholstery - Key Largo Denim 30…" at bounding box center [515, 144] width 607 height 63
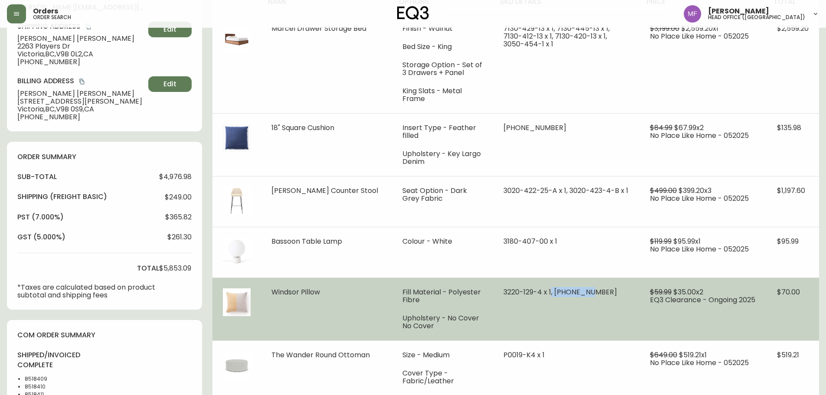
drag, startPoint x: 607, startPoint y: 277, endPoint x: 571, endPoint y: 277, distance: 36.0
click at [571, 287] on span "3220-129-4 x 1, 30106-00 x 1" at bounding box center [560, 292] width 114 height 10
click at [640, 286] on td "3220-129-4 x 1, 30106-00 x 1" at bounding box center [566, 308] width 147 height 63
drag, startPoint x: 606, startPoint y: 275, endPoint x: 574, endPoint y: 276, distance: 31.2
click at [574, 287] on span "3220-129-4 x 1, 30106-00 x 1" at bounding box center [560, 292] width 114 height 10
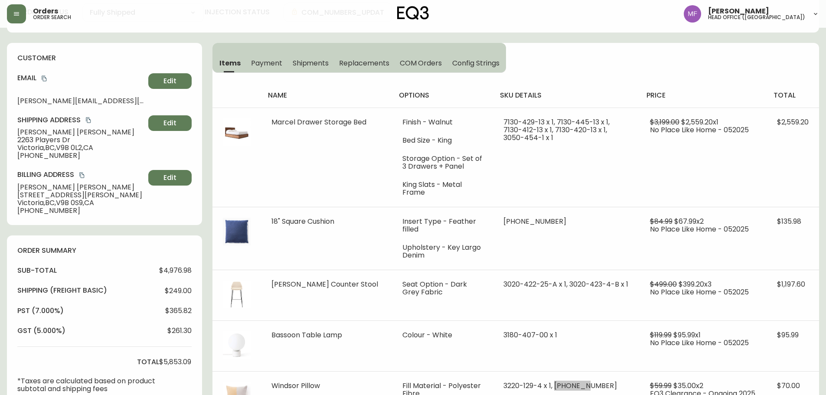
scroll to position [0, 0]
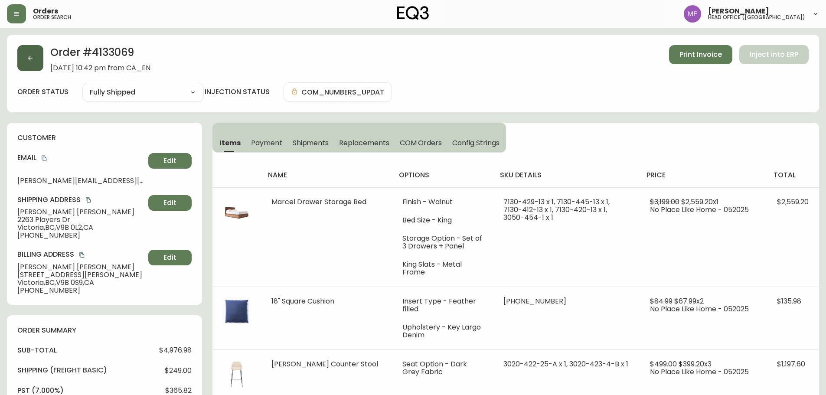
click at [20, 70] on button "button" at bounding box center [30, 58] width 26 height 26
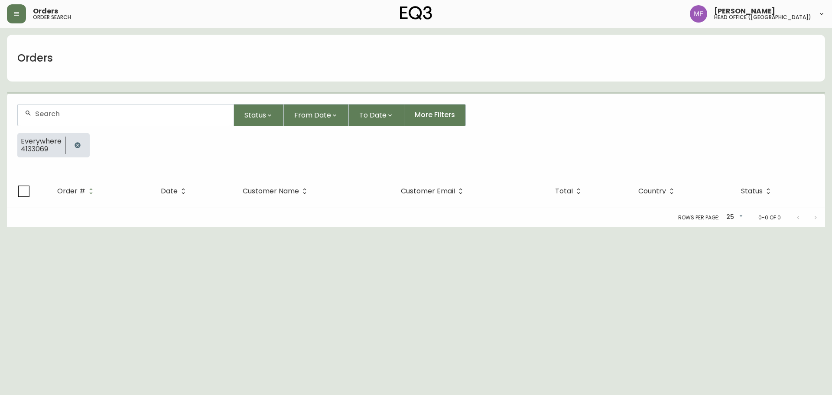
click at [78, 143] on icon "button" at bounding box center [77, 145] width 7 height 7
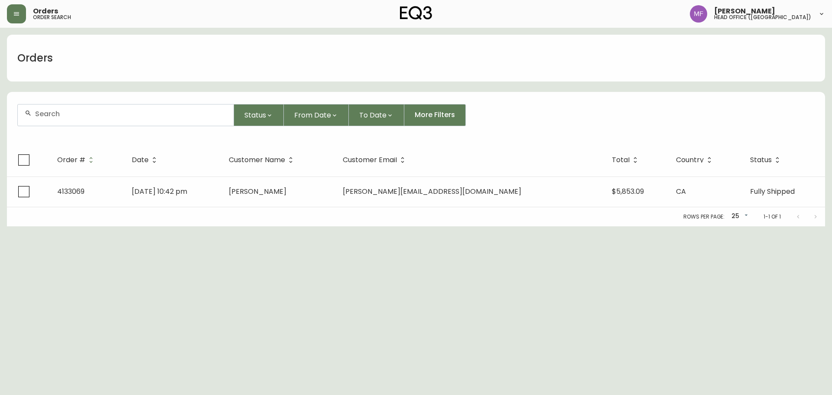
click at [75, 120] on div at bounding box center [126, 114] width 216 height 21
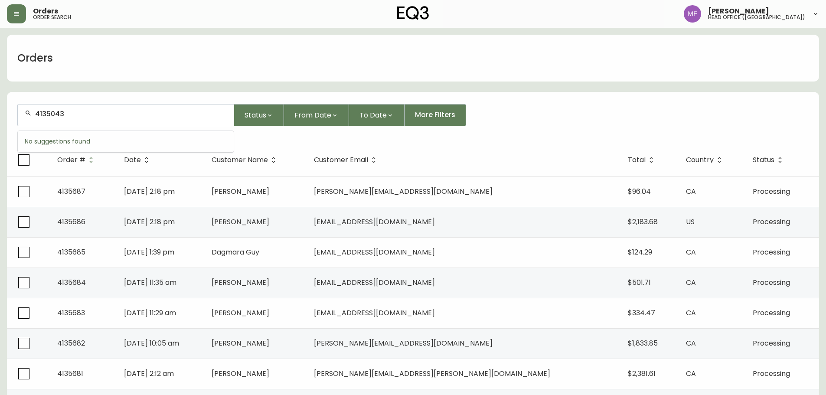
type input "4135043"
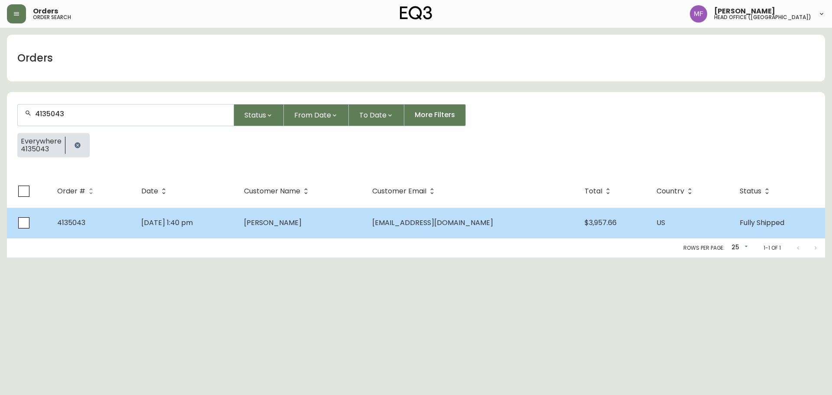
click at [318, 229] on td "Ellen Garson" at bounding box center [301, 223] width 128 height 30
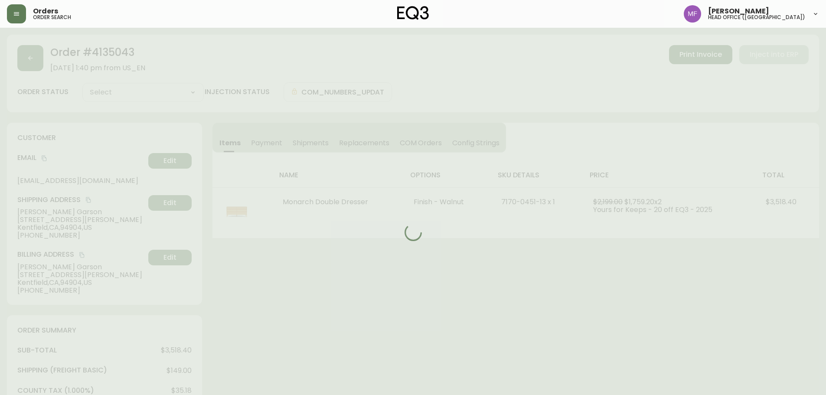
type input "Fully Shipped"
select select "FULLY_SHIPPED"
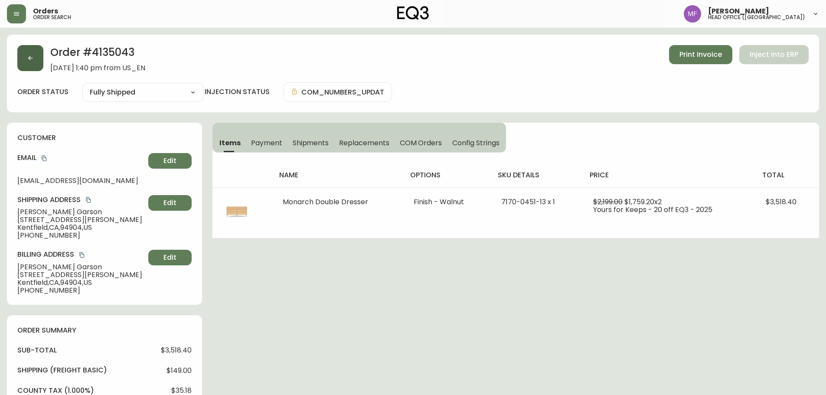
click at [39, 64] on button "button" at bounding box center [30, 58] width 26 height 26
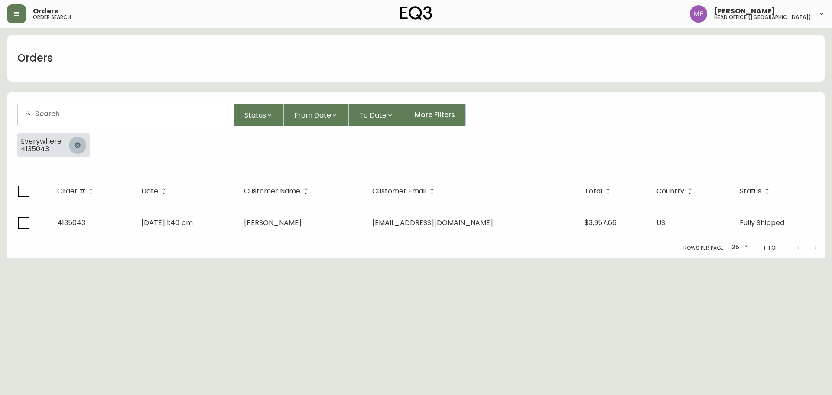
click at [75, 142] on icon "button" at bounding box center [77, 145] width 7 height 7
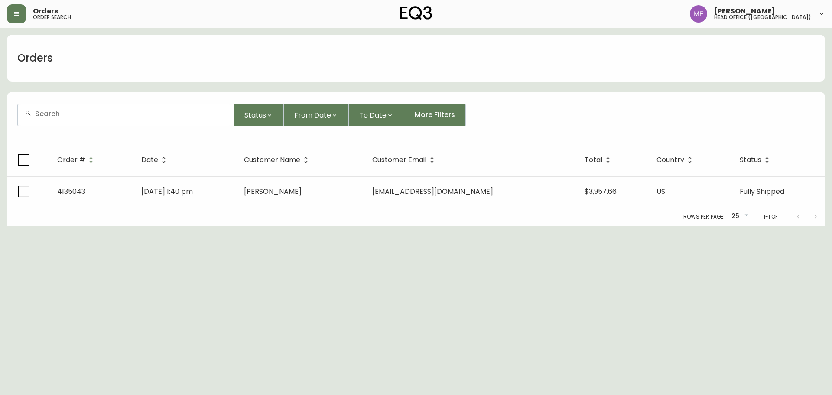
click at [69, 124] on div at bounding box center [126, 114] width 216 height 21
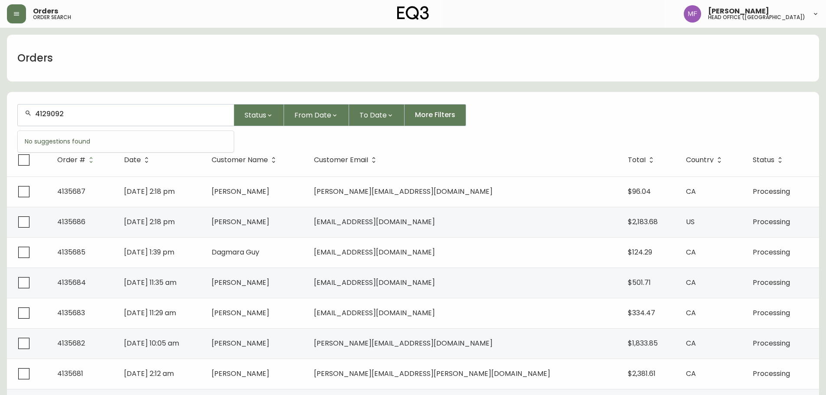
type input "4129092"
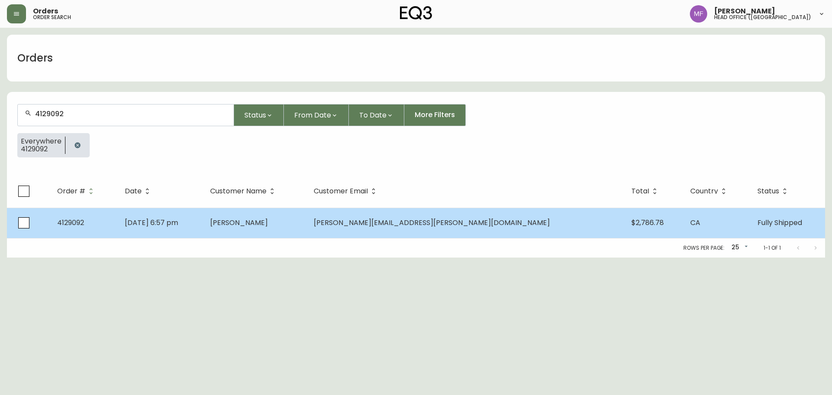
click at [268, 224] on span "Samuel Williams" at bounding box center [239, 223] width 58 height 10
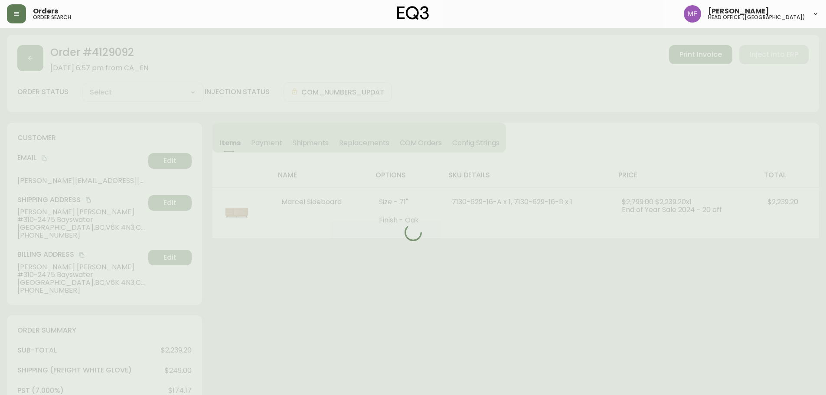
type input "Fully Shipped"
select select "FULLY_SHIPPED"
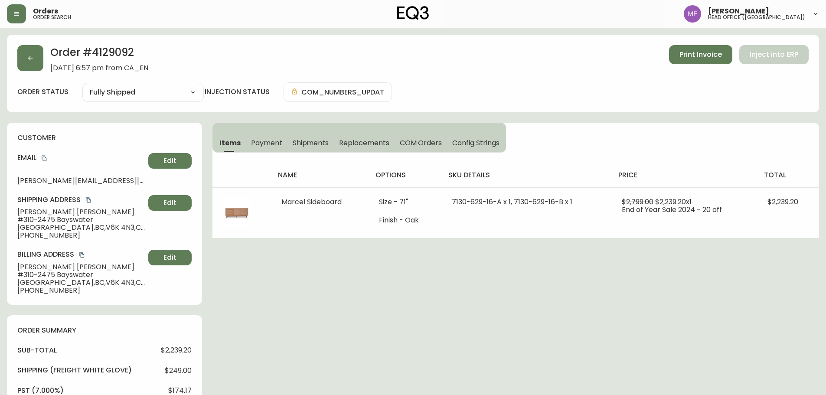
click at [104, 56] on h2 "Order # 4129092" at bounding box center [99, 54] width 98 height 19
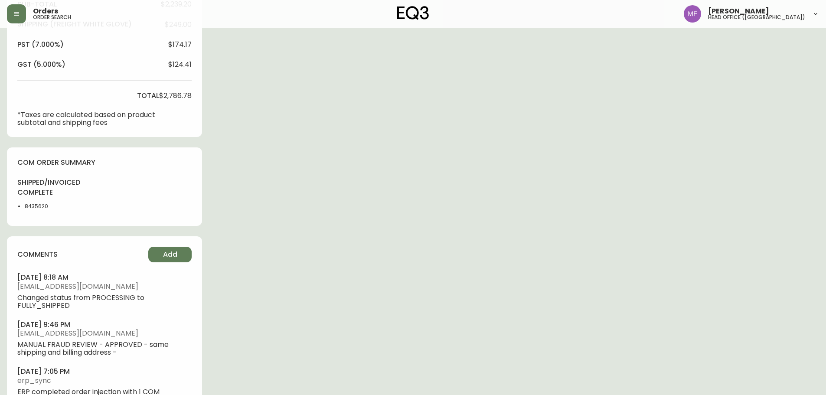
scroll to position [347, 0]
click at [37, 208] on li "8435620" at bounding box center [47, 206] width 44 height 8
click at [355, 208] on div "Order # 4129092 December 26, 2024 at 6:57 pm from CA_EN Print Invoice Inject in…" at bounding box center [413, 58] width 812 height 741
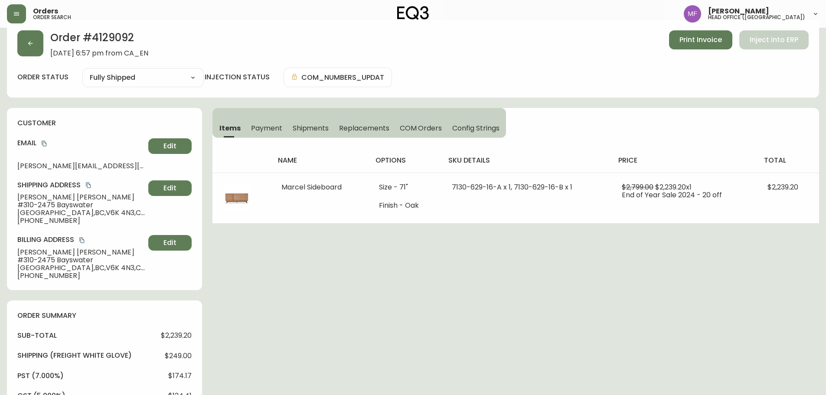
scroll to position [0, 0]
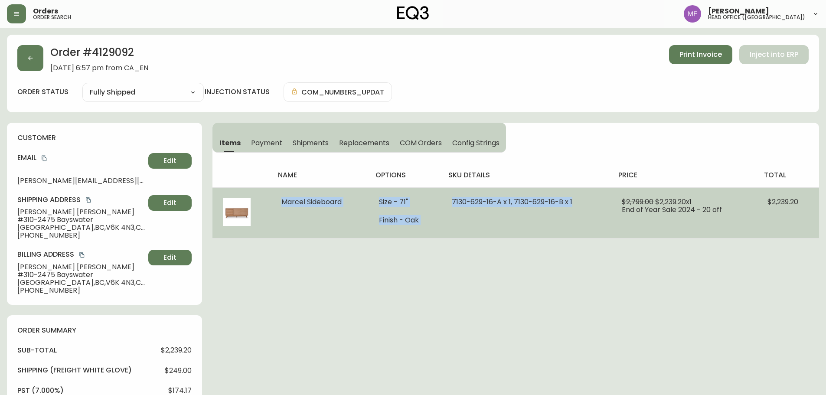
drag, startPoint x: 277, startPoint y: 199, endPoint x: 591, endPoint y: 220, distance: 314.2
click at [591, 220] on tr "Marcel Sideboard Size - 71" Finish - Oak 7130-629-16-A x 1, 7130-629-16-B x 1 $…" at bounding box center [515, 212] width 607 height 51
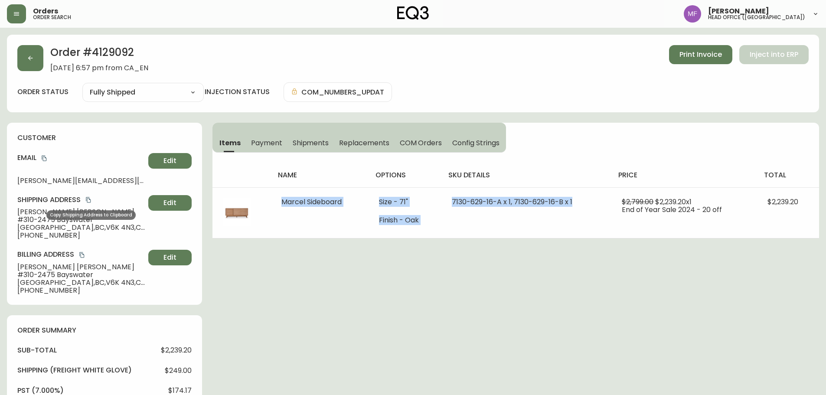
click at [90, 198] on icon "copy" at bounding box center [88, 200] width 6 height 6
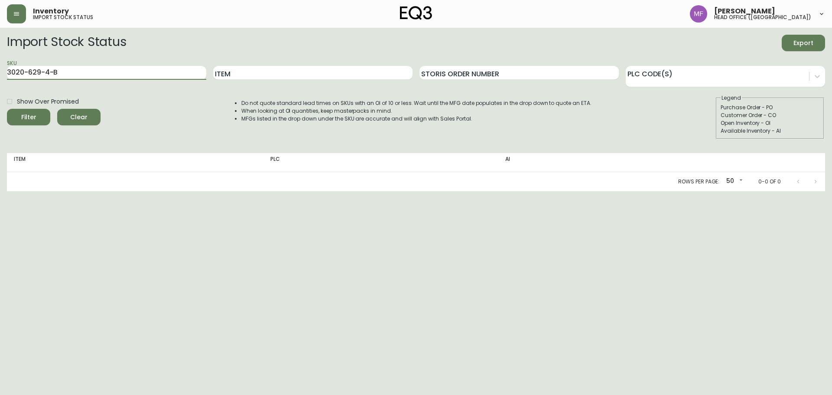
drag, startPoint x: 189, startPoint y: 75, endPoint x: 0, endPoint y: 75, distance: 189.0
click at [0, 75] on main "Import Stock Status Export SKU 3020-629-4-B Item Storis Order Number PLC Code(s…" at bounding box center [416, 109] width 832 height 163
click at [7, 109] on button "Filter" at bounding box center [28, 117] width 43 height 16
drag, startPoint x: 111, startPoint y: 69, endPoint x: 0, endPoint y: 81, distance: 112.0
click at [0, 81] on main "Import Stock Status Export SKU 30830-25 Item Storis Order Number PLC Code(s) Sh…" at bounding box center [416, 109] width 832 height 163
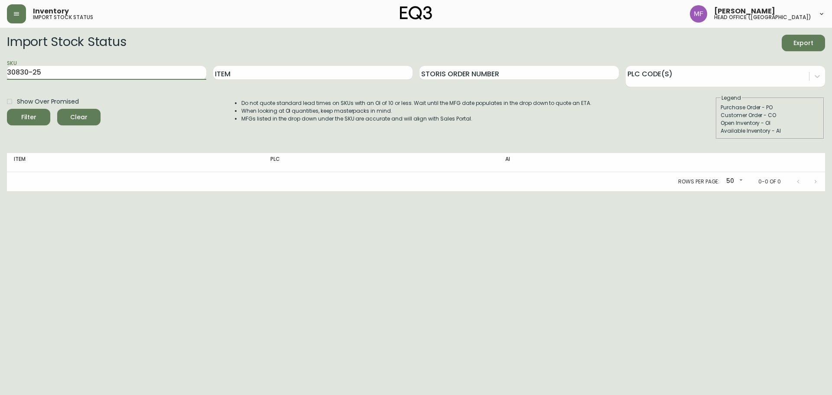
paste input "[PHONE_NUMBER]"
click at [7, 109] on button "Filter" at bounding box center [28, 117] width 43 height 16
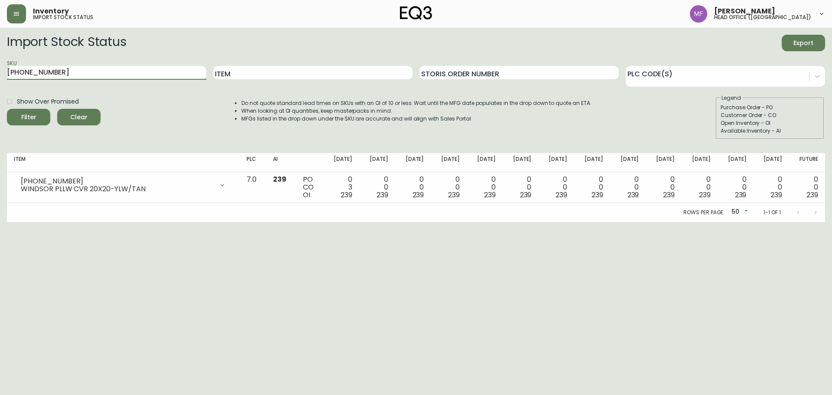
drag, startPoint x: 129, startPoint y: 76, endPoint x: 0, endPoint y: 90, distance: 130.0
click at [0, 90] on main "Import Stock Status Export SKU [PHONE_NUMBER] Item Storis Order Number PLC Code…" at bounding box center [416, 125] width 832 height 194
paste input "0106-00"
click at [7, 109] on button "Filter" at bounding box center [28, 117] width 43 height 16
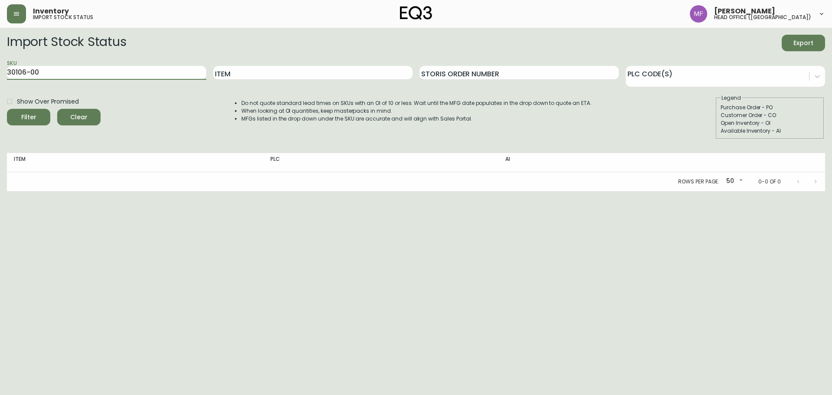
drag, startPoint x: 72, startPoint y: 75, endPoint x: 0, endPoint y: 78, distance: 72.1
click at [0, 76] on main "Import Stock Status Export SKU 30106-00 Item Storis Order Number PLC Code(s) Sh…" at bounding box center [416, 109] width 832 height 163
paste input "[PHONE_NUMBER]"
click at [7, 109] on button "Filter" at bounding box center [28, 117] width 43 height 16
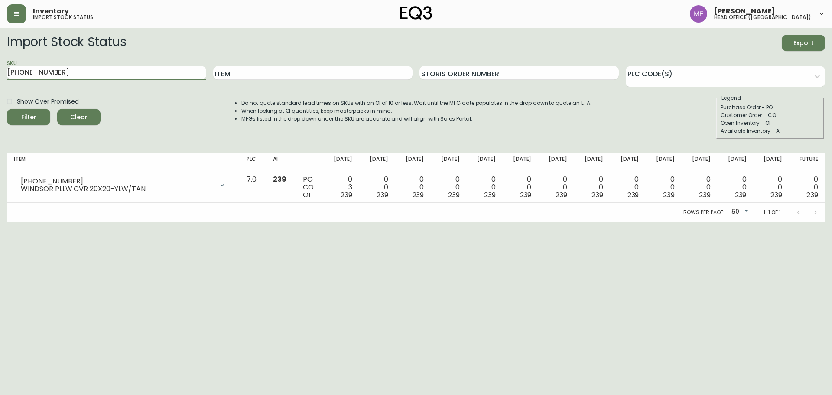
drag, startPoint x: 123, startPoint y: 73, endPoint x: 0, endPoint y: 71, distance: 122.7
click at [119, 72] on input "[PHONE_NUMBER]" at bounding box center [106, 73] width 199 height 14
click at [0, 71] on main "Import Stock Status Export SKU [PHONE_NUMBER] Item Storis Order Number PLC Code…" at bounding box center [416, 125] width 832 height 194
drag, startPoint x: 65, startPoint y: 72, endPoint x: 0, endPoint y: 72, distance: 65.0
click at [0, 72] on main "Import Stock Status Export SKU [PHONE_NUMBER] Item Storis Order Number PLC Code…" at bounding box center [416, 125] width 832 height 194
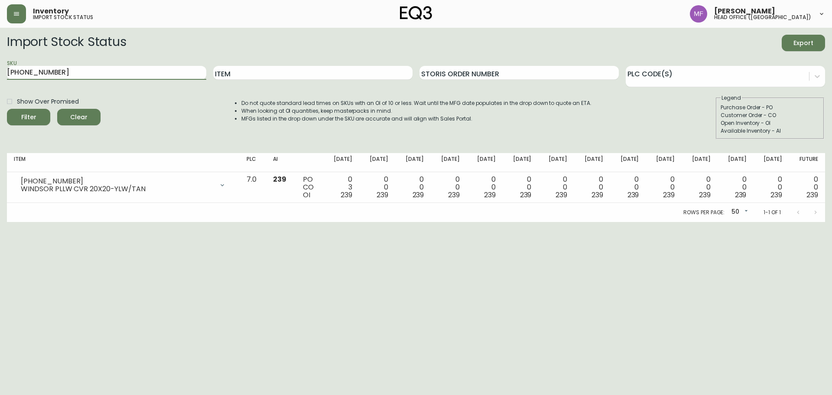
paste input "020-294-0-A"
click at [7, 109] on button "Filter" at bounding box center [28, 117] width 43 height 16
drag, startPoint x: 126, startPoint y: 72, endPoint x: 0, endPoint y: 77, distance: 125.8
click at [0, 76] on main "Import Stock Status Export SKU 3020-294-0-A Item Storis Order Number PLC Code(s…" at bounding box center [416, 125] width 832 height 194
paste input "624-4"
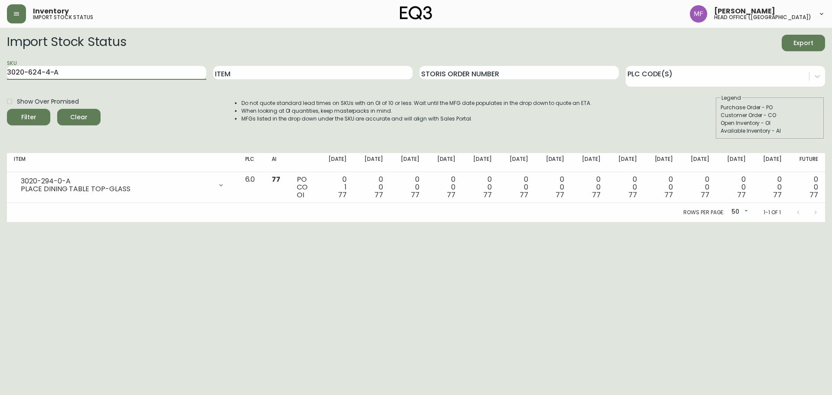
click at [7, 109] on button "Filter" at bounding box center [28, 117] width 43 height 16
drag, startPoint x: 67, startPoint y: 74, endPoint x: 0, endPoint y: 73, distance: 67.2
click at [0, 73] on main "Import Stock Status Export SKU 3020-624-4-A Item Storis Order Number PLC Code(s…" at bounding box center [416, 125] width 832 height 194
paste input "[PHONE_NUMBER]"
click at [7, 109] on button "Filter" at bounding box center [28, 117] width 43 height 16
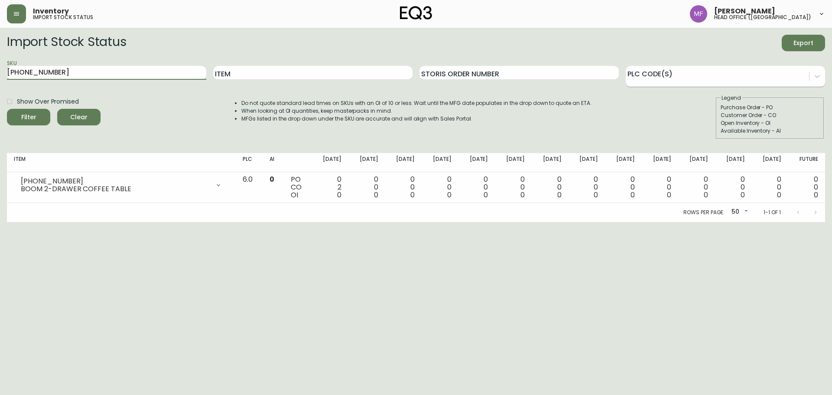
click at [765, 81] on div at bounding box center [717, 75] width 183 height 13
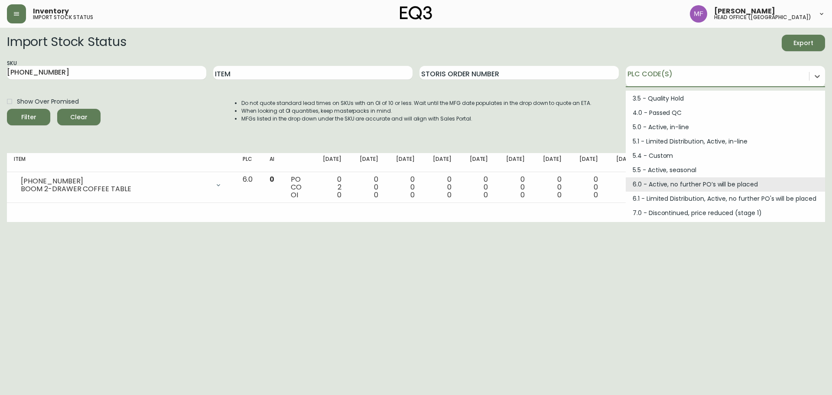
scroll to position [117, 0]
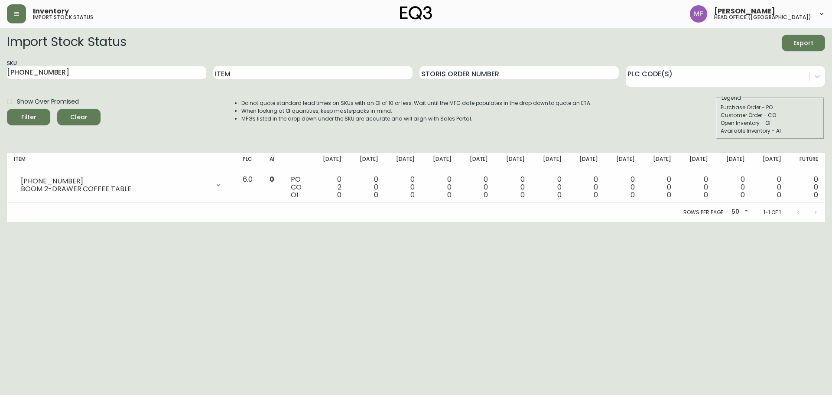
click at [544, 222] on html "Inventory import stock status [PERSON_NAME] head office ([GEOGRAPHIC_DATA]) Imp…" at bounding box center [416, 111] width 832 height 222
drag, startPoint x: 111, startPoint y: 77, endPoint x: 0, endPoint y: 73, distance: 111.0
click at [0, 73] on main "Import Stock Status Export SKU [PHONE_NUMBER] Item Storis Order Number PLC Code…" at bounding box center [416, 125] width 832 height 194
click at [7, 109] on button "Filter" at bounding box center [28, 117] width 43 height 16
click at [794, 80] on div at bounding box center [717, 75] width 183 height 13
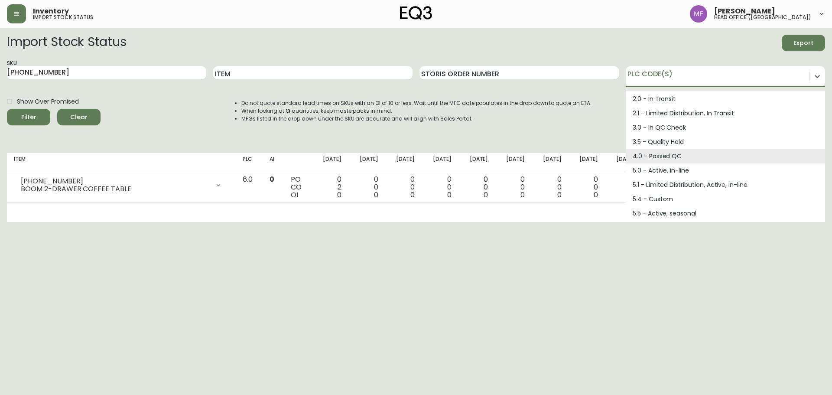
scroll to position [87, 0]
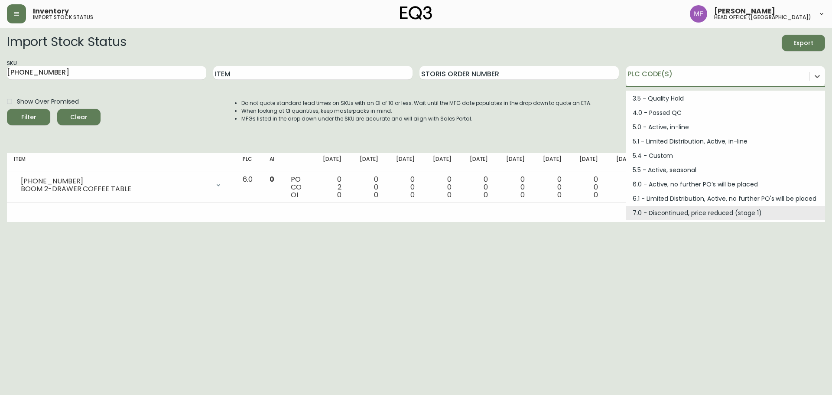
drag, startPoint x: 354, startPoint y: 272, endPoint x: 300, endPoint y: 233, distance: 66.8
click at [354, 222] on html "Inventory import stock status [PERSON_NAME] head office ([GEOGRAPHIC_DATA]) Imp…" at bounding box center [416, 111] width 832 height 222
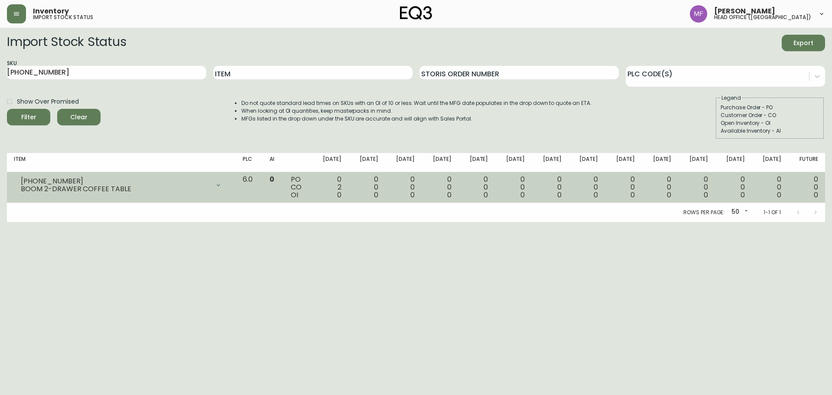
drag, startPoint x: 16, startPoint y: 181, endPoint x: 106, endPoint y: 188, distance: 89.6
click at [106, 188] on div "[PHONE_NUMBER] BOOM 2-DRAWER COFFEE TABLE" at bounding box center [121, 185] width 215 height 19
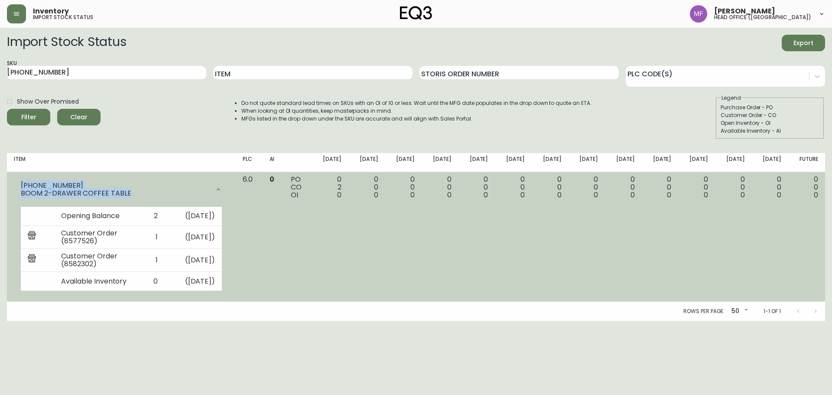
drag, startPoint x: 131, startPoint y: 193, endPoint x: 16, endPoint y: 186, distance: 114.7
click at [16, 186] on div "[PHONE_NUMBER] BOOM 2-DRAWER COFFEE TABLE" at bounding box center [121, 190] width 215 height 28
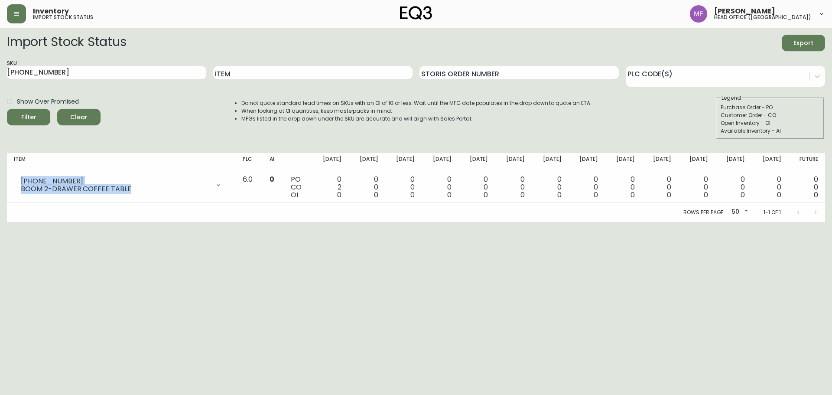
copy div "[PHONE_NUMBER] BOOM 2-DRAWER COFFEE TABLE"
click at [392, 222] on html "Inventory import stock status Marie Fungo head office (canada) Import Stock Sta…" at bounding box center [416, 111] width 832 height 222
drag, startPoint x: 111, startPoint y: 70, endPoint x: 0, endPoint y: 72, distance: 111.0
click at [0, 72] on main "Import Stock Status Export SKU 6080-030-13 Item Storis Order Number PLC Code(s)…" at bounding box center [416, 125] width 832 height 194
paste input "[PHONE_NUMBER]"
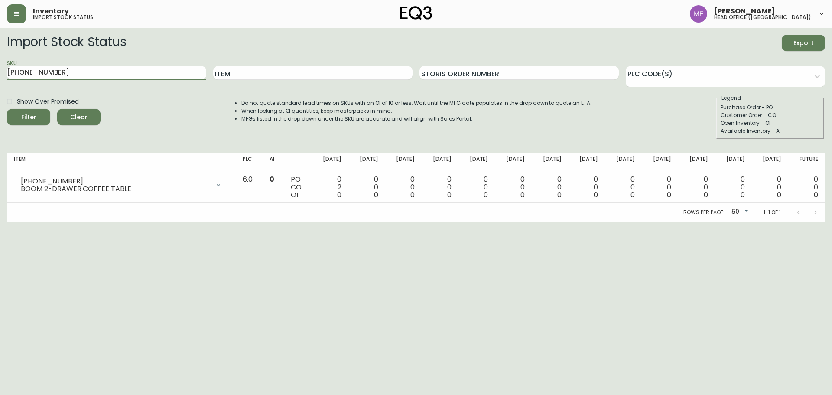
type input "[PHONE_NUMBER]"
click at [7, 109] on button "Filter" at bounding box center [28, 117] width 43 height 16
drag, startPoint x: 98, startPoint y: 77, endPoint x: 0, endPoint y: 73, distance: 98.5
click at [0, 73] on main "Import Stock Status Export SKU [PHONE_NUMBER] Item Storis Order Number PLC Code…" at bounding box center [416, 125] width 832 height 194
click at [7, 109] on button "Filter" at bounding box center [28, 117] width 43 height 16
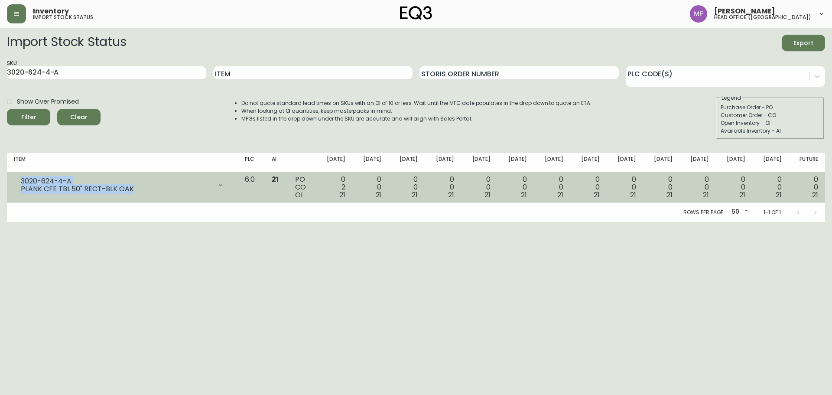
drag, startPoint x: 150, startPoint y: 189, endPoint x: 20, endPoint y: 178, distance: 131.0
click at [20, 178] on div "3020-624-4-A PLANK CFE TBL 50" RECT-BLK OAK" at bounding box center [122, 185] width 217 height 19
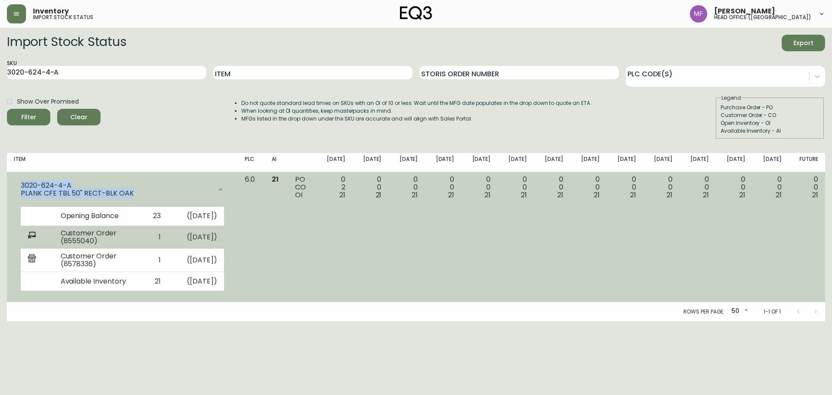
copy div "3020-624-4-A PLANK CFE TBL 50" RECT-BLK OAK"
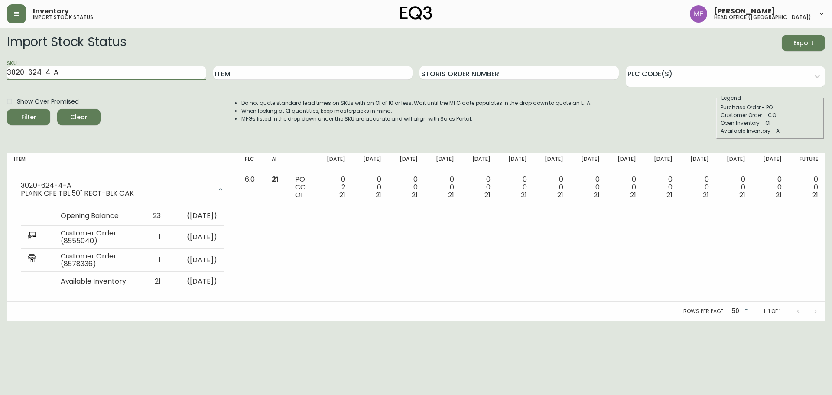
drag, startPoint x: 165, startPoint y: 71, endPoint x: 0, endPoint y: 71, distance: 164.8
click at [0, 71] on main "Import Stock Status Export SKU 3020-624-4-A Item Storis Order Number PLC Code(s…" at bounding box center [416, 174] width 832 height 293
paste input "[PHONE_NUMBER]"
type input "[PHONE_NUMBER]"
click at [7, 109] on button "Filter" at bounding box center [28, 117] width 43 height 16
